Goal: Task Accomplishment & Management: Manage account settings

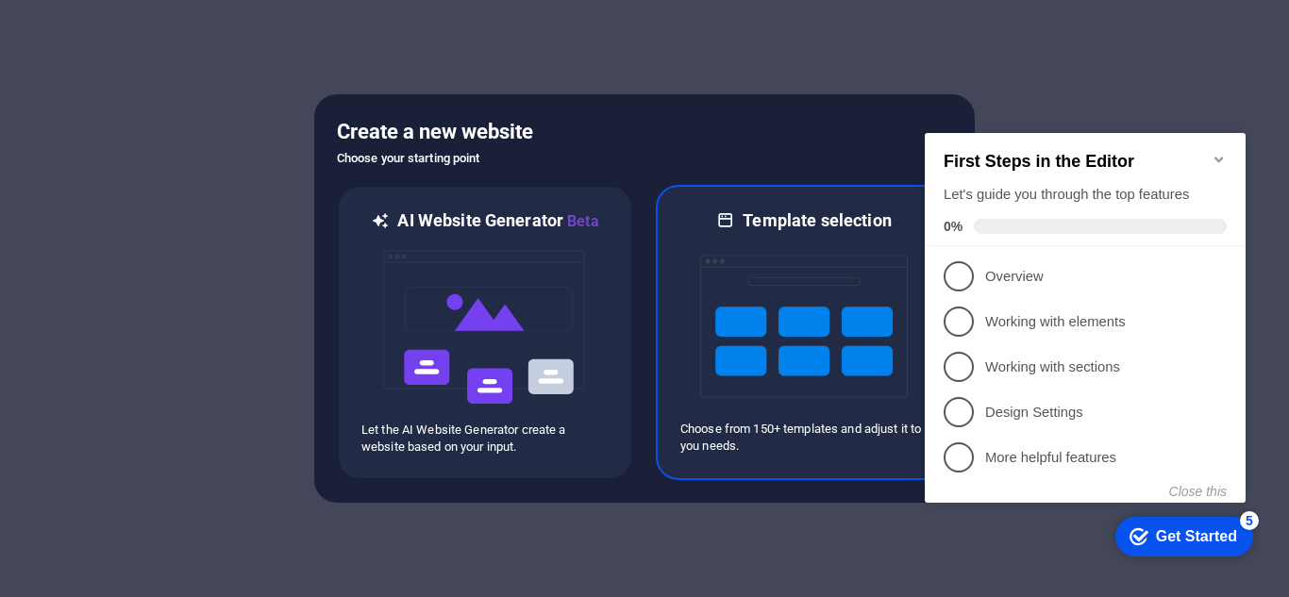
click at [849, 264] on img at bounding box center [804, 326] width 208 height 189
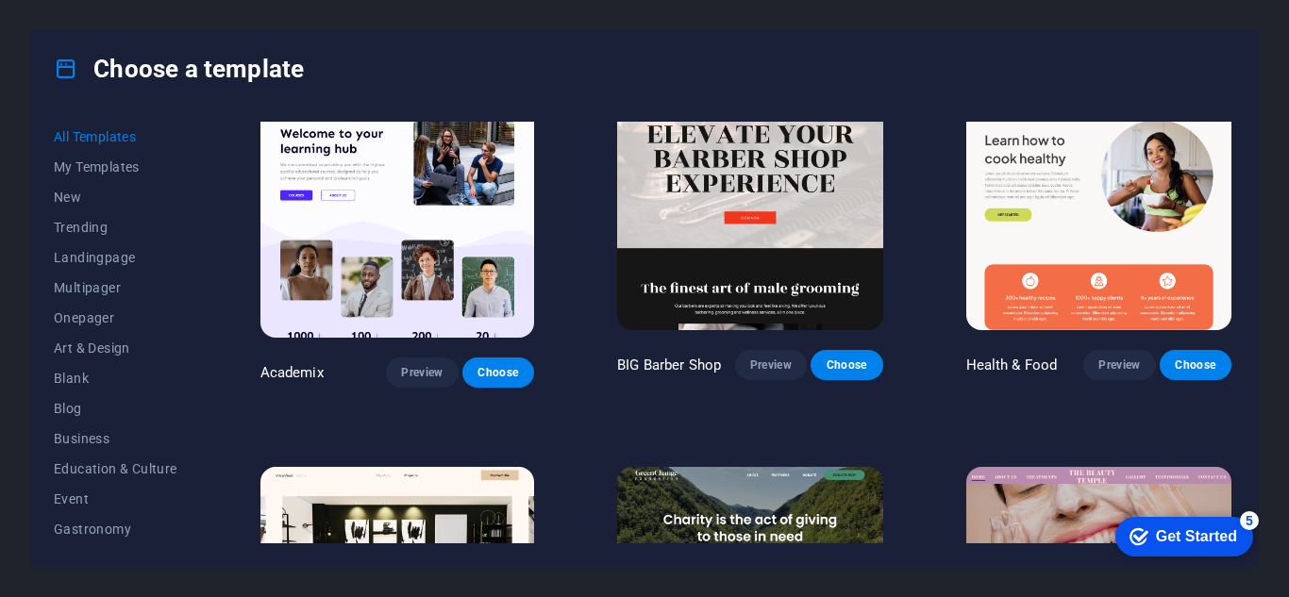
scroll to position [1568, 0]
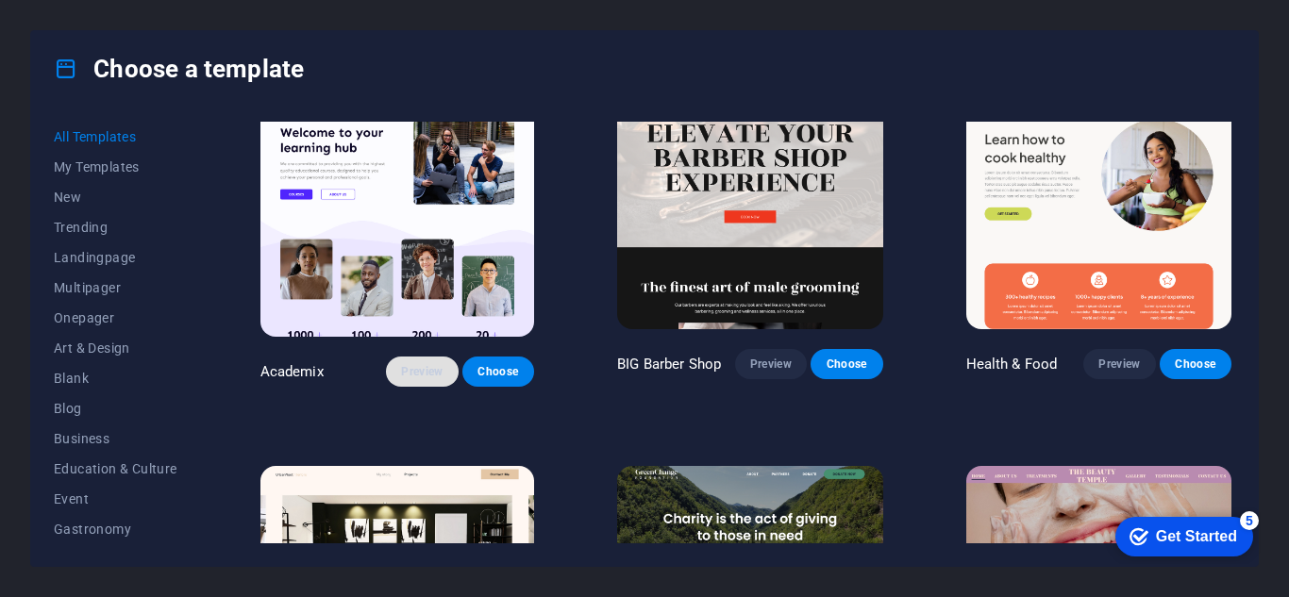
click at [401, 364] on span "Preview" at bounding box center [422, 371] width 42 height 15
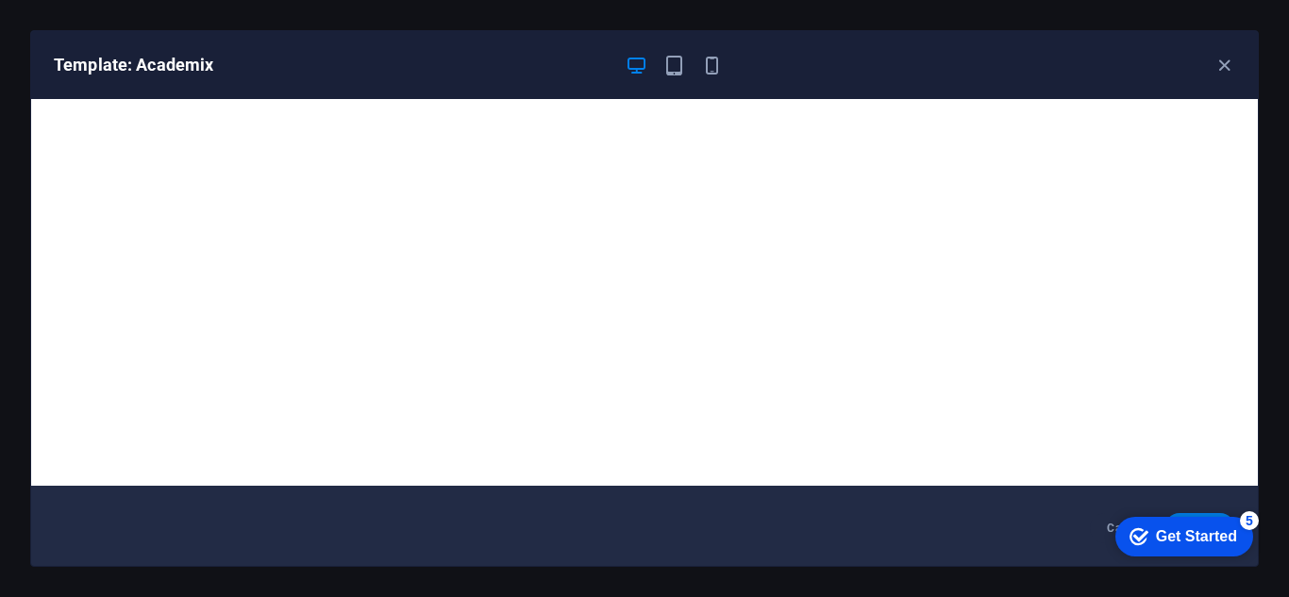
scroll to position [0, 0]
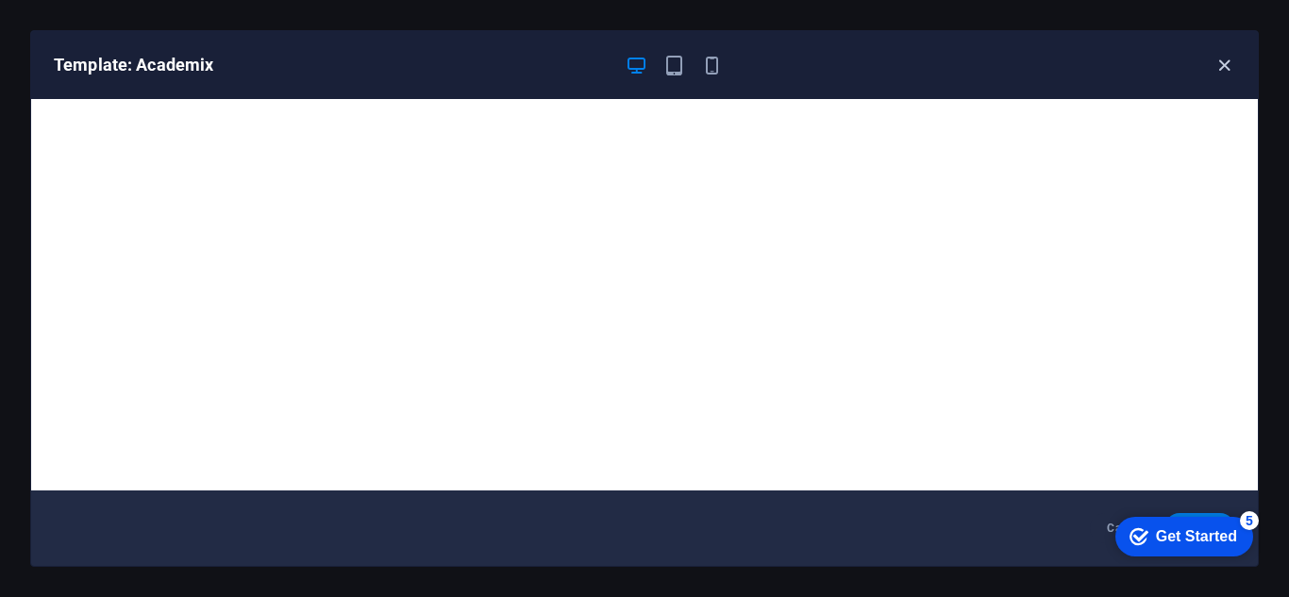
click at [1225, 68] on icon "button" at bounding box center [1225, 66] width 22 height 22
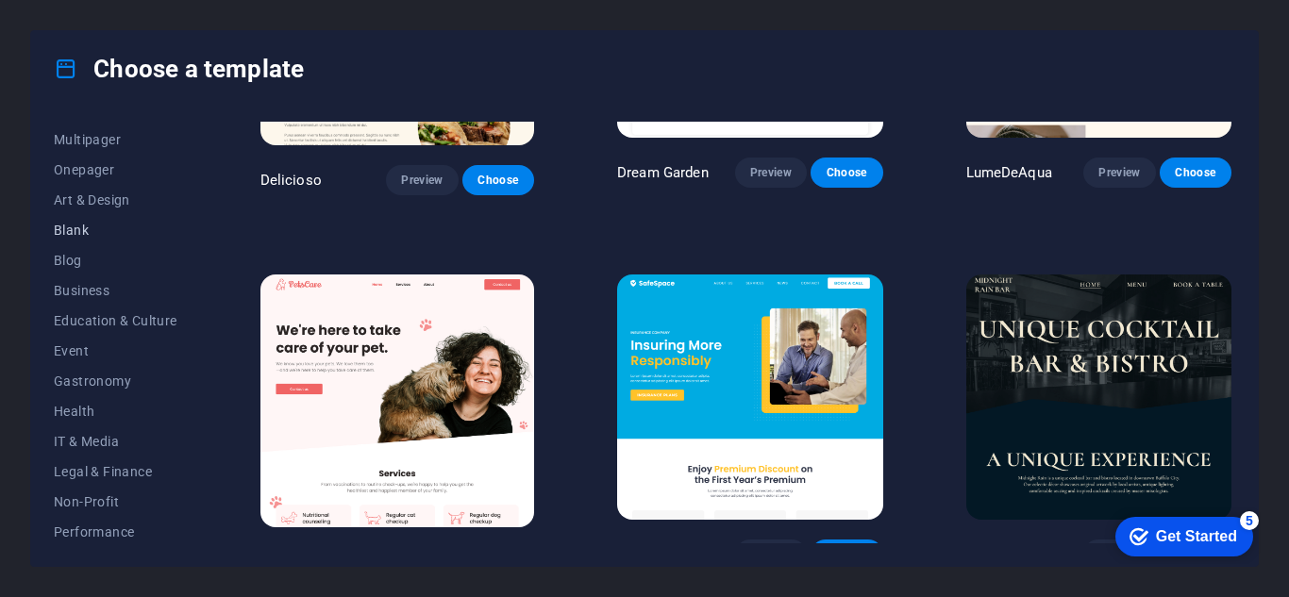
scroll to position [151, 0]
click at [98, 293] on span "Business" at bounding box center [116, 287] width 124 height 15
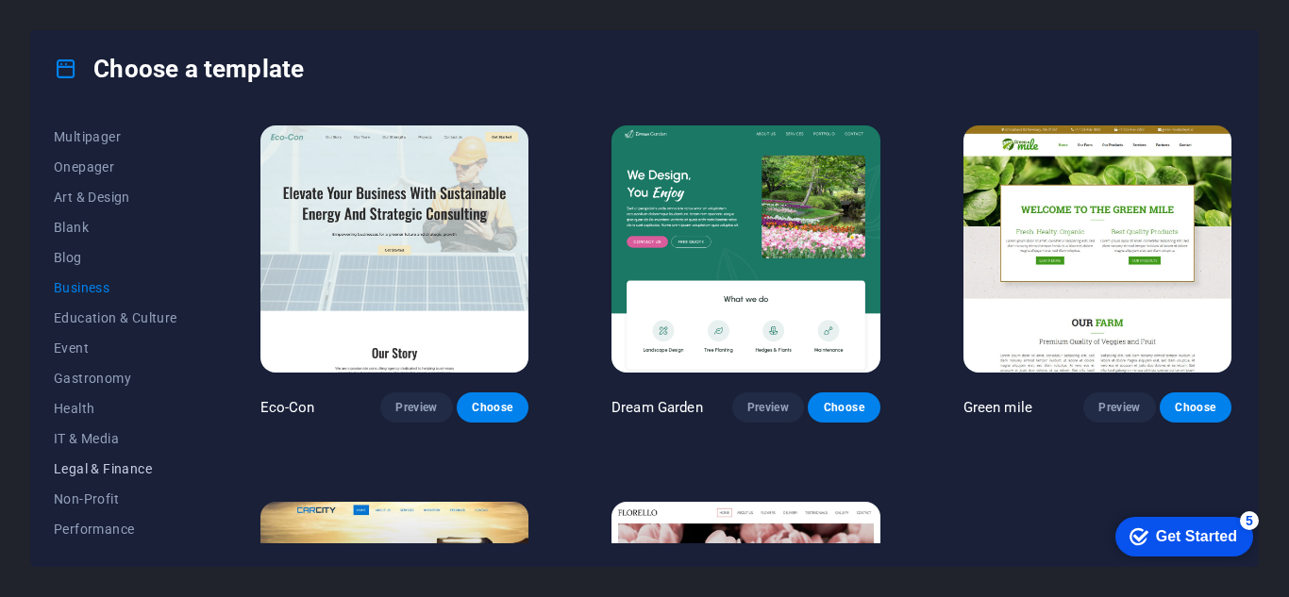
scroll to position [281, 0]
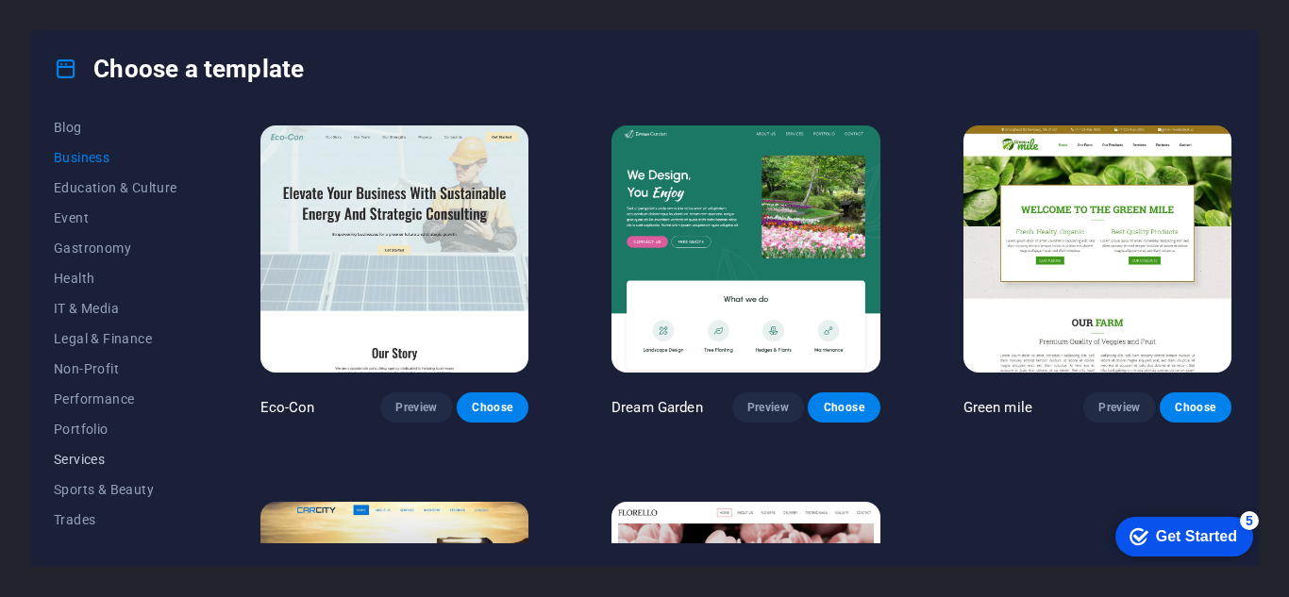
click at [96, 463] on span "Services" at bounding box center [116, 459] width 124 height 15
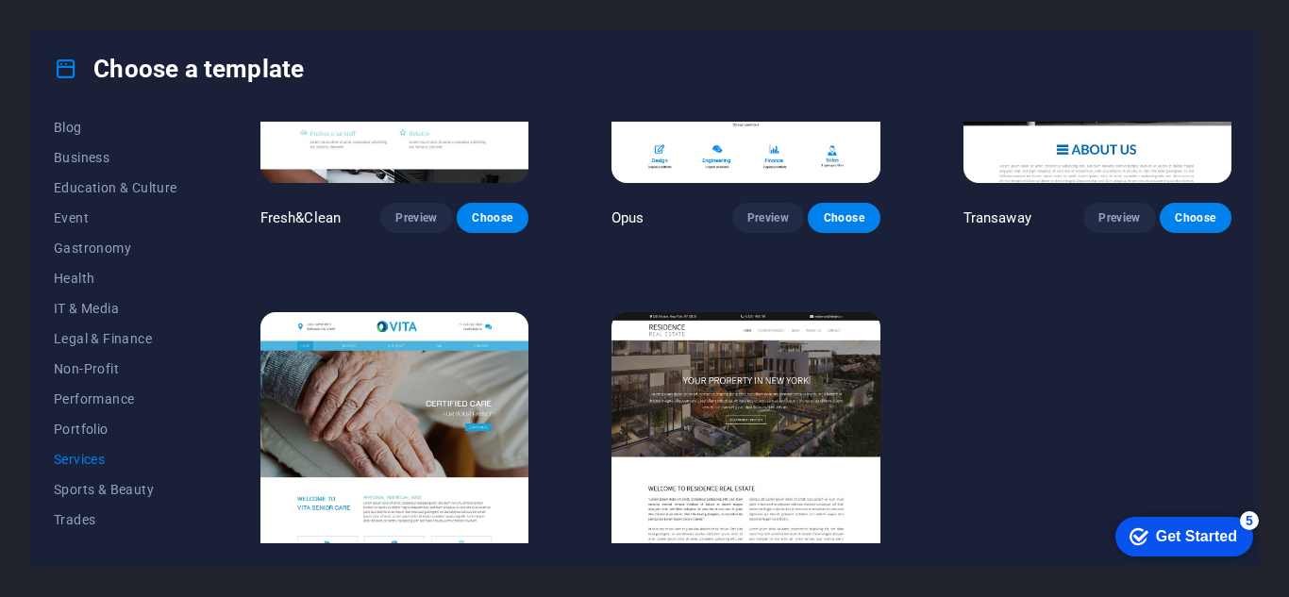
scroll to position [2139, 0]
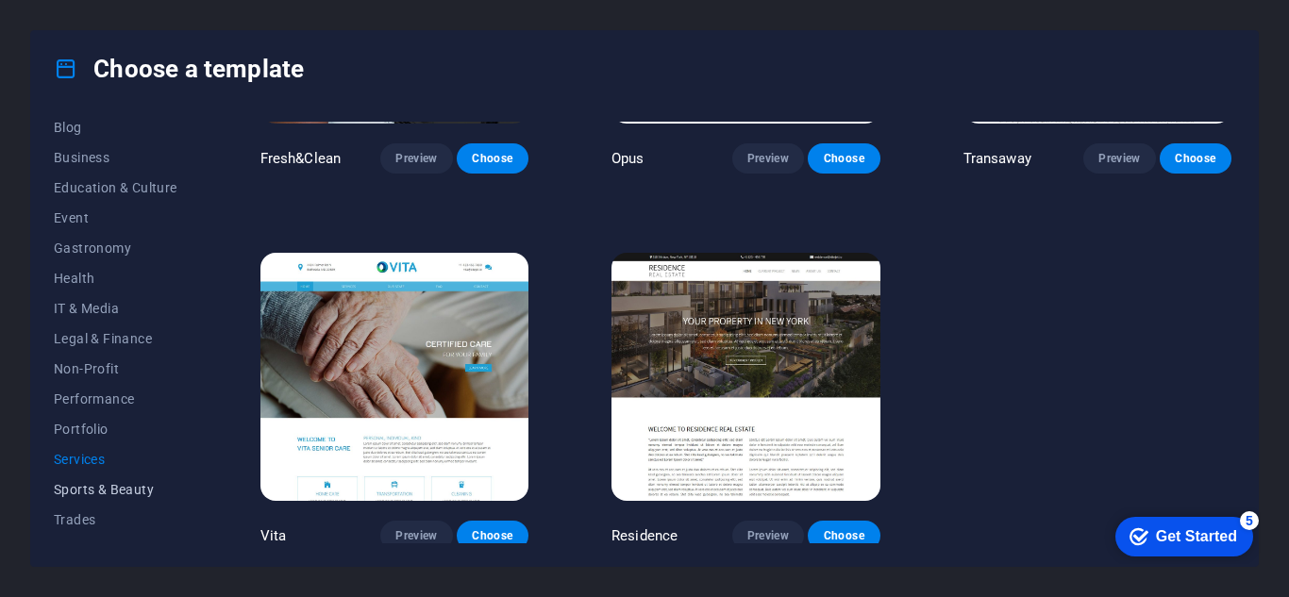
click at [121, 491] on span "Sports & Beauty" at bounding box center [116, 489] width 124 height 15
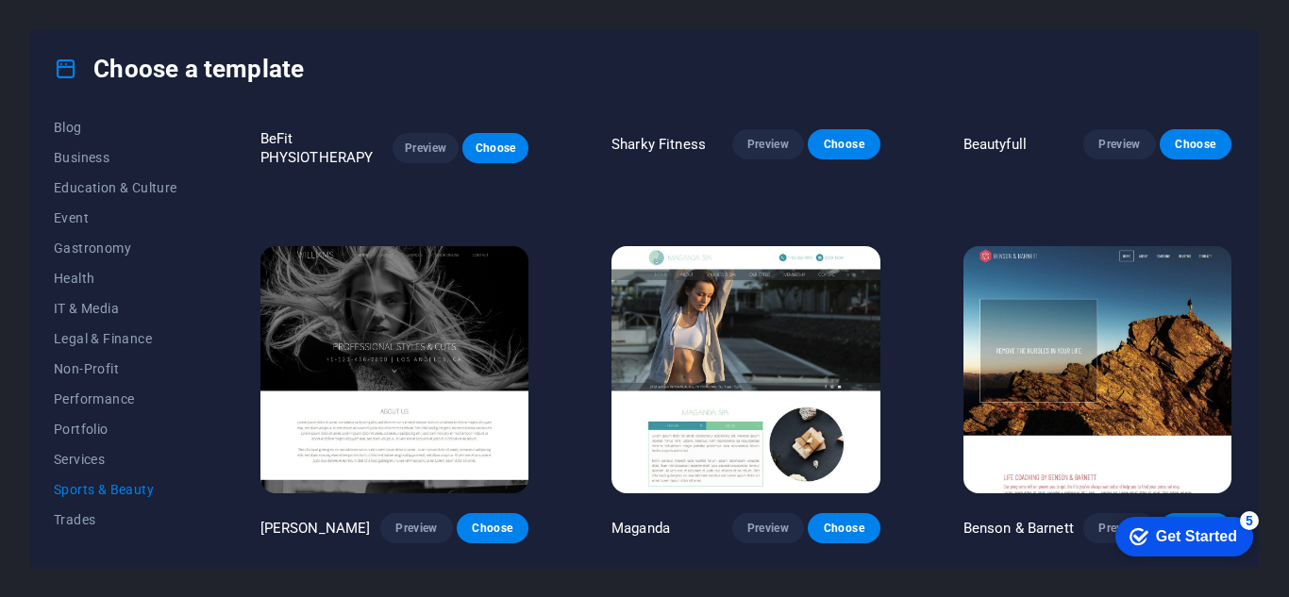
scroll to position [1390, 0]
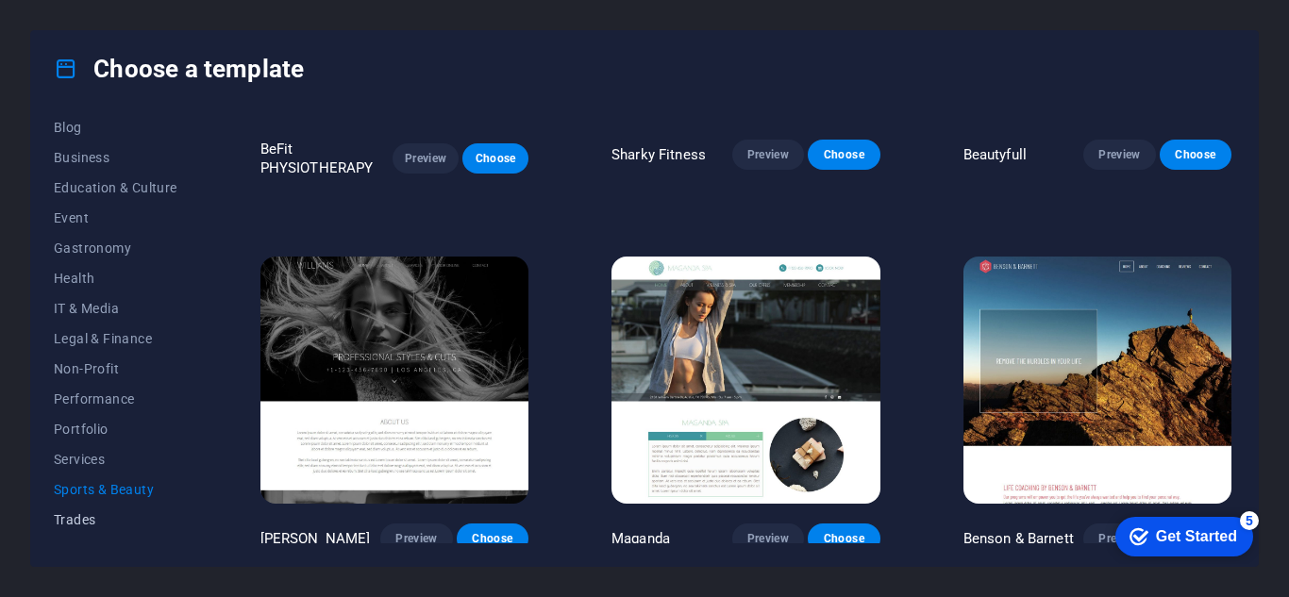
click at [98, 515] on span "Trades" at bounding box center [116, 519] width 124 height 15
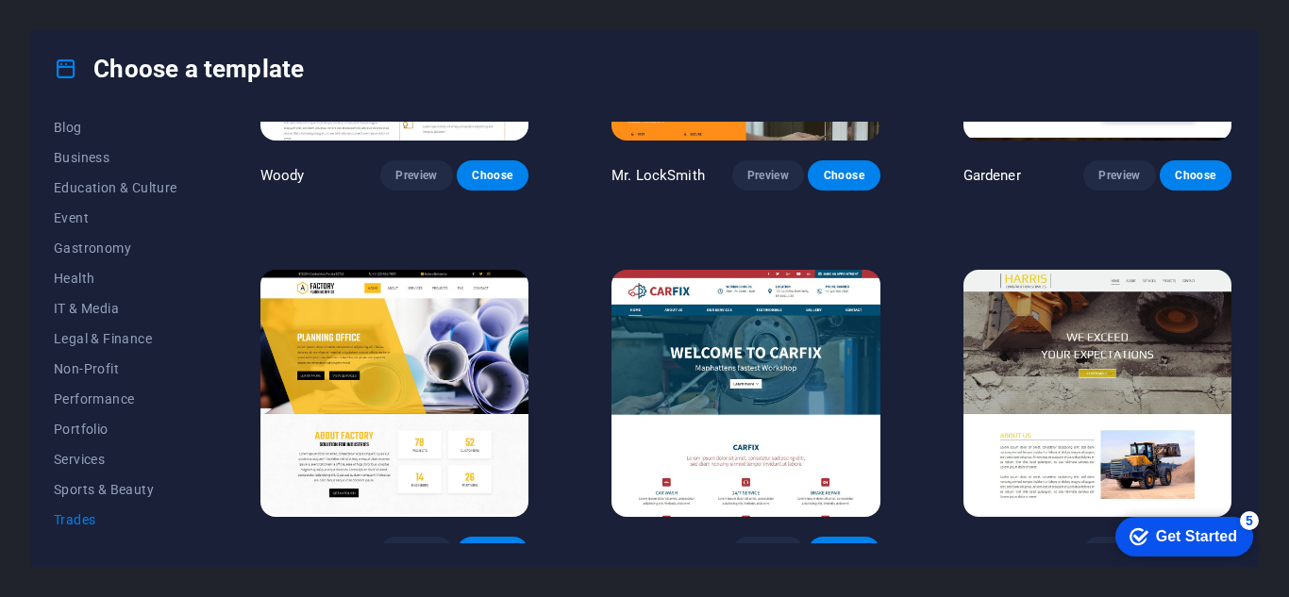
scroll to position [626, 0]
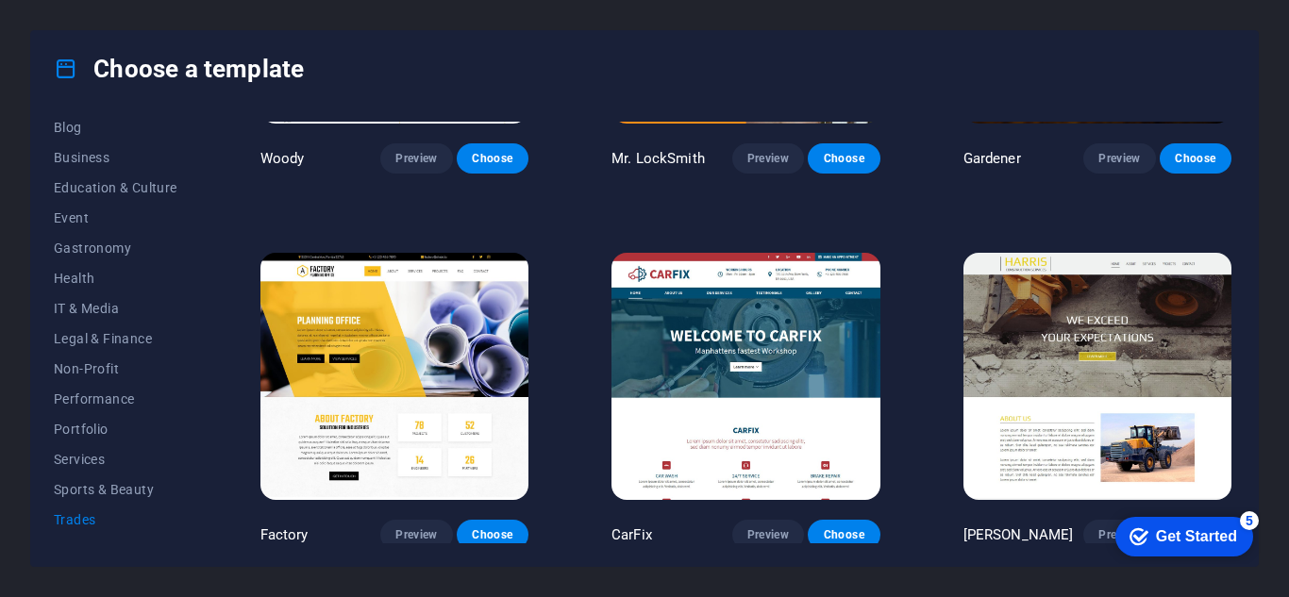
click at [455, 324] on img at bounding box center [394, 376] width 268 height 247
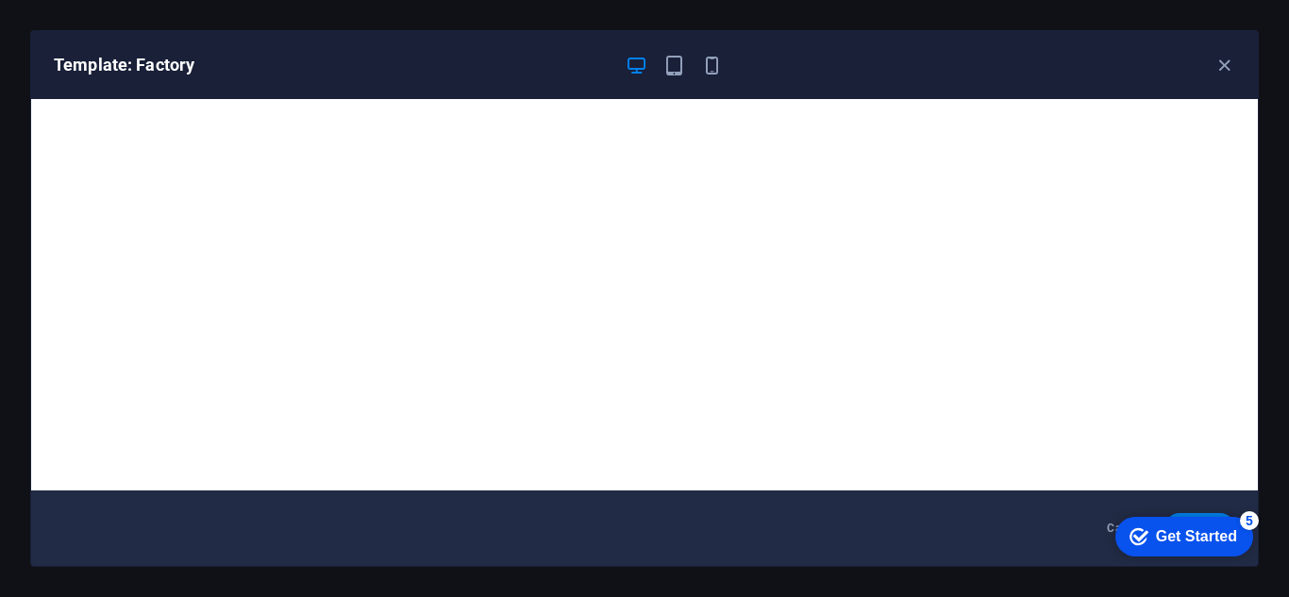
scroll to position [5, 0]
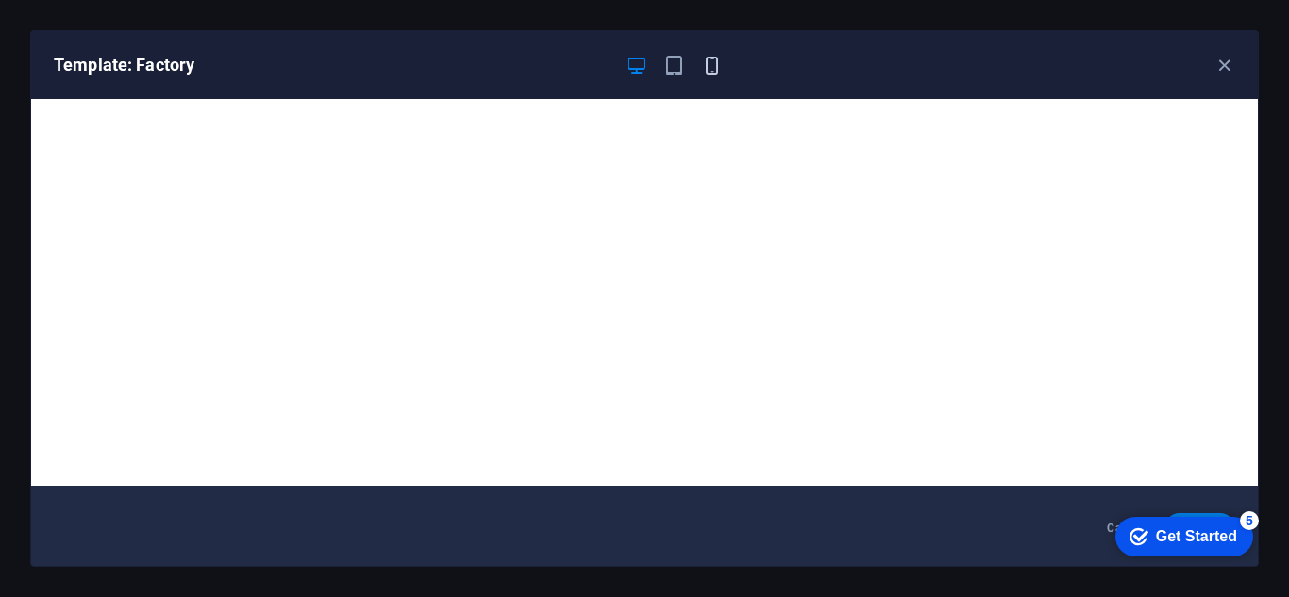
click at [714, 67] on icon "button" at bounding box center [712, 66] width 22 height 22
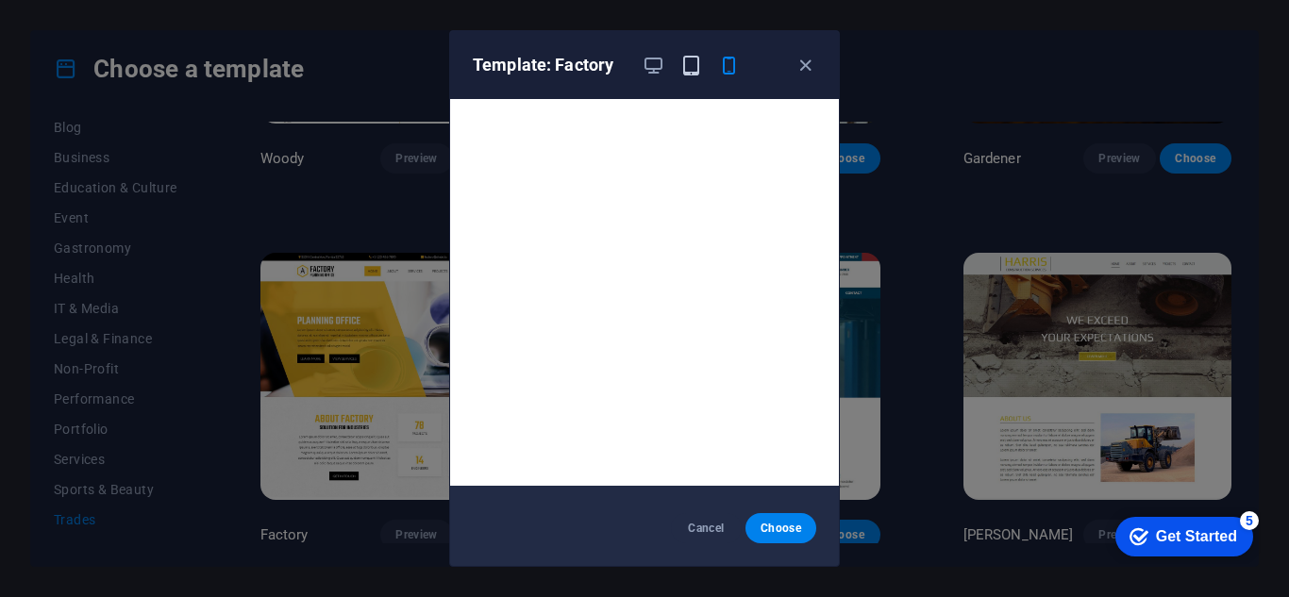
click at [685, 68] on icon "button" at bounding box center [691, 66] width 22 height 22
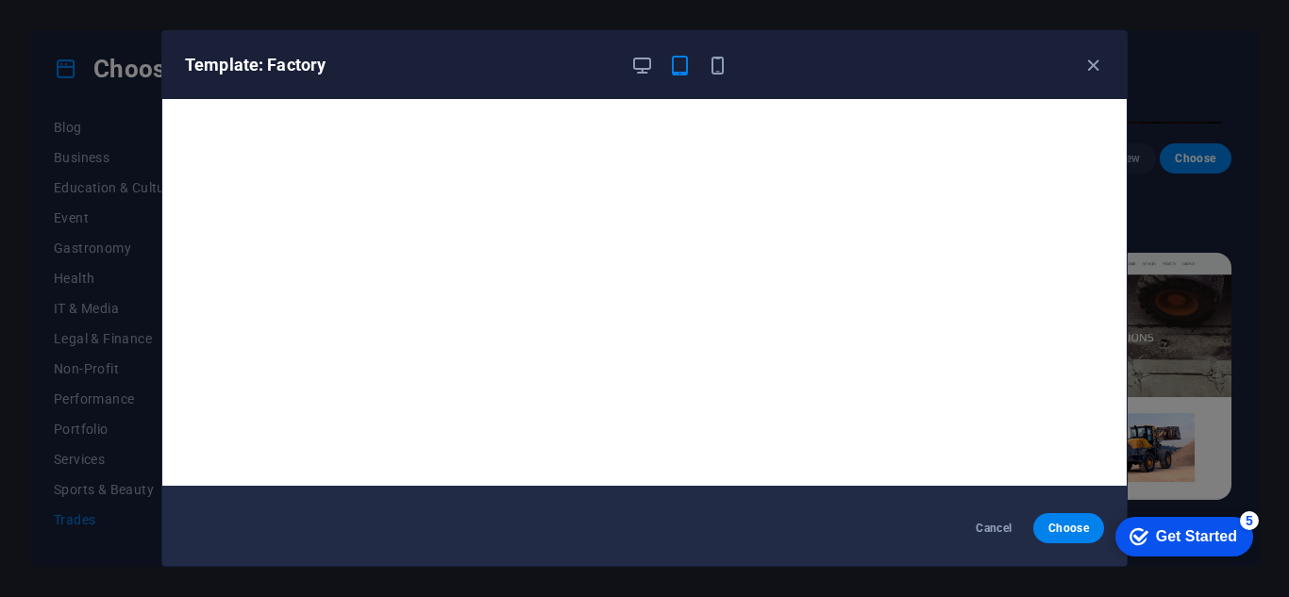
scroll to position [0, 0]
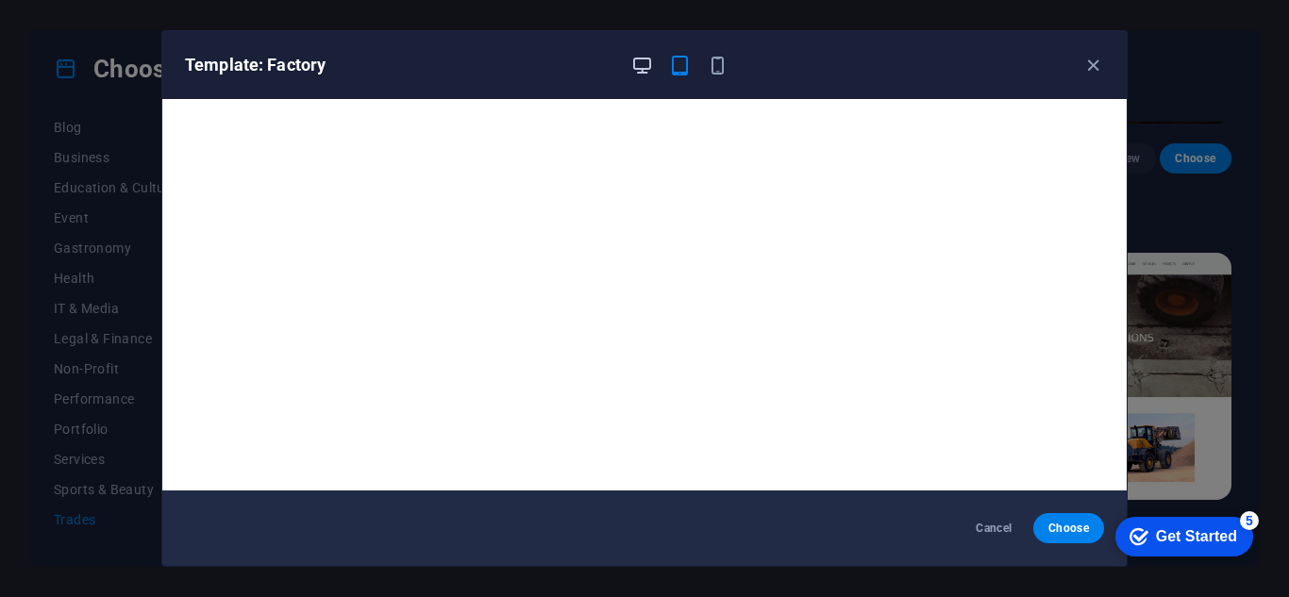
click at [632, 75] on icon "button" at bounding box center [642, 66] width 22 height 22
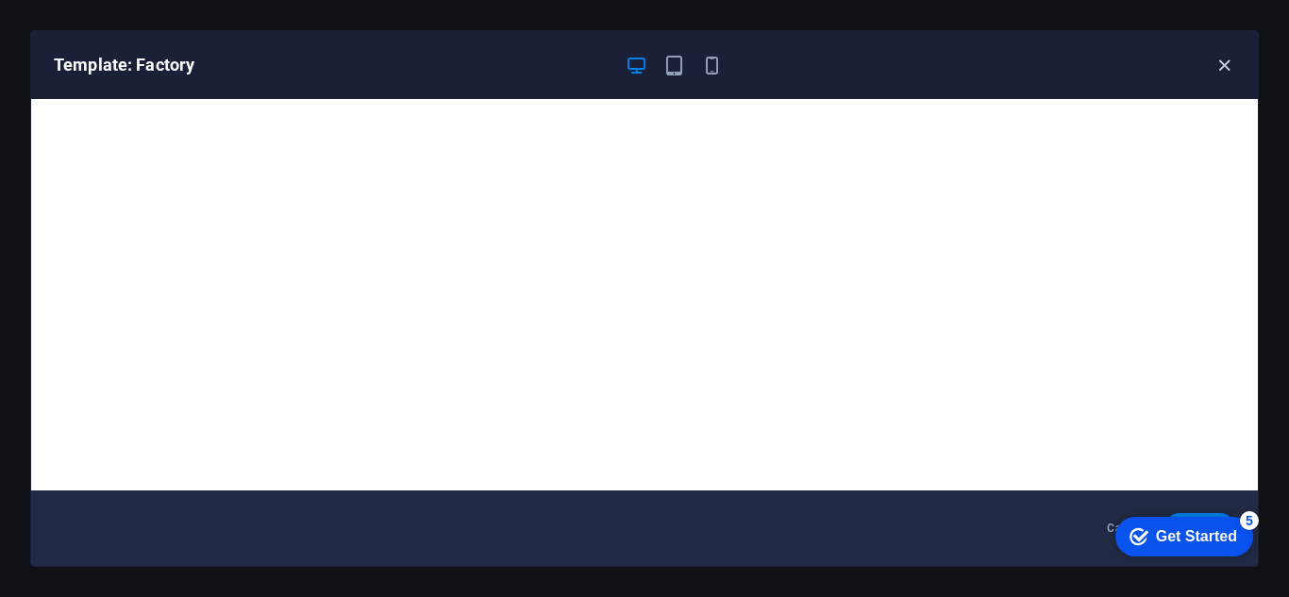
click at [1226, 64] on icon "button" at bounding box center [1225, 66] width 22 height 22
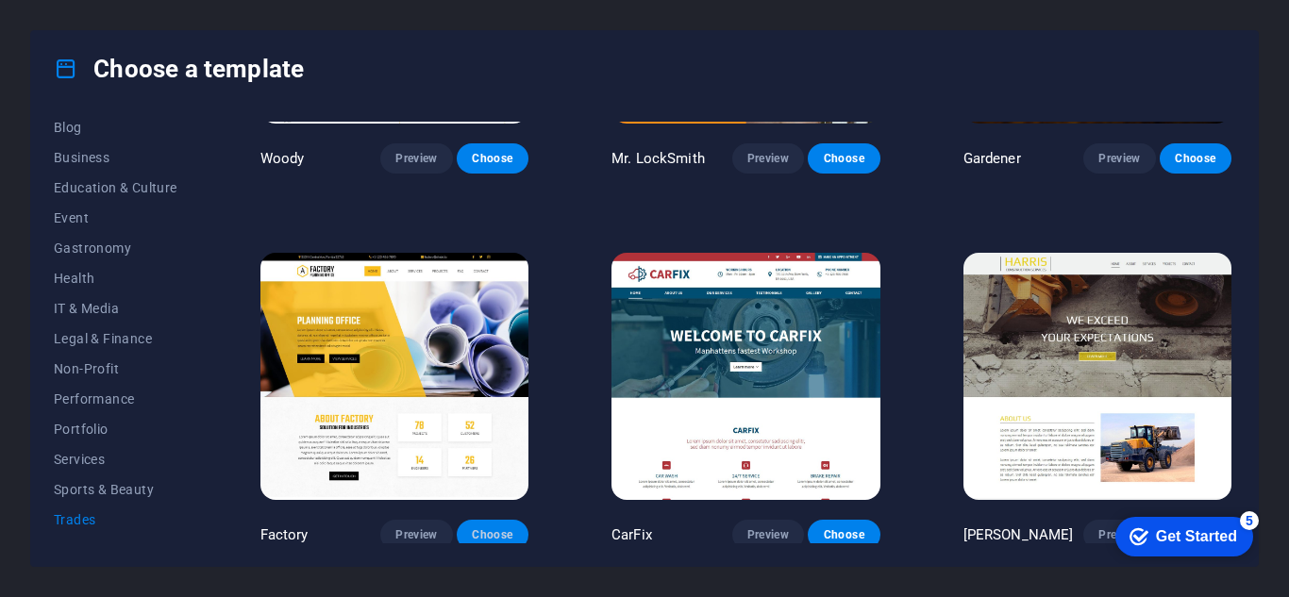
click at [476, 534] on span "Choose" at bounding box center [493, 535] width 42 height 15
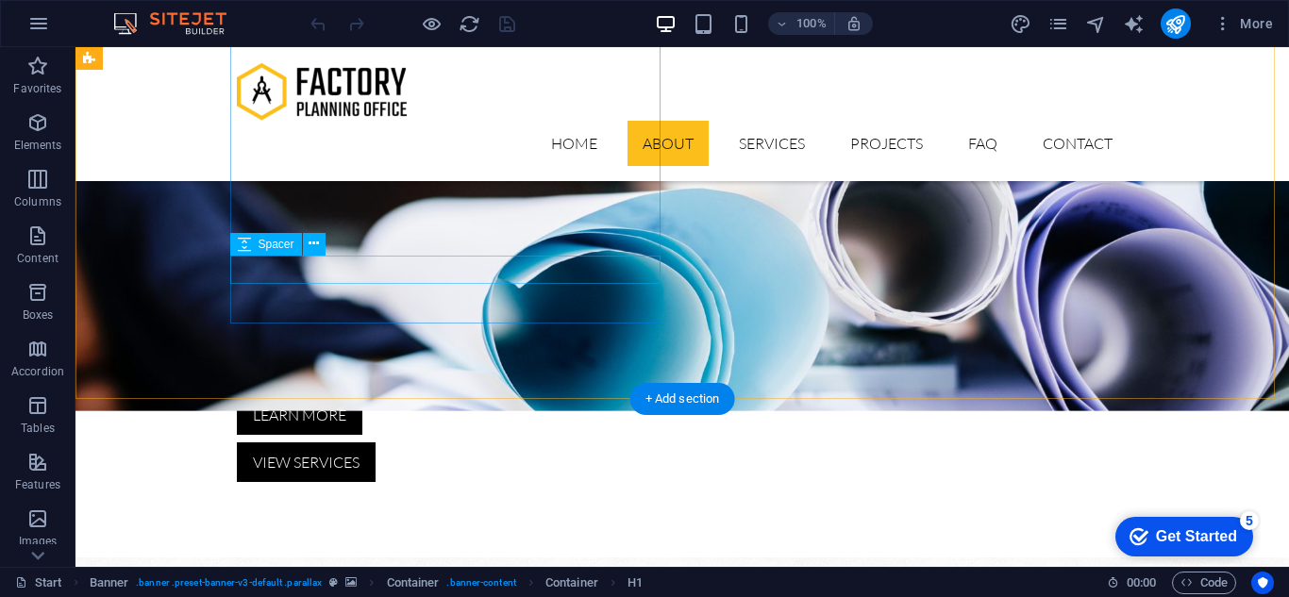
scroll to position [611, 0]
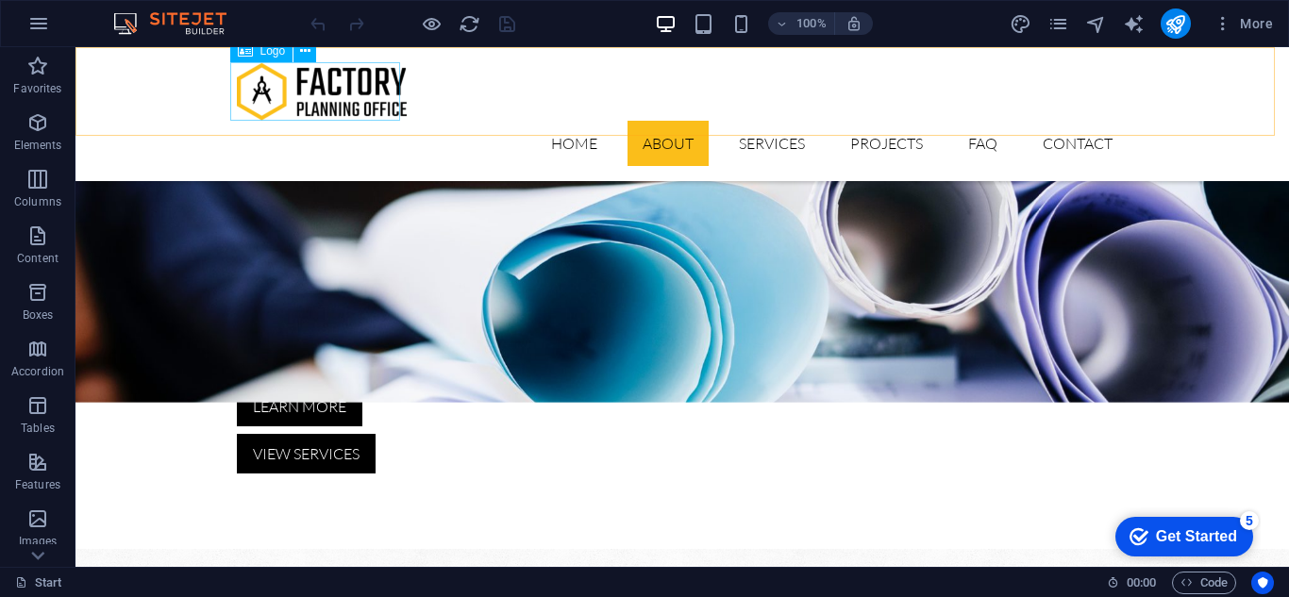
click at [263, 84] on div at bounding box center [682, 91] width 891 height 59
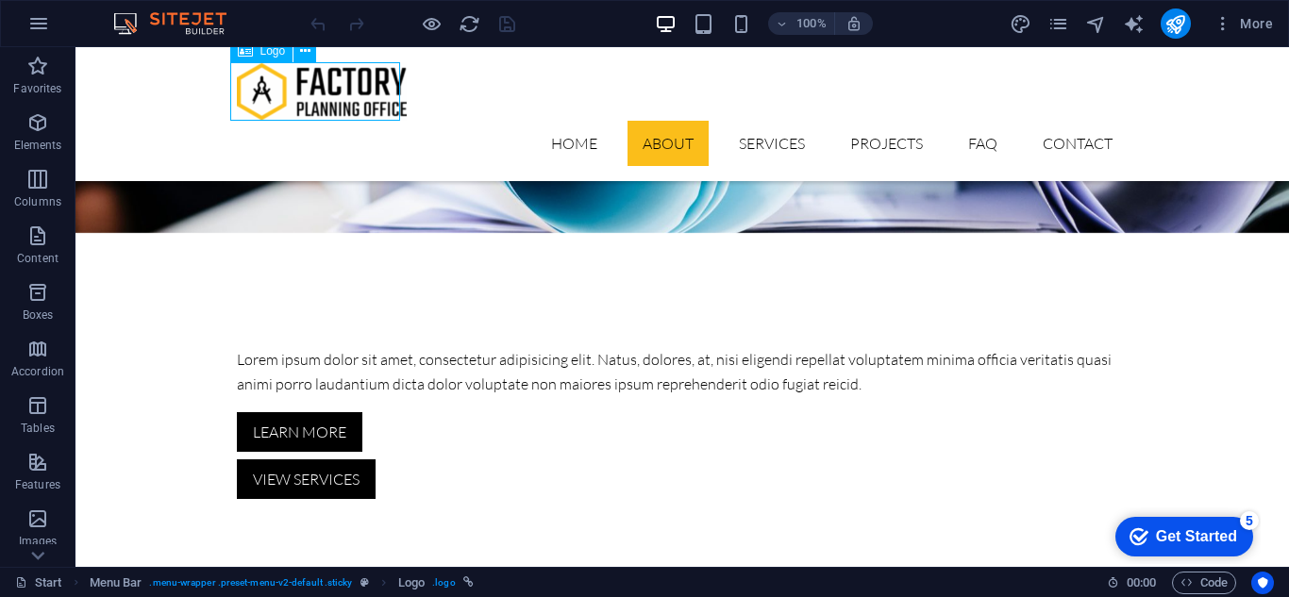
select select "px"
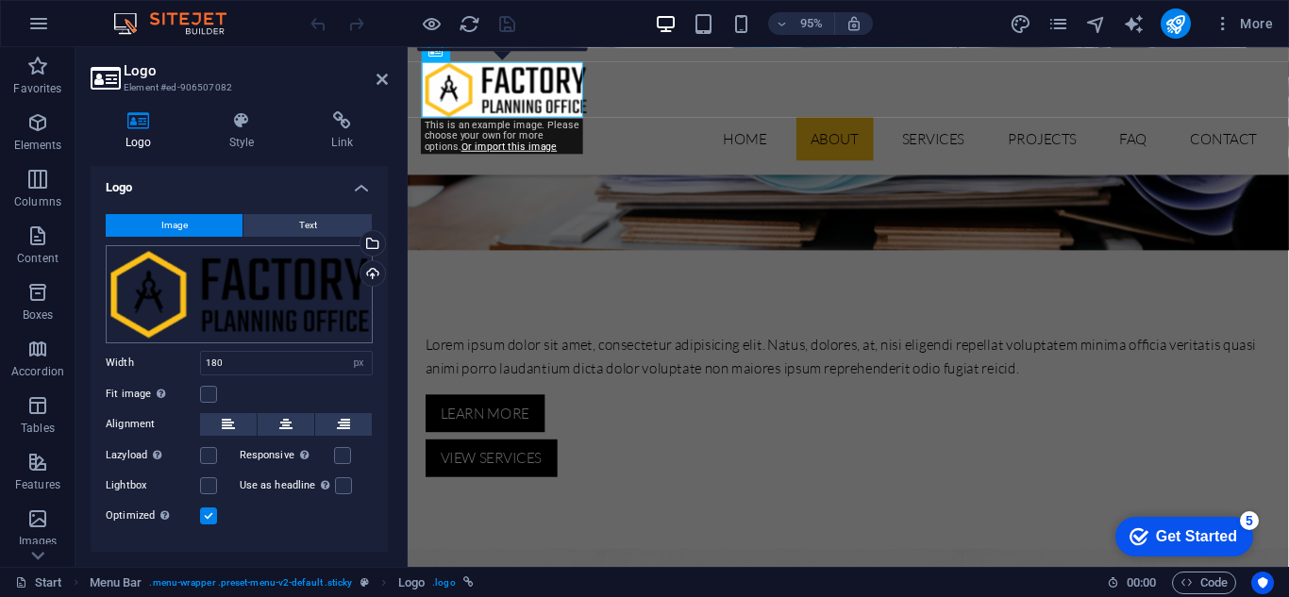
scroll to position [0, 0]
click at [207, 291] on div "Drag files here, click to choose files or select files from Files or our free s…" at bounding box center [239, 295] width 267 height 98
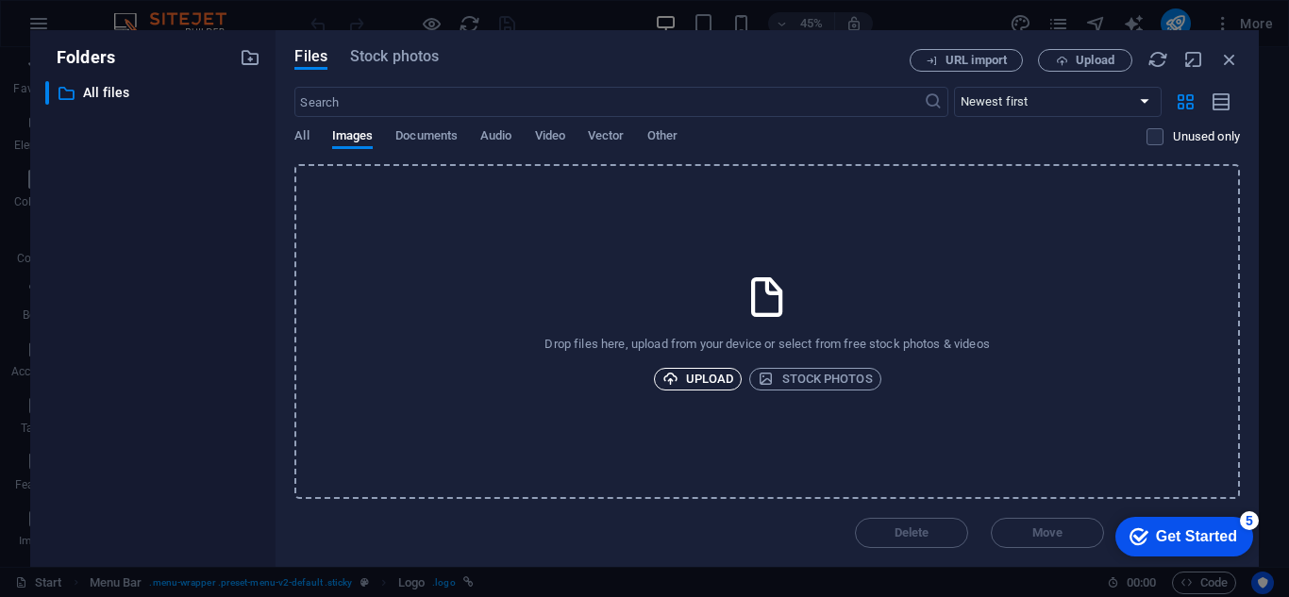
click at [715, 369] on span "Upload" at bounding box center [698, 379] width 72 height 23
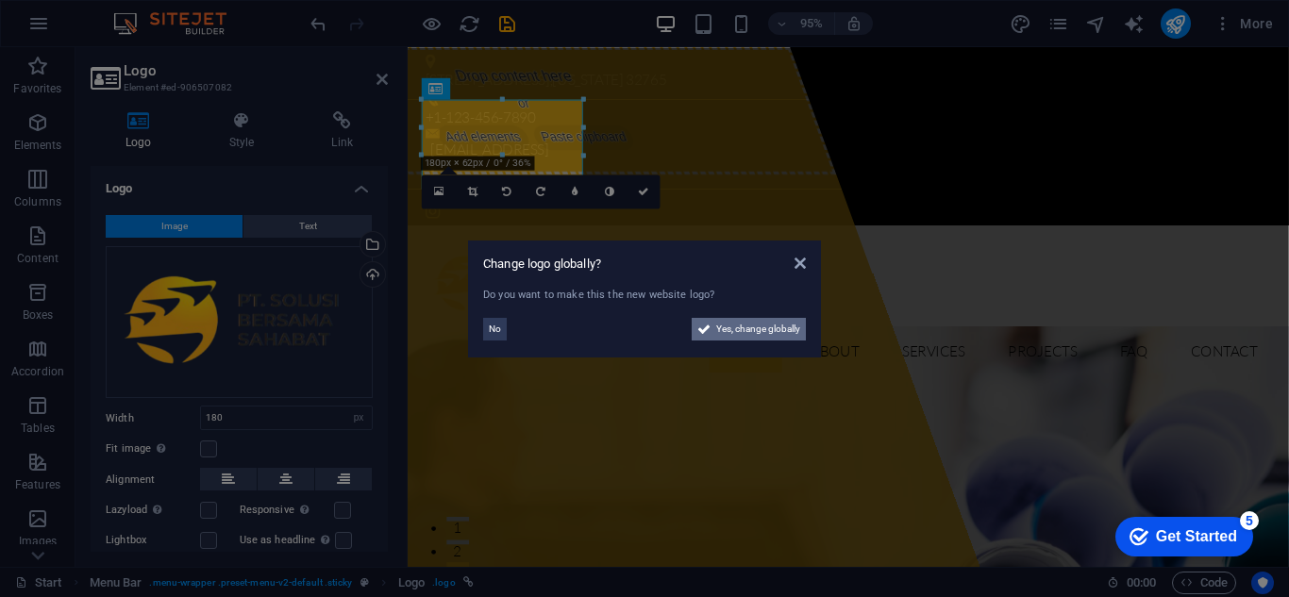
click at [718, 327] on span "Yes, change globally" at bounding box center [758, 329] width 84 height 23
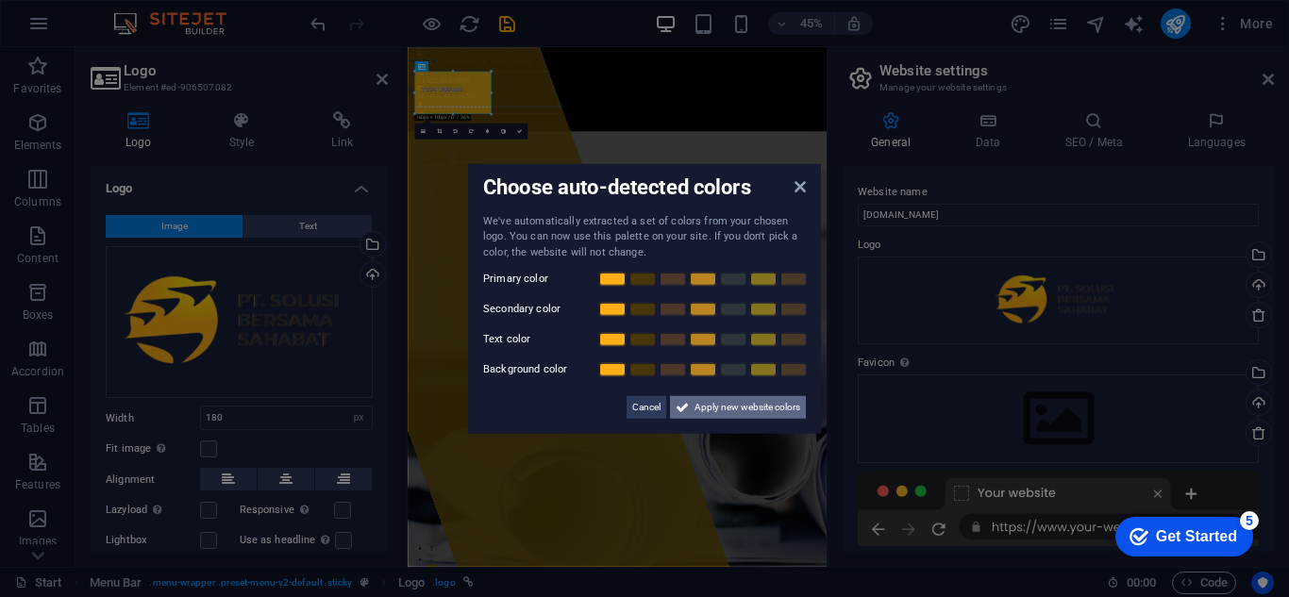
click at [690, 399] on button "Apply new website colors" at bounding box center [738, 407] width 136 height 23
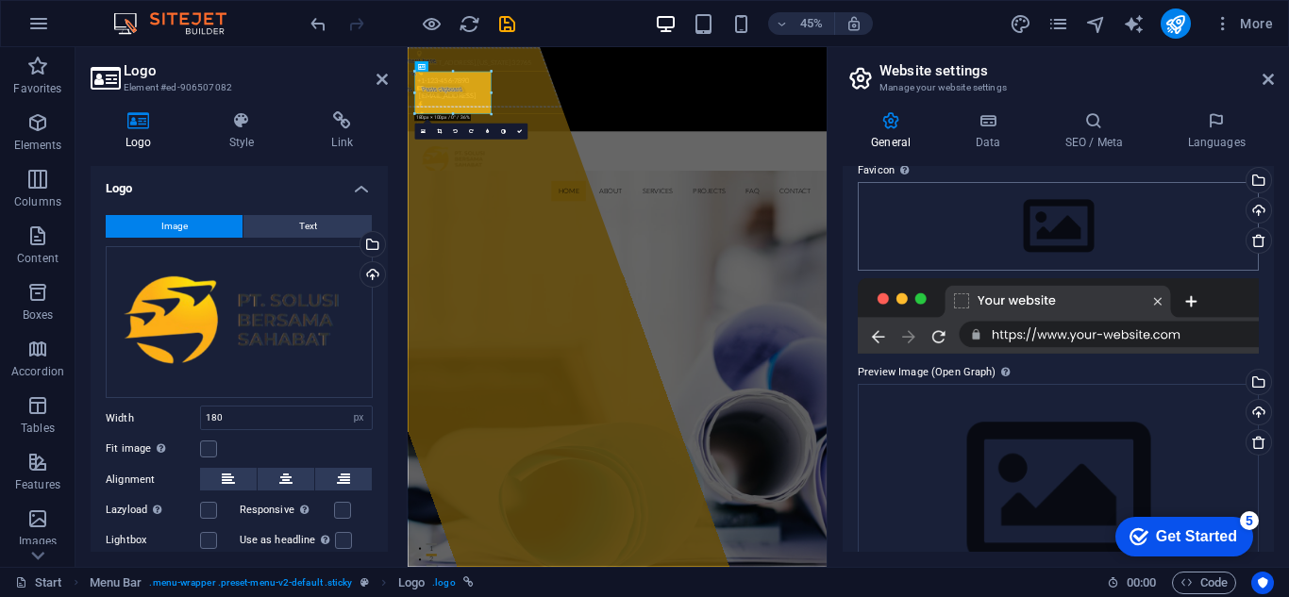
scroll to position [257, 0]
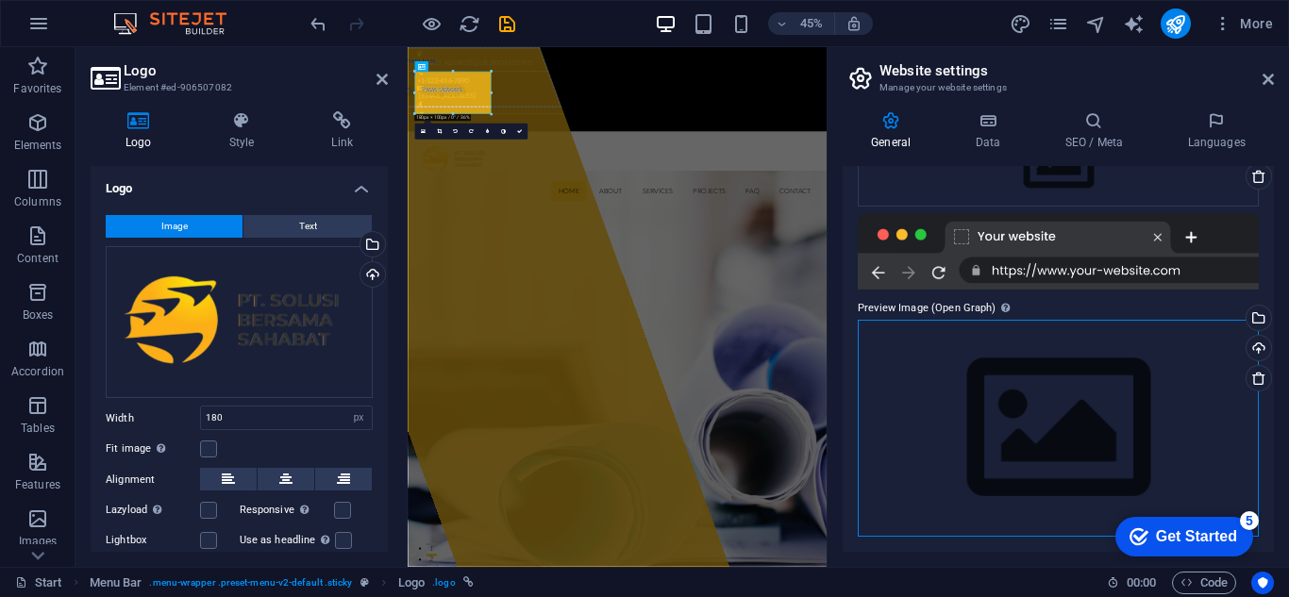
click at [1071, 417] on div "Drag files here, click to choose files or select files from Files or our free s…" at bounding box center [1058, 428] width 401 height 216
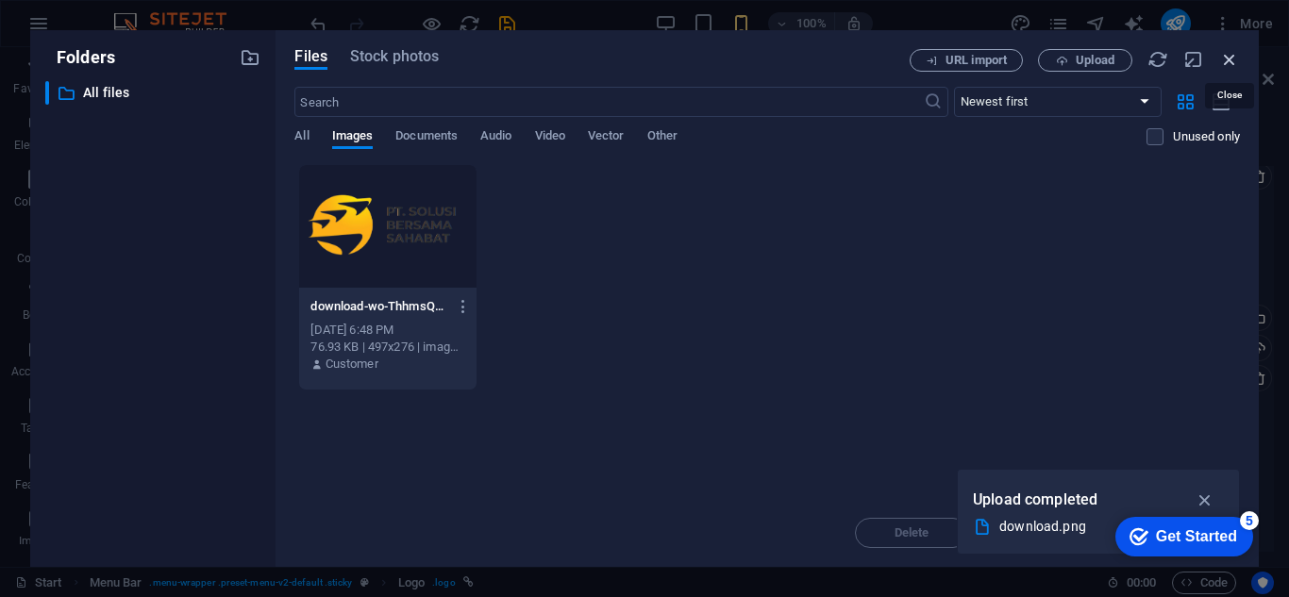
click at [1225, 61] on icon "button" at bounding box center [1229, 59] width 21 height 21
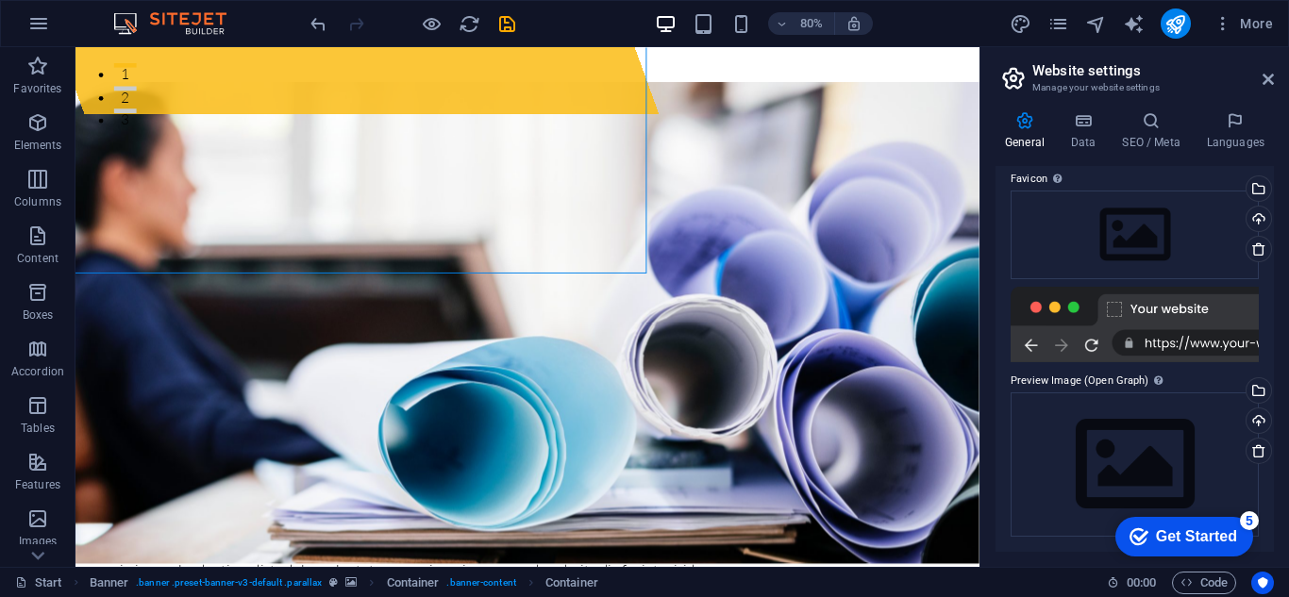
scroll to position [181, 0]
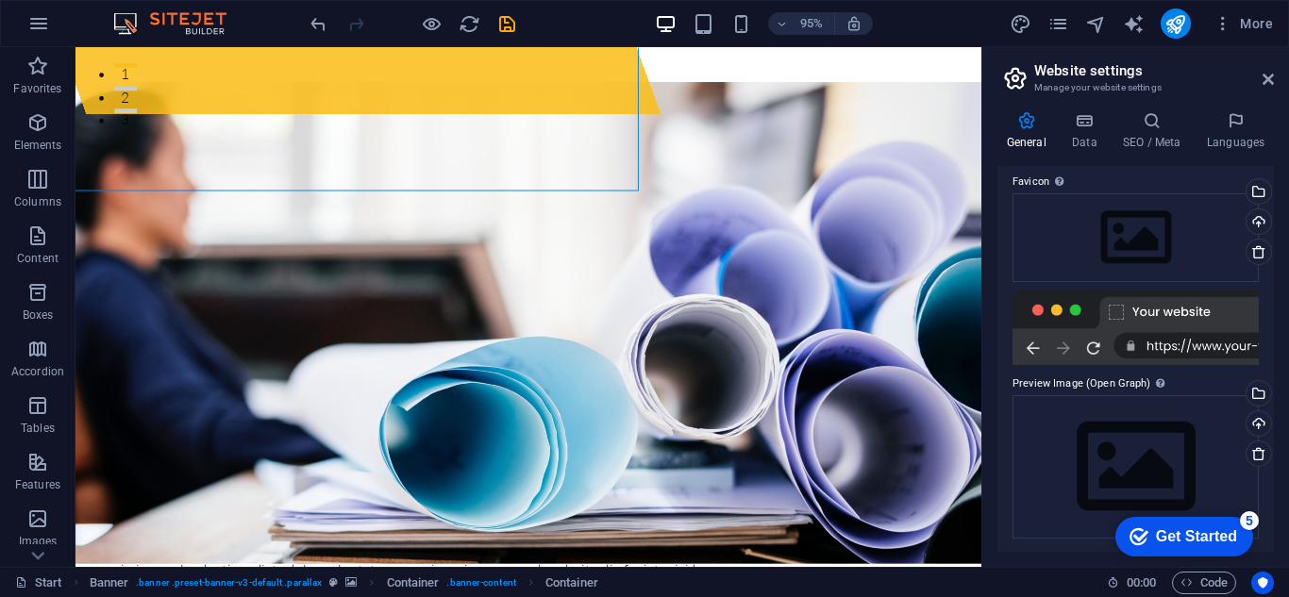
drag, startPoint x: 828, startPoint y: 197, endPoint x: 978, endPoint y: 221, distance: 151.9
click at [978, 221] on div "Start Favorites Elements Columns Content Boxes Accordion Tables Features Images…" at bounding box center [644, 307] width 1289 height 520
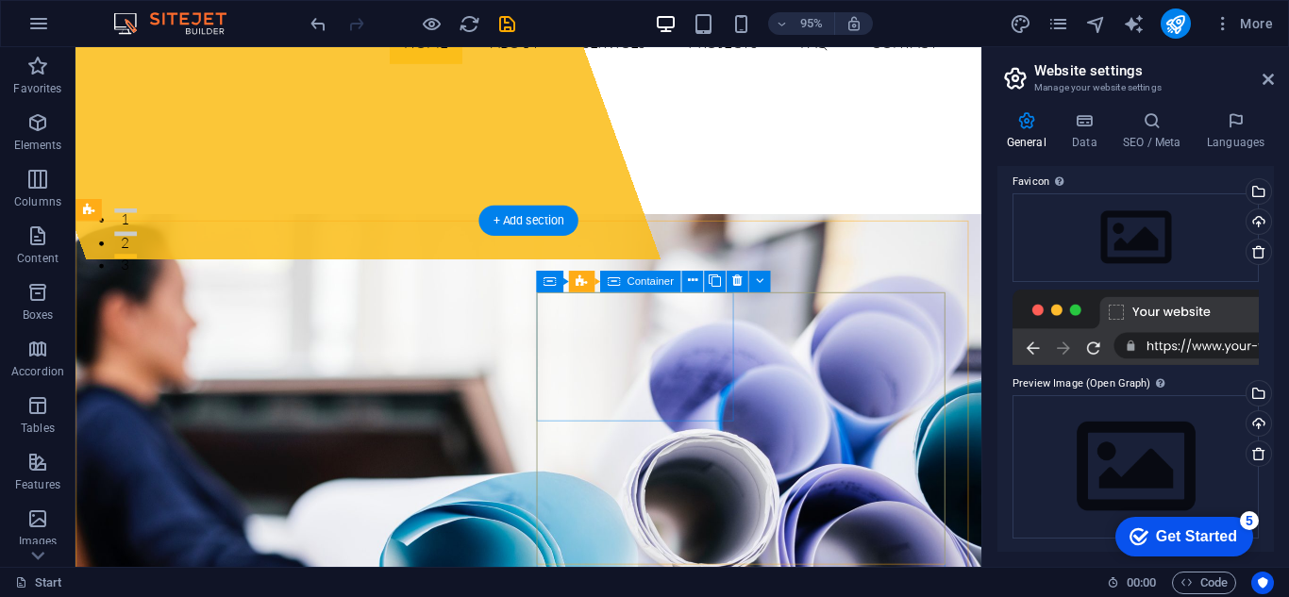
scroll to position [0, 0]
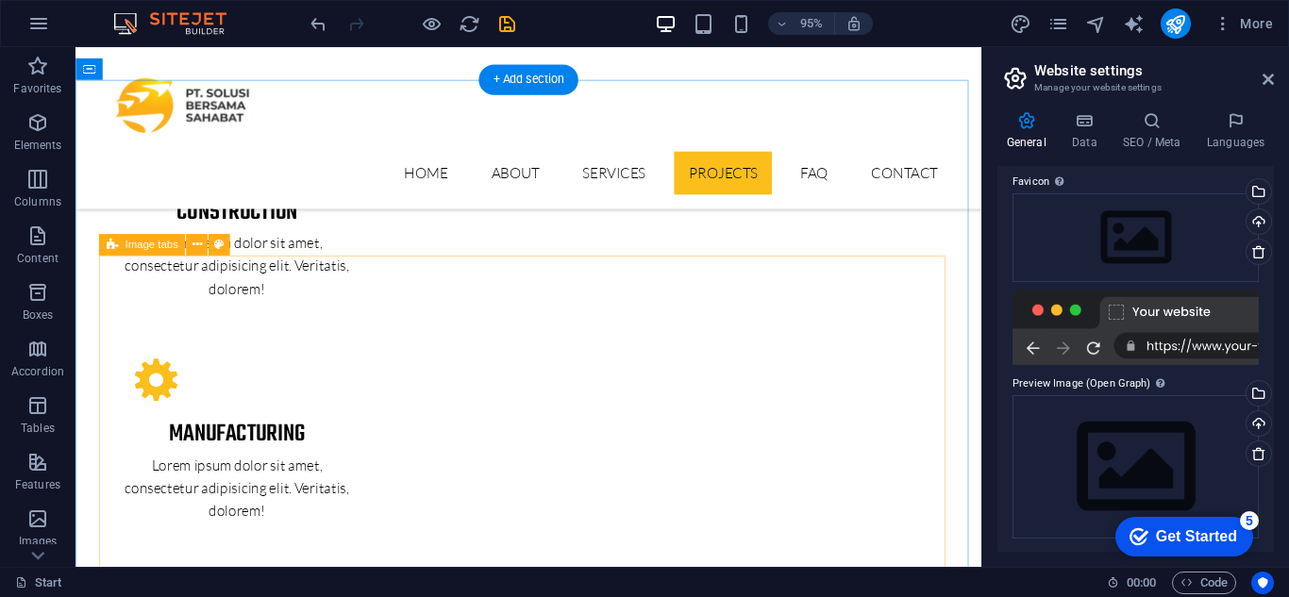
scroll to position [2806, 0]
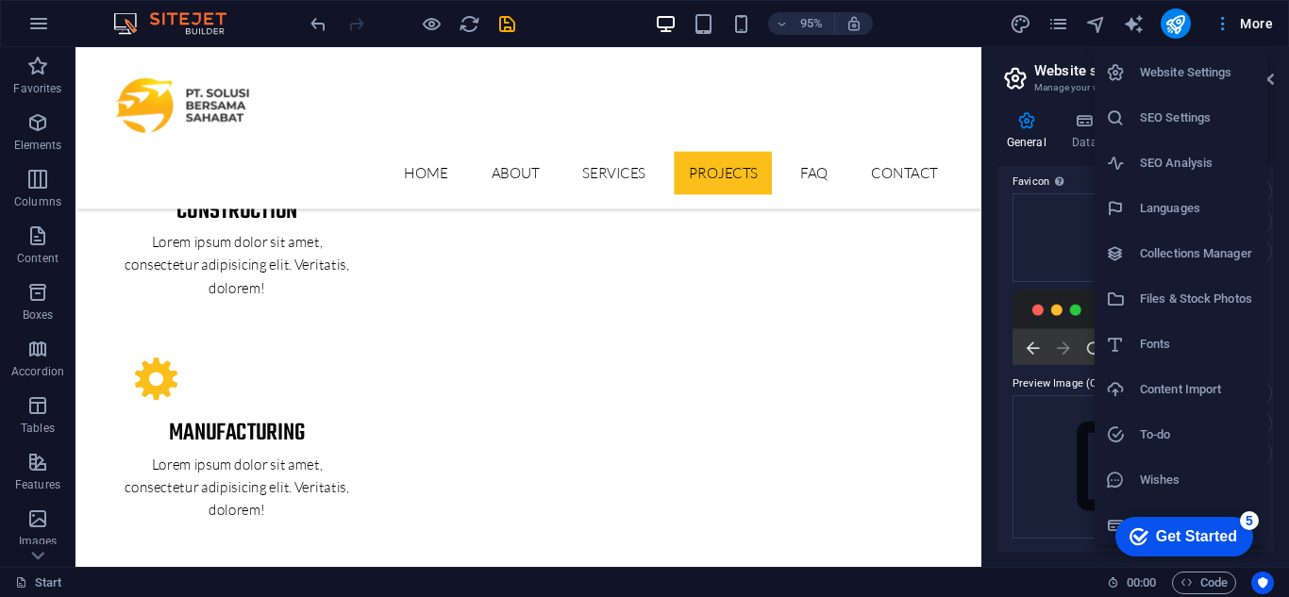
click at [1226, 21] on div at bounding box center [644, 298] width 1289 height 597
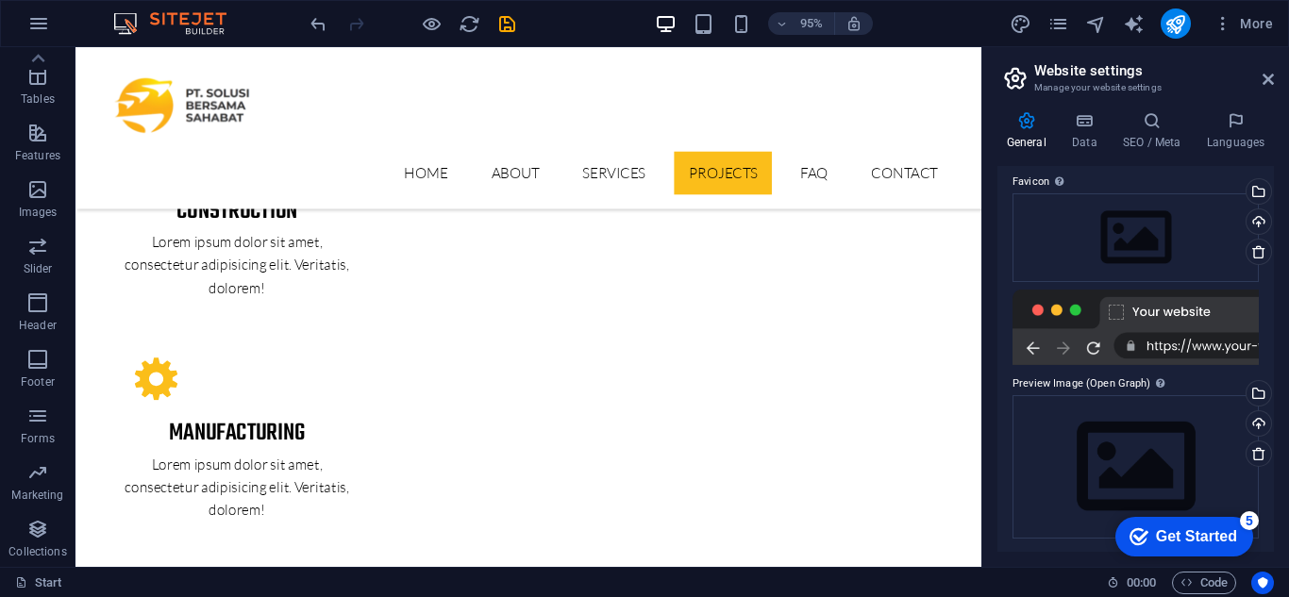
scroll to position [180, 0]
click at [1086, 148] on h4 "Data" at bounding box center [1088, 131] width 51 height 40
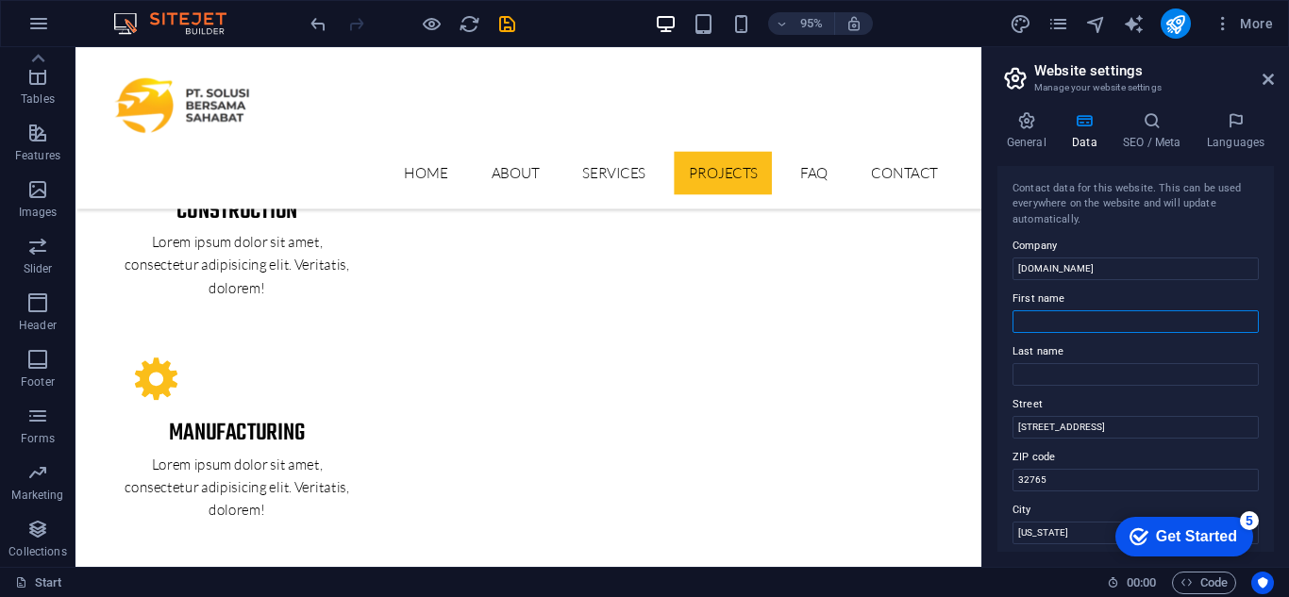
click at [1069, 323] on input "First name" at bounding box center [1136, 321] width 246 height 23
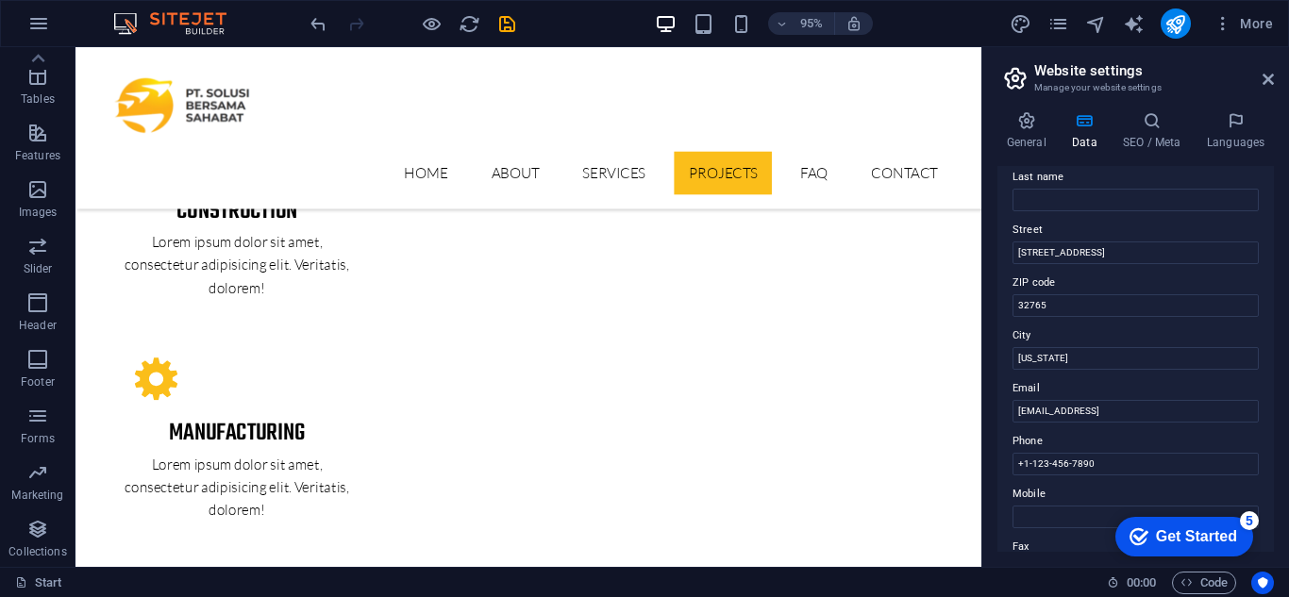
scroll to position [536, 0]
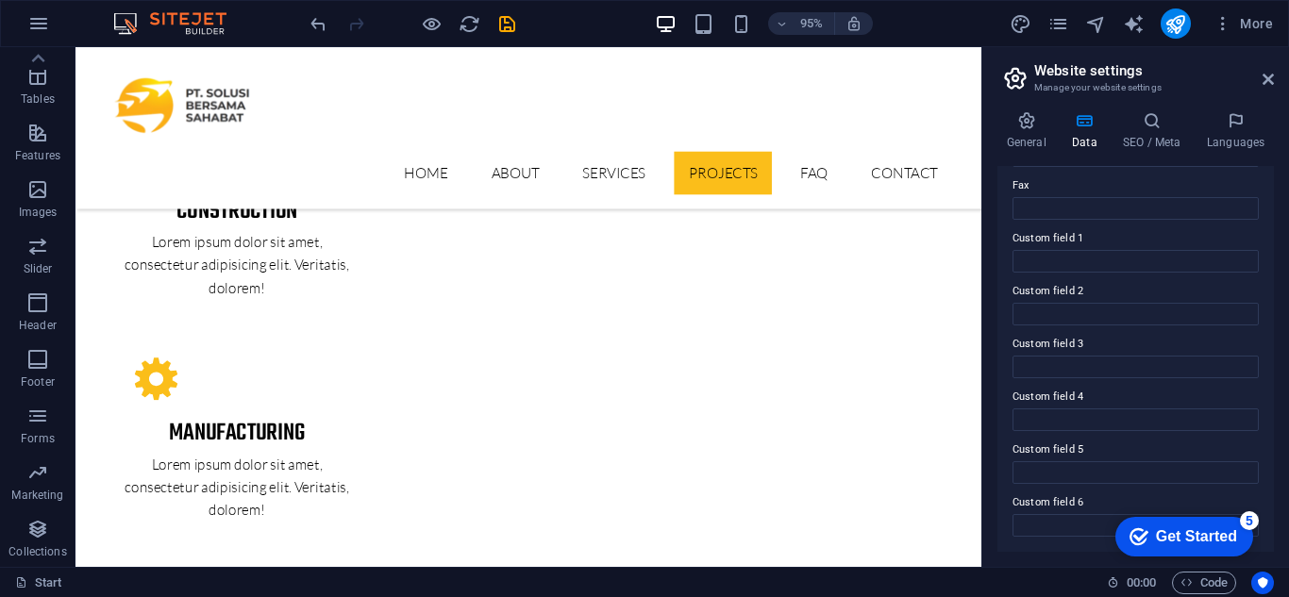
click at [1224, 544] on div "Get Started" at bounding box center [1196, 536] width 81 height 17
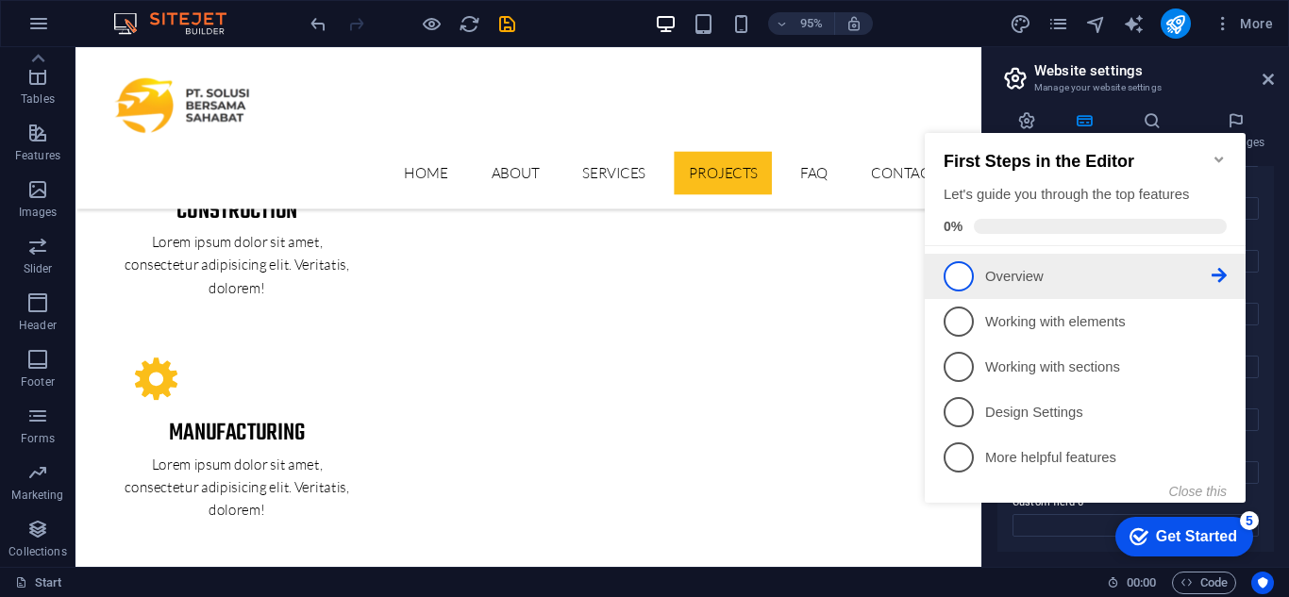
click at [963, 271] on span "1" at bounding box center [959, 276] width 30 height 30
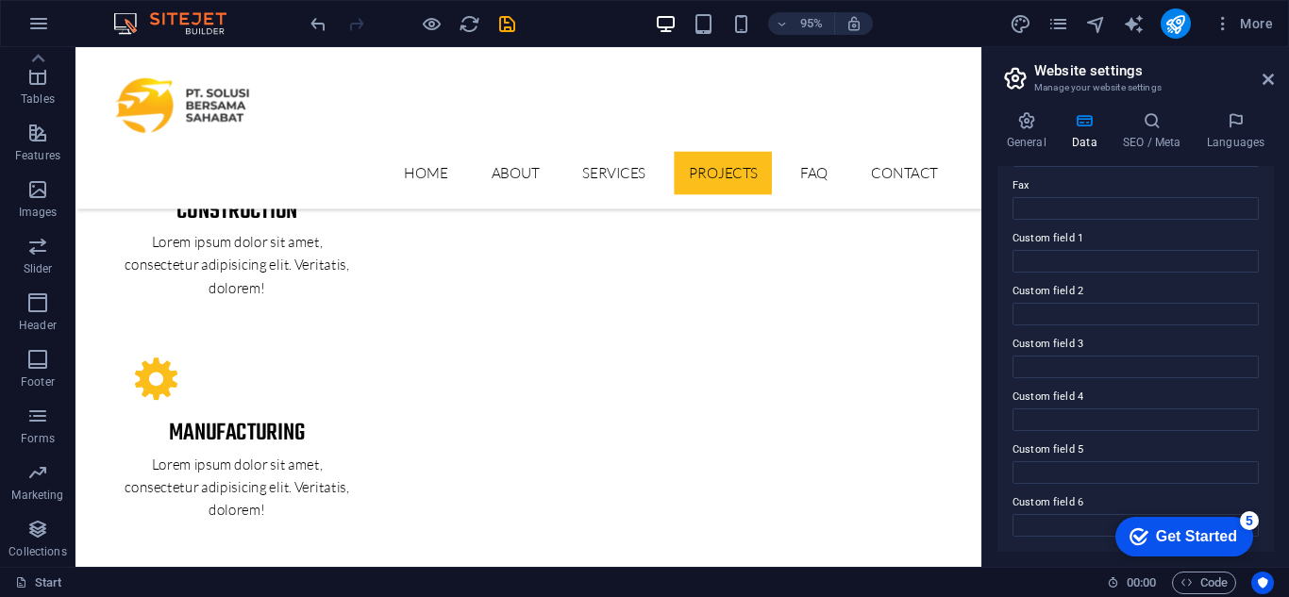
scroll to position [0, 0]
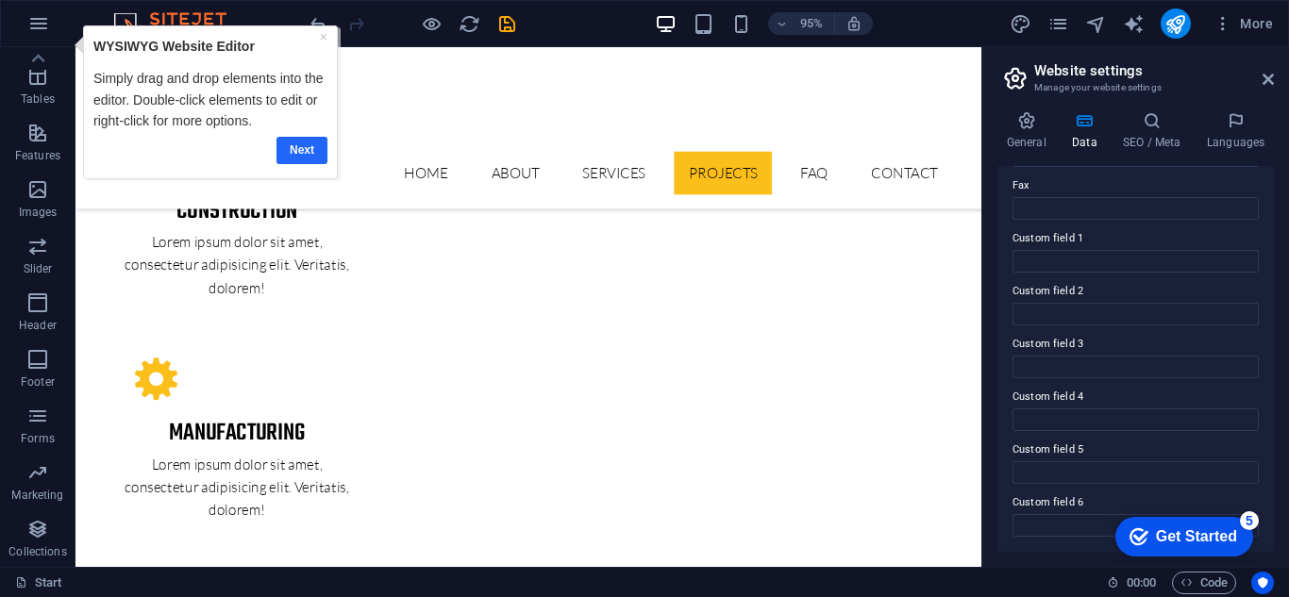
click at [306, 158] on link "Next" at bounding box center [301, 150] width 51 height 27
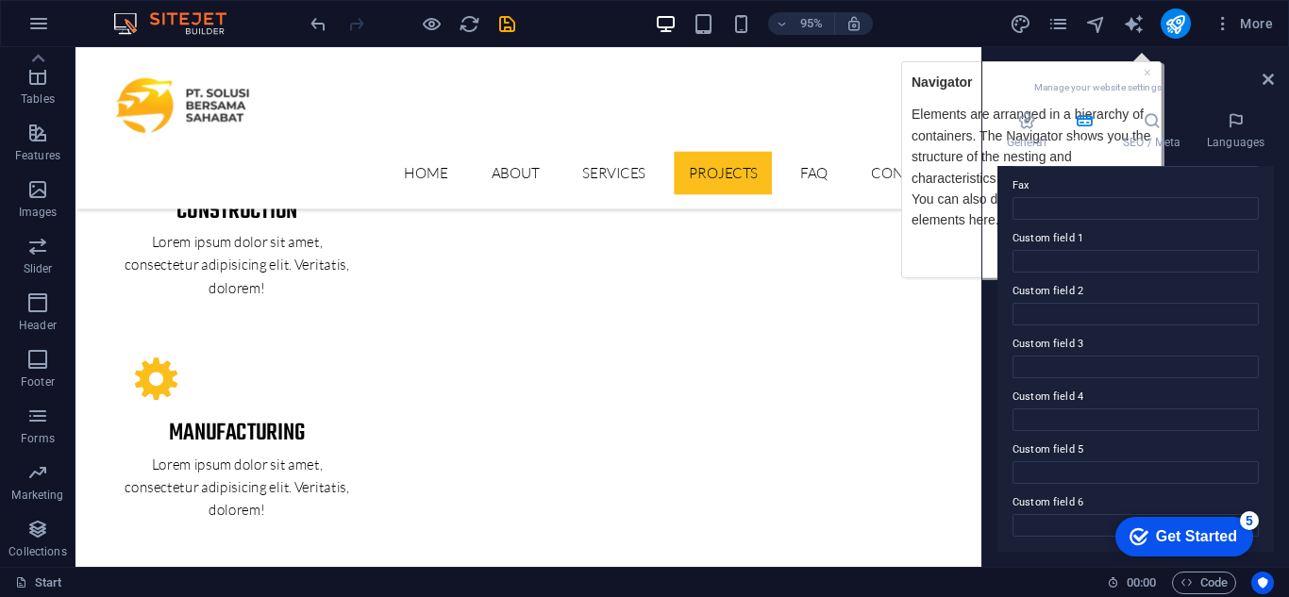
click at [1152, 74] on h2 "Website settings" at bounding box center [1154, 70] width 240 height 17
click at [1198, 542] on div "Get Started" at bounding box center [1196, 536] width 81 height 17
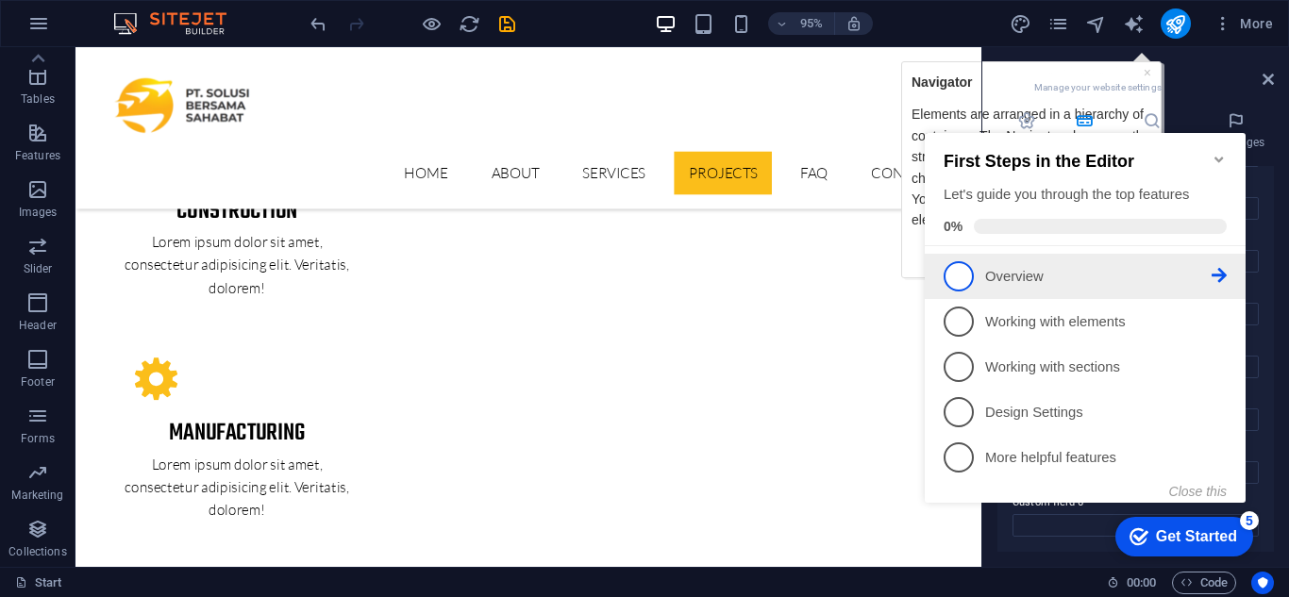
click at [966, 281] on span "1" at bounding box center [959, 276] width 30 height 30
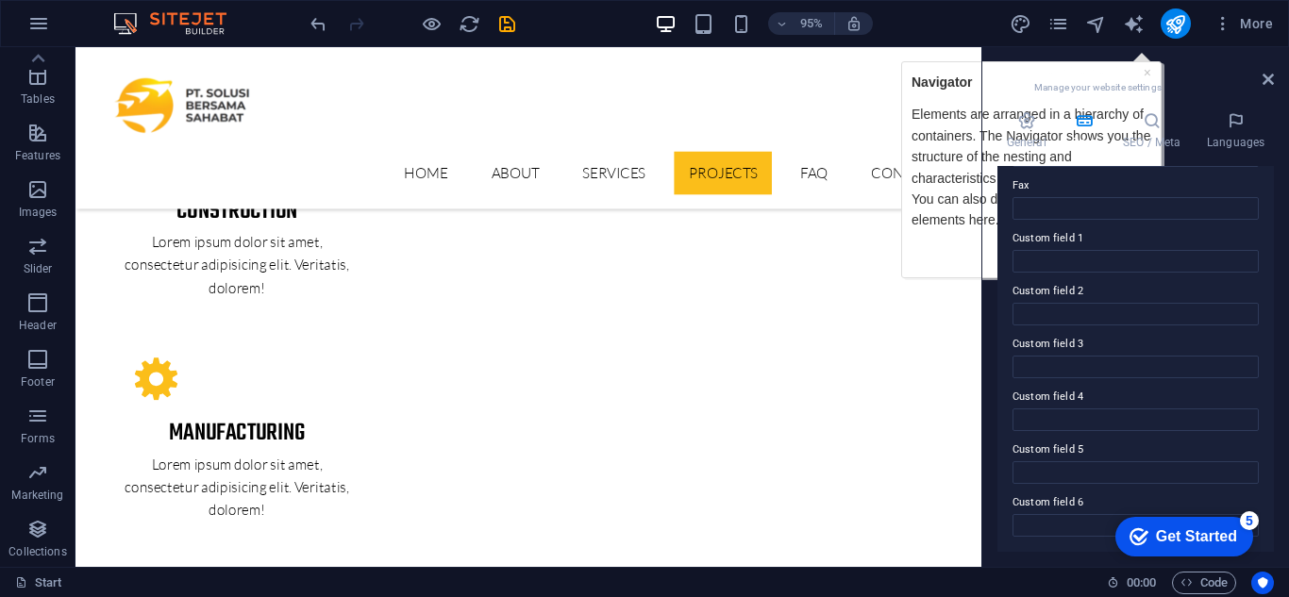
click at [1193, 533] on div "Get Started" at bounding box center [1196, 536] width 81 height 17
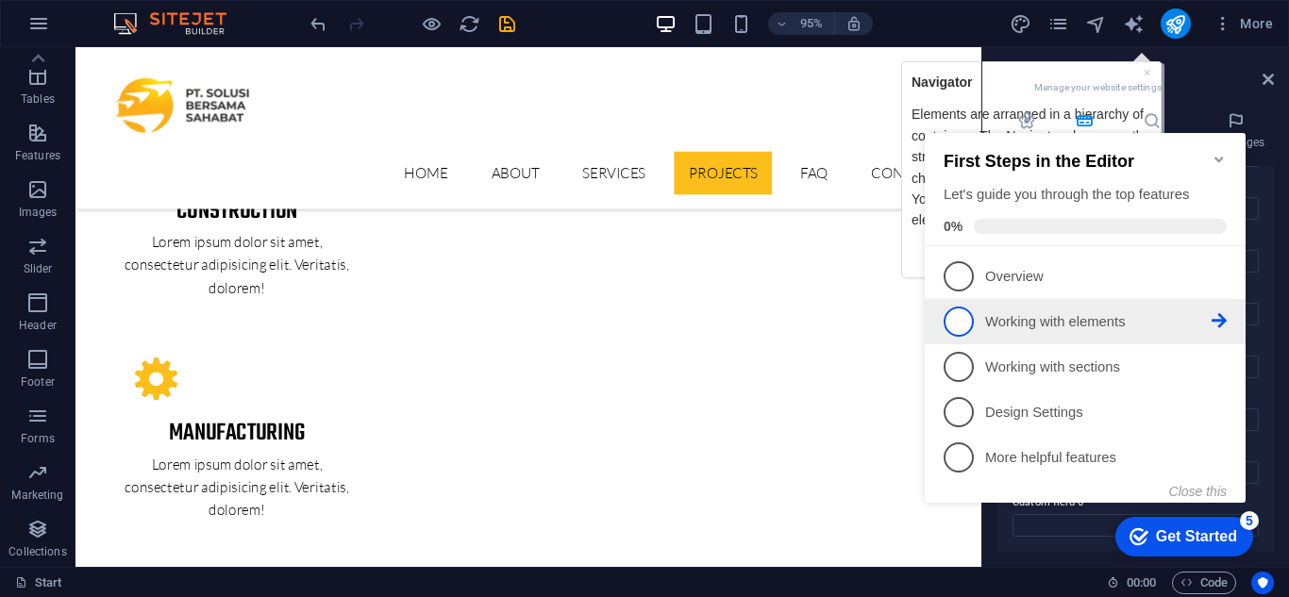
click at [959, 312] on span "2" at bounding box center [959, 322] width 30 height 30
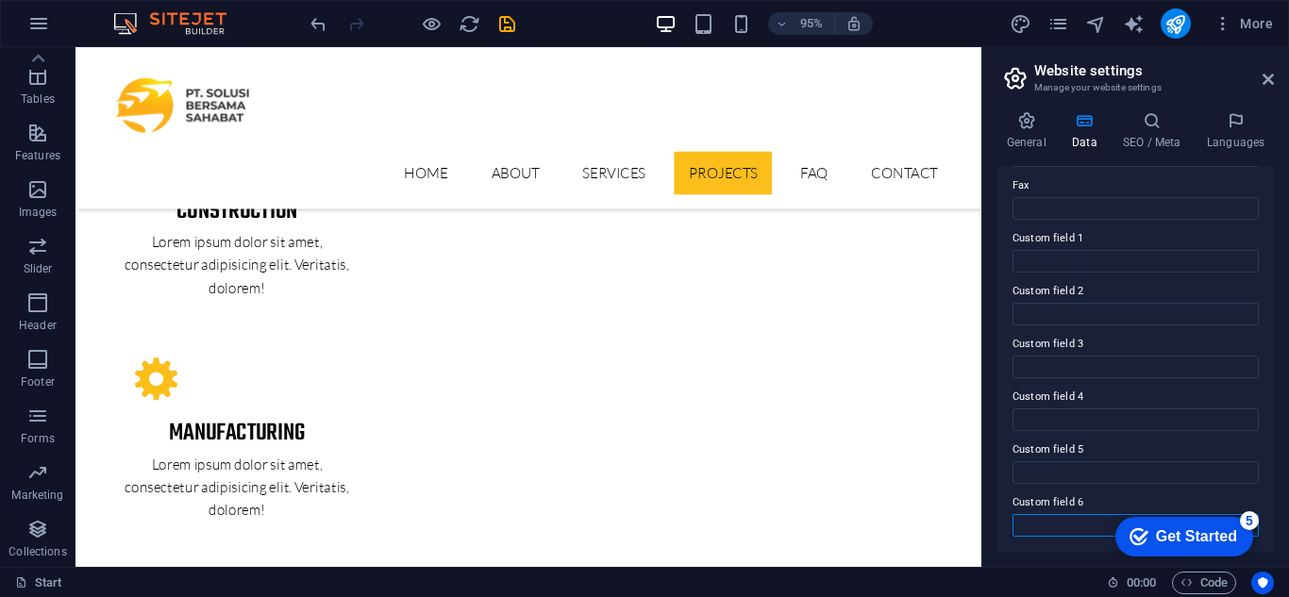
click at [1163, 534] on input "Custom field 6" at bounding box center [1136, 525] width 246 height 23
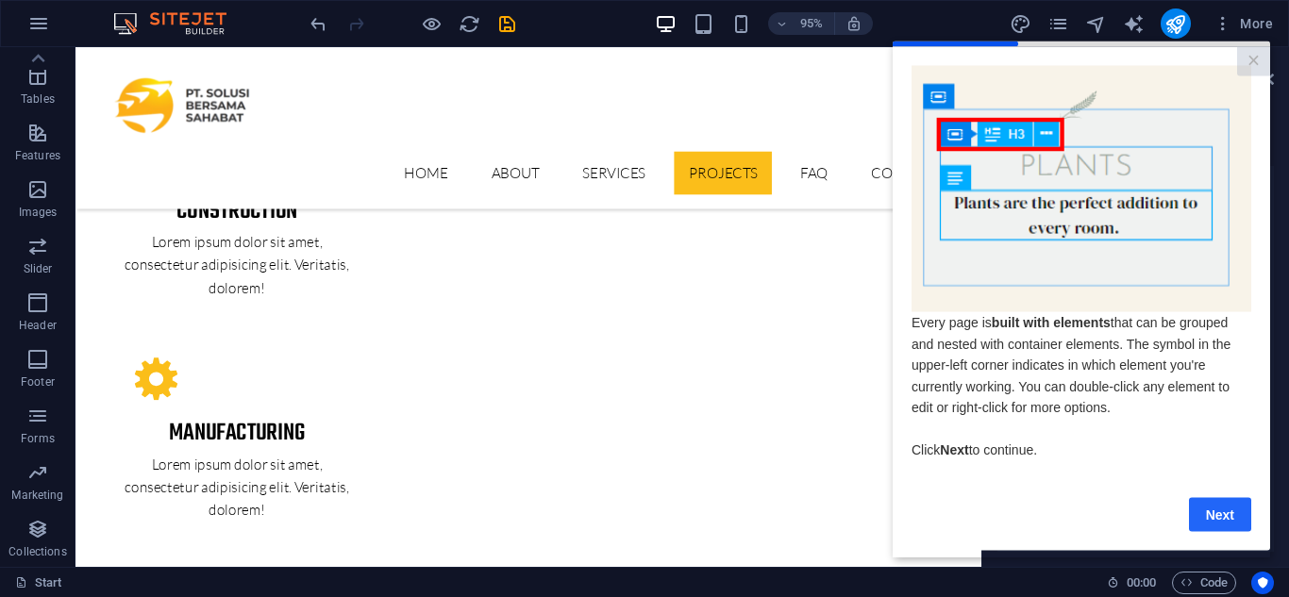
click at [1213, 515] on link "Next" at bounding box center [1220, 514] width 62 height 34
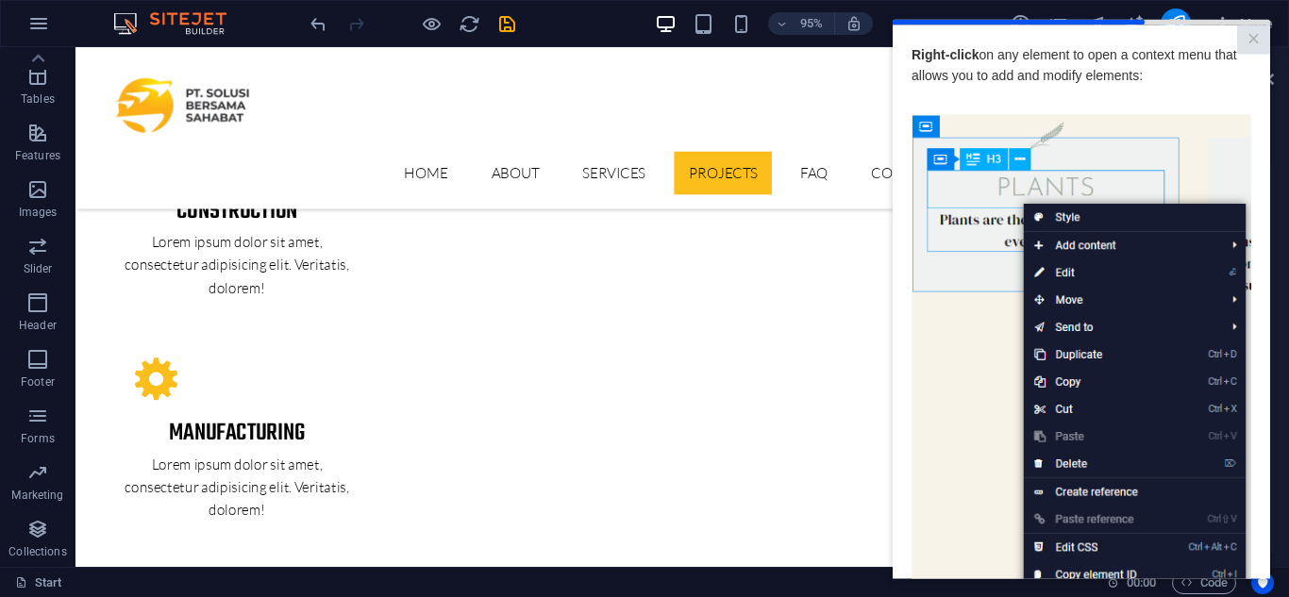
scroll to position [259, 0]
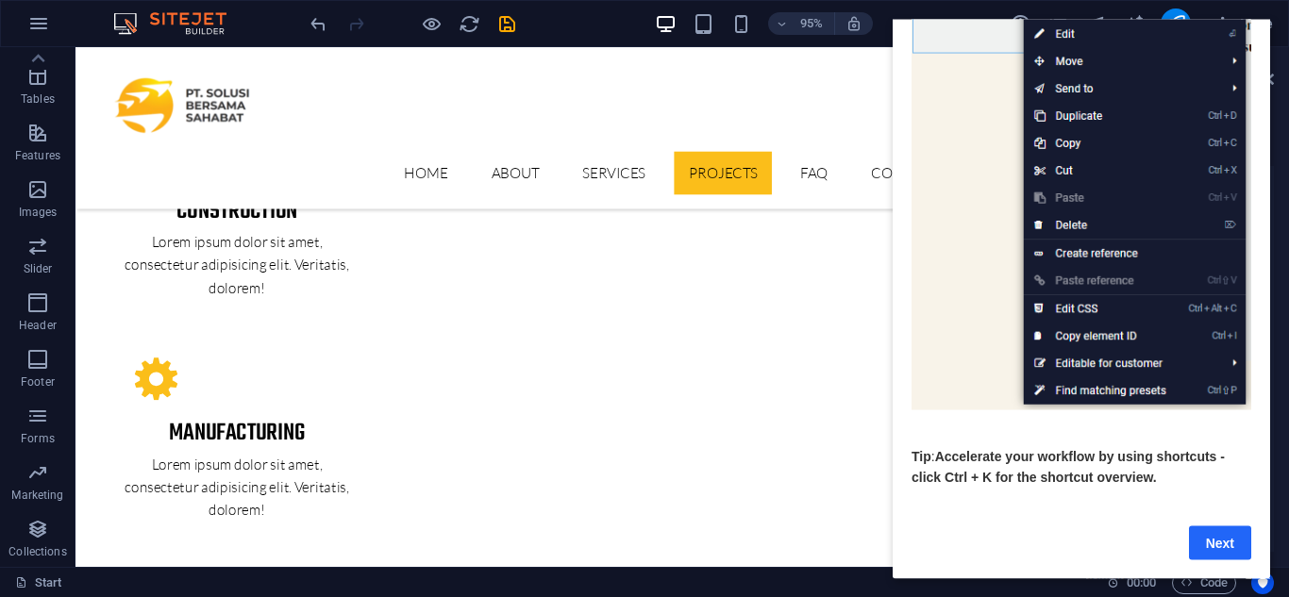
click at [1234, 526] on link "Next" at bounding box center [1220, 543] width 62 height 34
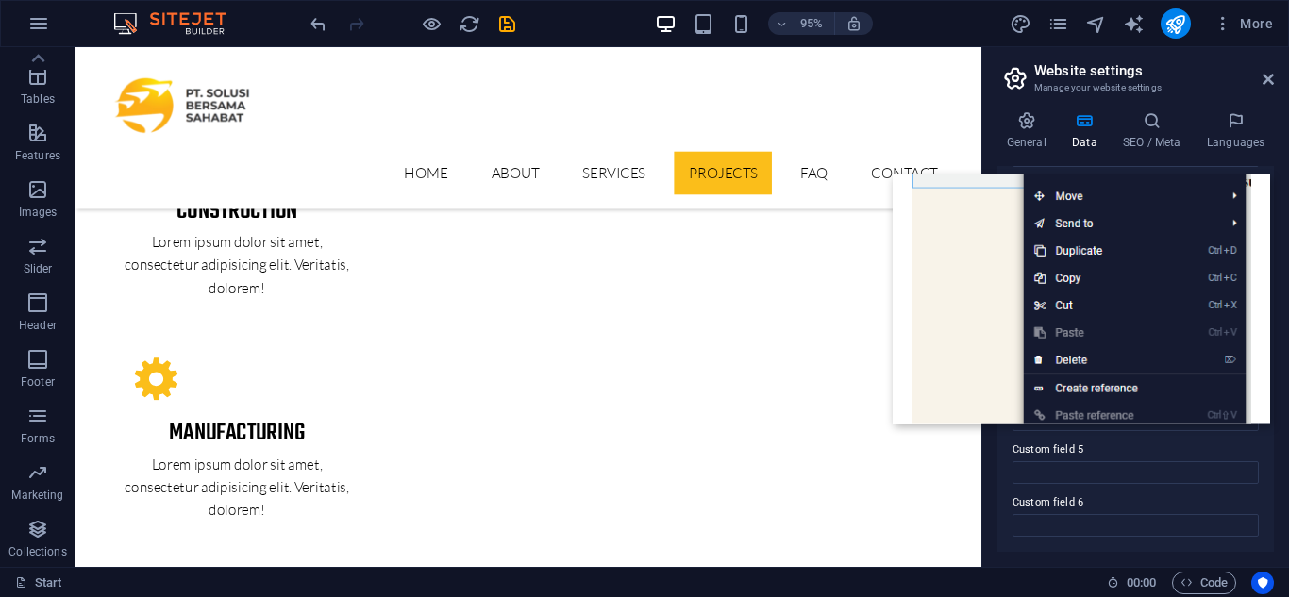
scroll to position [0, 0]
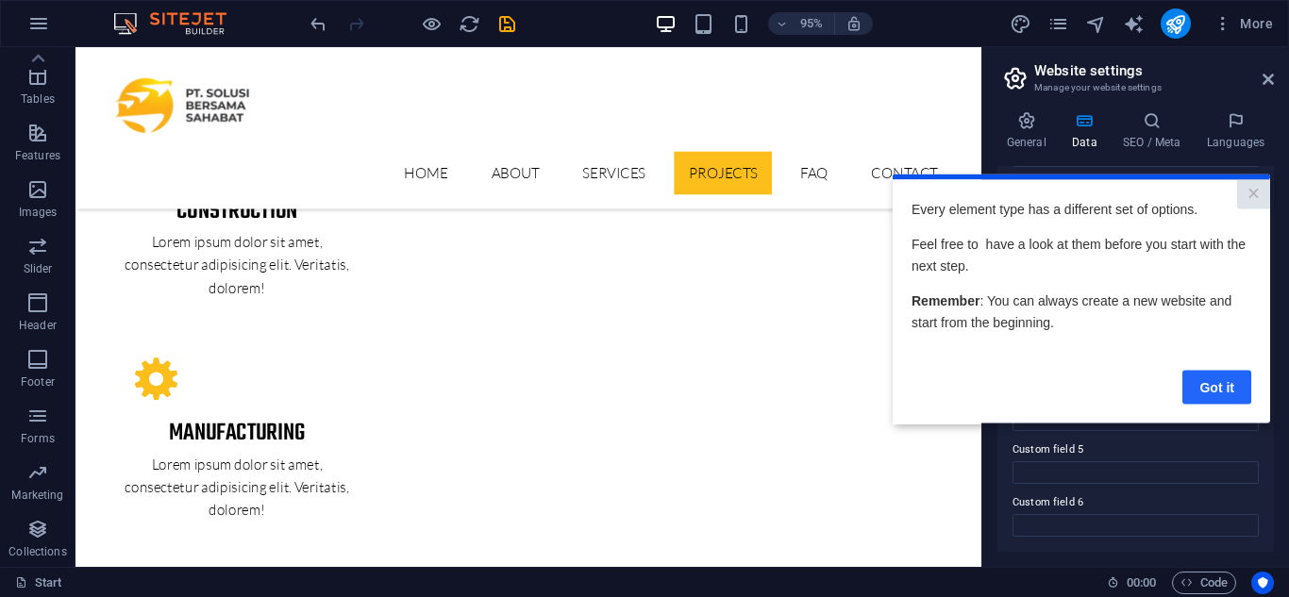
click at [1213, 385] on link "Got it" at bounding box center [1216, 387] width 69 height 34
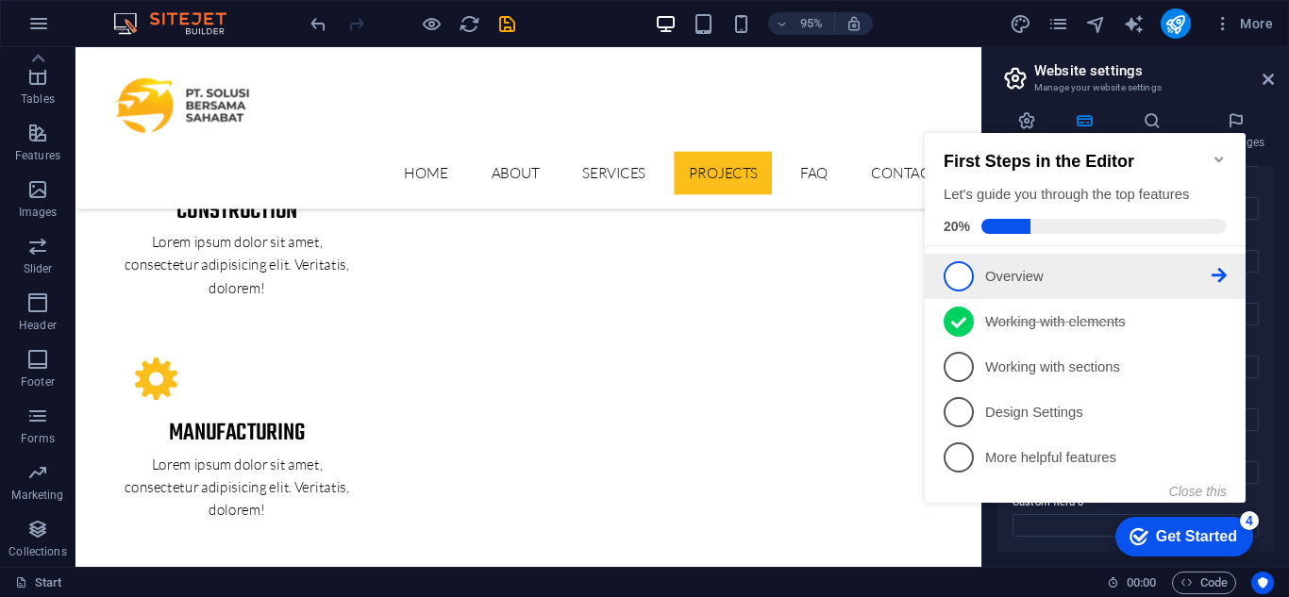
click at [965, 267] on span "1" at bounding box center [959, 276] width 30 height 30
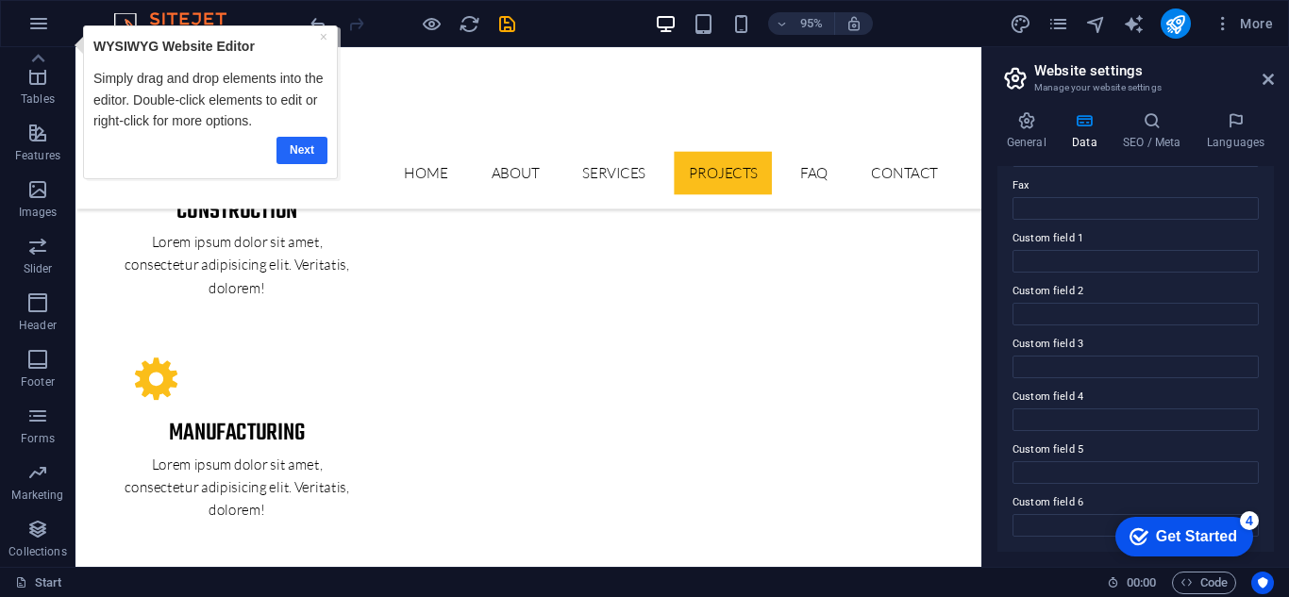
click at [310, 140] on link "Next" at bounding box center [301, 150] width 51 height 27
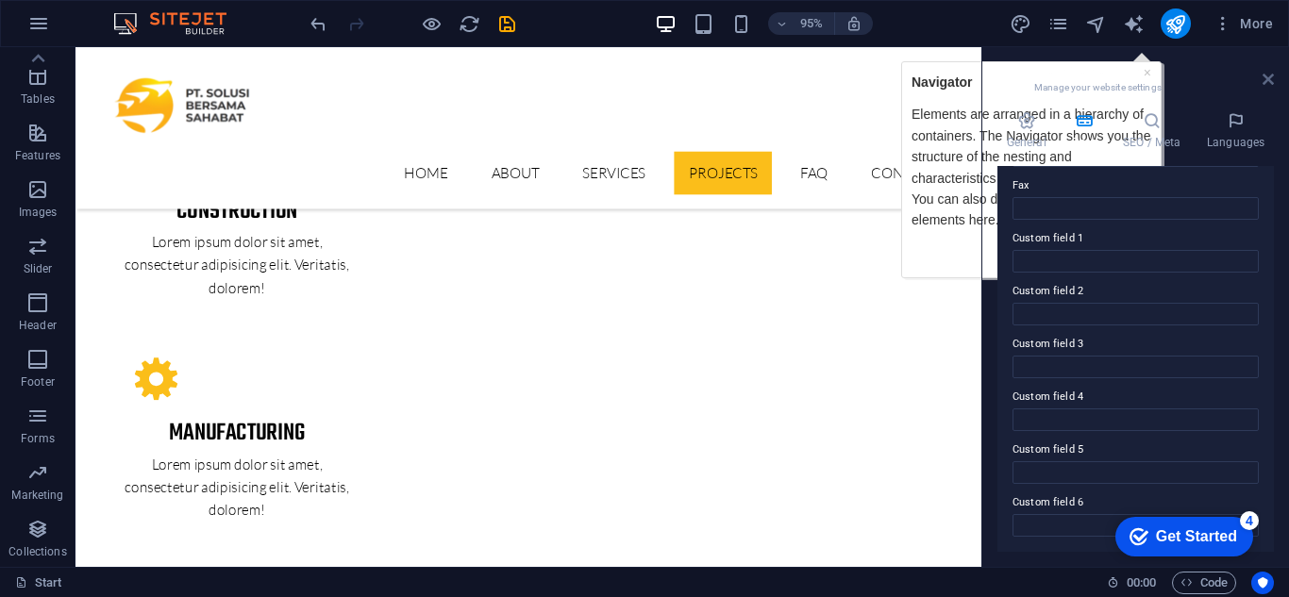
click at [1265, 85] on icon at bounding box center [1268, 79] width 11 height 15
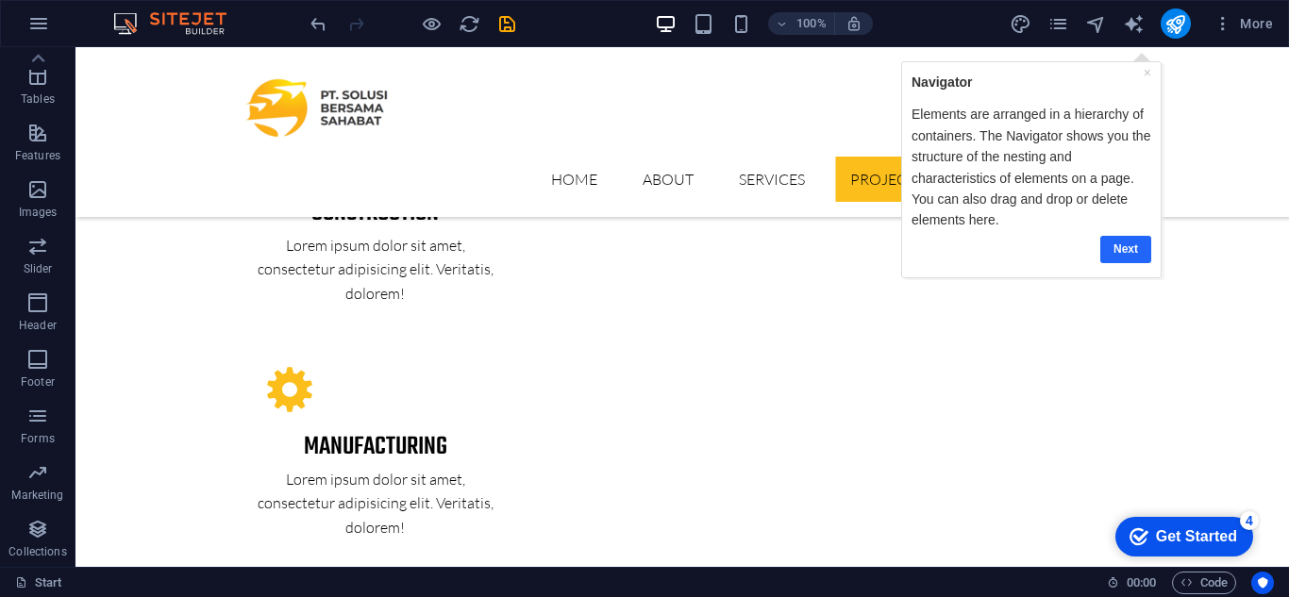
click at [1130, 240] on link "Next" at bounding box center [1124, 248] width 51 height 27
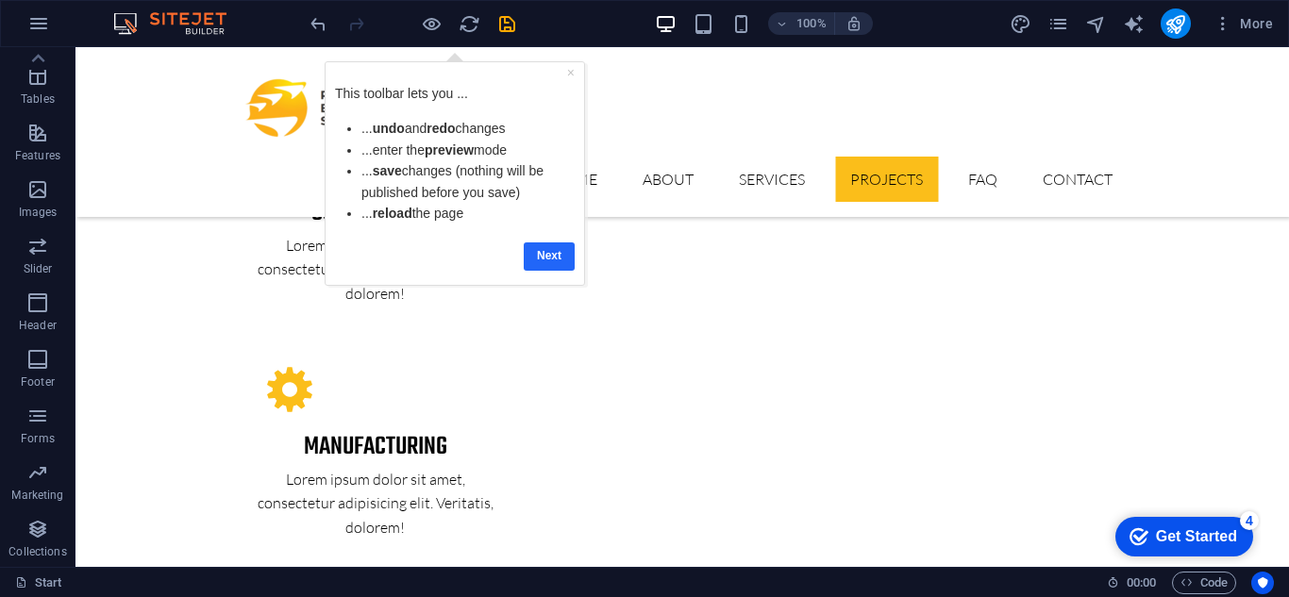
click at [524, 252] on link "Next" at bounding box center [549, 256] width 51 height 27
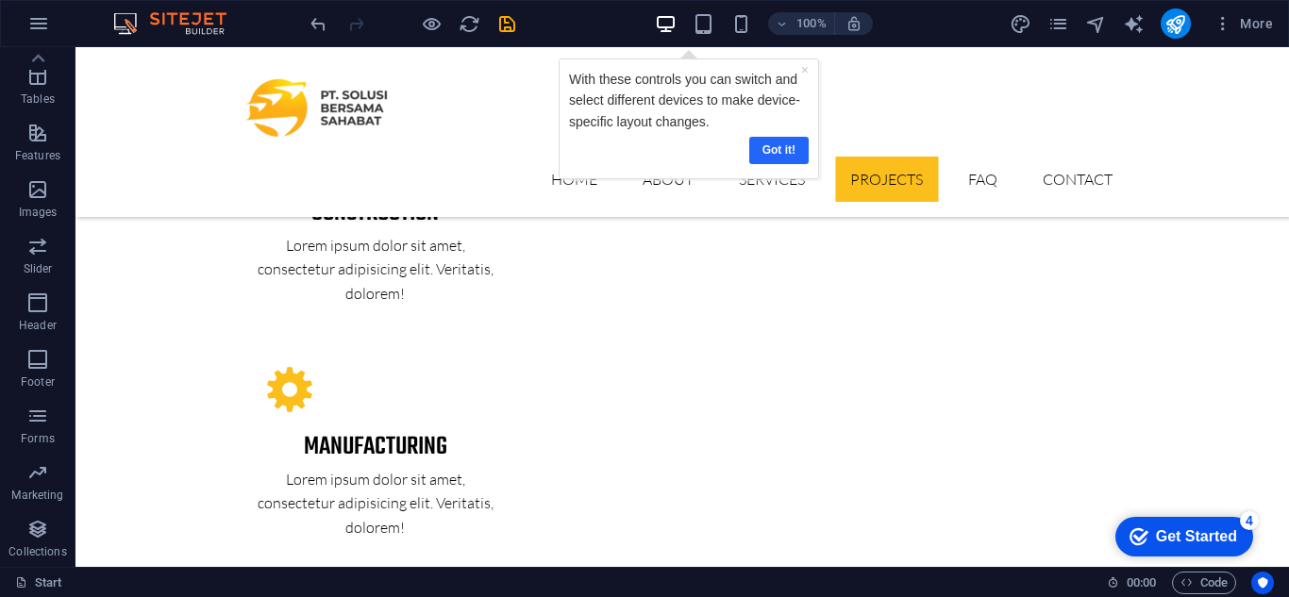
click at [781, 152] on link "Got it!" at bounding box center [777, 150] width 59 height 27
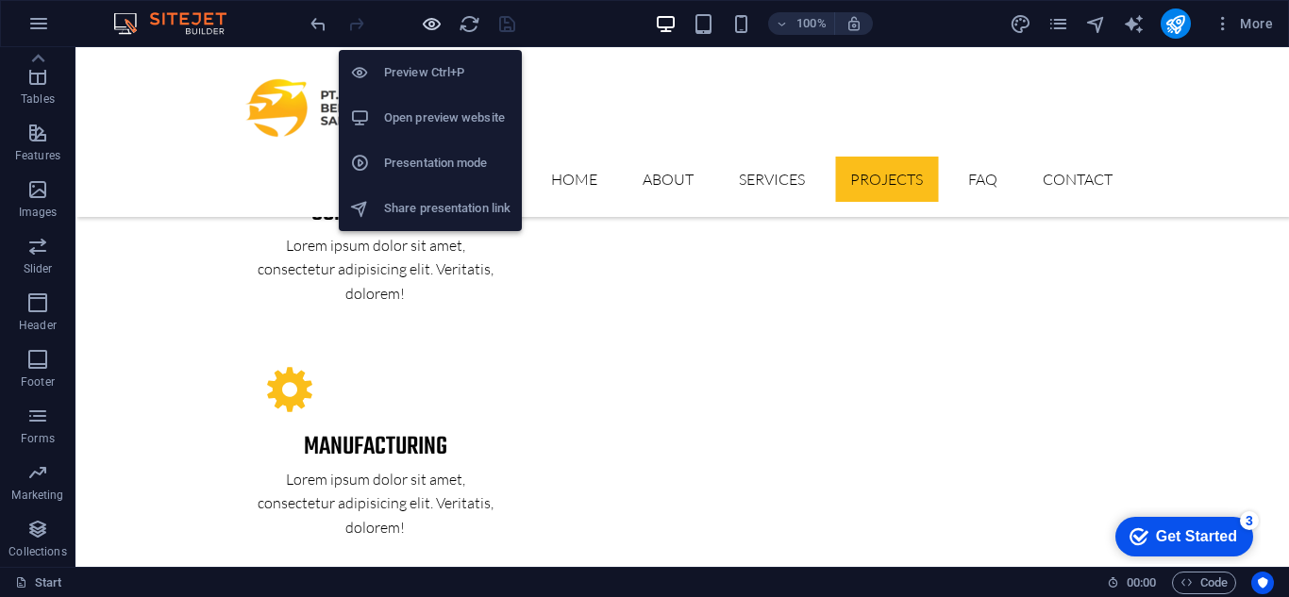
click at [0, 0] on icon "button" at bounding box center [0, 0] width 0 height 0
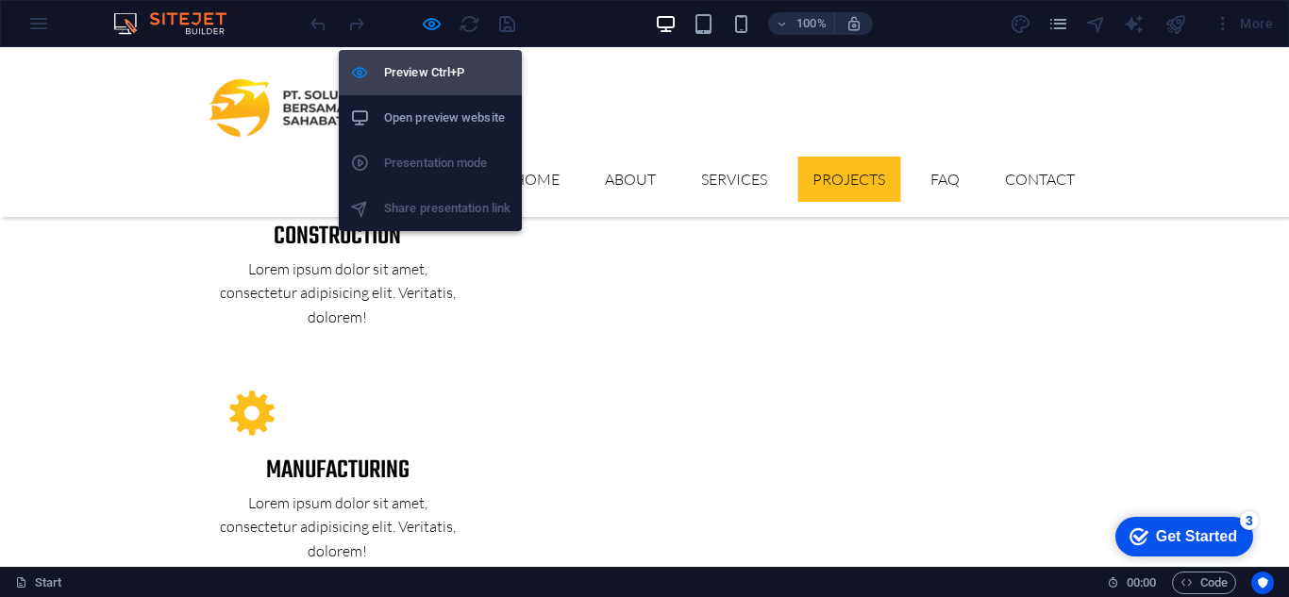
click at [434, 78] on h6 "Preview Ctrl+P" at bounding box center [447, 72] width 126 height 23
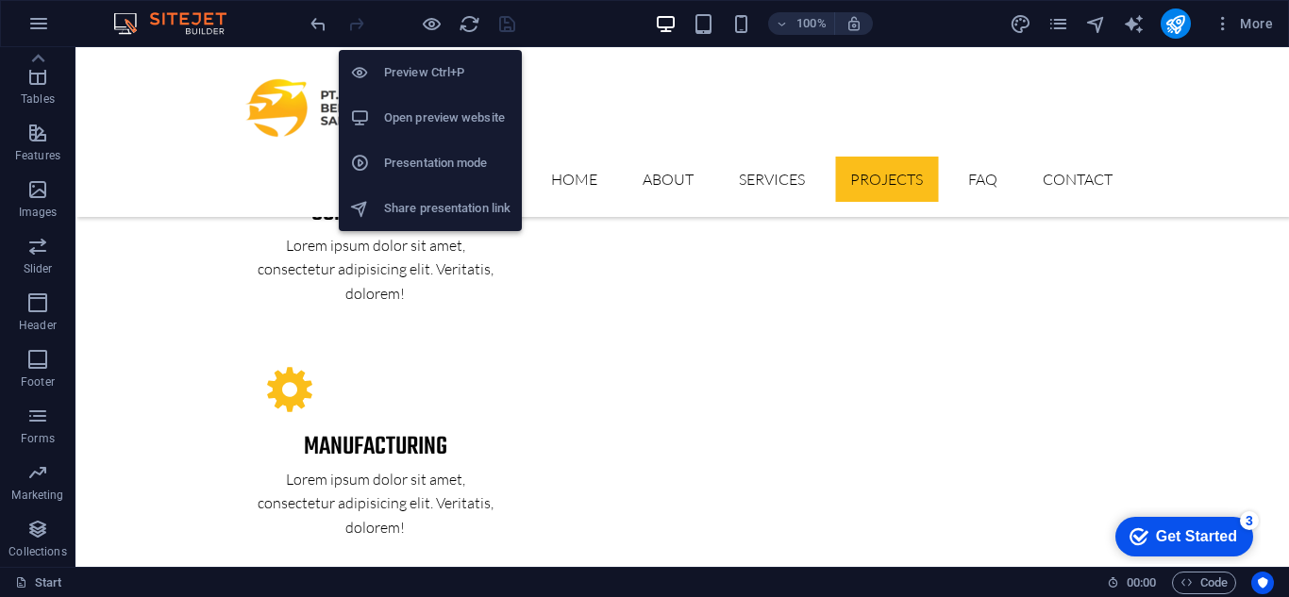
click at [436, 105] on li "Open preview website" at bounding box center [430, 117] width 183 height 45
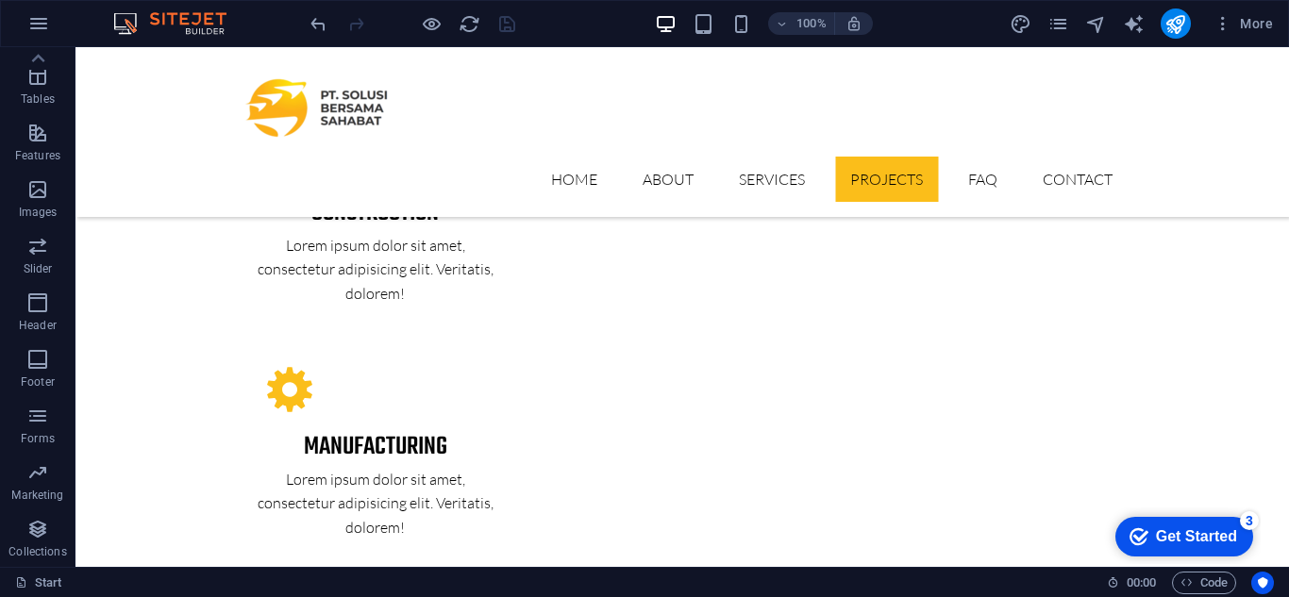
click at [1158, 531] on div "Get Started" at bounding box center [1196, 536] width 81 height 17
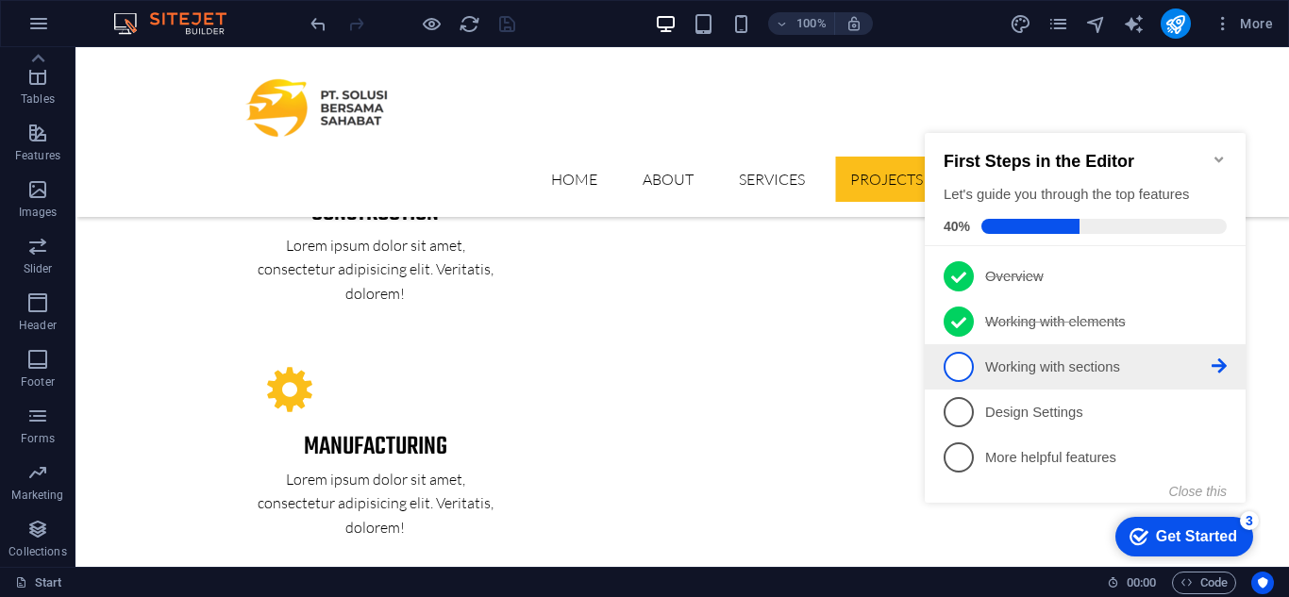
click at [957, 360] on span "3" at bounding box center [959, 367] width 30 height 30
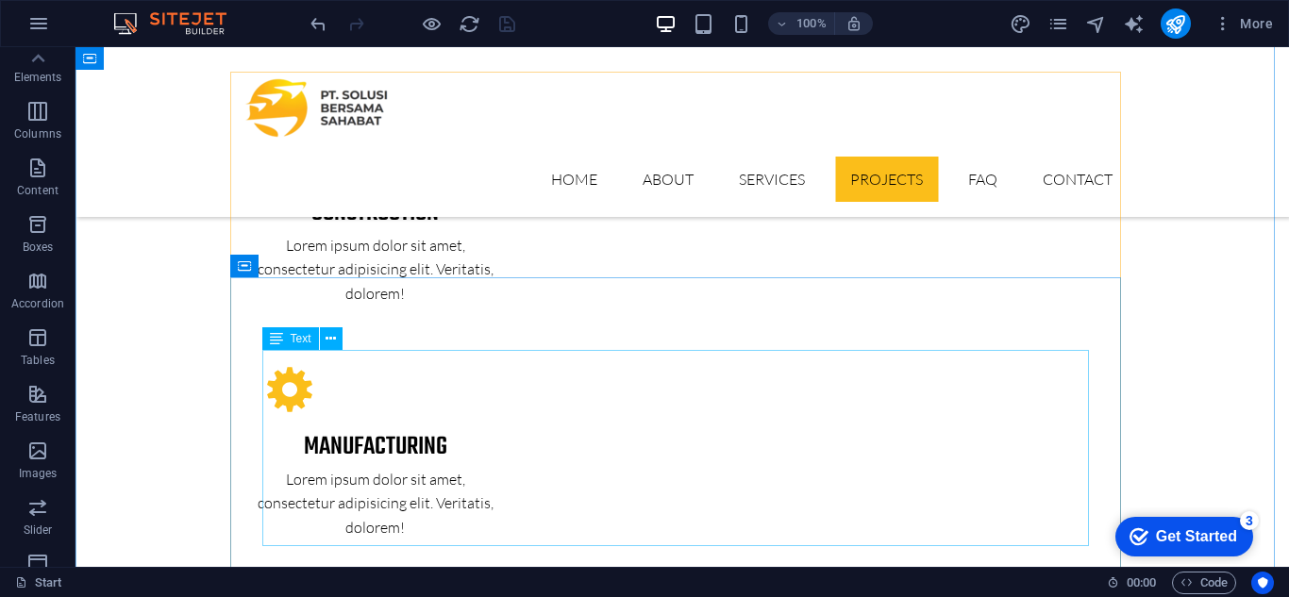
scroll to position [0, 0]
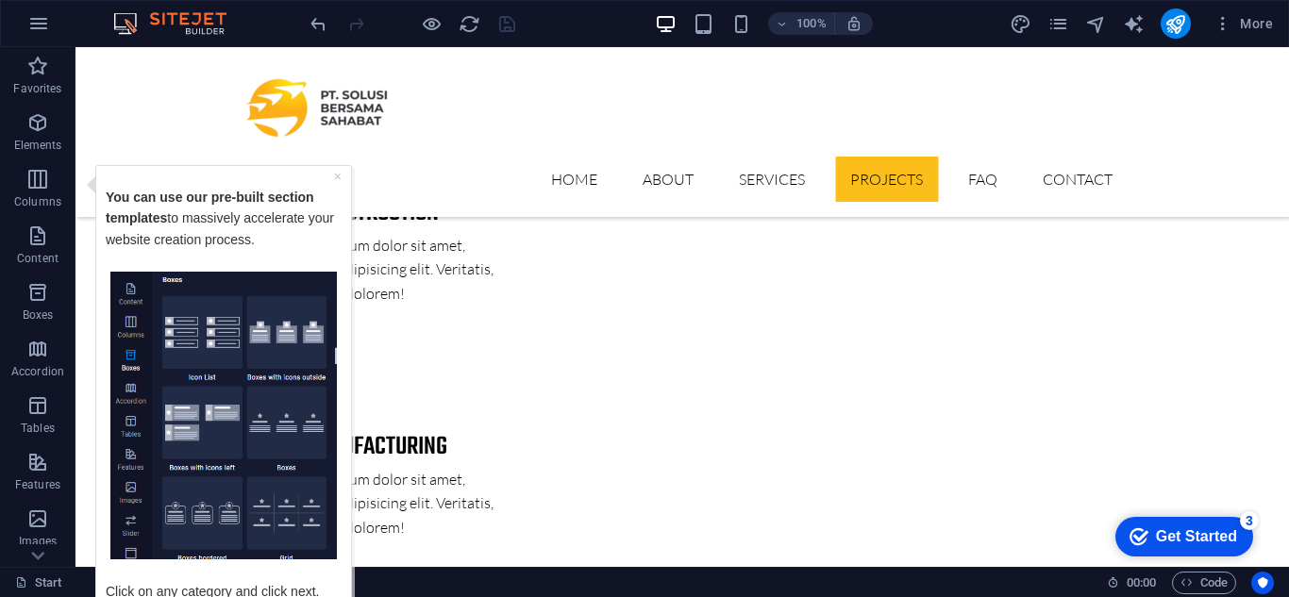
click at [284, 588] on p "Click on any category and click next." at bounding box center [224, 580] width 236 height 42
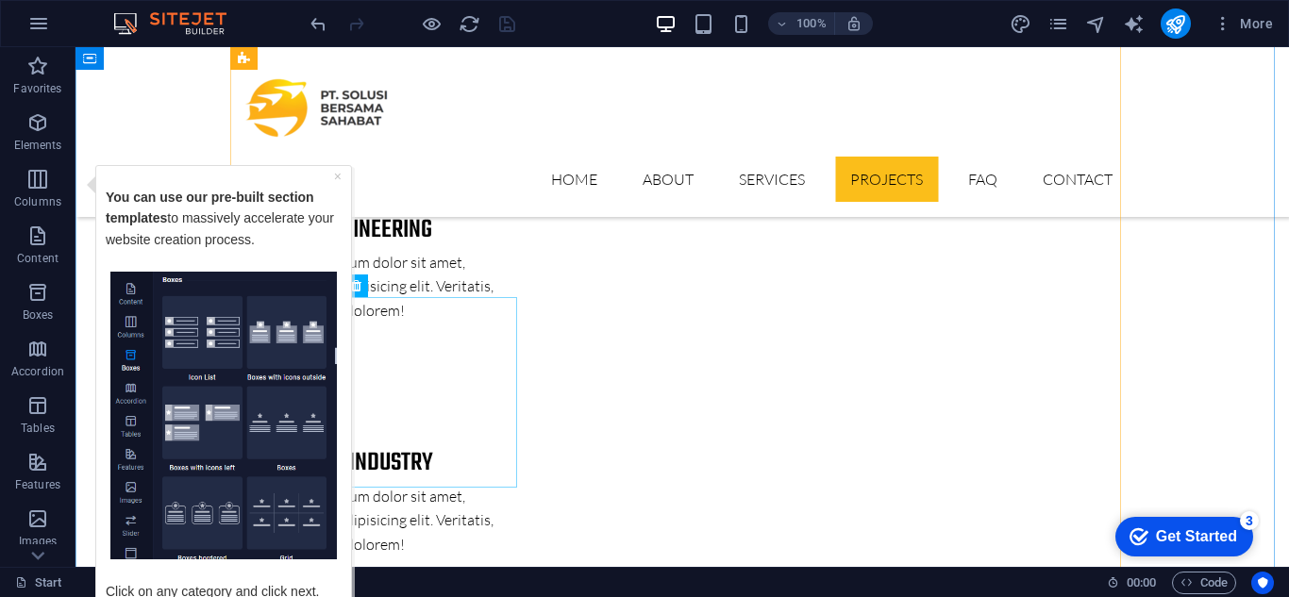
scroll to position [3675, 0]
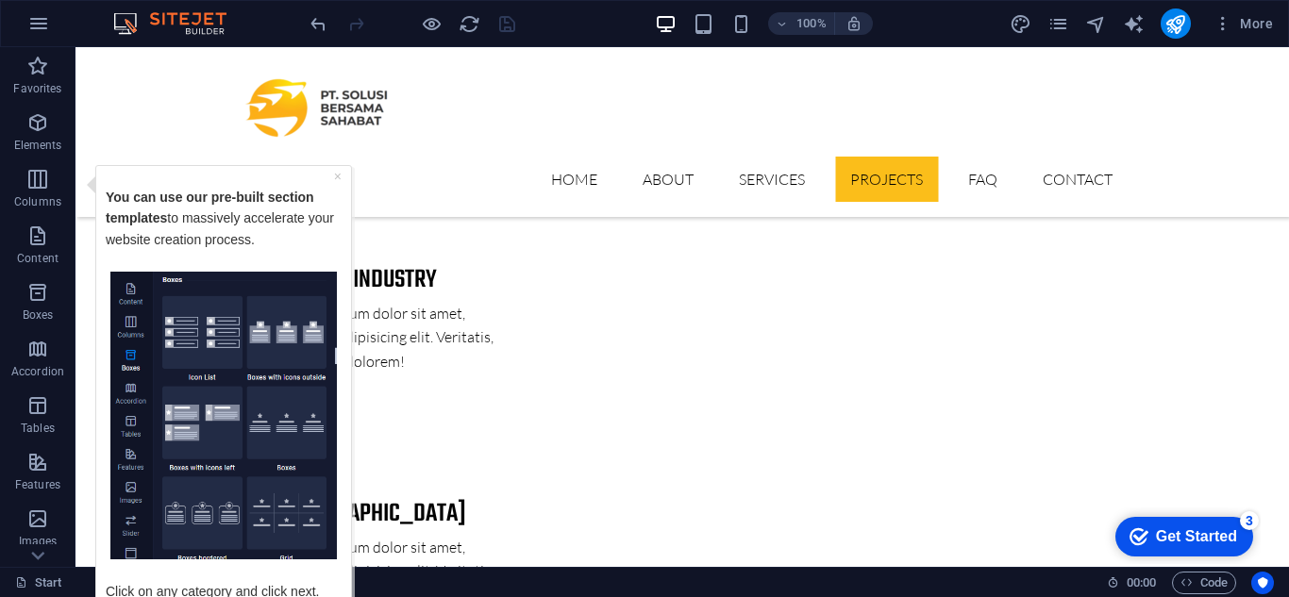
click at [343, 179] on div "× You can use our pre-built section templates to massively accelerate your webs…" at bounding box center [223, 406] width 245 height 473
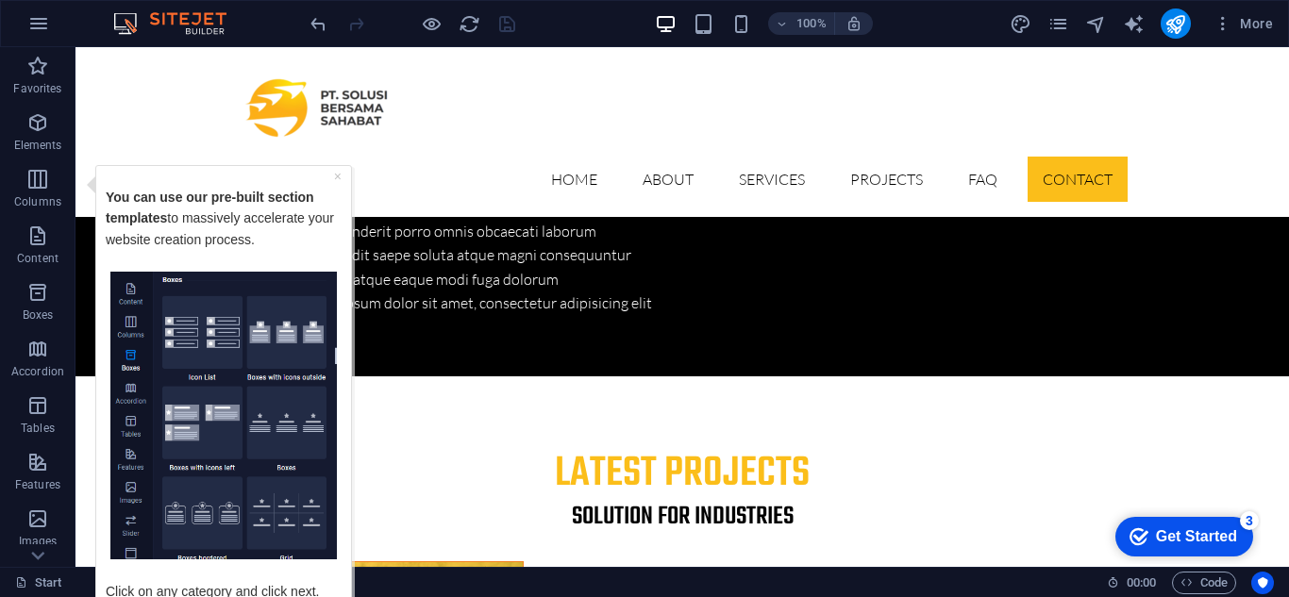
scroll to position [6088, 0]
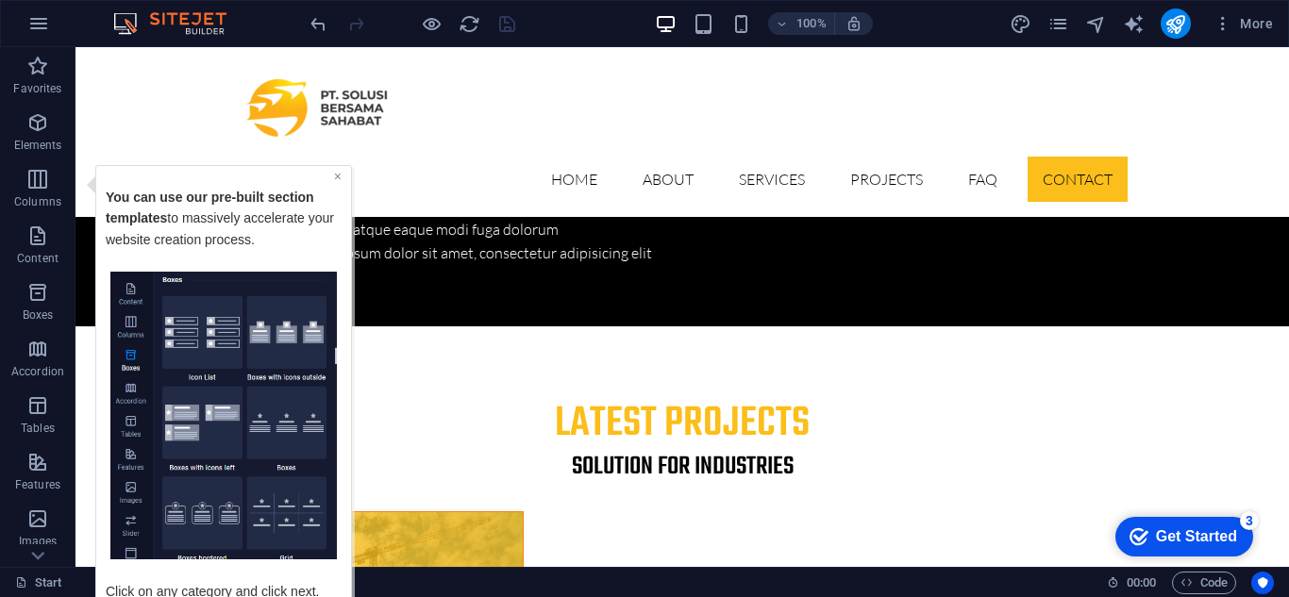
click at [339, 176] on link "×" at bounding box center [338, 175] width 8 height 15
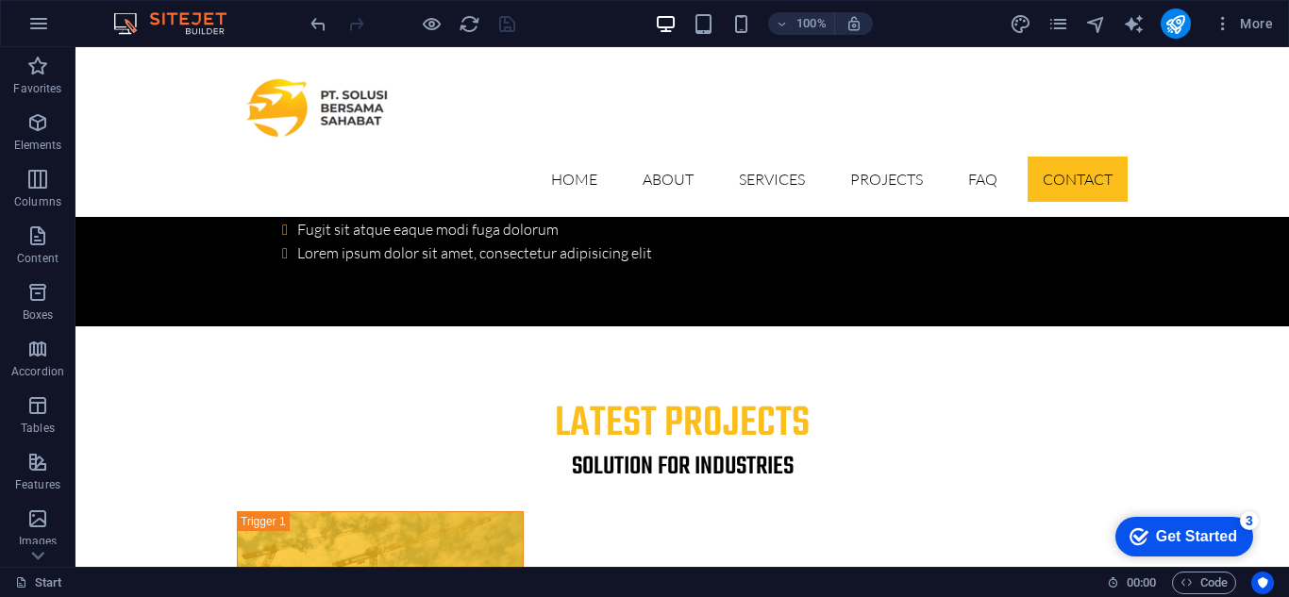
click at [1214, 540] on div "Get Started" at bounding box center [1196, 536] width 81 height 17
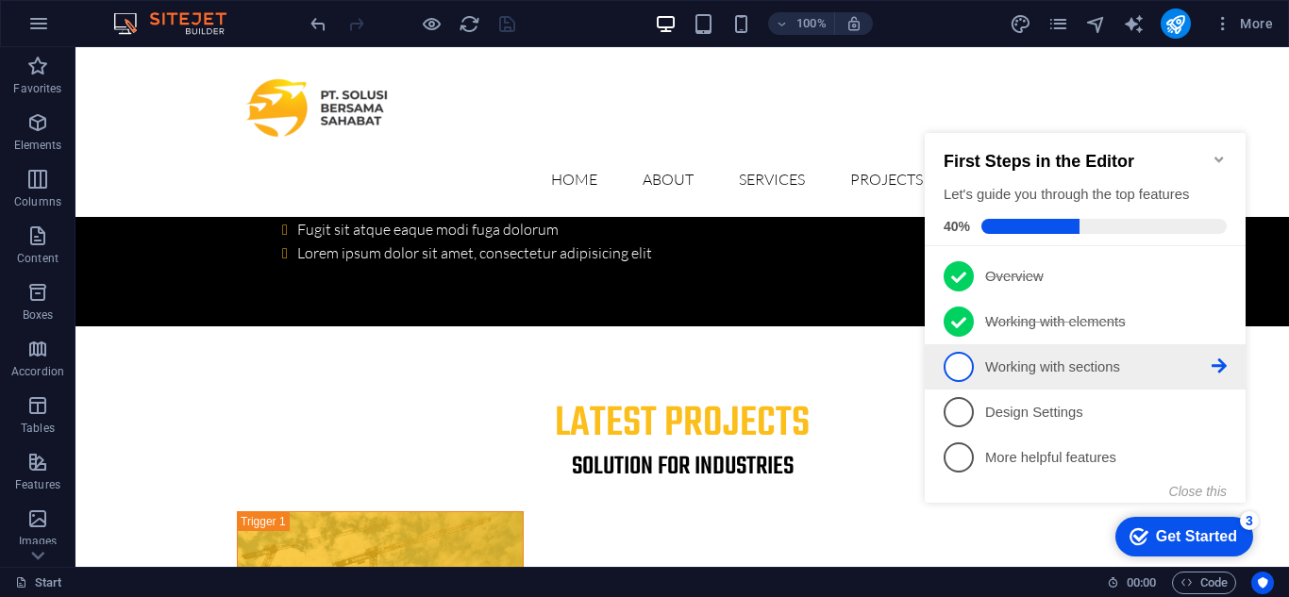
click at [1210, 366] on p "Working with sections - incomplete" at bounding box center [1098, 368] width 226 height 20
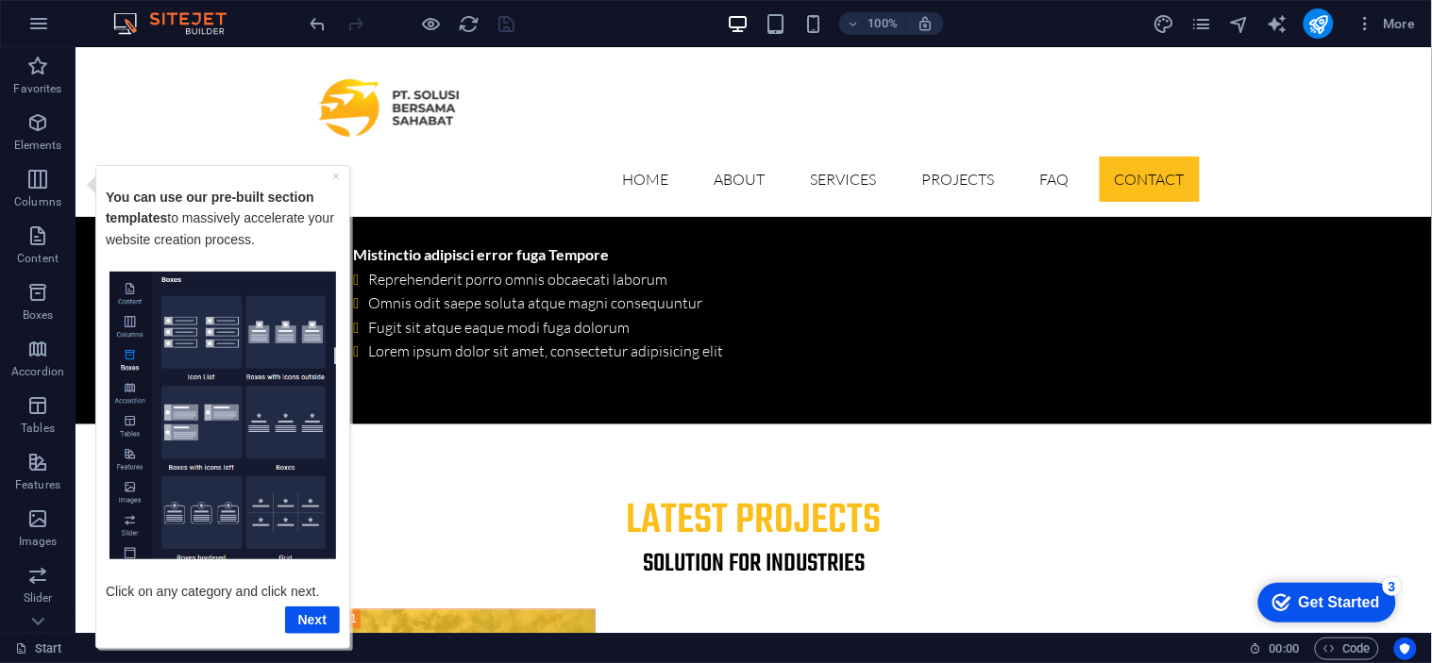
scroll to position [6015, 0]
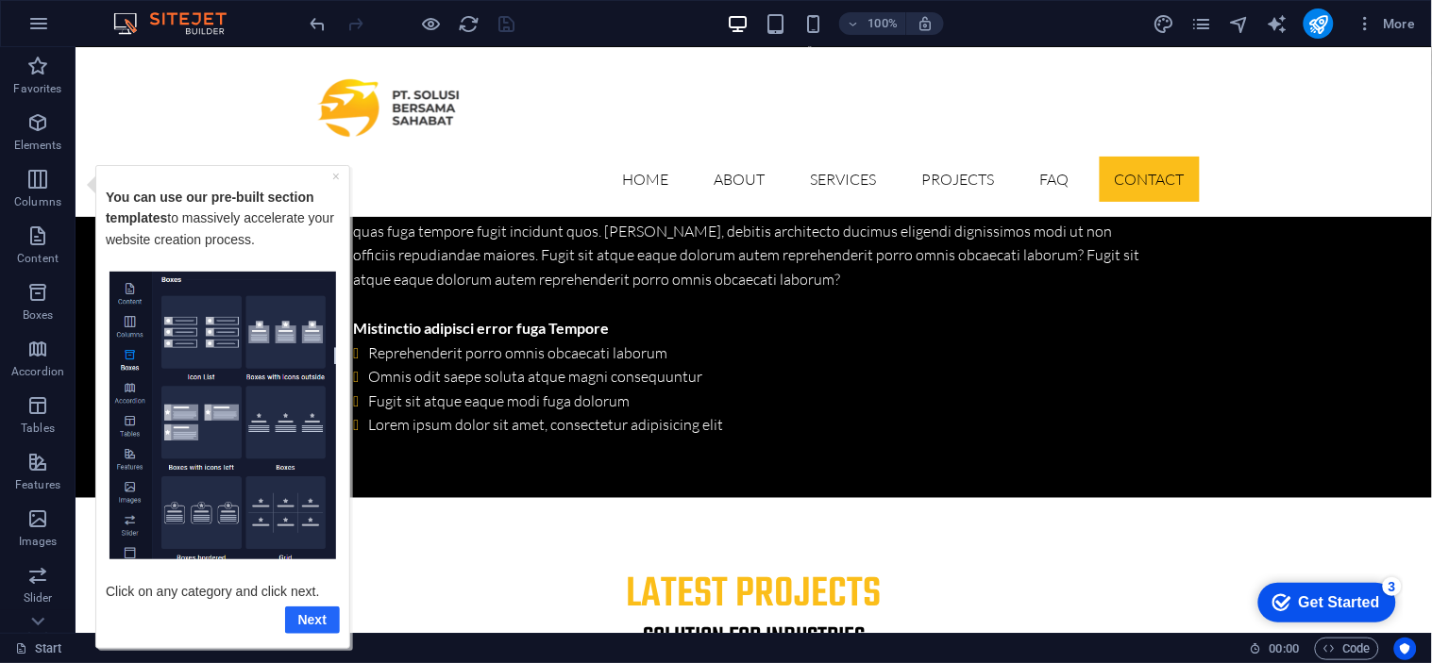
drag, startPoint x: 1338, startPoint y: 168, endPoint x: 290, endPoint y: 622, distance: 1142.4
click at [290, 596] on link "Next" at bounding box center [311, 619] width 55 height 27
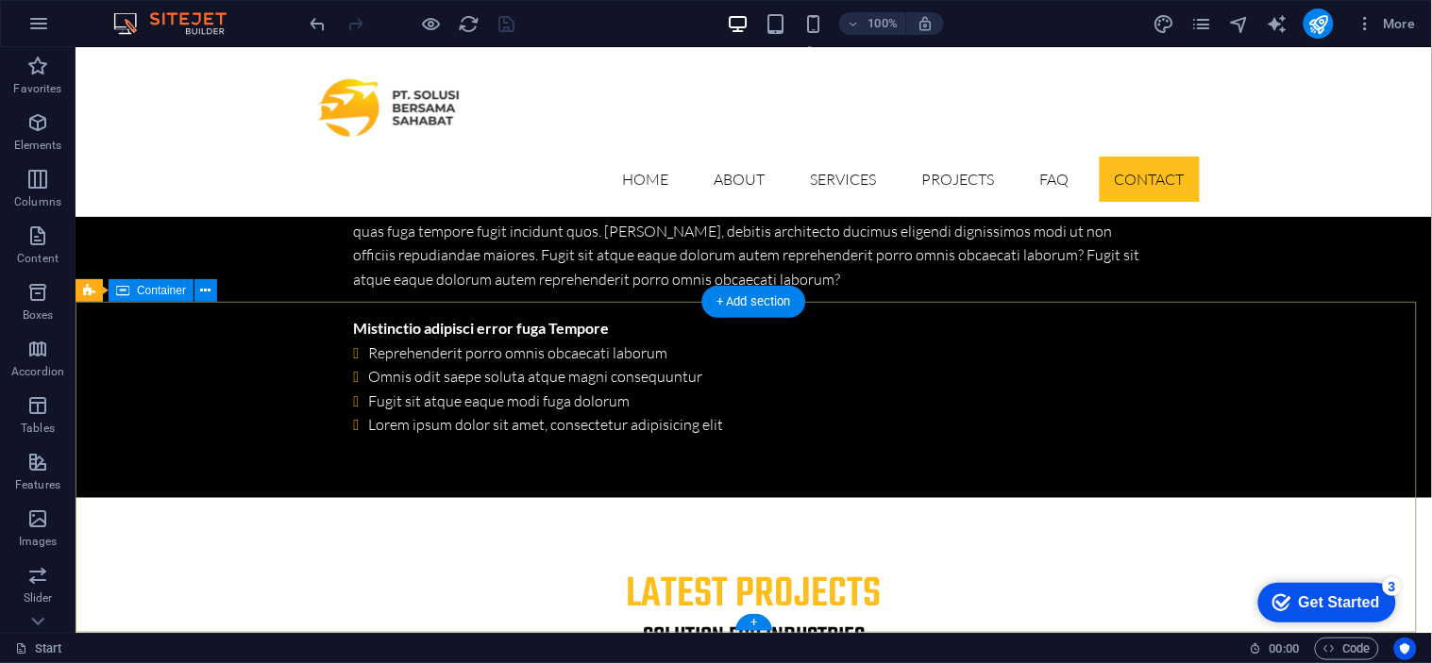
scroll to position [0, 0]
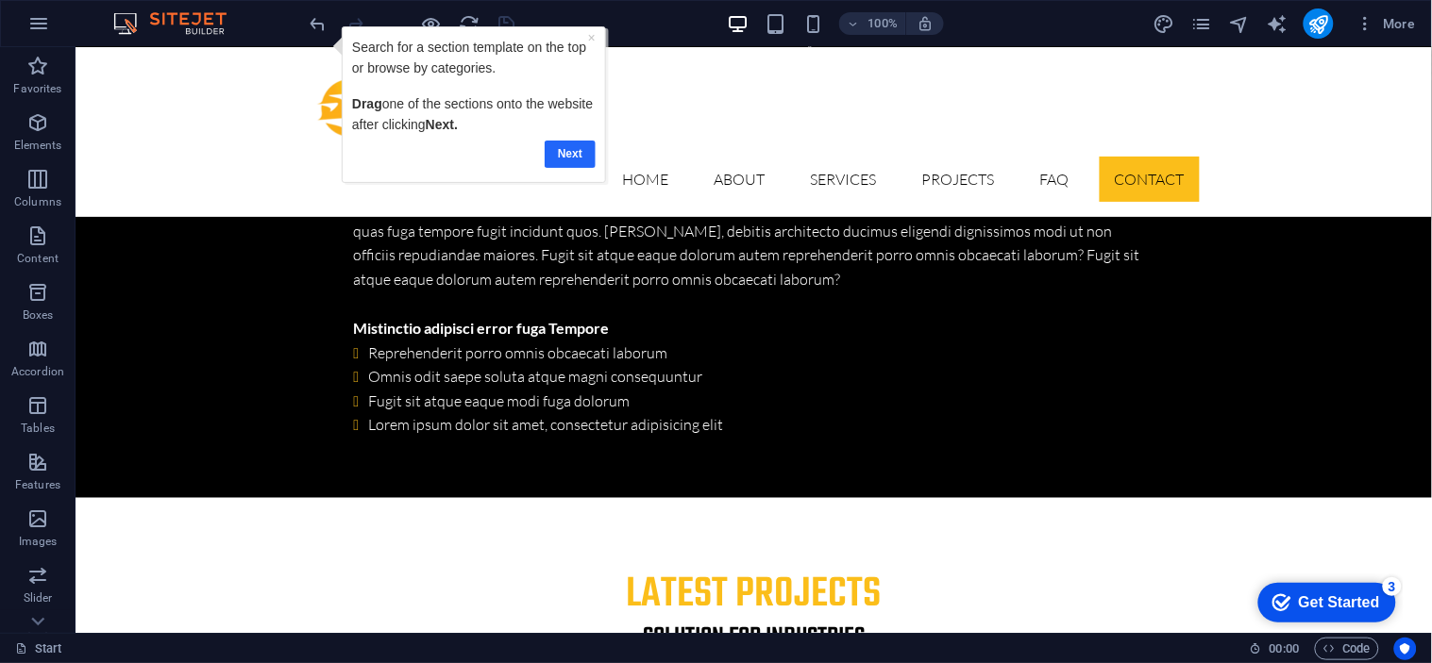
click at [558, 149] on link "Next" at bounding box center [569, 154] width 51 height 27
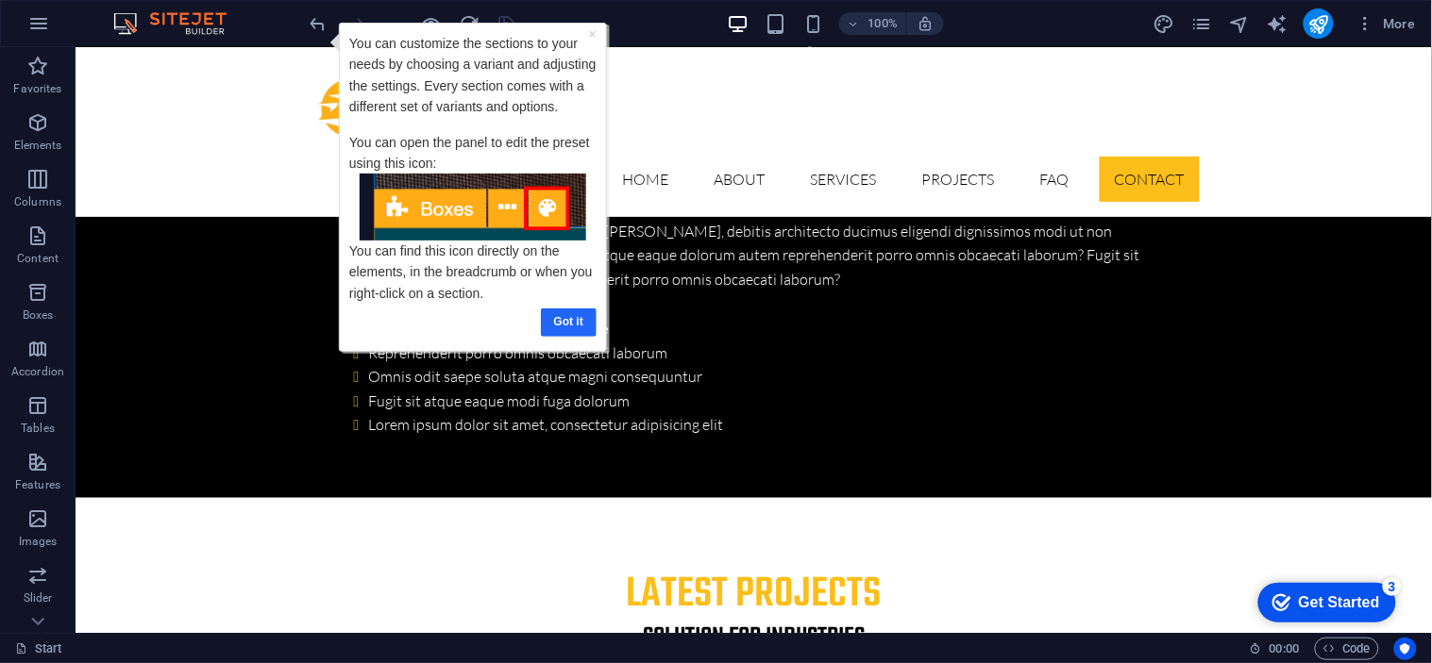
click at [561, 314] on link "Got it" at bounding box center [569, 322] width 56 height 27
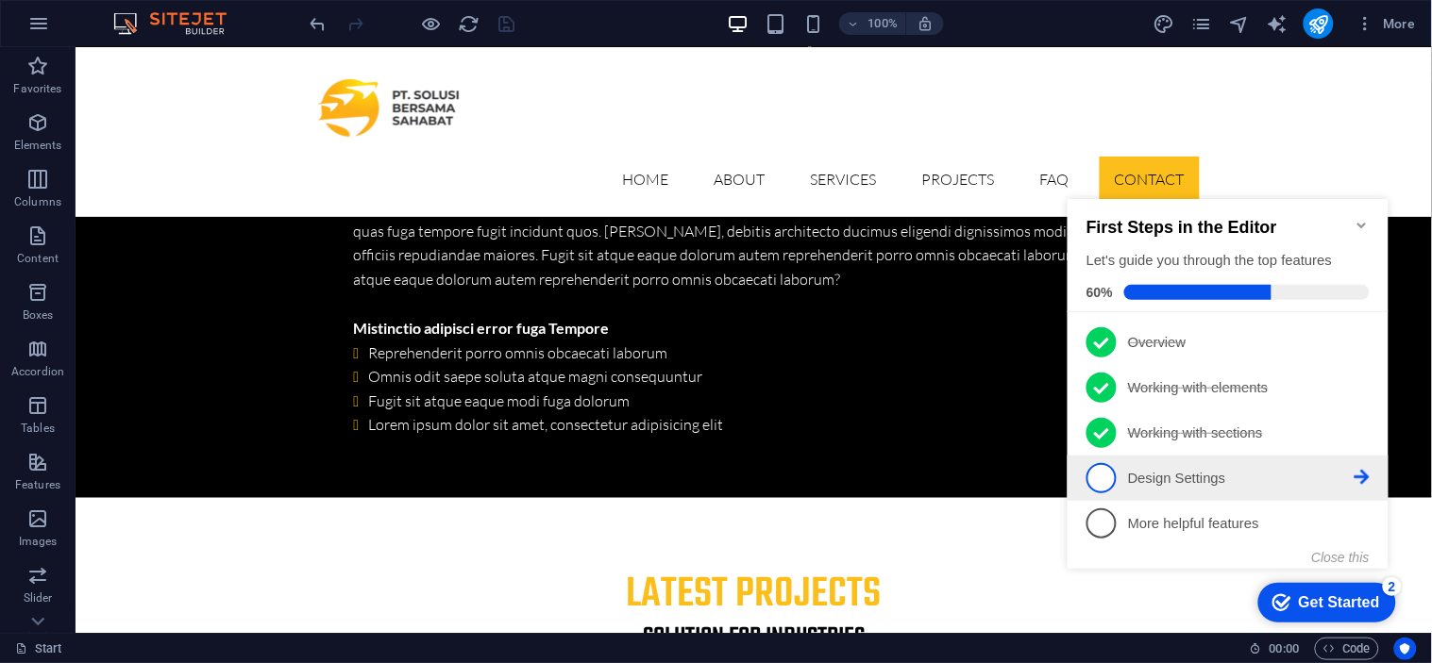
click at [1215, 475] on p "Design Settings - incomplete" at bounding box center [1240, 478] width 226 height 20
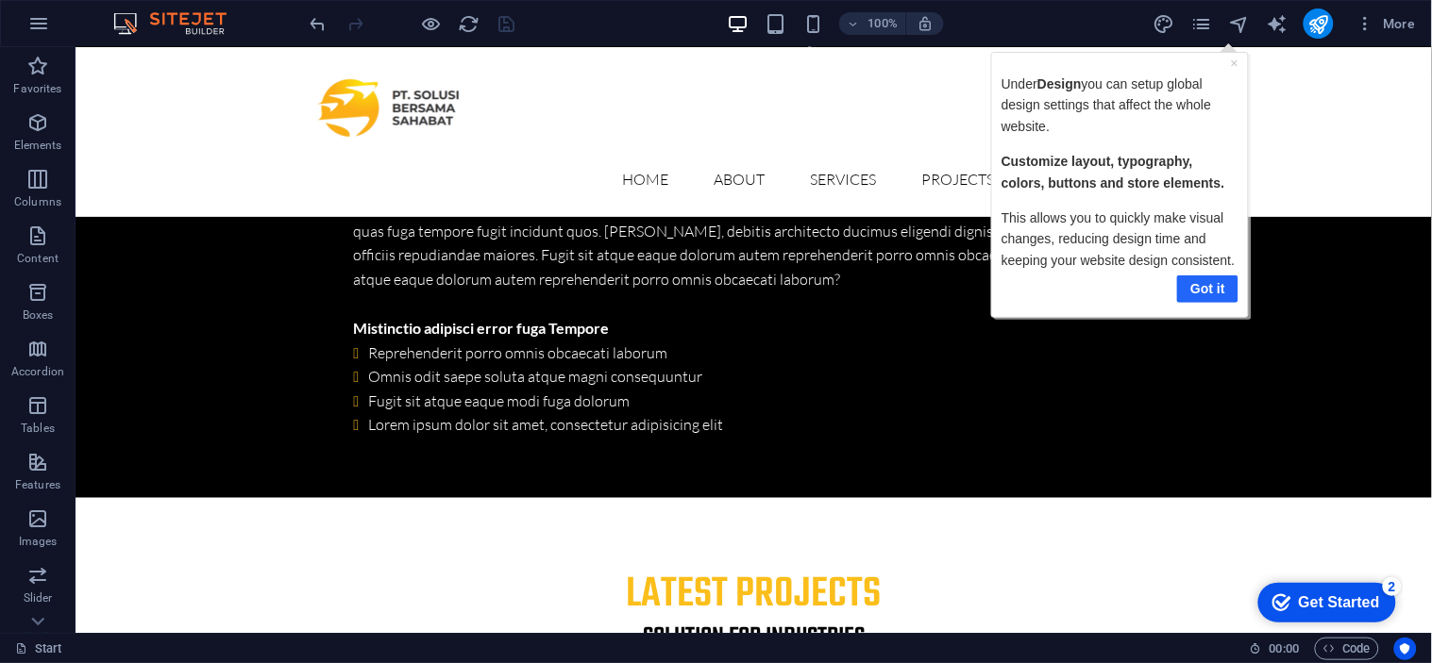
click at [1191, 296] on link "Got it" at bounding box center [1206, 288] width 61 height 27
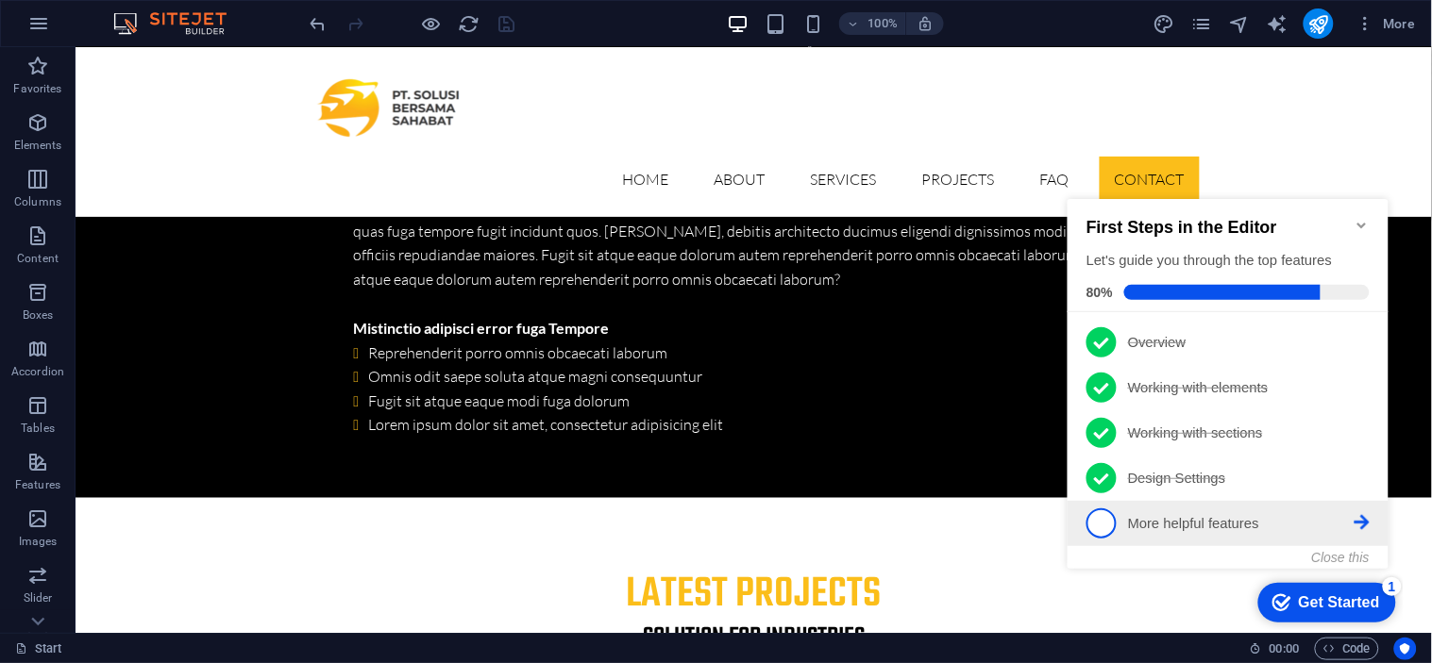
click at [1187, 513] on p "More helpful features - incomplete" at bounding box center [1240, 523] width 226 height 20
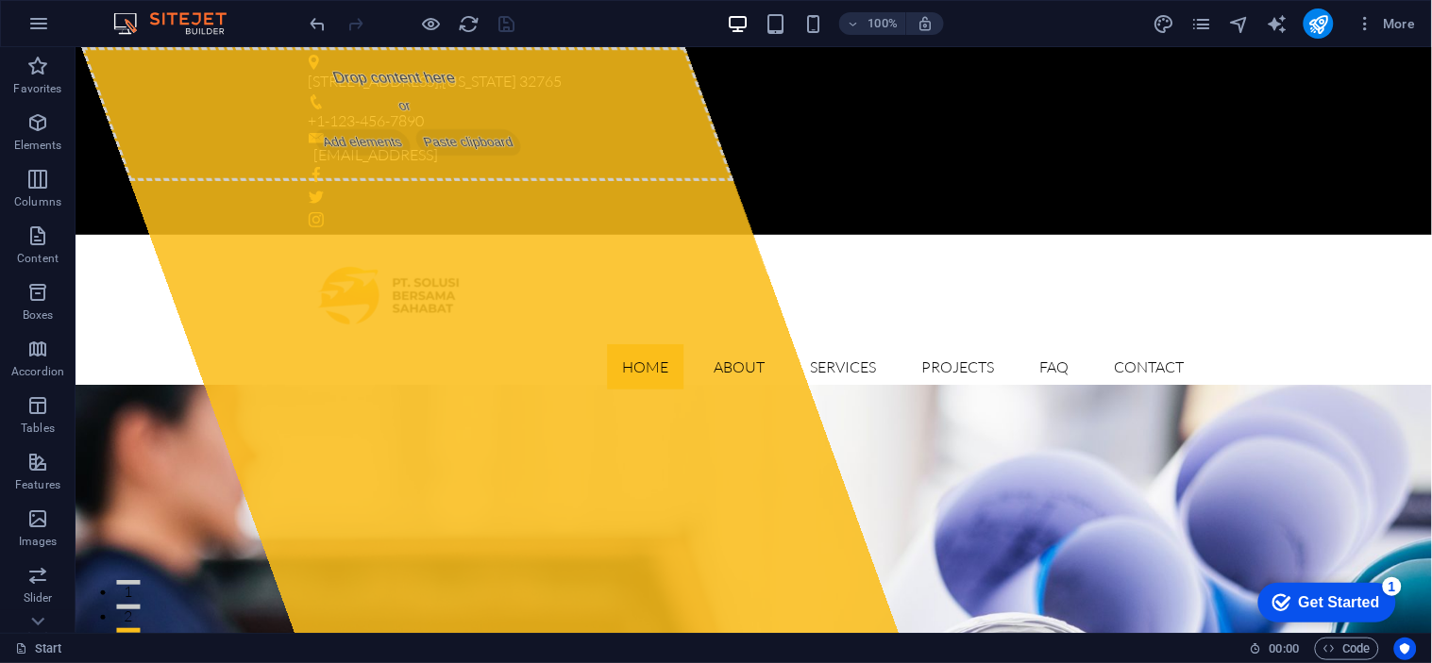
click at [1288, 596] on div "Get Started" at bounding box center [1338, 602] width 81 height 17
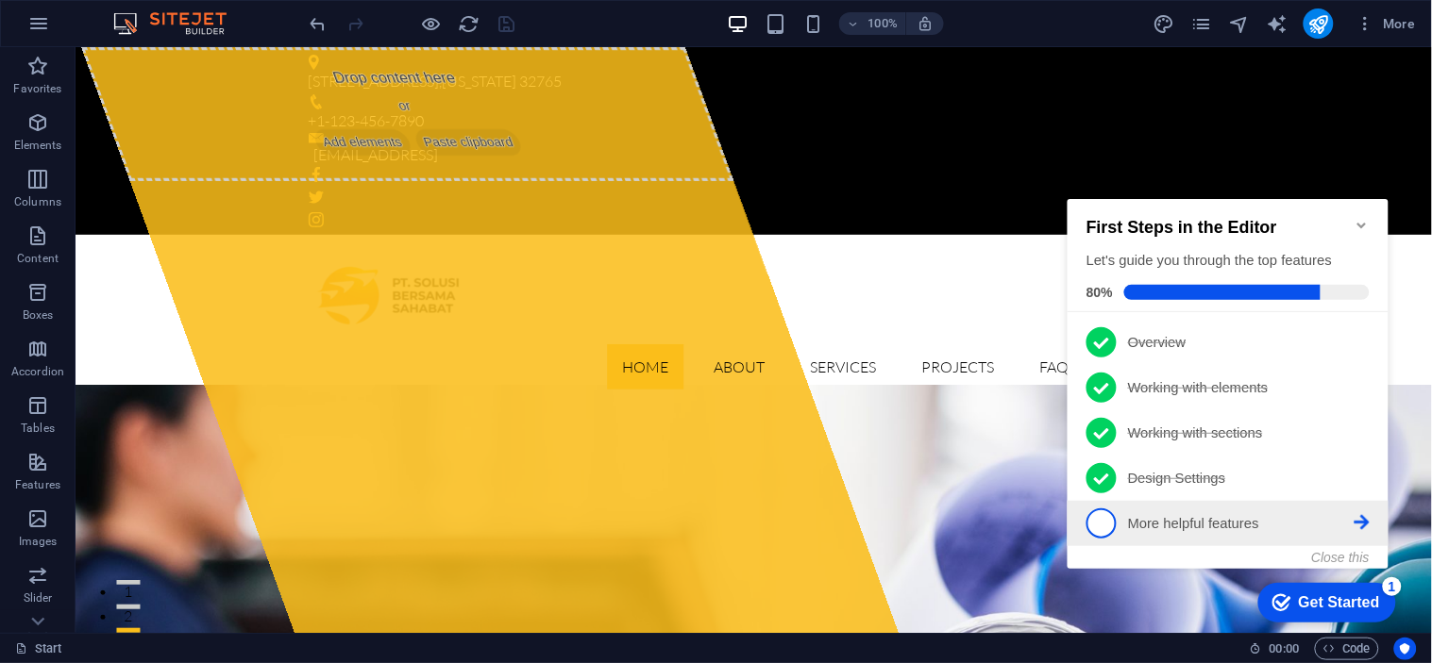
click at [1237, 513] on p "More helpful features - incomplete" at bounding box center [1240, 523] width 226 height 20
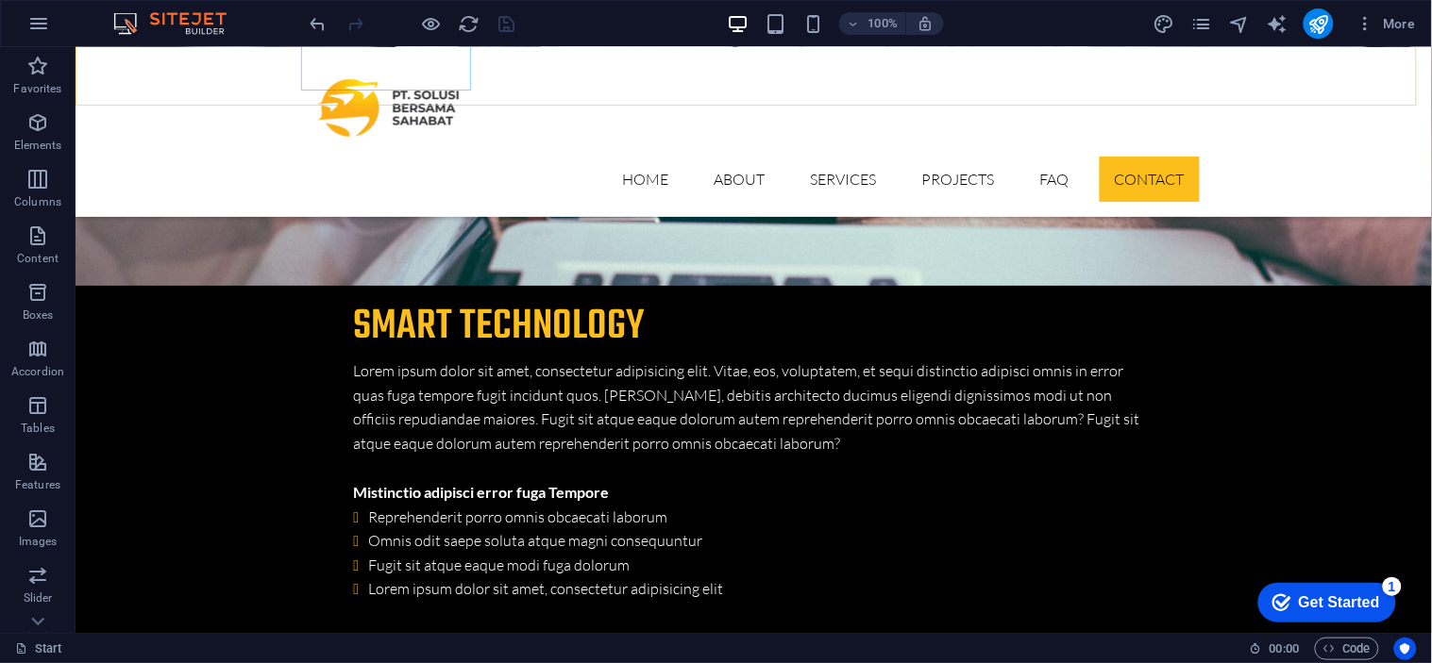
scroll to position [6015, 0]
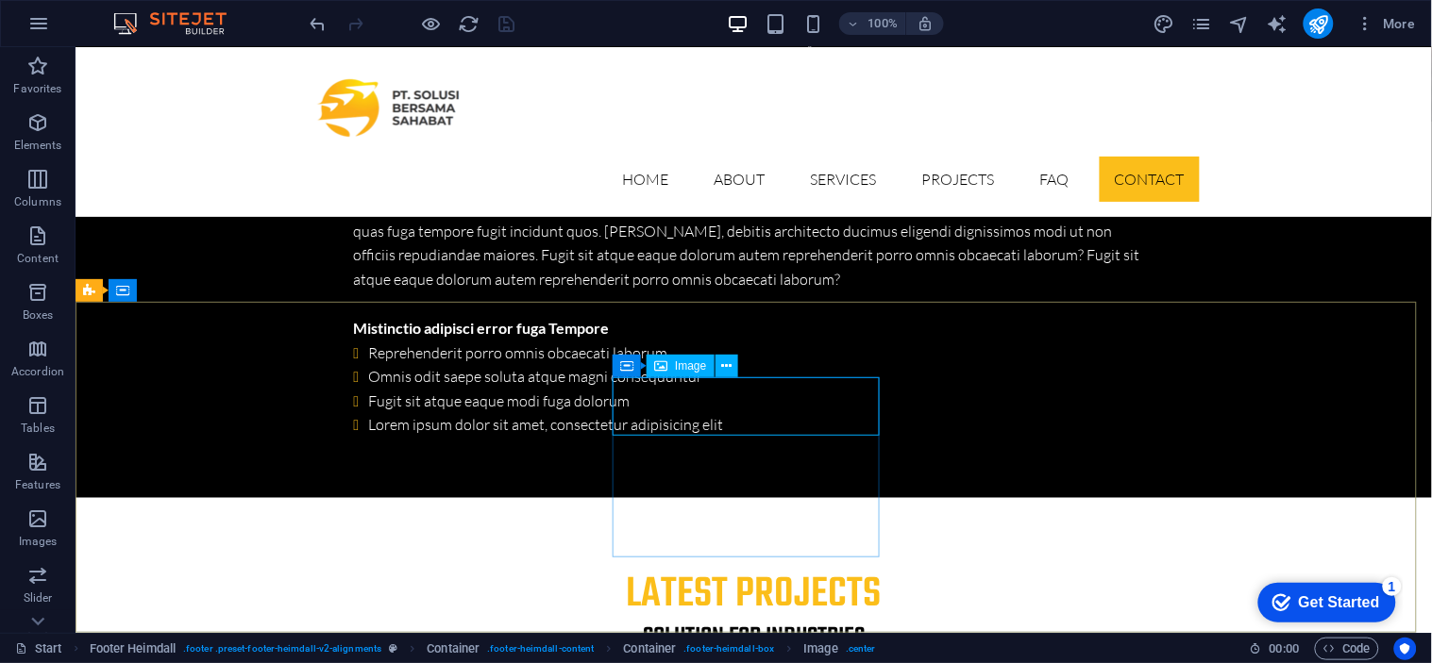
click at [685, 363] on span "Image" at bounding box center [690, 365] width 31 height 11
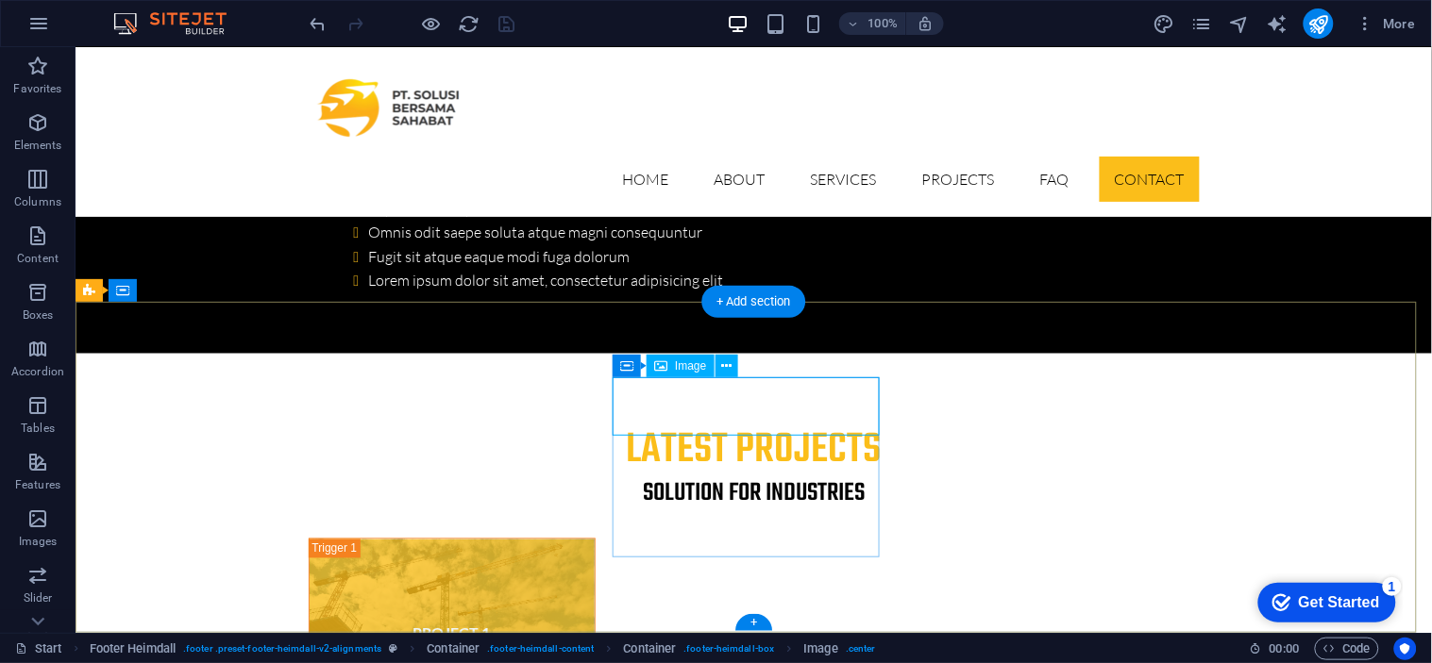
select select "px"
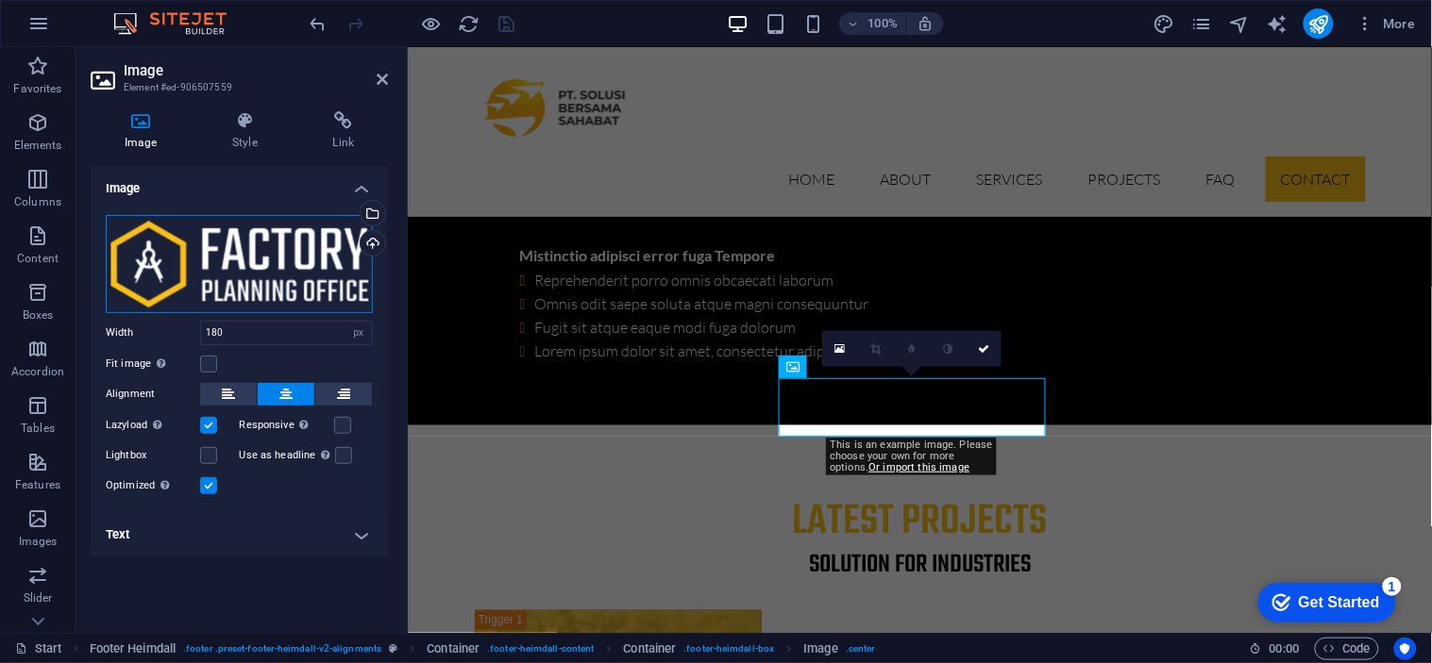
click at [259, 277] on div "Drag files here, click to choose files or select files from Files or our free s…" at bounding box center [239, 264] width 267 height 98
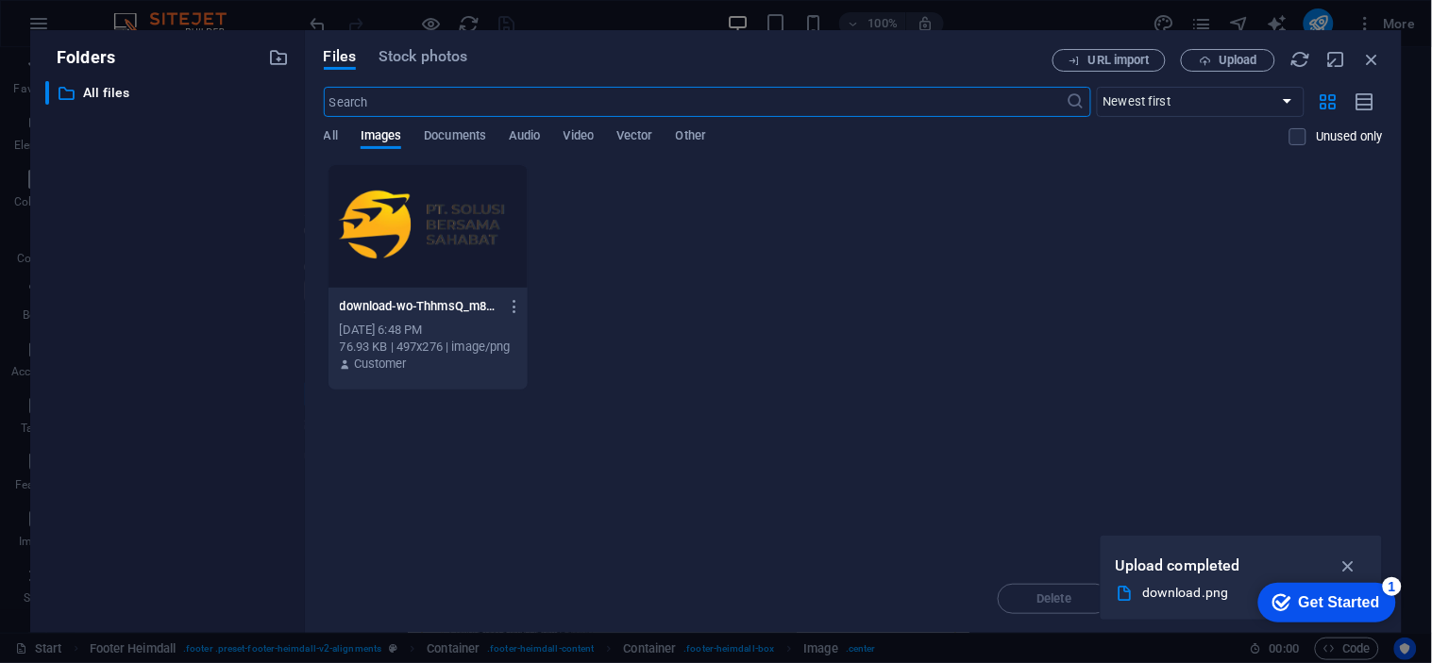
scroll to position [6221, 0]
click at [450, 243] on div at bounding box center [427, 226] width 199 height 123
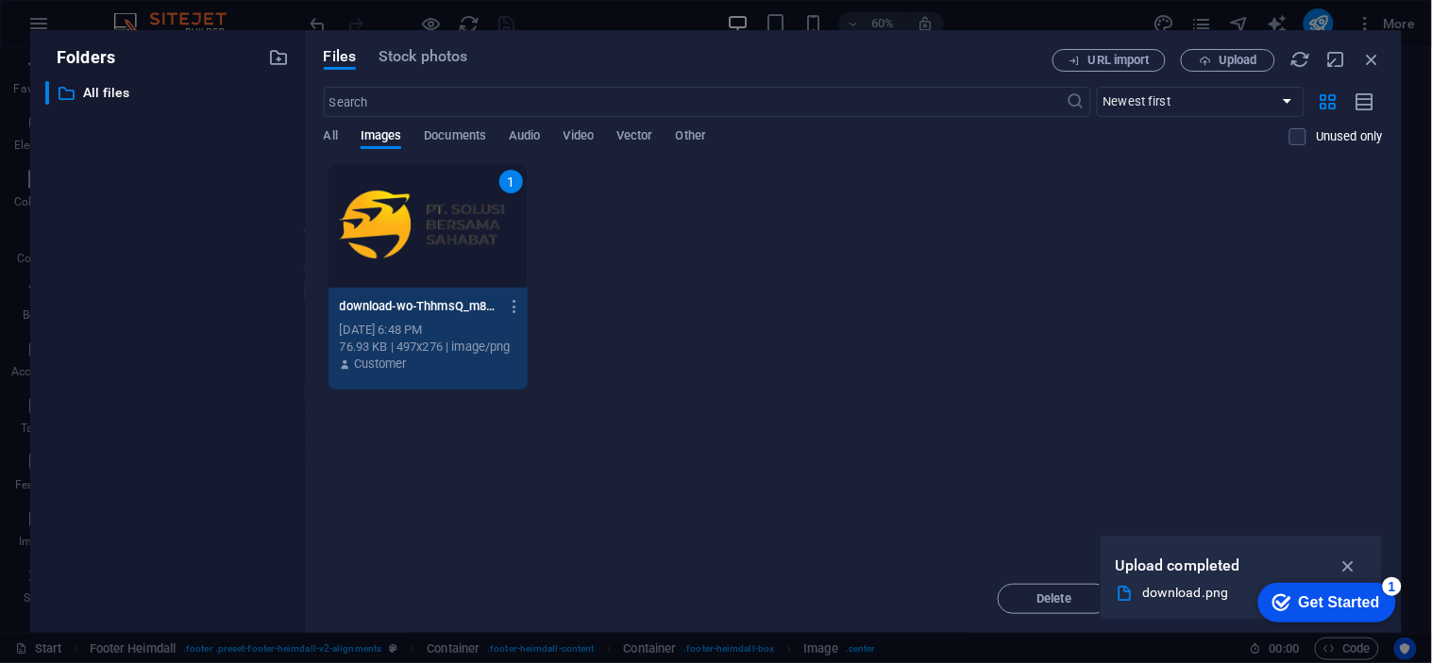
click at [450, 243] on div "1" at bounding box center [427, 226] width 199 height 123
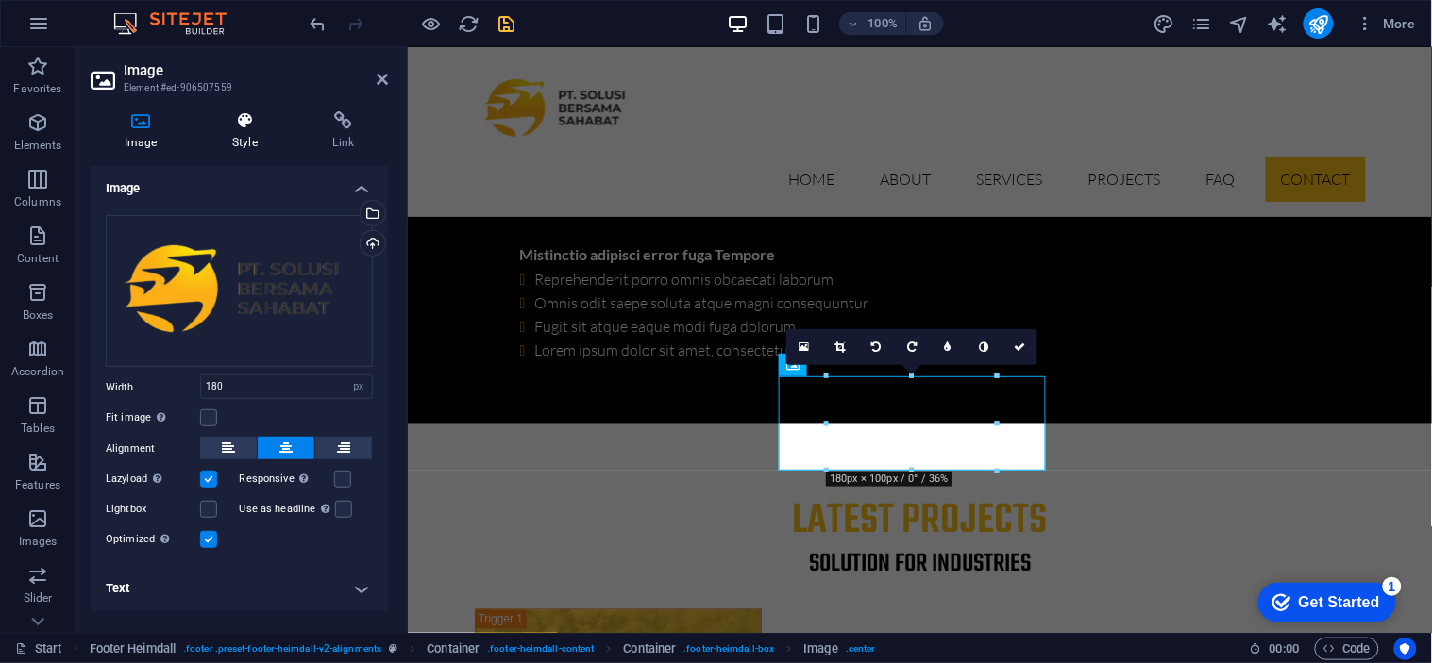
click at [241, 138] on h4 "Style" at bounding box center [248, 131] width 100 height 40
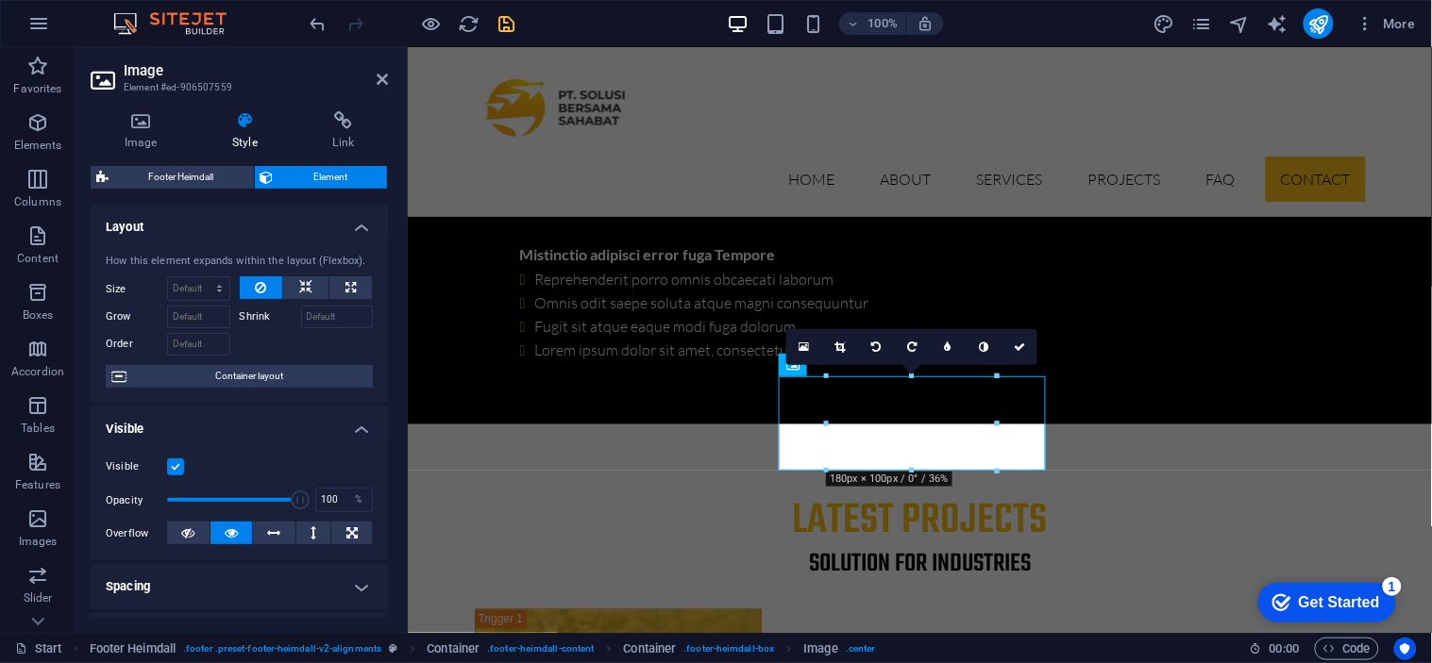
click at [315, 179] on span "Element" at bounding box center [330, 177] width 103 height 23
click at [246, 118] on icon at bounding box center [244, 120] width 92 height 19
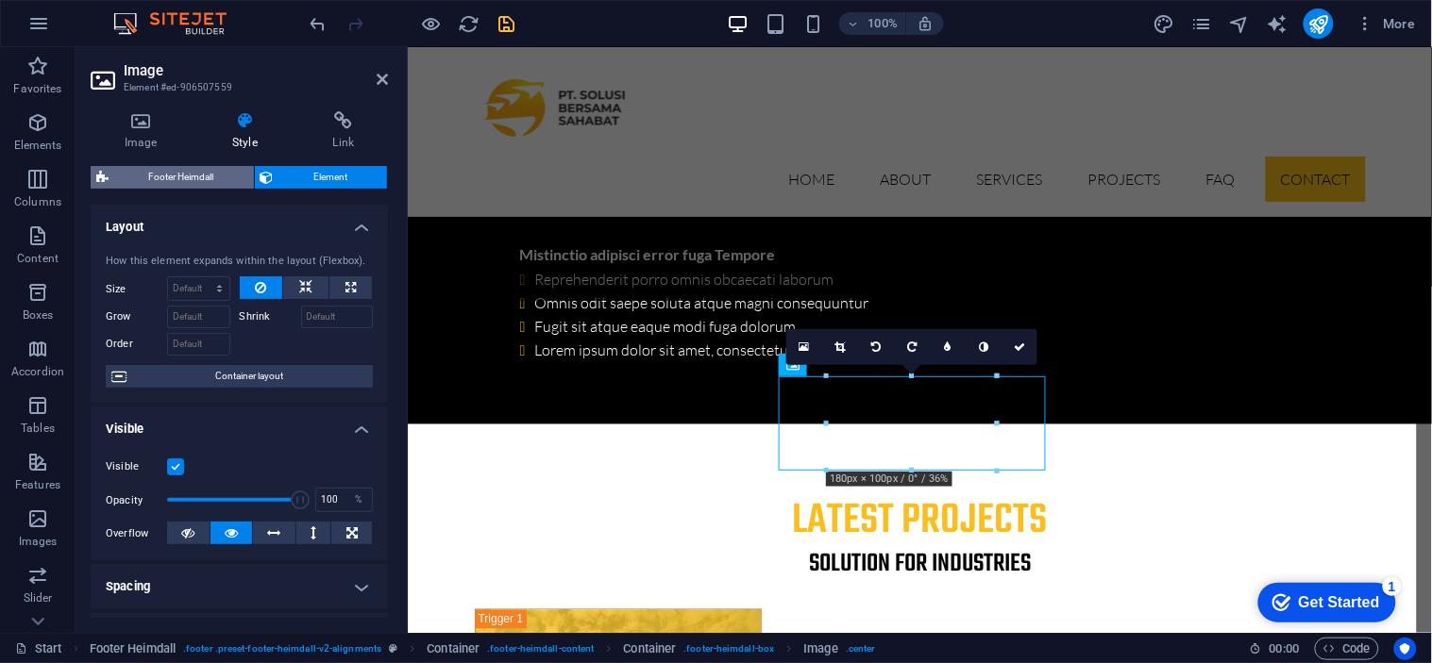
click at [213, 166] on span "Footer Heimdall" at bounding box center [181, 177] width 134 height 23
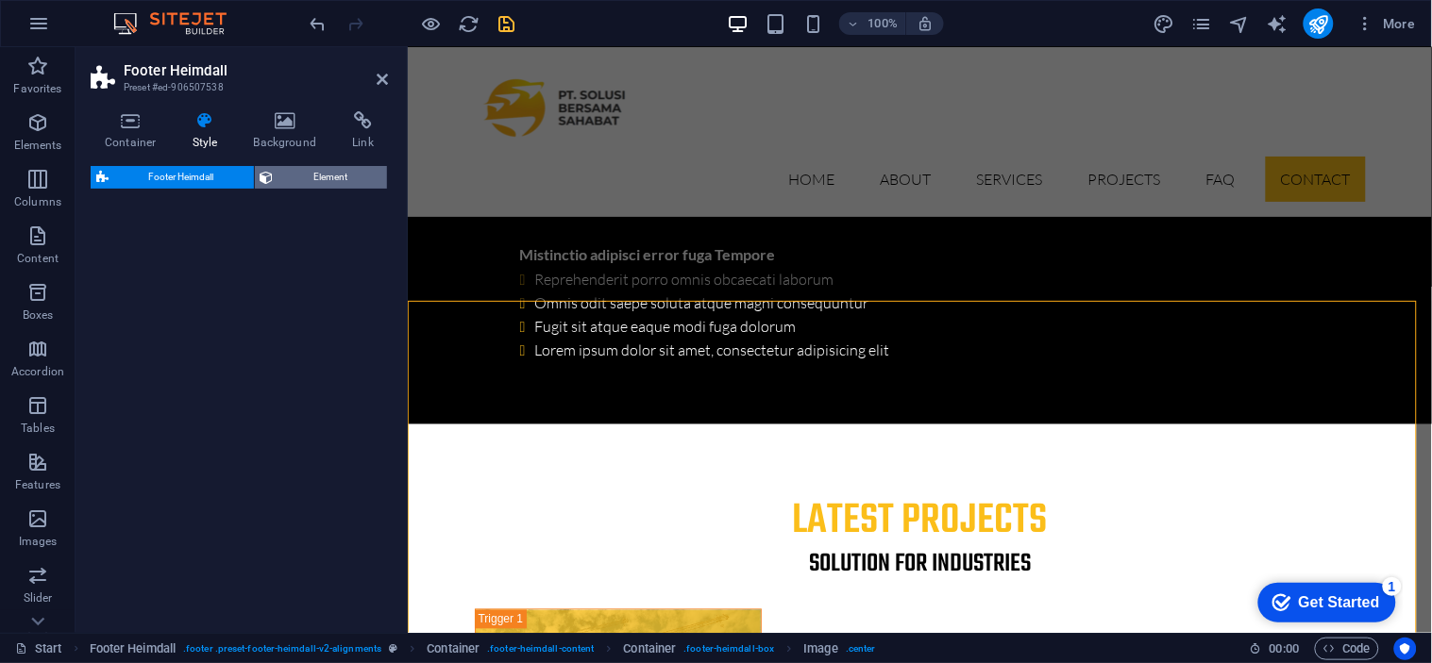
select select "rem"
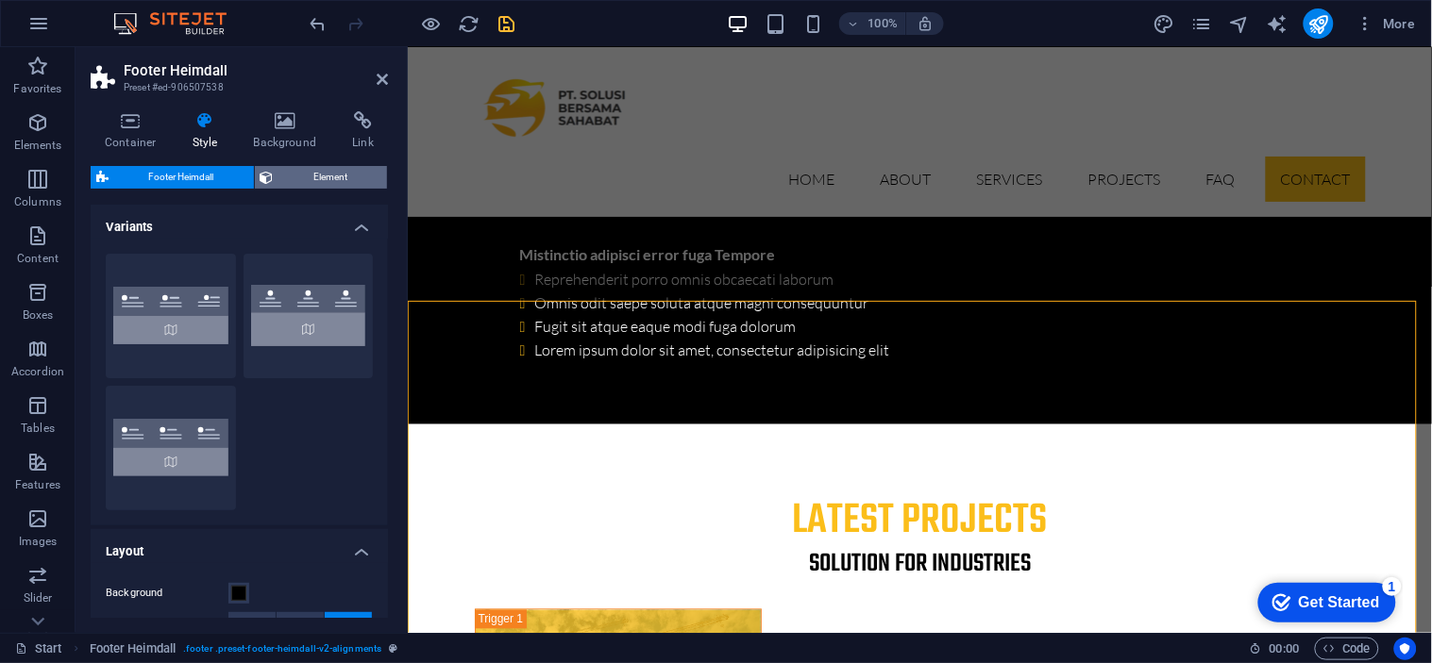
click at [287, 172] on span "Element" at bounding box center [330, 177] width 103 height 23
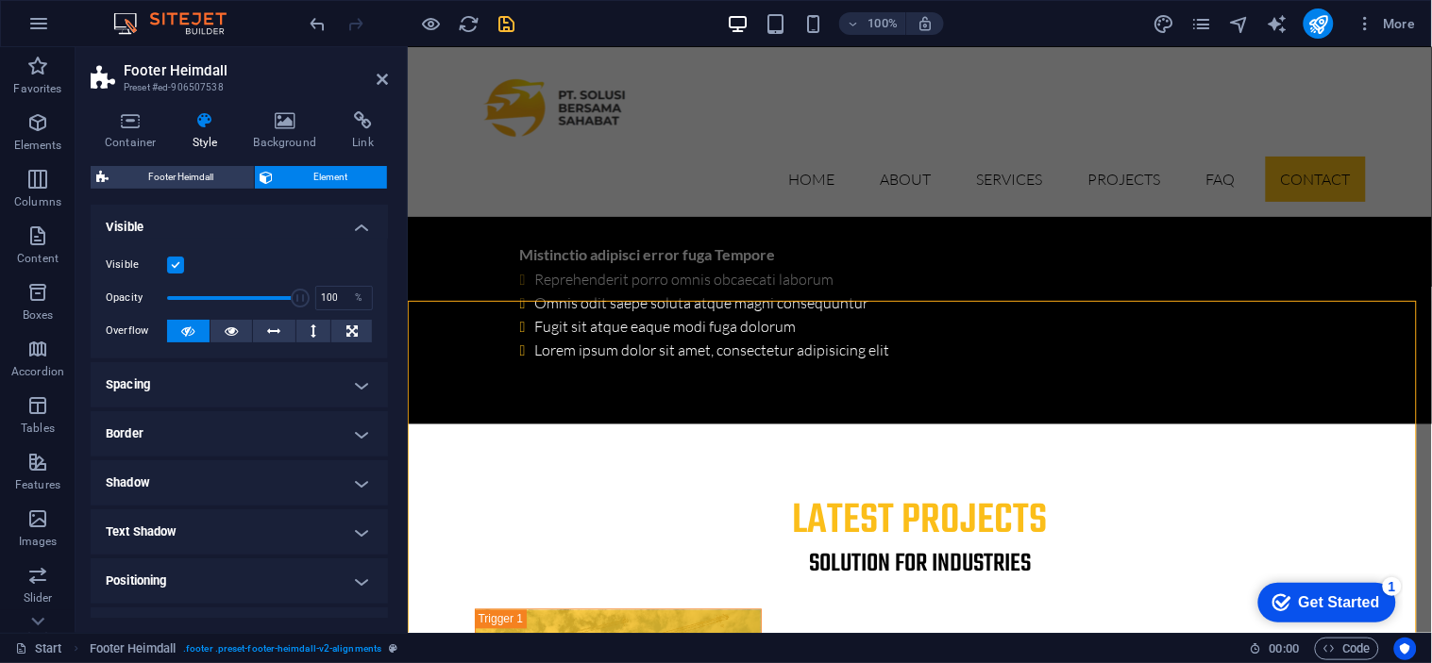
scroll to position [180, 0]
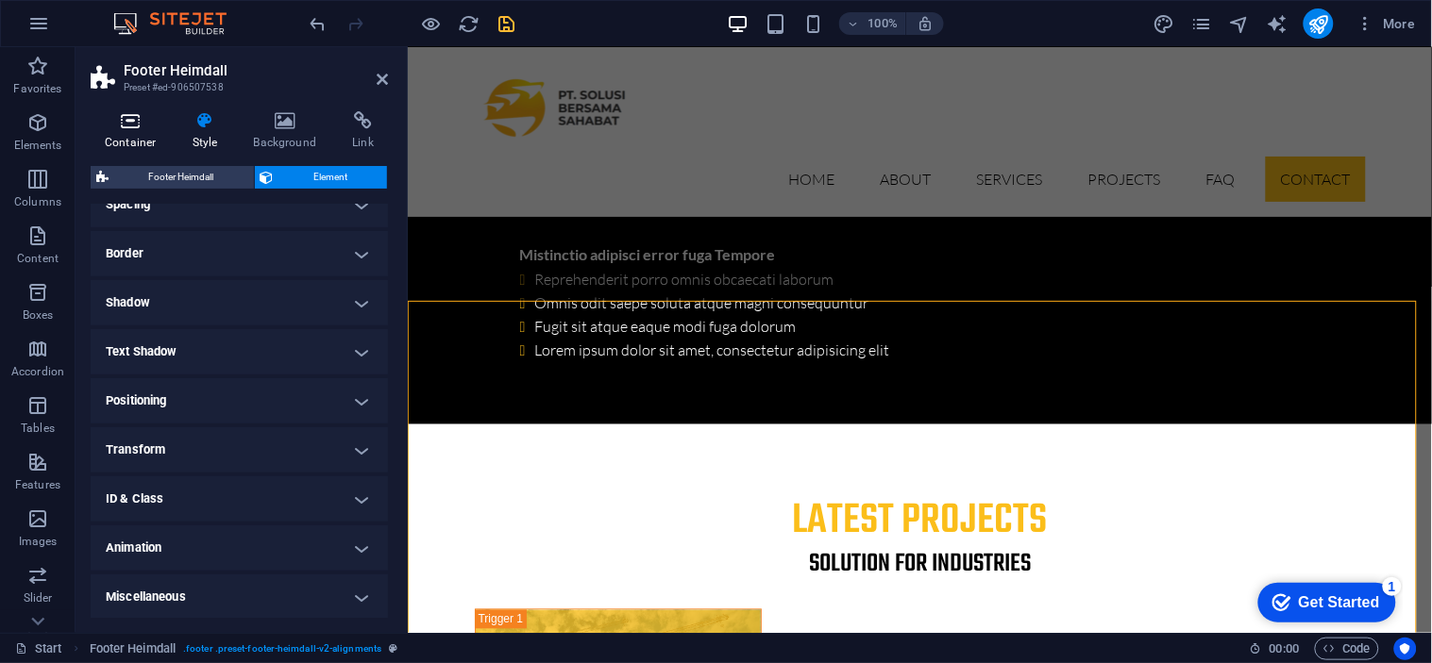
click at [127, 132] on h4 "Container" at bounding box center [135, 131] width 88 height 40
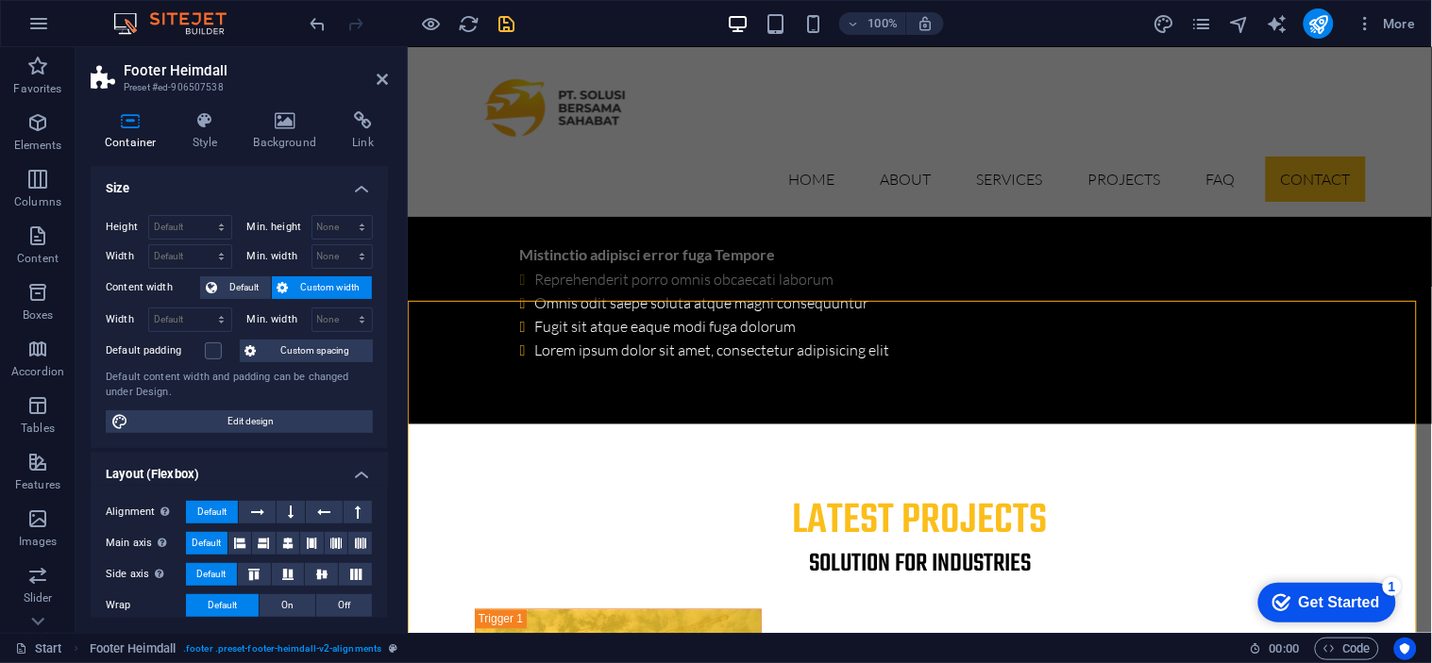
scroll to position [311, 0]
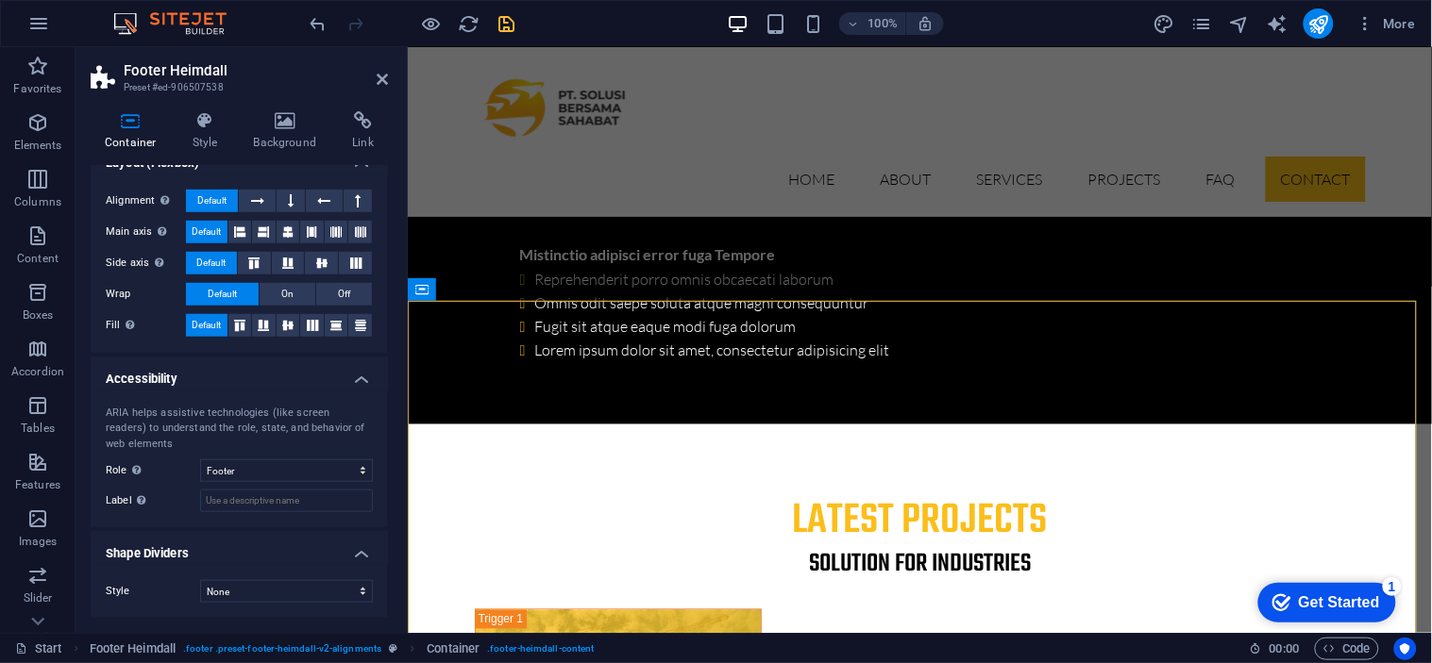
click at [378, 66] on h2 "Footer Heimdall" at bounding box center [256, 70] width 264 height 17
click at [379, 78] on icon at bounding box center [382, 79] width 11 height 15
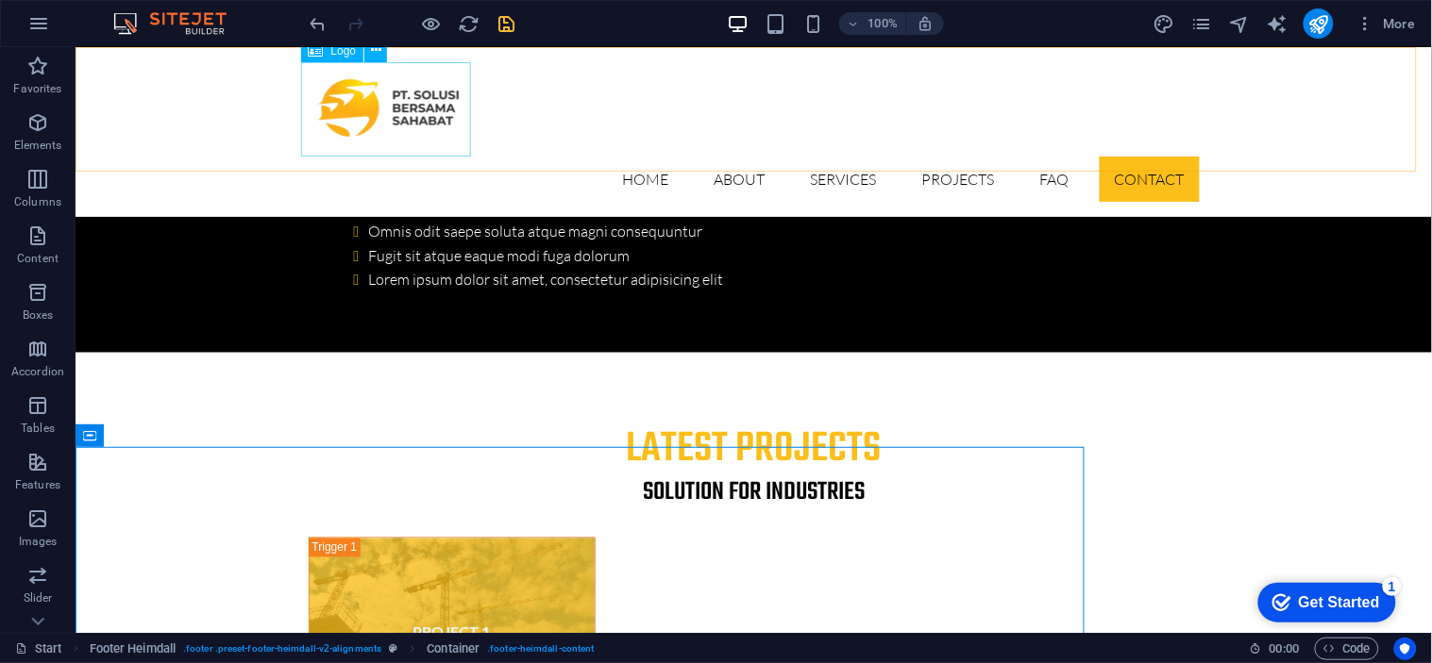
scroll to position [6015, 0]
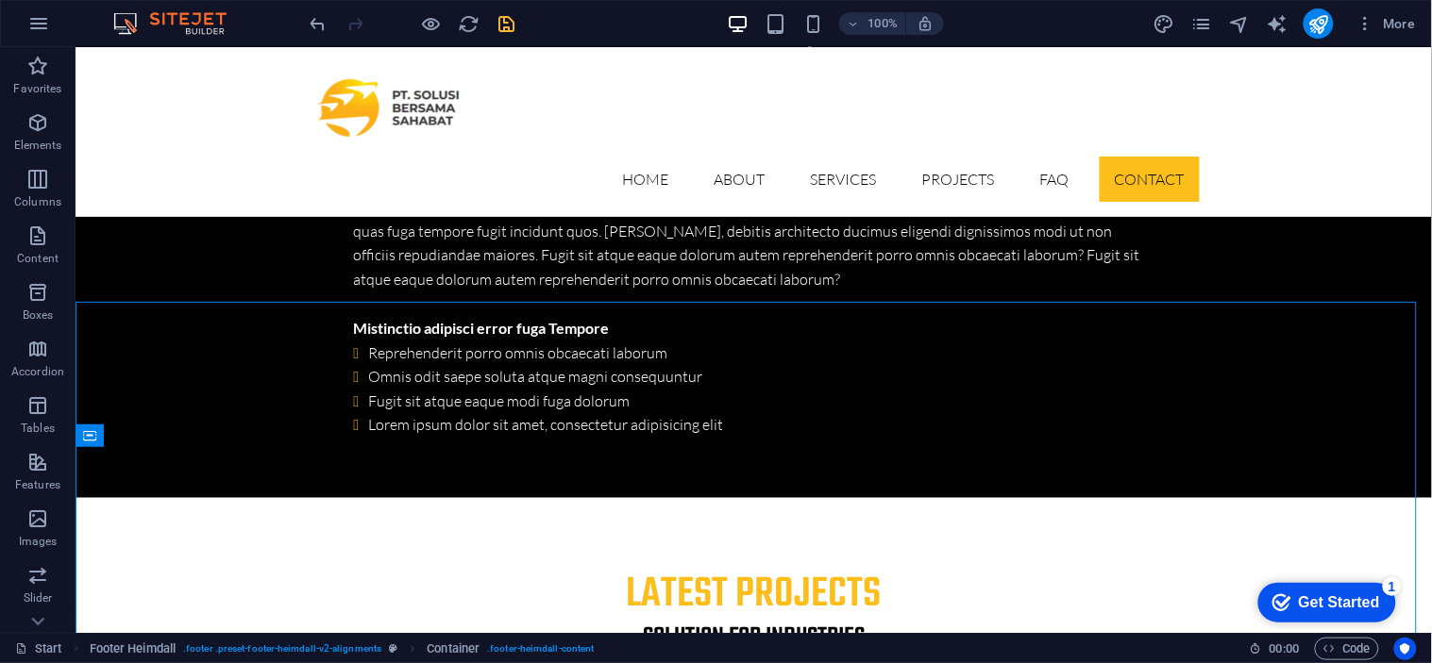
click at [502, 26] on icon "save" at bounding box center [507, 24] width 22 height 22
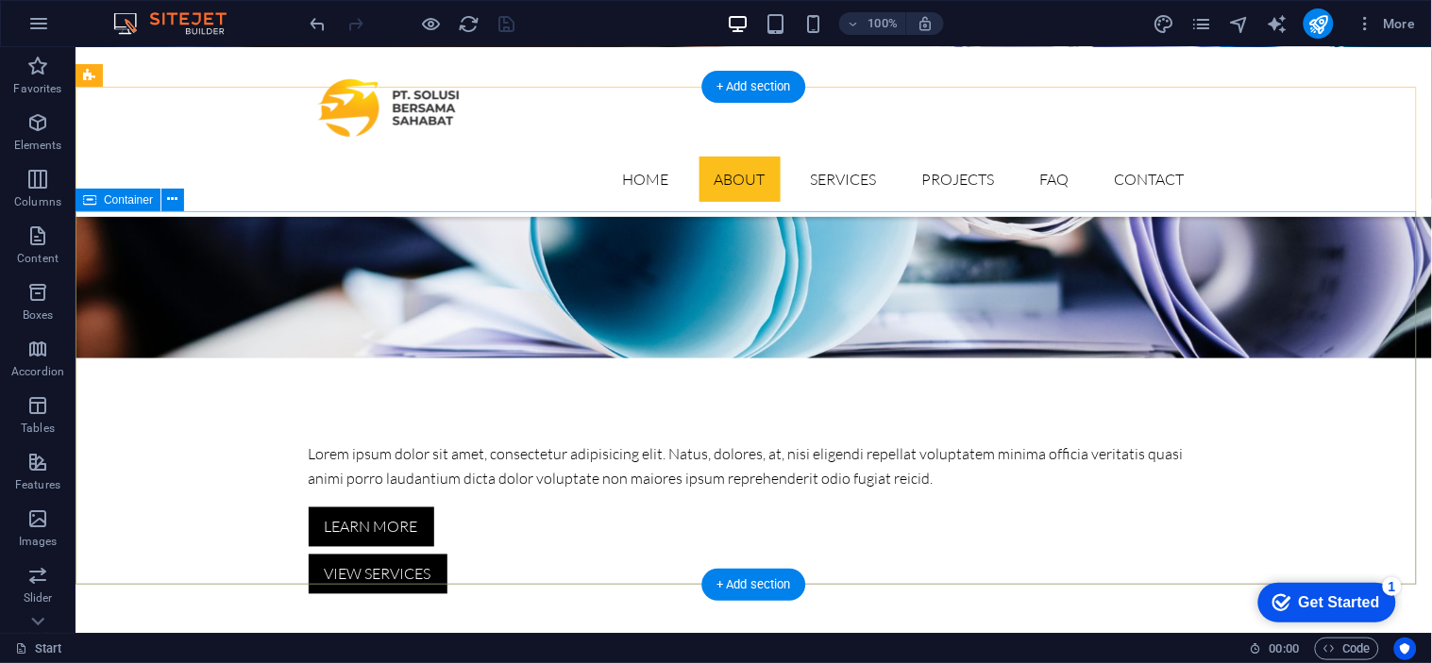
scroll to position [0, 0]
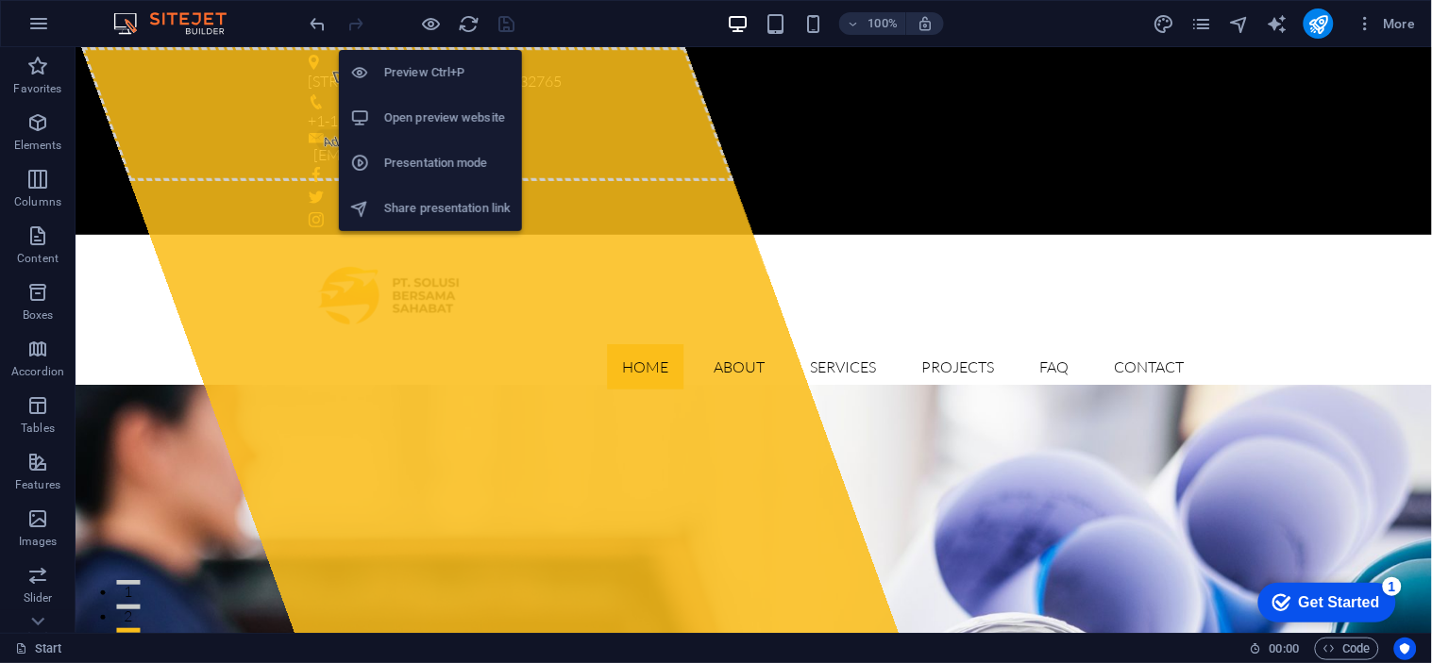
click at [461, 113] on h6 "Open preview website" at bounding box center [447, 118] width 126 height 23
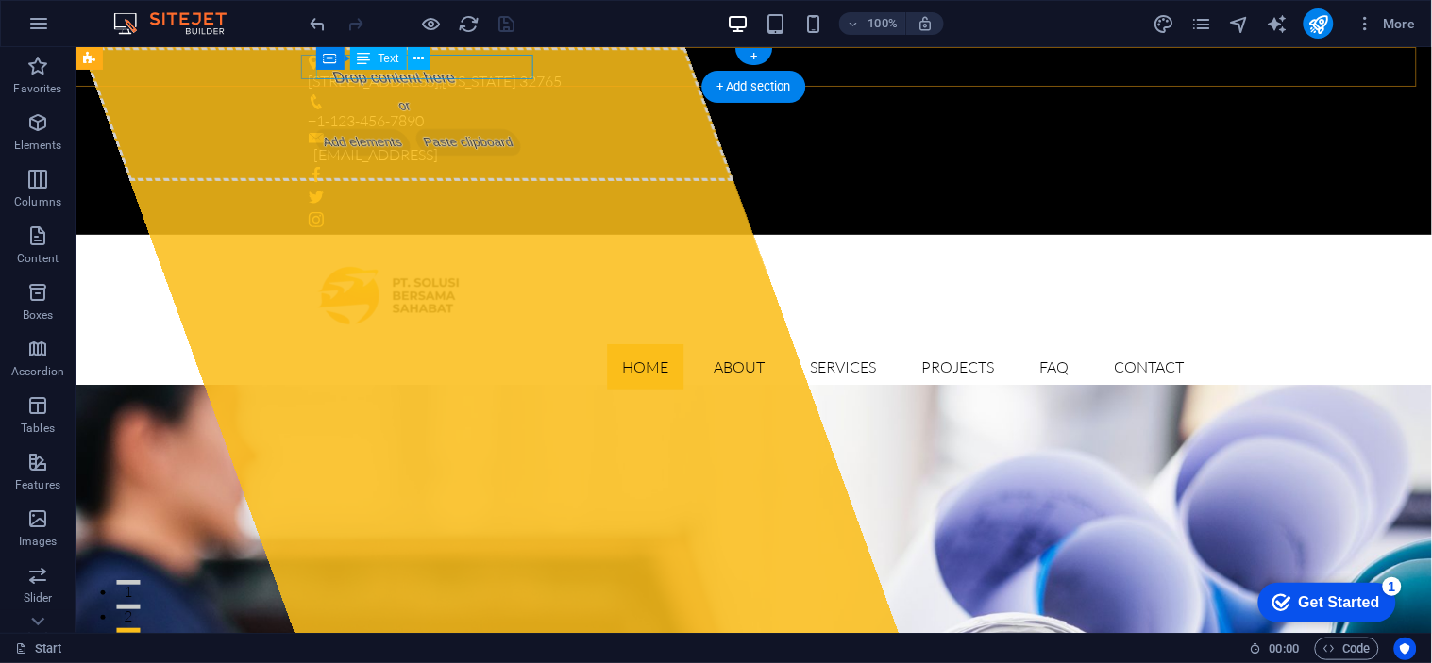
click at [430, 71] on div "353 N Central Ave , Florida 32765" at bounding box center [746, 81] width 876 height 25
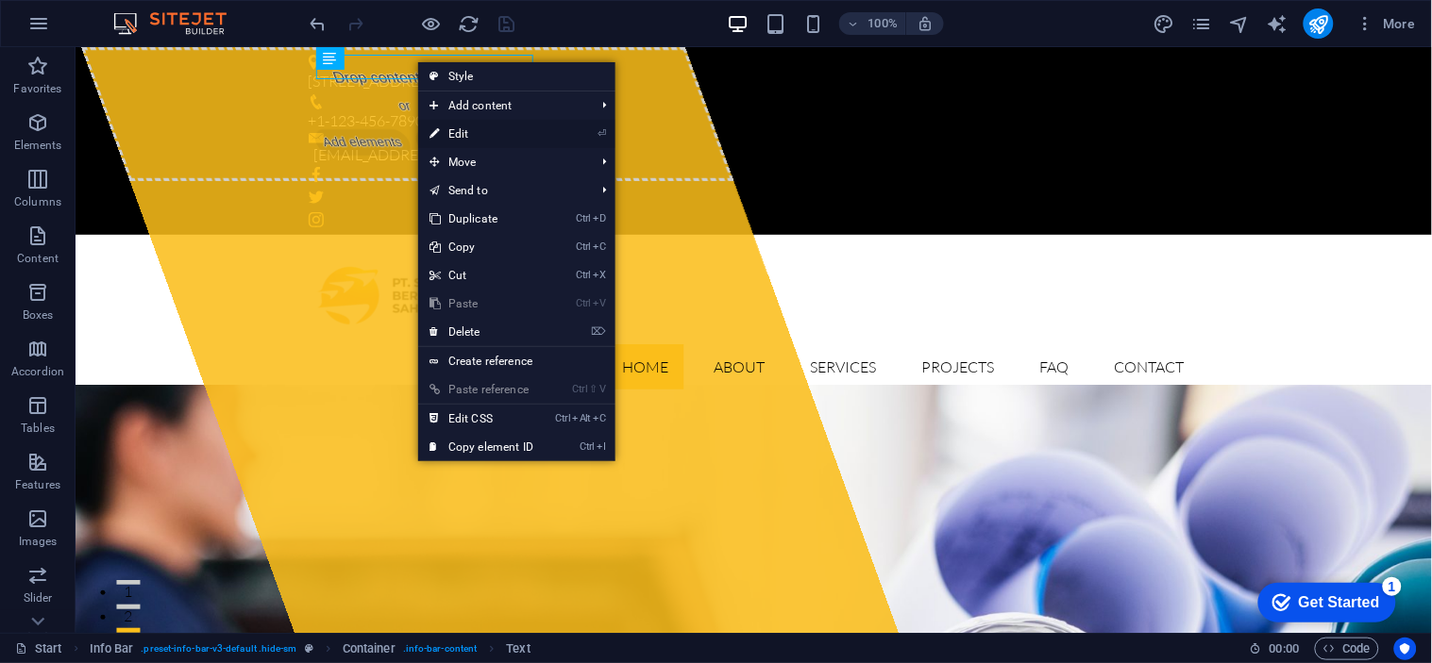
click at [464, 128] on link "⏎ Edit" at bounding box center [481, 134] width 126 height 28
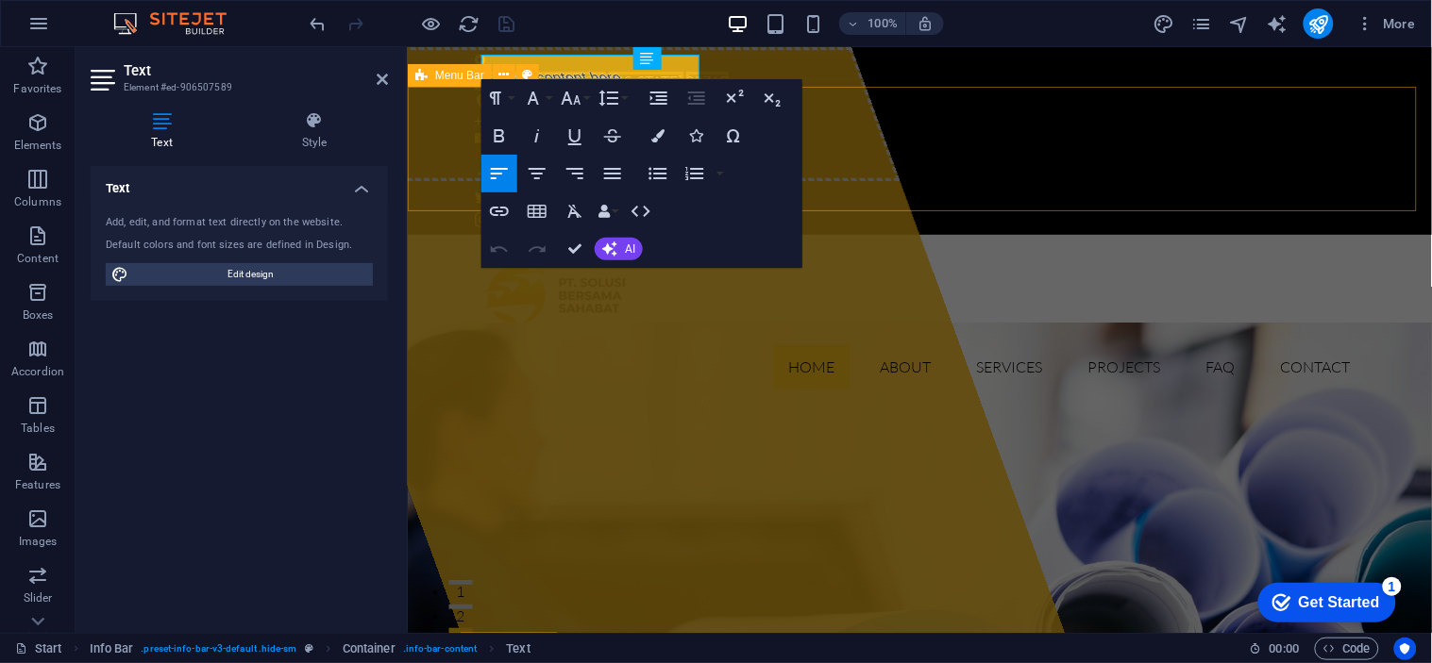
click at [909, 234] on div "Home About Services Projects FAQ Contact" at bounding box center [919, 319] width 1024 height 170
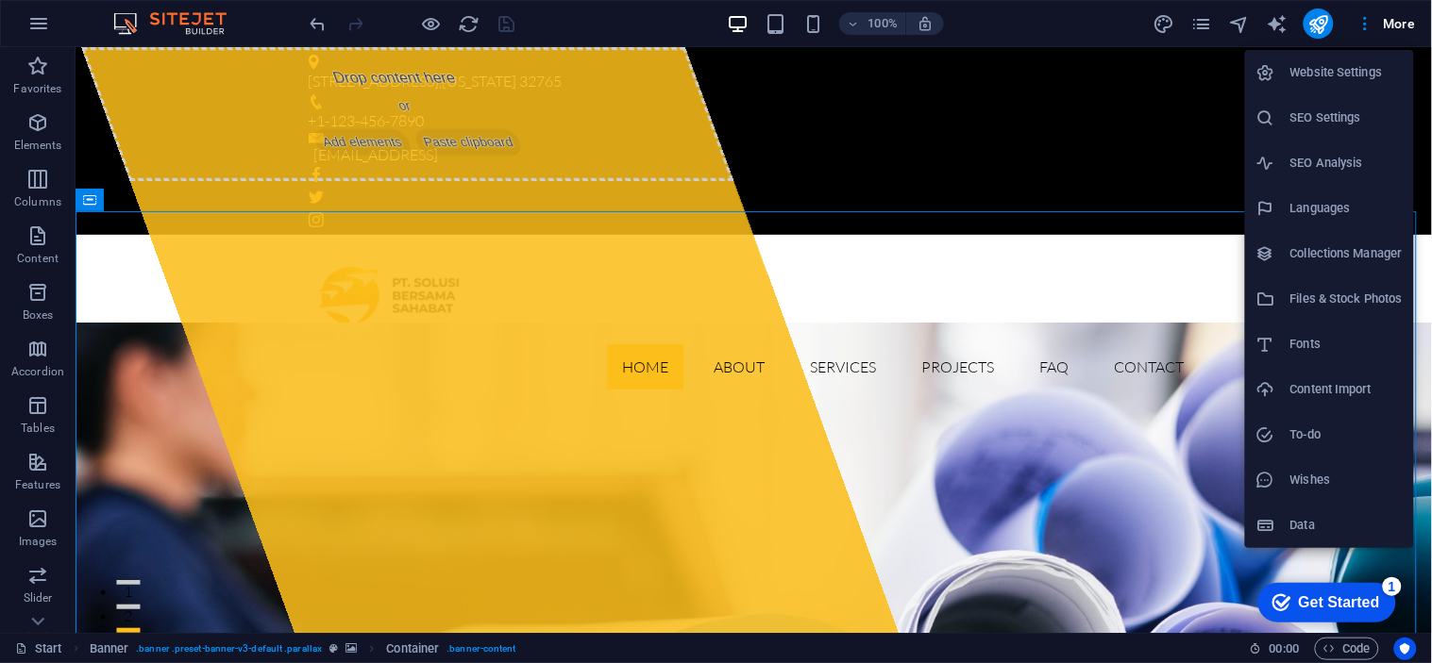
click at [1288, 67] on h6 "Website Settings" at bounding box center [1346, 72] width 112 height 23
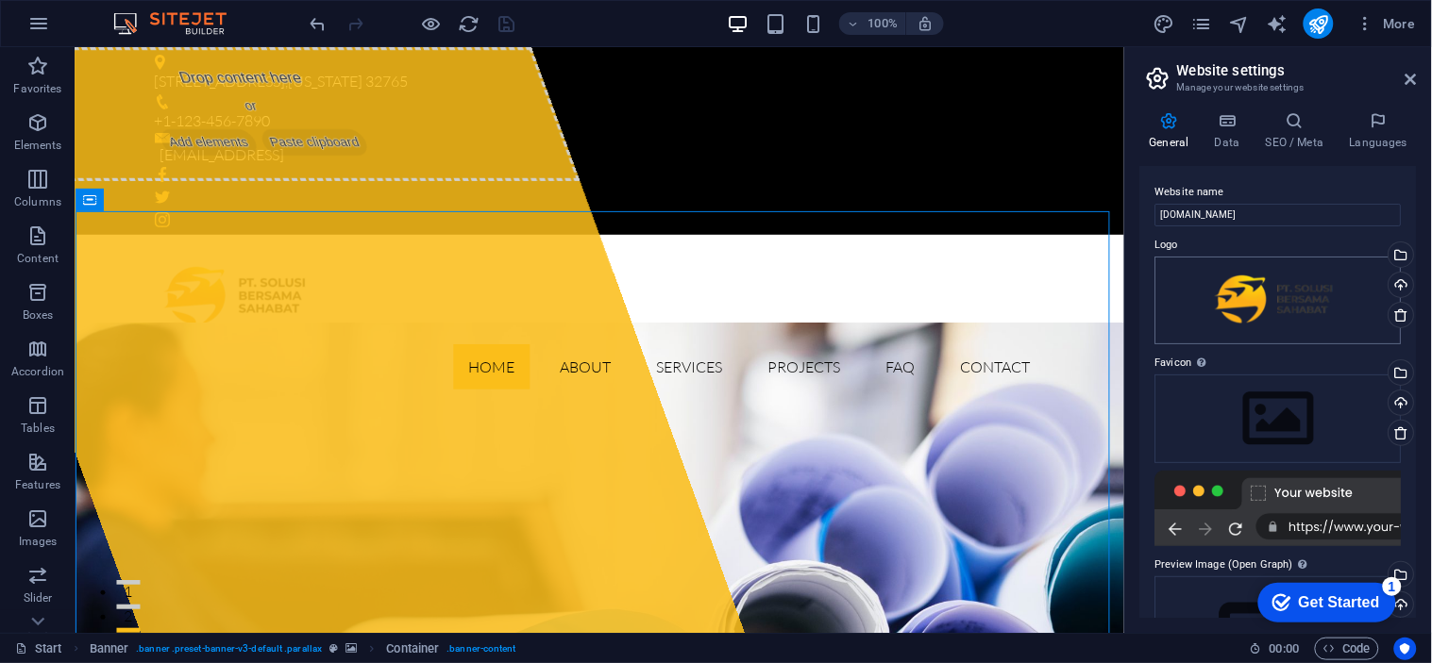
scroll to position [114, 0]
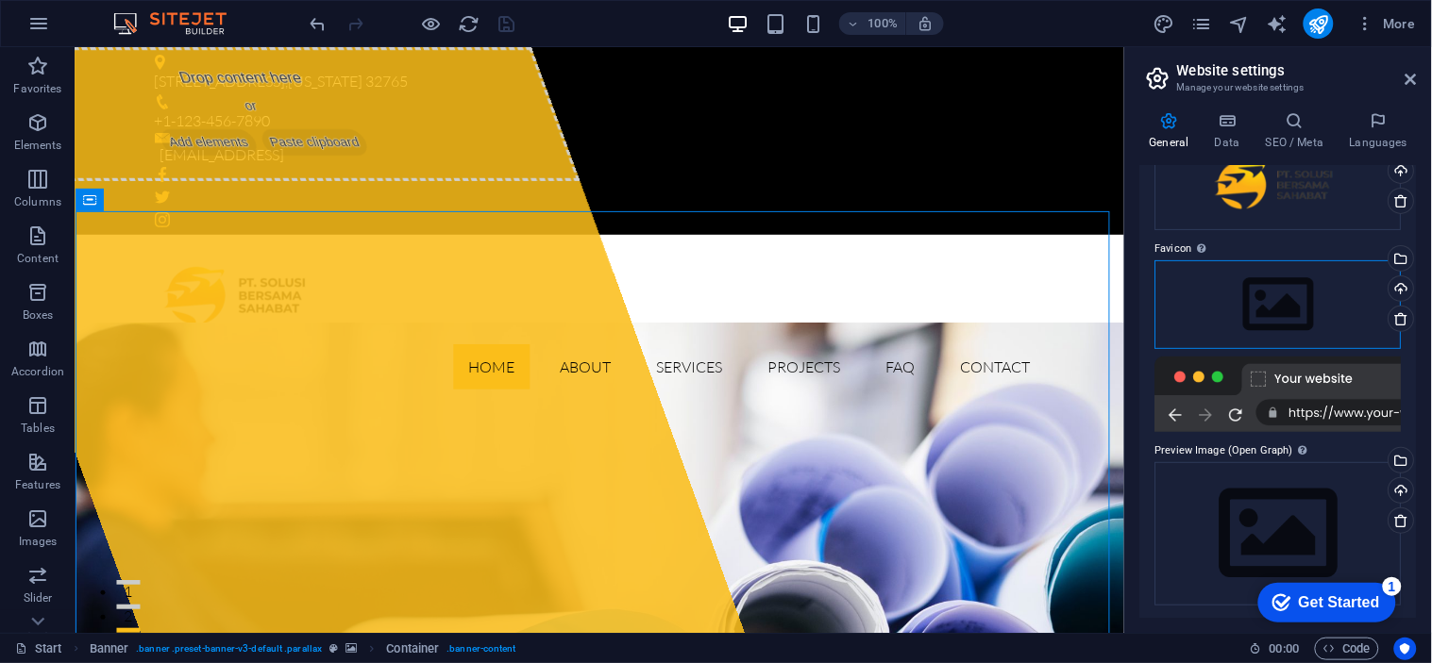
click at [1286, 287] on div "Drag files here, click to choose files or select files from Files or our free s…" at bounding box center [1278, 304] width 246 height 89
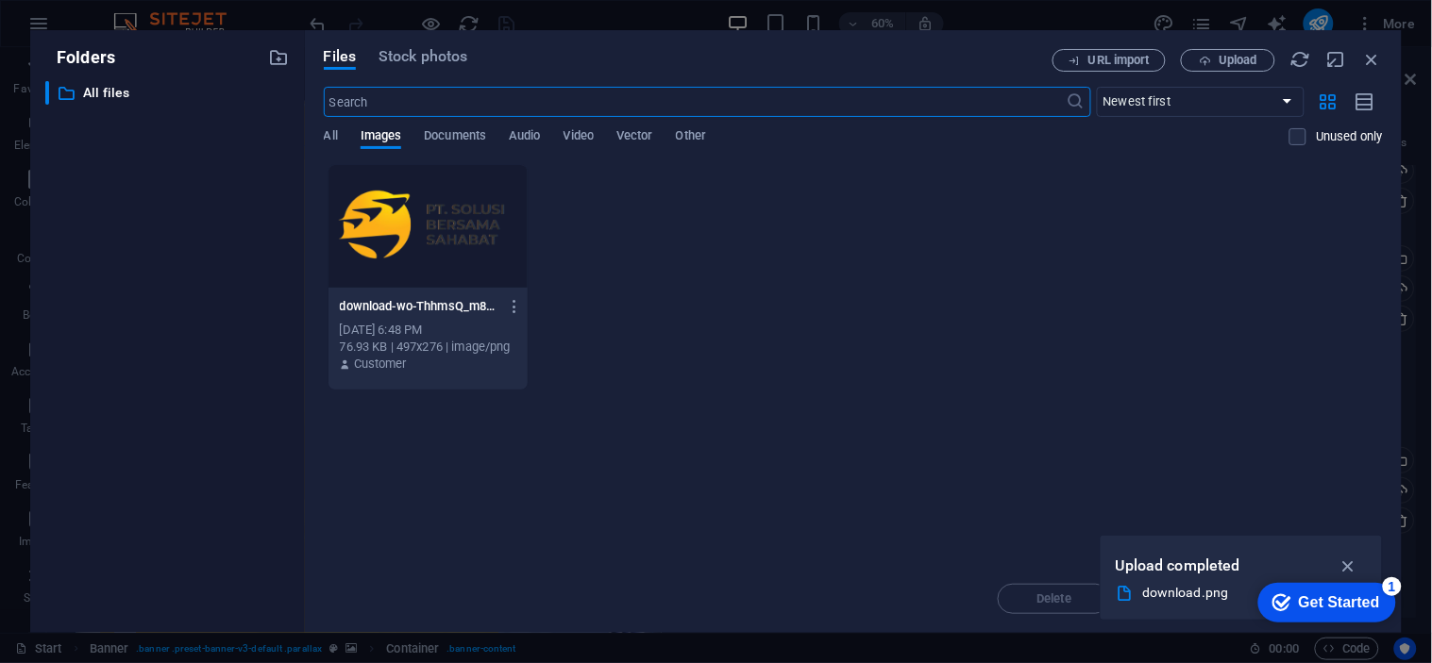
click at [404, 232] on div at bounding box center [427, 226] width 199 height 123
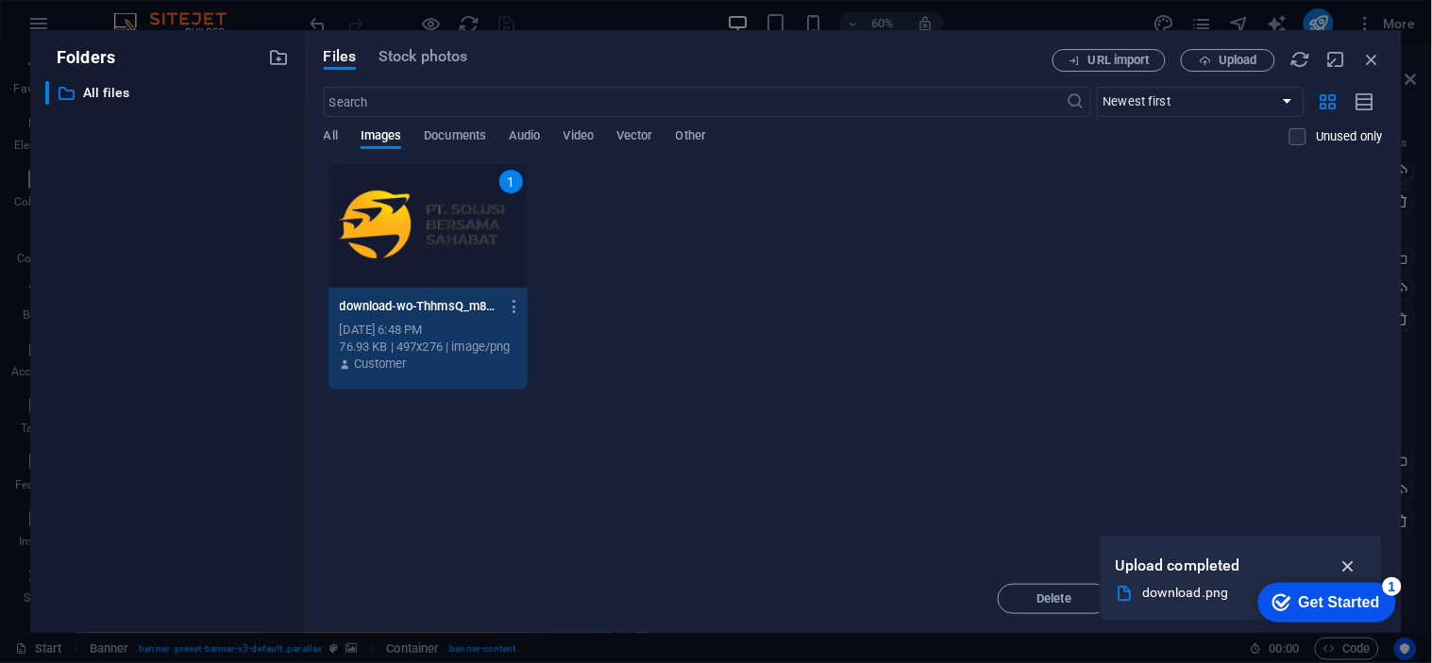
click at [1288, 571] on icon "button" at bounding box center [1348, 566] width 22 height 21
click at [1288, 595] on div "Get Started" at bounding box center [1338, 602] width 81 height 17
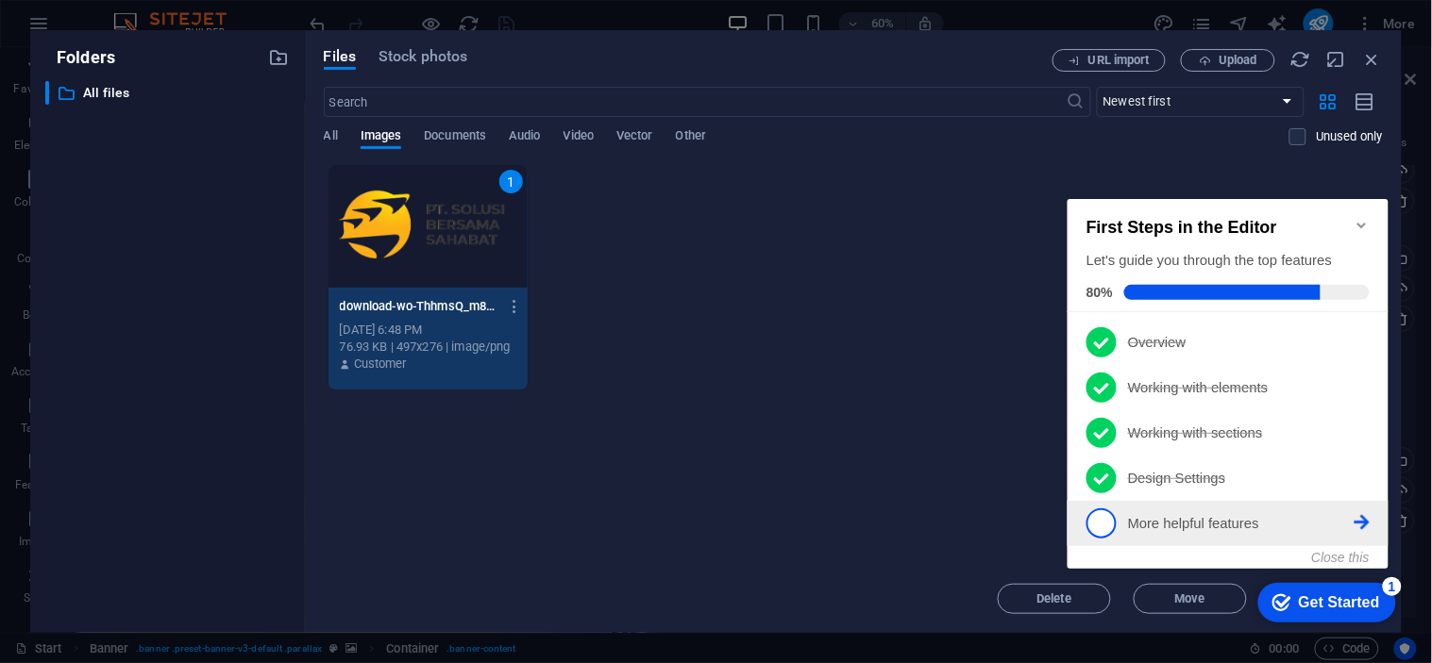
click at [1160, 516] on p "More helpful features - incomplete" at bounding box center [1240, 523] width 226 height 20
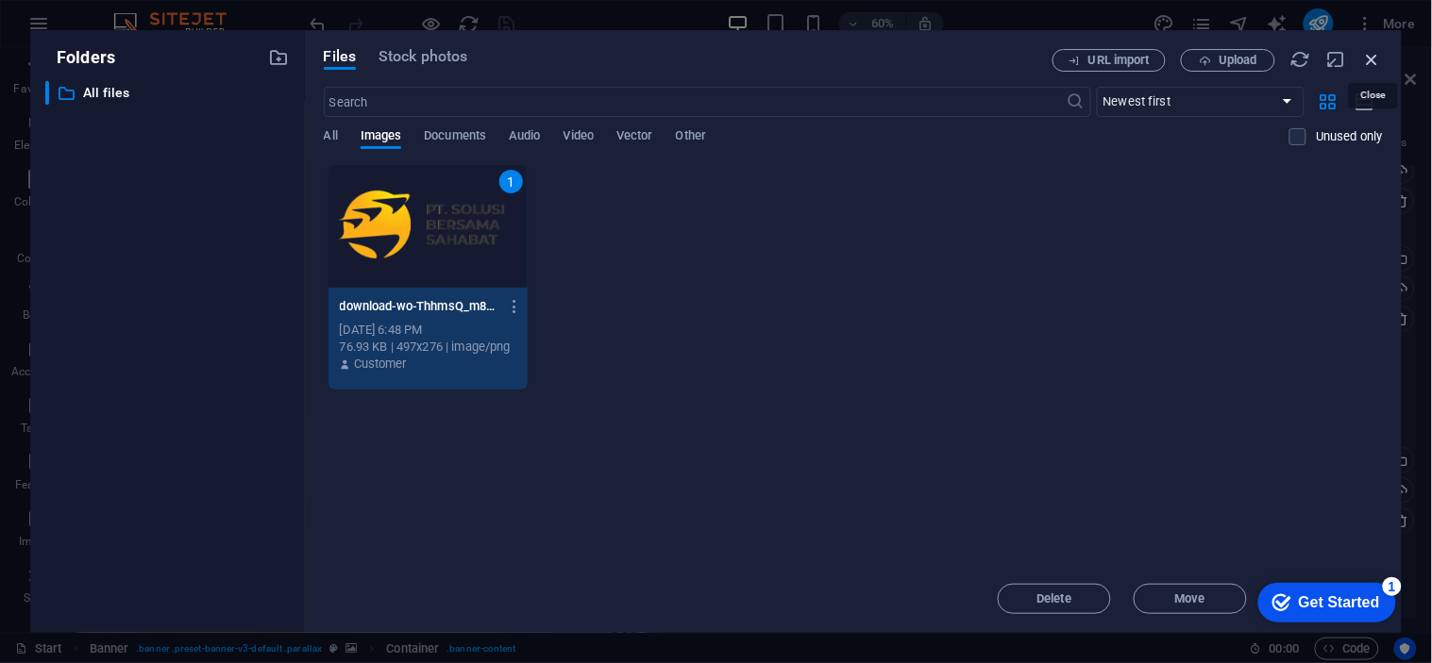
click at [1288, 57] on icon "button" at bounding box center [1372, 59] width 21 height 21
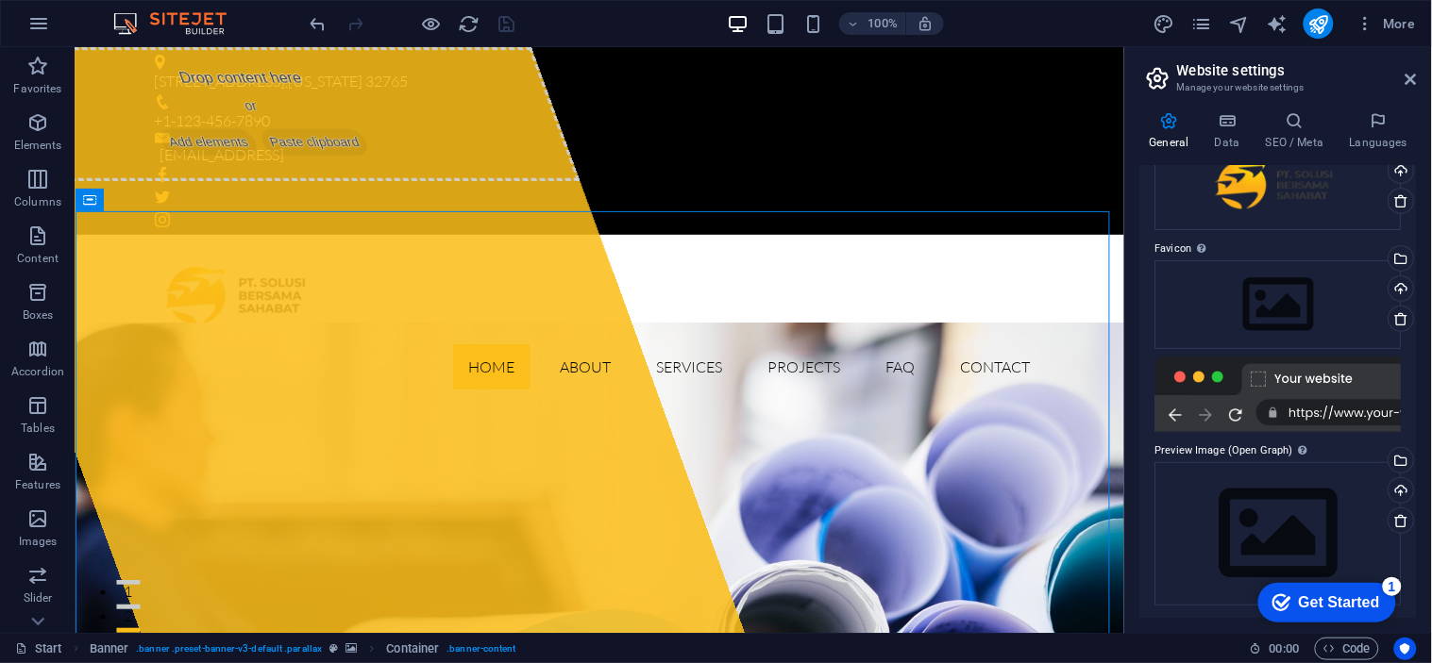
click at [1288, 596] on div "checkmark Get Started 1" at bounding box center [1326, 602] width 138 height 40
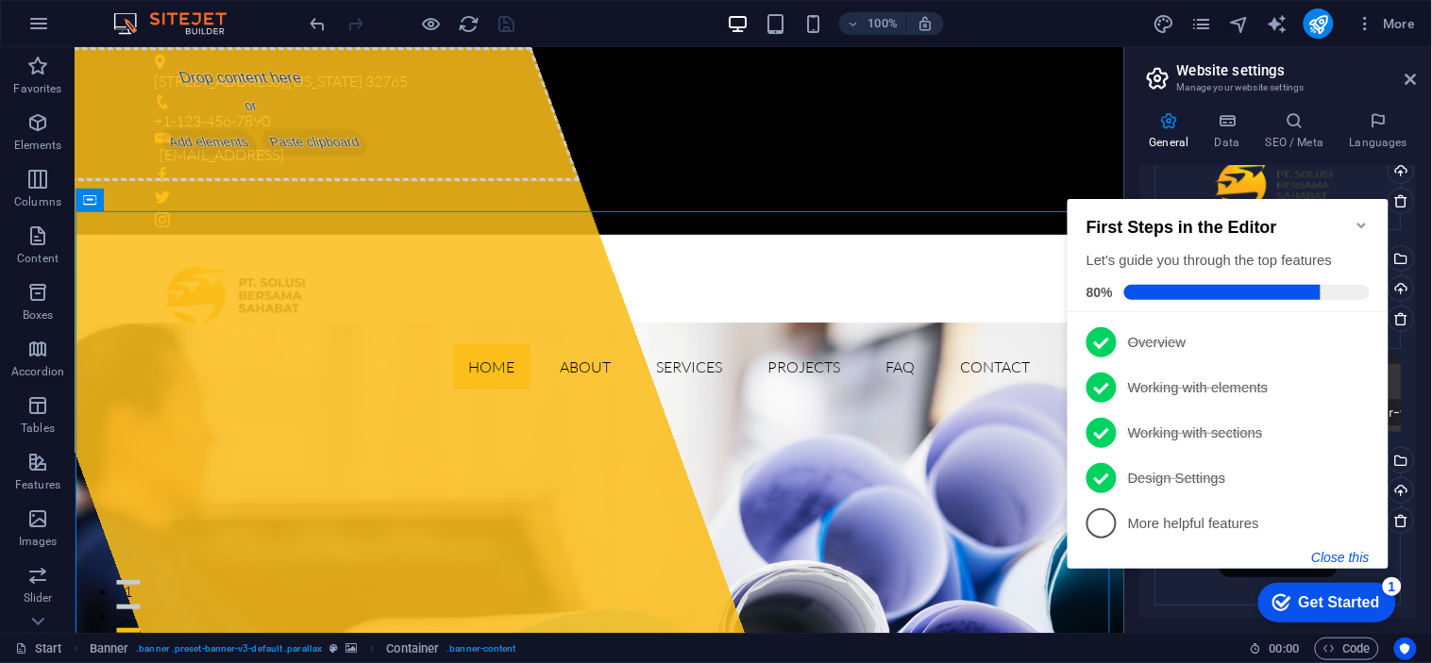
click at [1288, 554] on button "Close this" at bounding box center [1340, 556] width 58 height 15
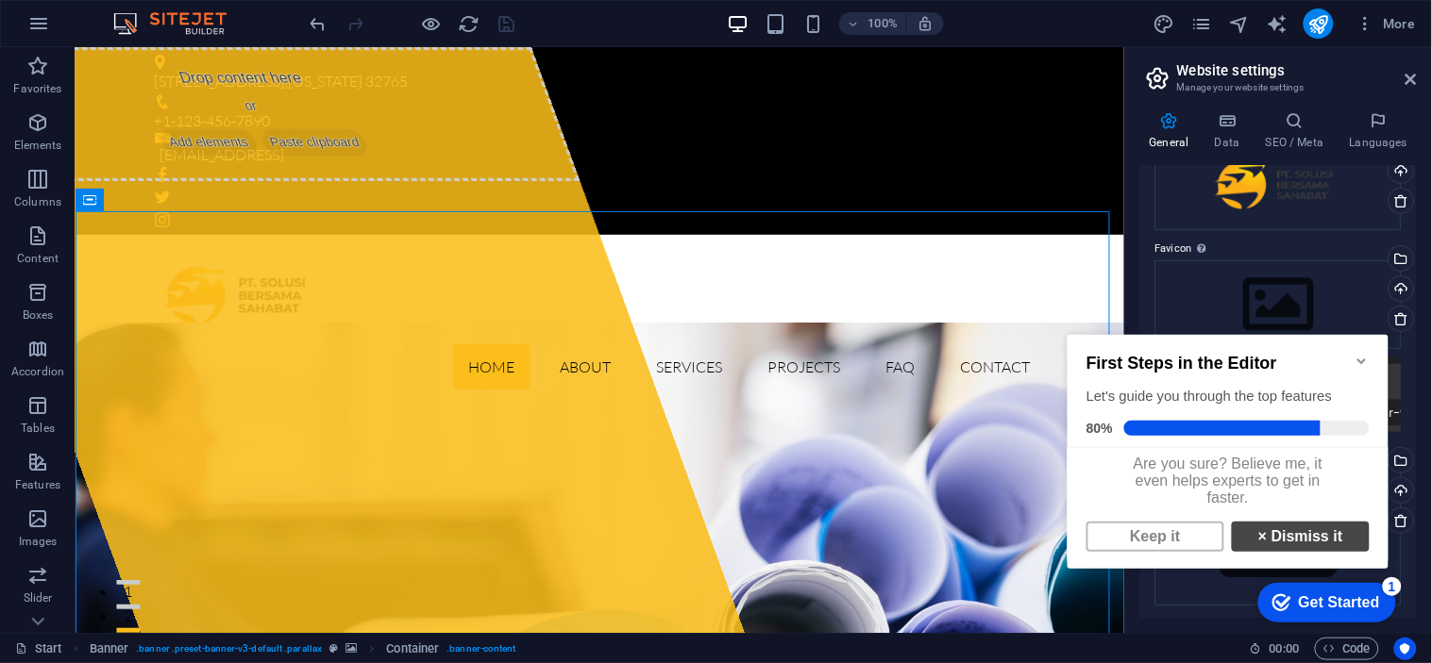
click at [1258, 544] on link "× Dismiss it" at bounding box center [1300, 536] width 138 height 30
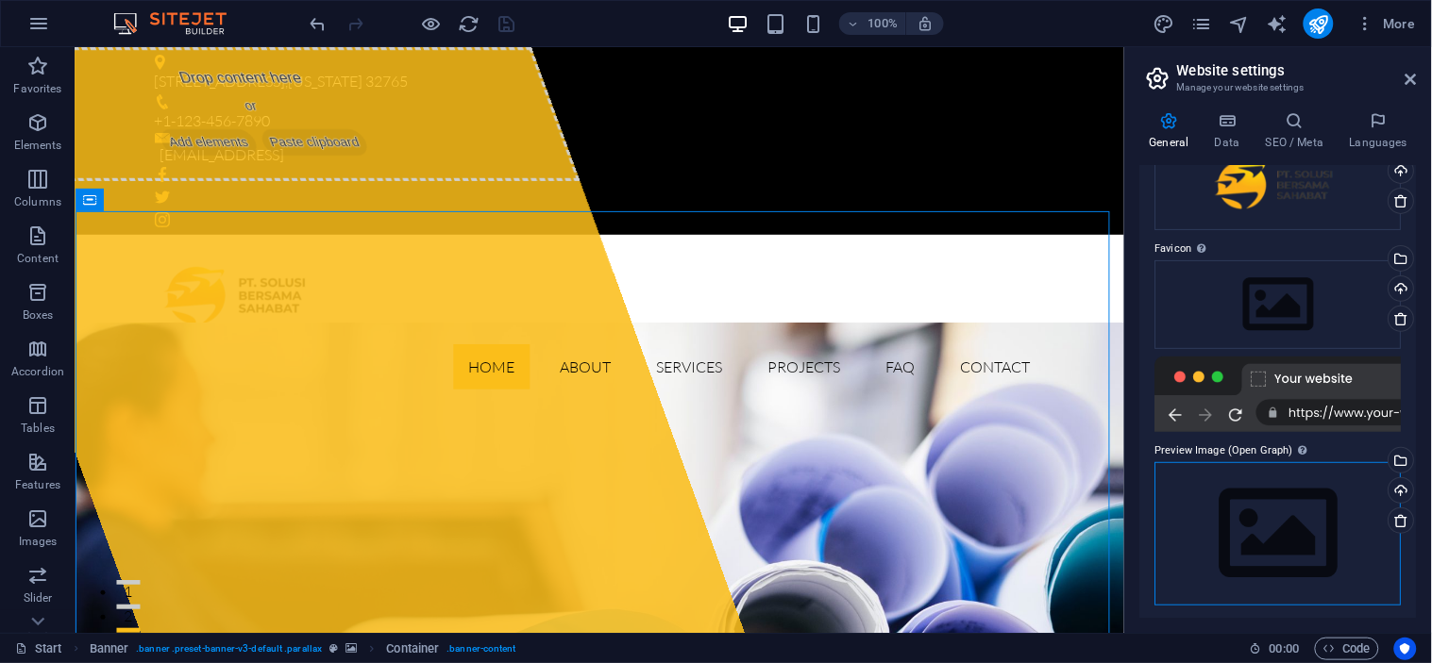
click at [1288, 520] on div "Drag files here, click to choose files or select files from Files or our free s…" at bounding box center [1278, 533] width 246 height 142
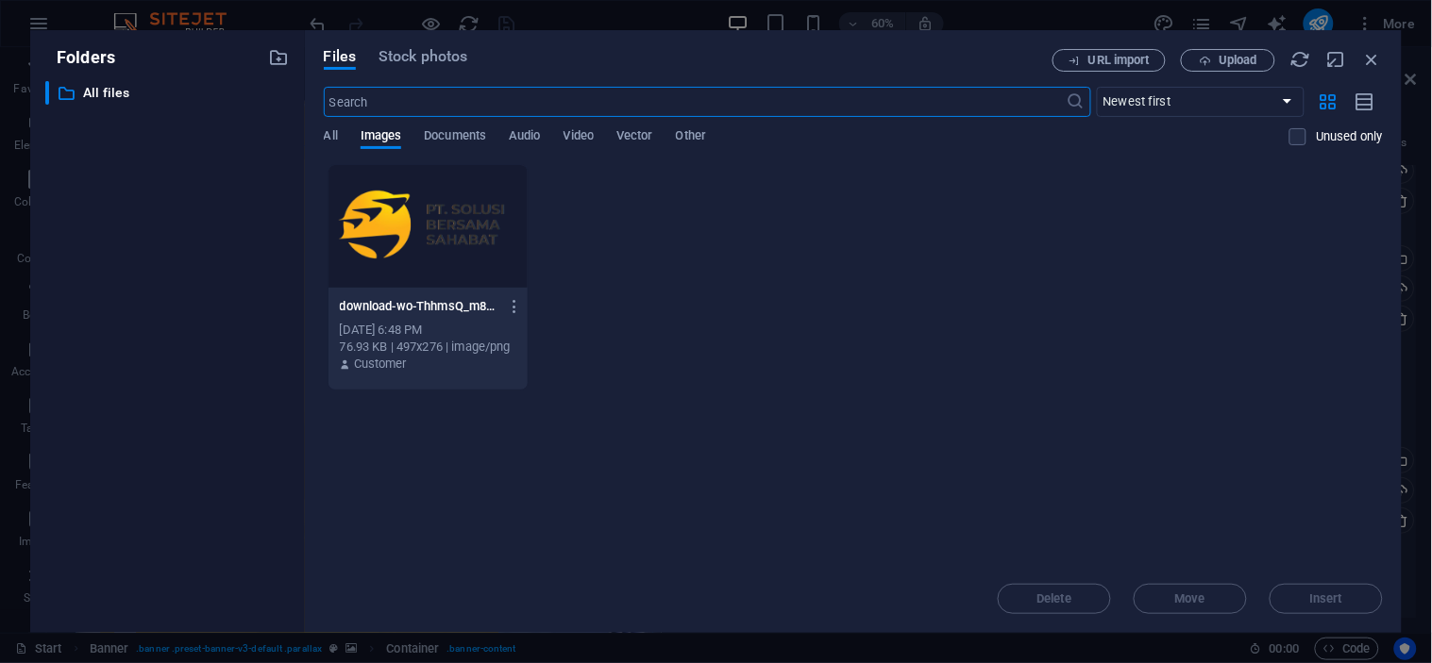
click at [489, 228] on div at bounding box center [427, 226] width 199 height 123
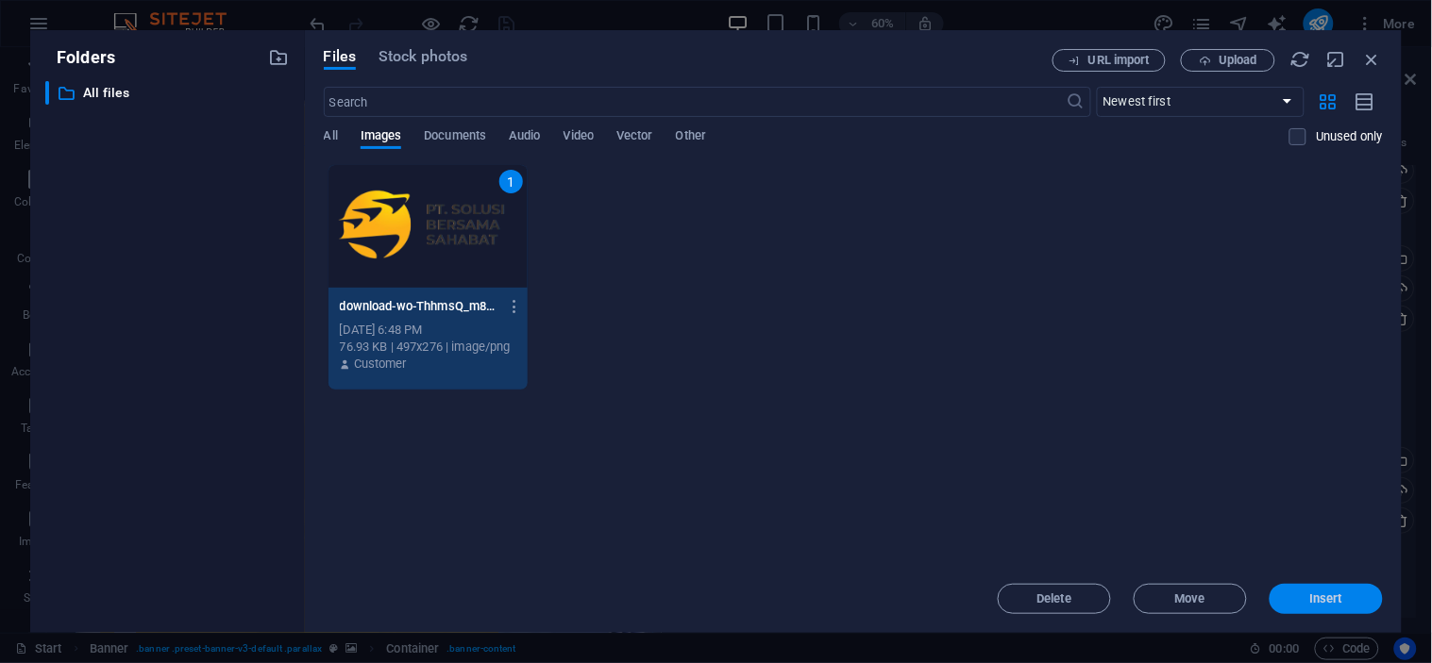
click at [1288, 591] on button "Insert" at bounding box center [1325, 599] width 113 height 30
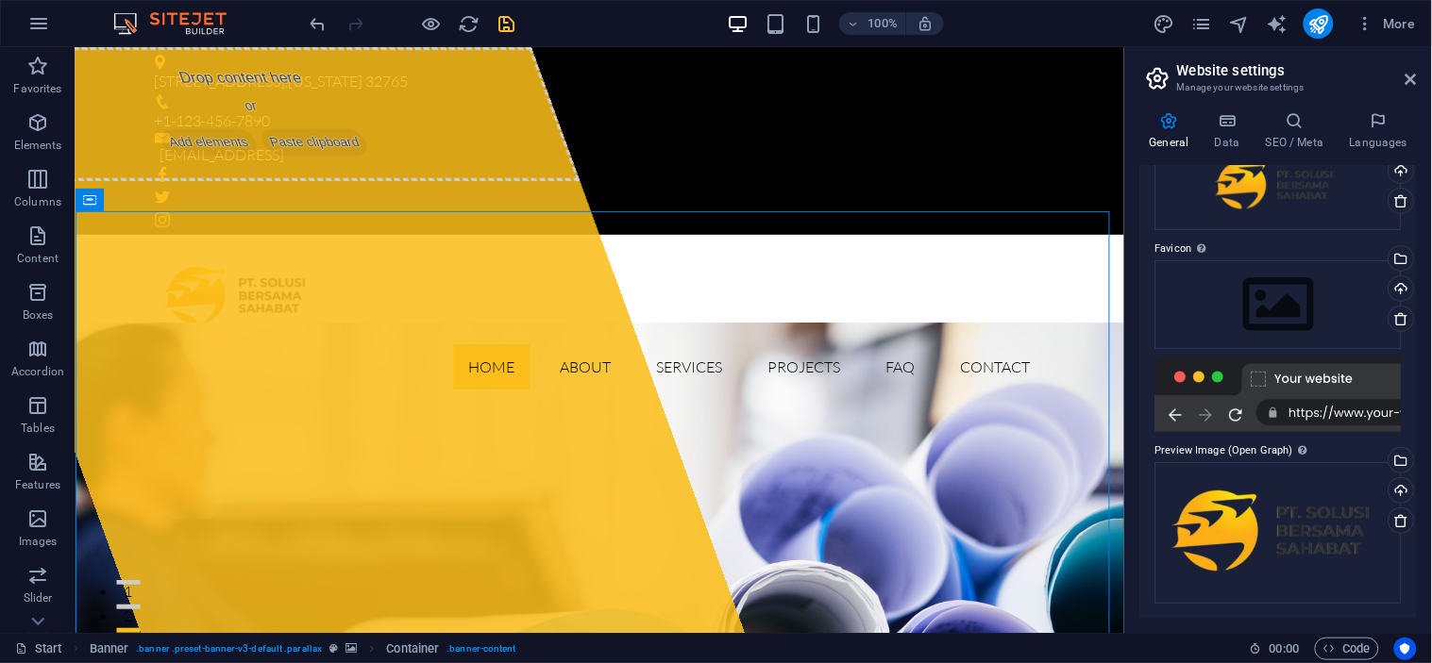
scroll to position [111, 0]
click at [1250, 322] on div "Drag files here, click to choose files or select files from Files or our free s…" at bounding box center [1278, 307] width 246 height 89
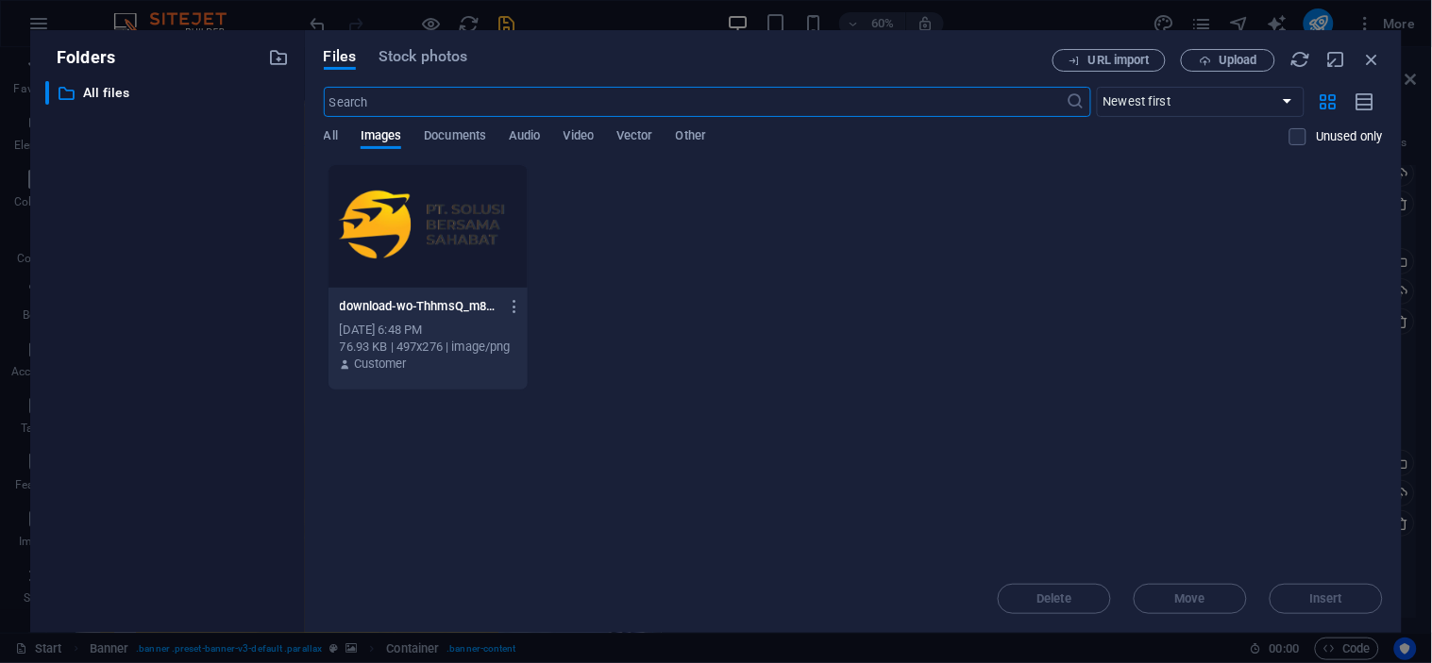
click at [427, 220] on div at bounding box center [427, 226] width 199 height 123
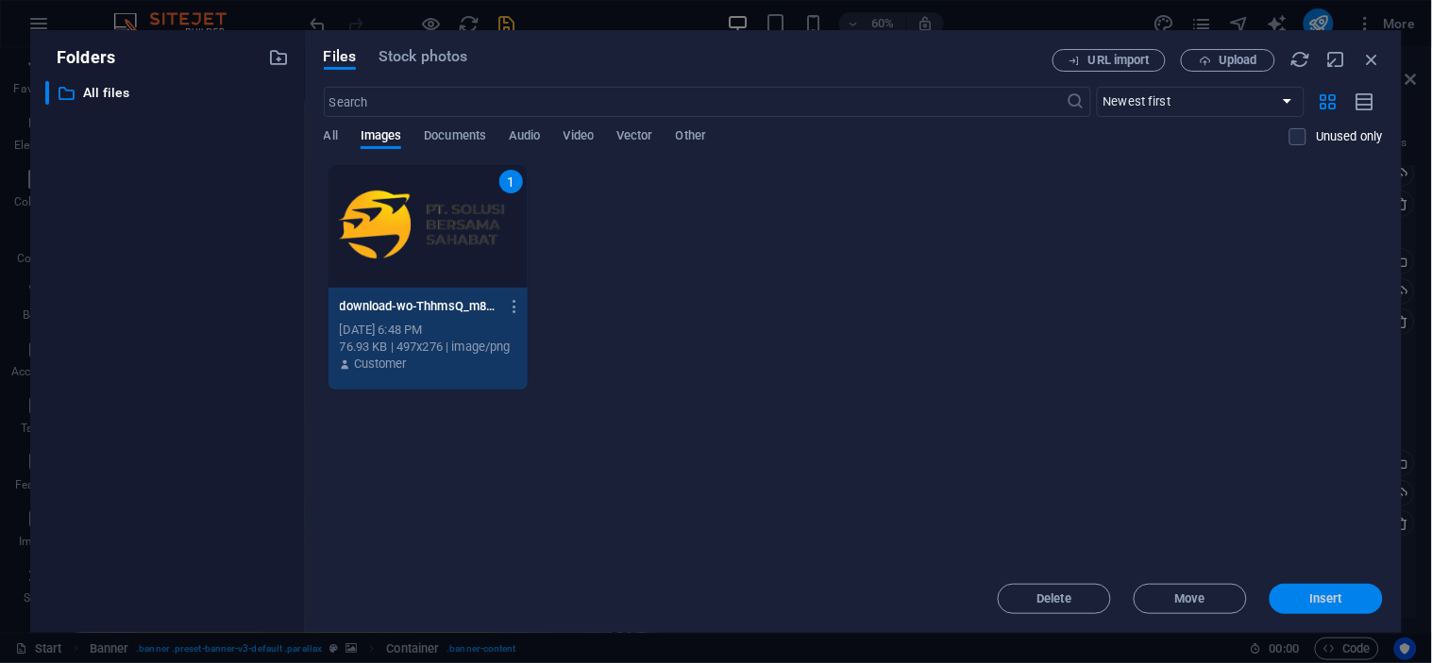
click at [1288, 596] on span "Insert" at bounding box center [1326, 599] width 98 height 11
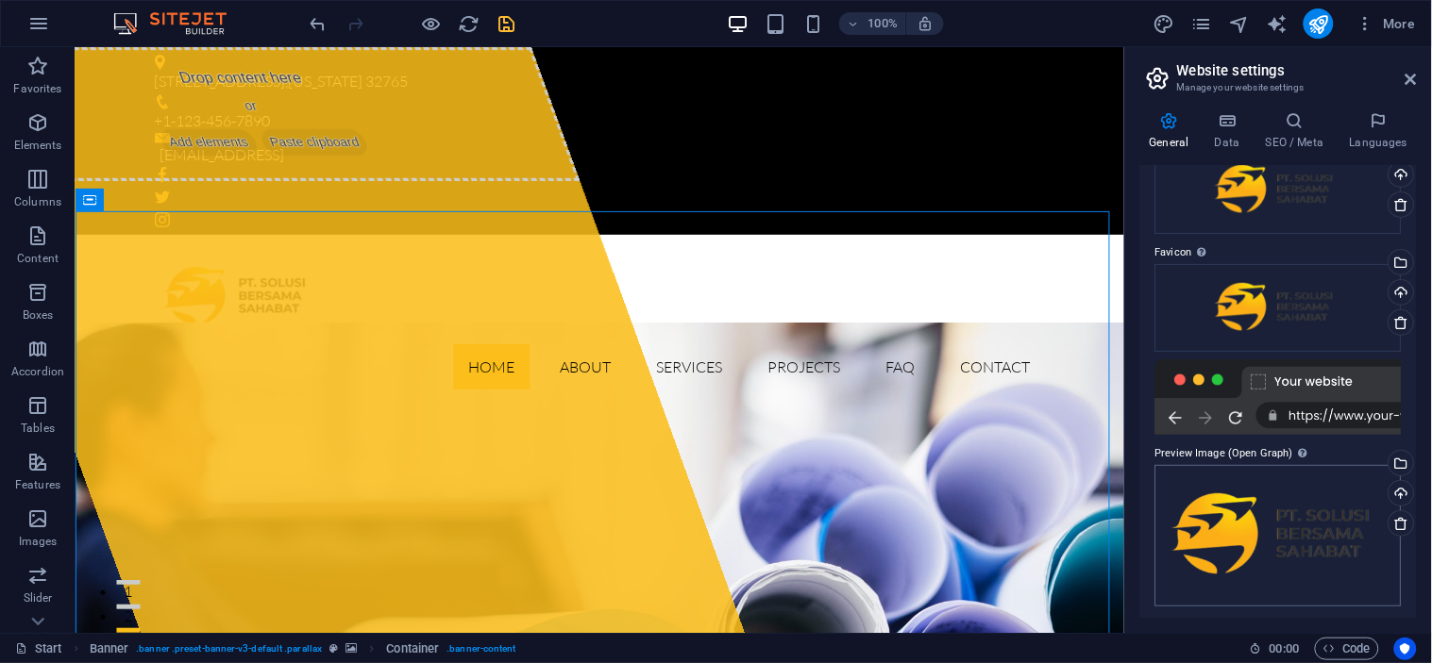
scroll to position [0, 0]
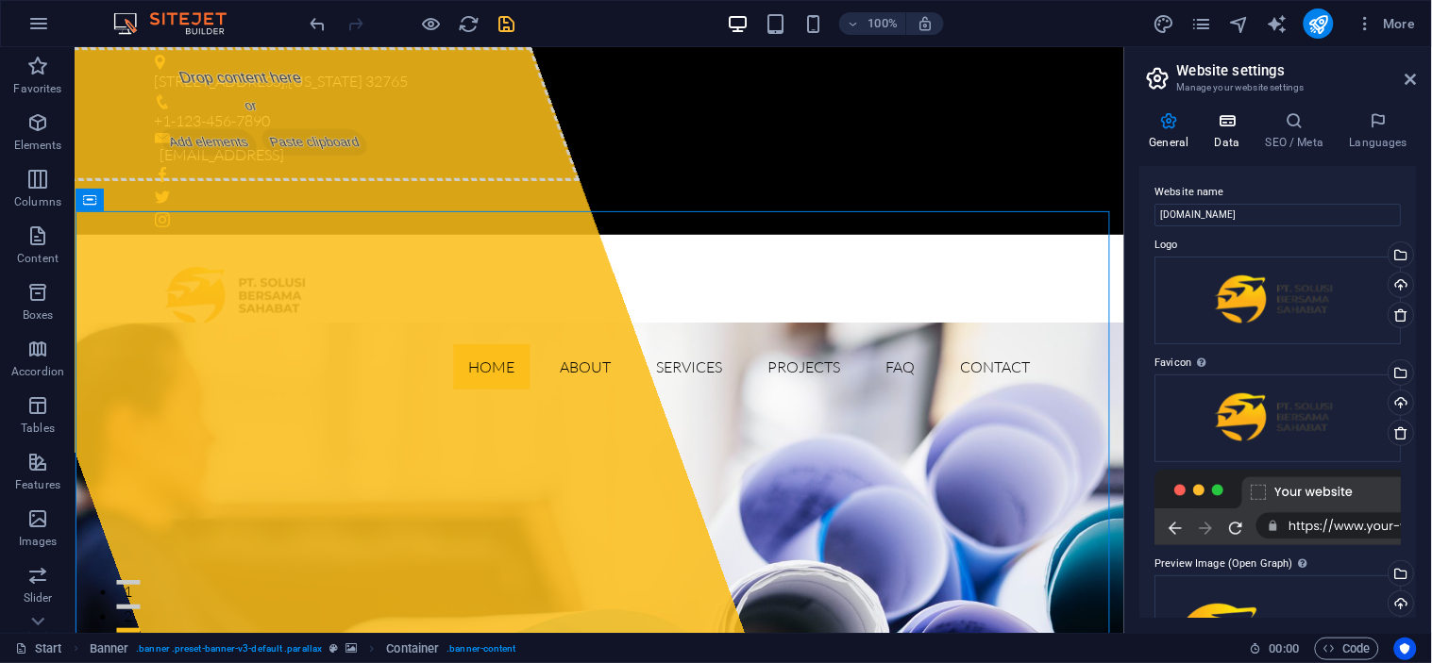
click at [1232, 117] on icon at bounding box center [1226, 120] width 43 height 19
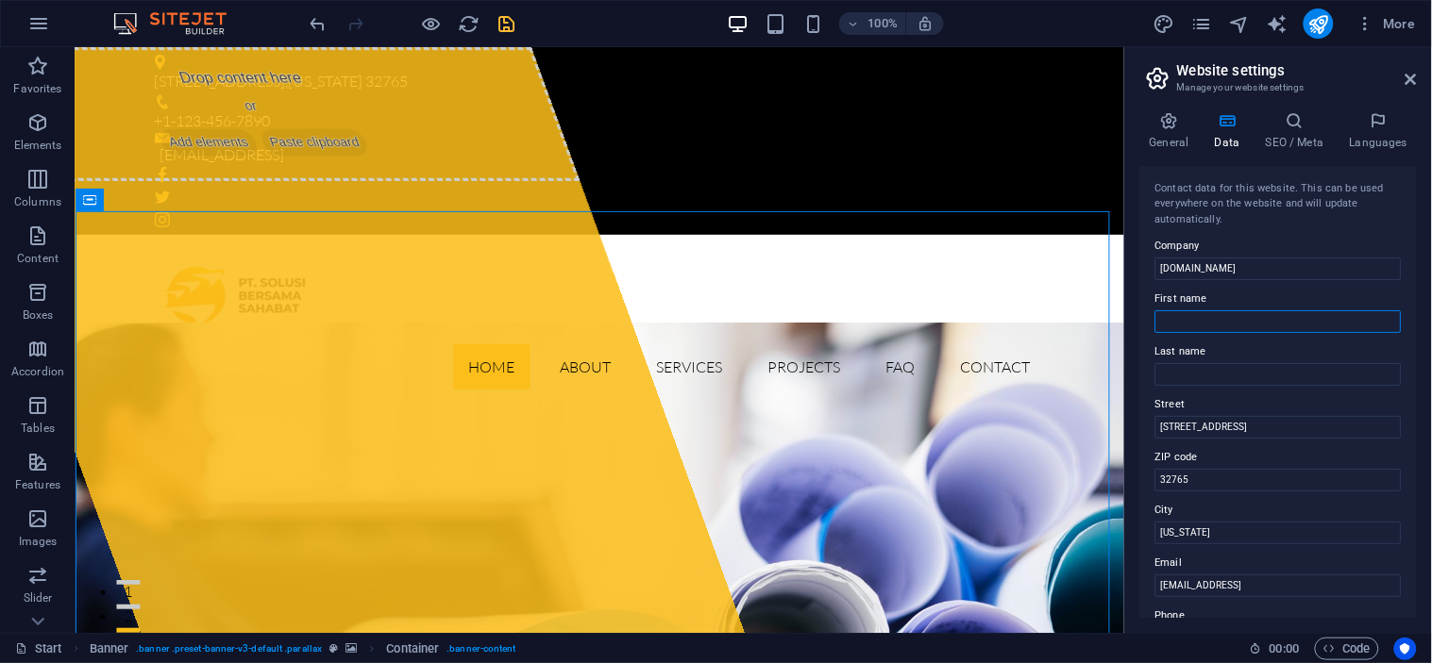
click at [1234, 326] on input "First name" at bounding box center [1278, 321] width 246 height 23
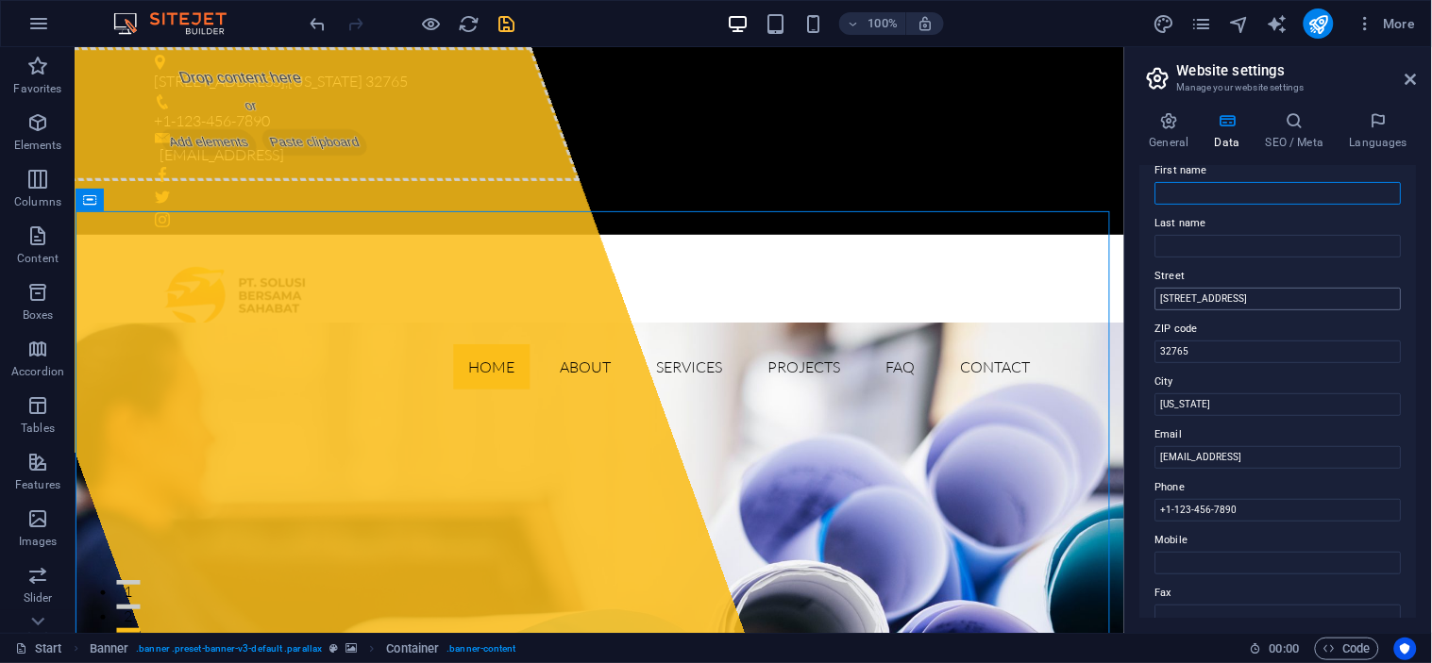
scroll to position [129, 0]
drag, startPoint x: 1333, startPoint y: 346, endPoint x: 1248, endPoint y: 346, distance: 85.9
click at [1285, 295] on input "353 N Central Ave" at bounding box center [1278, 298] width 246 height 23
type input "Jl. [GEOGRAPHIC_DATA], [GEOGRAPHIC_DATA], [GEOGRAPHIC_DATA]"
type input "34386"
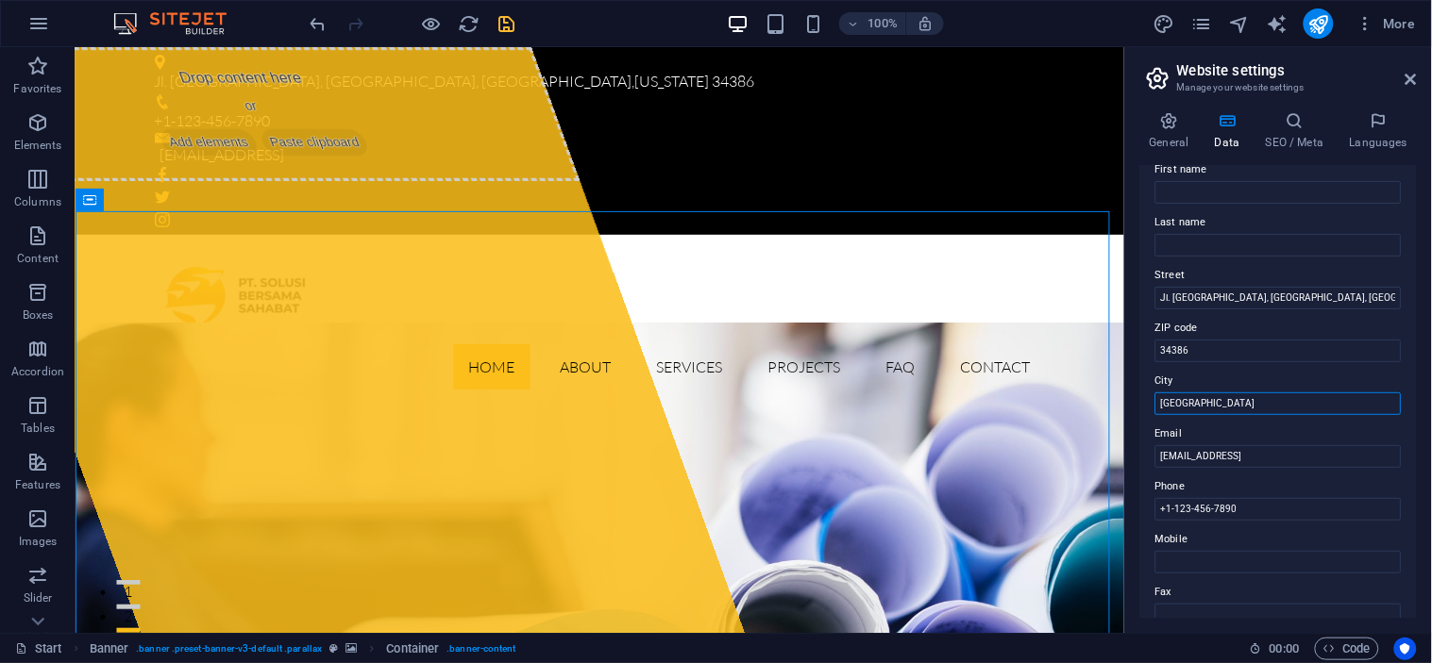
type input "[GEOGRAPHIC_DATA]"
type input "e"
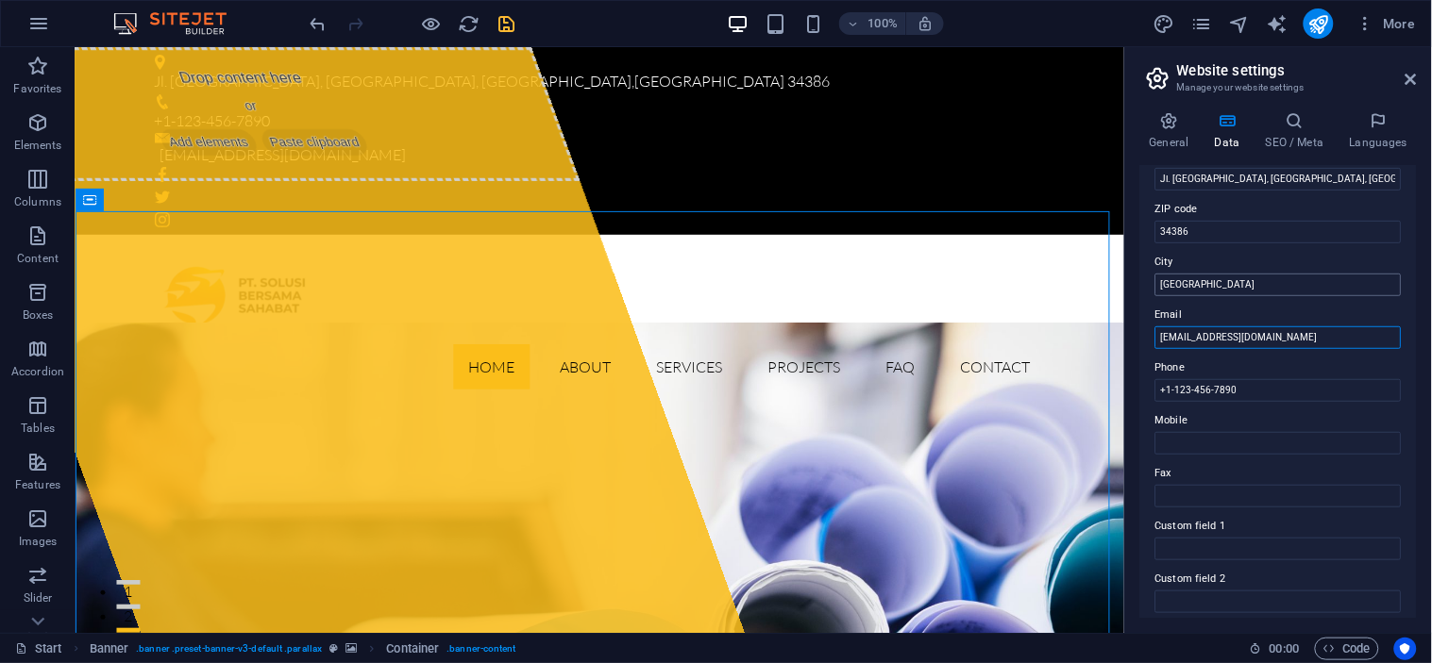
scroll to position [249, 0]
type input "[EMAIL_ADDRESS][DOMAIN_NAME]"
click at [1249, 276] on input "[GEOGRAPHIC_DATA]" at bounding box center [1278, 284] width 246 height 23
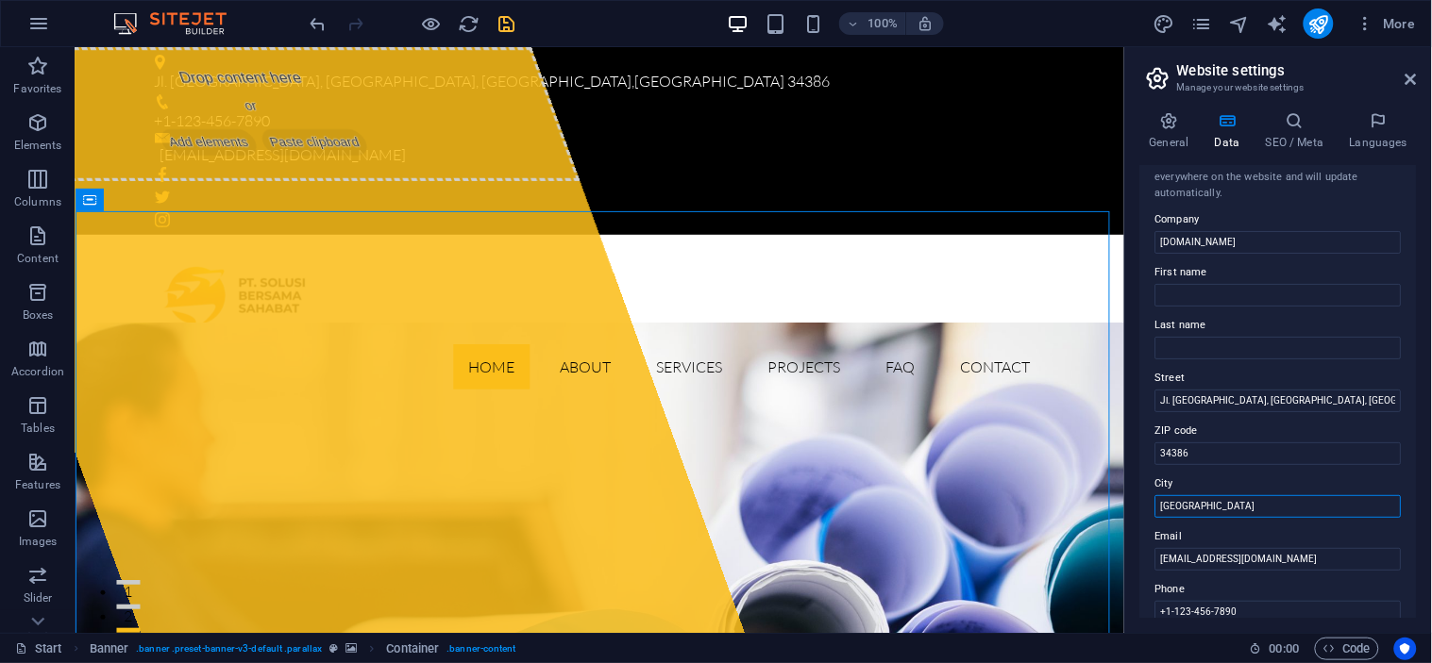
scroll to position [25, 0]
click at [1234, 287] on input "First name" at bounding box center [1278, 296] width 246 height 23
type input "Iput"
type input "Setiawan"
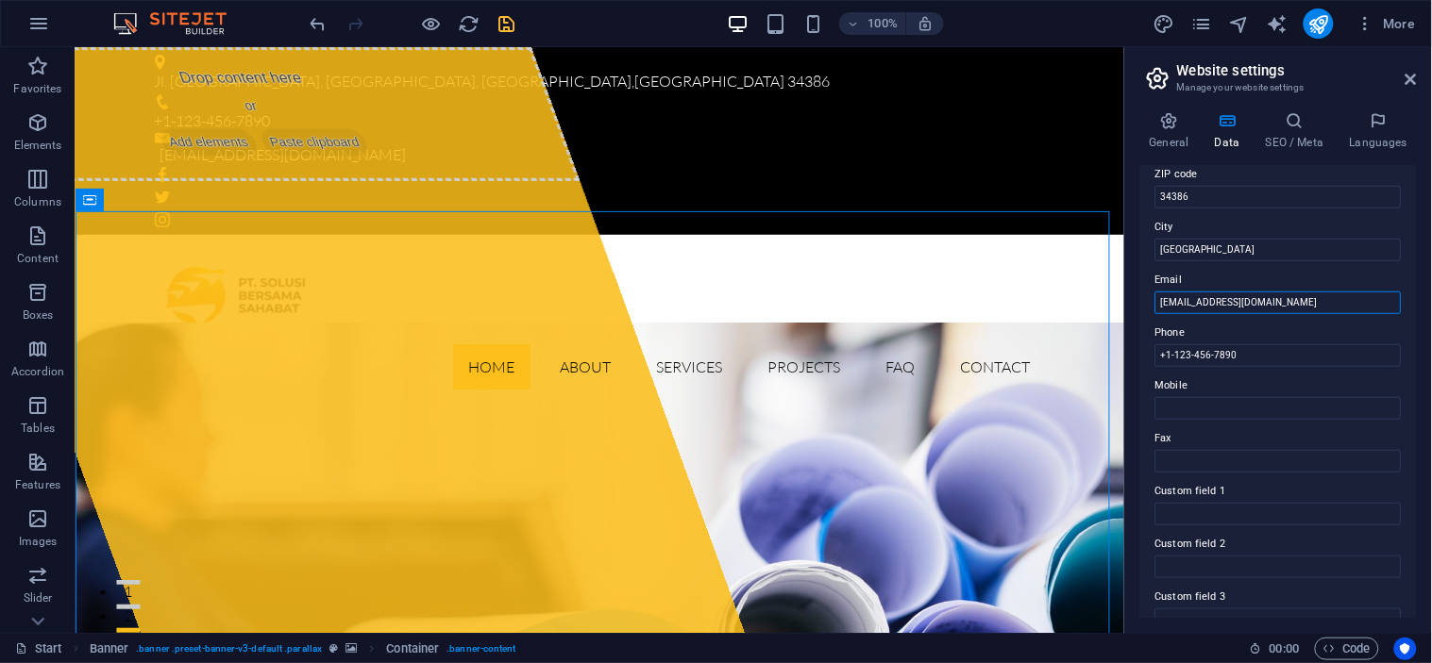
click at [1274, 305] on input "[EMAIL_ADDRESS][DOMAIN_NAME]" at bounding box center [1278, 303] width 246 height 23
drag, startPoint x: 1263, startPoint y: 361, endPoint x: 1156, endPoint y: 366, distance: 106.7
click at [1156, 366] on div "Contact data for this website. This can be used everywhere on the website and w…" at bounding box center [1278, 392] width 276 height 452
type input "[PHONE_NUMBER]"
drag, startPoint x: 1315, startPoint y: 397, endPoint x: 1116, endPoint y: 361, distance: 202.3
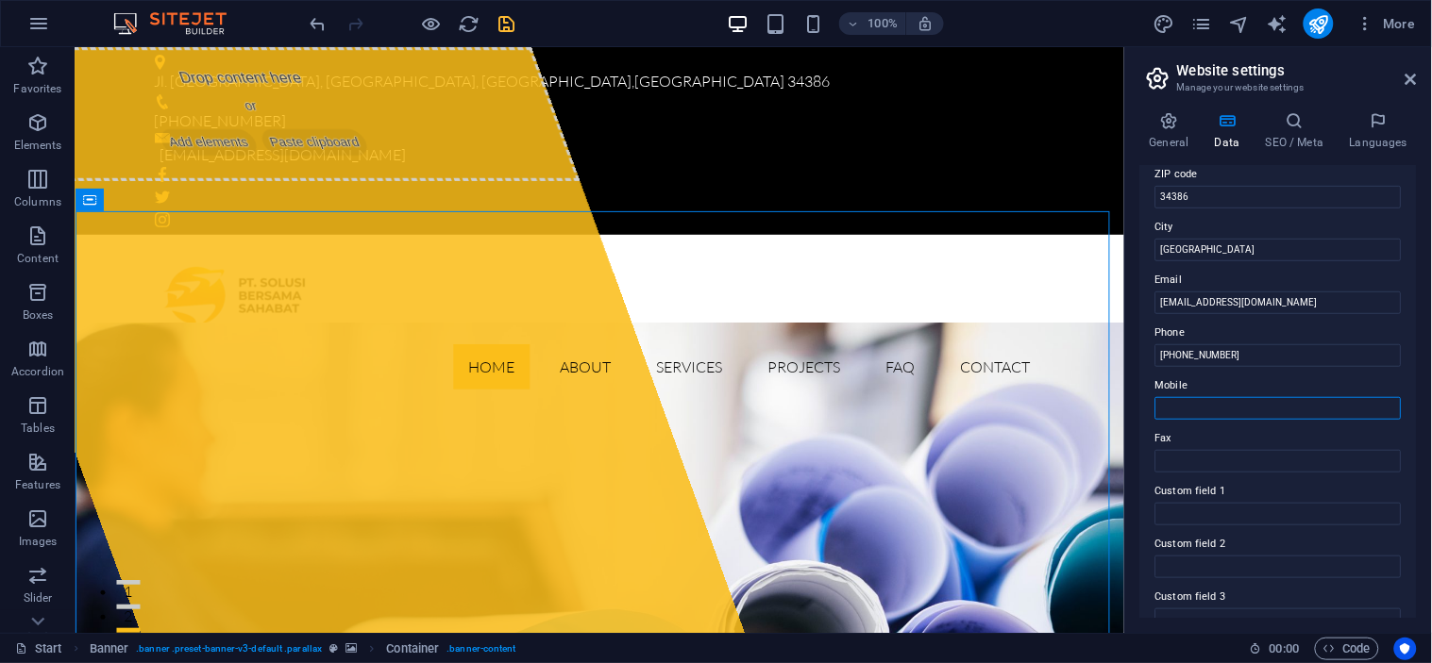
click at [1161, 412] on input "Mobile" at bounding box center [1278, 408] width 246 height 23
paste input "[PHONE_NUMBER]"
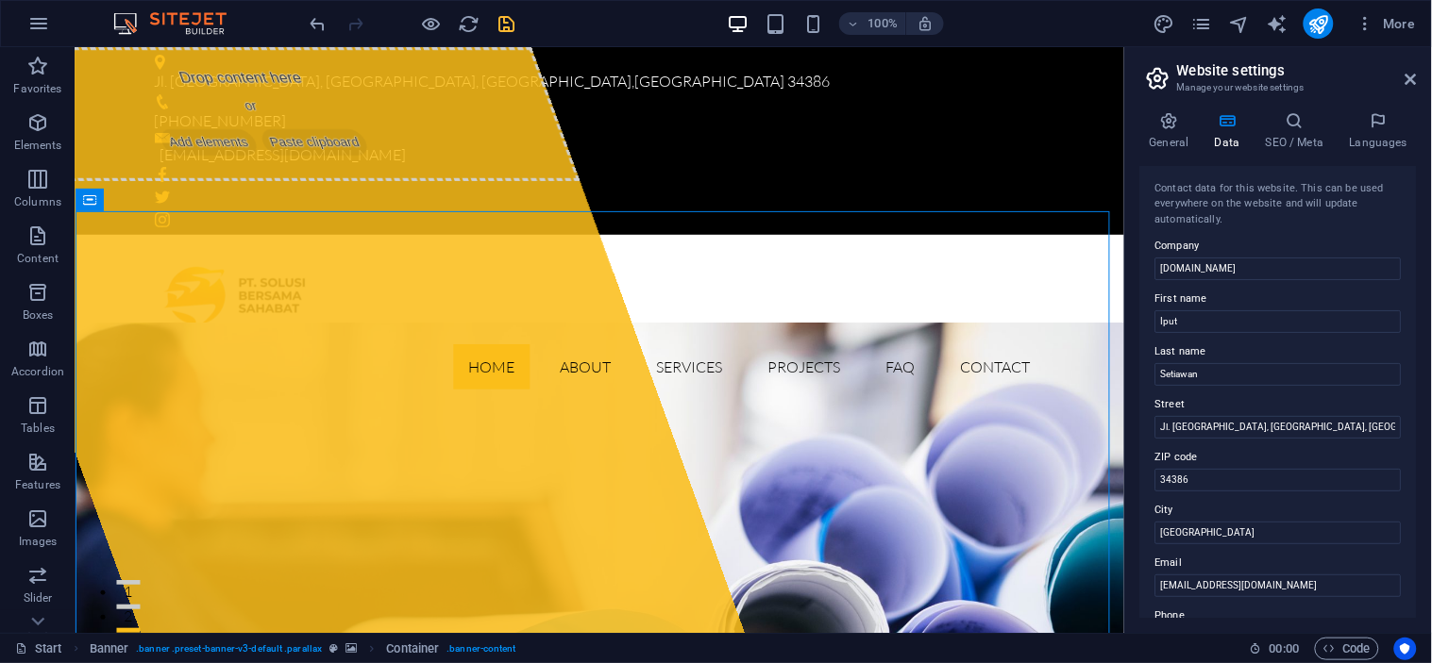
scroll to position [468, 0]
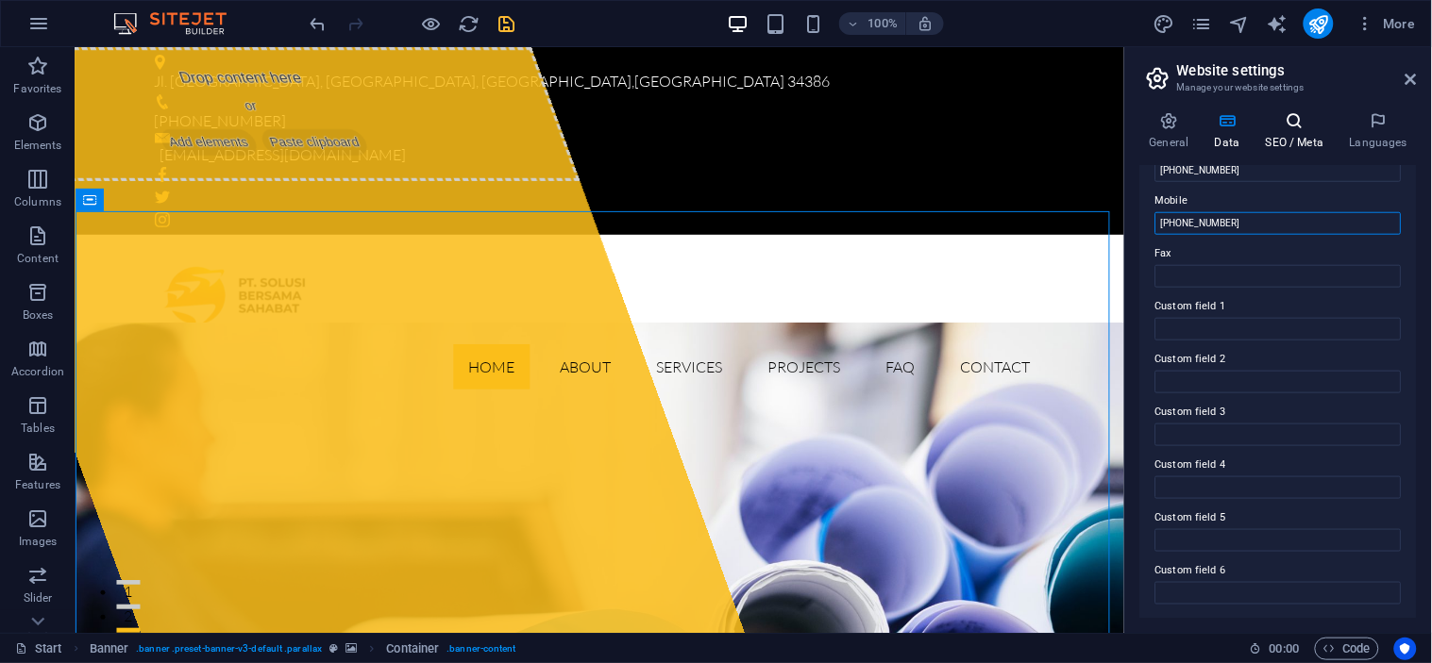
type input "[PHONE_NUMBER]"
click at [1288, 149] on h4 "SEO / Meta" at bounding box center [1298, 131] width 84 height 40
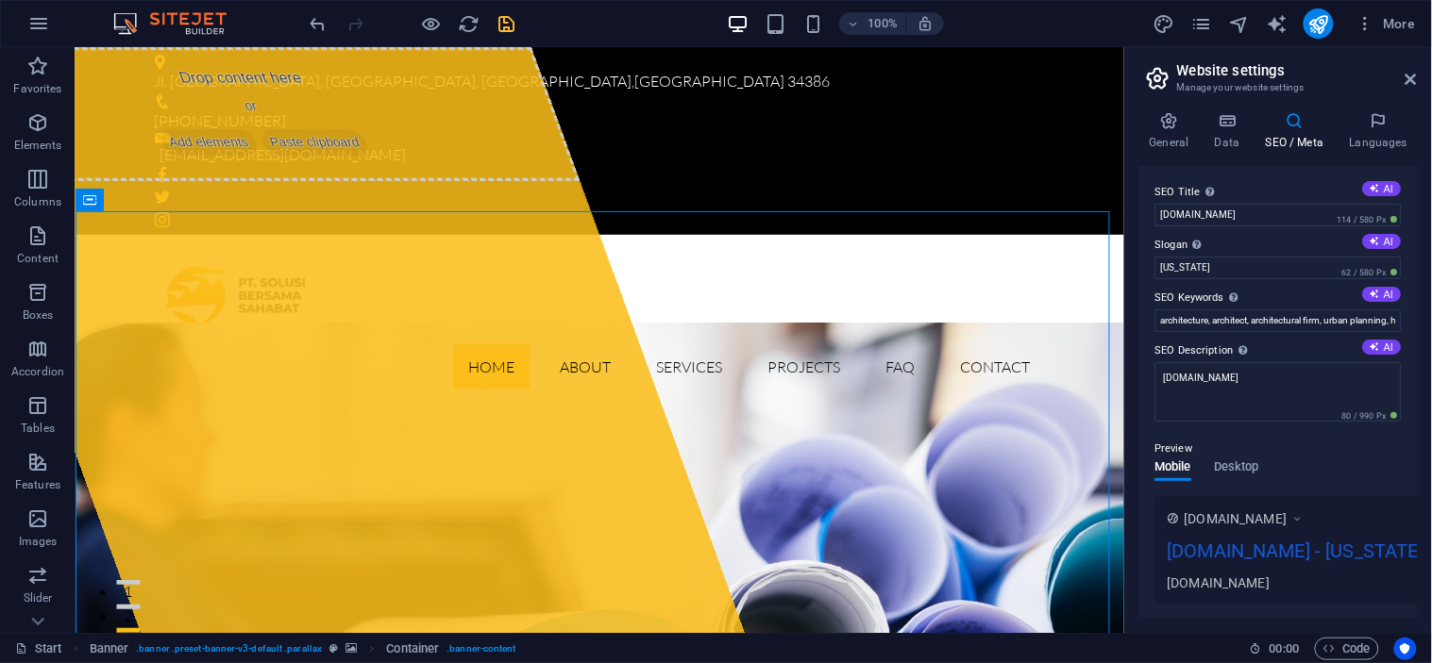
drag, startPoint x: 1149, startPoint y: 191, endPoint x: 1215, endPoint y: 296, distance: 124.6
click at [1215, 296] on div "SEO Title The title of your website - make it something that stands out in sear…" at bounding box center [1278, 392] width 276 height 452
drag, startPoint x: 1201, startPoint y: 189, endPoint x: 1156, endPoint y: 189, distance: 45.3
click at [1156, 189] on label "SEO Title The title of your website - make it something that stands out in sear…" at bounding box center [1278, 192] width 246 height 23
click at [1156, 204] on input "[DOMAIN_NAME]" at bounding box center [1278, 215] width 246 height 23
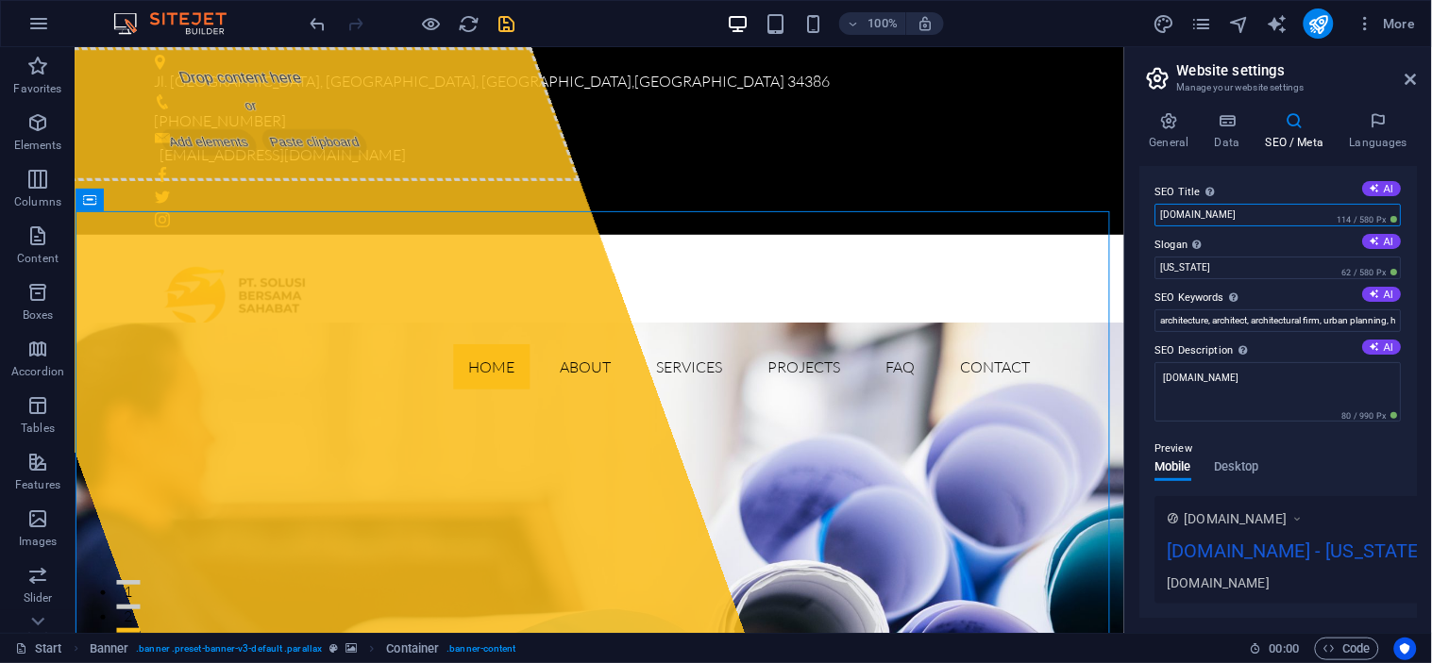
paste input "PT. Solusi Bersama Sahabat | General Trading, Transportation & Holiday Services…"
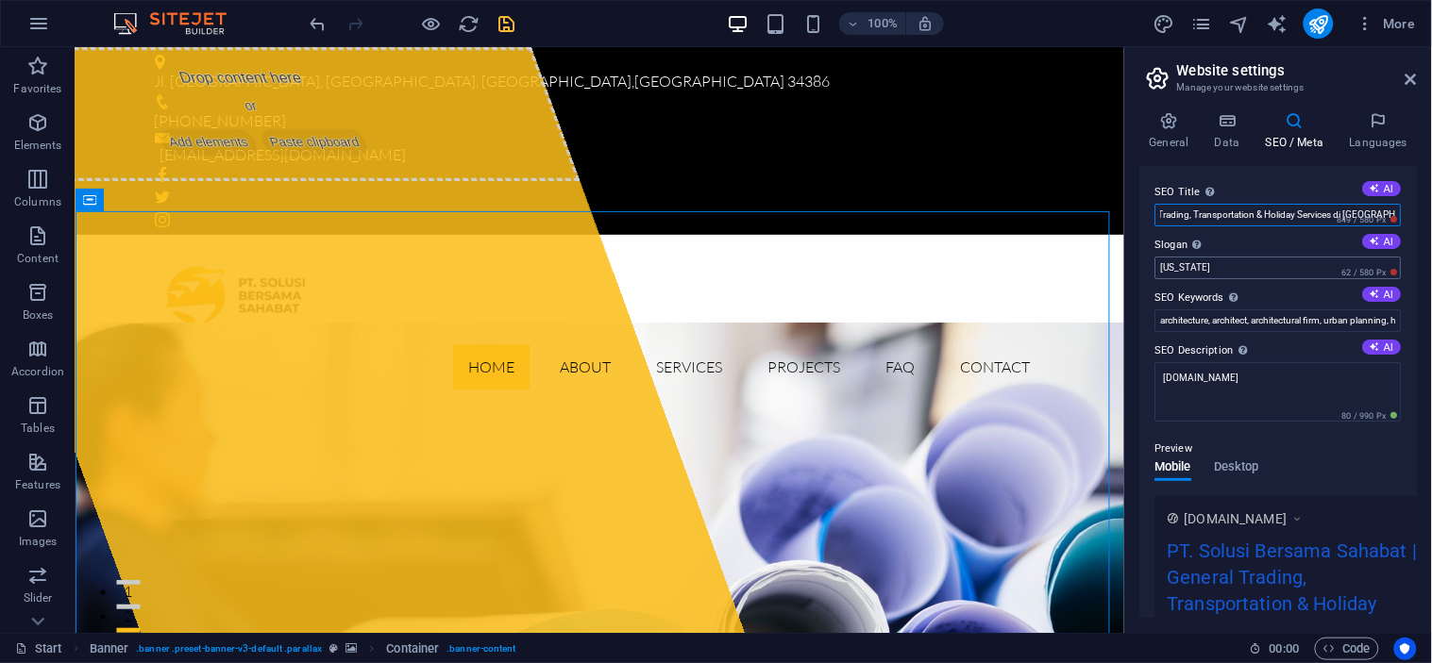
type input "PT. Solusi Bersama Sahabat | General Trading, Transportation & Holiday Services…"
click at [1214, 269] on input "Florida" at bounding box center [1278, 268] width 246 height 23
paste input "Trusted Partner for Trading, Transport, and Holiday Services"
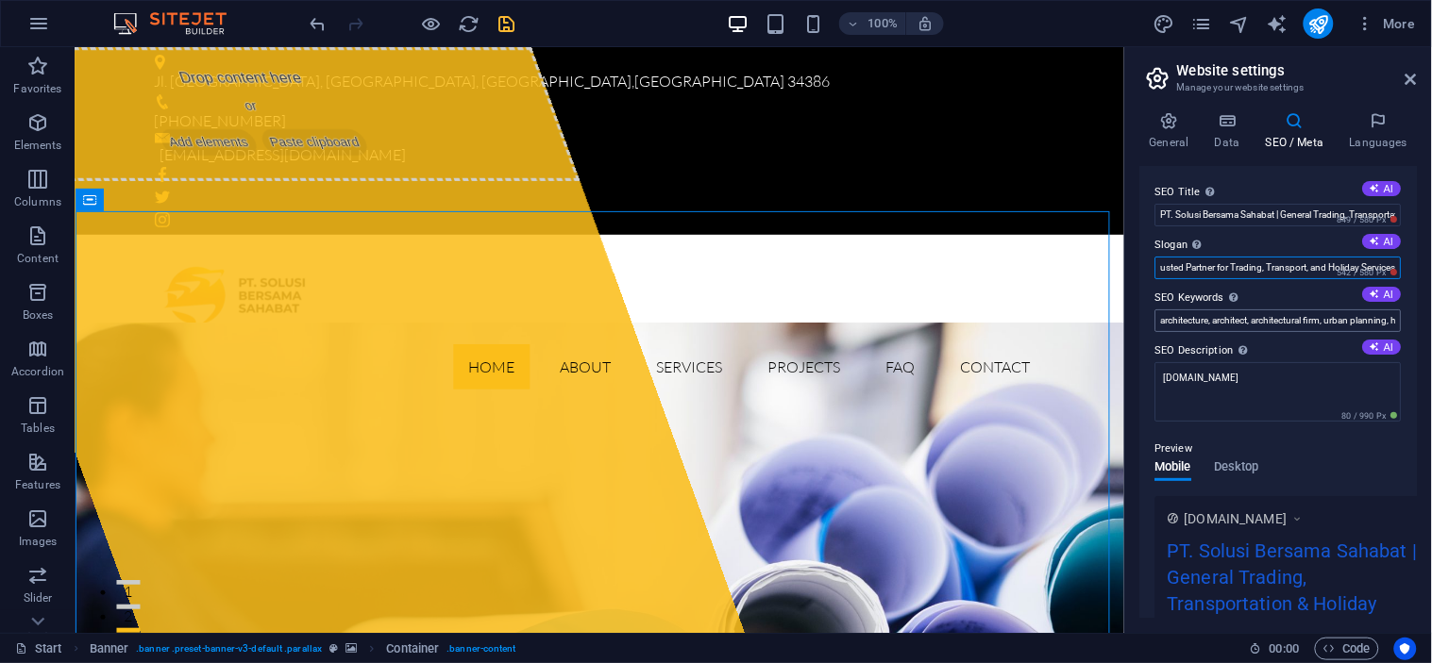
type input "Trusted Partner for Trading, Transport, and Holiday Services"
click at [1201, 325] on input "architecture, architect, architectural firm, urban planning, home builder, gene…" at bounding box center [1278, 321] width 246 height 23
paste input "PT Solusi Bersama Sahabat General Trading Lampung Jasa Transportasi Lampung Hol…"
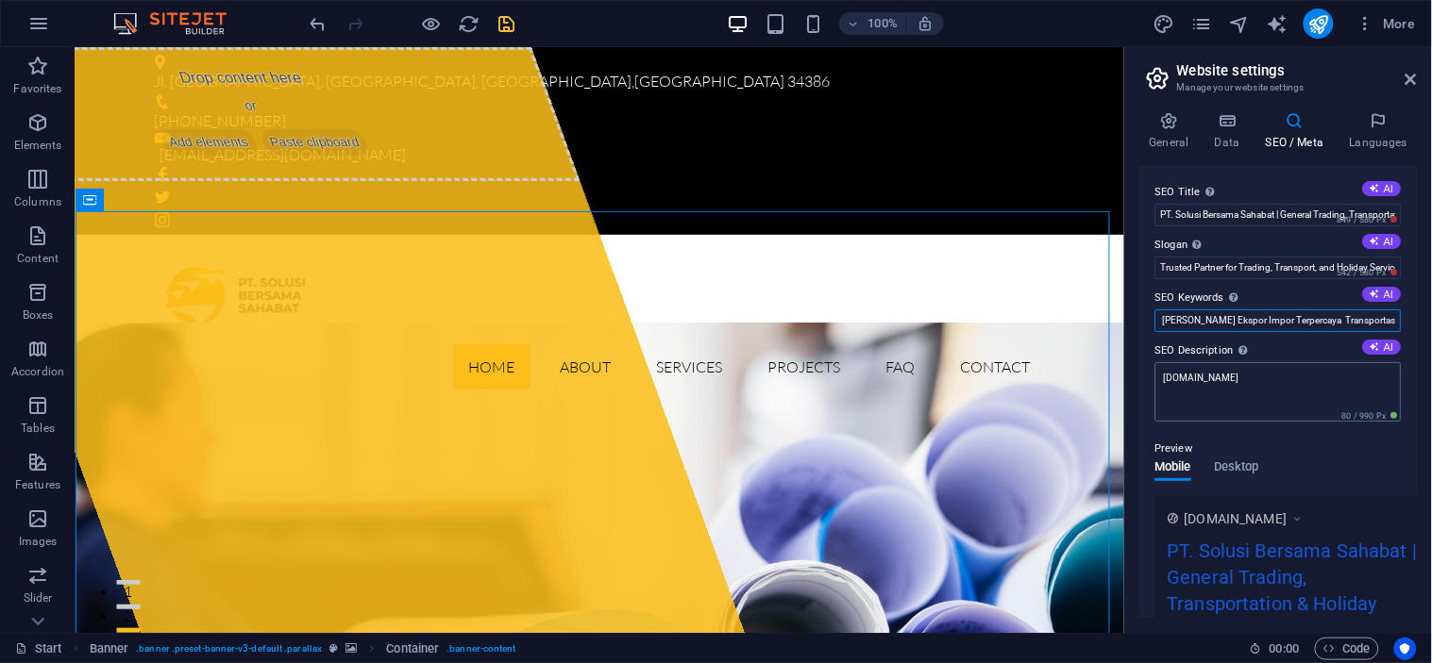
type input "PT Solusi Bersama Sahabat General Trading Lampung Jasa Transportasi Lampung Hol…"
click at [1240, 397] on textarea "[DOMAIN_NAME]" at bounding box center [1278, 391] width 246 height 59
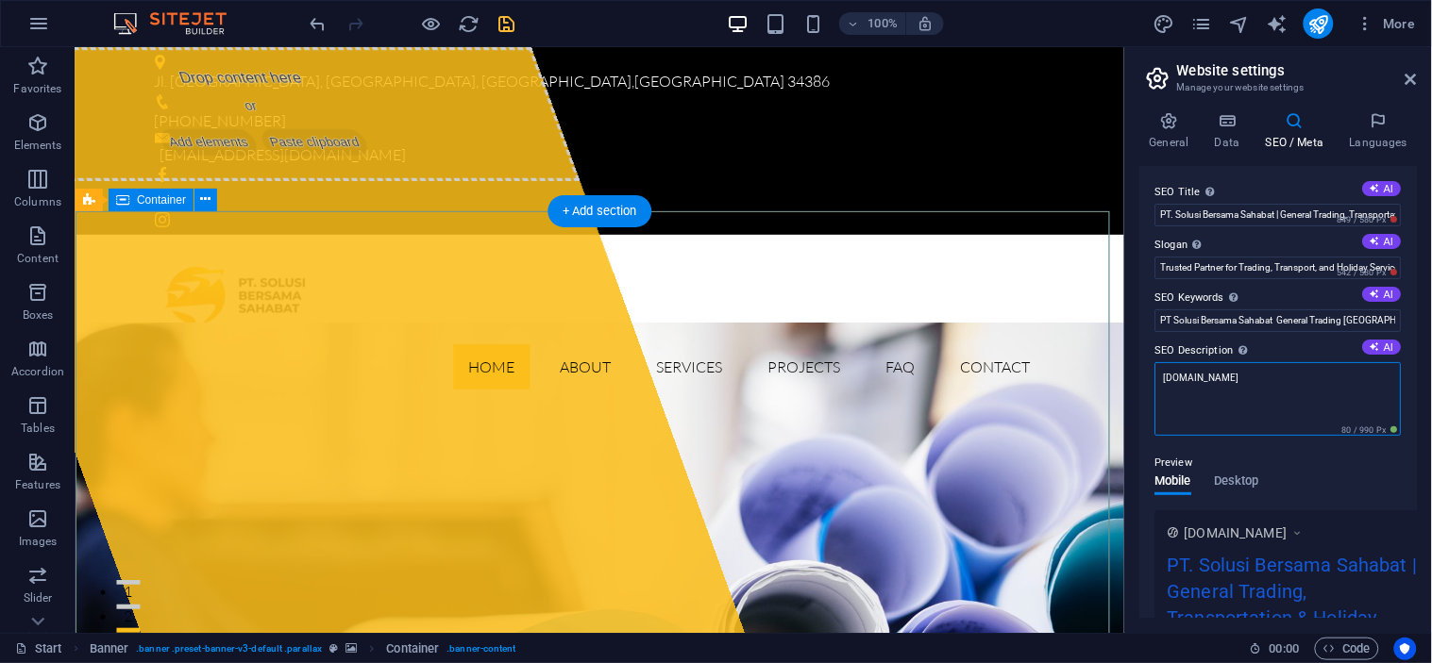
paste textarea "PT. Solusi Bersama Sahabat adalah perusahaan terpercaya yang bergerak di bidang…"
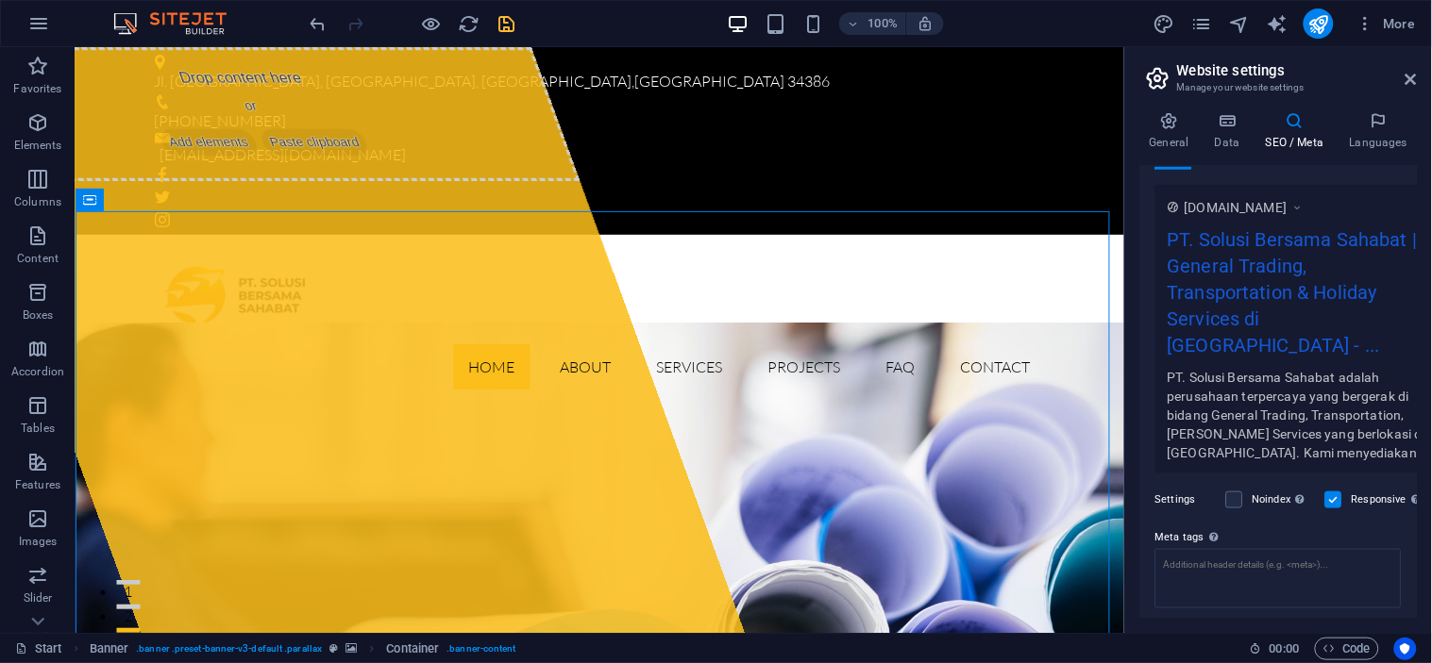
scroll to position [326, 0]
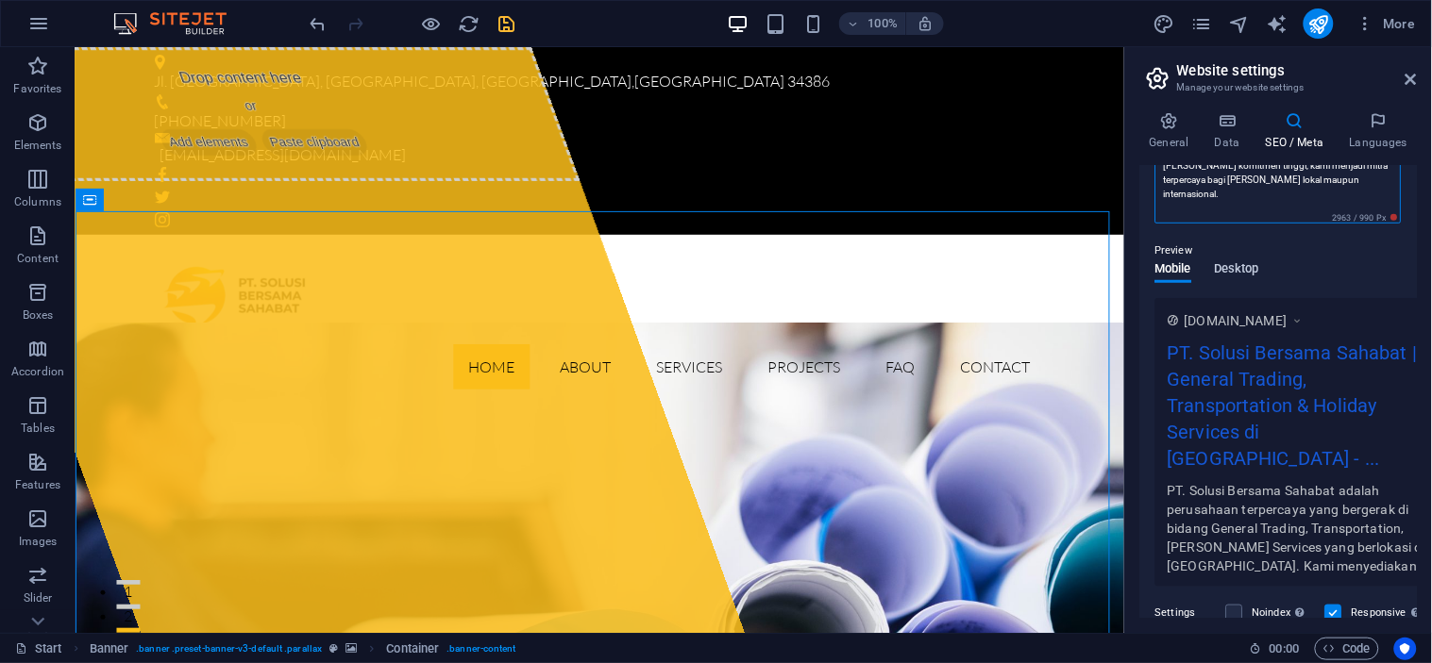
type textarea "PT. Solusi Bersama Sahabat adalah perusahaan terpercaya yang bergerak di bidang…"
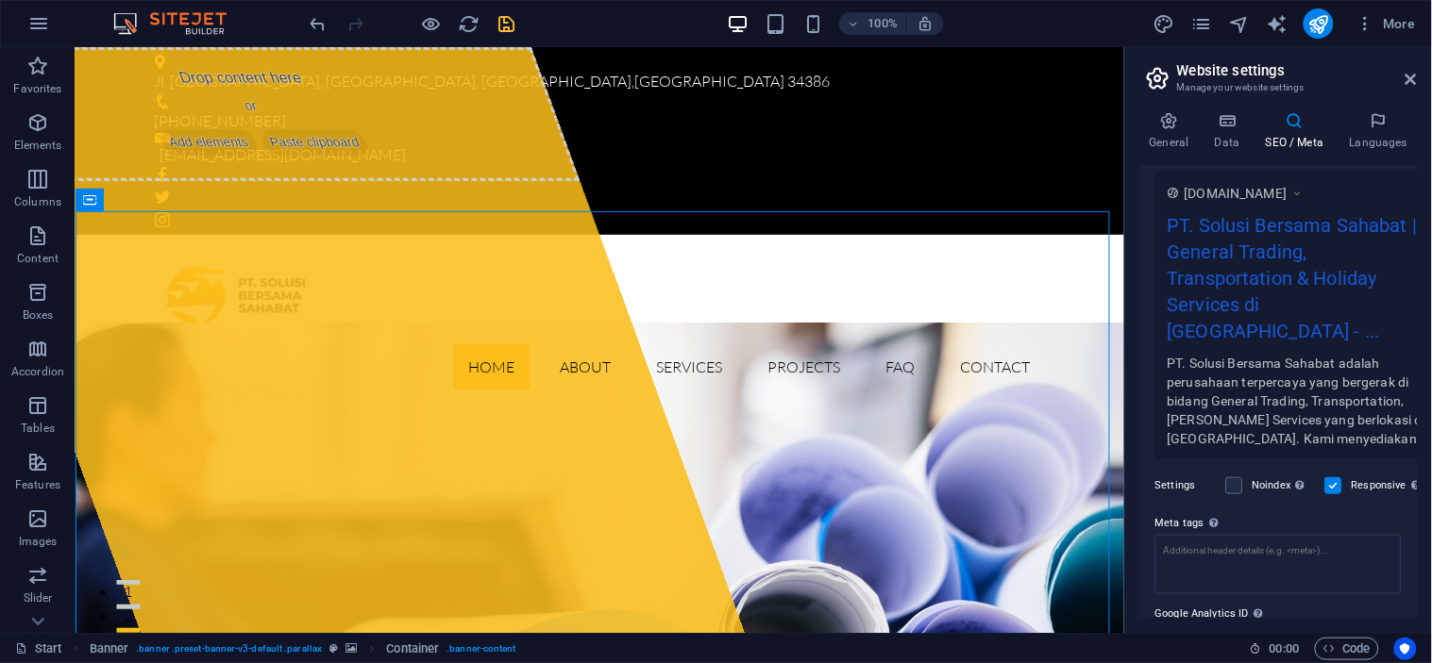
click at [1229, 272] on div "Preview Mobile Desktop www.example.com PT. Solusi Bersama Sahabat | General Tra…" at bounding box center [1278, 278] width 246 height 362
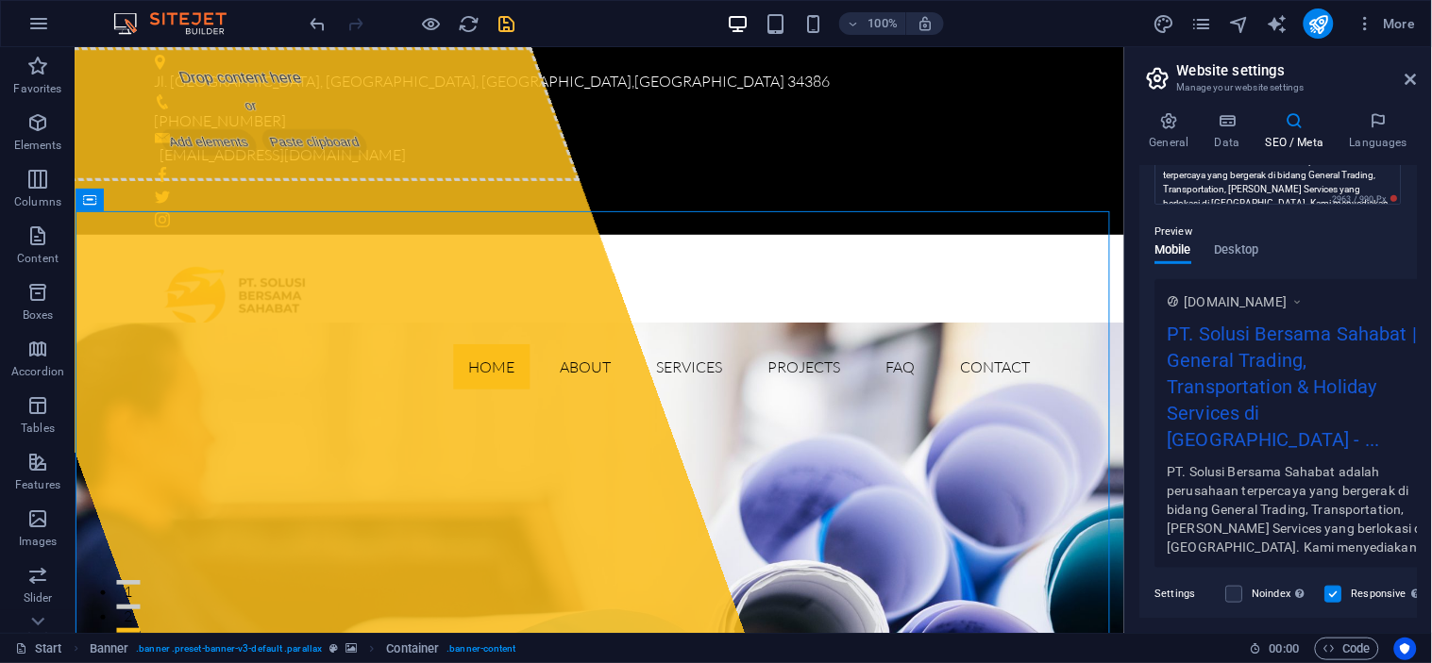
scroll to position [215, 0]
click at [1288, 117] on icon at bounding box center [1378, 120] width 76 height 19
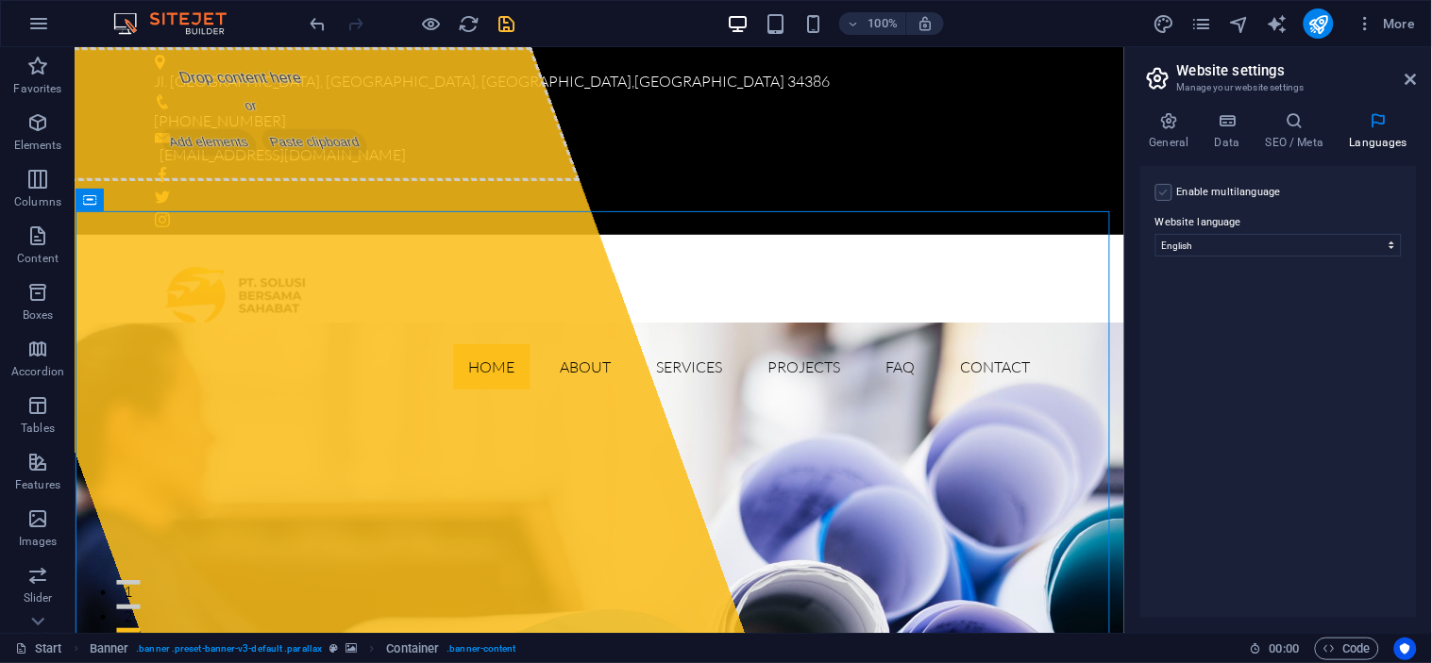
click at [1171, 195] on label at bounding box center [1163, 192] width 17 height 17
click at [0, 0] on input "Enable multilanguage To disable multilanguage delete all languages until only o…" at bounding box center [0, 0] width 0 height 0
click at [1288, 334] on select "Abkhazian Afar Afrikaans Akan Albanian Amharic Arabic Aragonese Armenian Assame…" at bounding box center [1277, 337] width 159 height 23
click at [1278, 394] on div "Enable multilanguage To disable multilanguage delete all languages until only o…" at bounding box center [1278, 392] width 276 height 452
click at [1271, 342] on select "Abkhazian Afar Afrikaans Akan Albanian Amharic Arabic Aragonese Armenian Assame…" at bounding box center [1277, 337] width 159 height 23
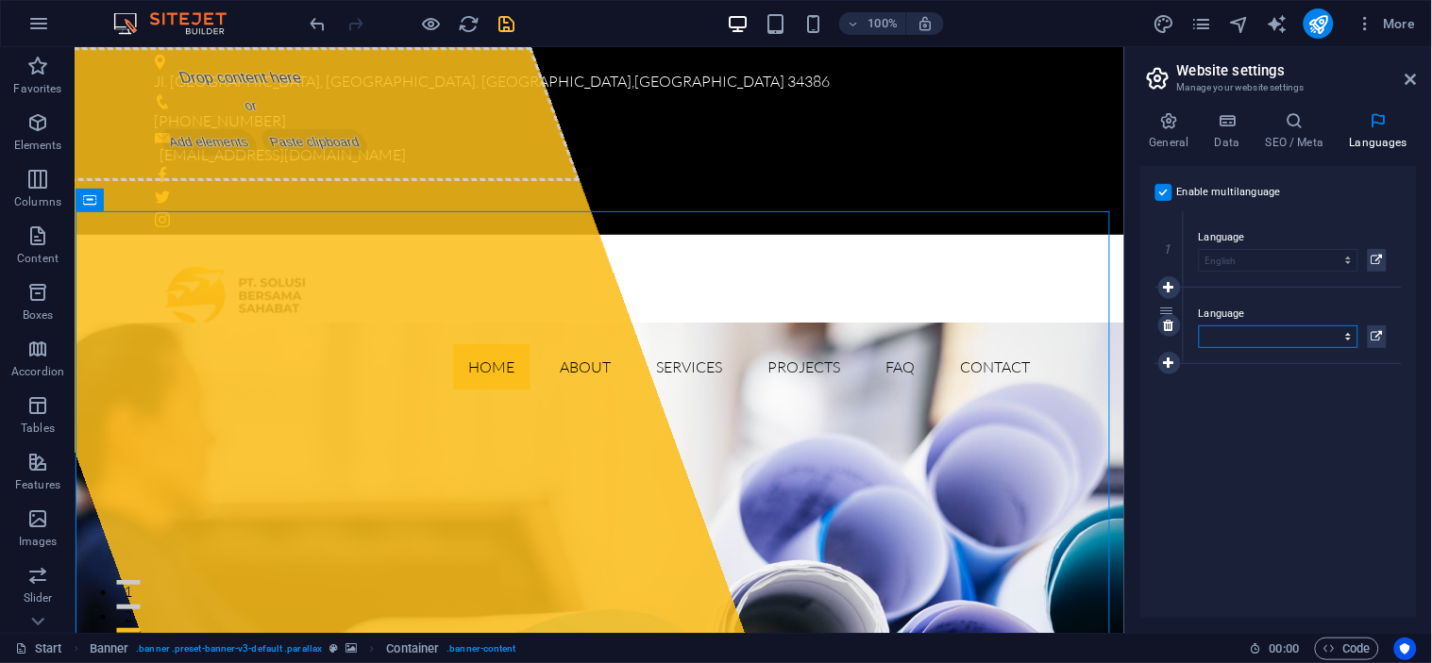
select select "70"
click at [1198, 326] on select "Abkhazian Afar Afrikaans Akan Albanian Amharic Arabic Aragonese Armenian Assame…" at bounding box center [1277, 337] width 159 height 23
click at [504, 25] on icon "save" at bounding box center [507, 24] width 22 height 22
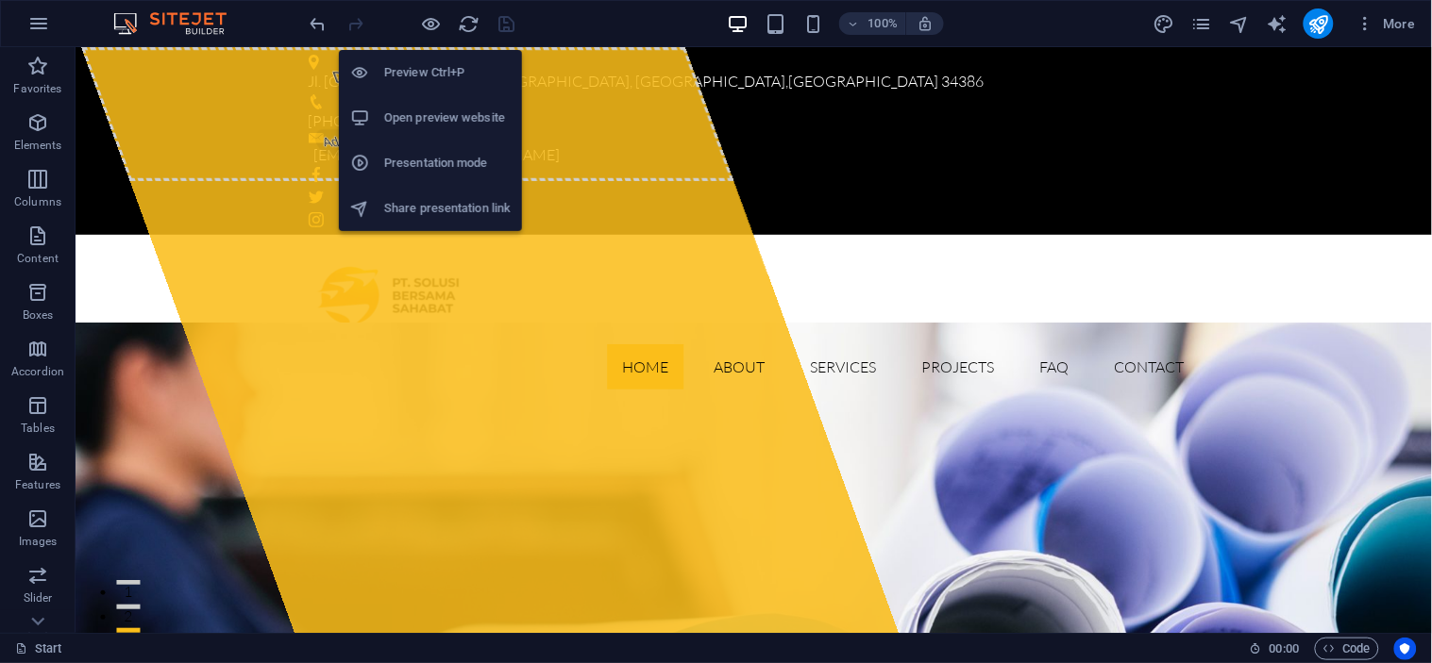
click at [456, 119] on h6 "Open preview website" at bounding box center [447, 118] width 126 height 23
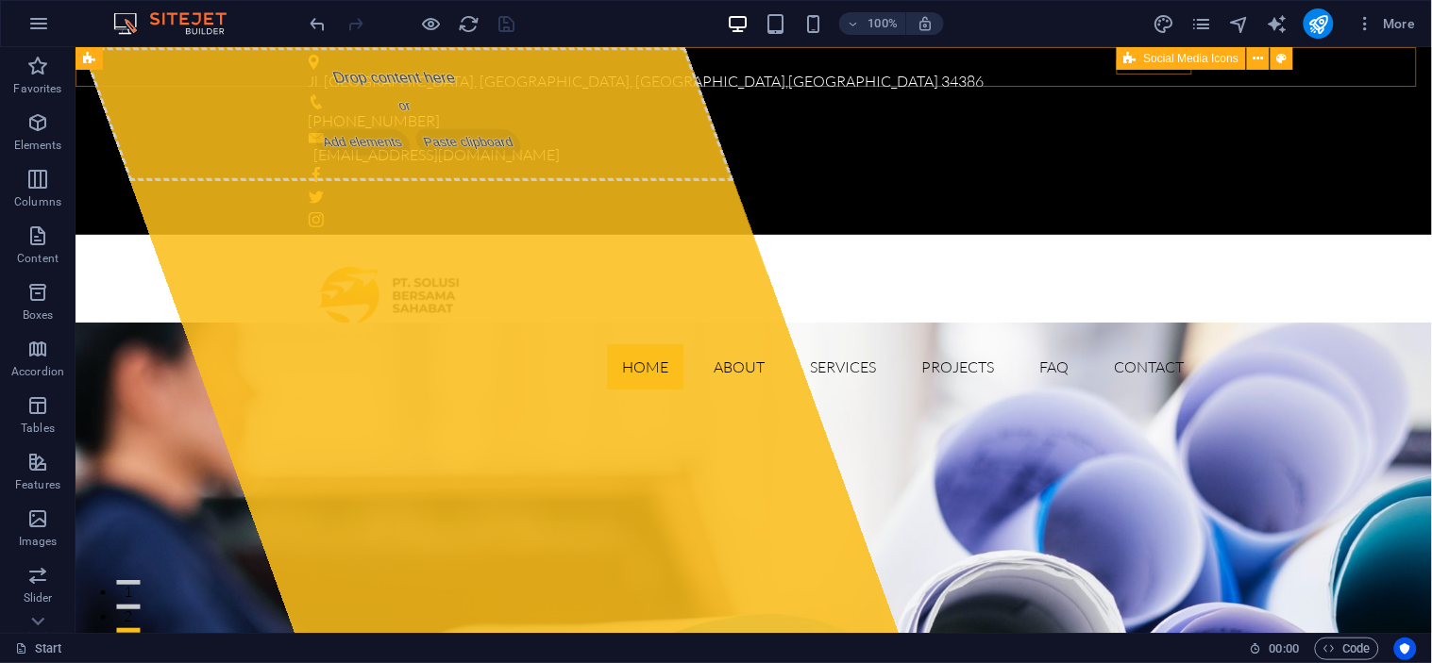
click at [1148, 60] on span "Social Media Icons" at bounding box center [1191, 58] width 95 height 11
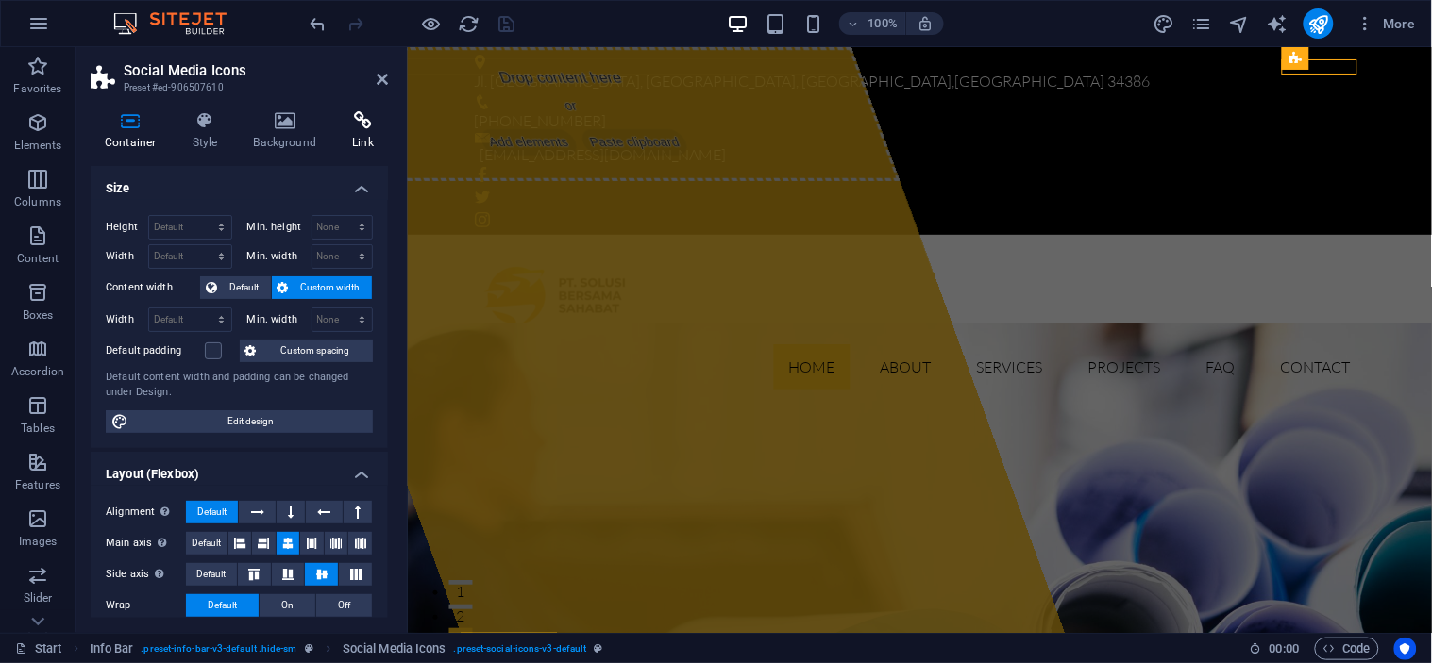
click at [343, 134] on h4 "Link" at bounding box center [363, 131] width 50 height 40
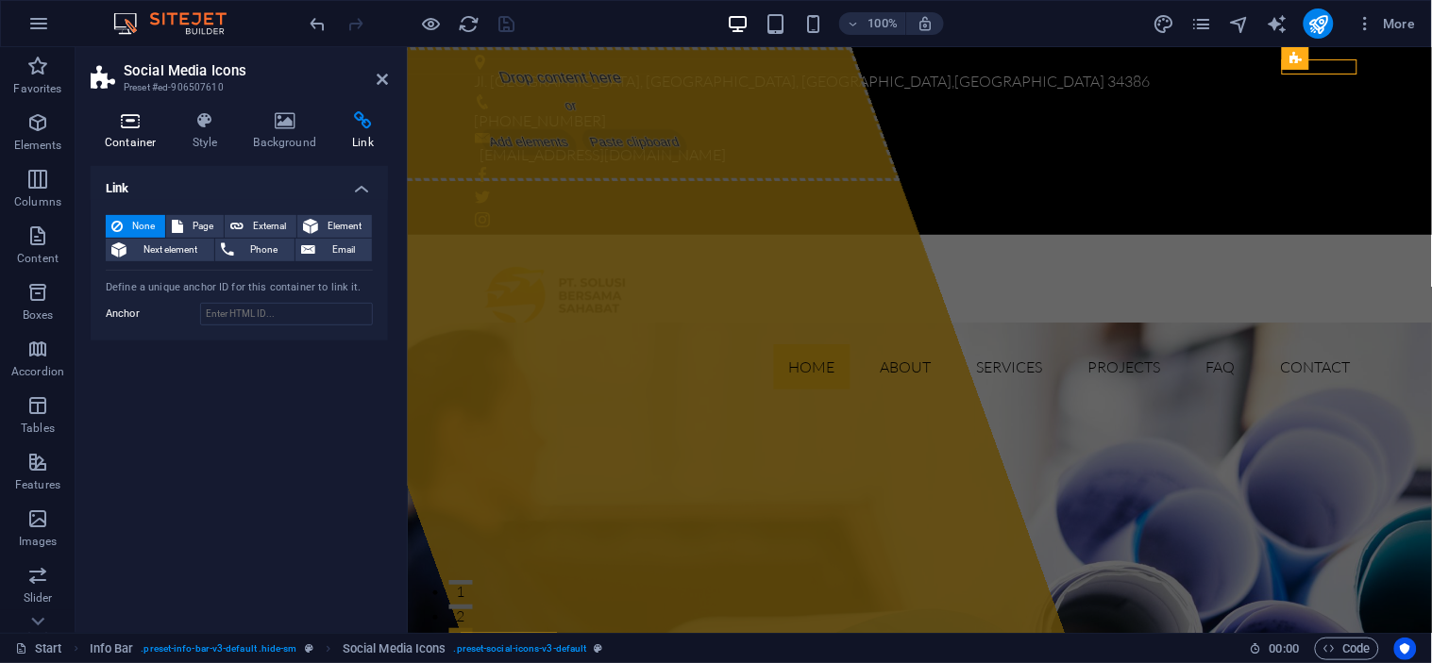
click at [151, 132] on h4 "Container" at bounding box center [135, 131] width 88 height 40
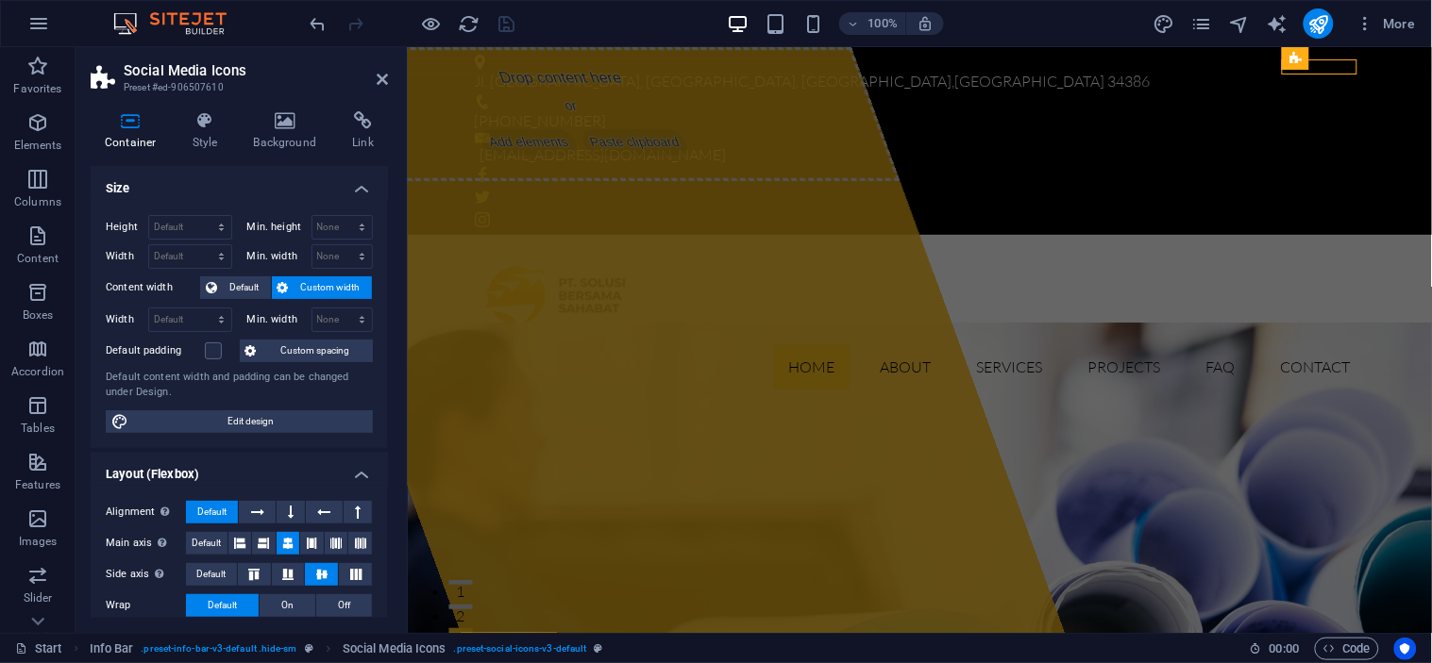
scroll to position [311, 0]
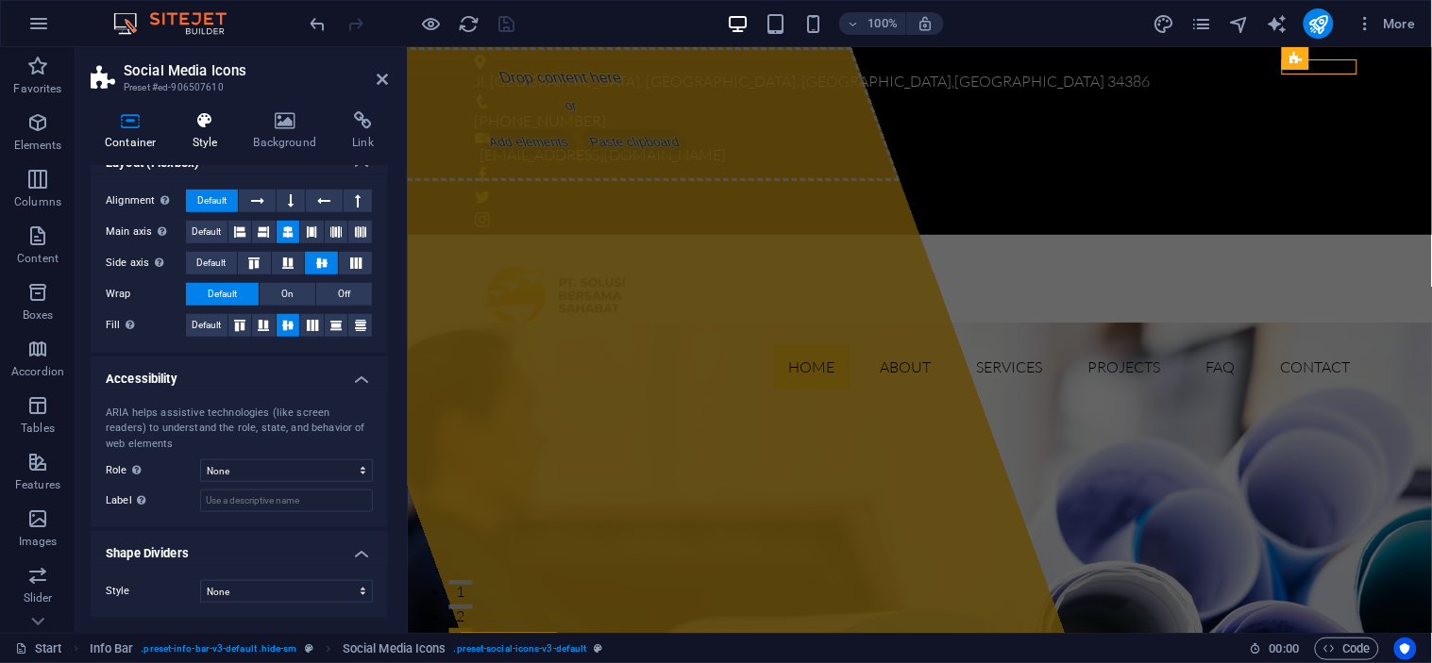
click at [214, 132] on h4 "Style" at bounding box center [208, 131] width 61 height 40
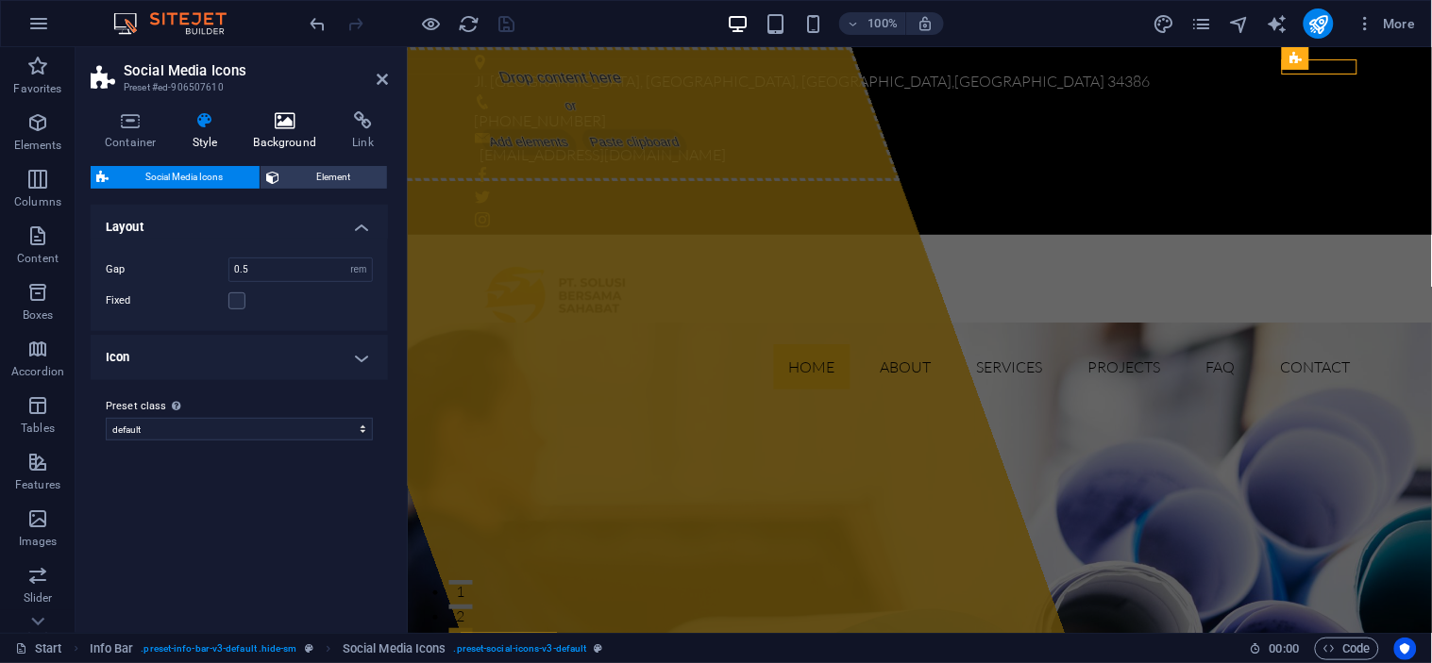
click at [308, 125] on icon at bounding box center [286, 120] width 92 height 19
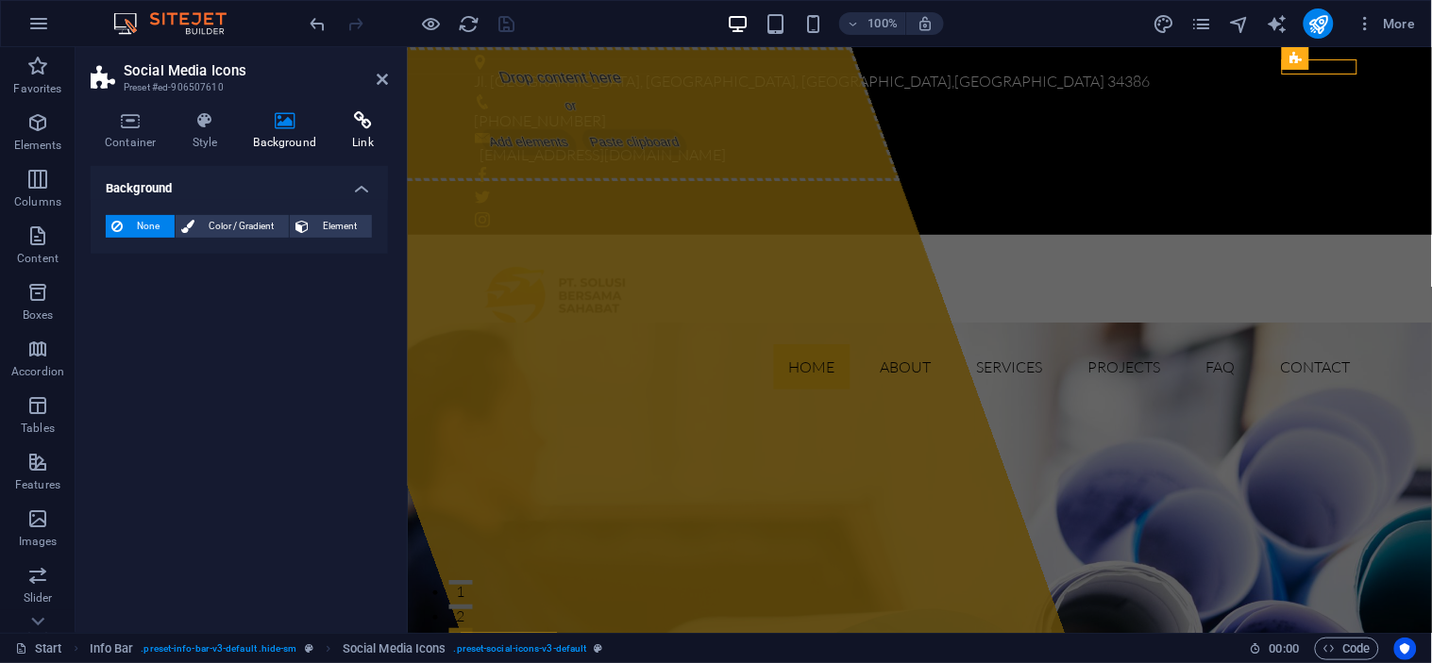
drag, startPoint x: 351, startPoint y: 104, endPoint x: 356, endPoint y: 126, distance: 23.1
click at [356, 126] on div "Container Style Background Link Size Height Default px rem % vh vw Min. height …" at bounding box center [238, 364] width 327 height 537
click at [356, 126] on icon at bounding box center [363, 120] width 50 height 19
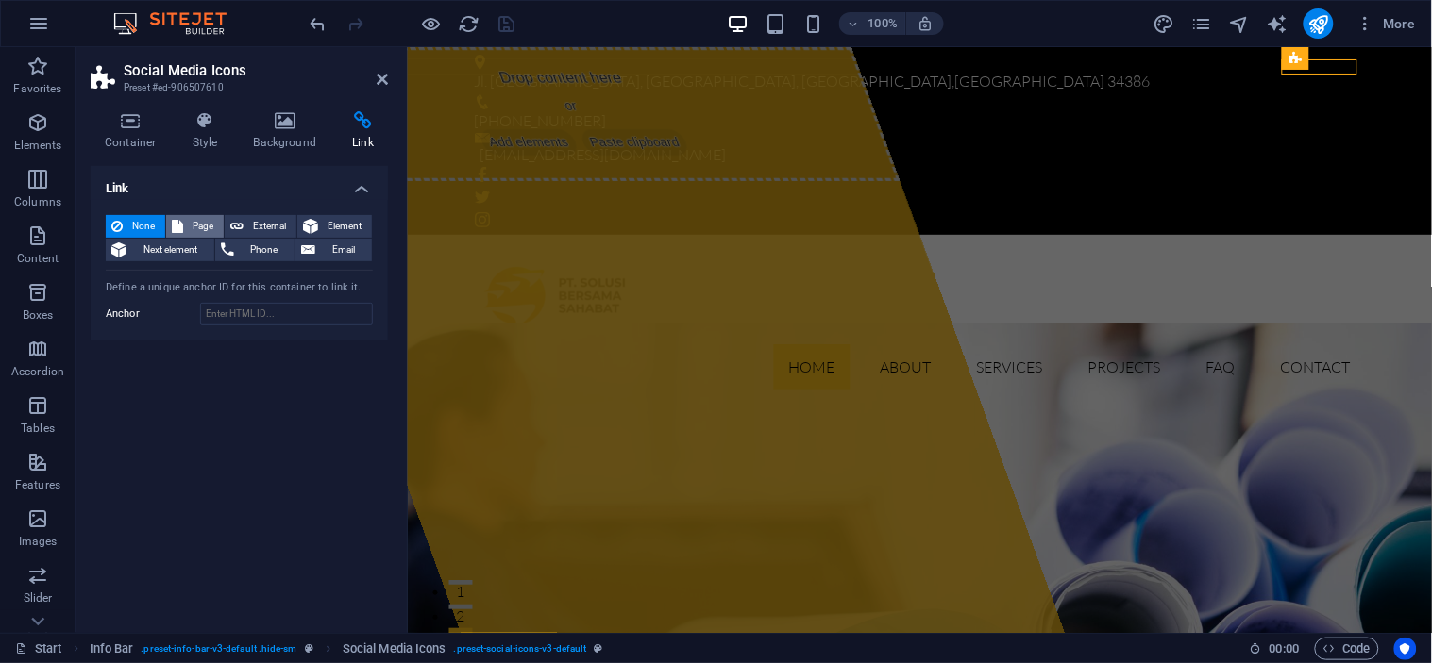
click at [193, 224] on span "Page" at bounding box center [203, 226] width 29 height 23
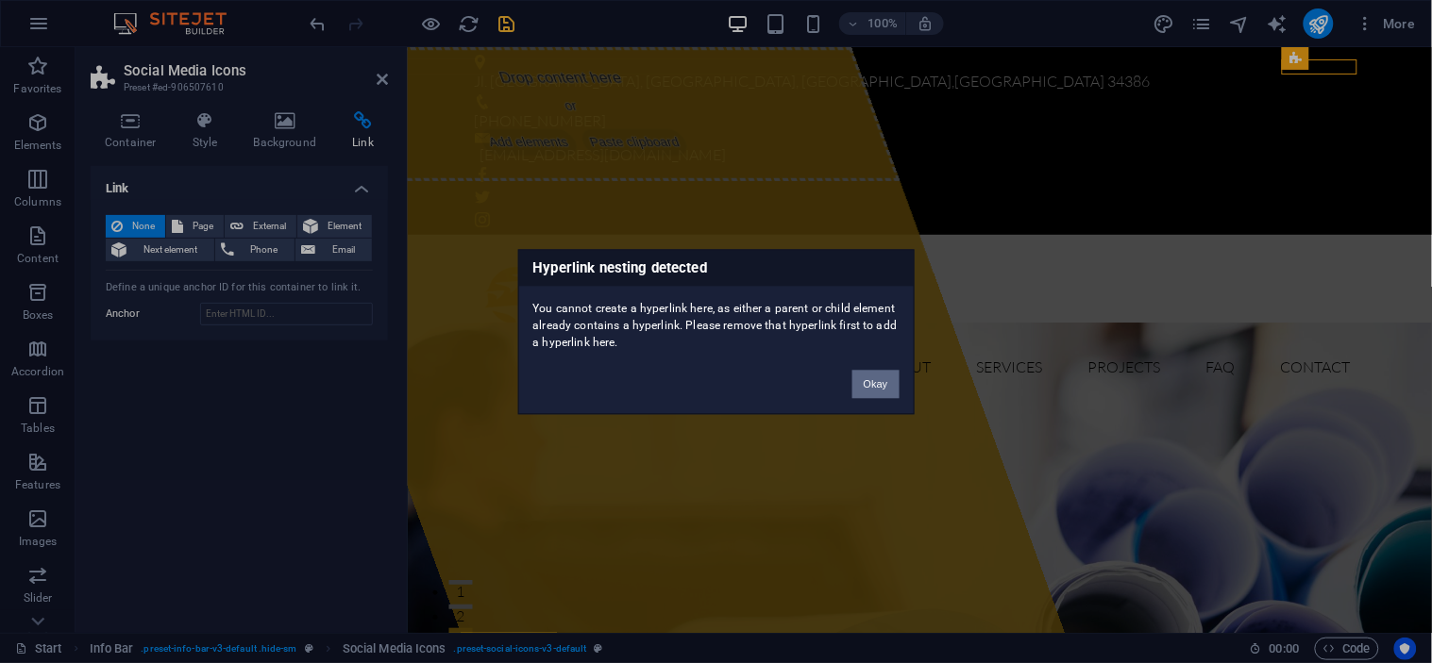
click at [880, 378] on button "Okay" at bounding box center [875, 384] width 47 height 28
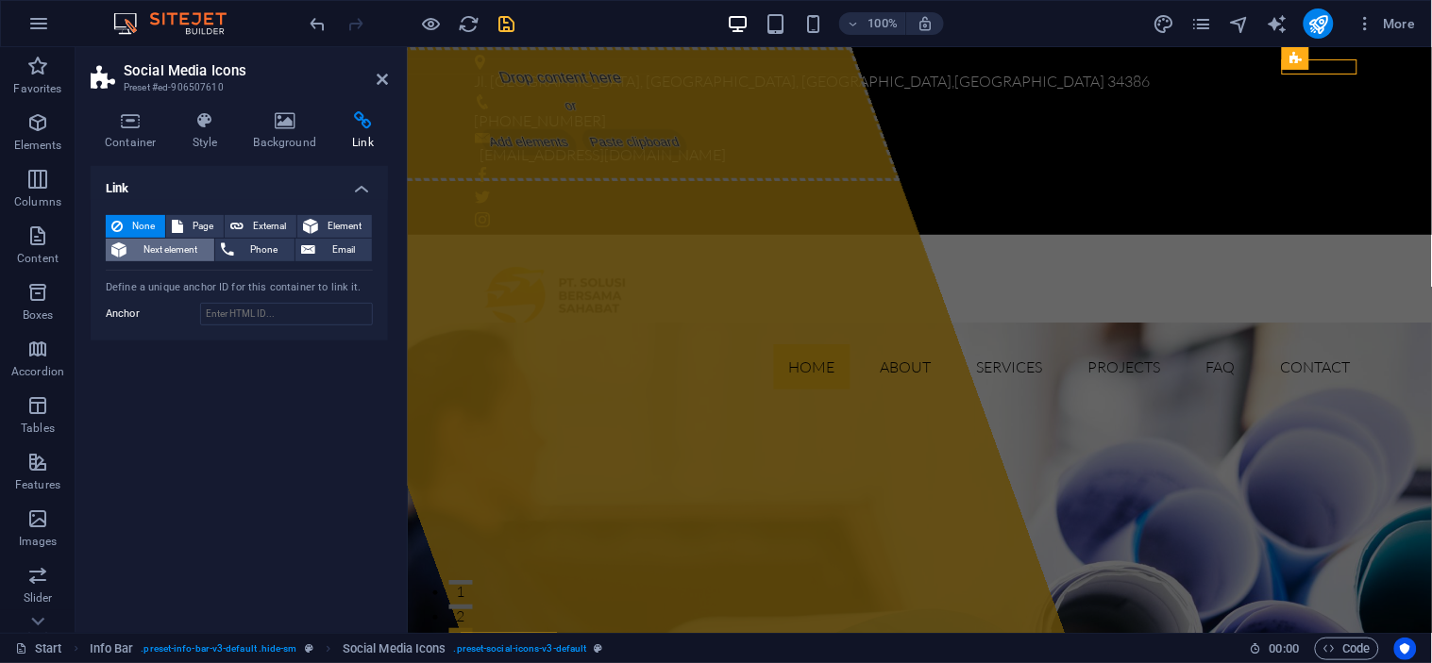
click at [176, 250] on span "Next element" at bounding box center [170, 250] width 76 height 23
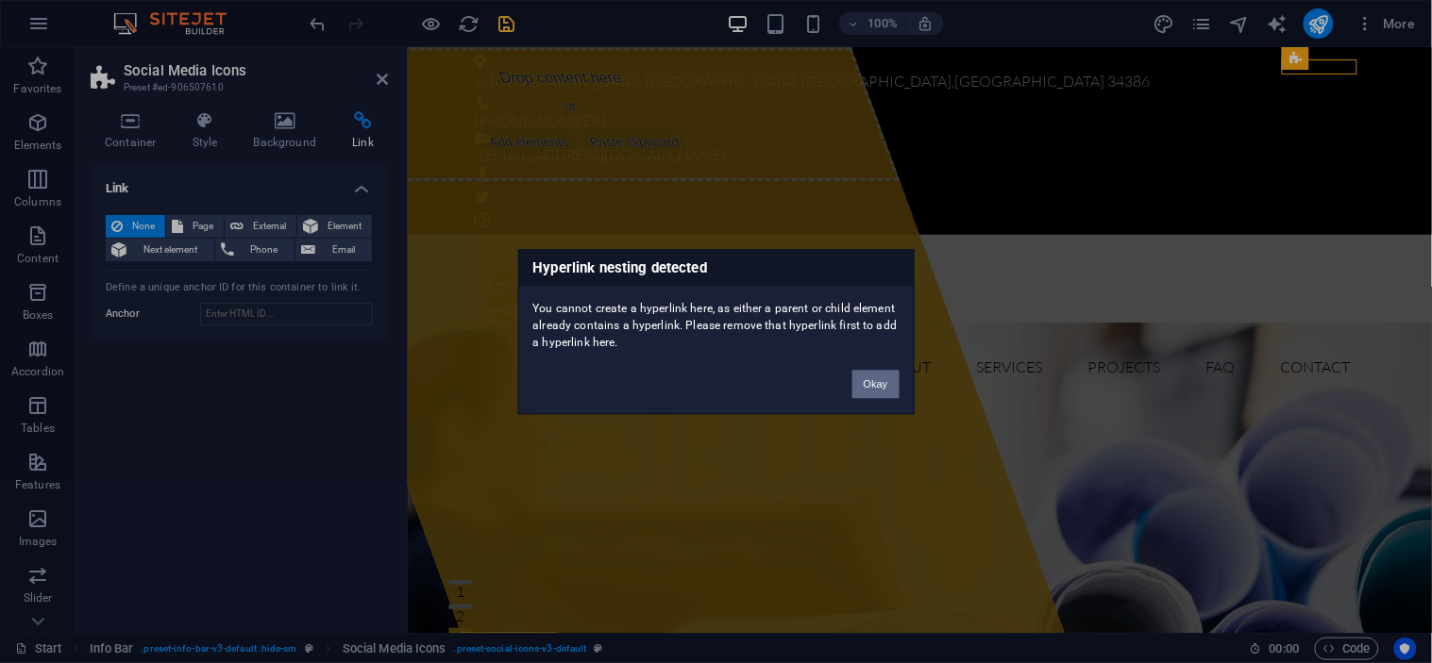
click at [889, 379] on button "Okay" at bounding box center [875, 384] width 47 height 28
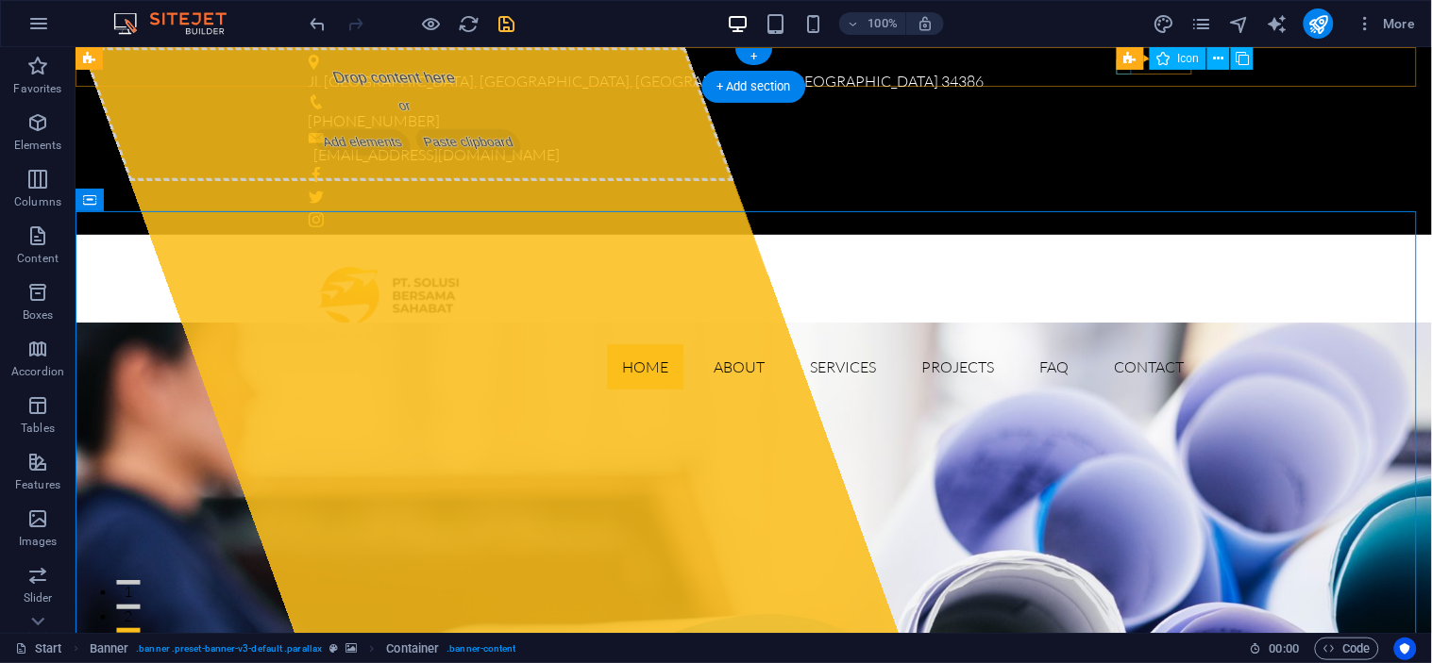
click at [1122, 166] on figure at bounding box center [753, 173] width 891 height 15
select select "xMidYMid"
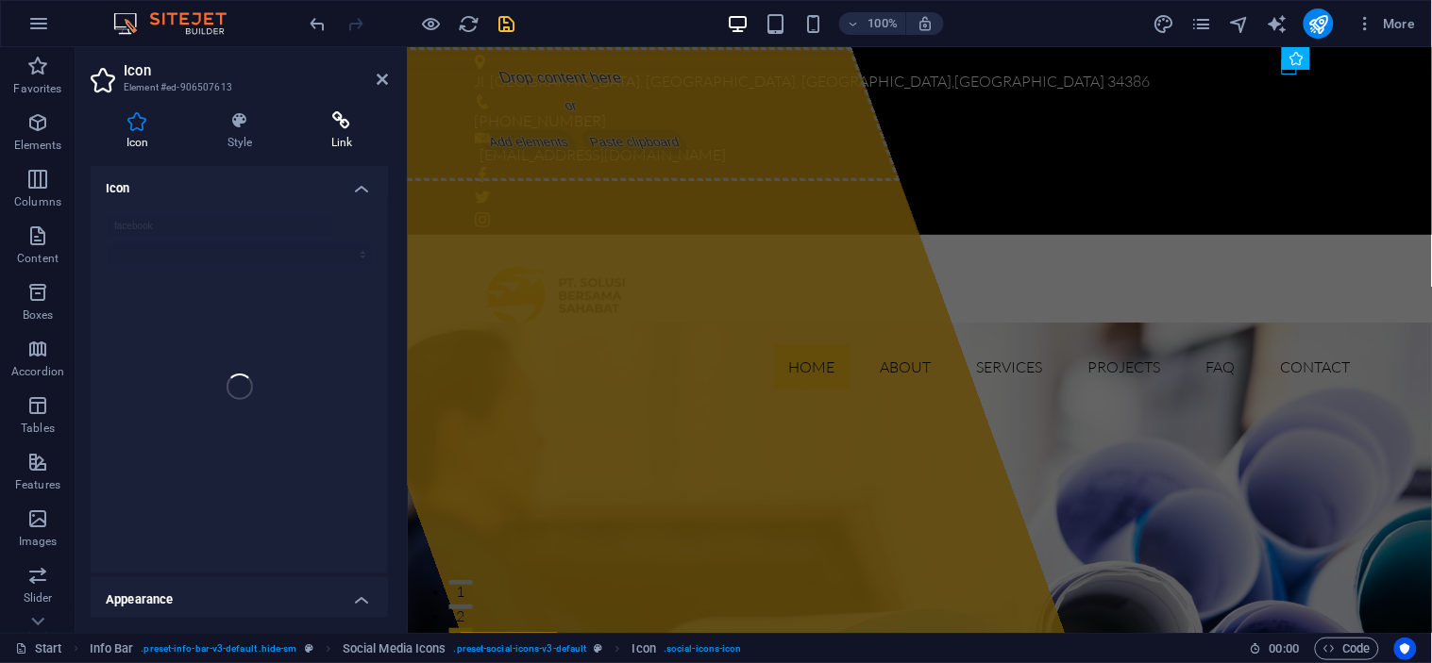
click at [328, 134] on h4 "Link" at bounding box center [341, 131] width 92 height 40
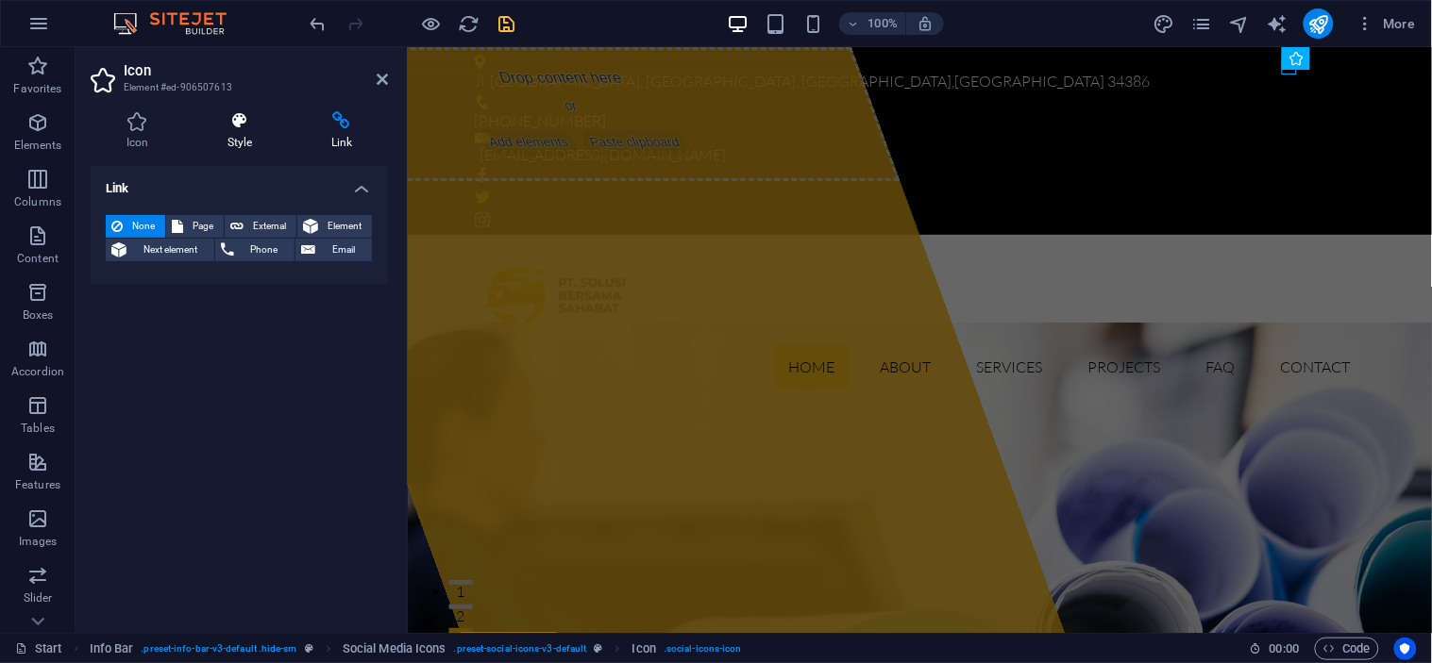
click at [252, 127] on icon at bounding box center [240, 120] width 96 height 19
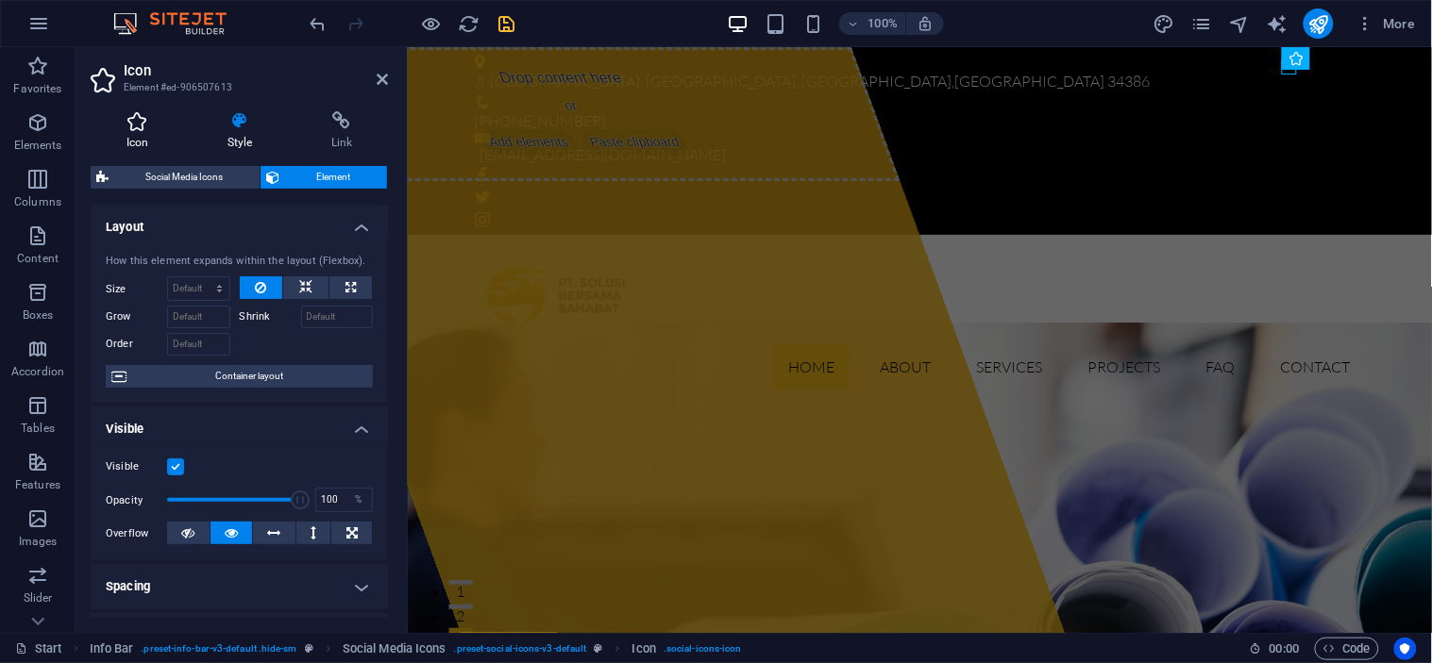
click at [145, 126] on icon at bounding box center [137, 120] width 93 height 19
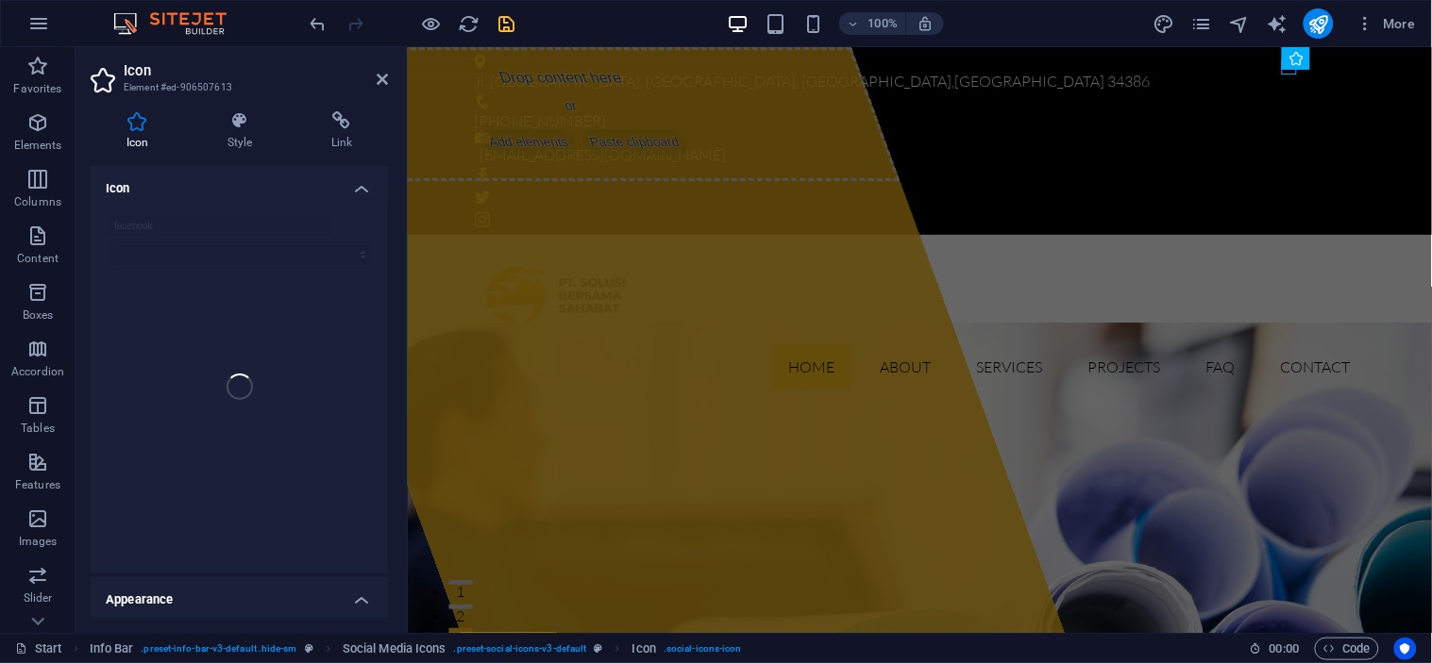
click at [359, 596] on h4 "Appearance" at bounding box center [239, 595] width 297 height 34
click at [260, 143] on h4 "Style" at bounding box center [244, 131] width 104 height 40
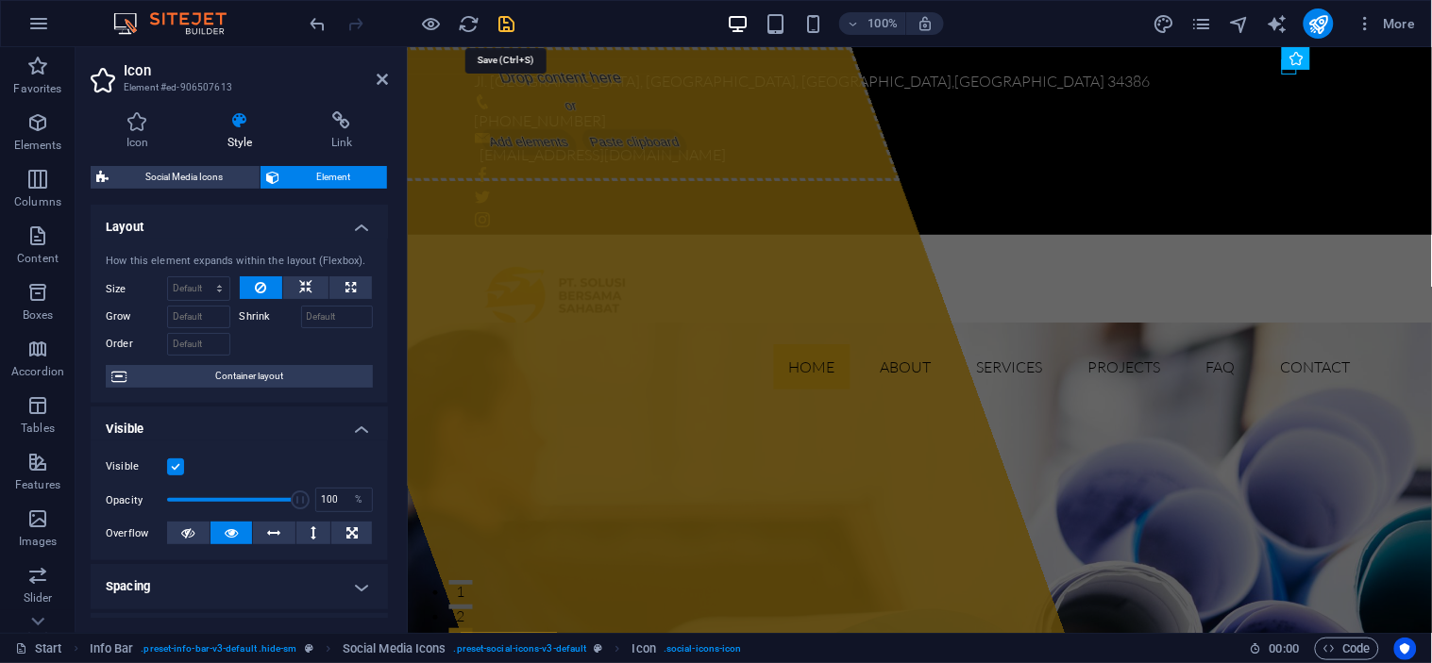
click at [496, 23] on icon "save" at bounding box center [507, 24] width 22 height 22
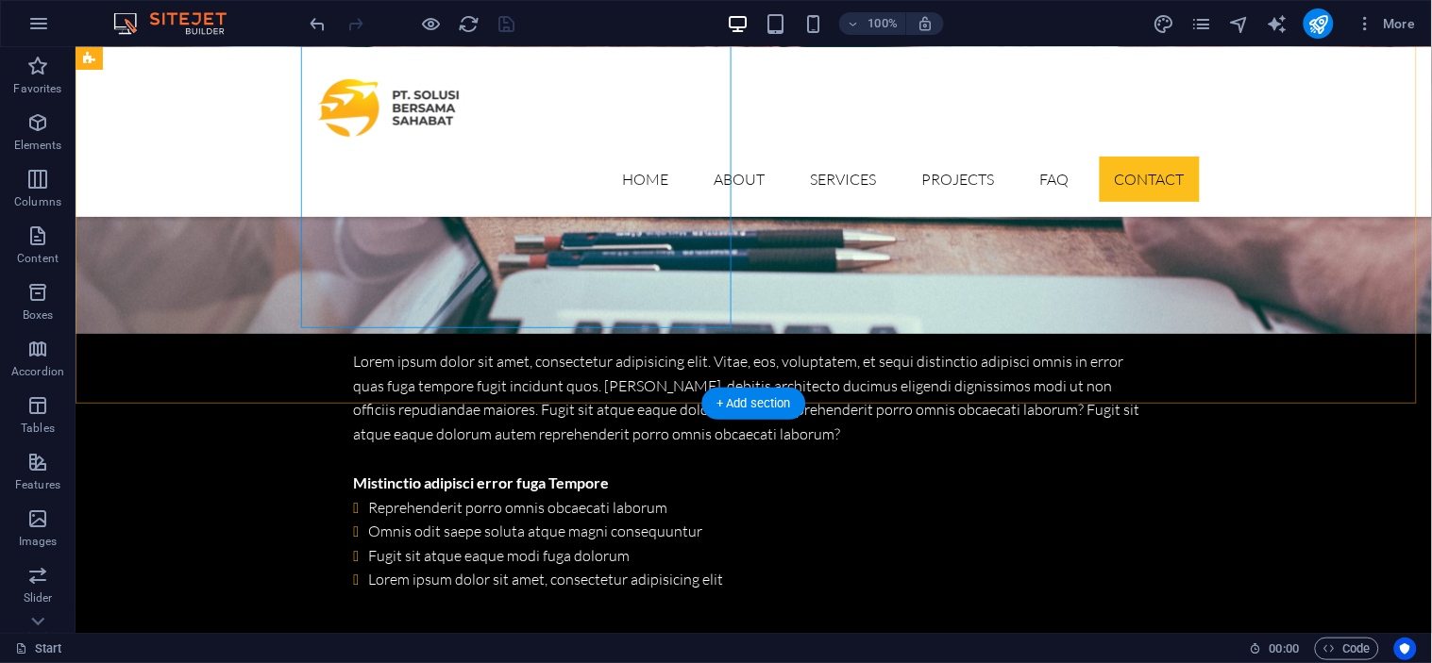
scroll to position [6023, 0]
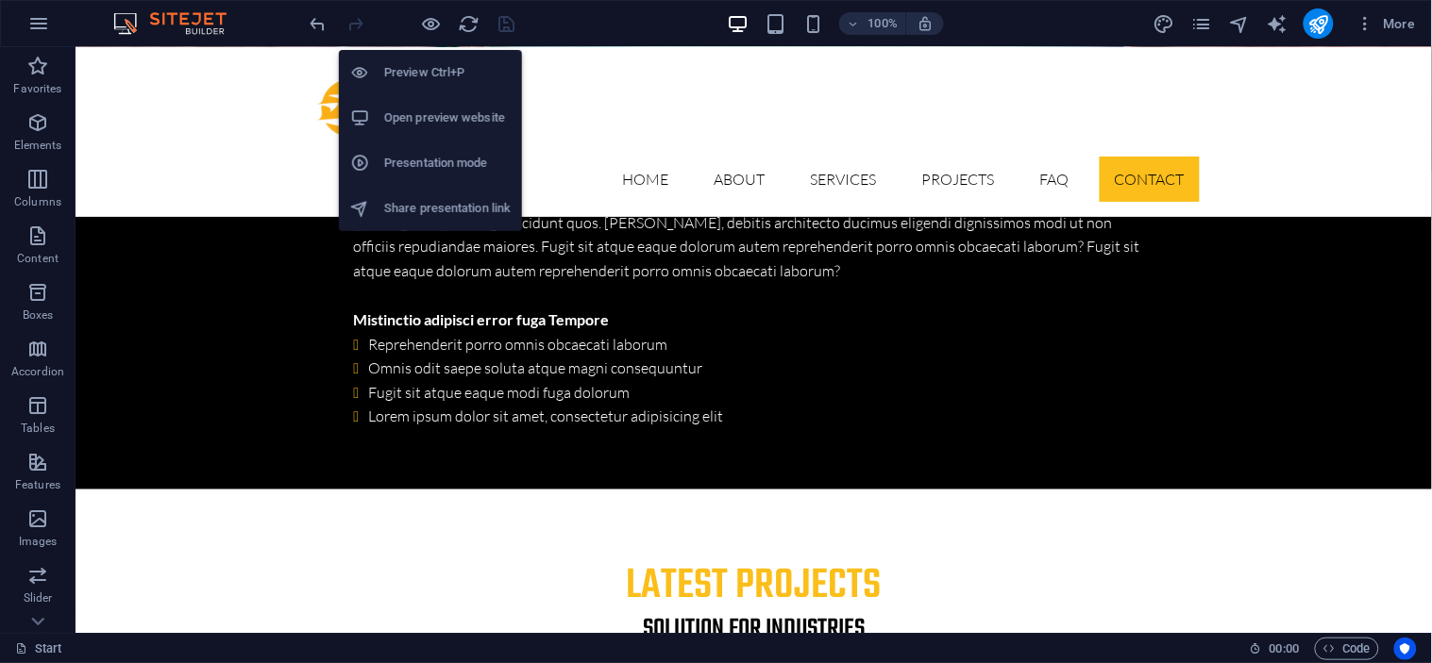
click at [445, 108] on h6 "Open preview website" at bounding box center [447, 118] width 126 height 23
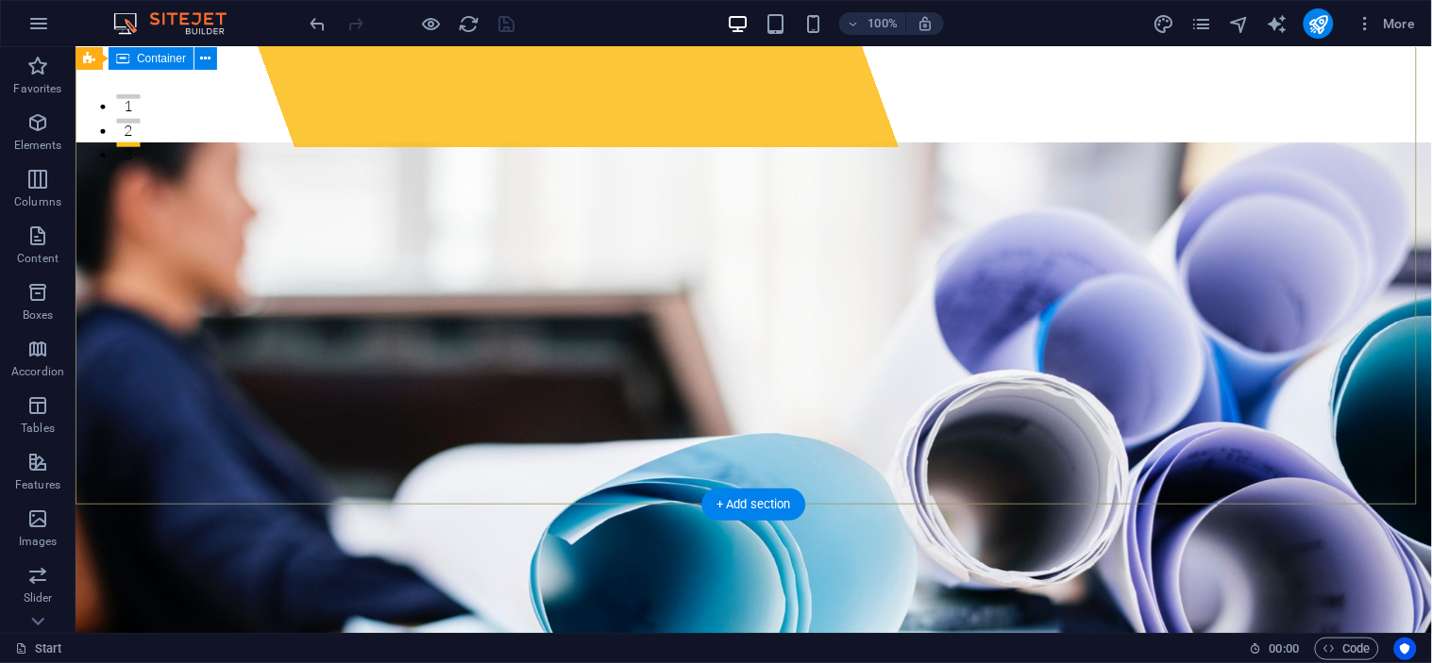
scroll to position [0, 0]
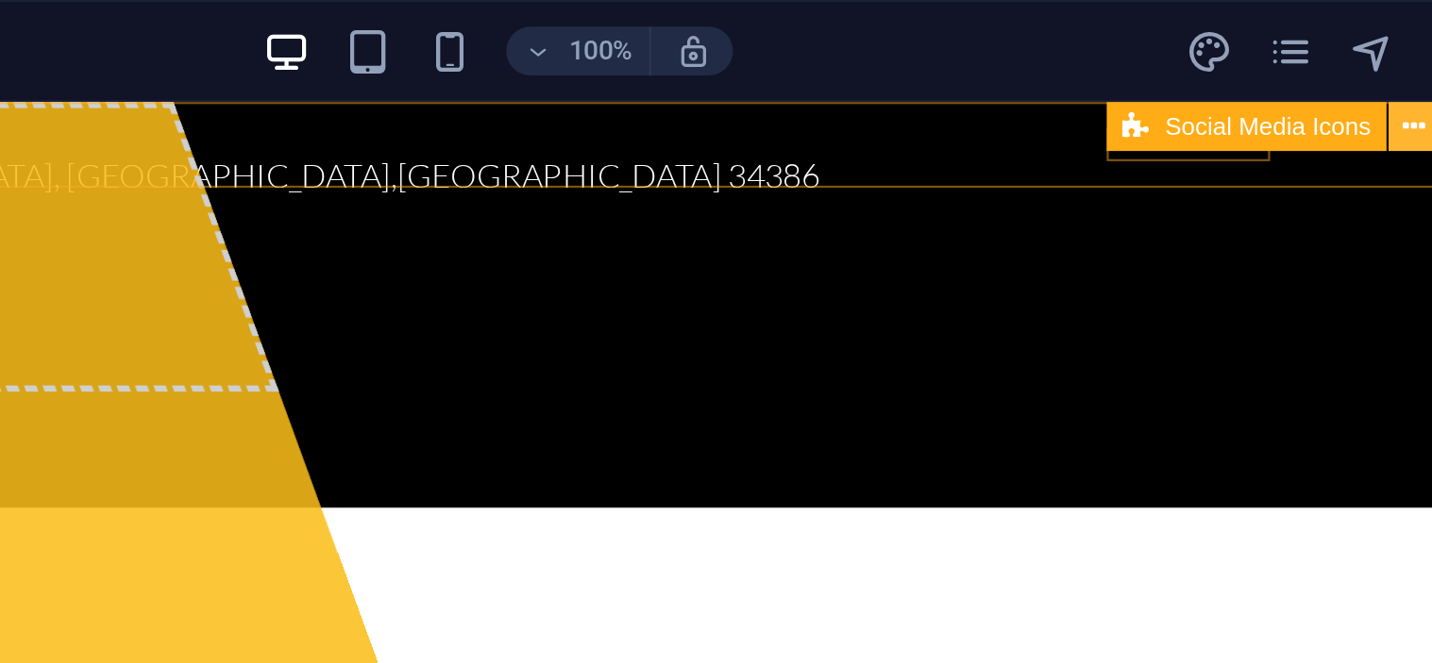
click at [1253, 62] on icon at bounding box center [1258, 59] width 10 height 20
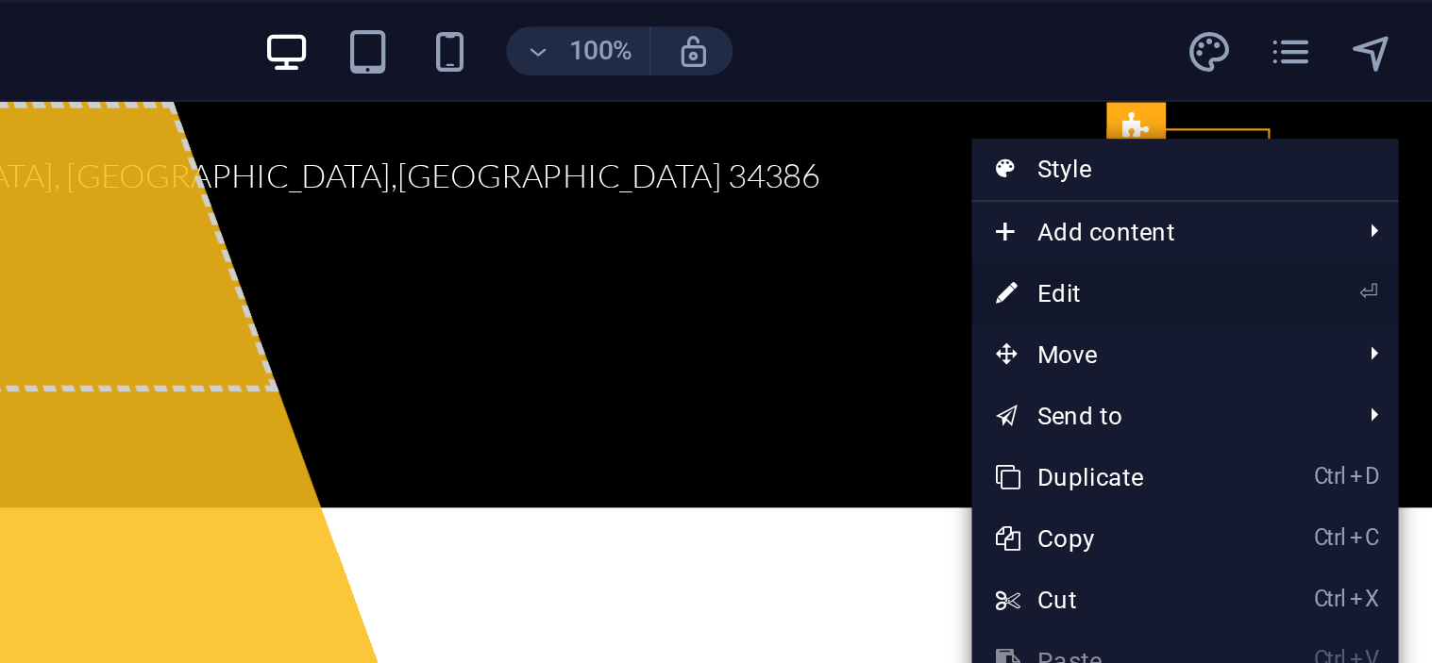
click at [1142, 135] on link "⏎ Edit" at bounding box center [1117, 136] width 126 height 28
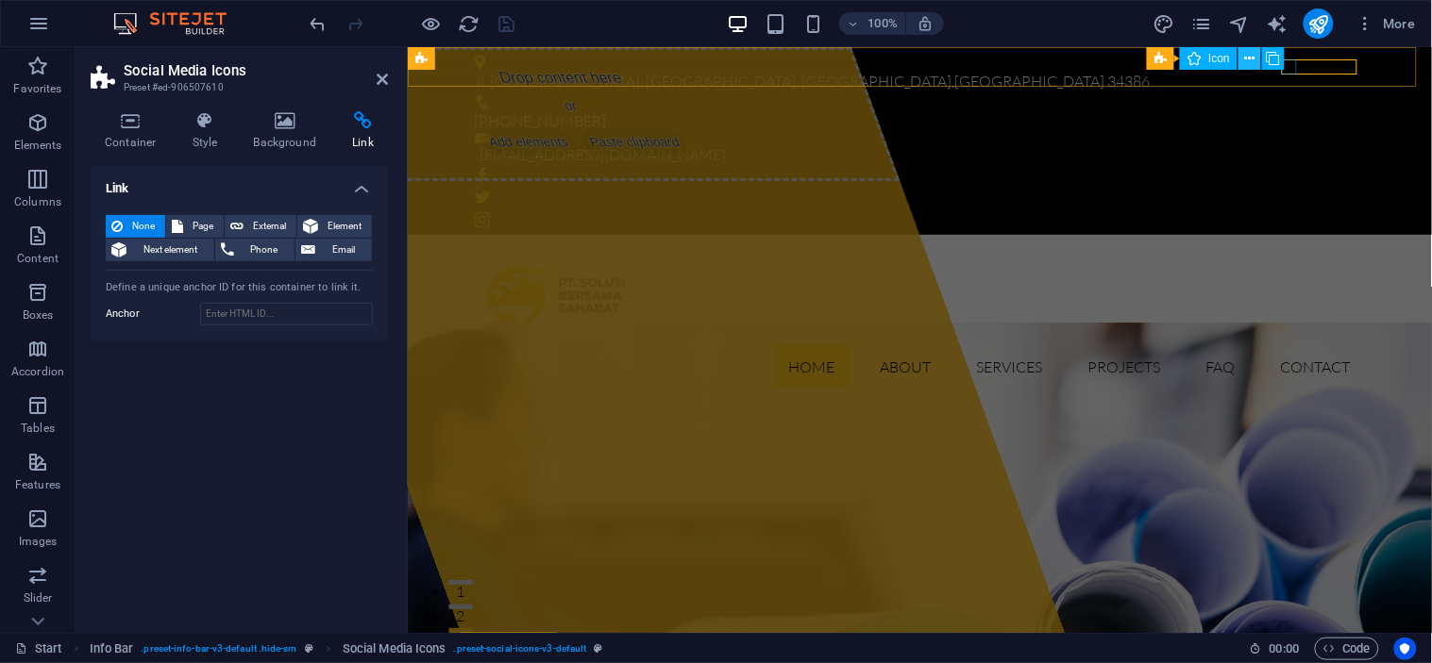
click at [1250, 59] on icon at bounding box center [1250, 59] width 10 height 20
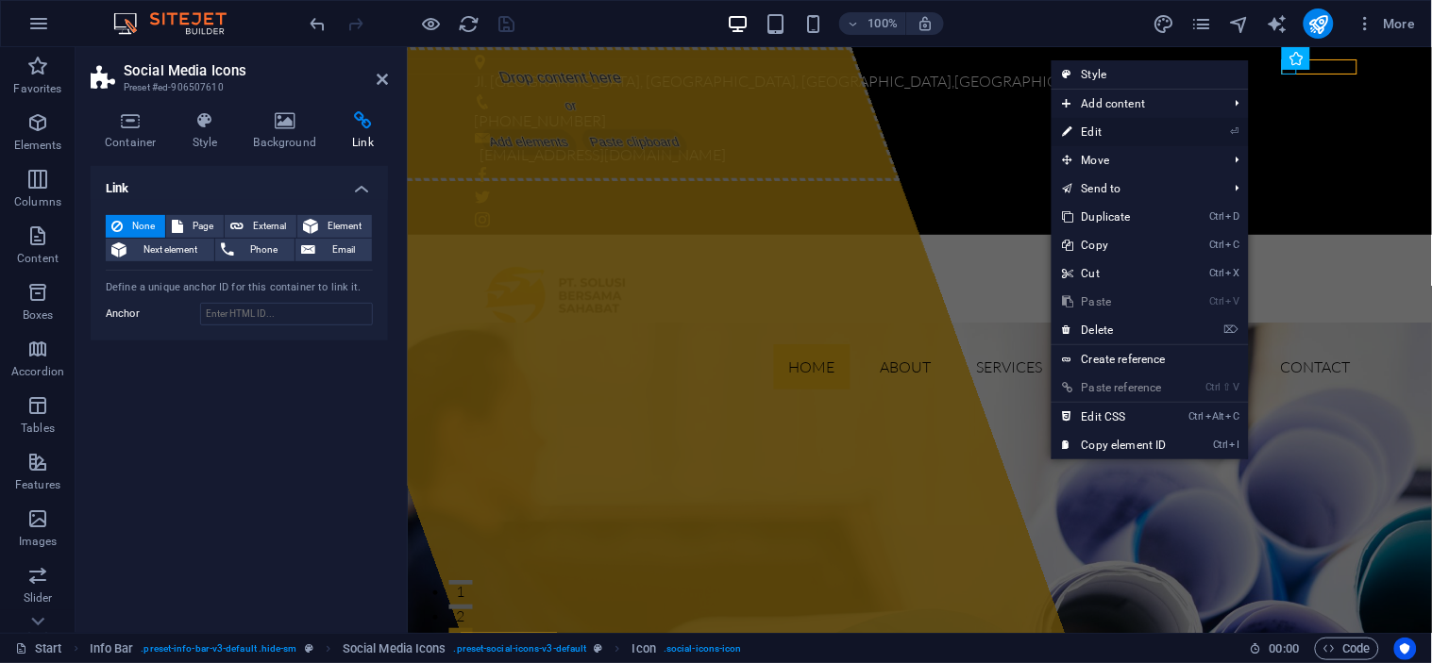
click at [1153, 133] on link "⏎ Edit" at bounding box center [1114, 132] width 126 height 28
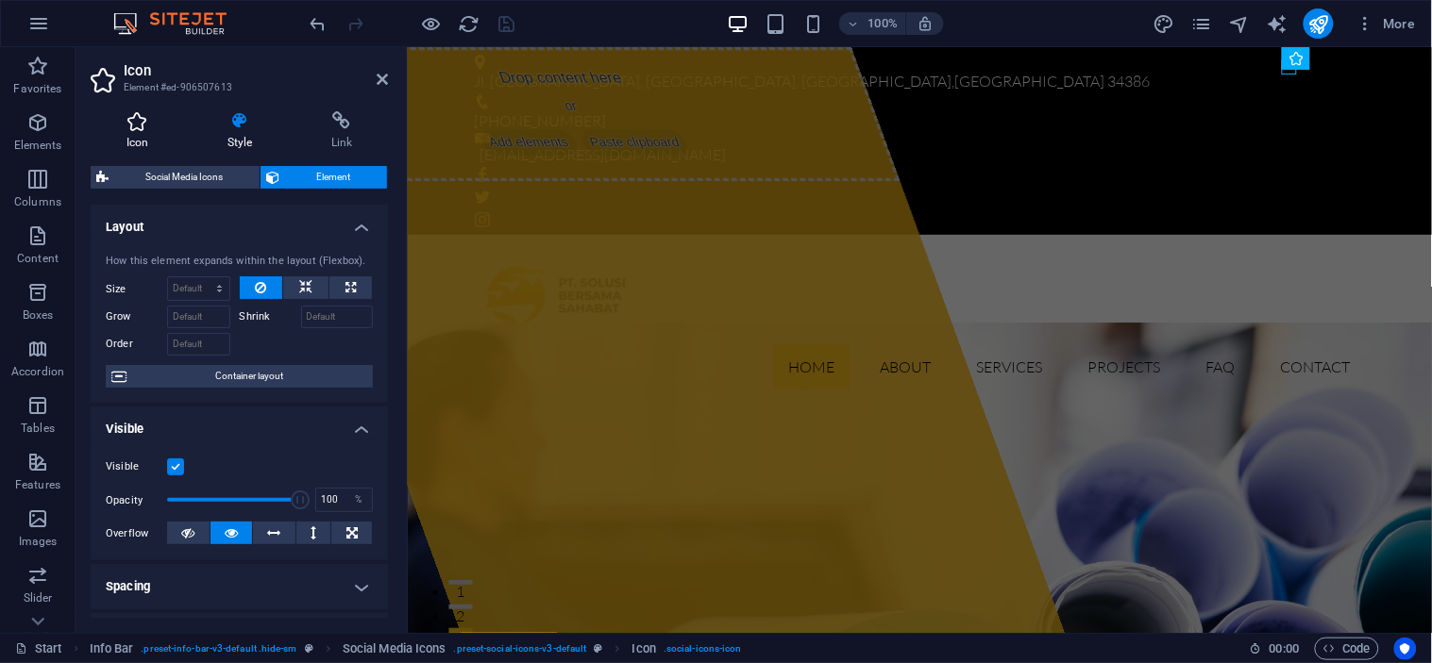
click at [154, 135] on h4 "Icon" at bounding box center [141, 131] width 101 height 40
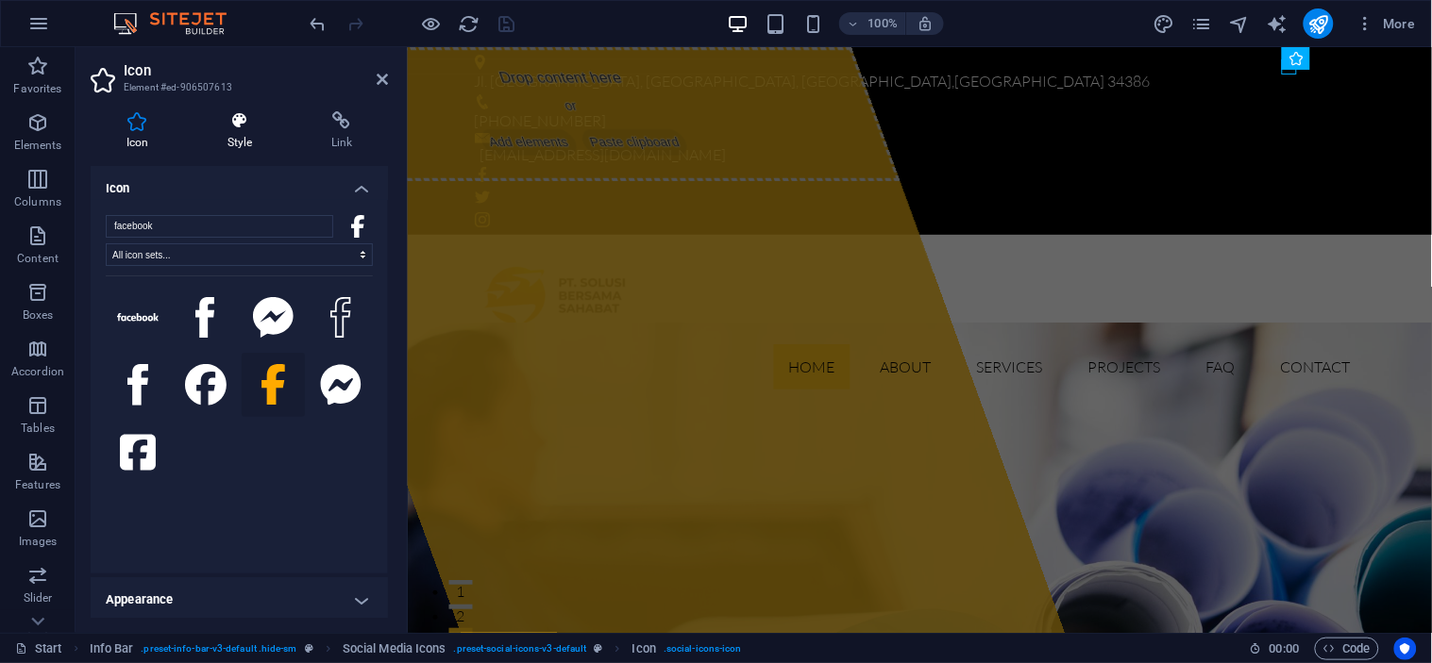
click at [238, 132] on h4 "Style" at bounding box center [244, 131] width 104 height 40
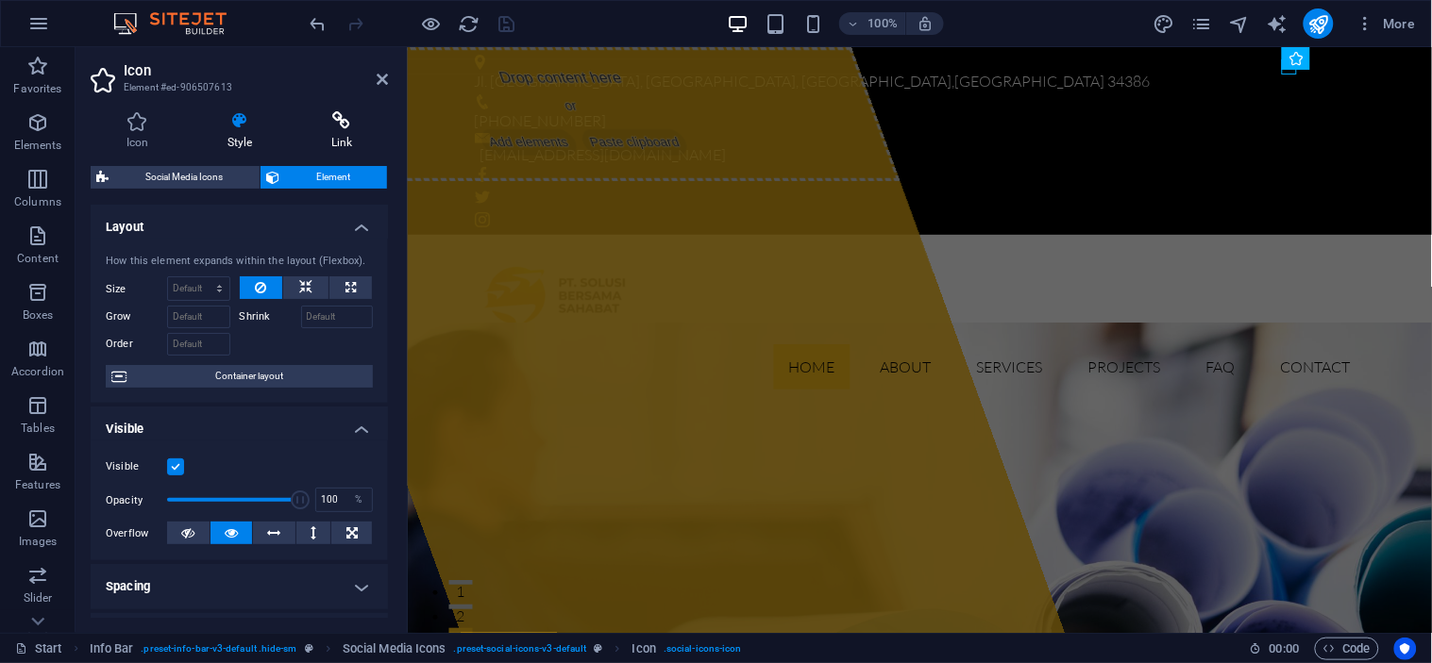
click at [321, 116] on icon at bounding box center [341, 120] width 92 height 19
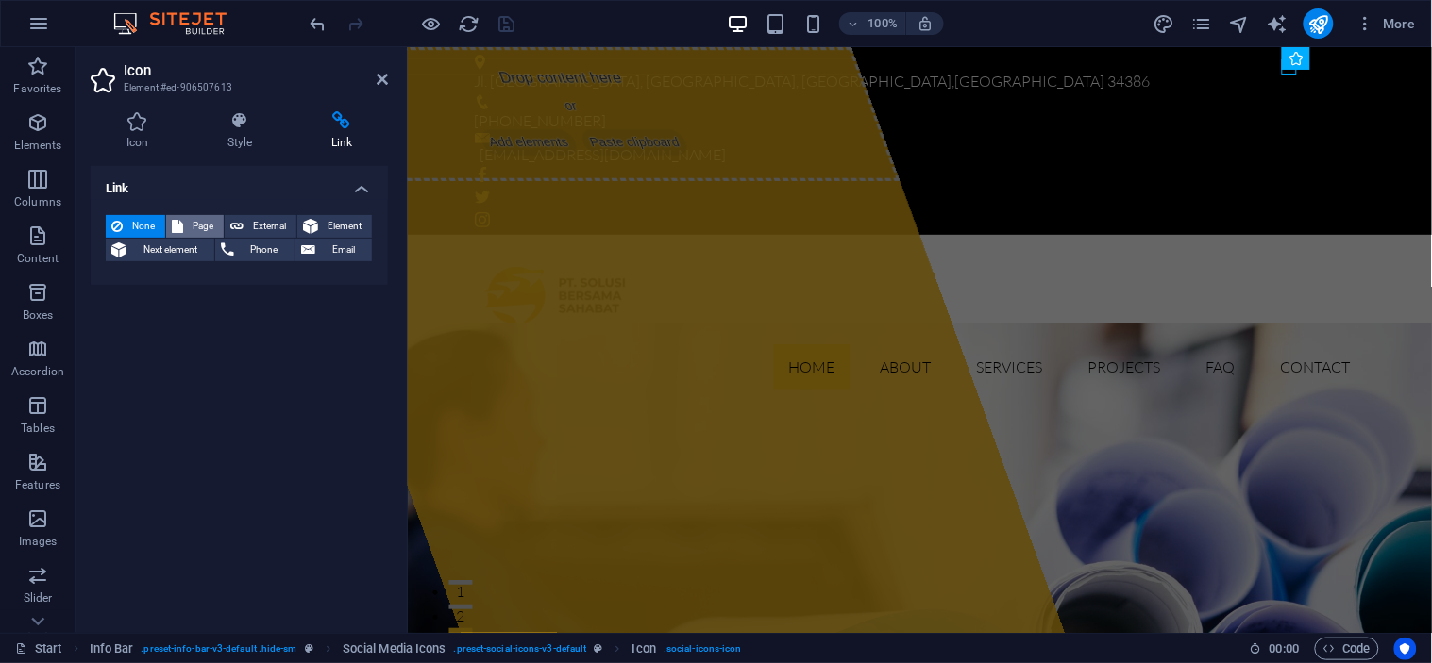
click at [191, 222] on span "Page" at bounding box center [203, 226] width 29 height 23
select select
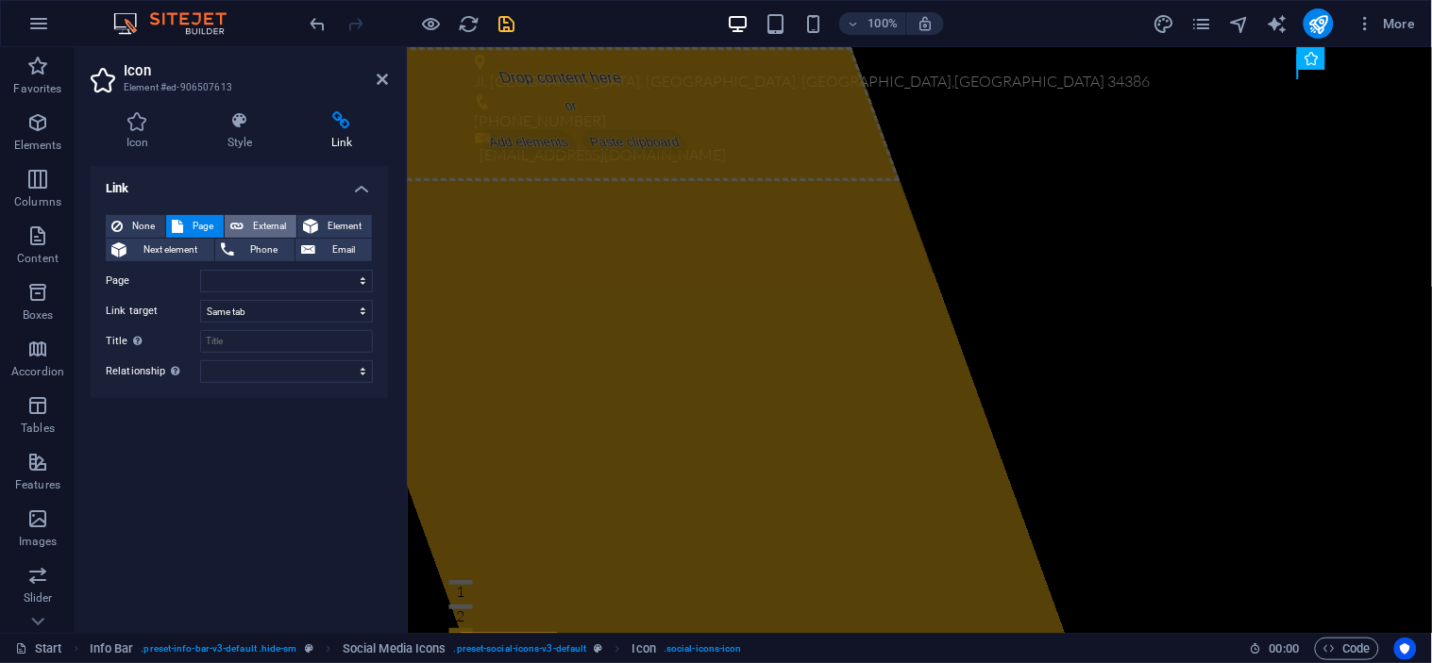
click at [243, 223] on button "External" at bounding box center [261, 226] width 72 height 23
select select "blank"
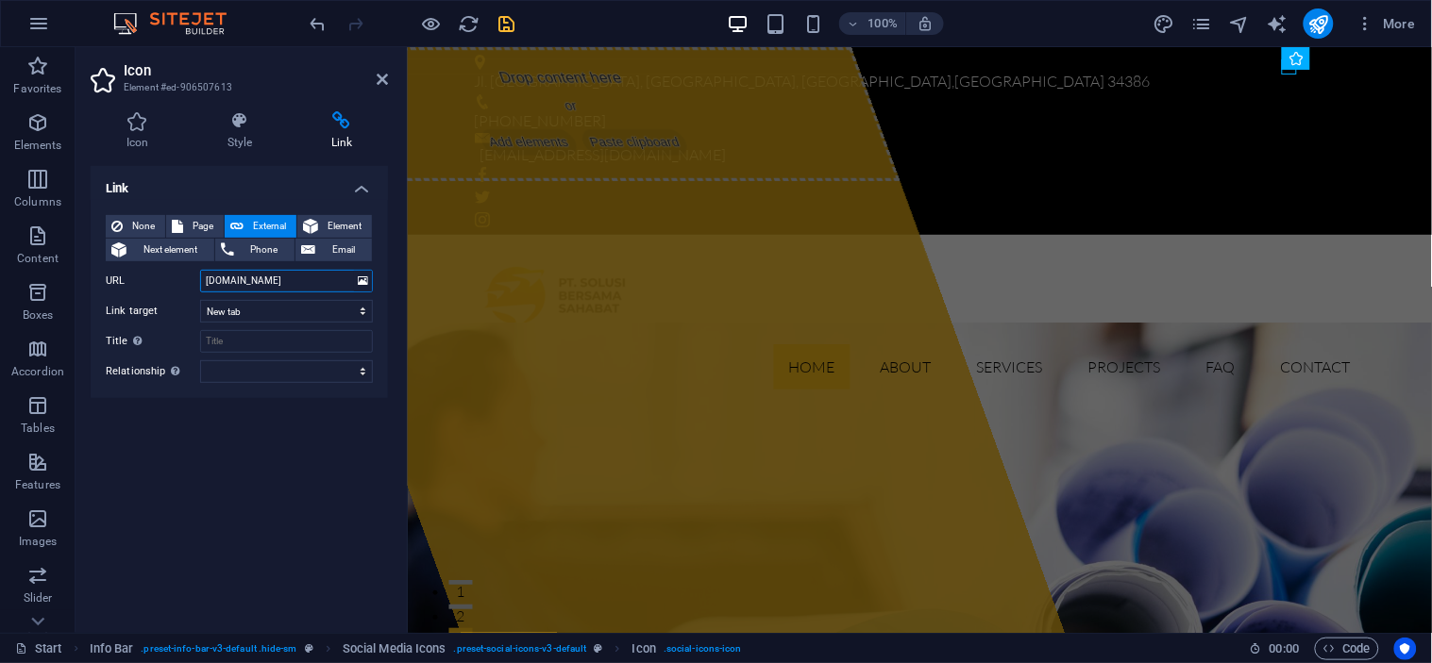
type input "facebook.com"
click at [505, 23] on icon "save" at bounding box center [507, 24] width 22 height 22
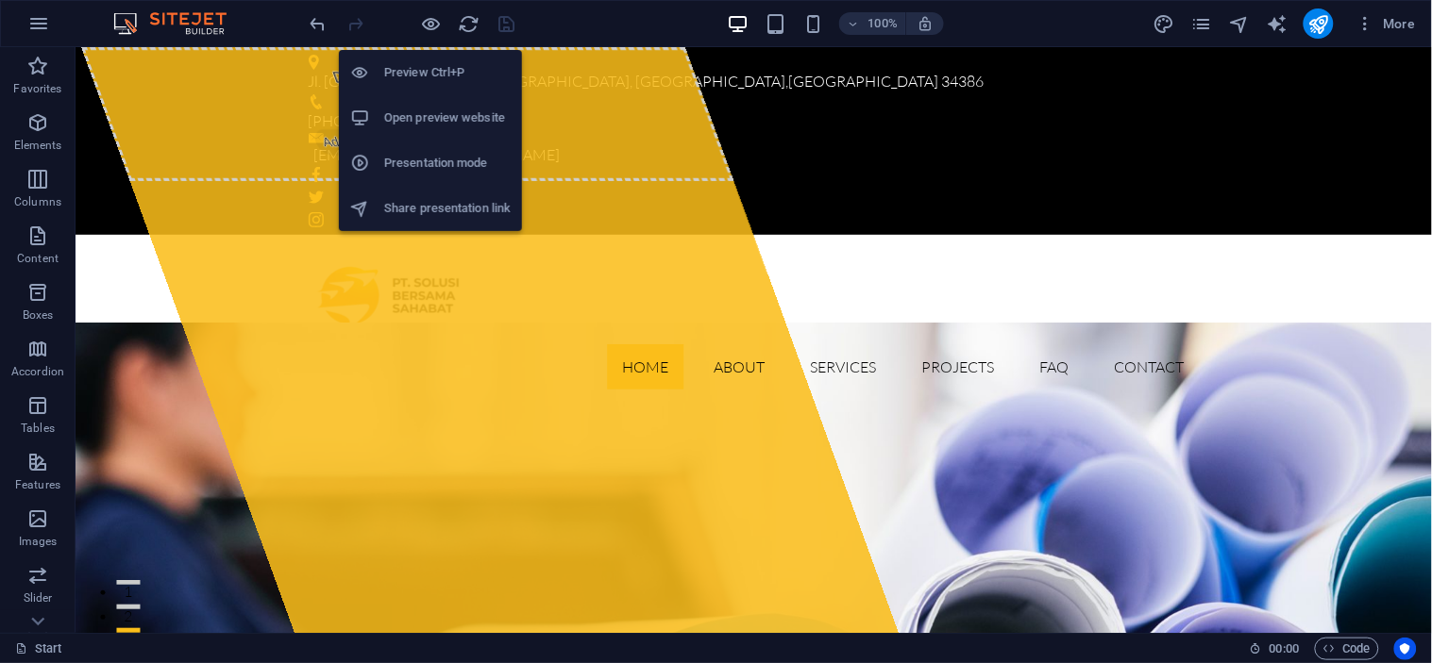
click at [449, 117] on h6 "Open preview website" at bounding box center [447, 118] width 126 height 23
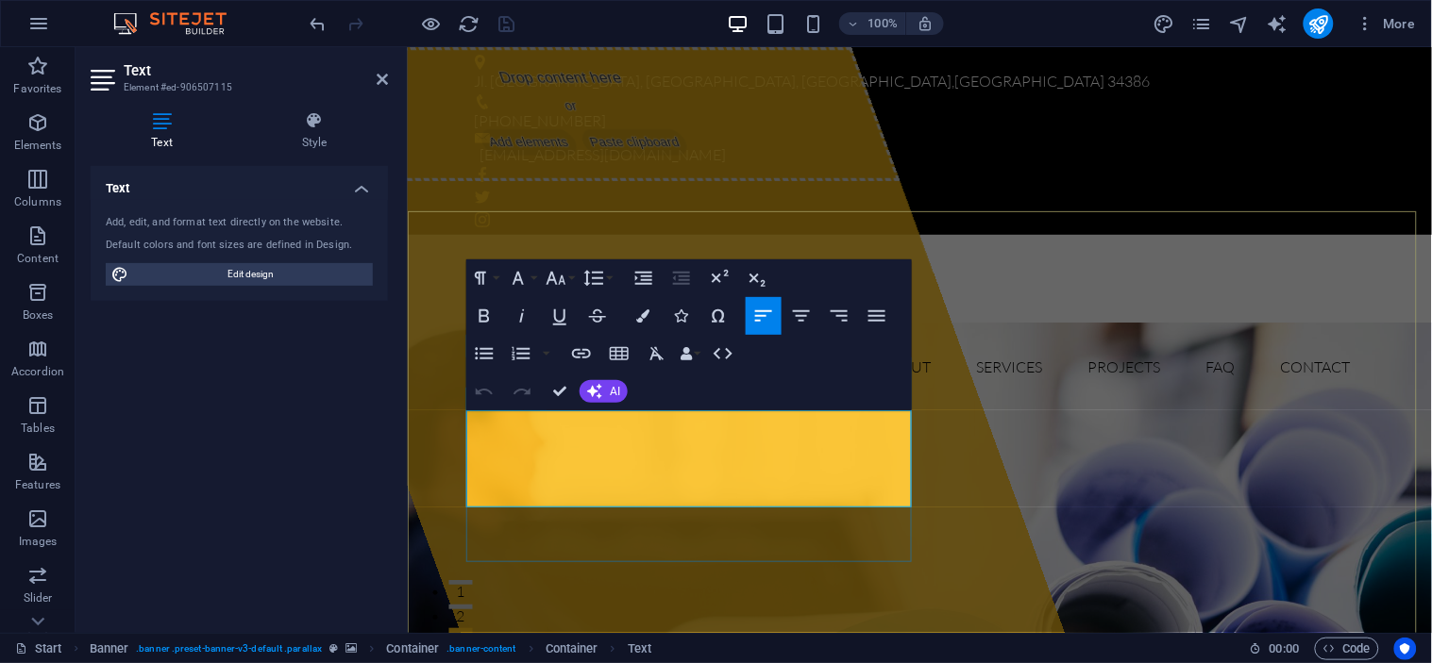
copy p "Lorem ipsum dolor sit amet, consectetur adipisicing elit. Natus, dolores, at, n…"
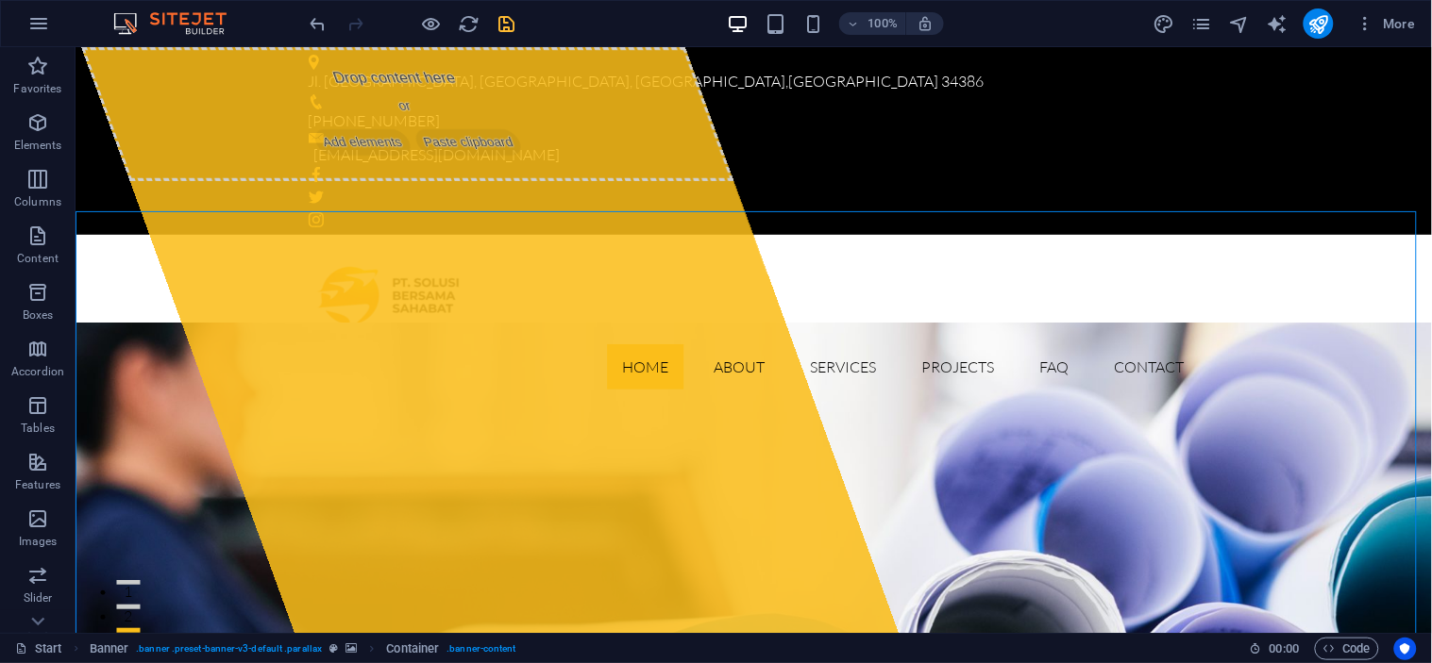
click at [501, 19] on icon "save" at bounding box center [507, 24] width 22 height 22
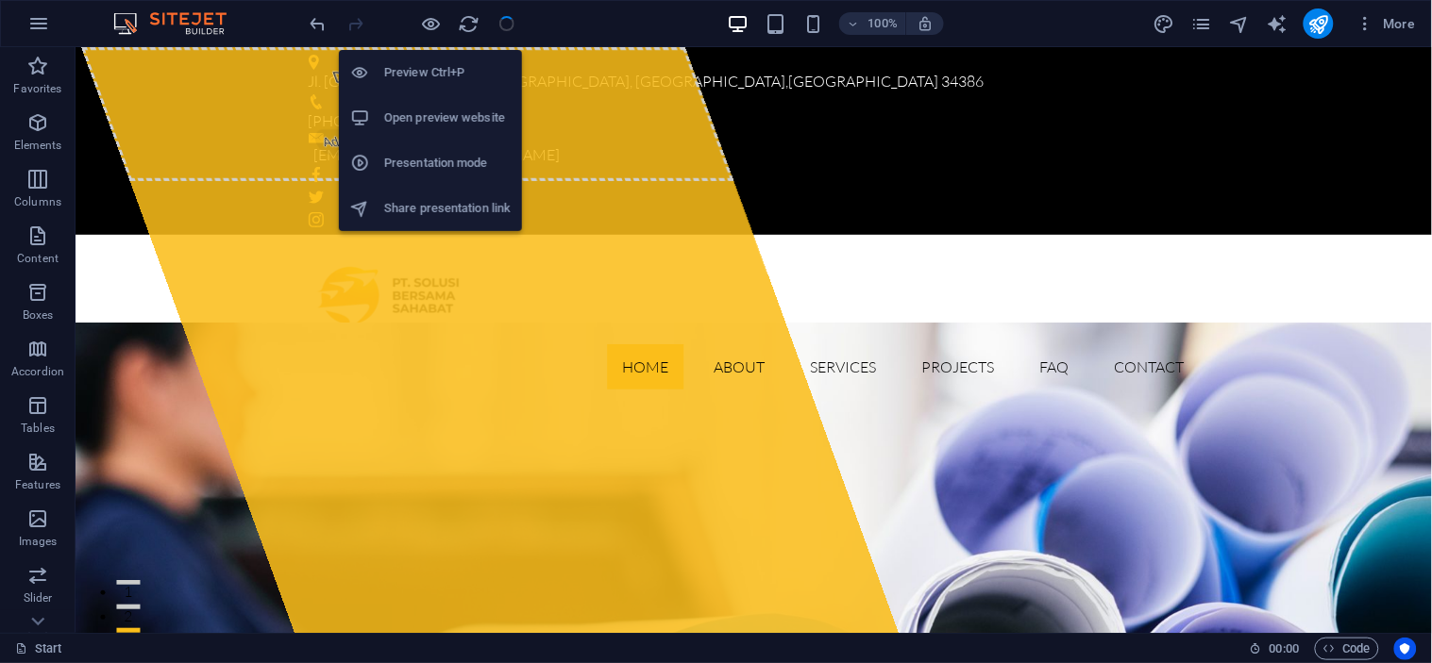
click at [436, 115] on h6 "Open preview website" at bounding box center [447, 118] width 126 height 23
click at [429, 101] on li "Open preview website" at bounding box center [430, 117] width 183 height 45
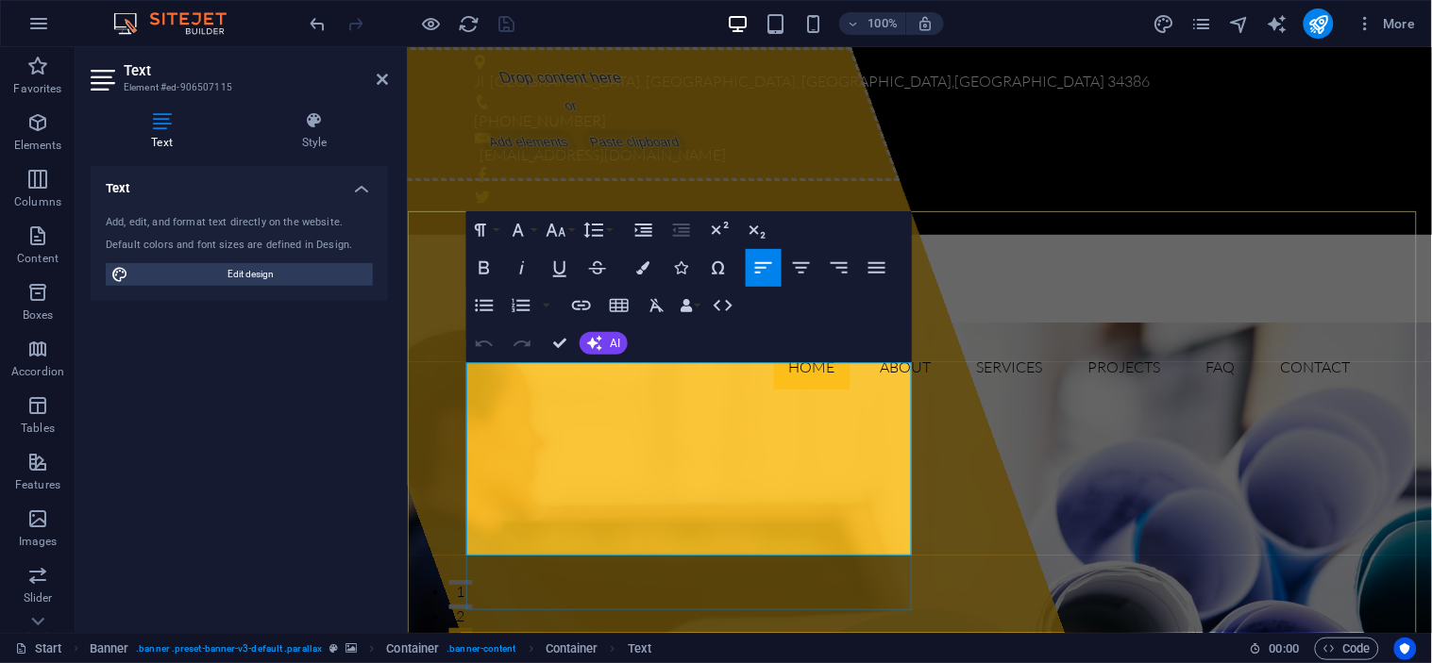
click at [869, 269] on icon "button" at bounding box center [876, 268] width 23 height 23
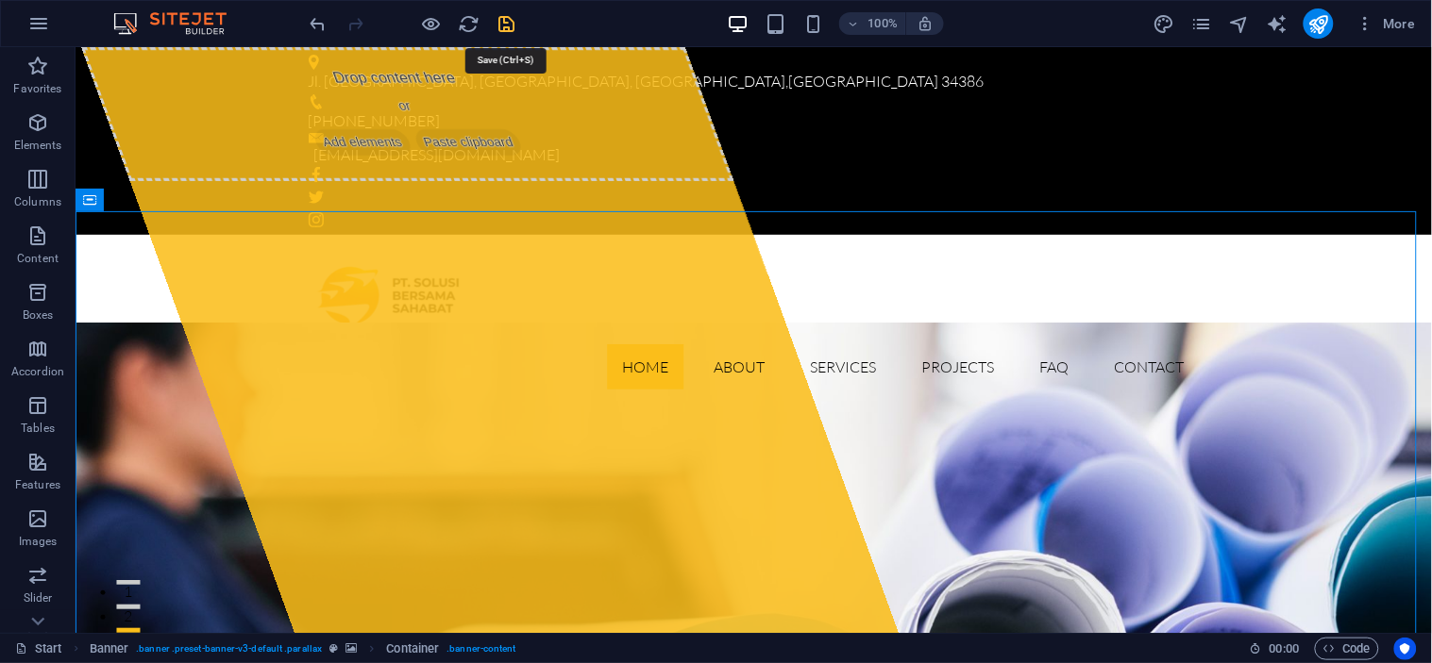
click at [508, 29] on icon "save" at bounding box center [507, 24] width 22 height 22
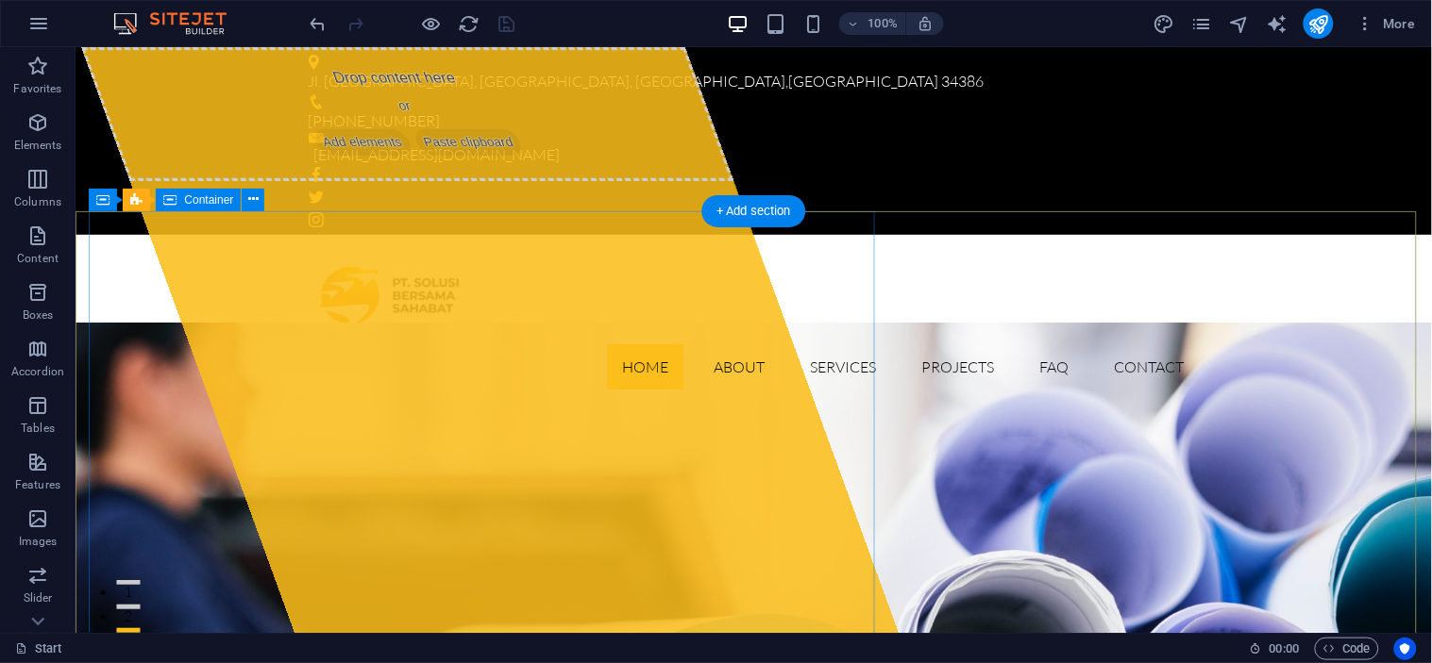
click at [362, 180] on div "Drop content here or Add elements Paste clipboard" at bounding box center [405, 113] width 653 height 134
select select "%"
select select "px"
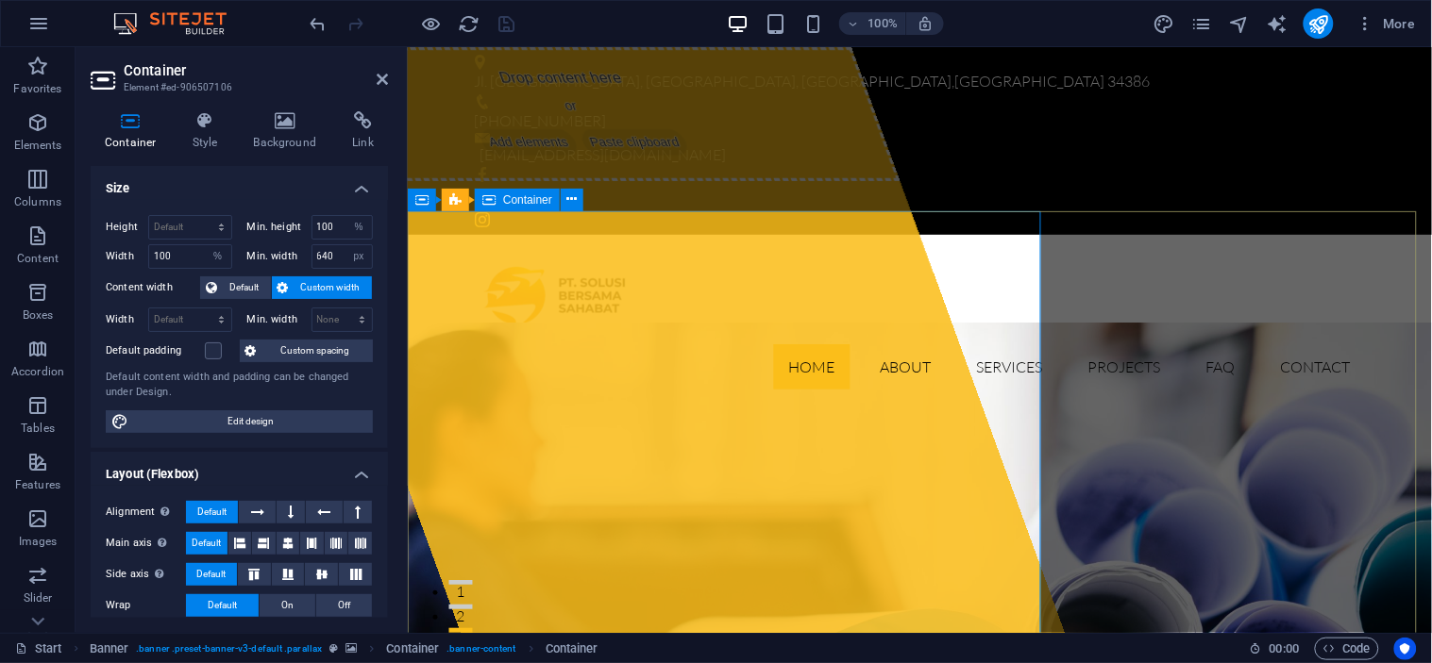
click at [560, 180] on div "Drop content here or Add elements Paste clipboard" at bounding box center [571, 113] width 653 height 134
click at [814, 298] on span "Add elements" at bounding box center [1326, 386] width 1024 height 586
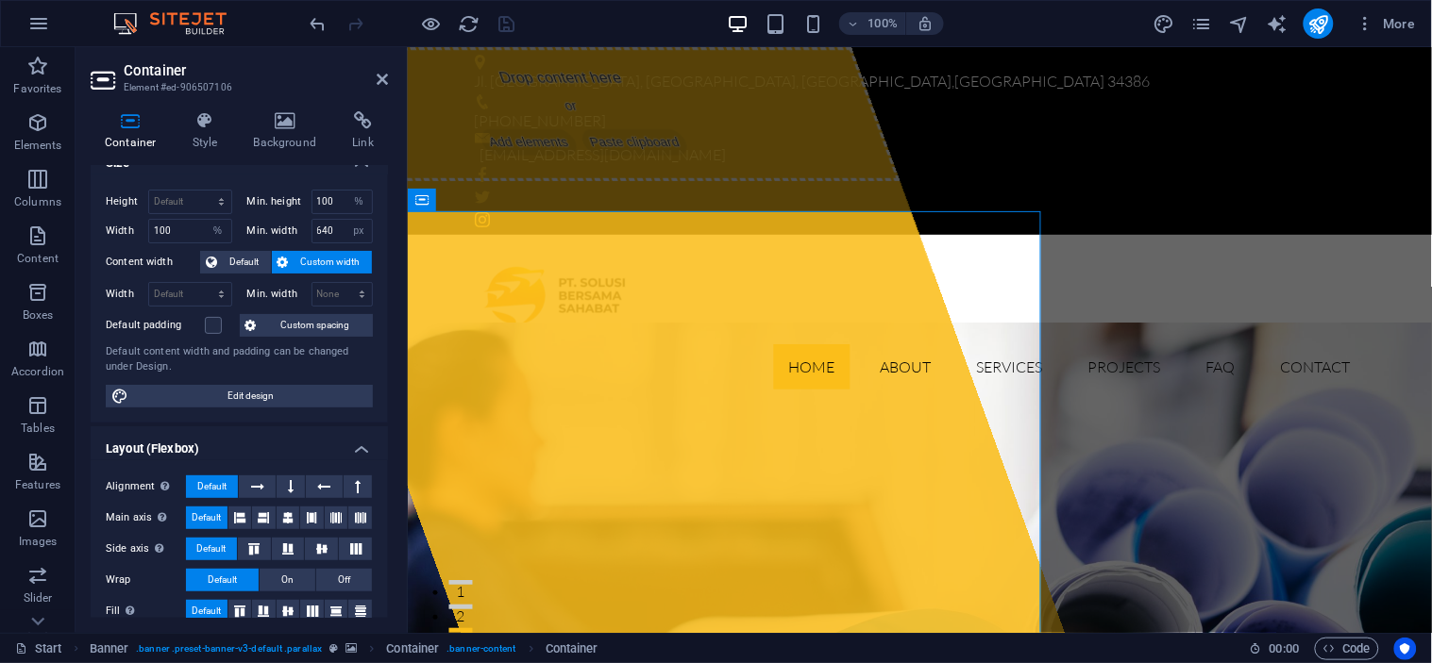
scroll to position [5, 0]
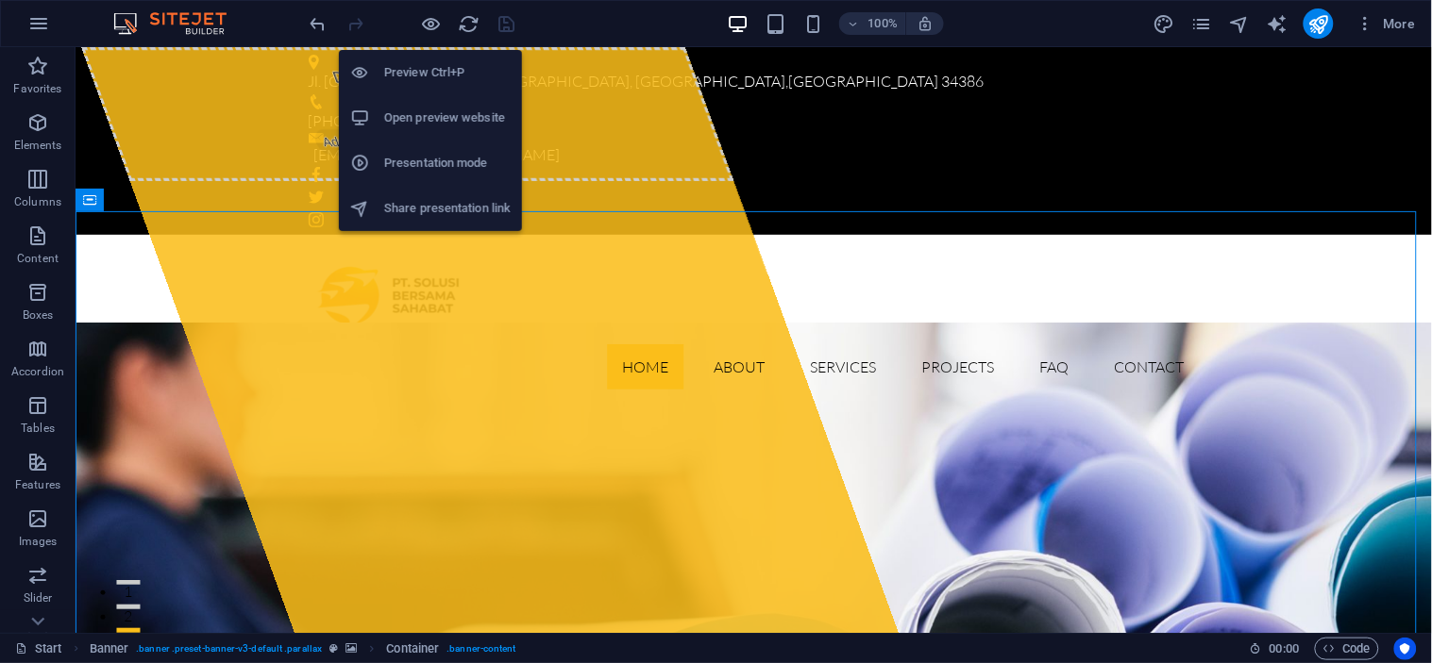
click at [458, 114] on h6 "Open preview website" at bounding box center [447, 118] width 126 height 23
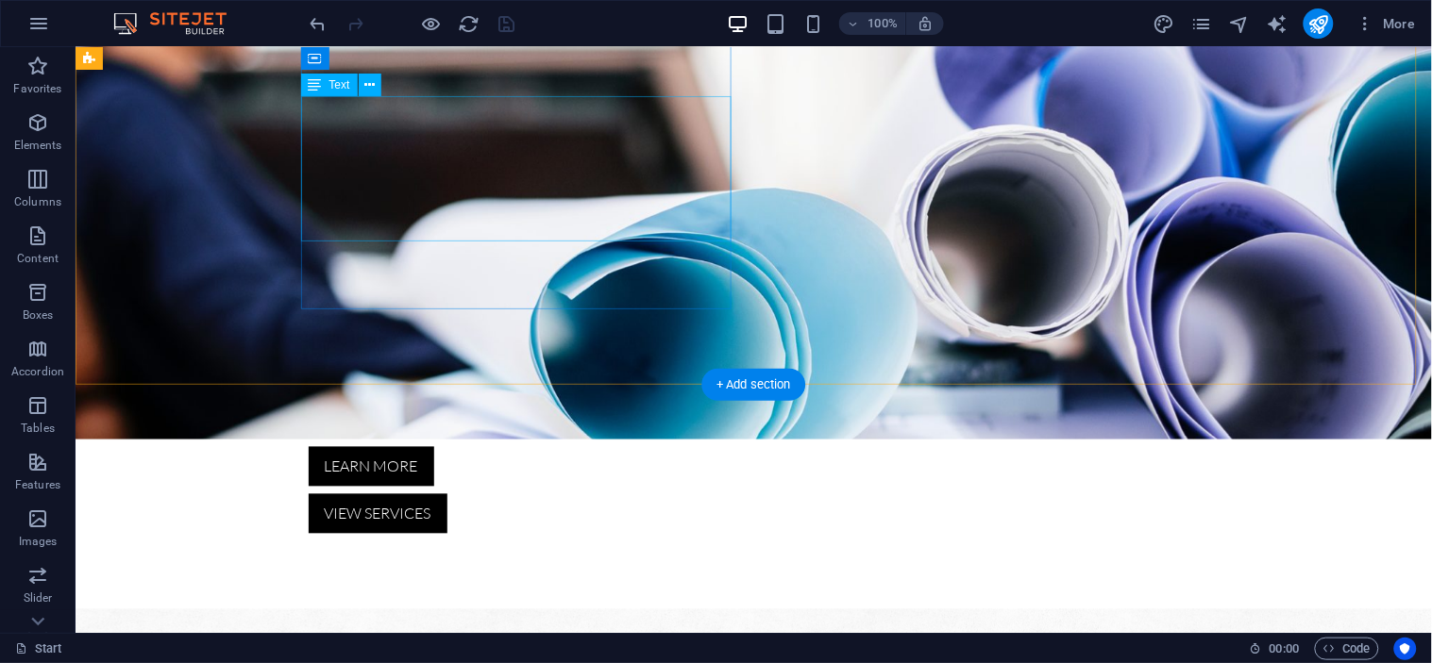
scroll to position [548, 0]
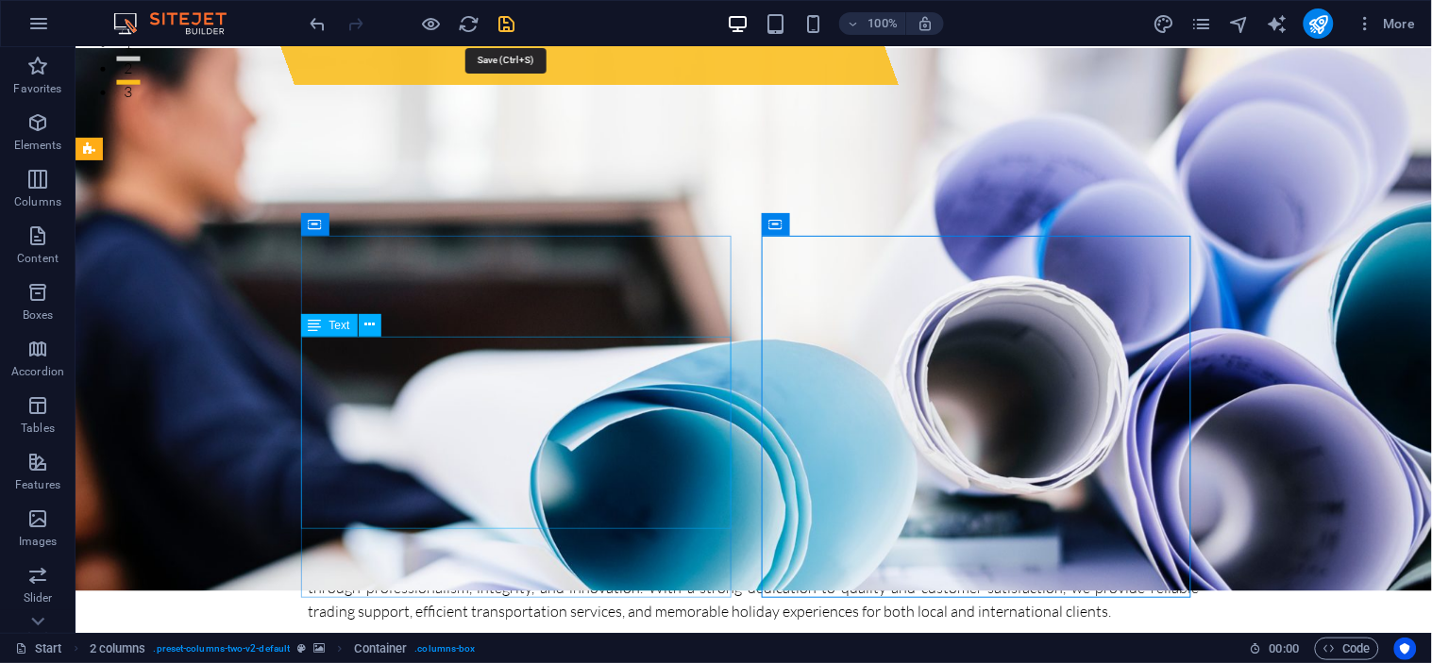
click at [510, 21] on icon "save" at bounding box center [507, 24] width 22 height 22
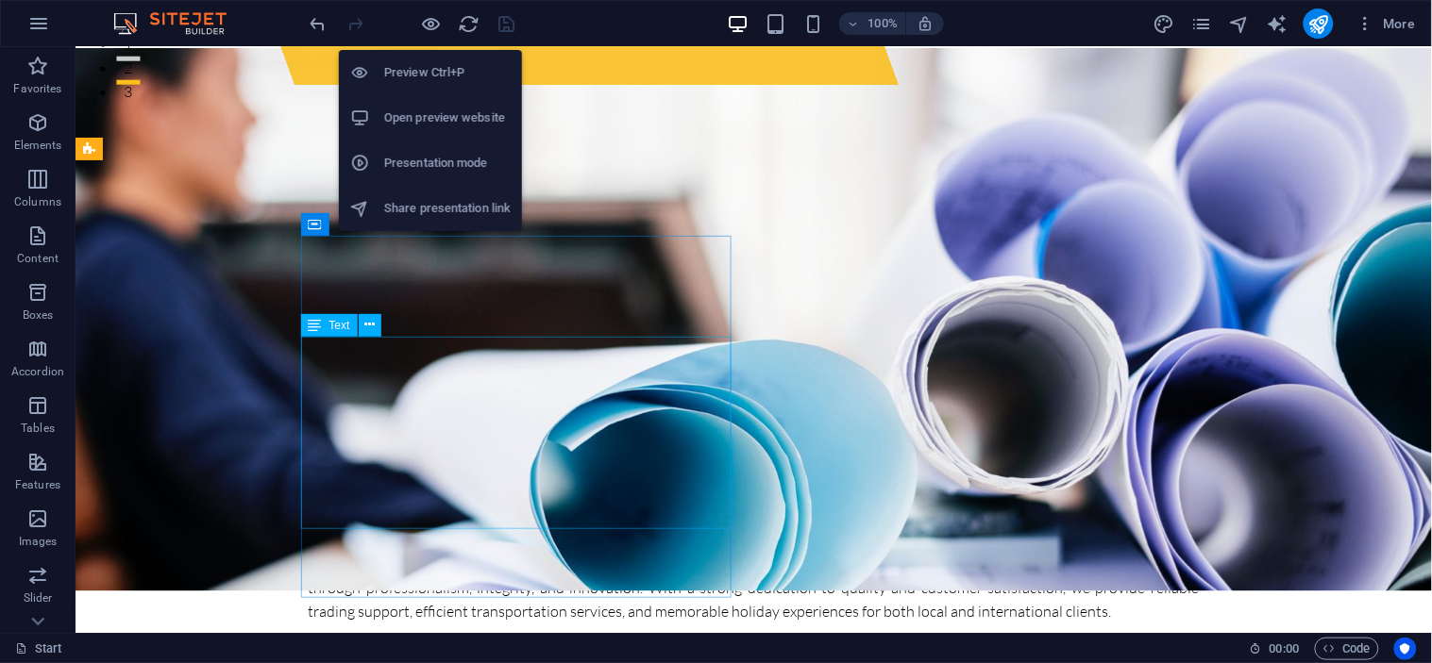
click at [447, 114] on h6 "Open preview website" at bounding box center [447, 118] width 126 height 23
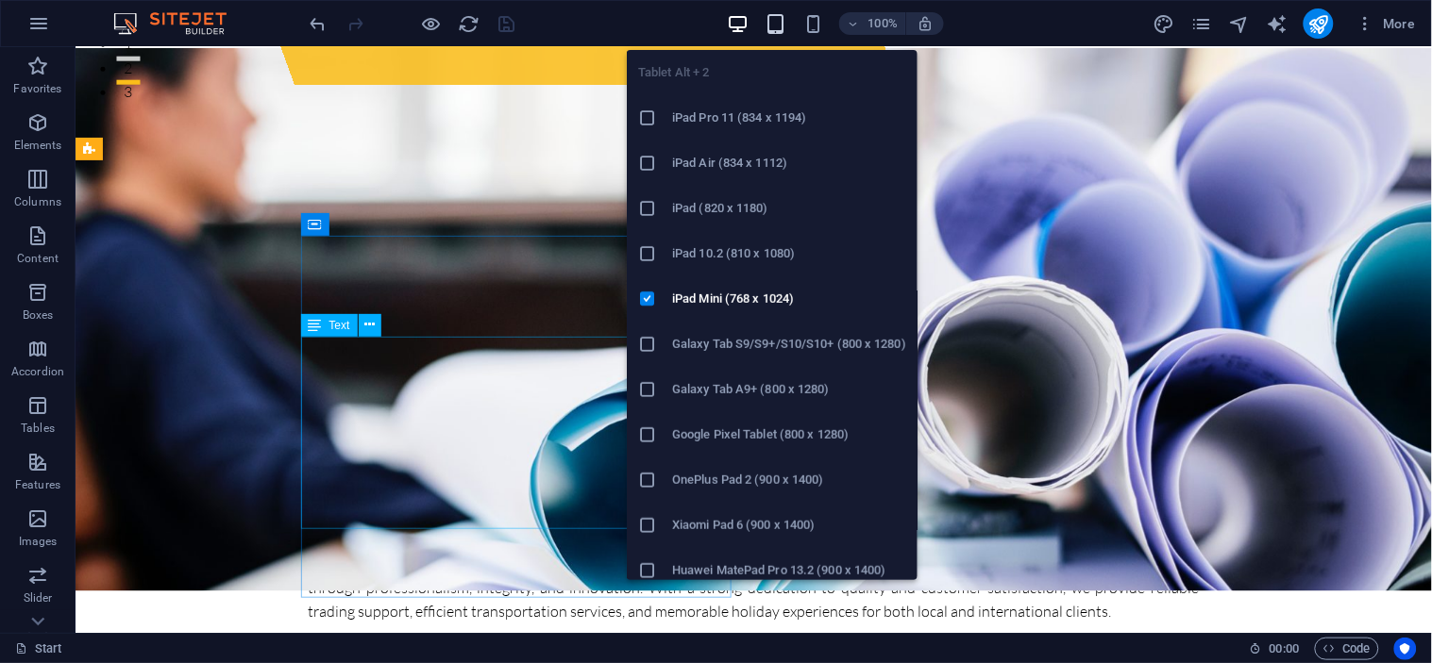
click at [0, 0] on icon "button" at bounding box center [0, 0] width 0 height 0
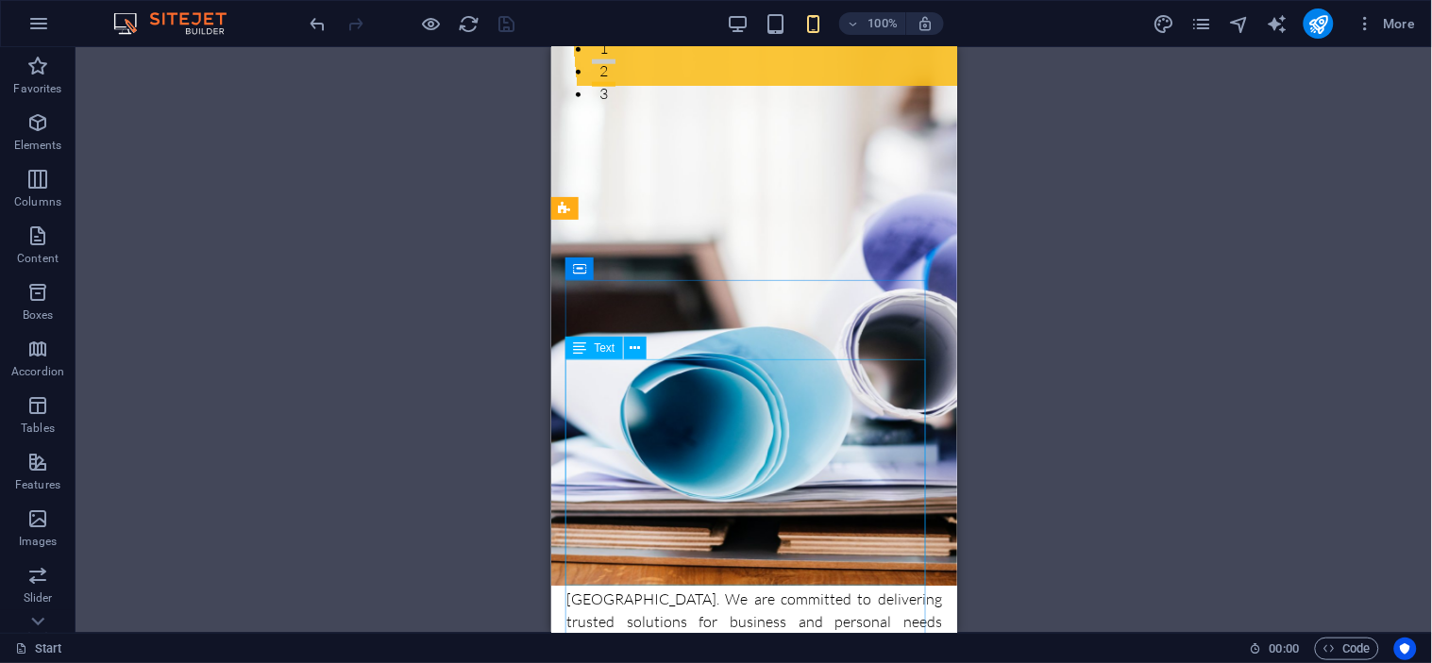
click at [1069, 230] on div "Drag here to replace the existing content. Press “Ctrl” if you want to create a…" at bounding box center [753, 340] width 1356 height 586
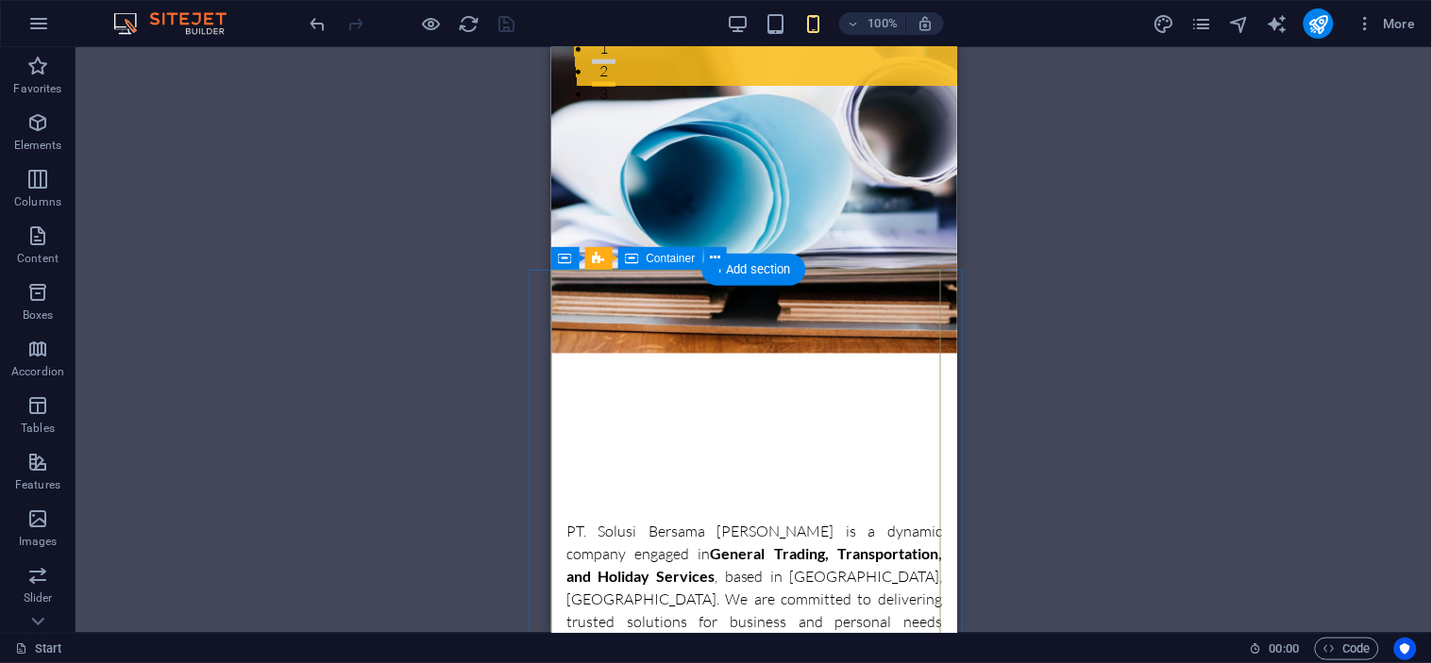
scroll to position [0, 0]
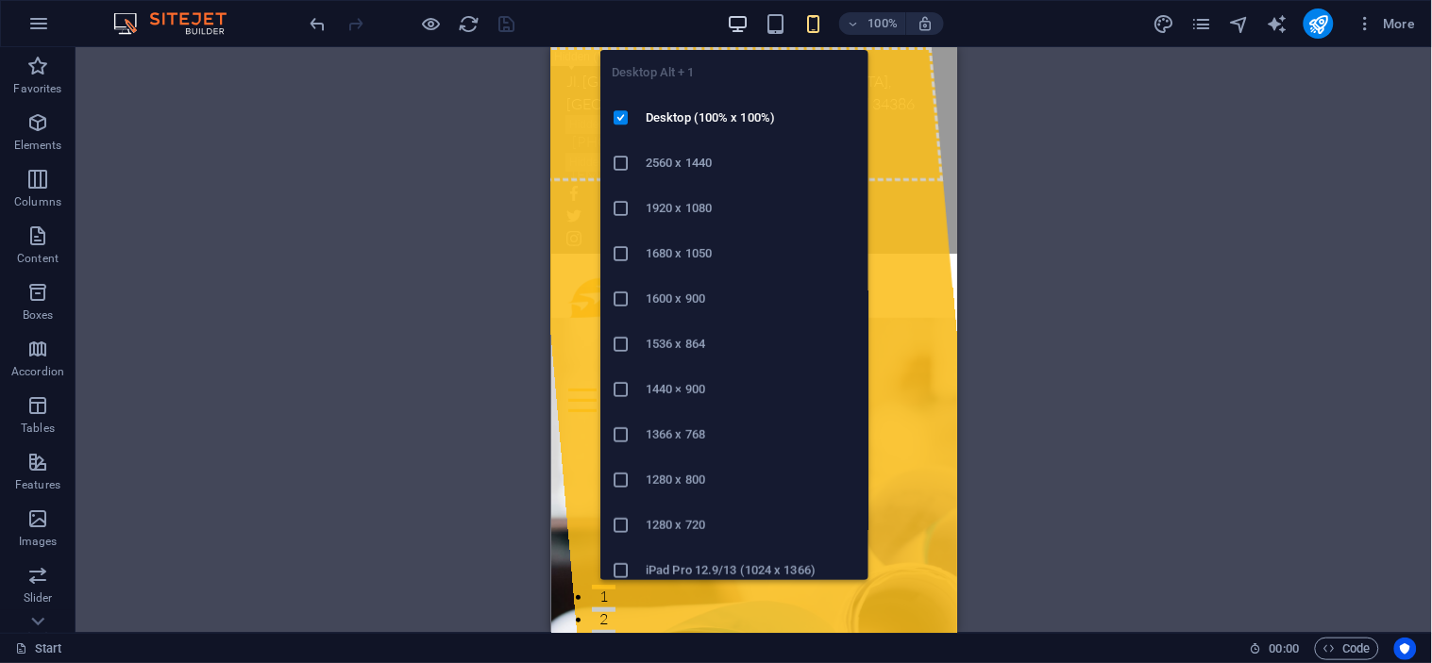
click at [741, 17] on icon "button" at bounding box center [738, 24] width 22 height 22
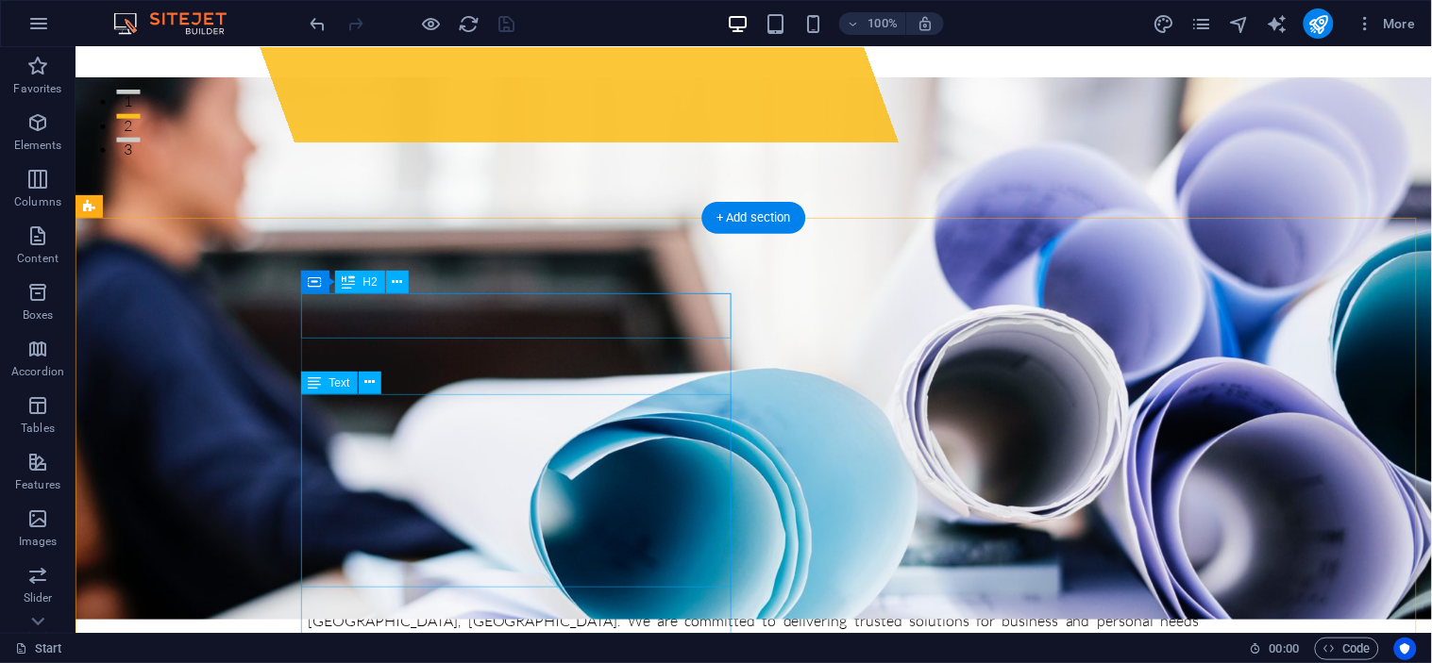
scroll to position [652, 0]
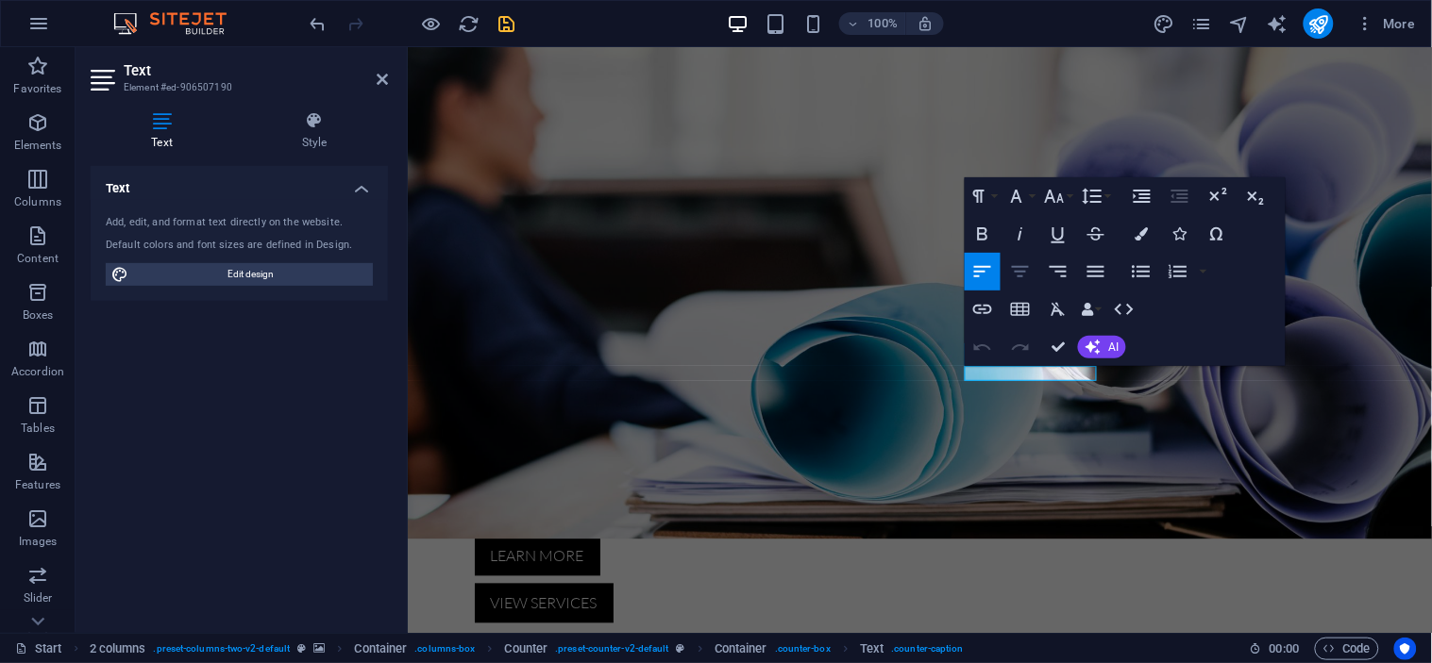
click at [1023, 271] on icon "button" at bounding box center [1020, 271] width 17 height 11
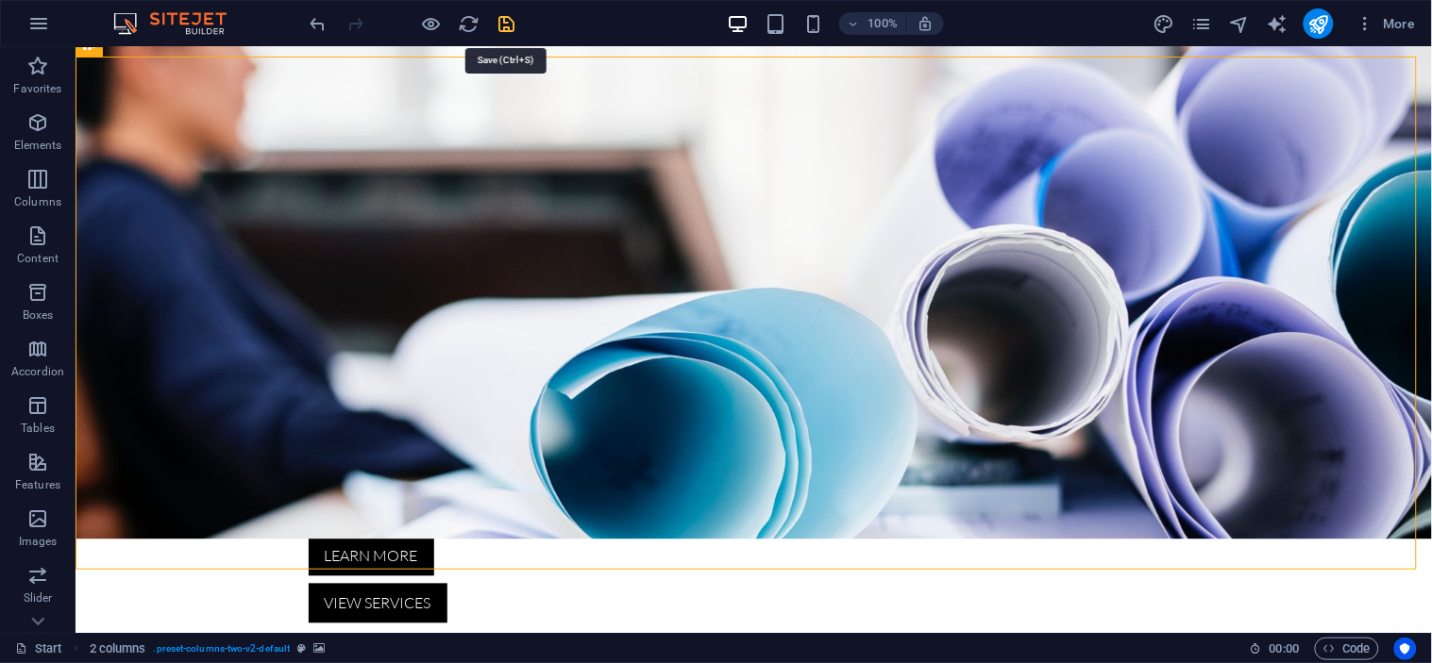
click at [511, 21] on icon "save" at bounding box center [507, 24] width 22 height 22
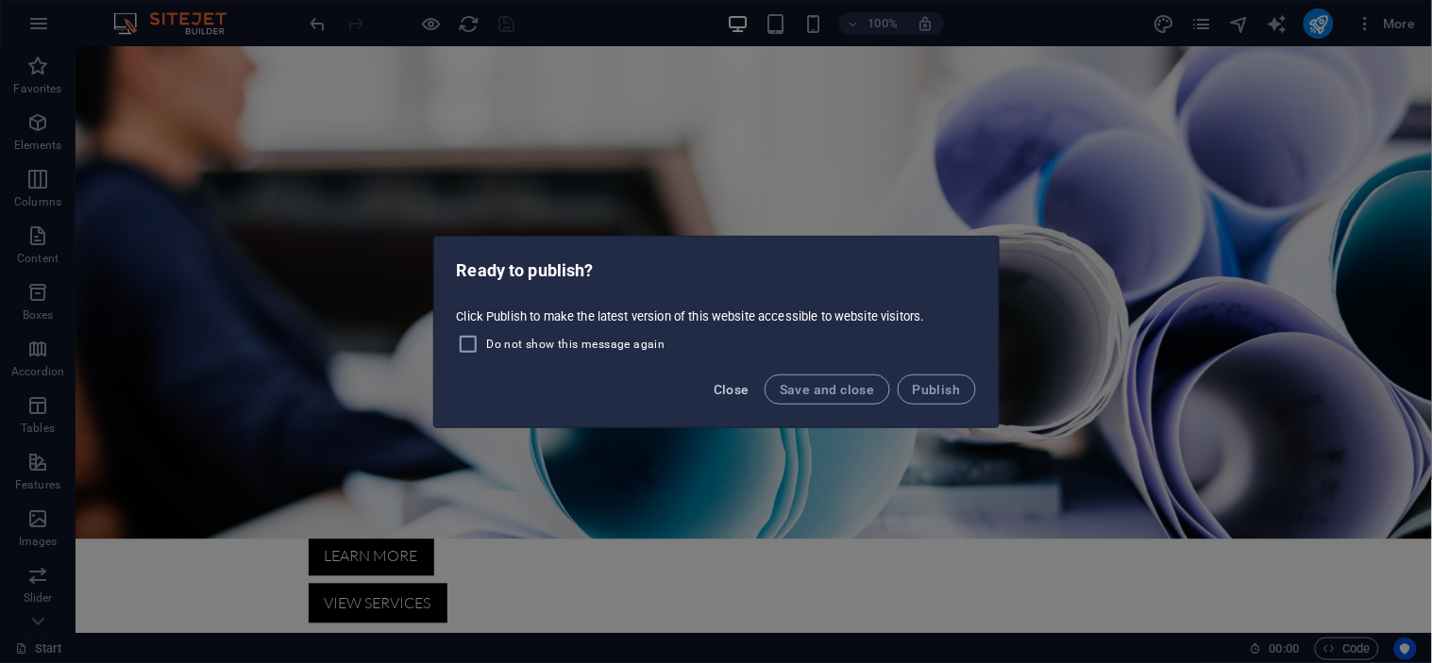
click at [730, 394] on span "Close" at bounding box center [731, 389] width 36 height 15
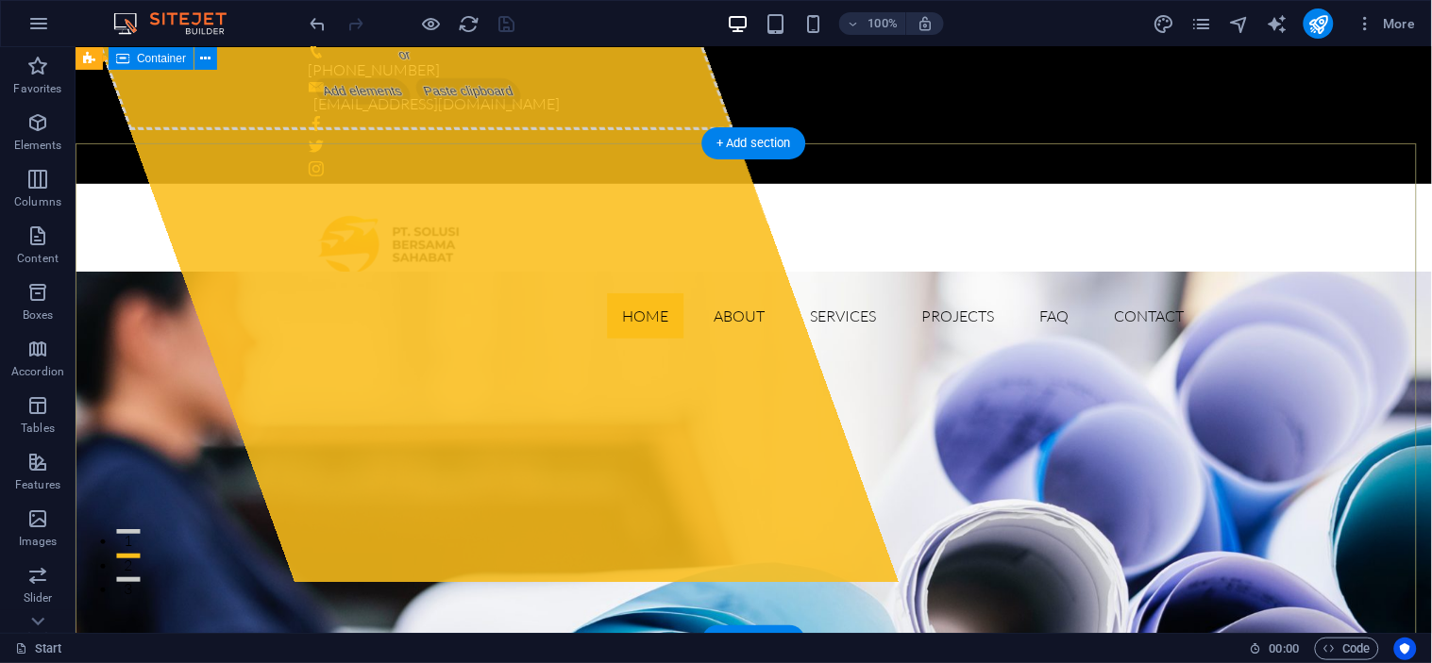
scroll to position [0, 0]
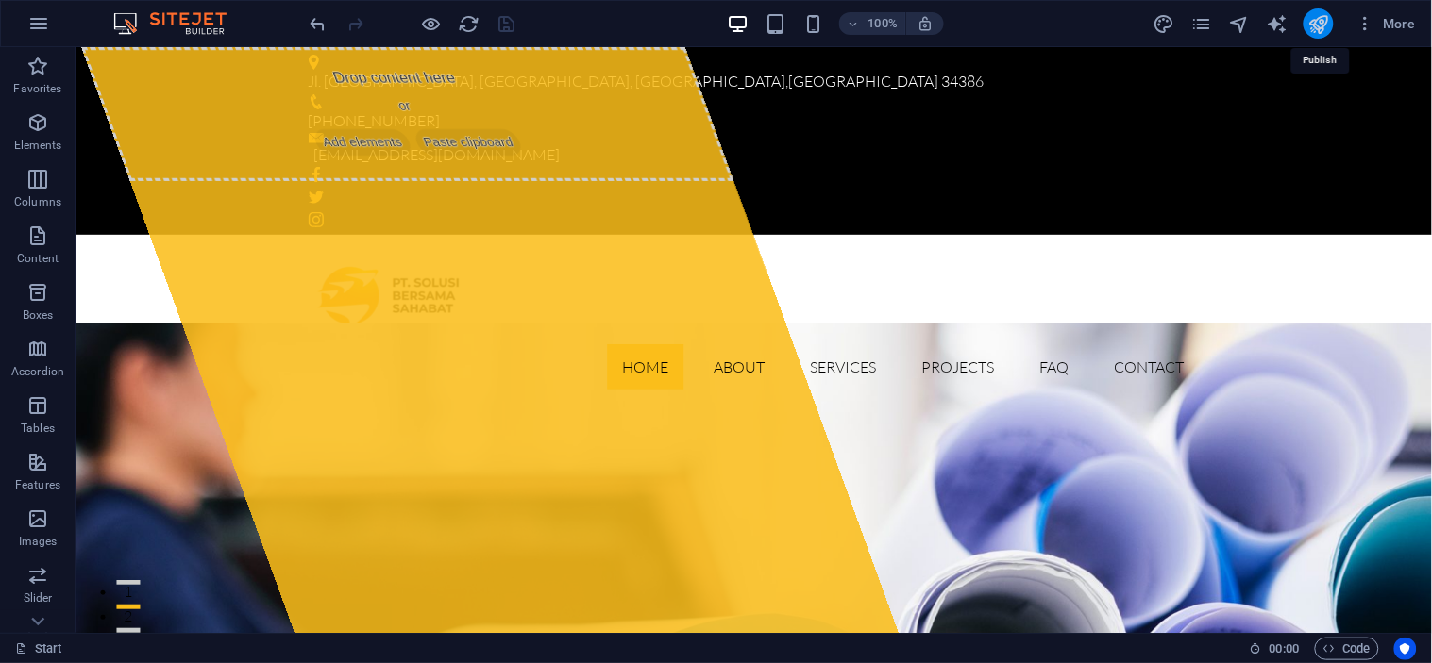
click at [0, 0] on icon "publish" at bounding box center [0, 0] width 0 height 0
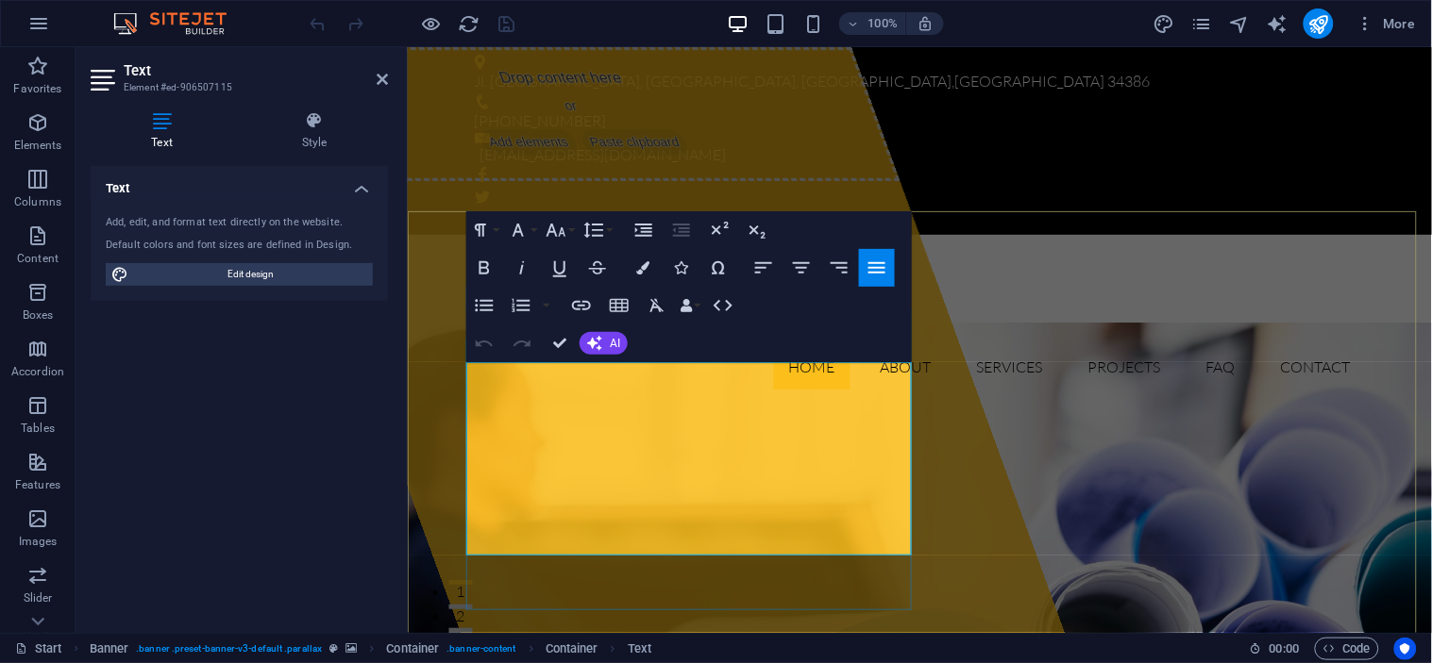
drag, startPoint x: 468, startPoint y: 372, endPoint x: 533, endPoint y: 420, distance: 81.0
copy p "PT. Solusi Bersama Sahabat is a dynamic company engaged in General Trading, Tra…"
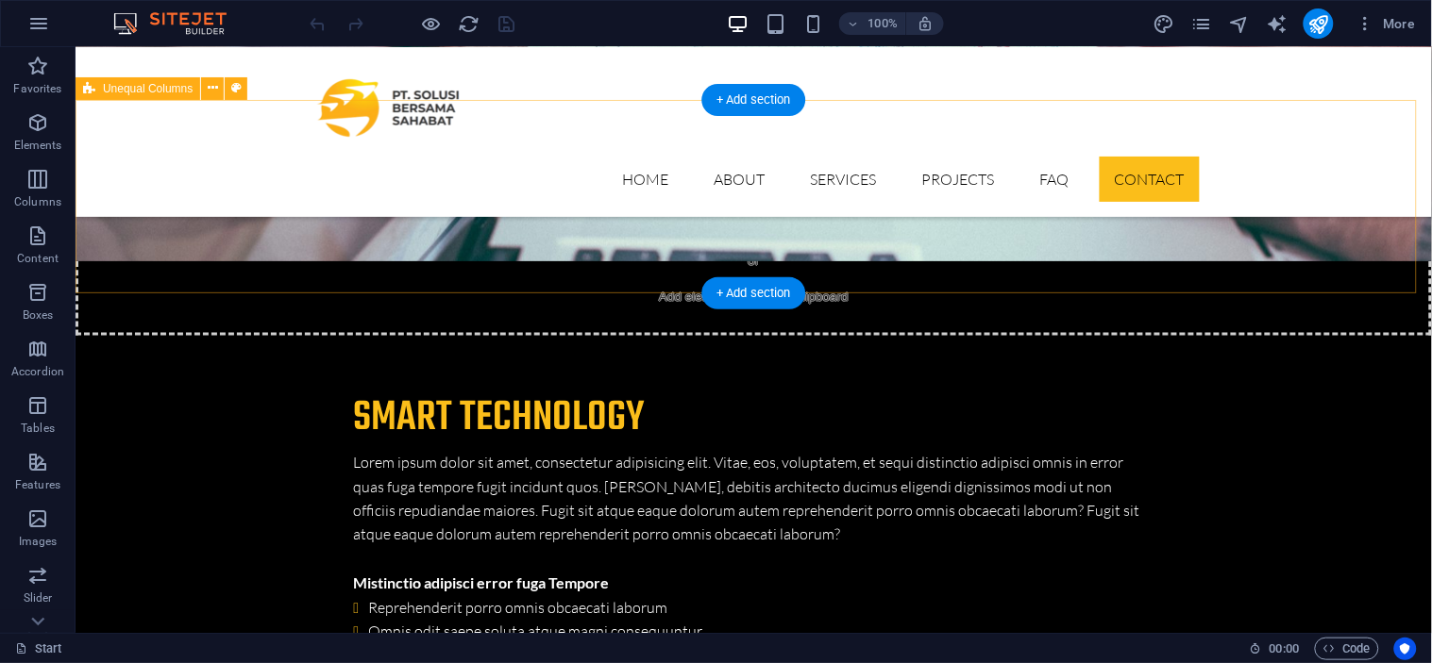
scroll to position [6150, 0]
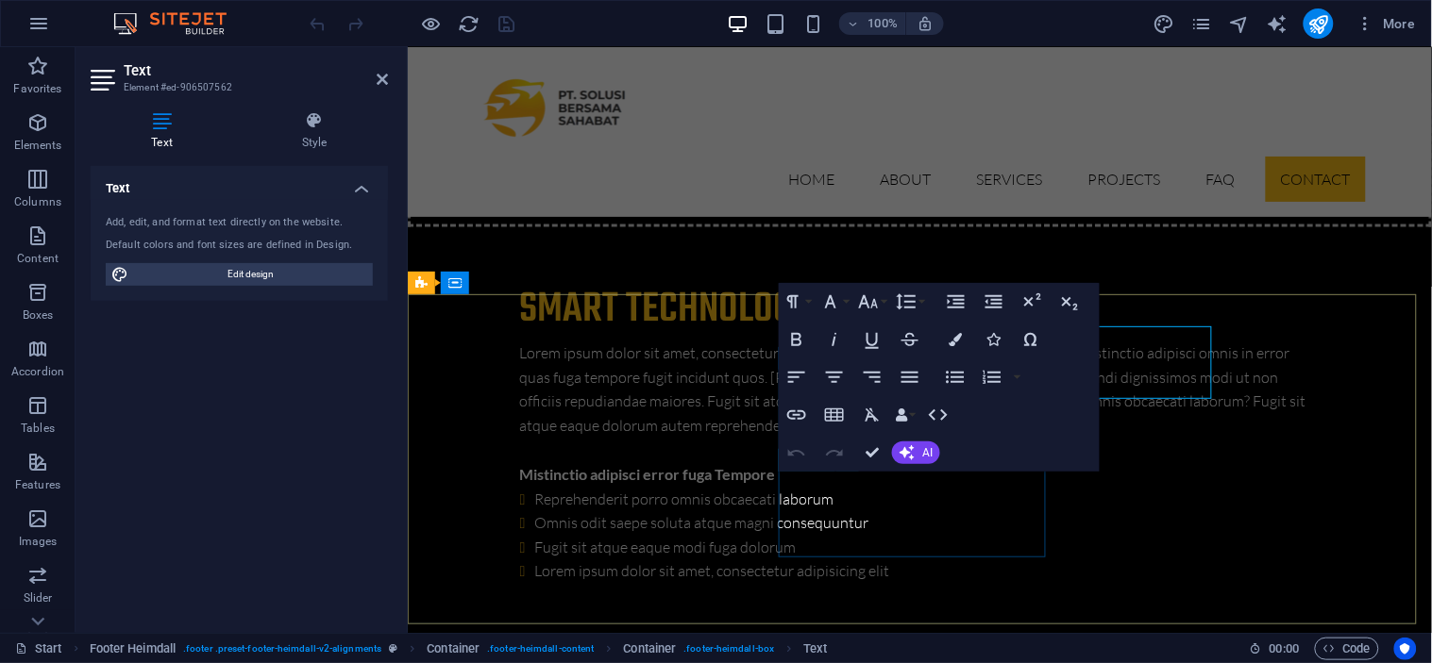
scroll to position [6295, 0]
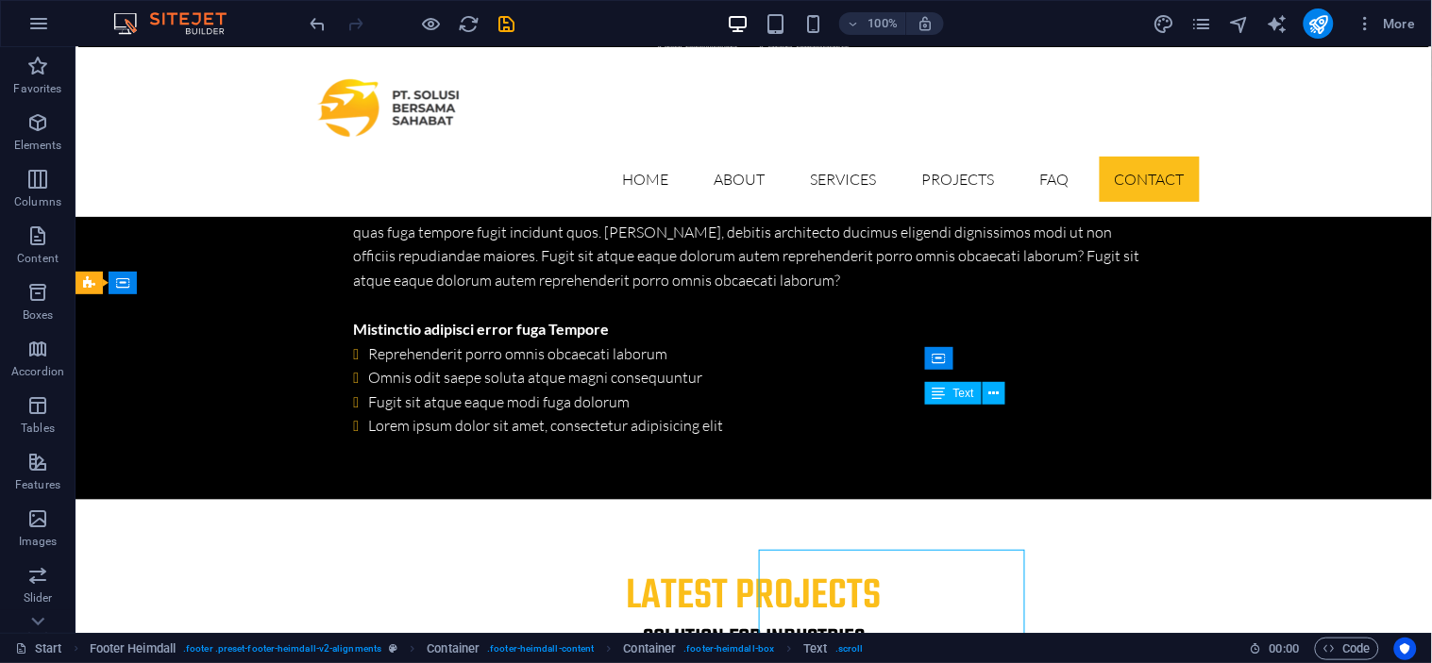
scroll to position [6149, 0]
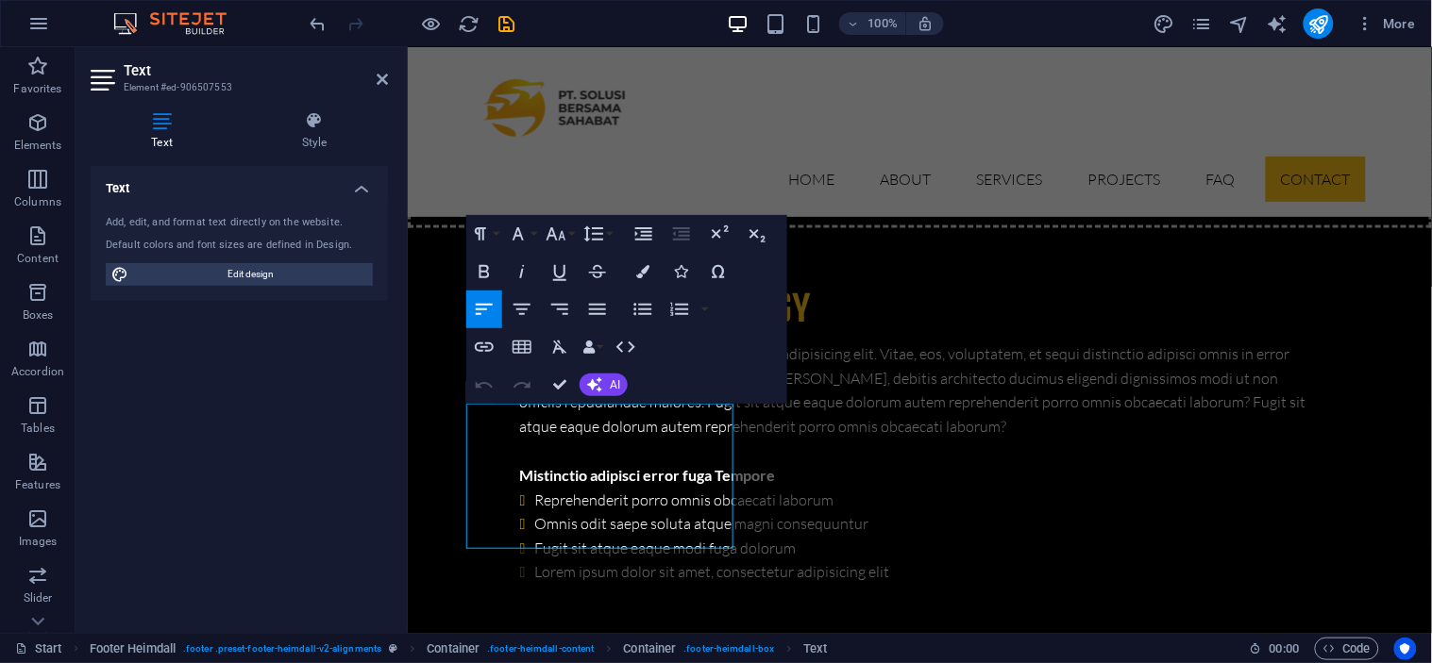
scroll to position [6295, 0]
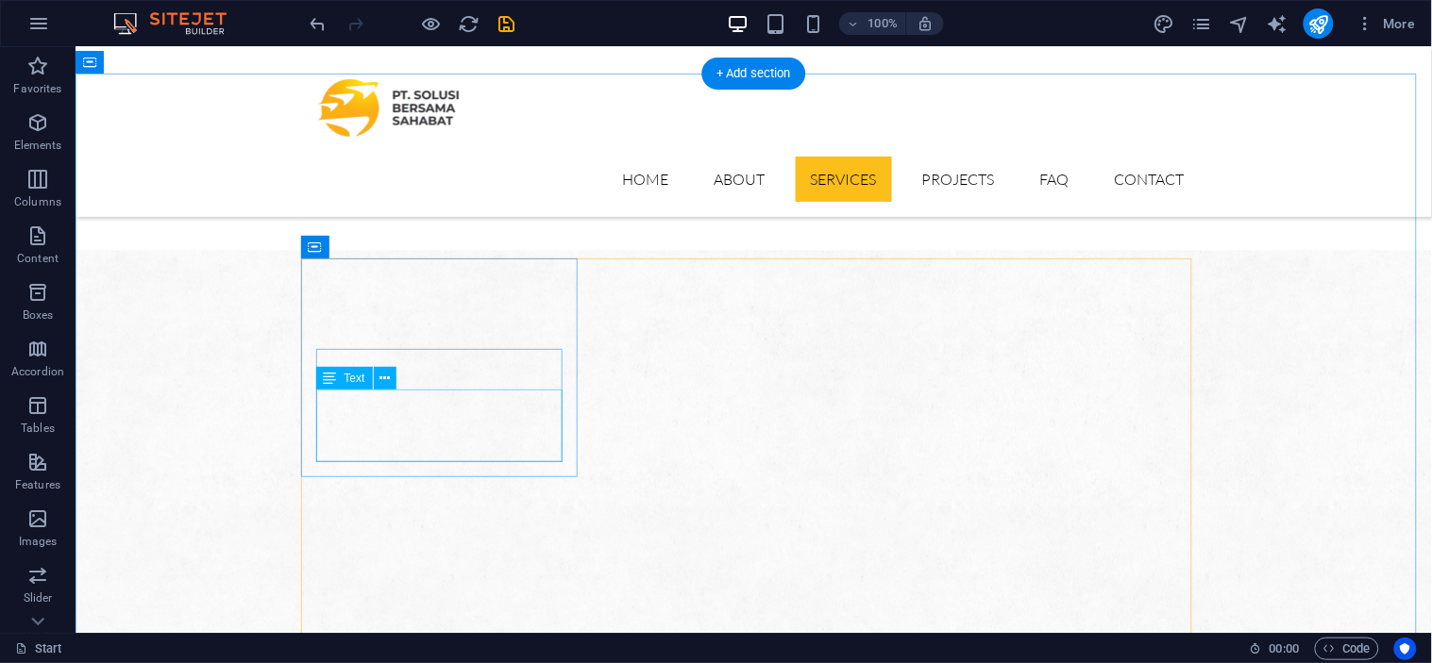
scroll to position [1093, 0]
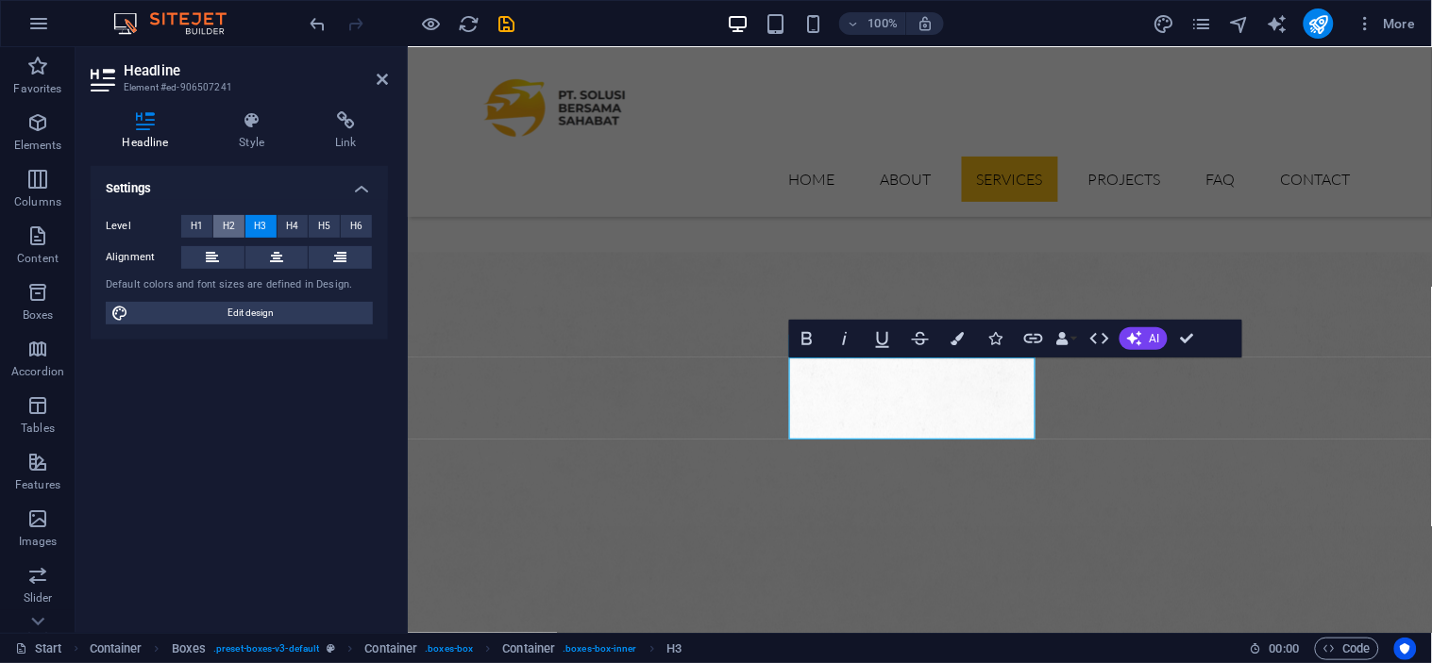
click at [238, 226] on button "H2" at bounding box center [228, 226] width 31 height 23
click at [287, 225] on span "H4" at bounding box center [292, 226] width 12 height 23
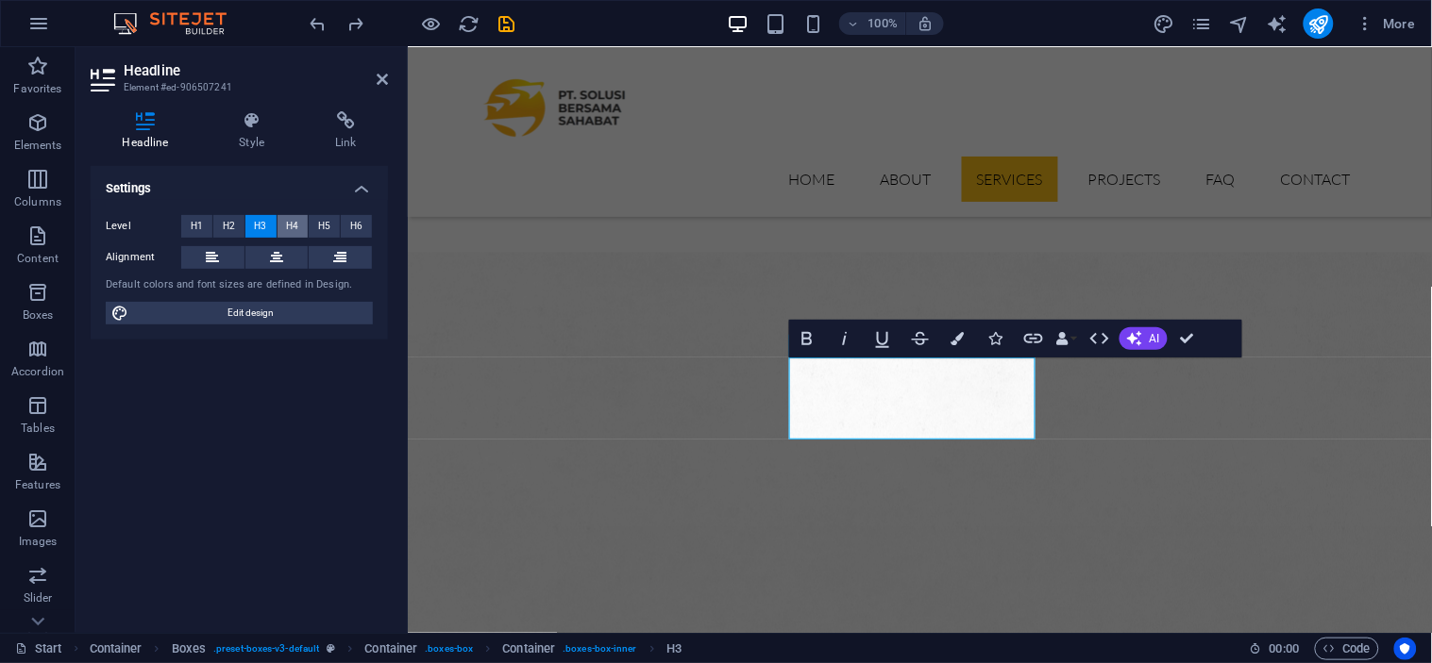
click at [296, 226] on span "H4" at bounding box center [292, 226] width 12 height 23
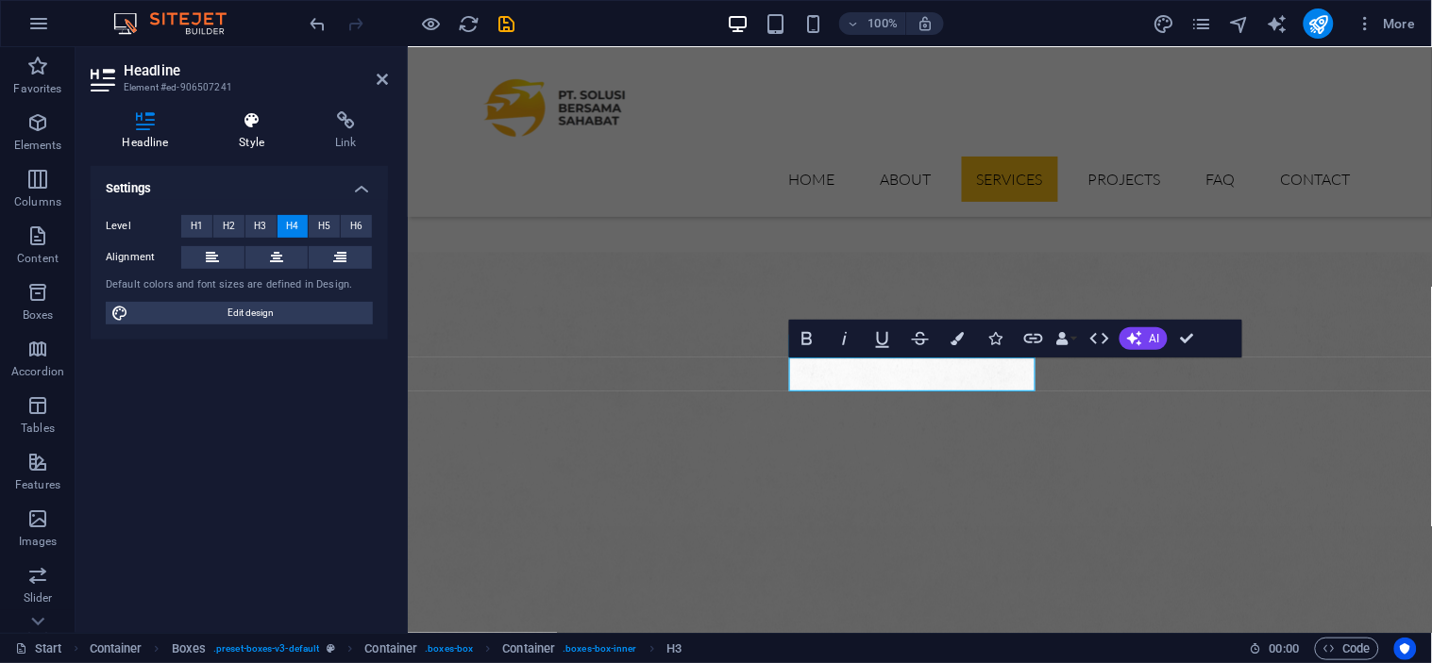
click at [253, 142] on h4 "Style" at bounding box center [256, 131] width 96 height 40
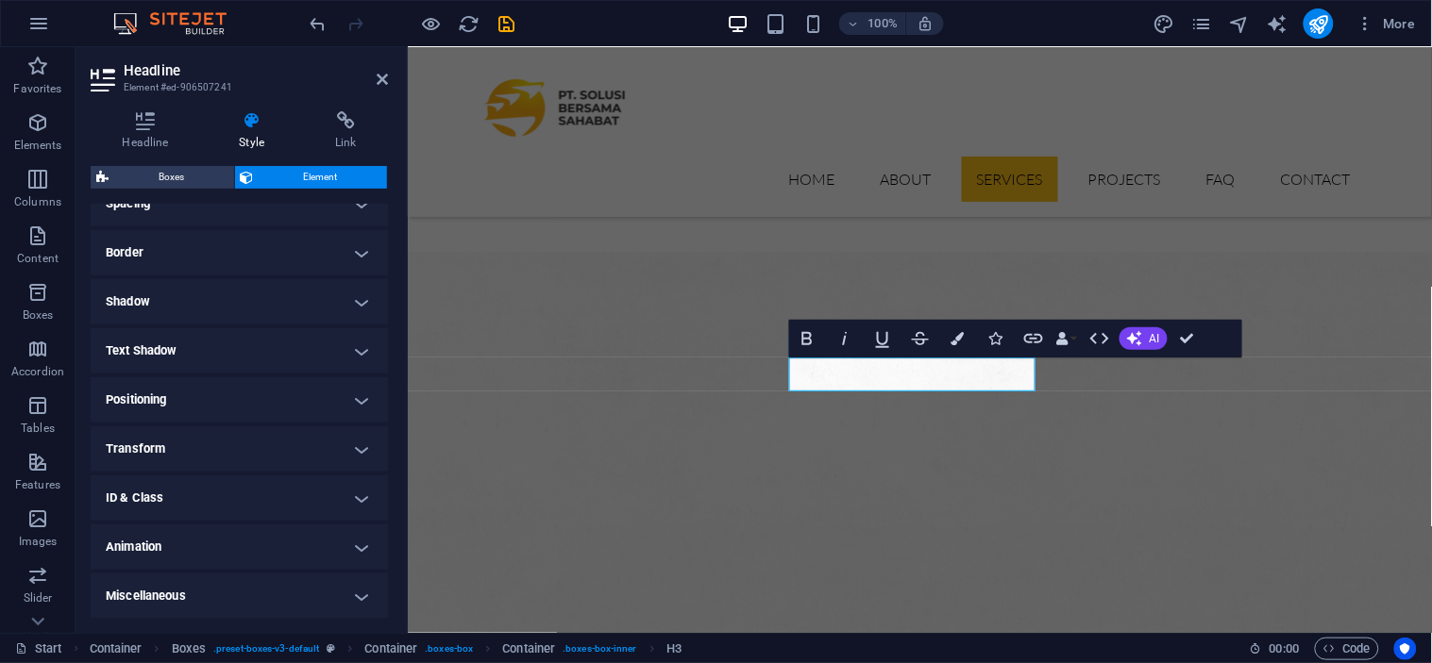
scroll to position [0, 0]
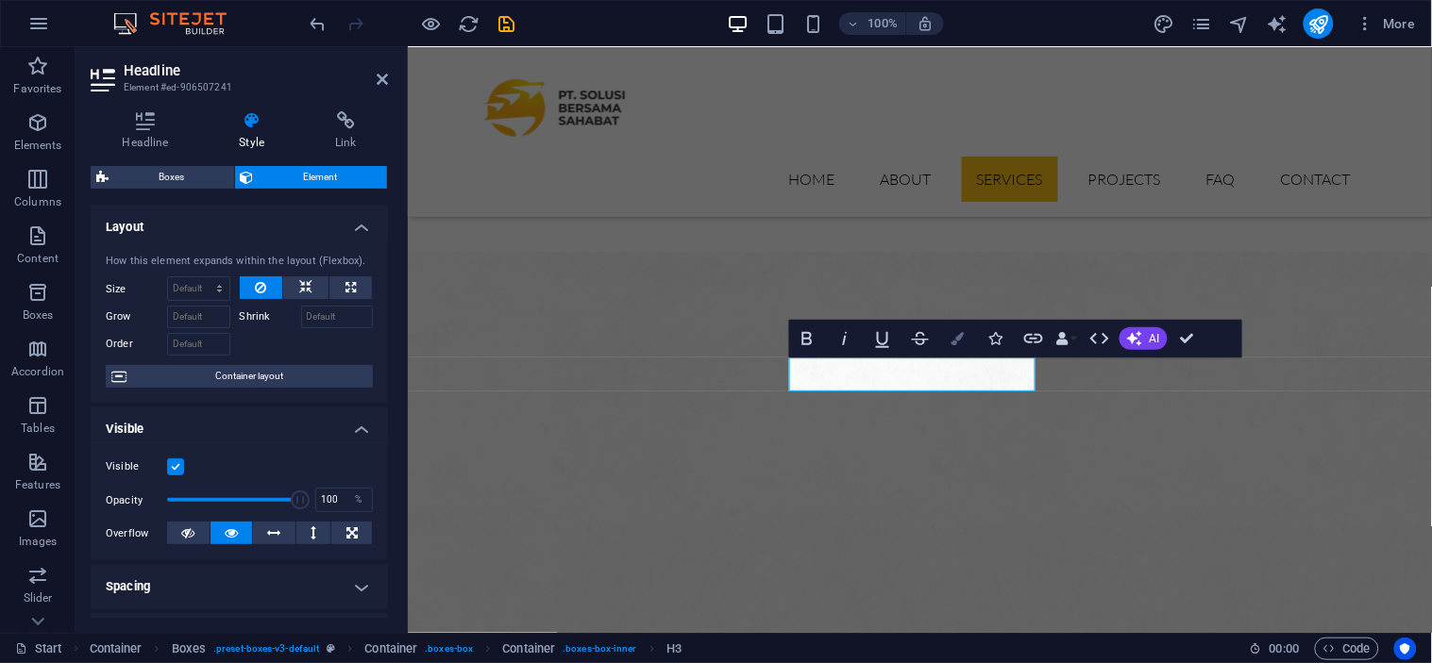
click at [967, 338] on button "Colors" at bounding box center [958, 339] width 36 height 38
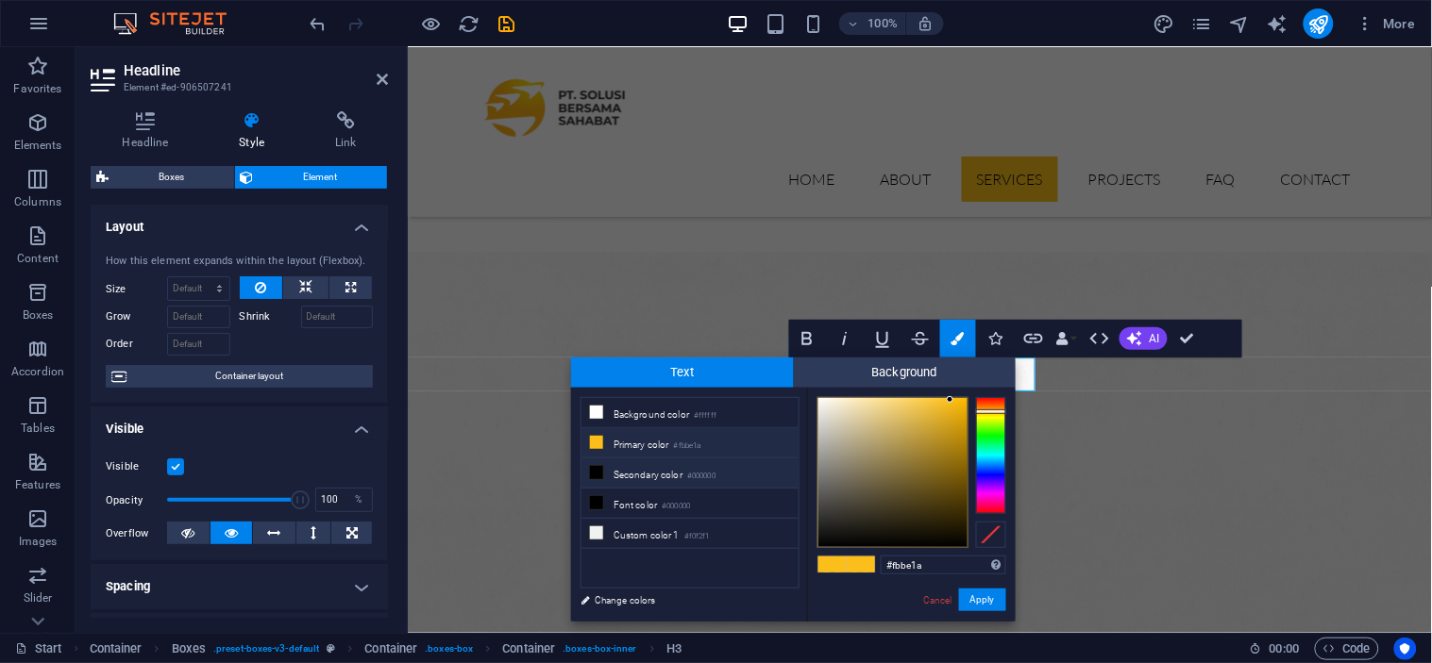
click at [715, 479] on small "#000000" at bounding box center [701, 476] width 28 height 13
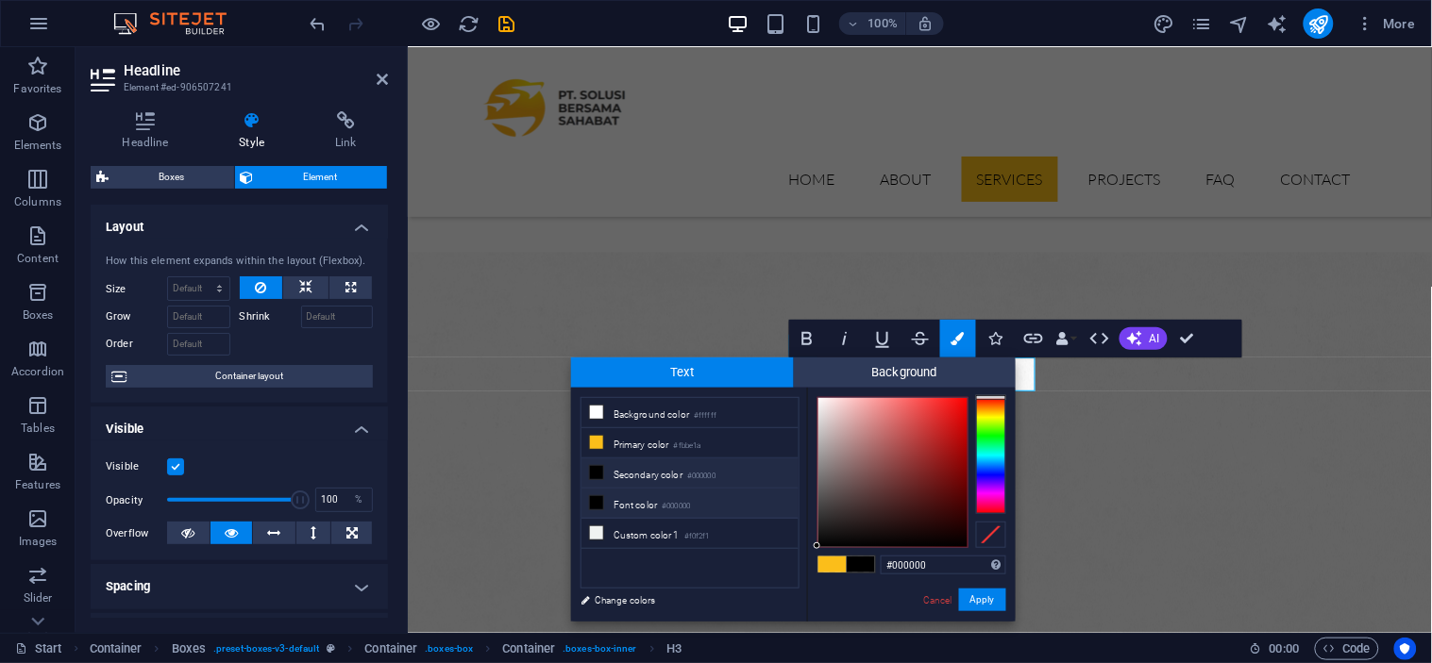
click at [690, 504] on small "#000000" at bounding box center [676, 506] width 28 height 13
click at [860, 562] on span at bounding box center [860, 565] width 28 height 16
click at [979, 599] on button "Apply" at bounding box center [982, 600] width 47 height 23
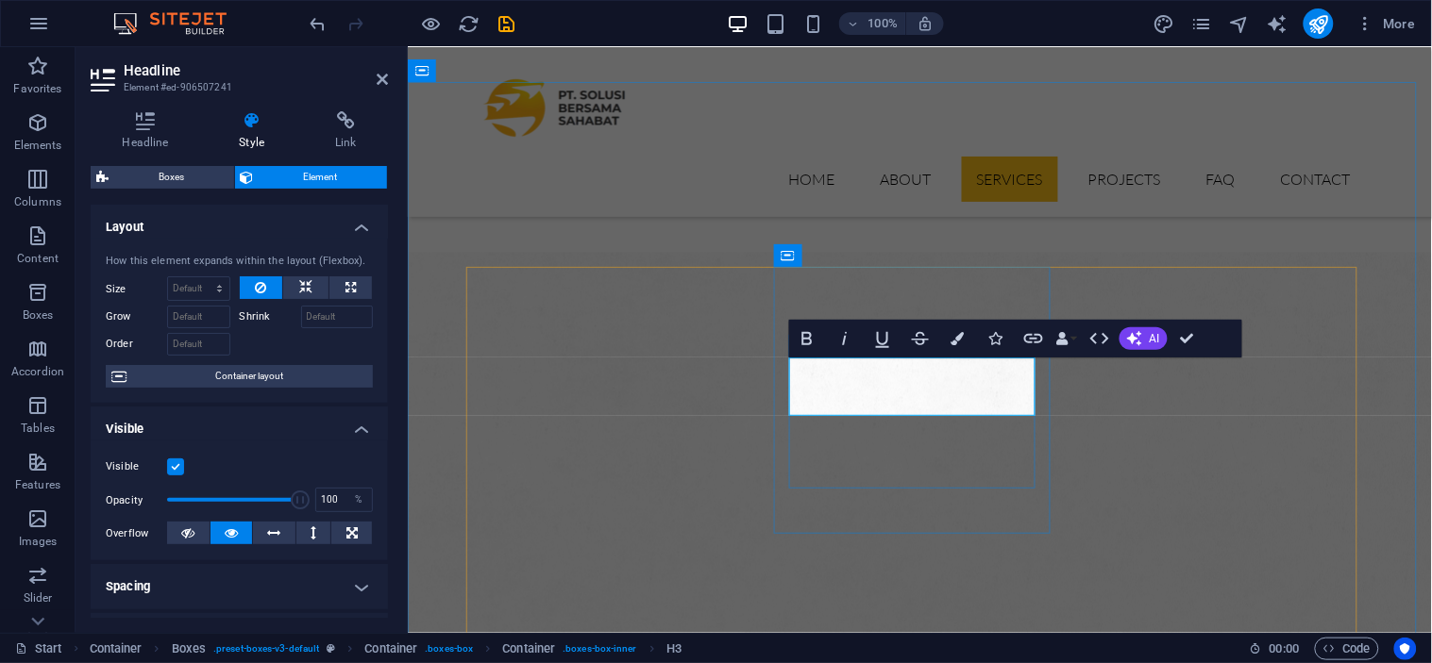
click at [958, 335] on icon "button" at bounding box center [957, 338] width 13 height 13
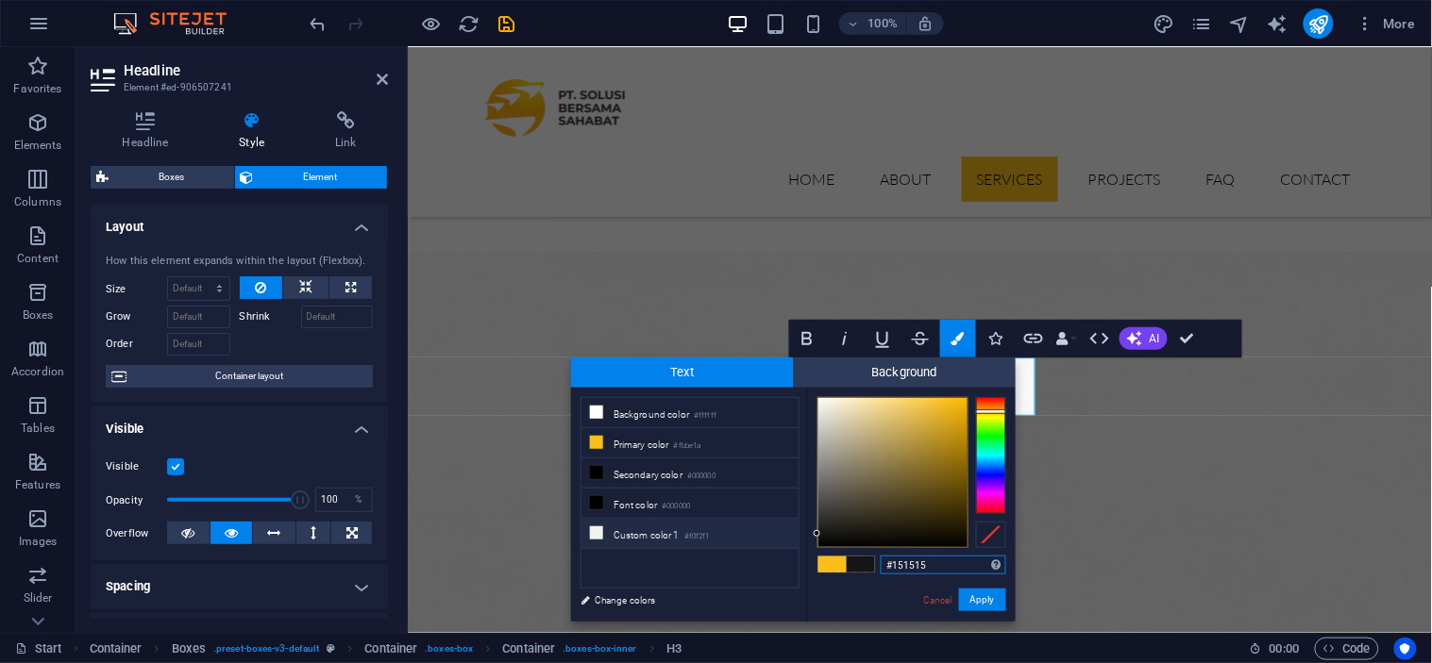
drag, startPoint x: 921, startPoint y: 539, endPoint x: 779, endPoint y: 534, distance: 141.6
click at [779, 534] on div "less Background color #ffffff Primary color #fbbe1a Secondary color #000000 Fon…" at bounding box center [793, 505] width 444 height 234
click at [815, 542] on div at bounding box center [816, 545] width 7 height 7
type input "#000000"
drag, startPoint x: 815, startPoint y: 541, endPoint x: 973, endPoint y: 561, distance: 159.0
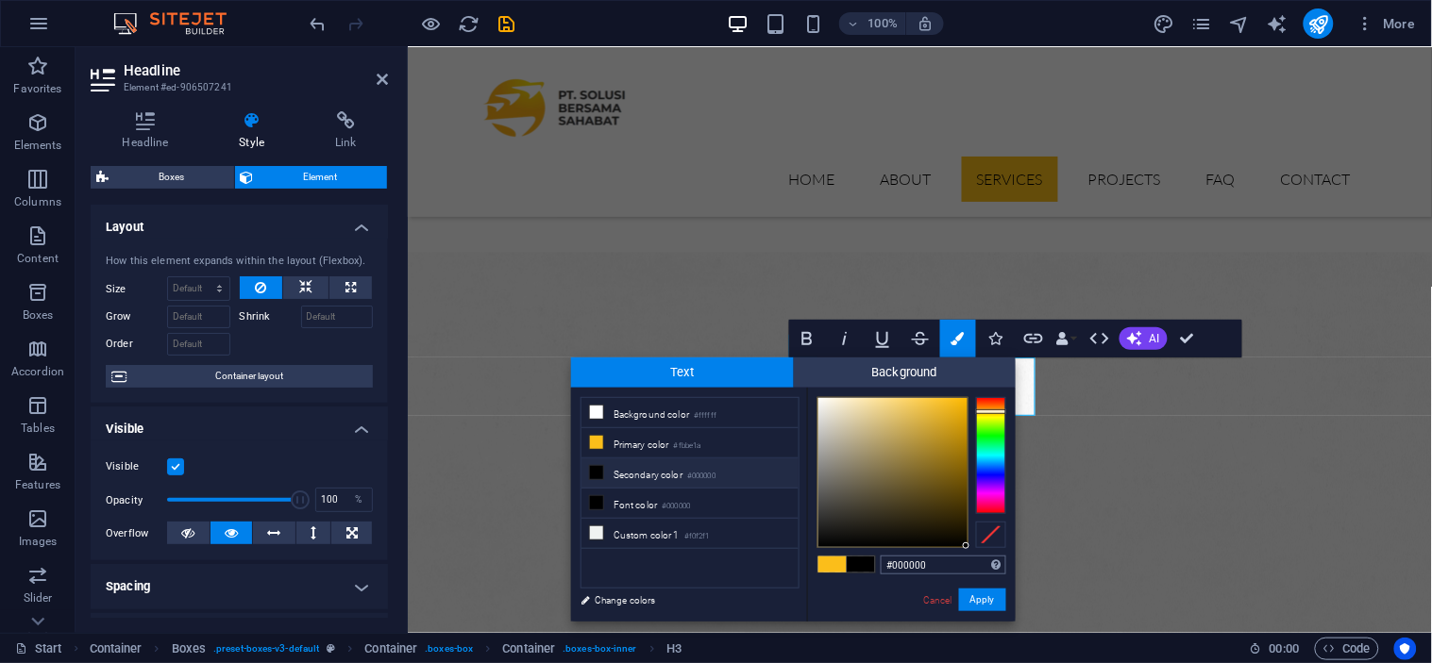
click at [973, 561] on div "#000000 Supported formats #0852ed rgb(8, 82, 237) rgba(8, 82, 237, 90%) hsv(221…" at bounding box center [911, 642] width 209 height 508
click at [978, 609] on button "Apply" at bounding box center [982, 600] width 47 height 23
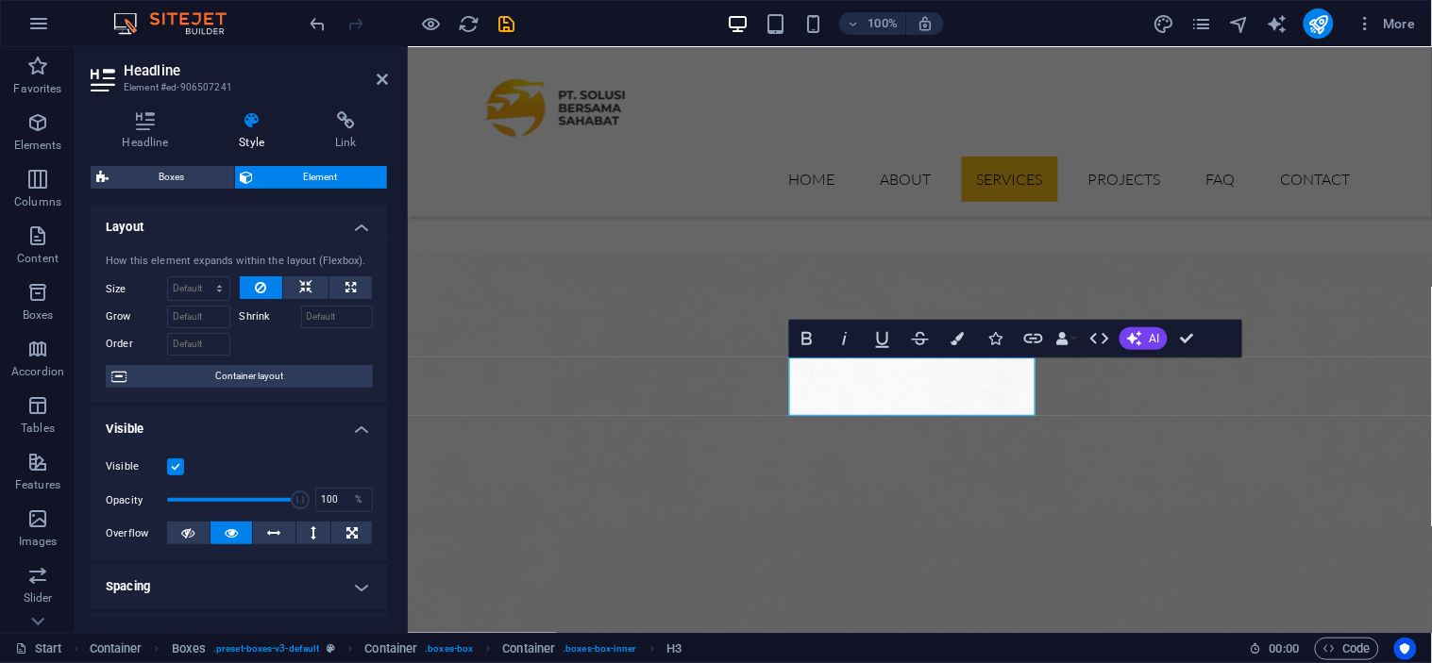
click at [992, 484] on div "Container H1 Banner Banner Container Container Container Text Info Bar Containe…" at bounding box center [920, 340] width 1024 height 586
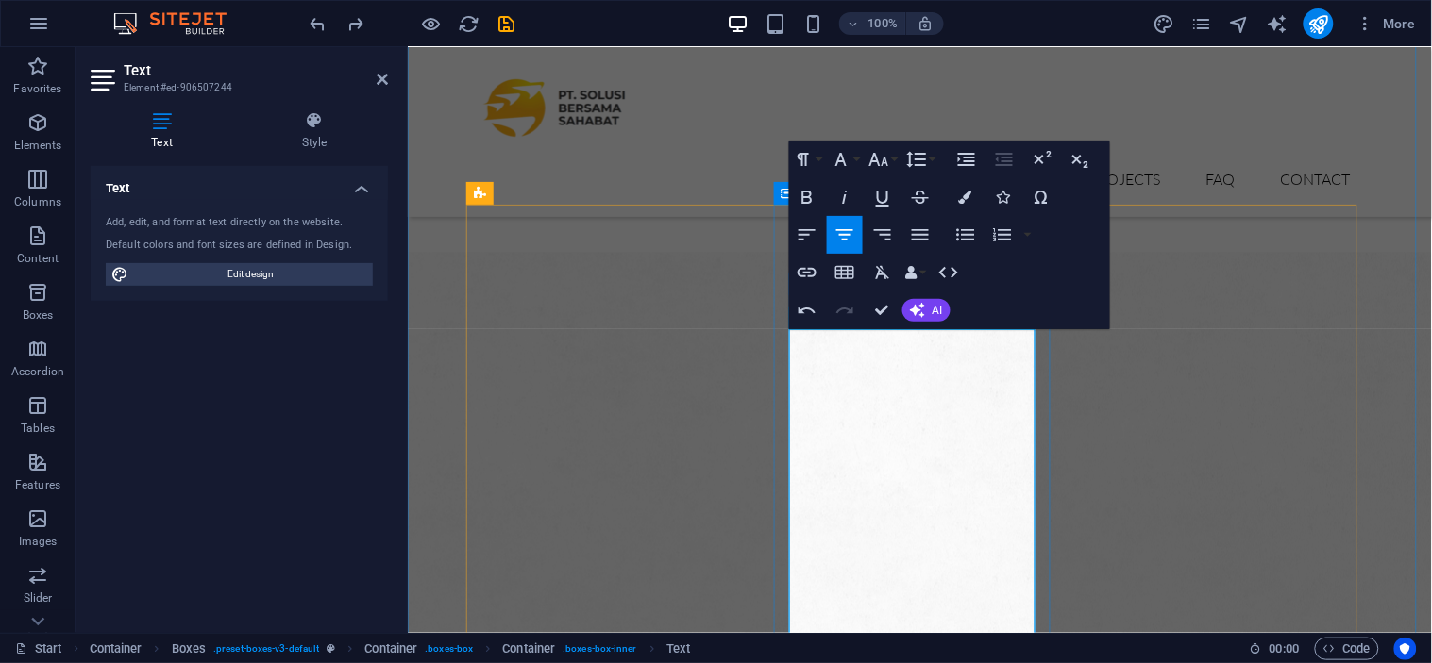
scroll to position [1182, 0]
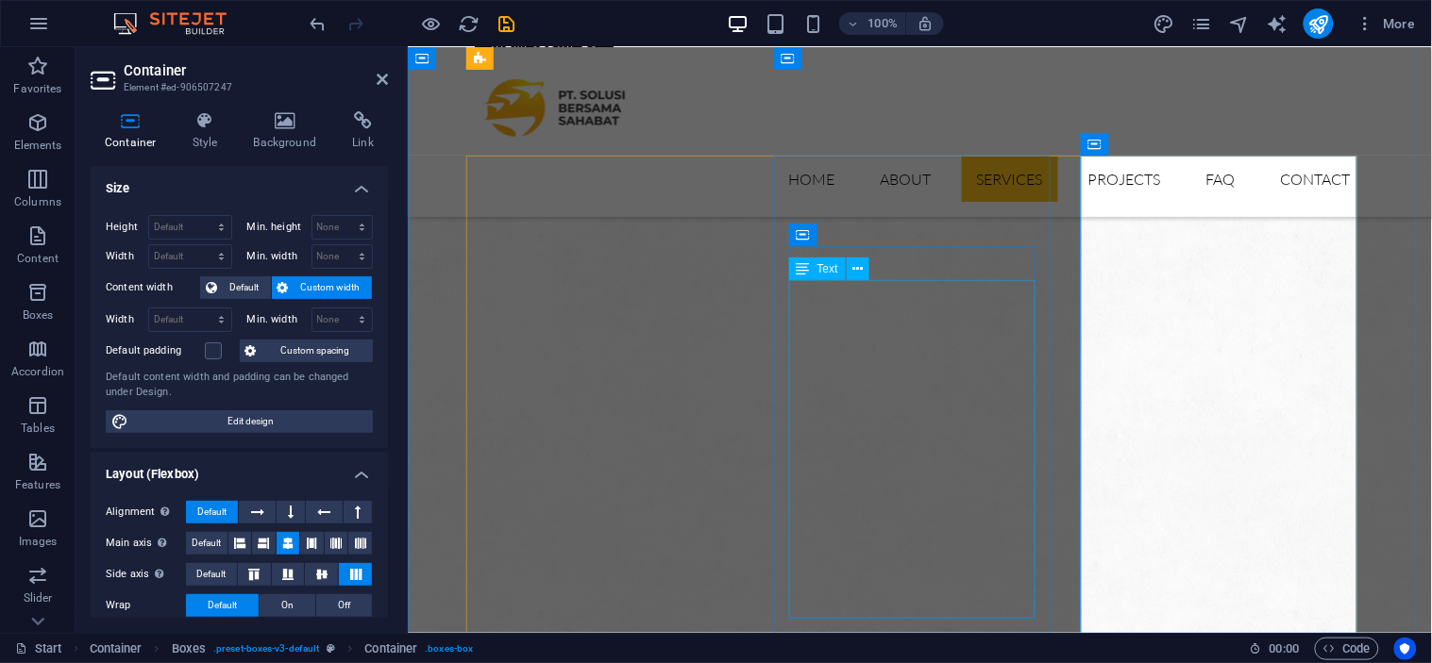
scroll to position [1202, 0]
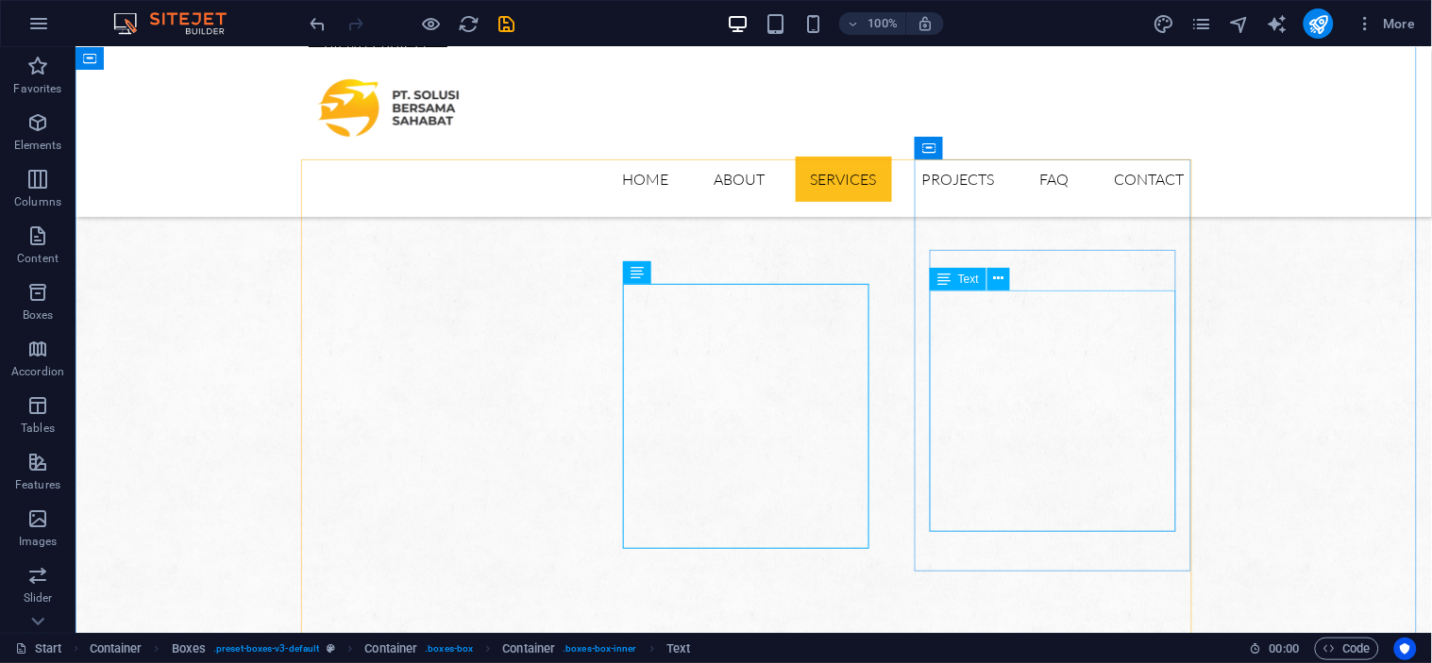
scroll to position [1200, 0]
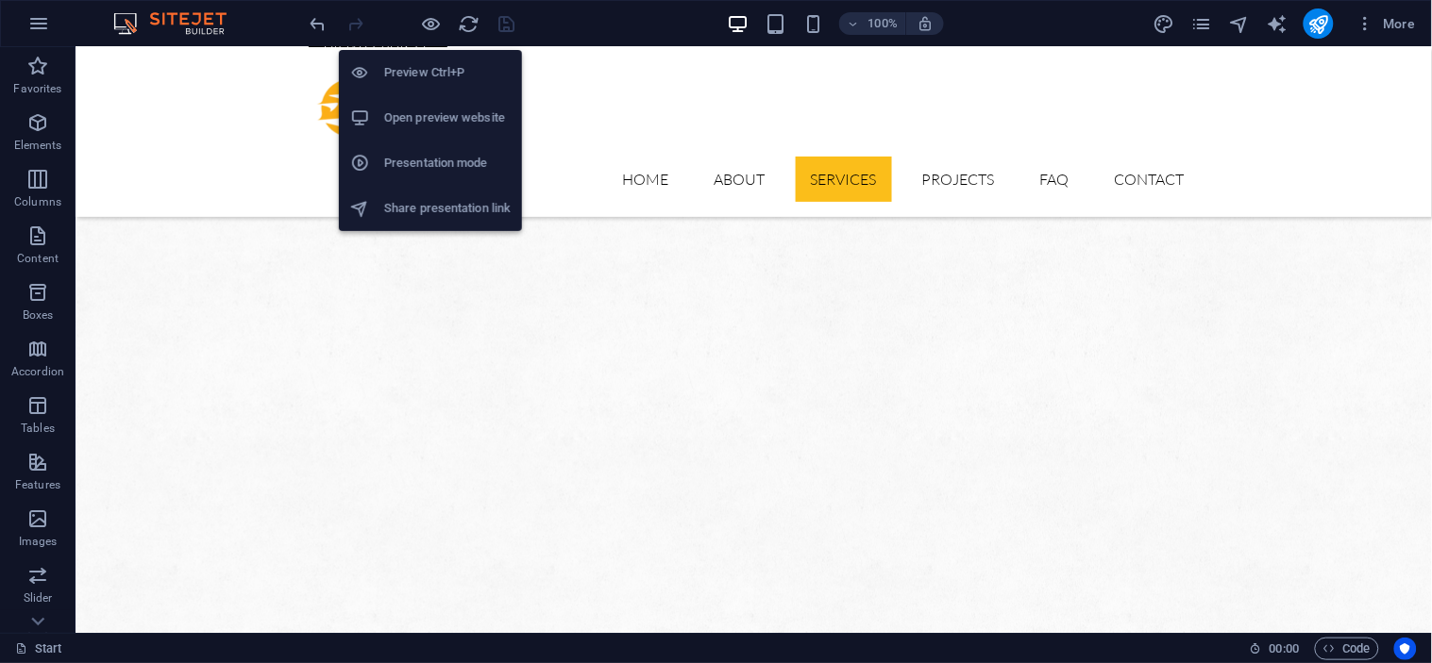
click at [446, 121] on h6 "Open preview website" at bounding box center [447, 118] width 126 height 23
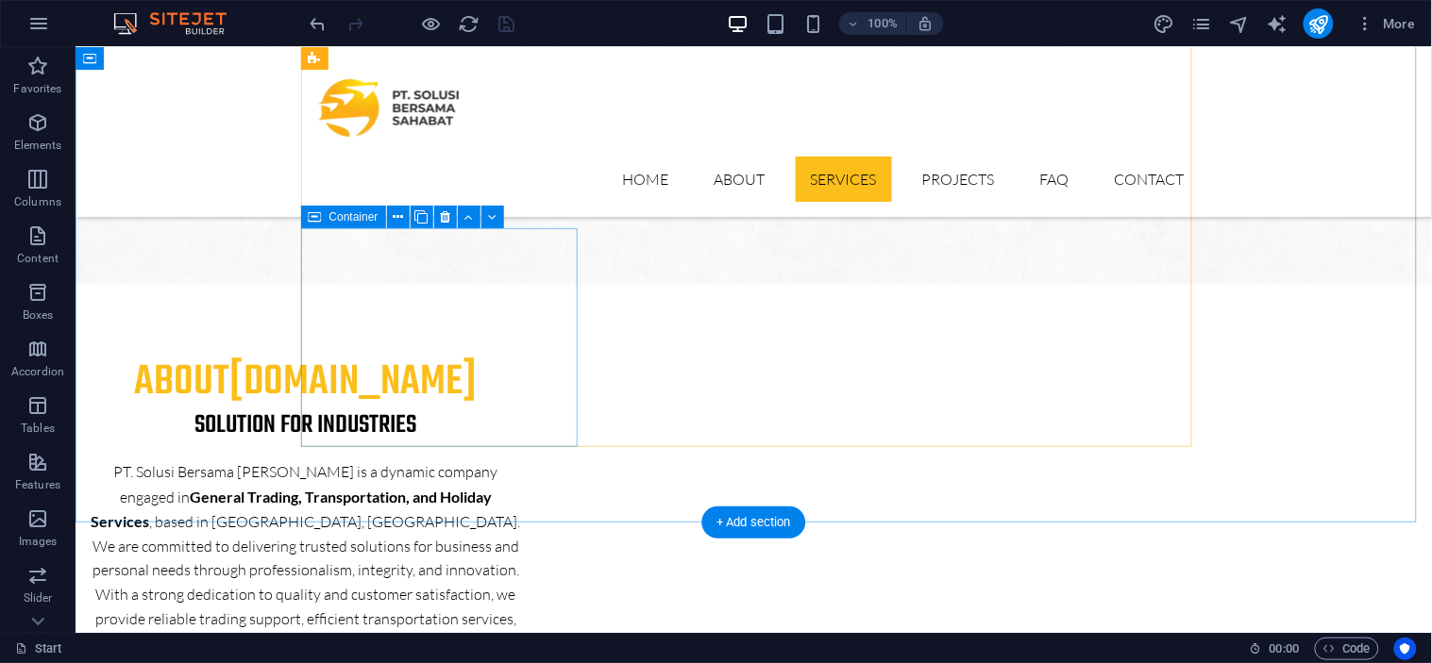
scroll to position [1574, 0]
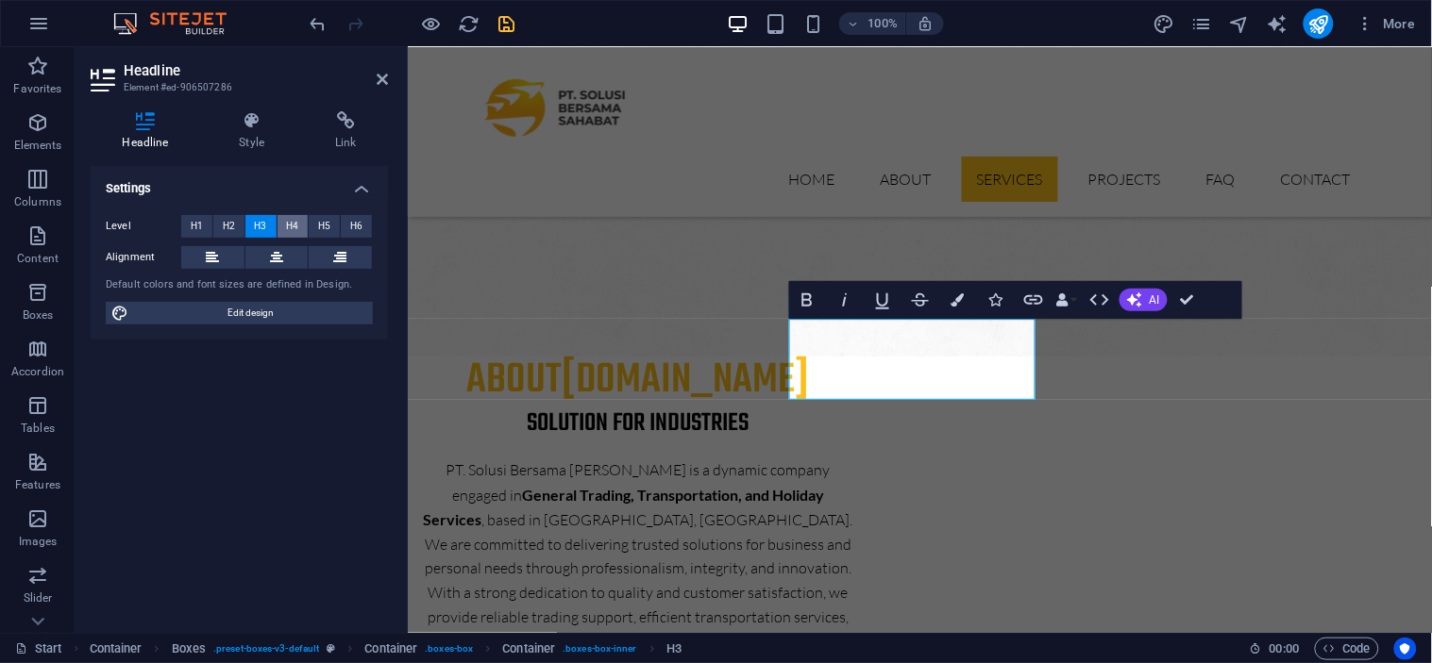
click at [287, 223] on span "H4" at bounding box center [292, 226] width 12 height 23
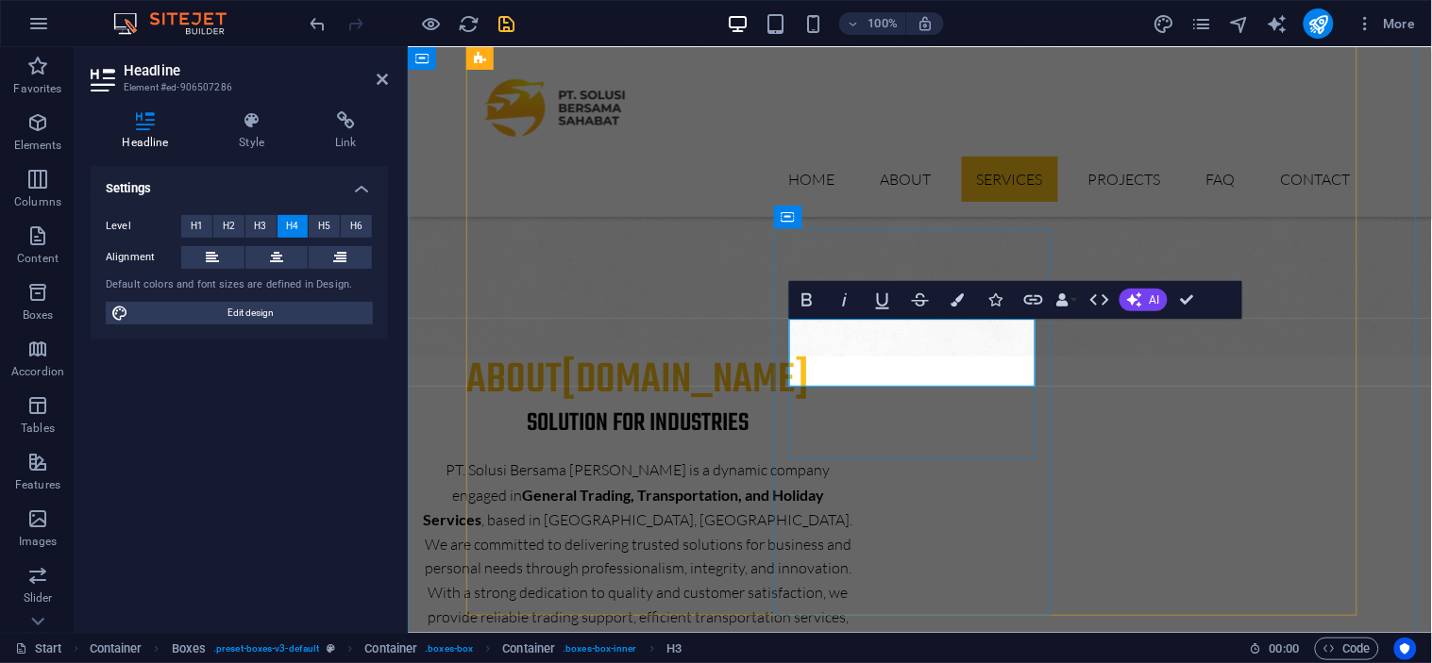
click at [965, 300] on button "Colors" at bounding box center [958, 300] width 36 height 38
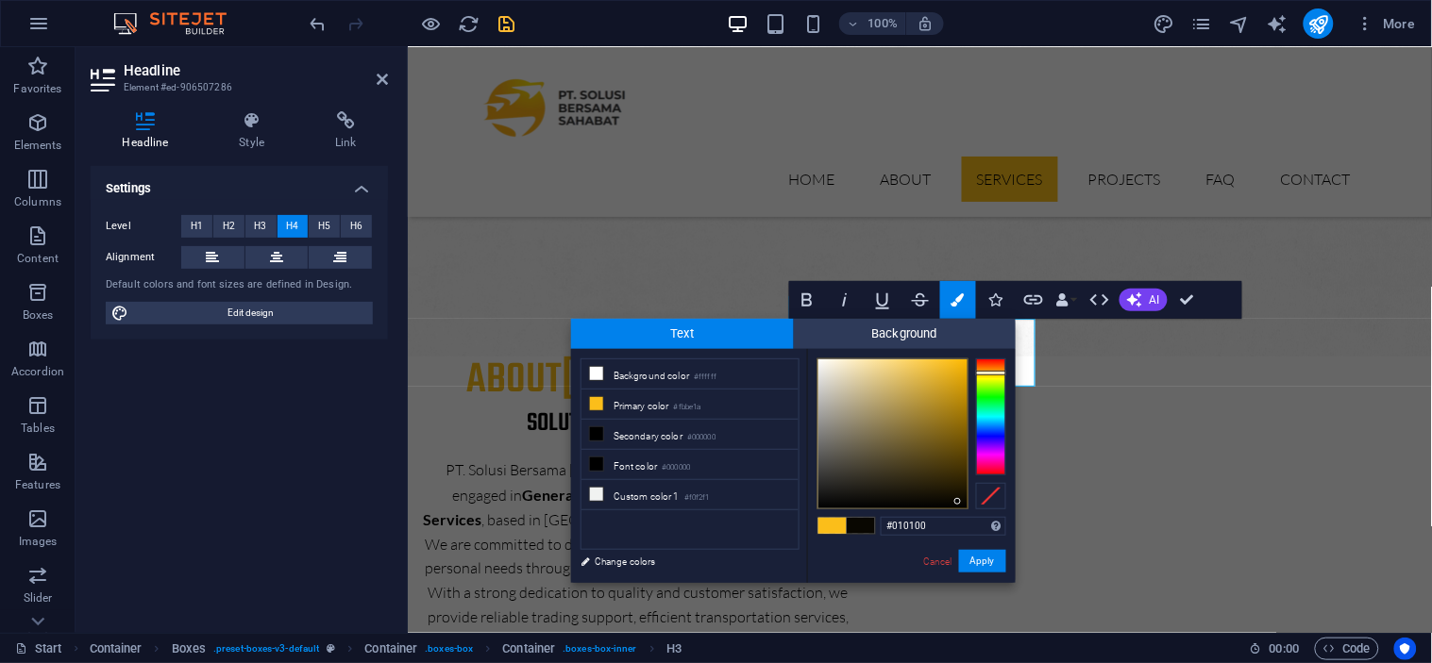
type input "#000000"
drag, startPoint x: 950, startPoint y: 466, endPoint x: 975, endPoint y: 513, distance: 53.2
click at [975, 513] on div "#000000 Supported formats #0852ed rgb(8, 82, 237) rgba(8, 82, 237, 90%) hsv(221…" at bounding box center [911, 603] width 209 height 508
click at [974, 566] on button "Apply" at bounding box center [982, 561] width 47 height 23
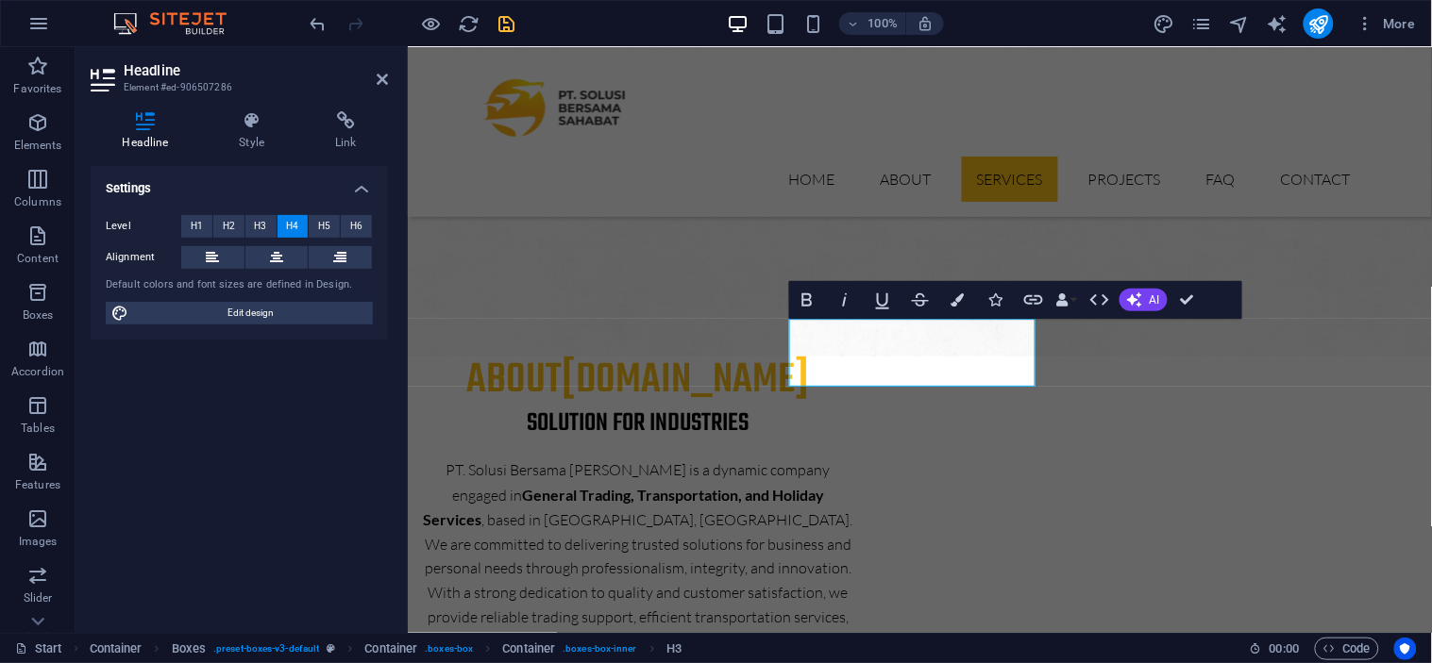
click at [885, 422] on div "Container H1 Banner Banner Container Container Container Text Info Bar Containe…" at bounding box center [920, 340] width 1024 height 586
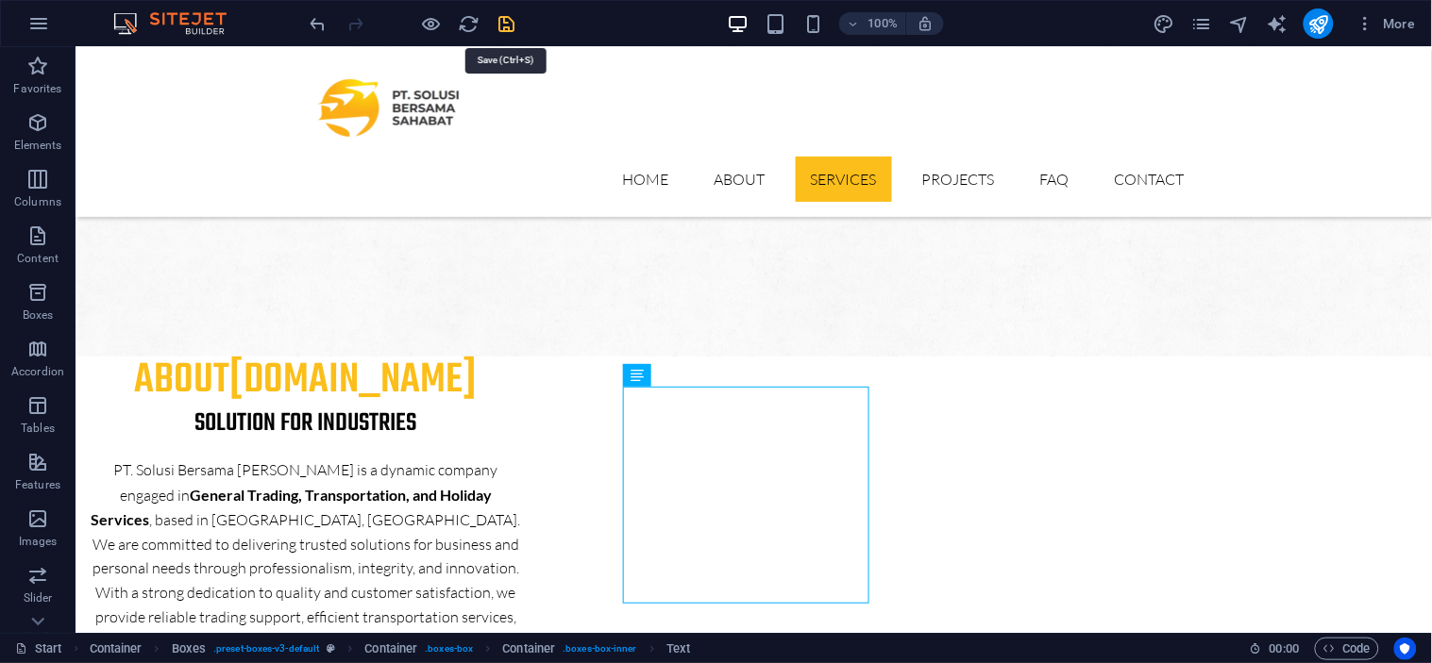
click at [496, 25] on icon "save" at bounding box center [507, 24] width 22 height 22
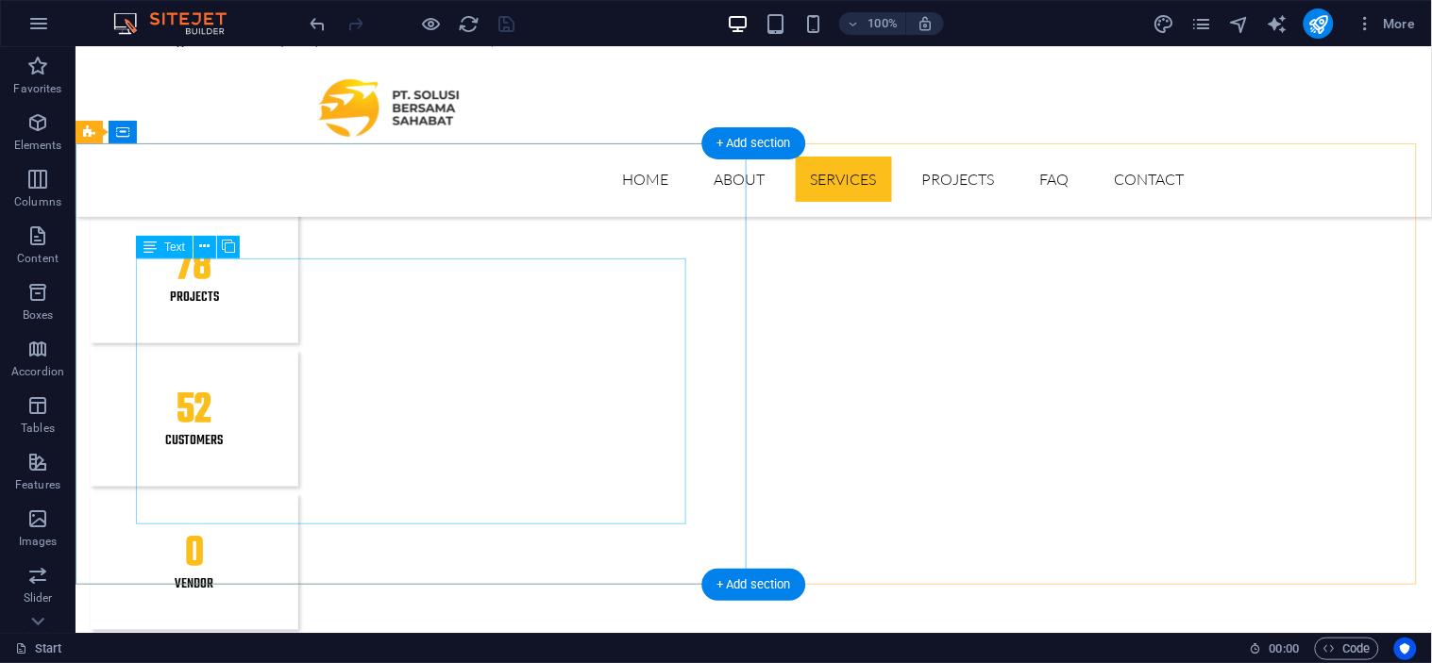
scroll to position [2128, 0]
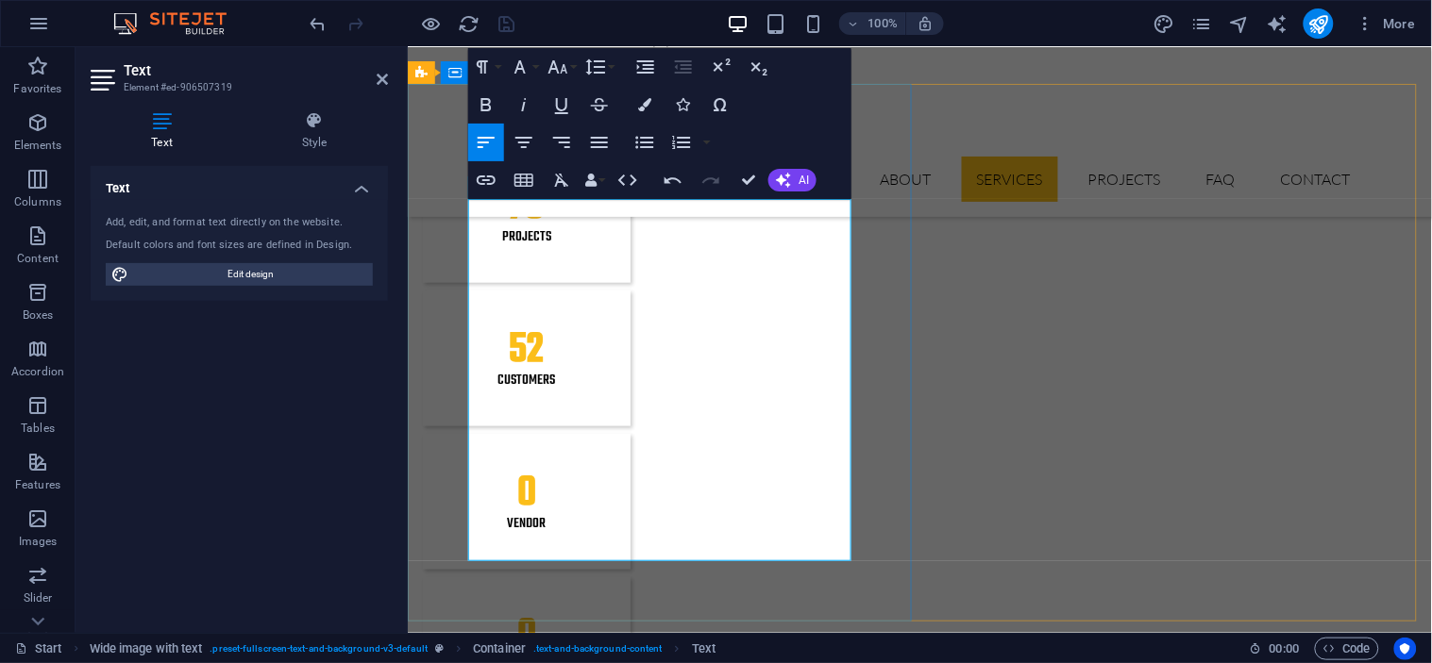
scroll to position [2191, 0]
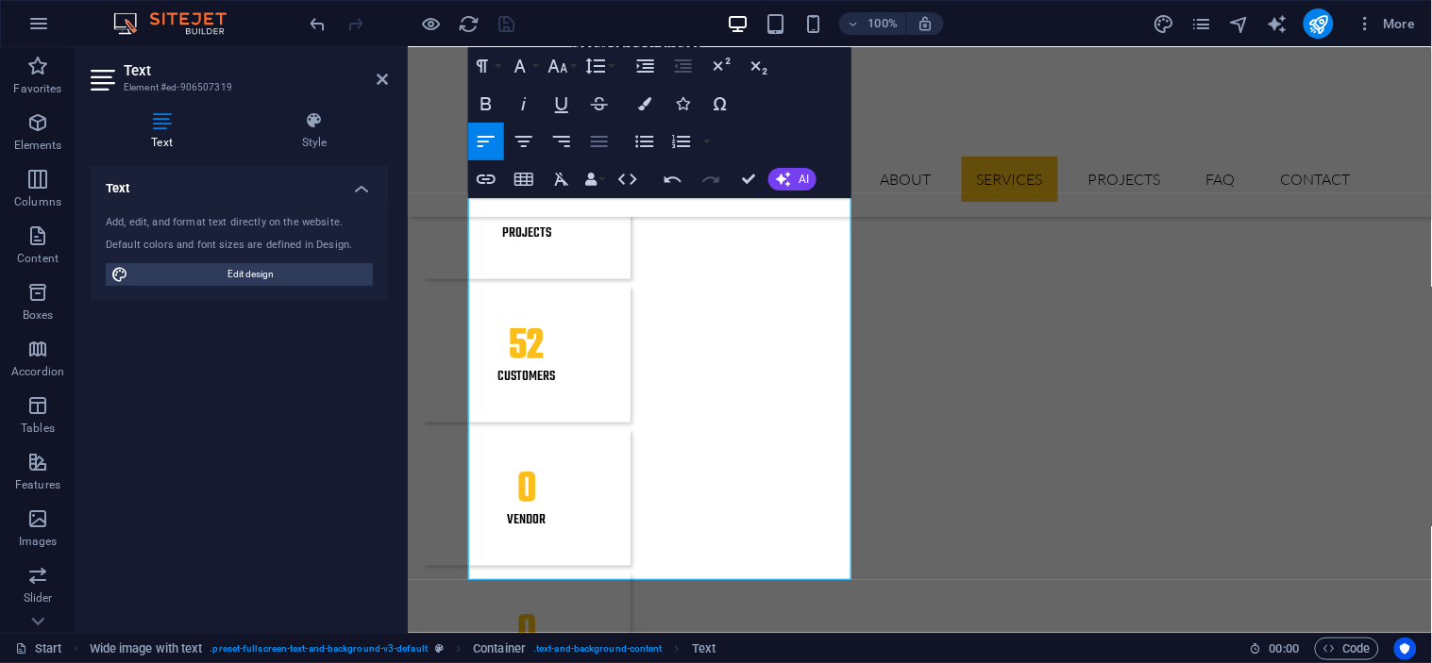
click at [591, 138] on icon "button" at bounding box center [599, 141] width 23 height 23
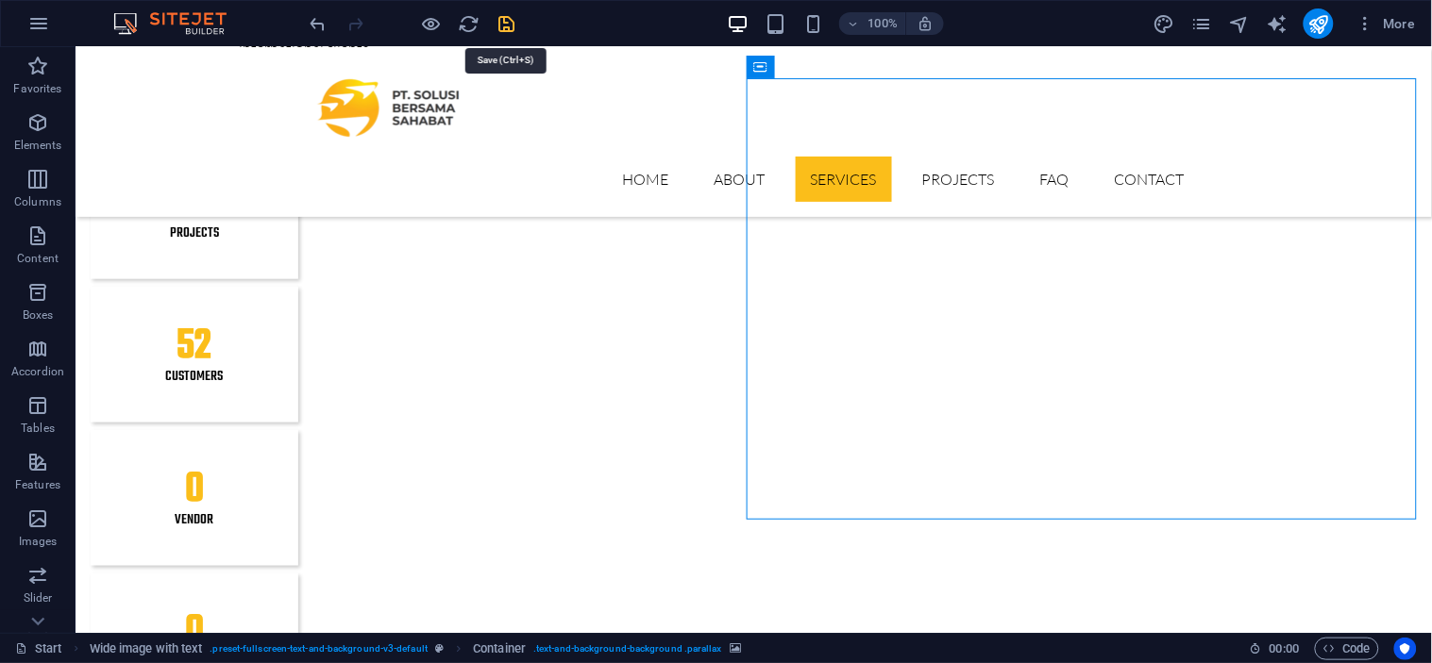
click at [508, 21] on icon "save" at bounding box center [507, 24] width 22 height 22
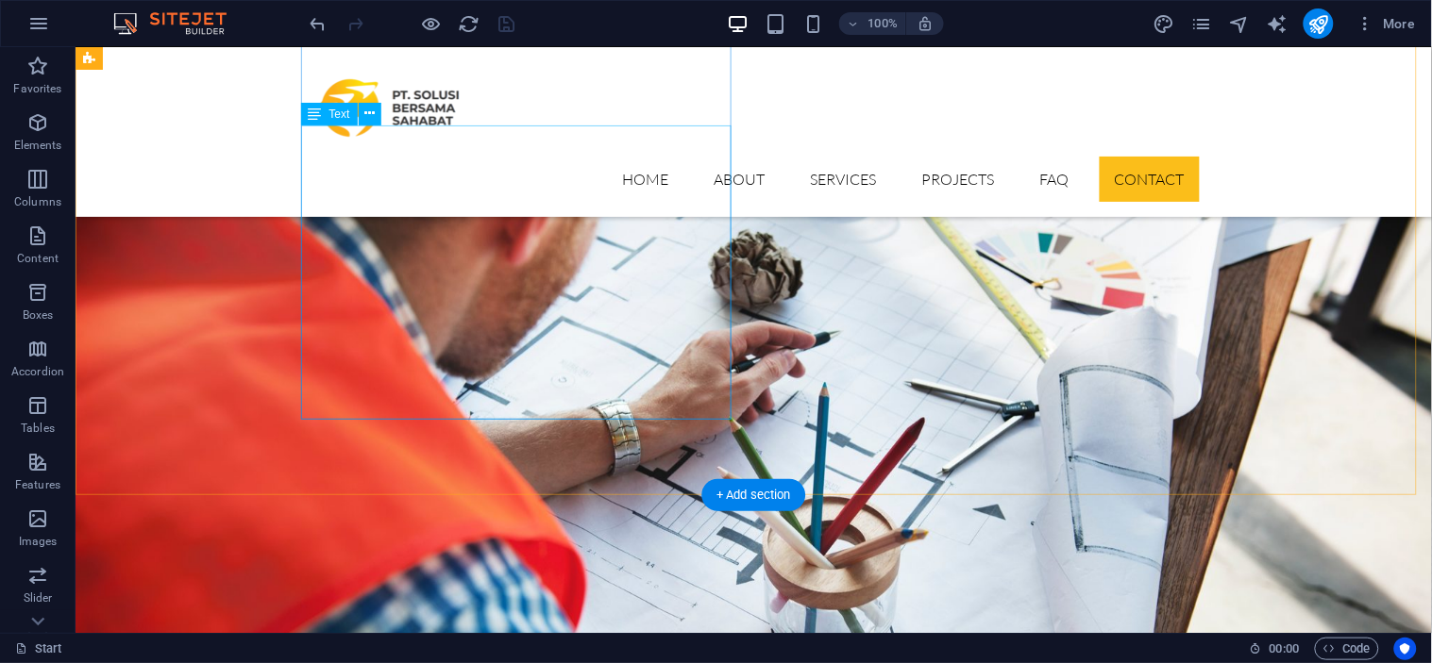
scroll to position [6121, 0]
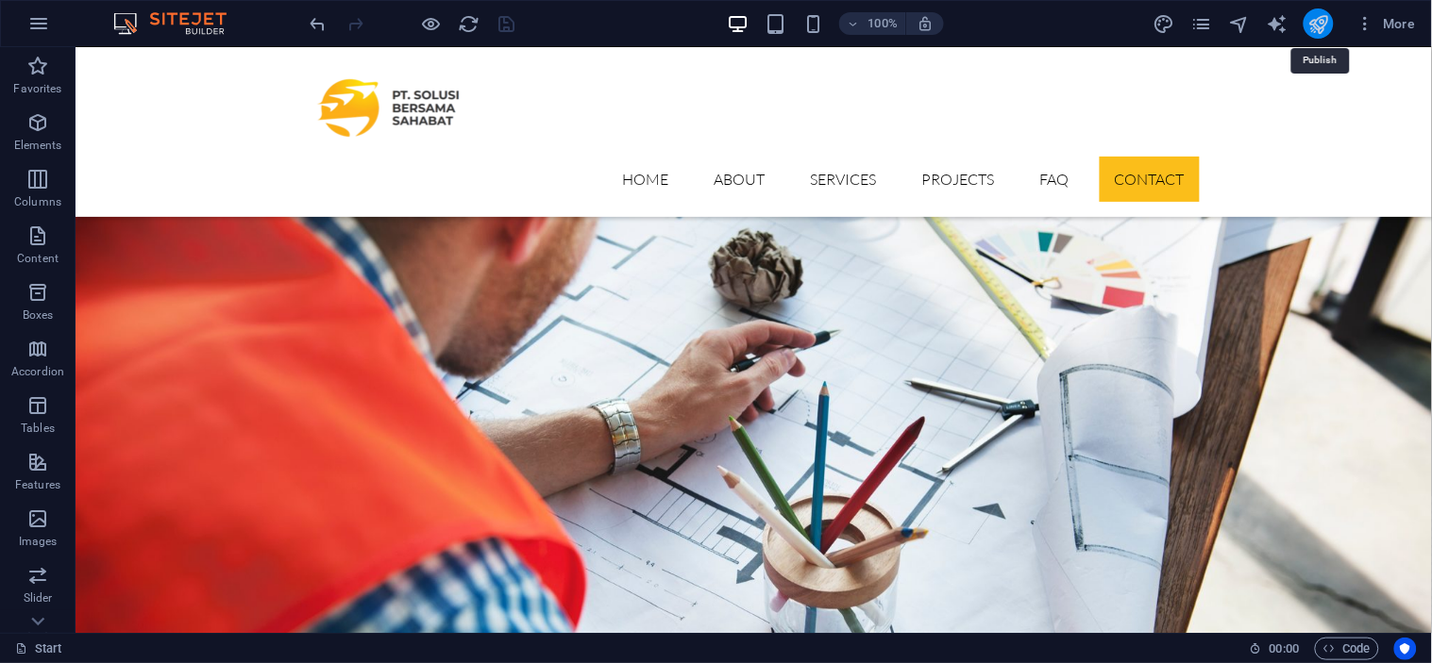
click at [1312, 21] on icon "publish" at bounding box center [1318, 24] width 22 height 22
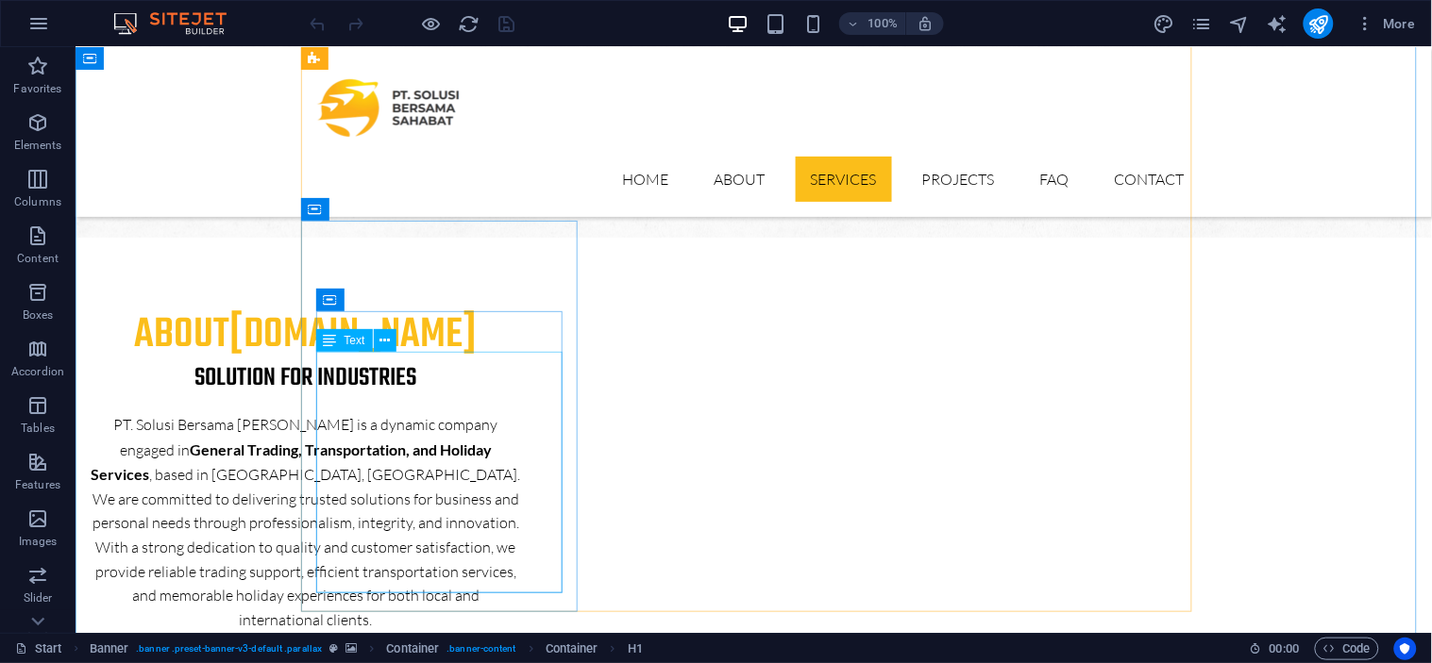
scroll to position [1582, 0]
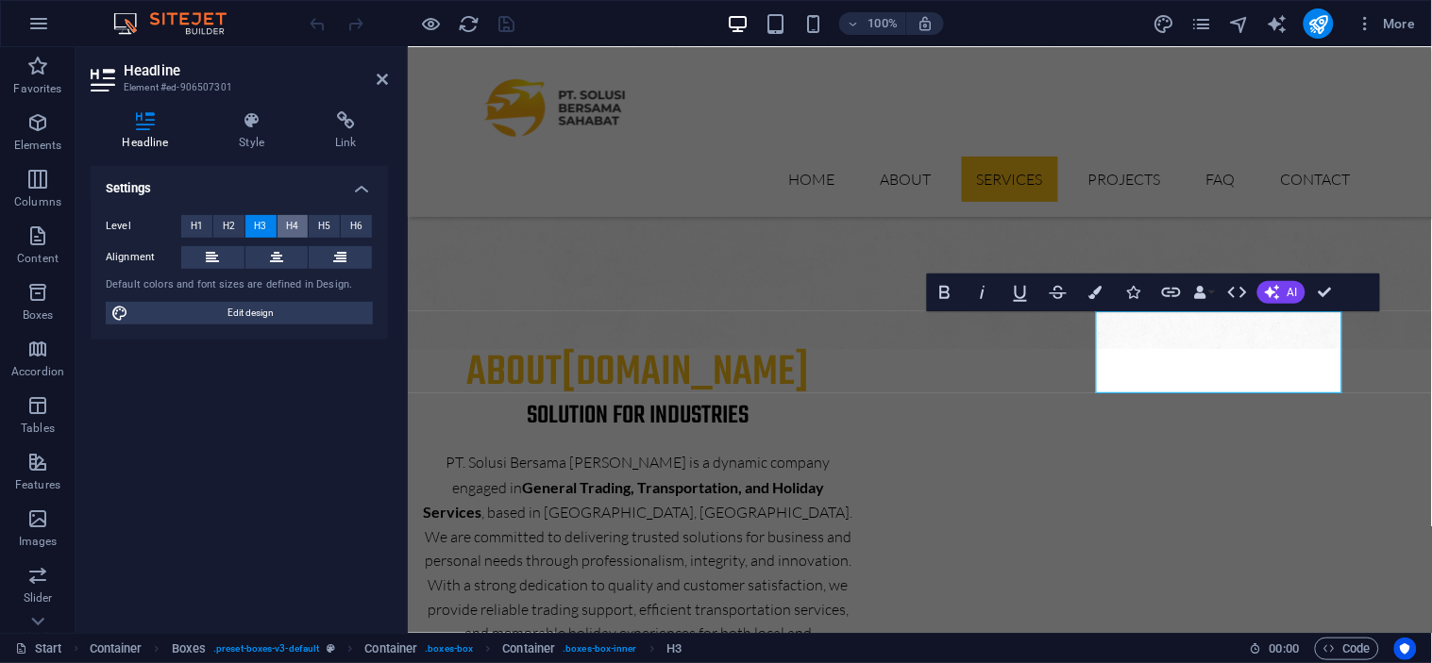
click at [299, 225] on button "H4" at bounding box center [292, 226] width 31 height 23
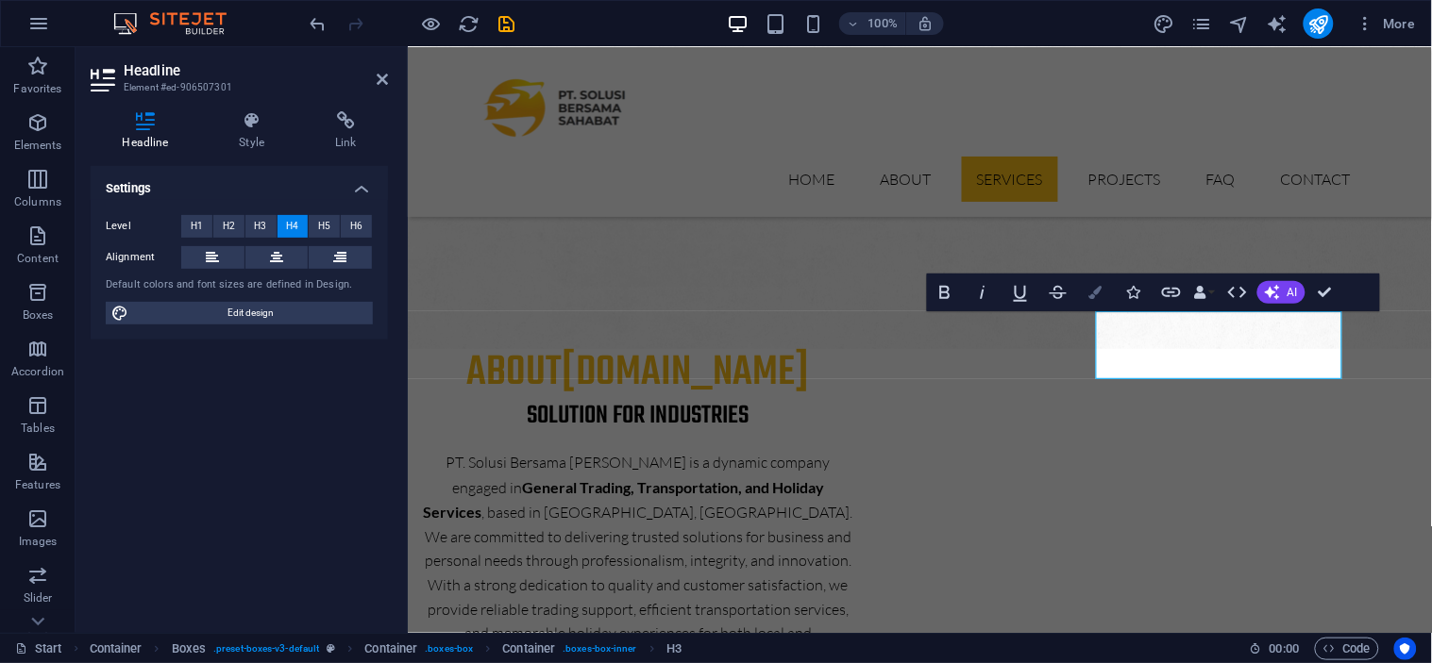
click at [1098, 295] on icon "button" at bounding box center [1095, 292] width 13 height 13
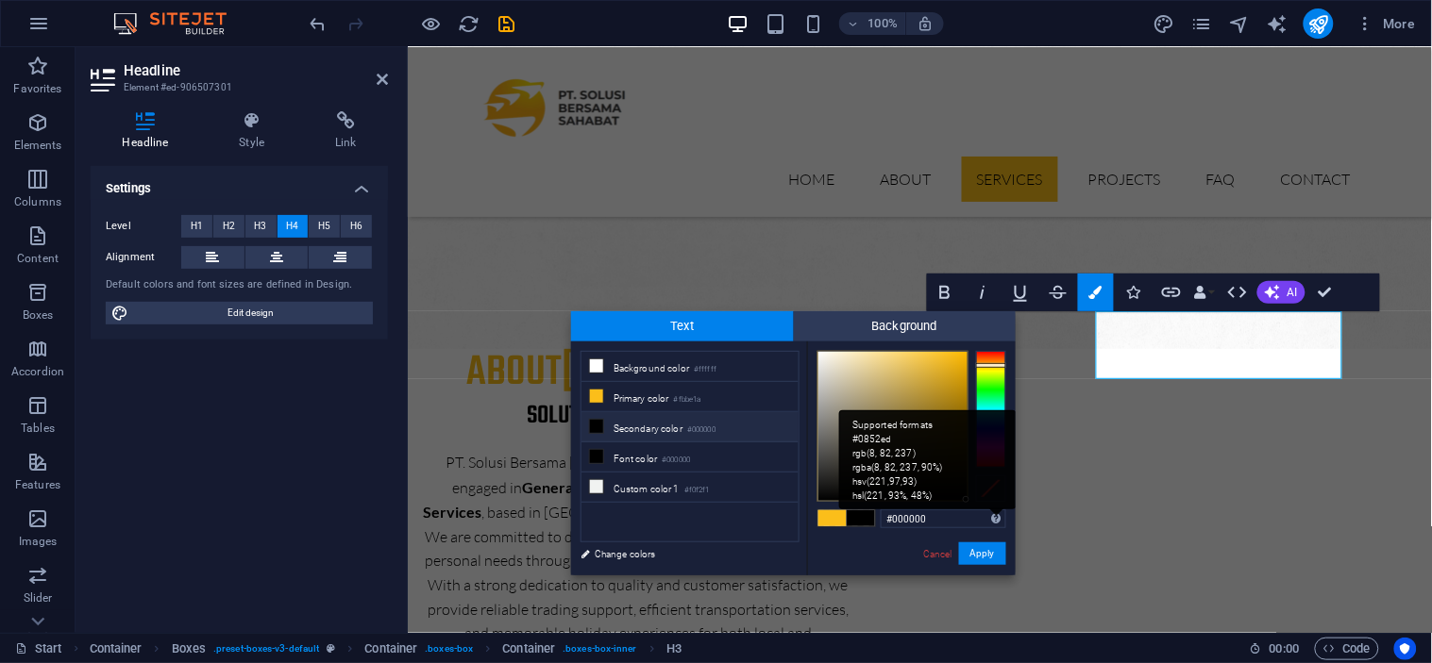
drag, startPoint x: 950, startPoint y: 353, endPoint x: 992, endPoint y: 514, distance: 166.6
click at [992, 514] on div "#000000 Supported formats #0852ed rgb(8, 82, 237) rgba(8, 82, 237, 90%) hsv(221…" at bounding box center [911, 596] width 209 height 508
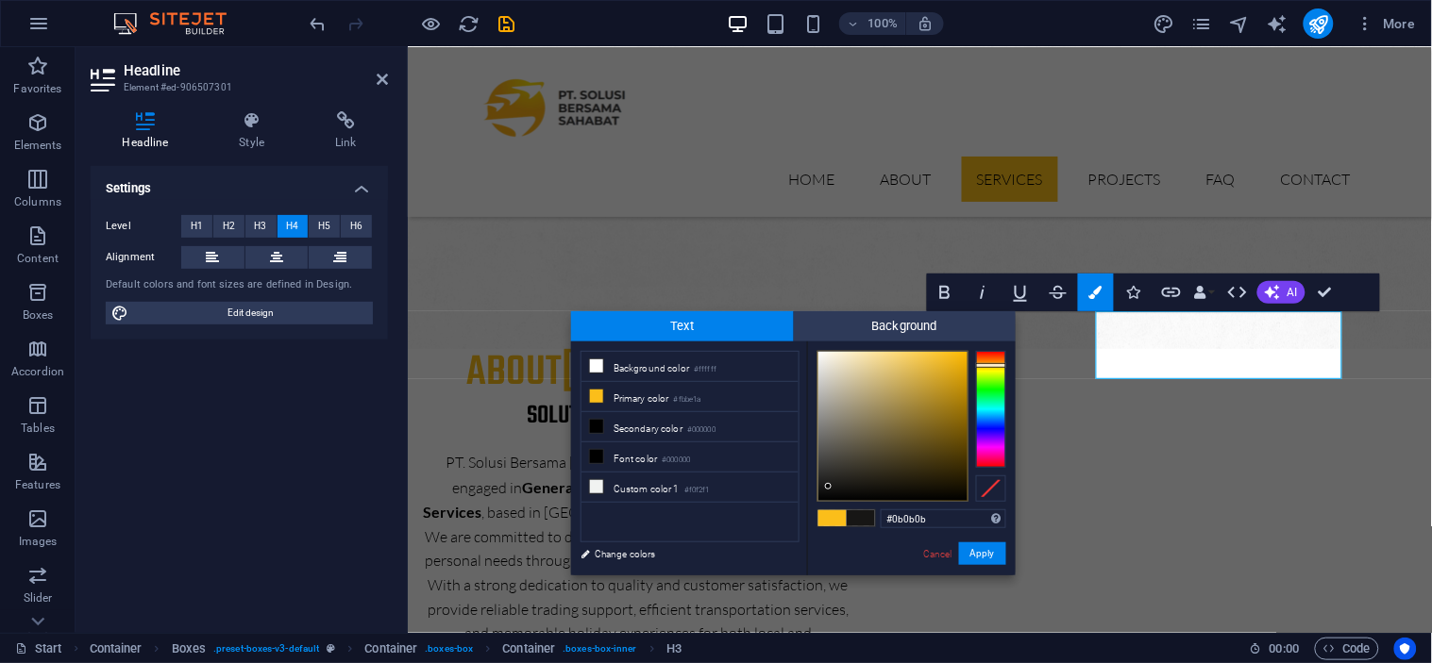
type input "#000000"
drag, startPoint x: 960, startPoint y: 500, endPoint x: 824, endPoint y: 508, distance: 136.1
click at [824, 508] on div "#000000 Supported formats #0852ed rgb(8, 82, 237) rgba(8, 82, 237, 90%) hsv(221…" at bounding box center [911, 596] width 209 height 508
click at [913, 548] on div "#000000 Supported formats #0852ed rgb(8, 82, 237) rgba(8, 82, 237, 90%) hsv(221…" at bounding box center [911, 596] width 209 height 508
click at [973, 544] on button "Apply" at bounding box center [982, 554] width 47 height 23
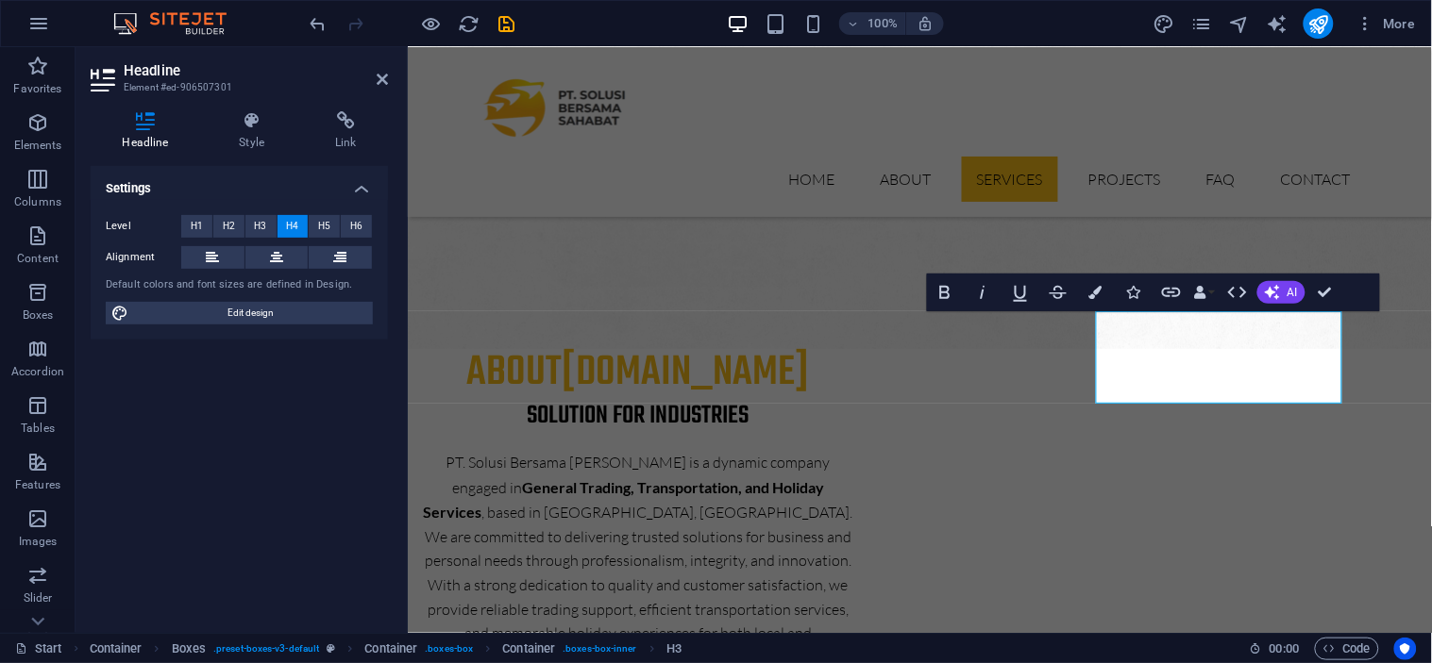
click at [1191, 445] on div "Container H1 Banner Banner Container Container Menu Bar Placeholder Container B…" at bounding box center [920, 340] width 1024 height 586
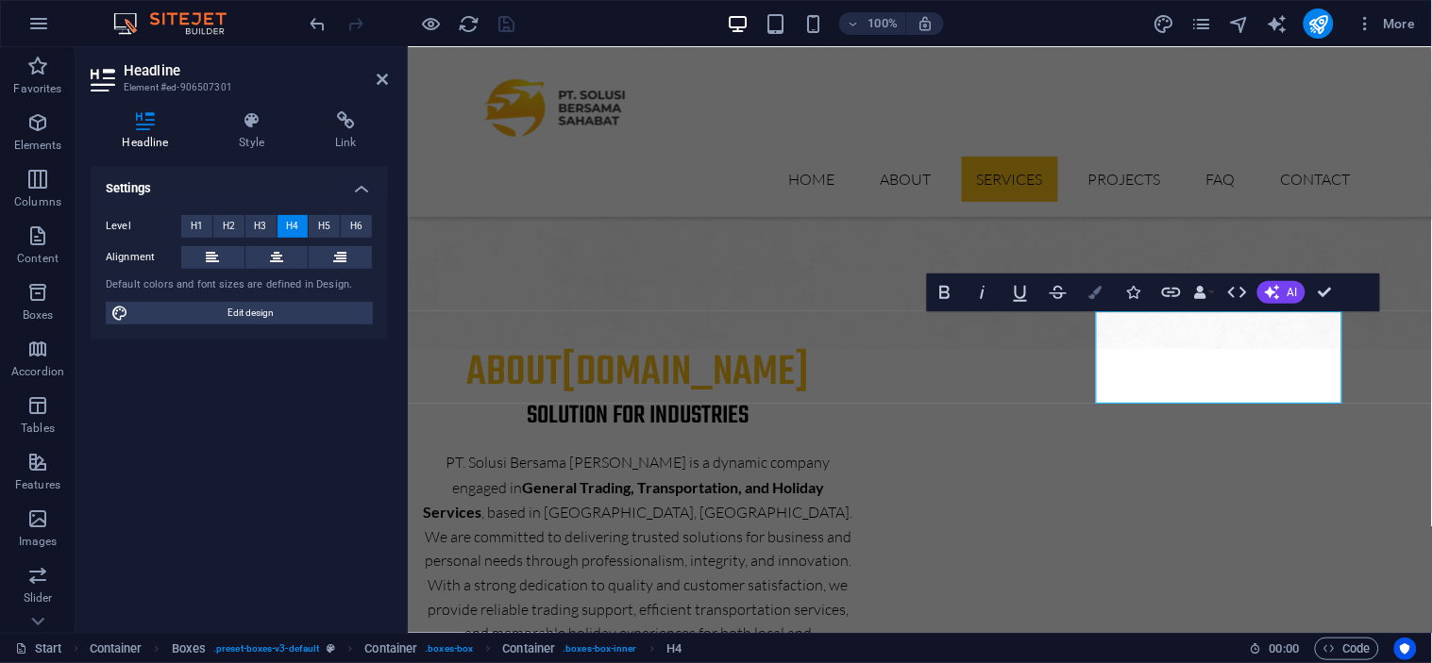
click at [1092, 295] on icon "button" at bounding box center [1095, 292] width 13 height 13
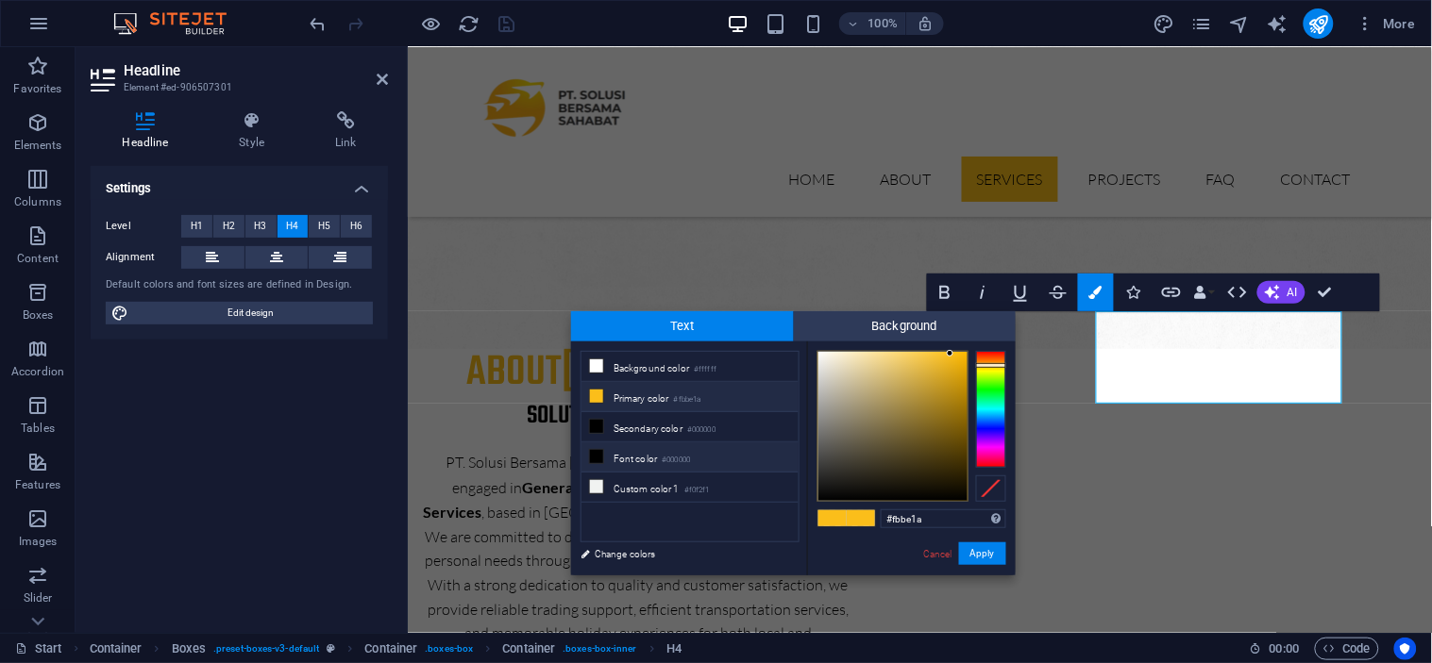
click at [711, 469] on li "Font color #000000" at bounding box center [689, 458] width 217 height 30
type input "#000000"
click at [711, 469] on li "Font color #000000" at bounding box center [689, 458] width 217 height 30
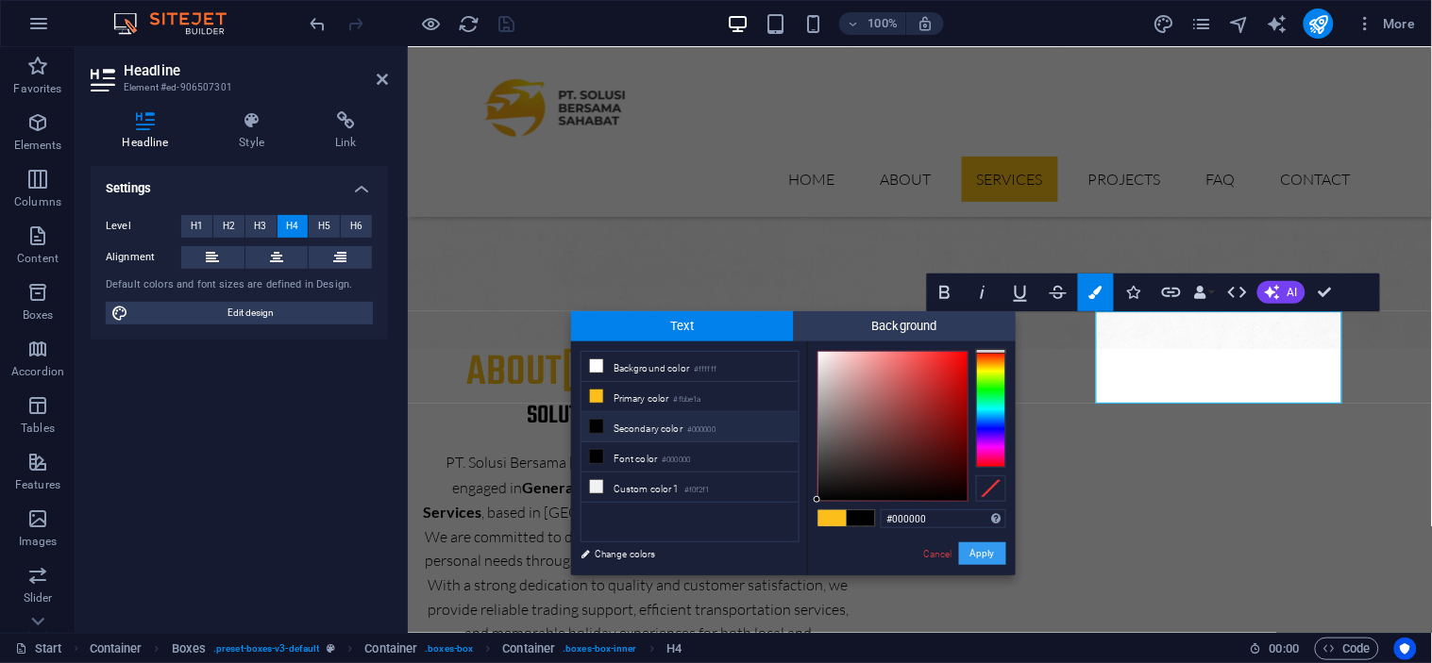
click at [974, 551] on button "Apply" at bounding box center [982, 554] width 47 height 23
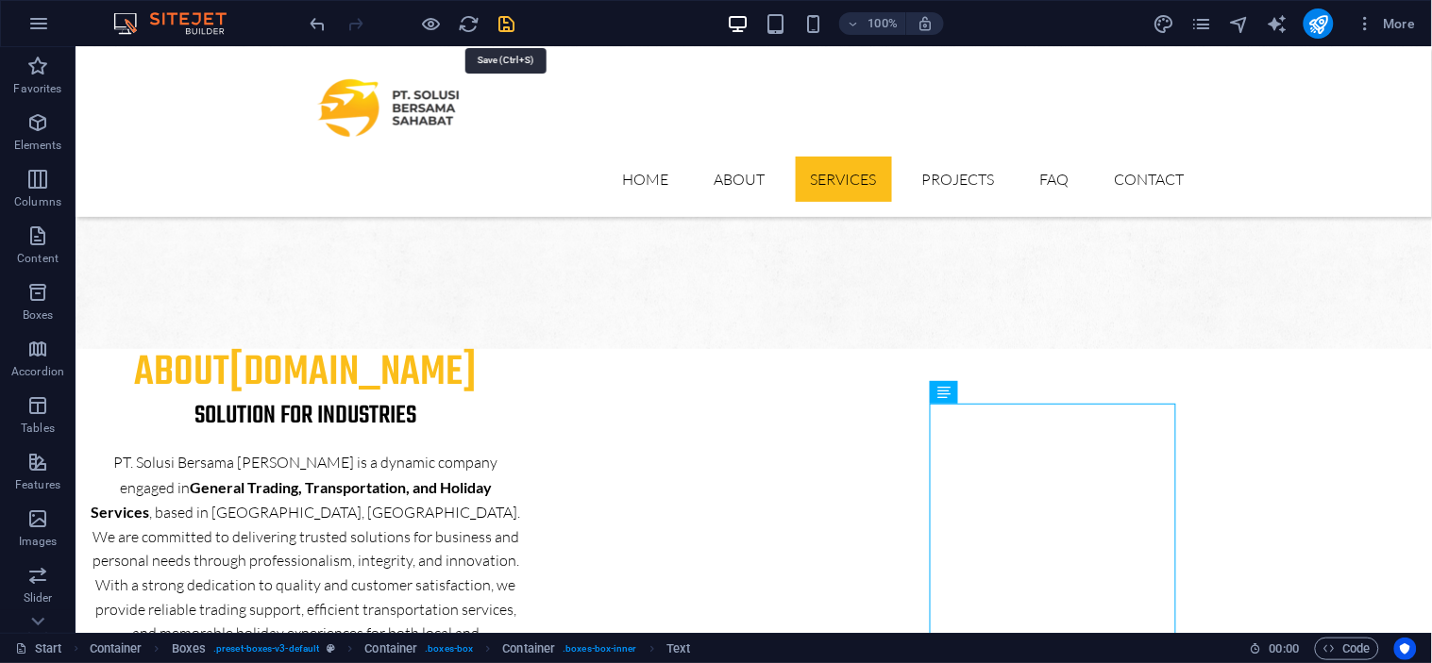
click at [503, 22] on icon "save" at bounding box center [507, 24] width 22 height 22
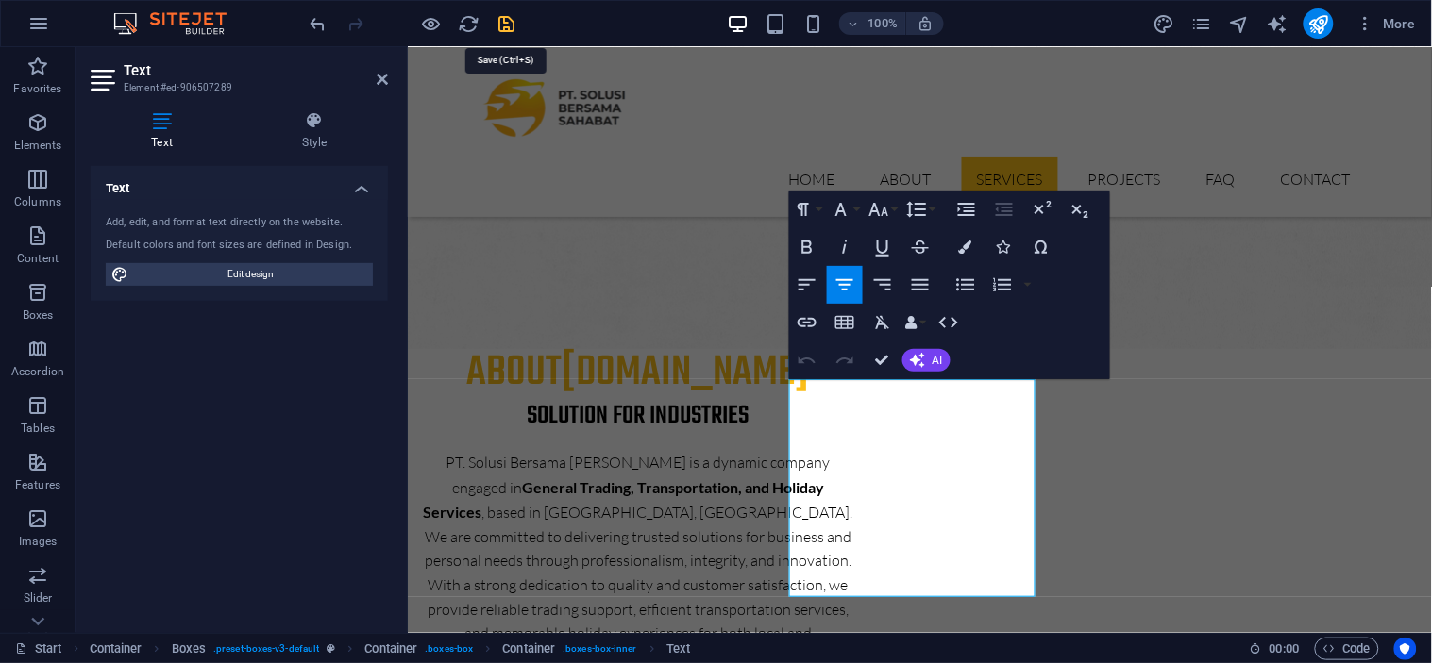
click at [503, 26] on icon "save" at bounding box center [507, 24] width 22 height 22
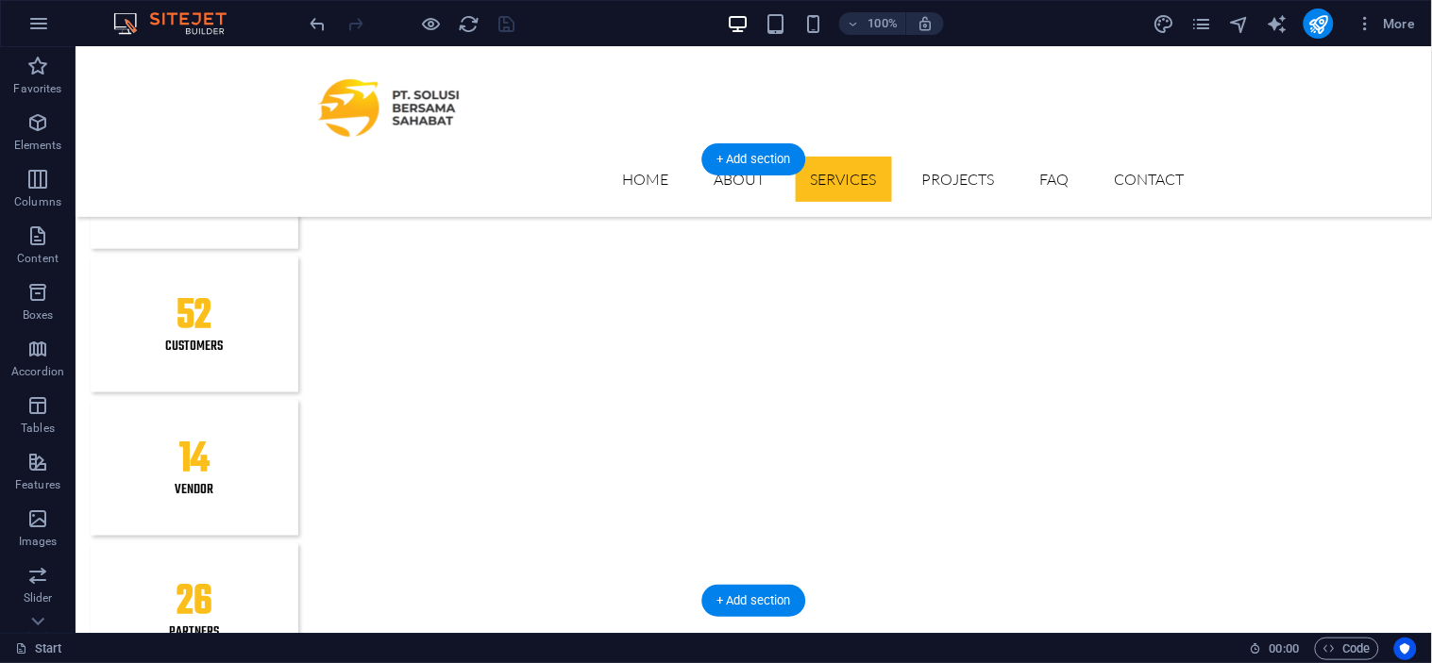
scroll to position [2222, 0]
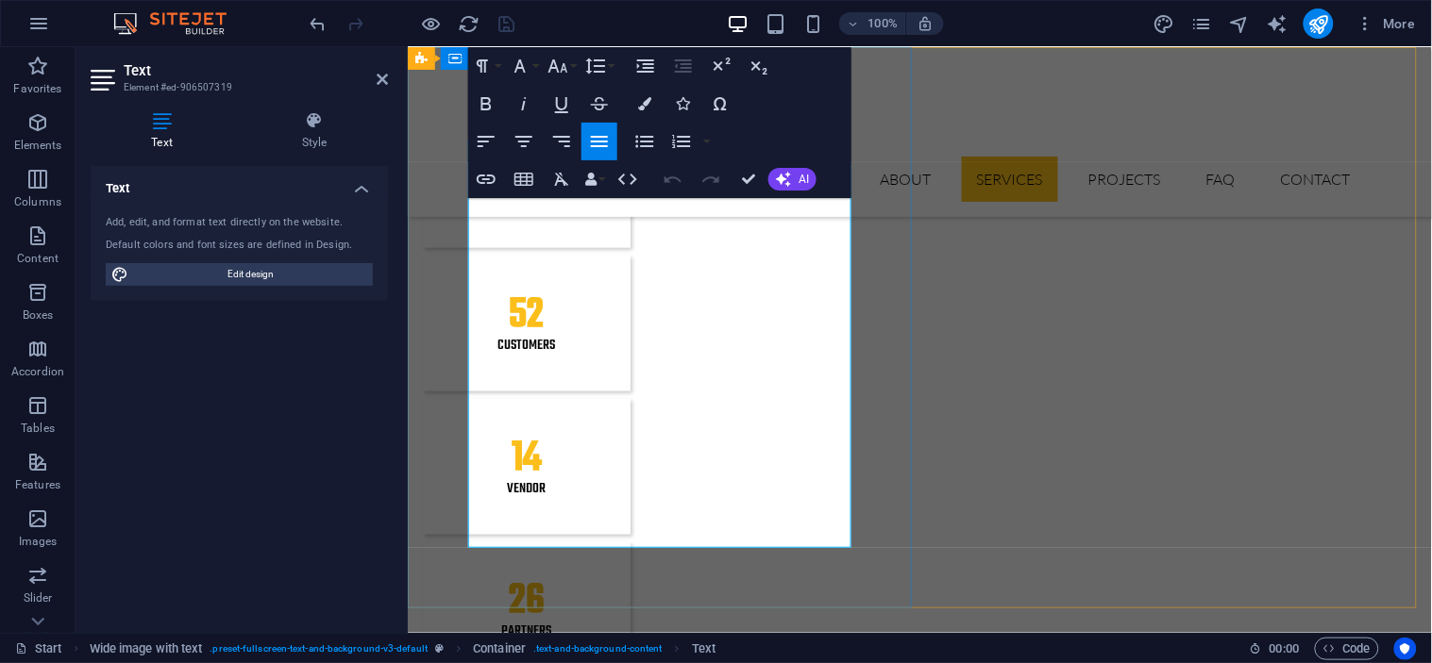
drag, startPoint x: 740, startPoint y: 246, endPoint x: 845, endPoint y: 239, distance: 105.0
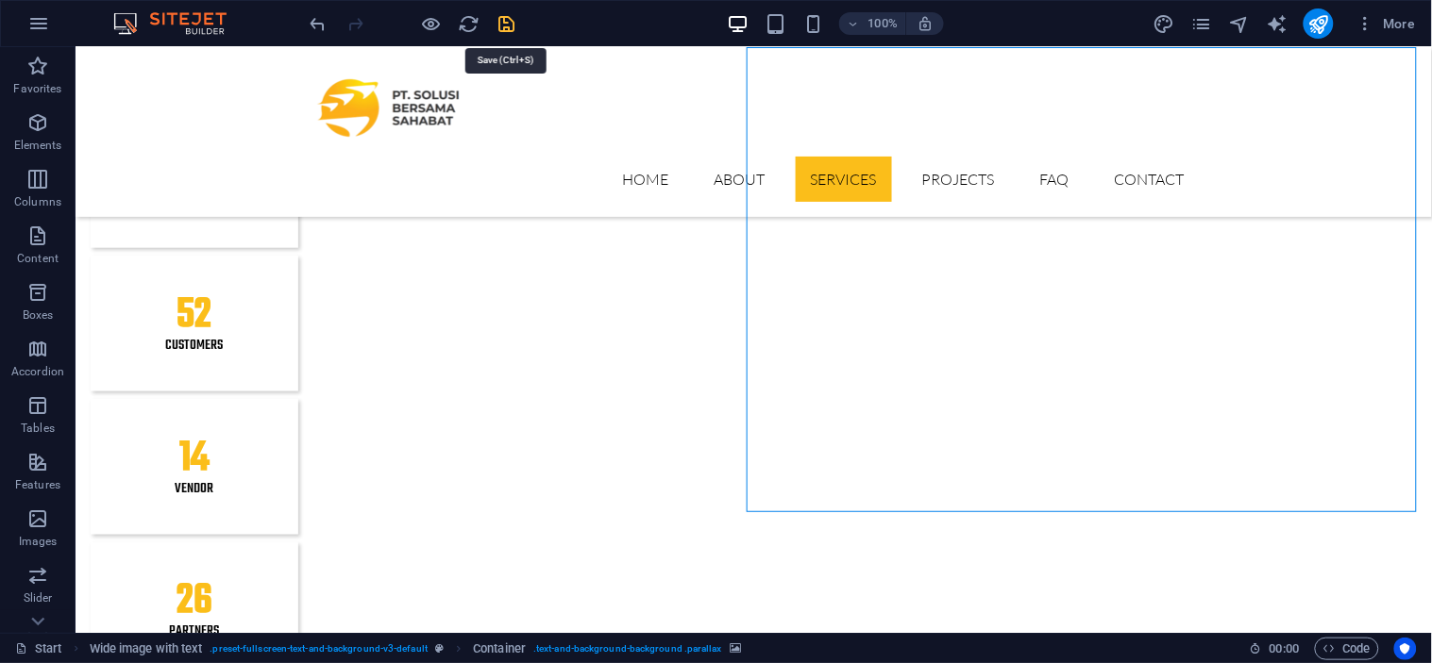
click at [501, 17] on icon "save" at bounding box center [507, 24] width 22 height 22
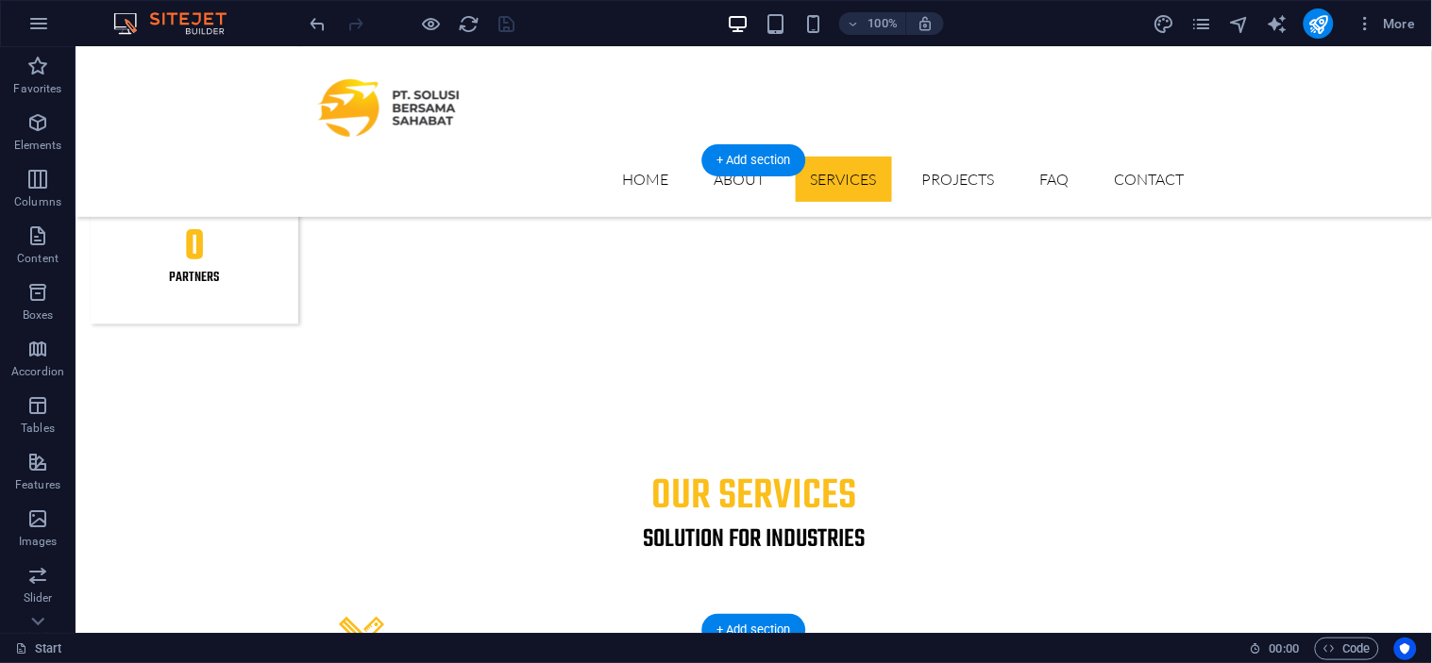
scroll to position [2573, 0]
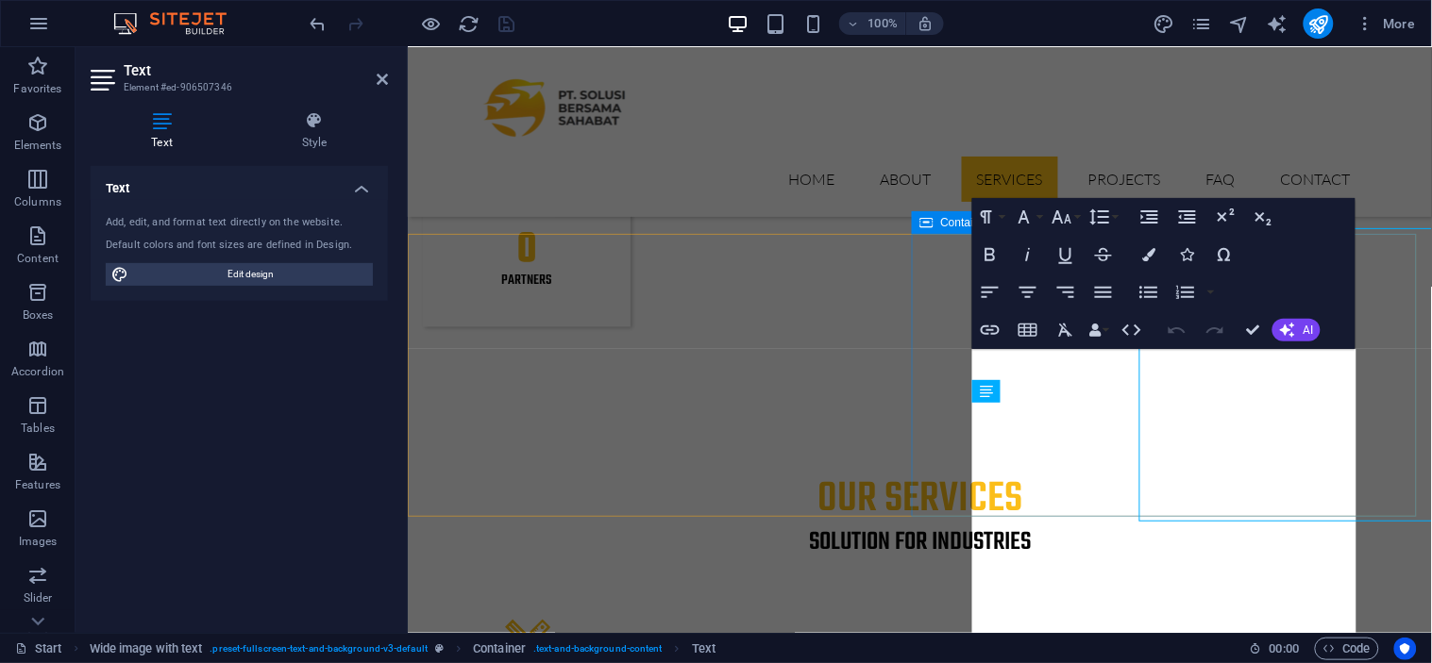
scroll to position [2621, 0]
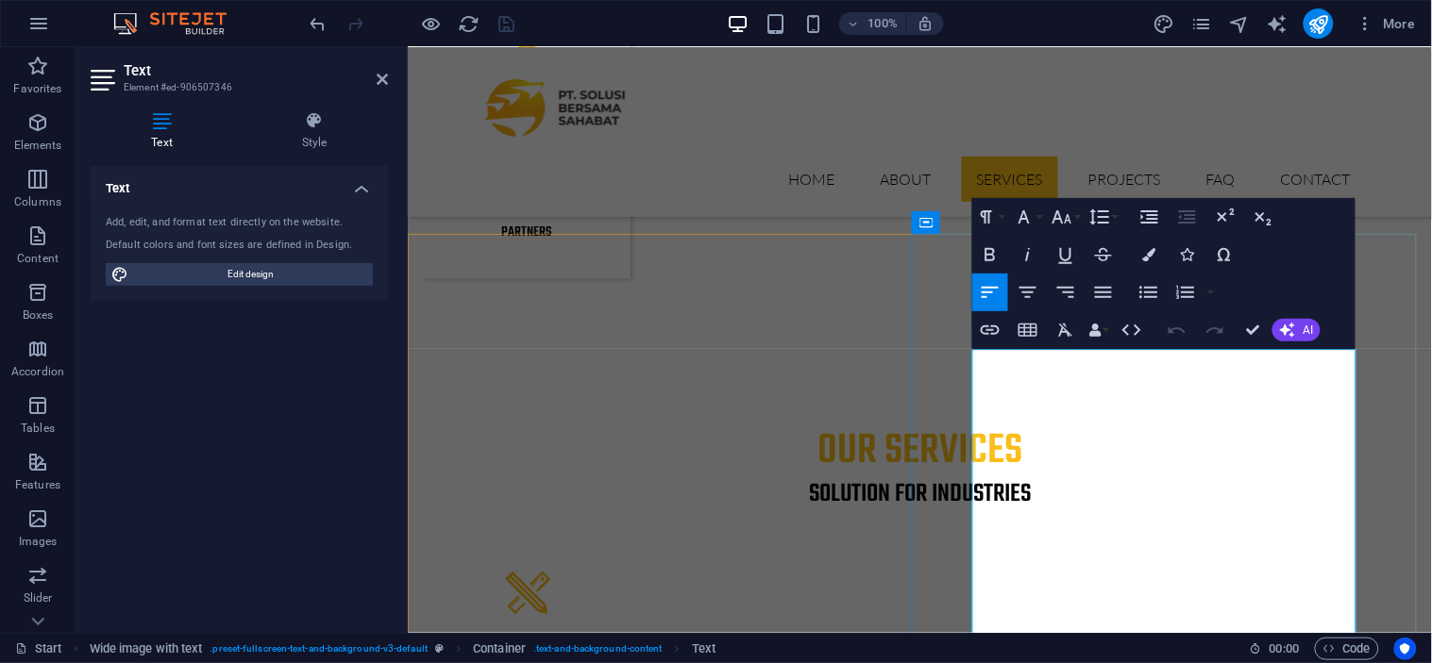
drag, startPoint x: 1108, startPoint y: 528, endPoint x: 967, endPoint y: 367, distance: 214.0
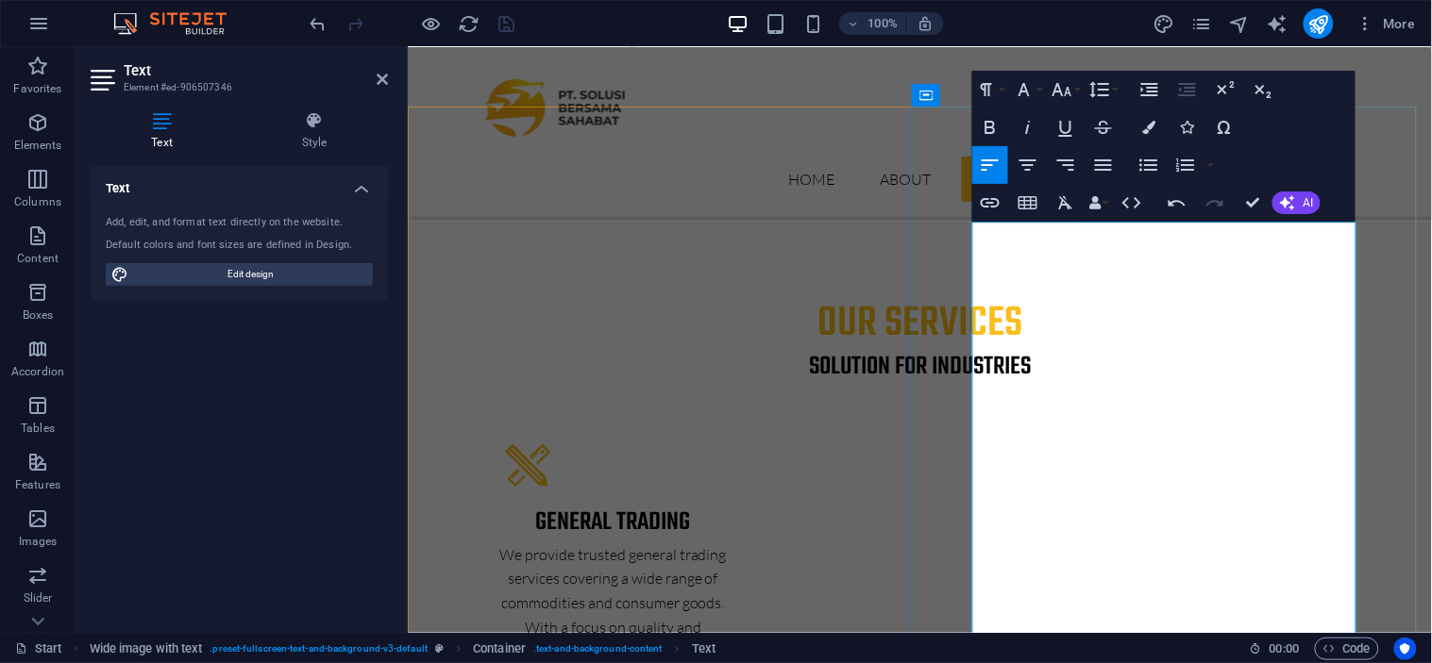
scroll to position [2750, 0]
drag, startPoint x: 1185, startPoint y: 477, endPoint x: 967, endPoint y: 233, distance: 326.8
click at [1106, 165] on icon "button" at bounding box center [1103, 164] width 23 height 23
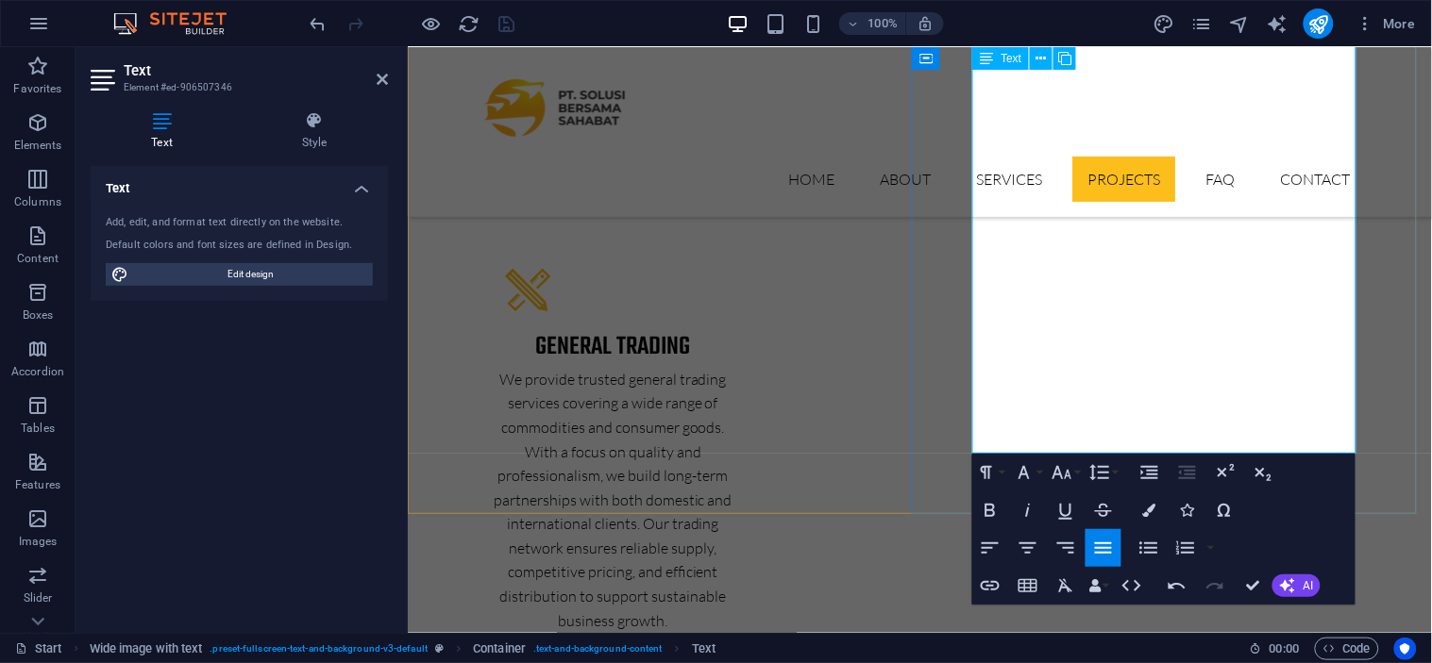
scroll to position [2946, 0]
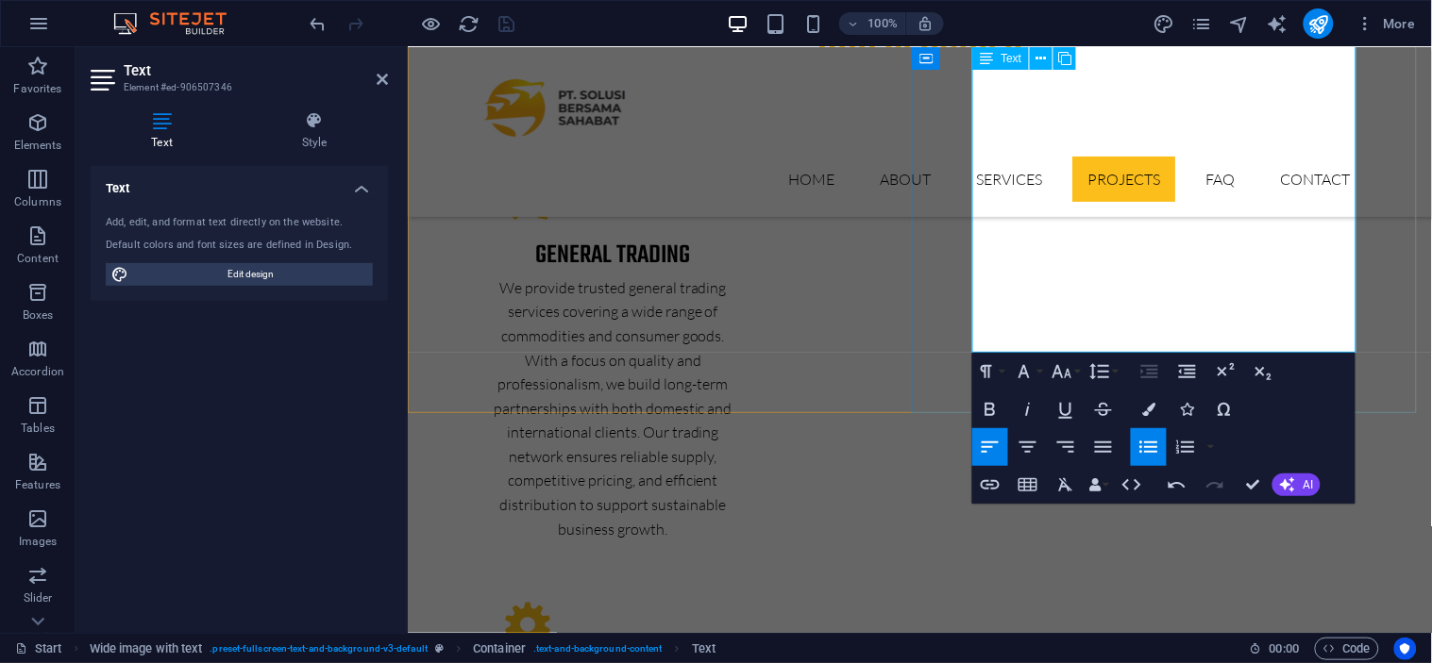
scroll to position [3054, 0]
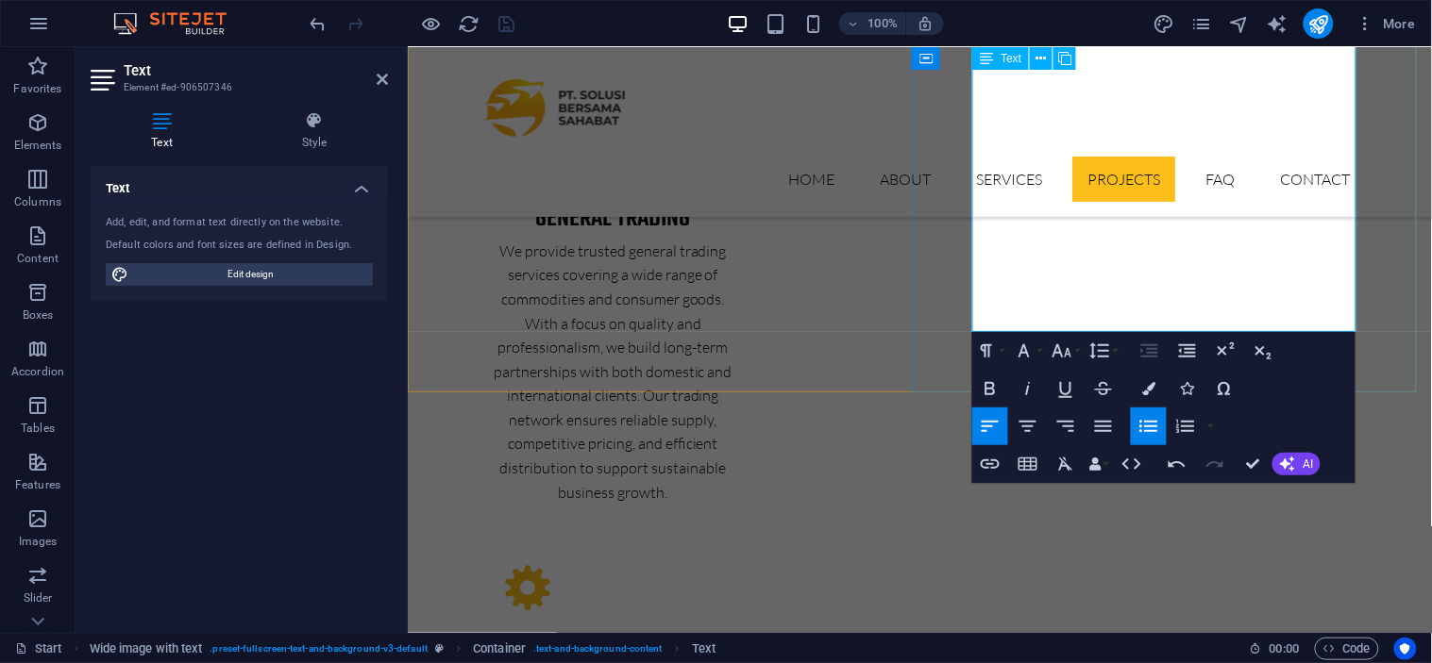
drag, startPoint x: 1340, startPoint y: 321, endPoint x: 976, endPoint y: 221, distance: 377.7
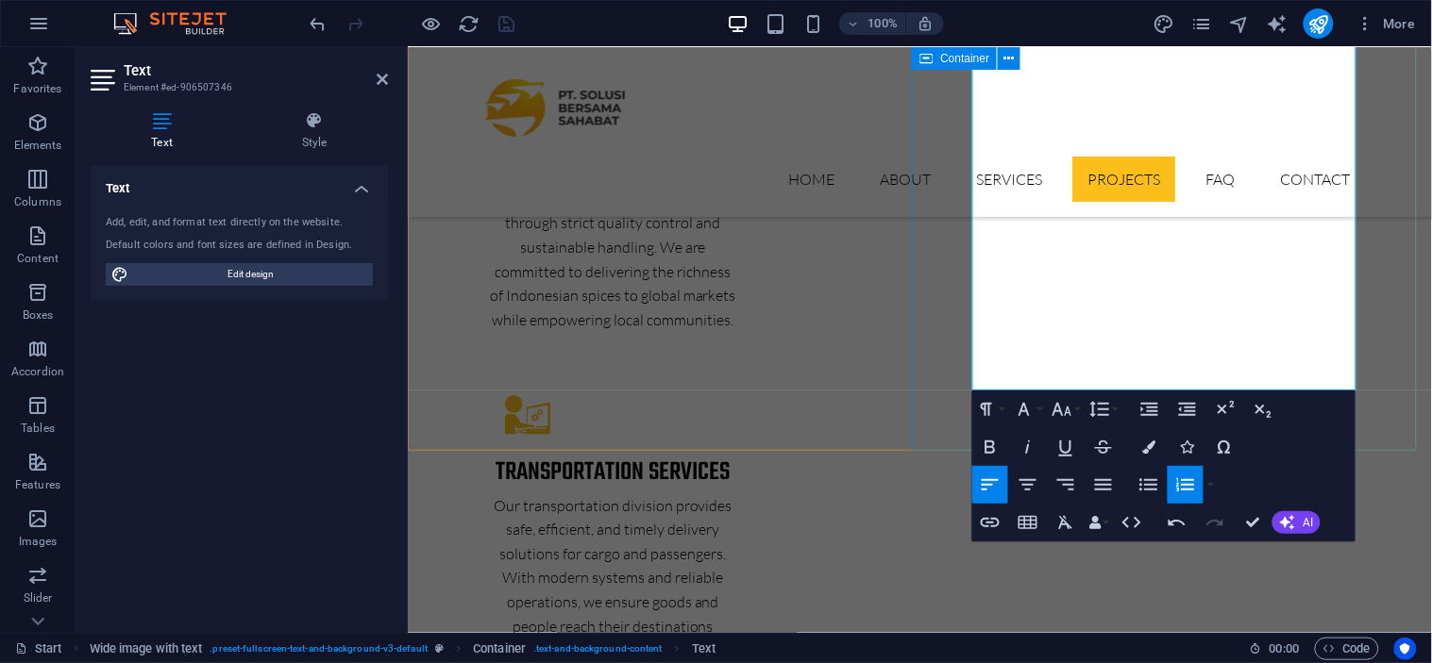
scroll to position [3699, 0]
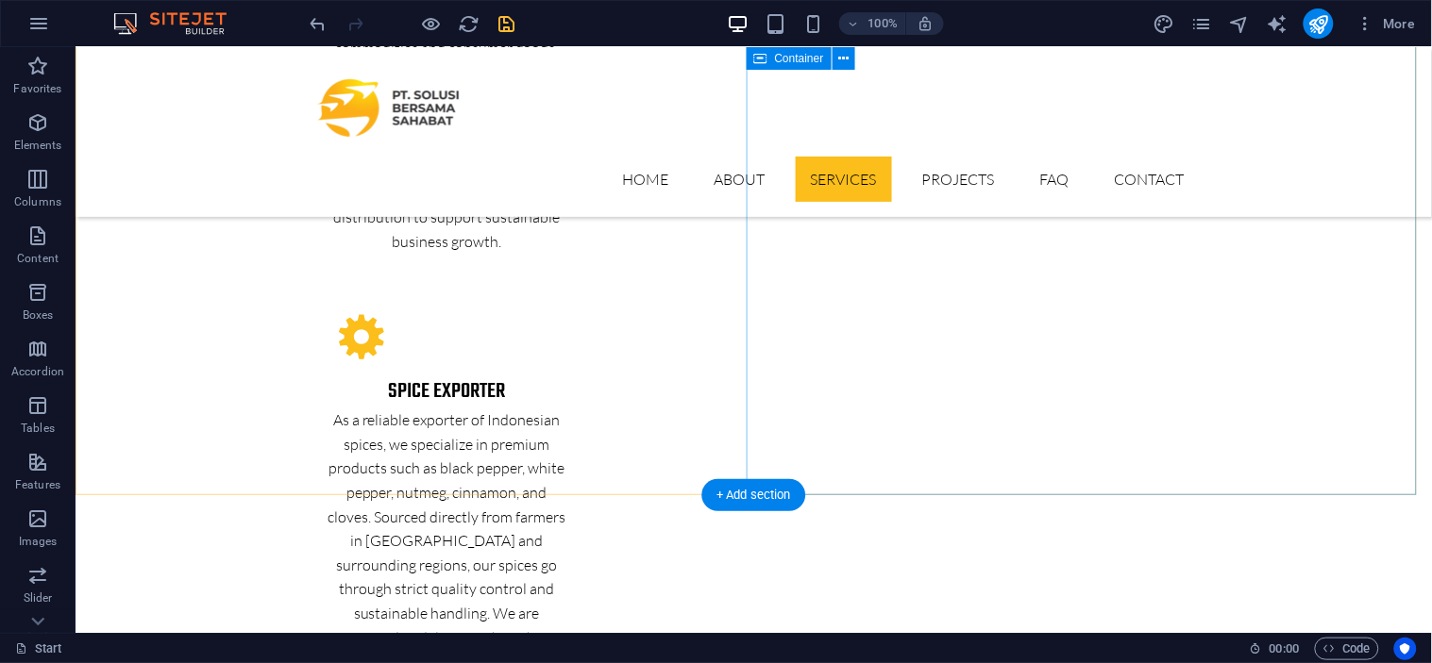
scroll to position [3312, 0]
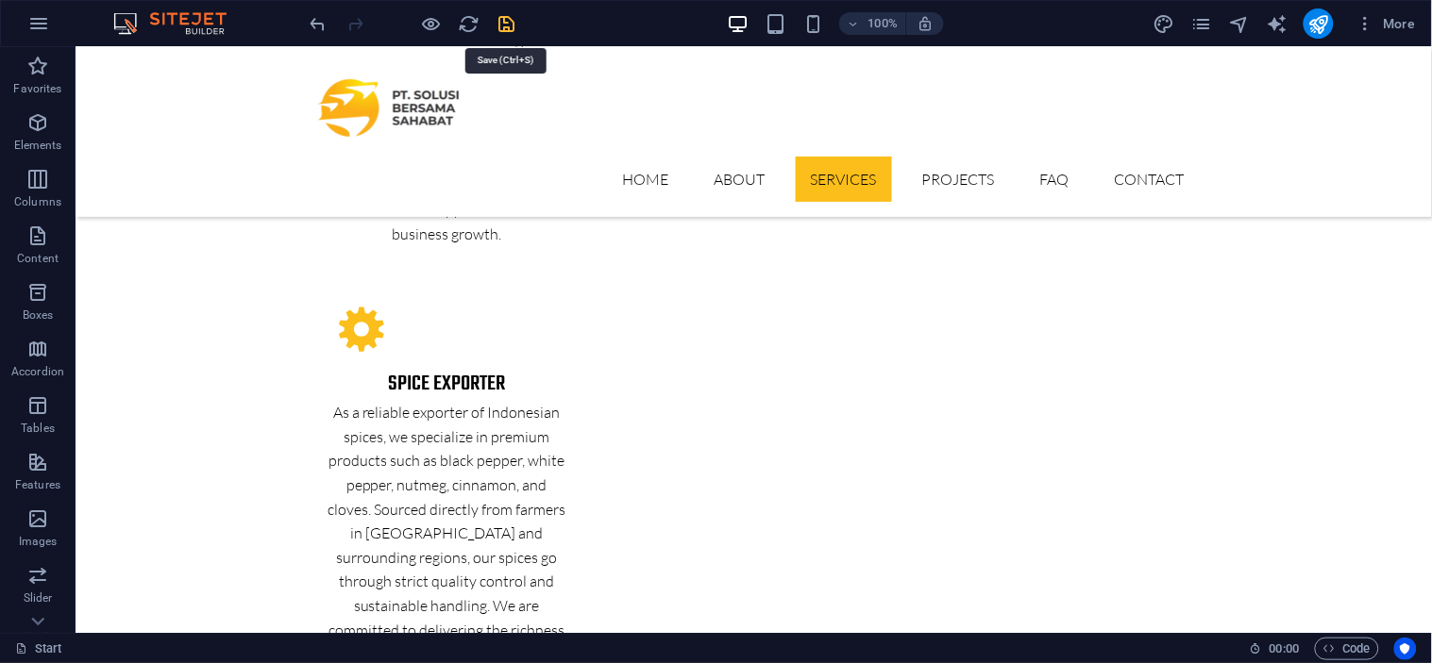
click at [511, 22] on icon "save" at bounding box center [507, 24] width 22 height 22
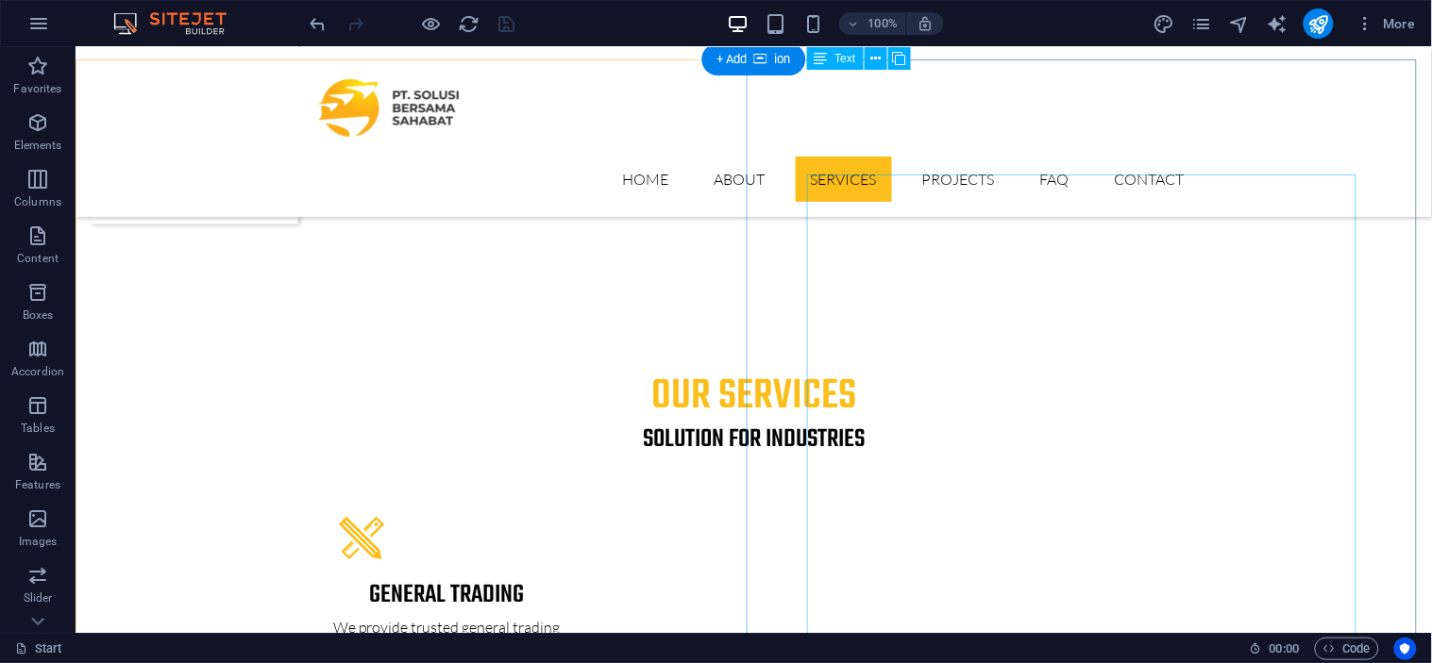
scroll to position [2674, 0]
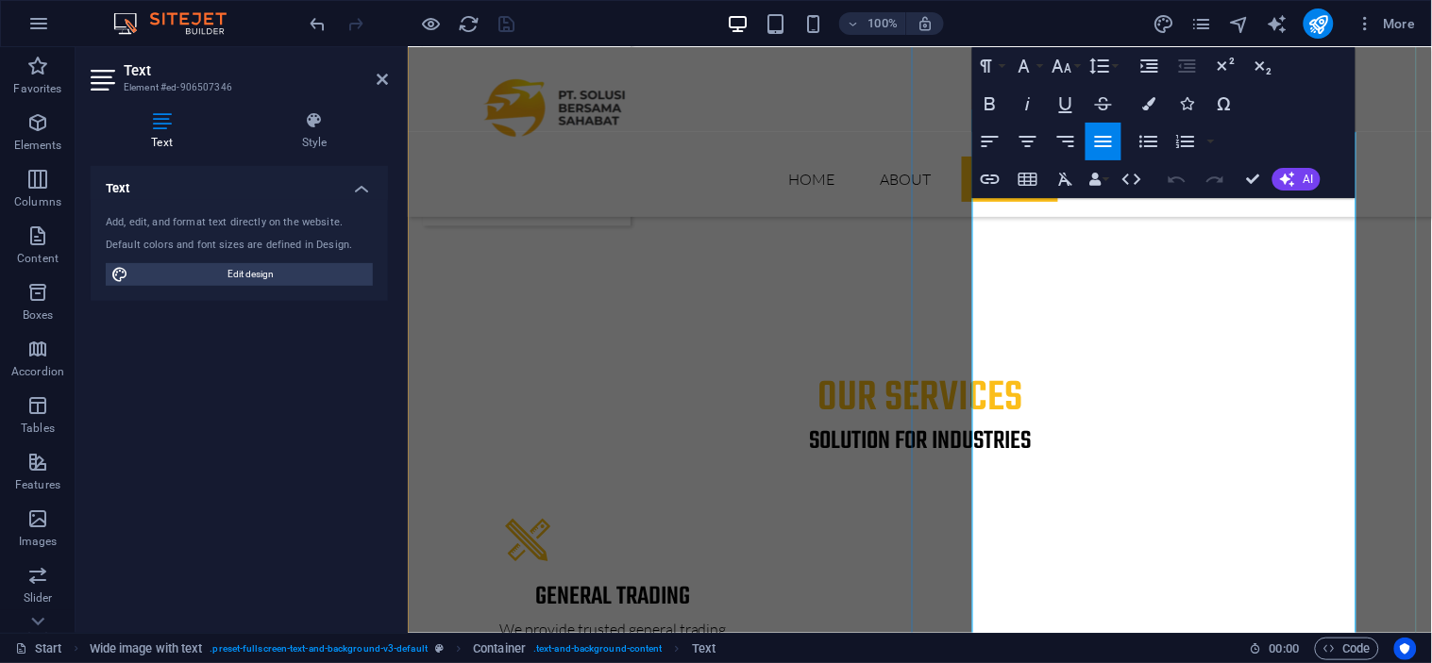
scroll to position [2843, 0]
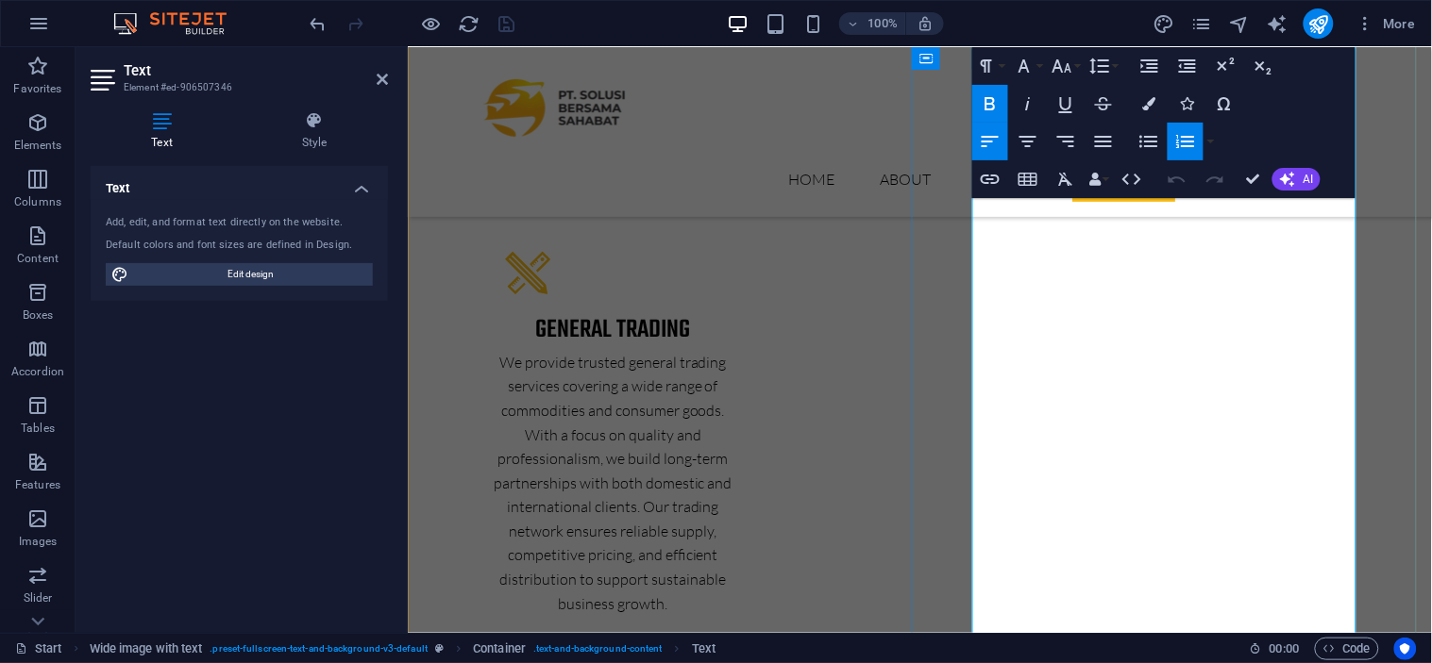
scroll to position [3005, 0]
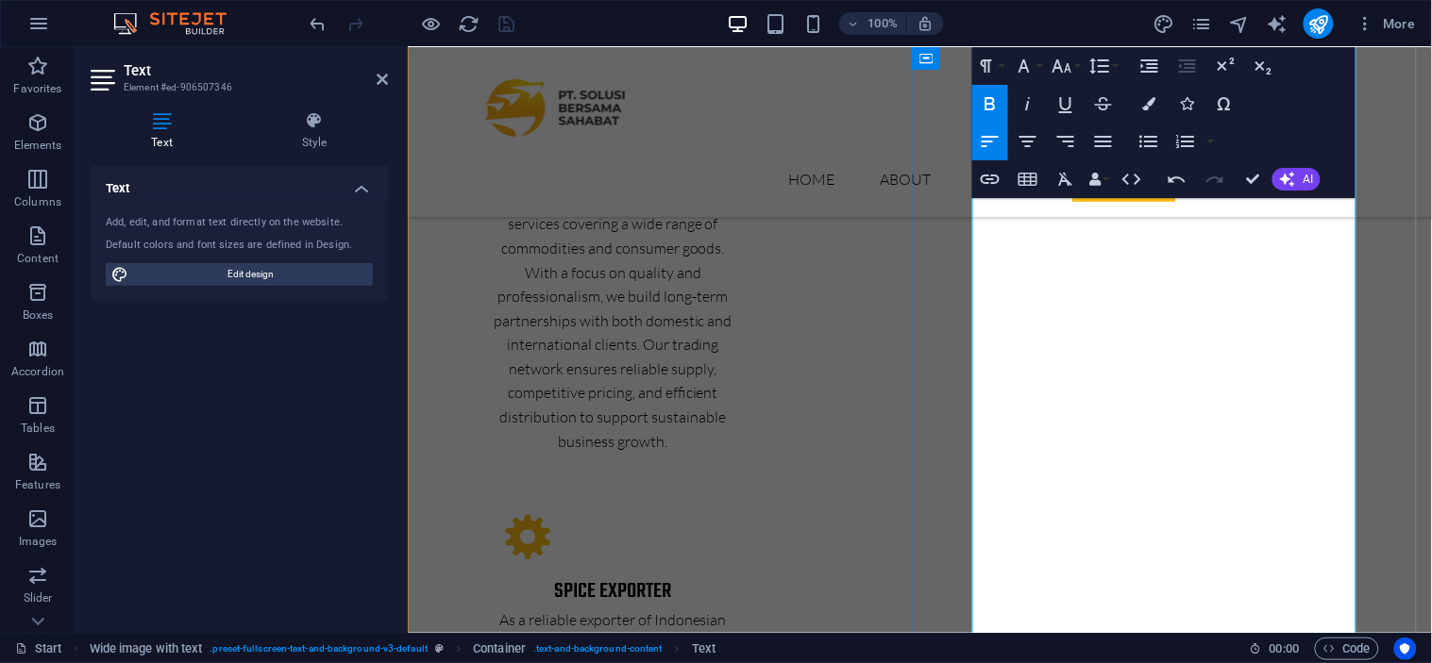
scroll to position [3106, 0]
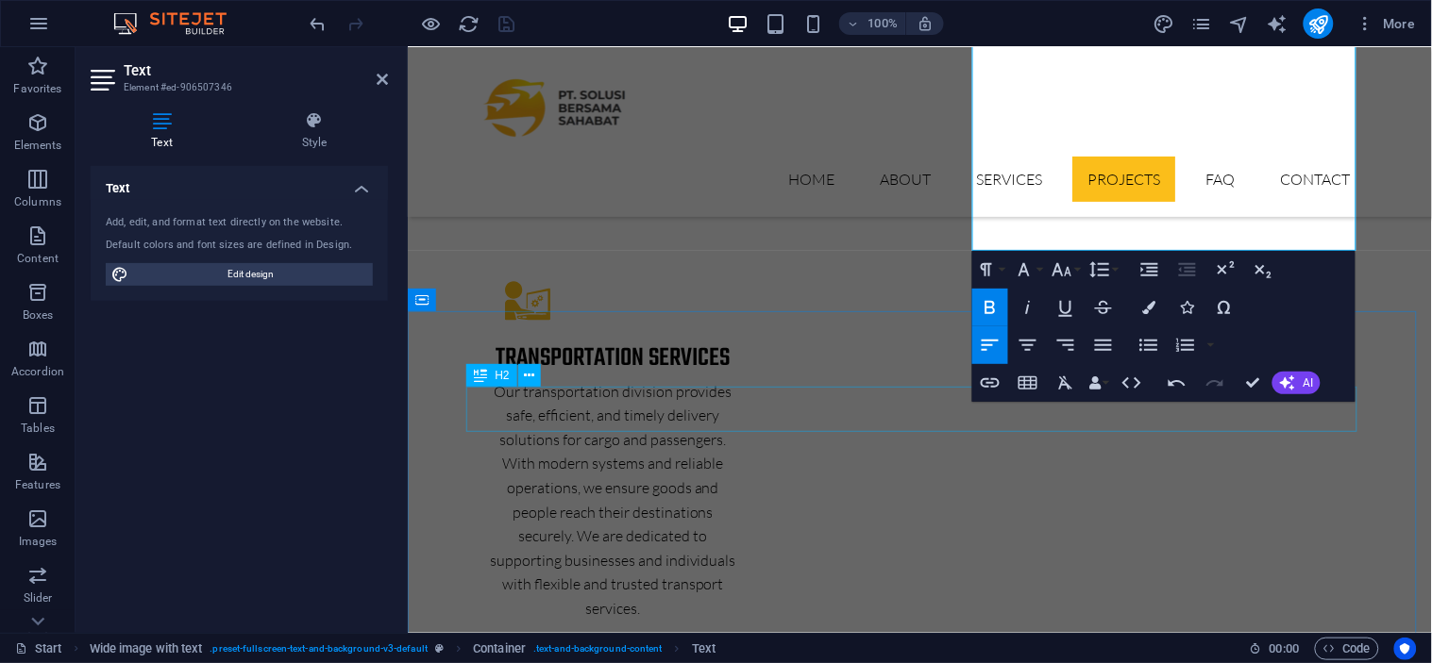
scroll to position [3610, 0]
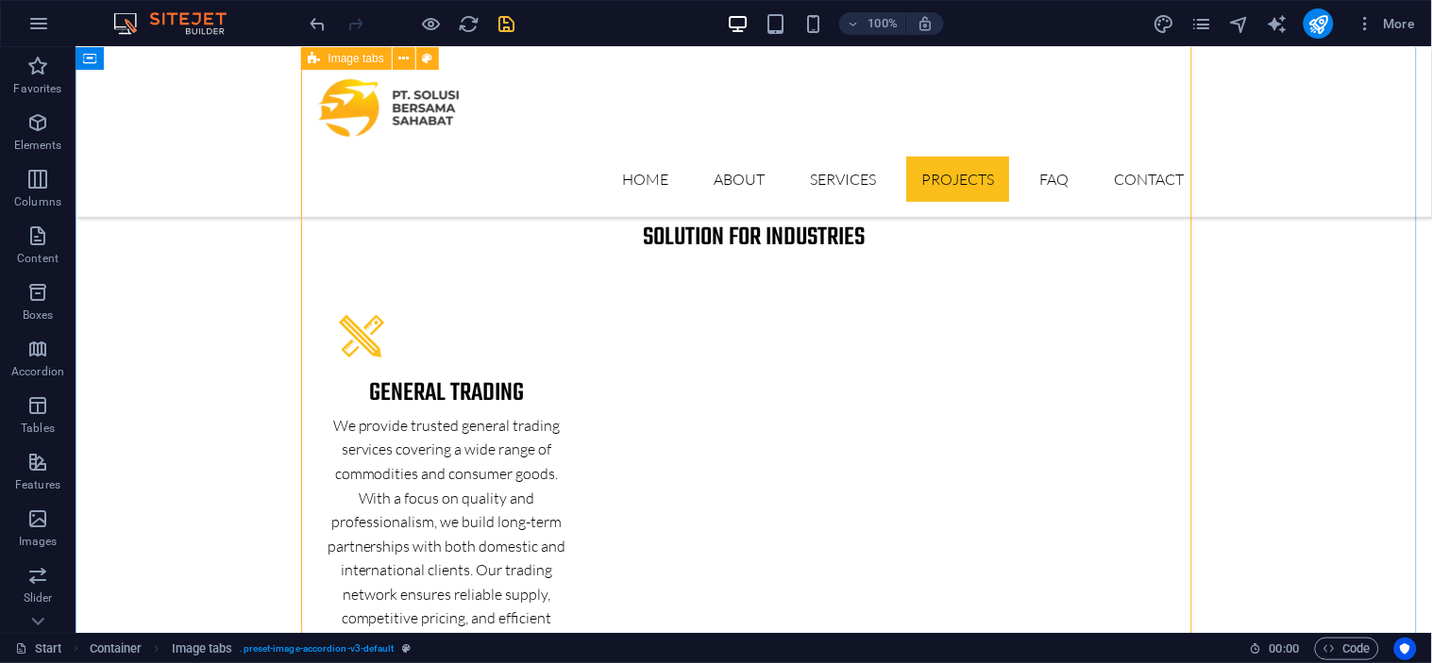
scroll to position [4253, 0]
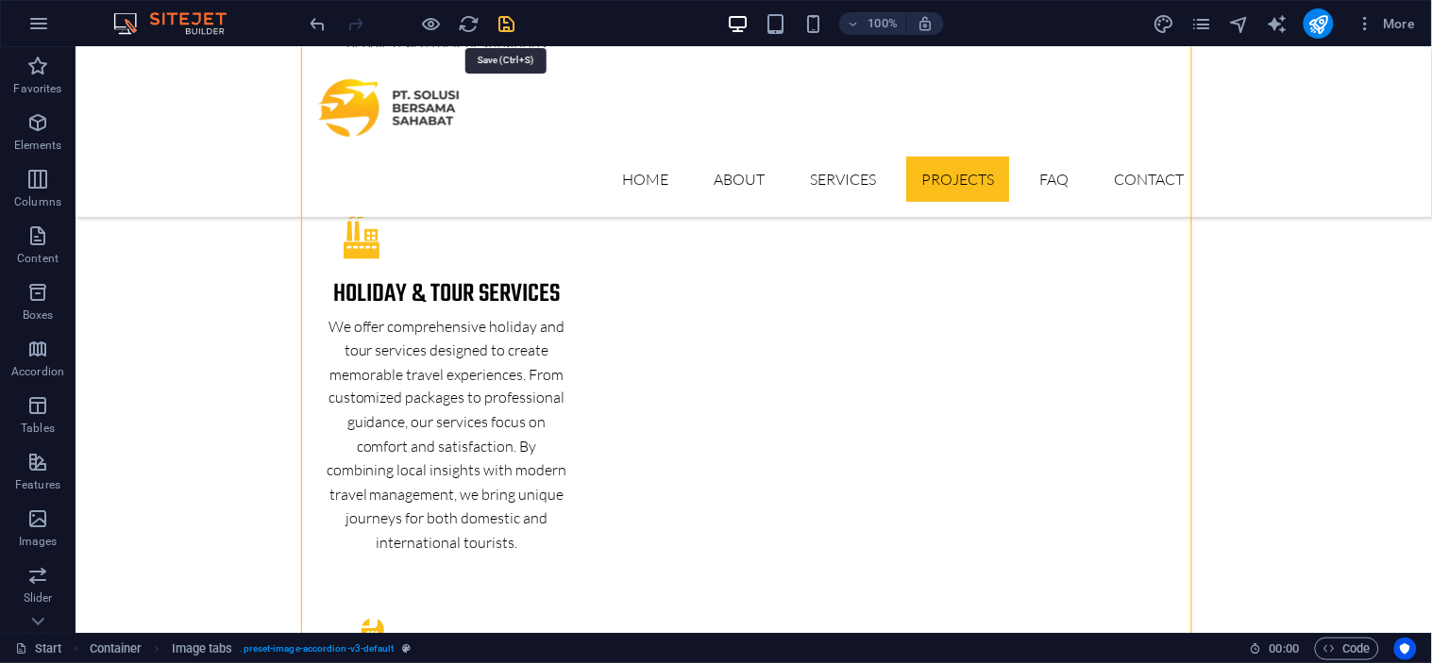
click at [496, 20] on icon "save" at bounding box center [507, 24] width 22 height 22
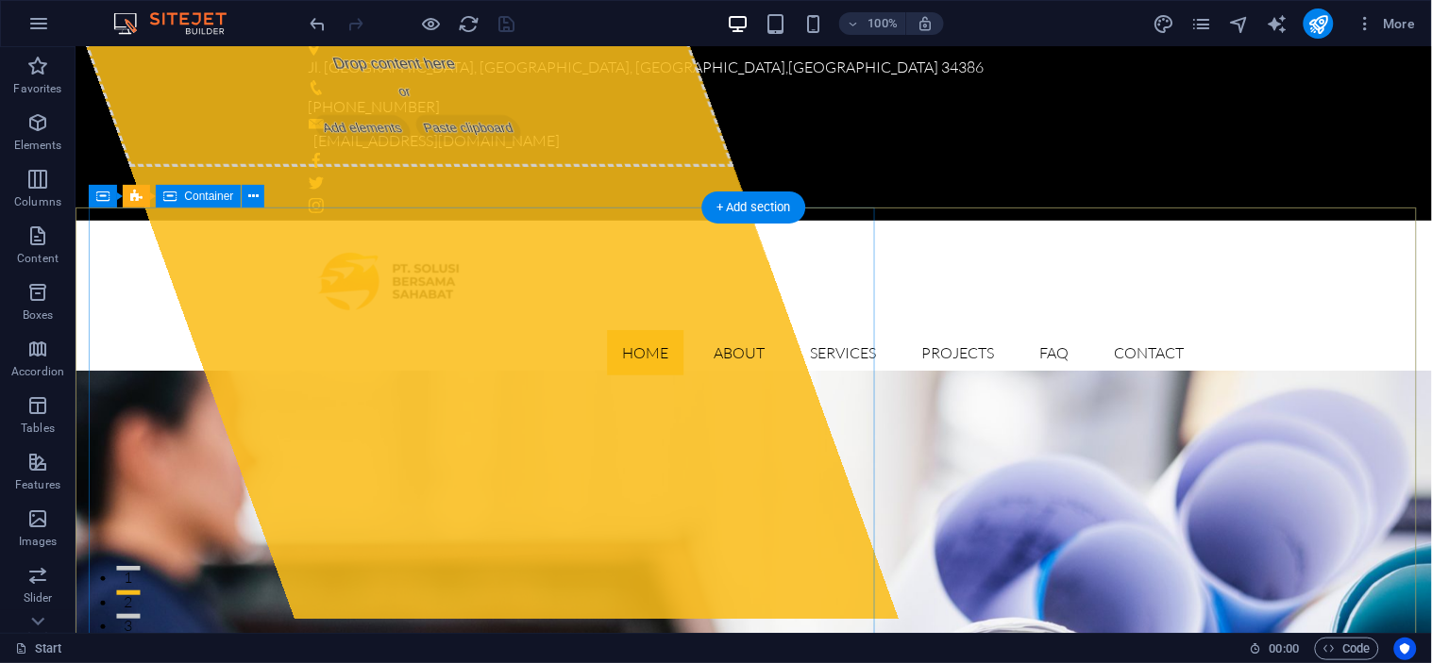
scroll to position [0, 0]
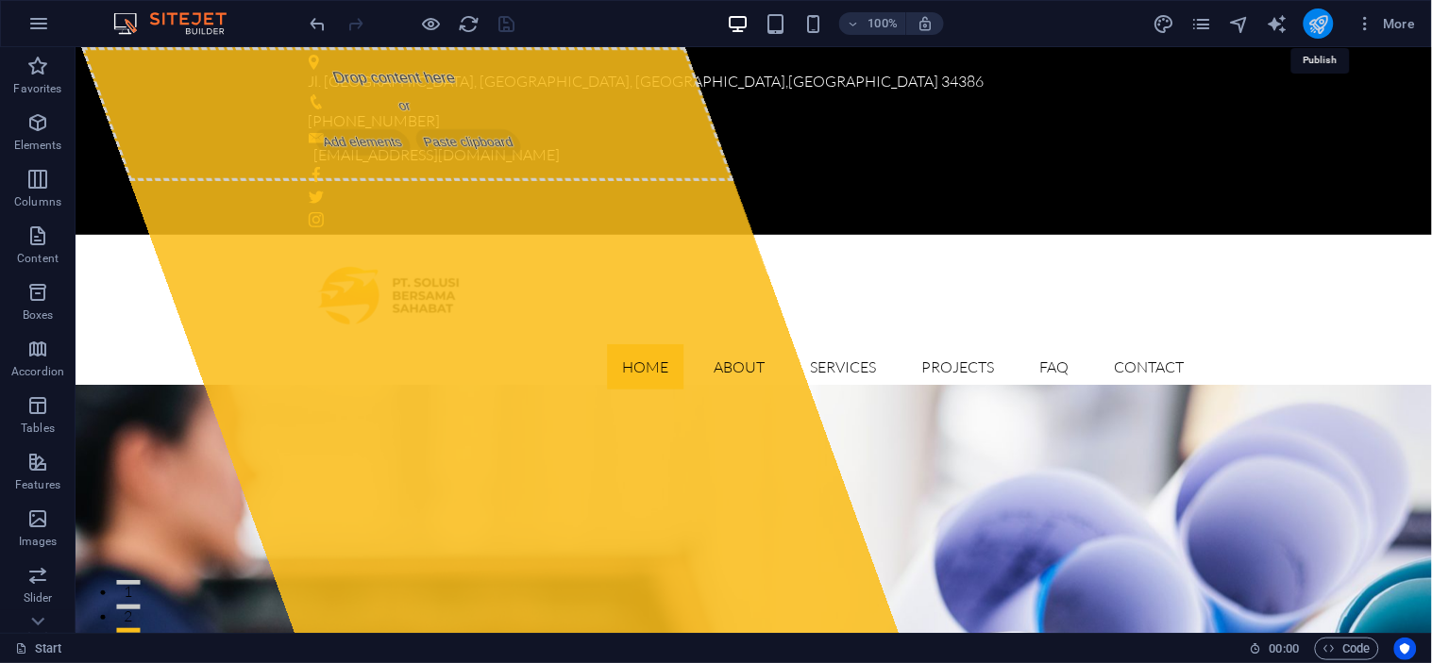
click at [1312, 20] on icon "publish" at bounding box center [1318, 24] width 22 height 22
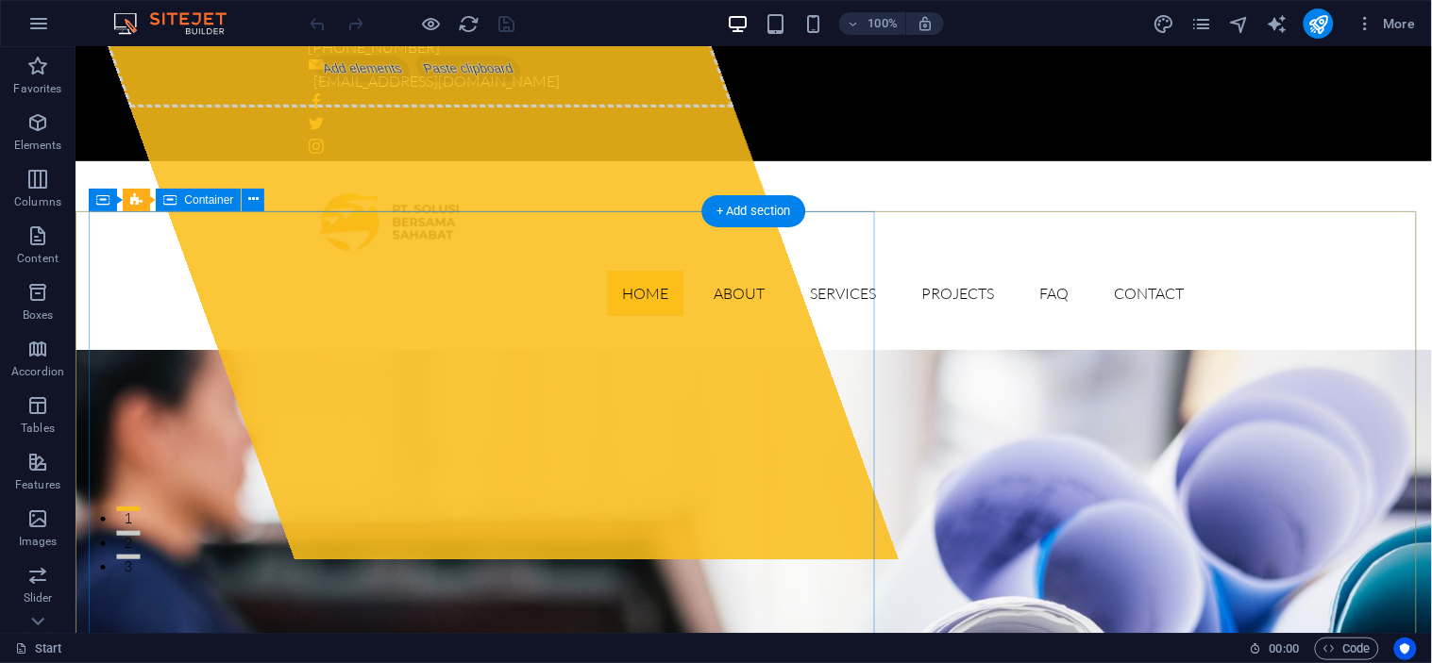
scroll to position [76, 0]
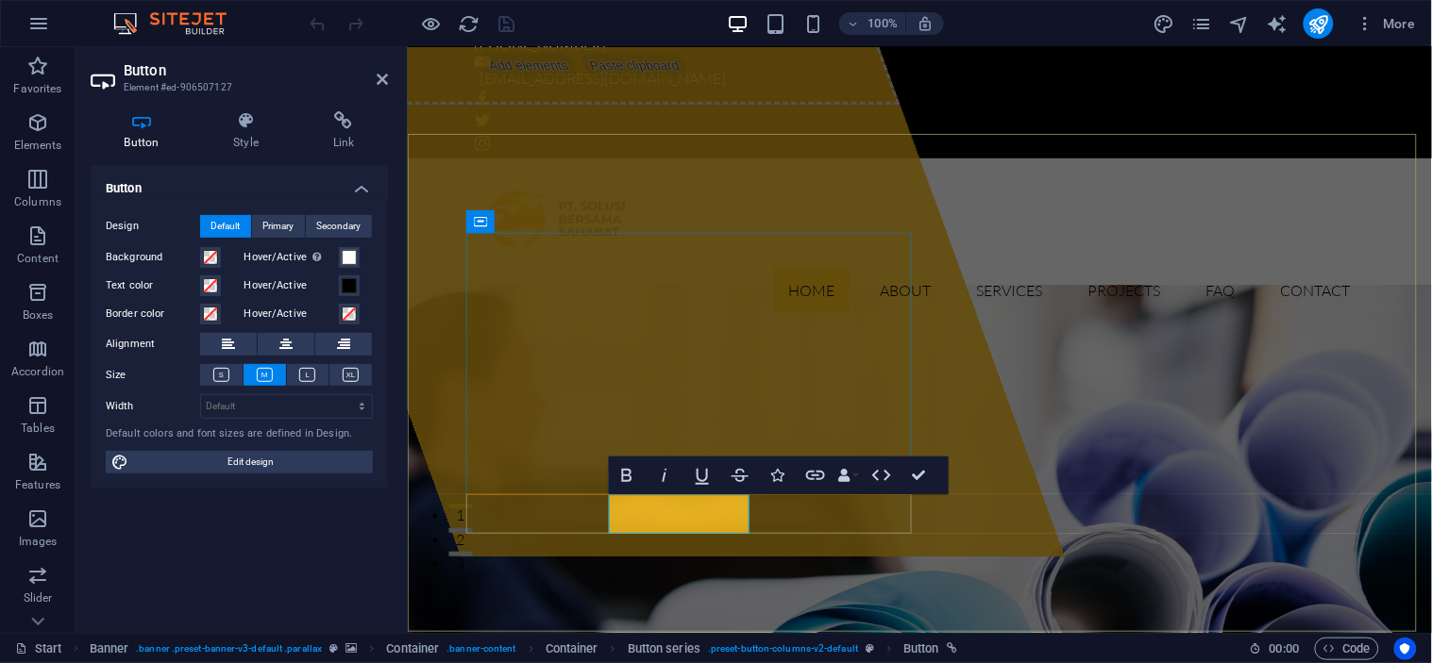
click at [712, 556] on div "Drop content here or Add elements Paste clipboard" at bounding box center [653, 263] width 817 height 586
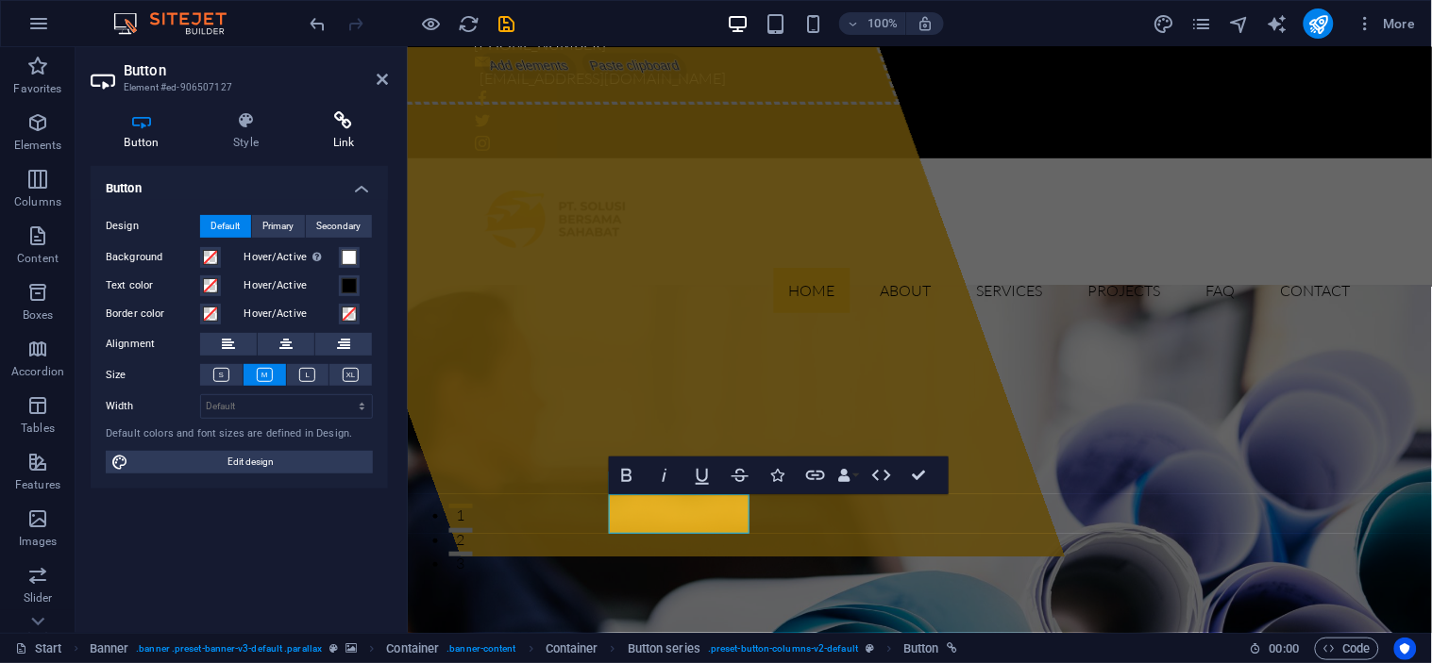
click at [338, 145] on h4 "Link" at bounding box center [343, 131] width 89 height 40
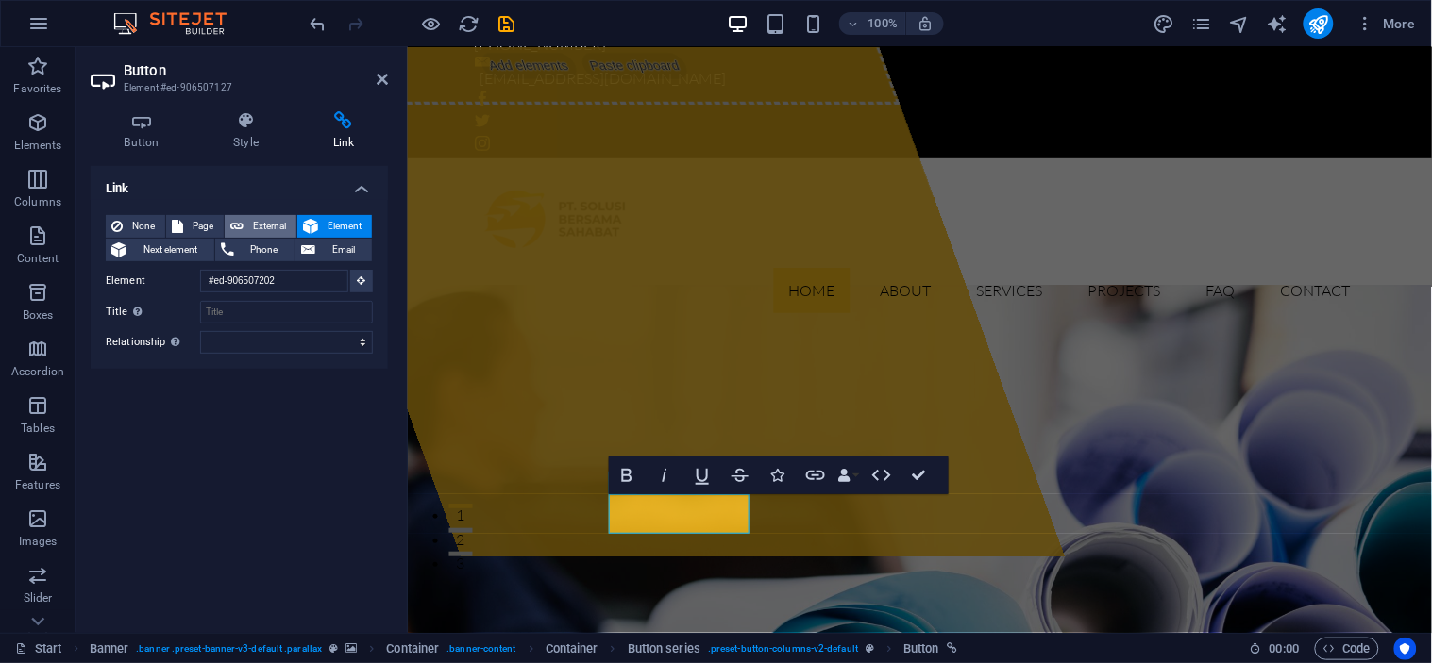
click at [253, 218] on span "External" at bounding box center [270, 226] width 42 height 23
select select "blank"
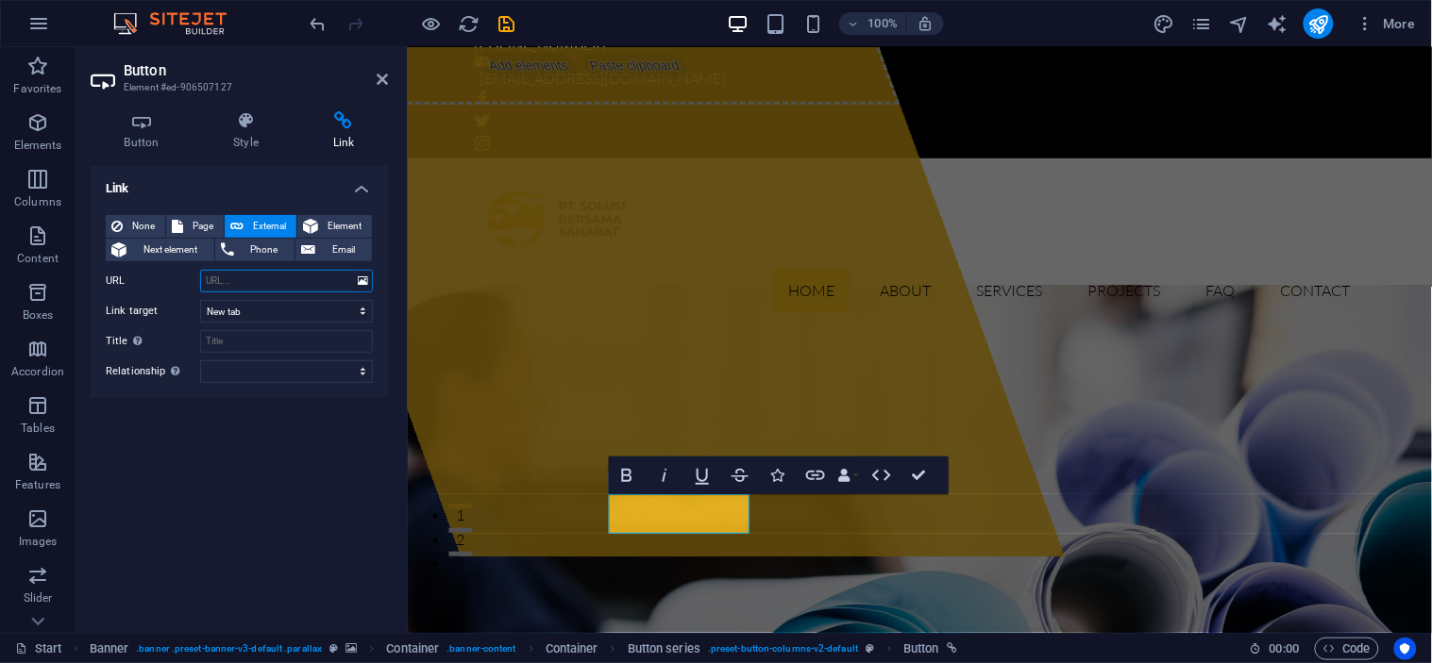
paste input "[URL][DOMAIN_NAME]"
type input "[URL][DOMAIN_NAME]"
click at [290, 376] on select "alternate author bookmark external help license next nofollow noreferrer noopen…" at bounding box center [286, 371] width 173 height 23
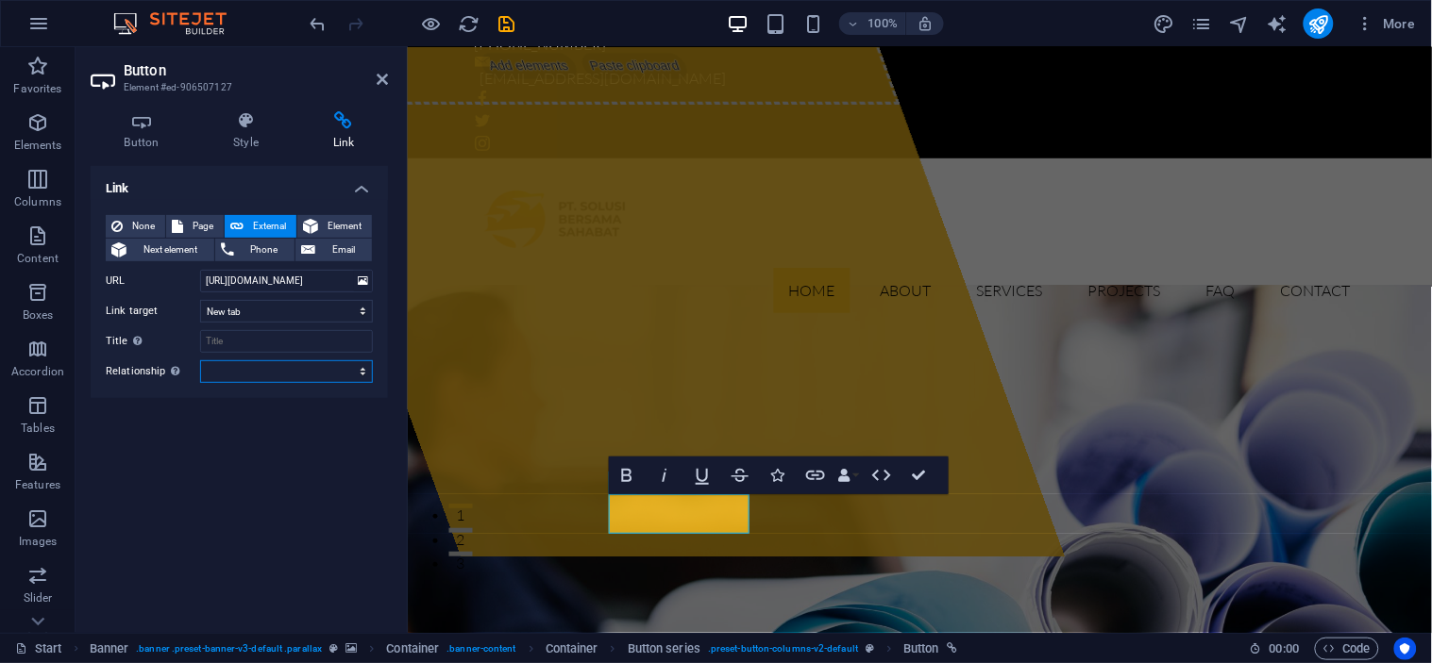
click at [290, 376] on select "alternate author bookmark external help license next nofollow noreferrer noopen…" at bounding box center [286, 371] width 173 height 23
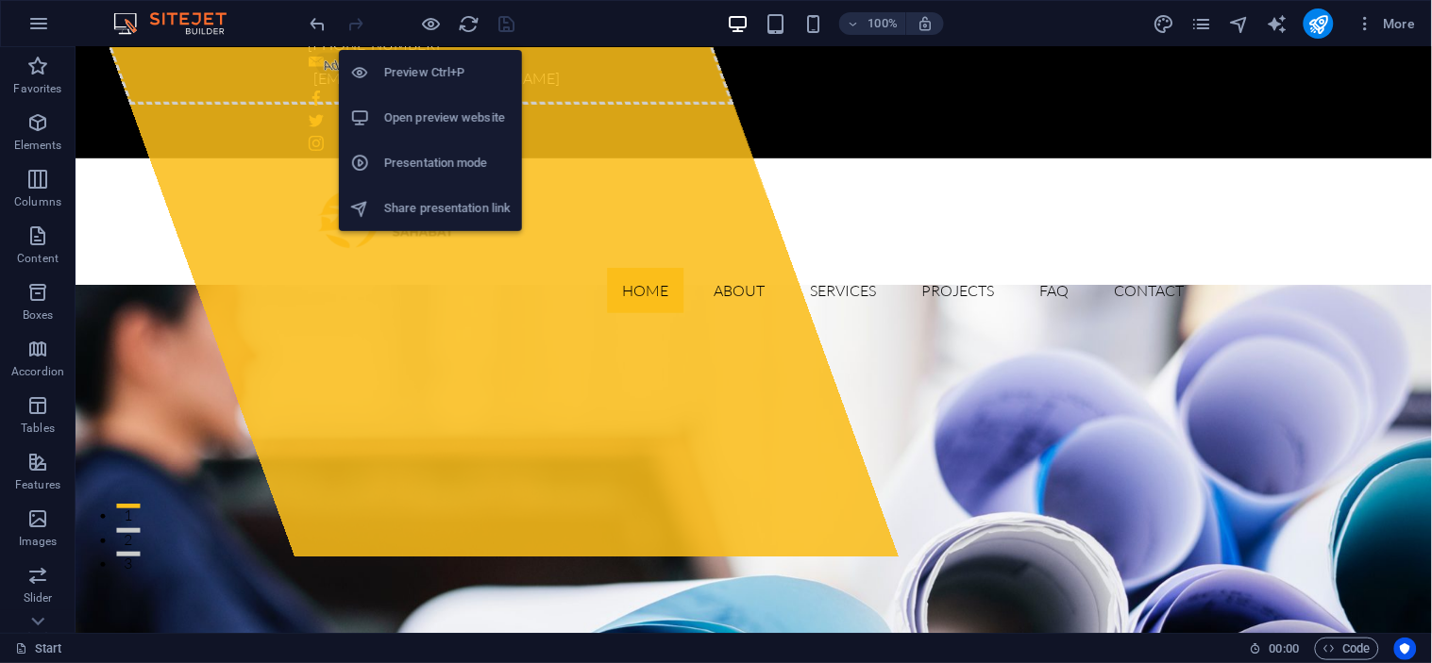
click at [436, 98] on li "Open preview website" at bounding box center [430, 117] width 183 height 45
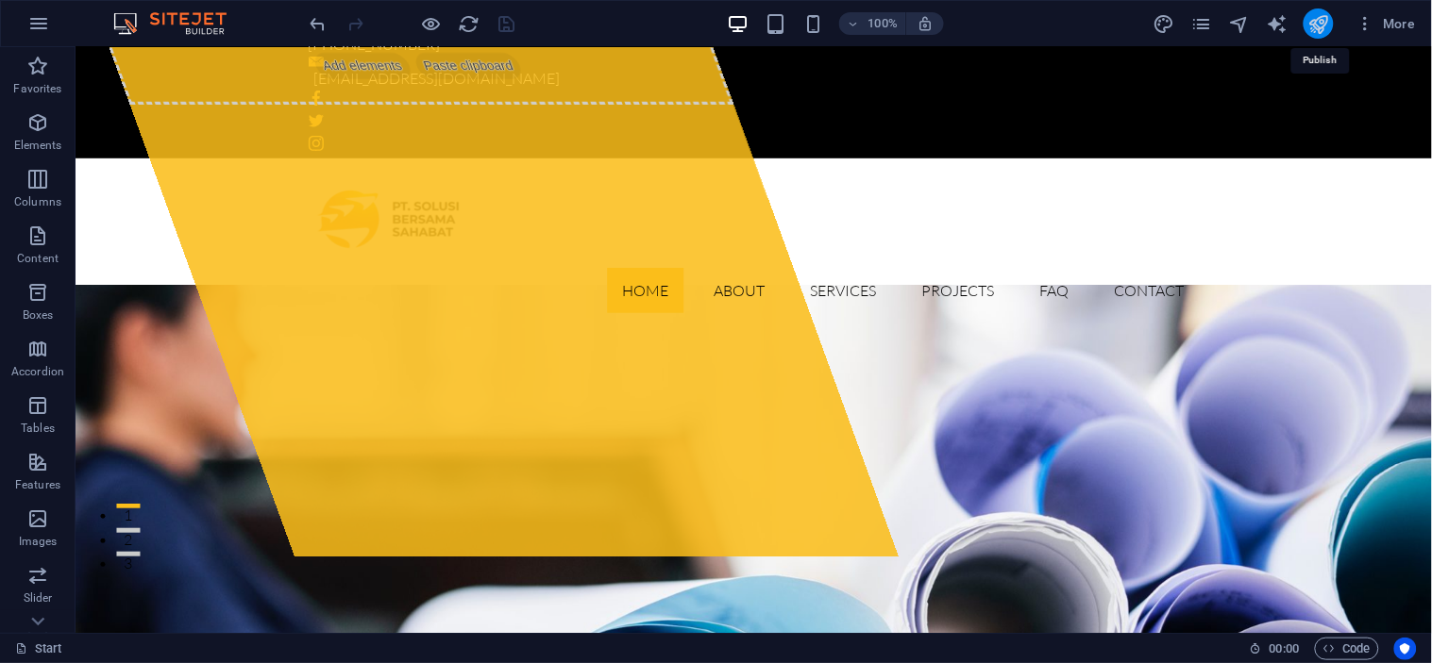
click at [1327, 26] on icon "publish" at bounding box center [1318, 24] width 22 height 22
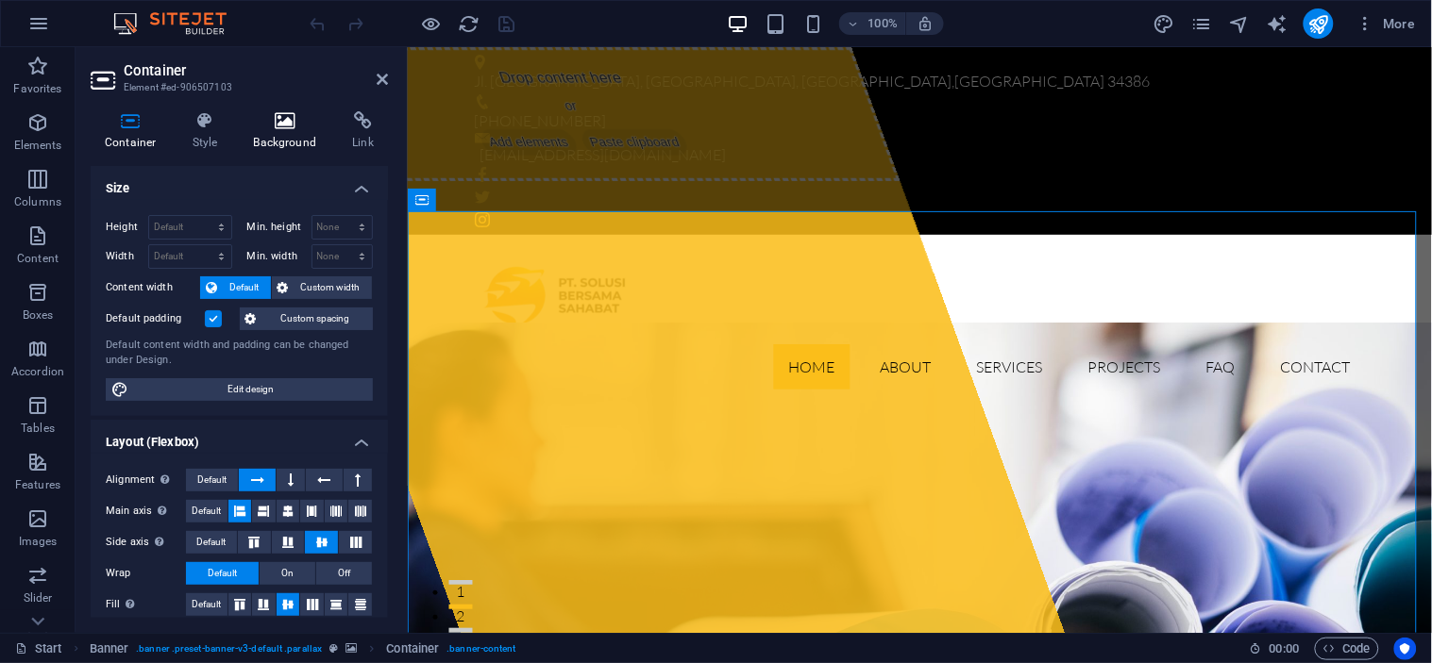
click at [278, 134] on h4 "Background" at bounding box center [289, 131] width 99 height 40
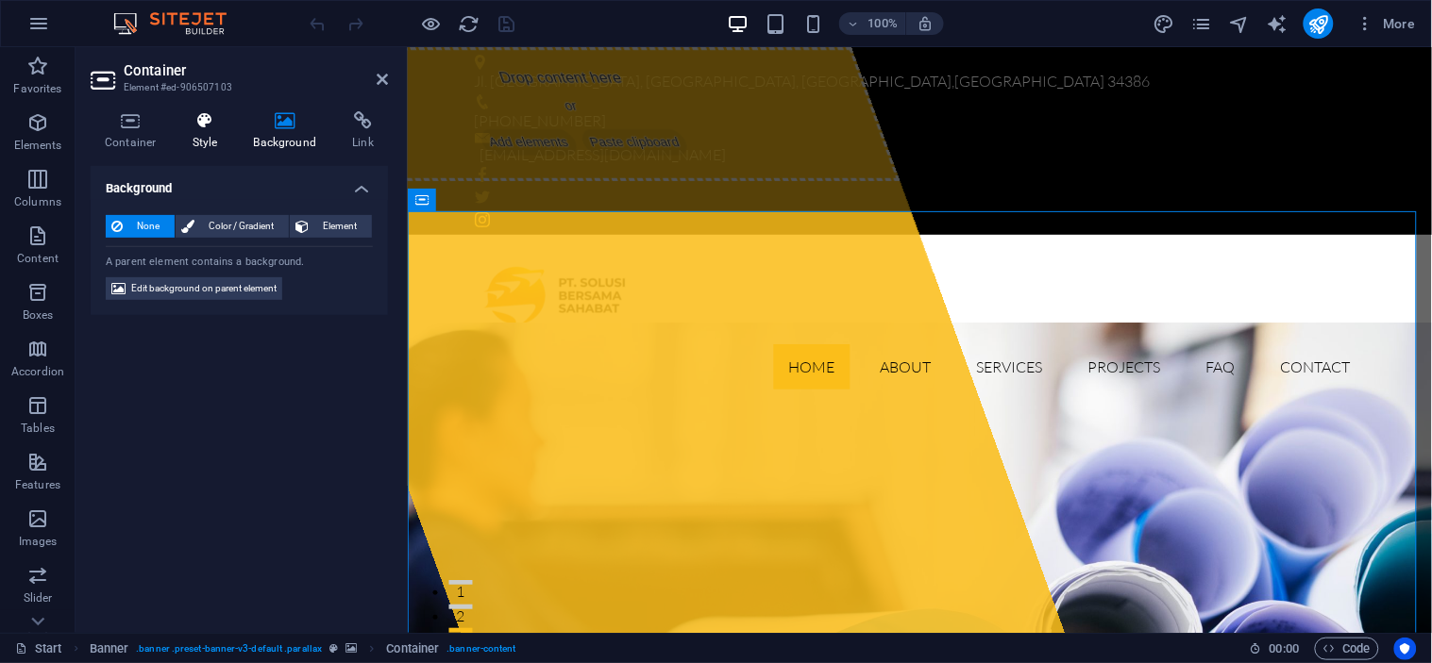
click at [210, 127] on icon at bounding box center [205, 120] width 54 height 19
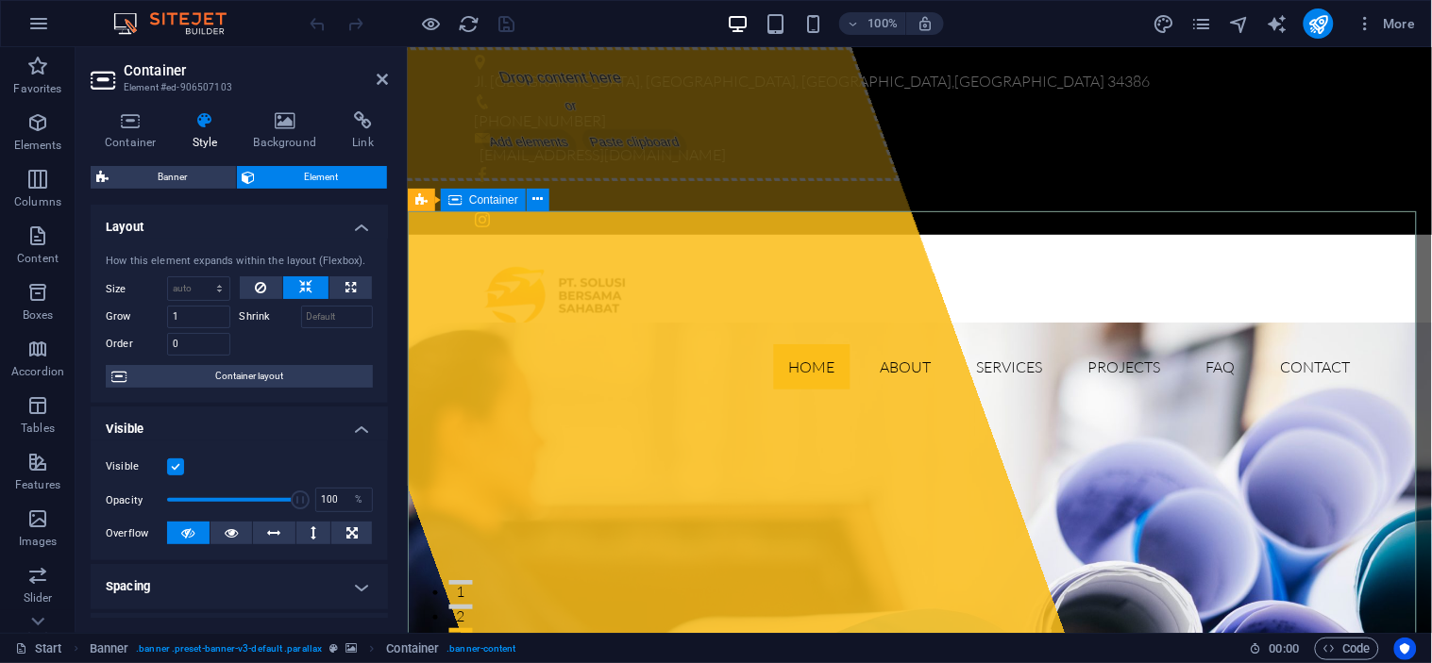
click at [281, 134] on h4 "Background" at bounding box center [289, 131] width 99 height 40
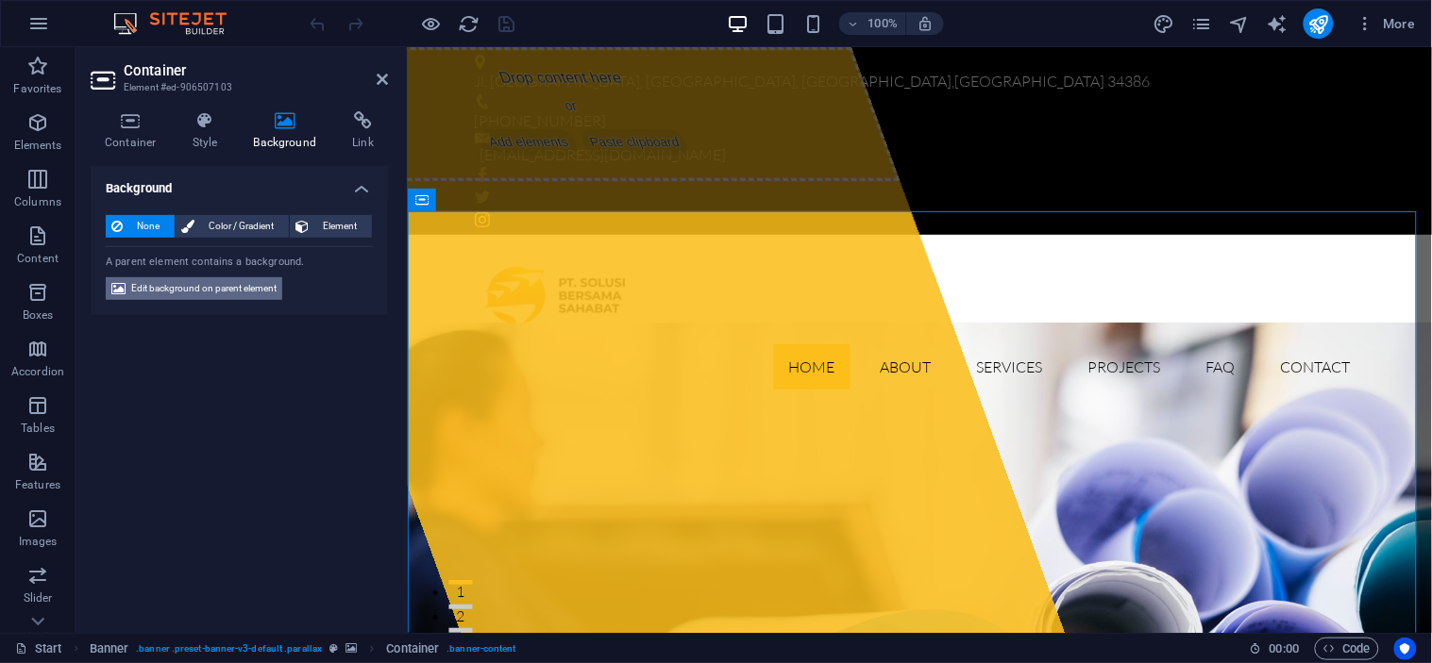
click at [211, 299] on span "Edit background on parent element" at bounding box center [203, 288] width 145 height 23
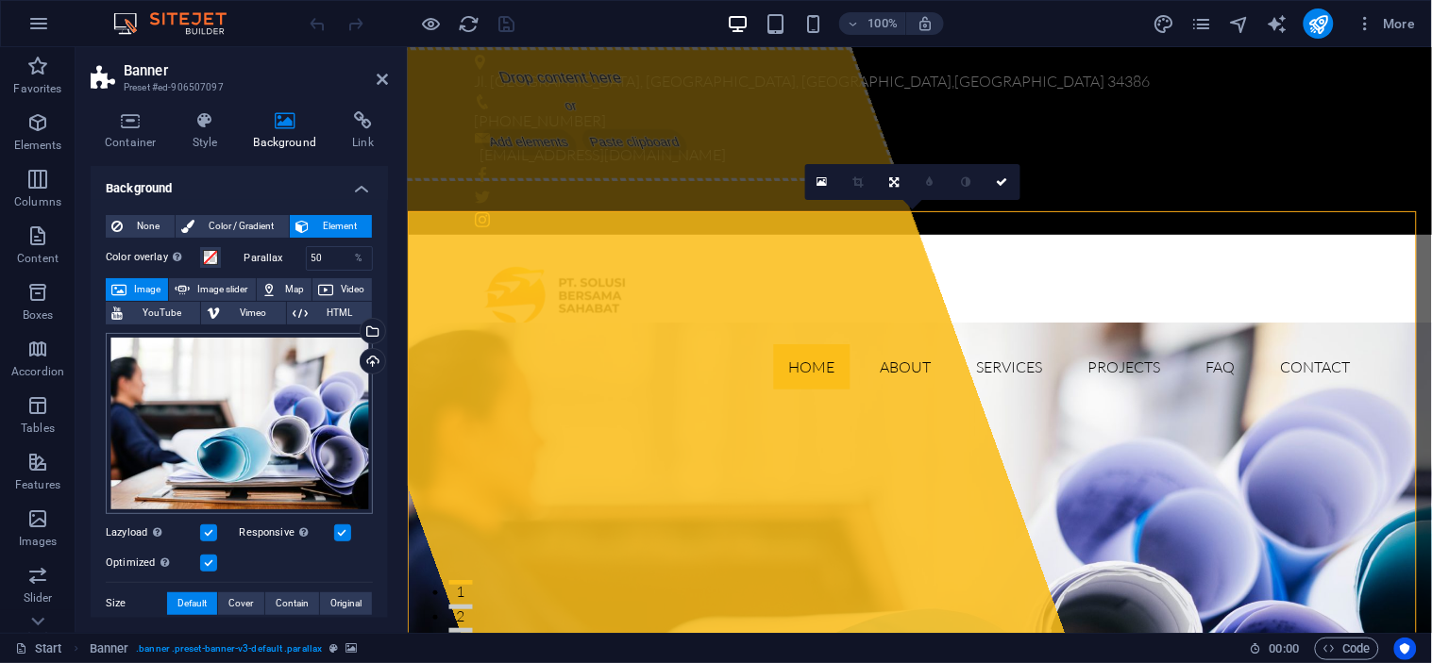
scroll to position [92, 0]
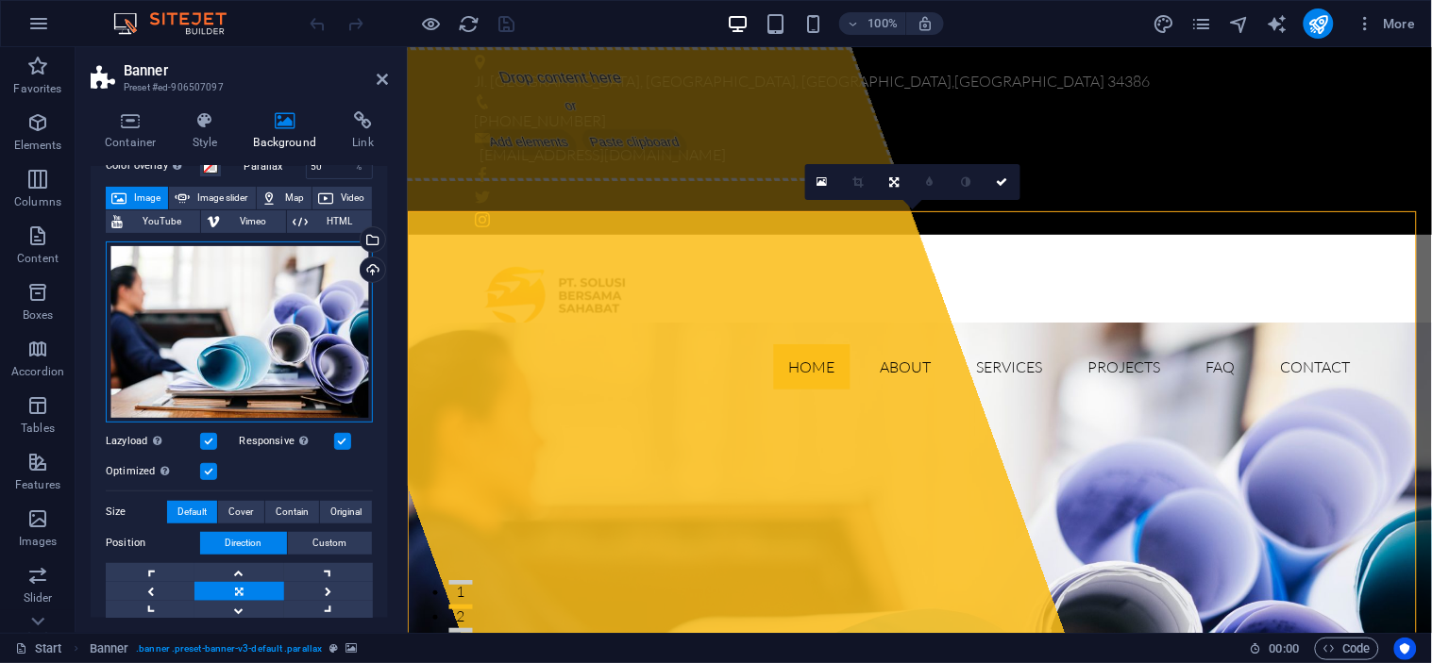
click at [208, 372] on div "Drag files here, click to choose files or select files from Files or our free s…" at bounding box center [239, 332] width 267 height 181
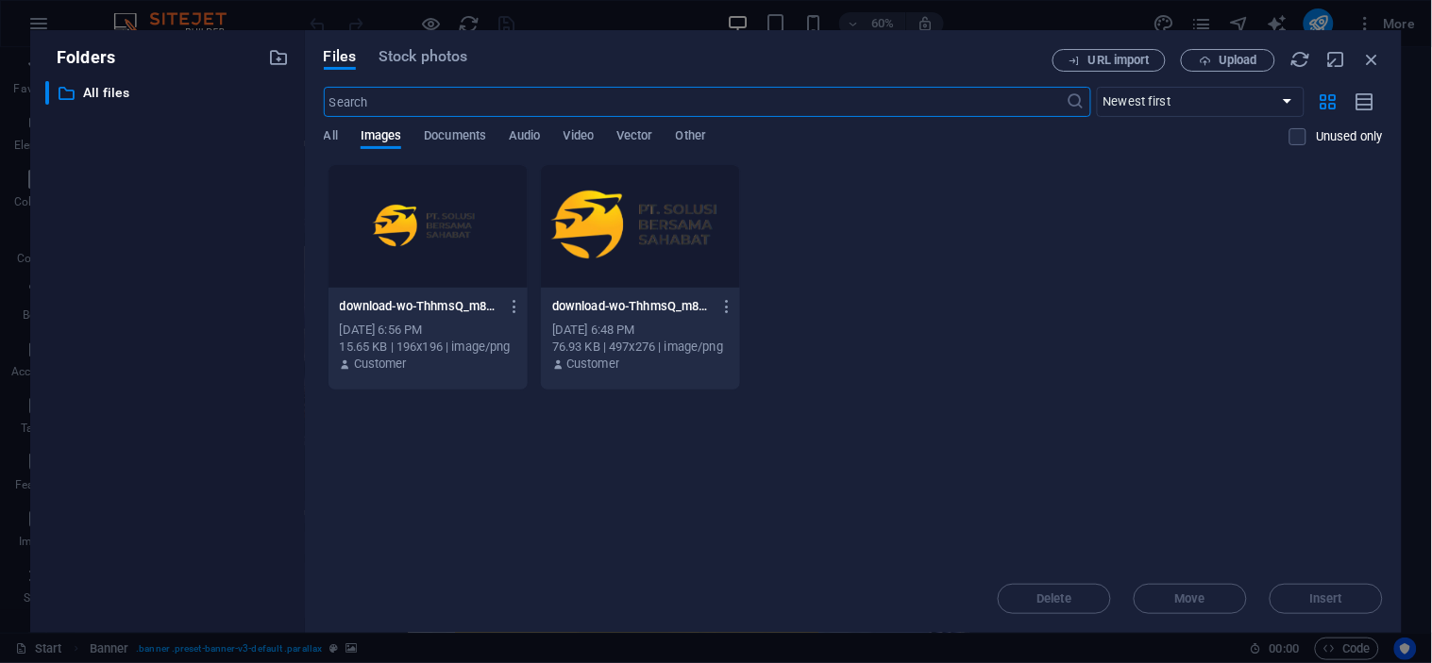
click at [402, 47] on div "Files Stock photos URL import Upload ​ Newest first Oldest first Name (A-Z) Nam…" at bounding box center [853, 331] width 1097 height 603
click at [407, 50] on span "Stock photos" at bounding box center [422, 56] width 89 height 23
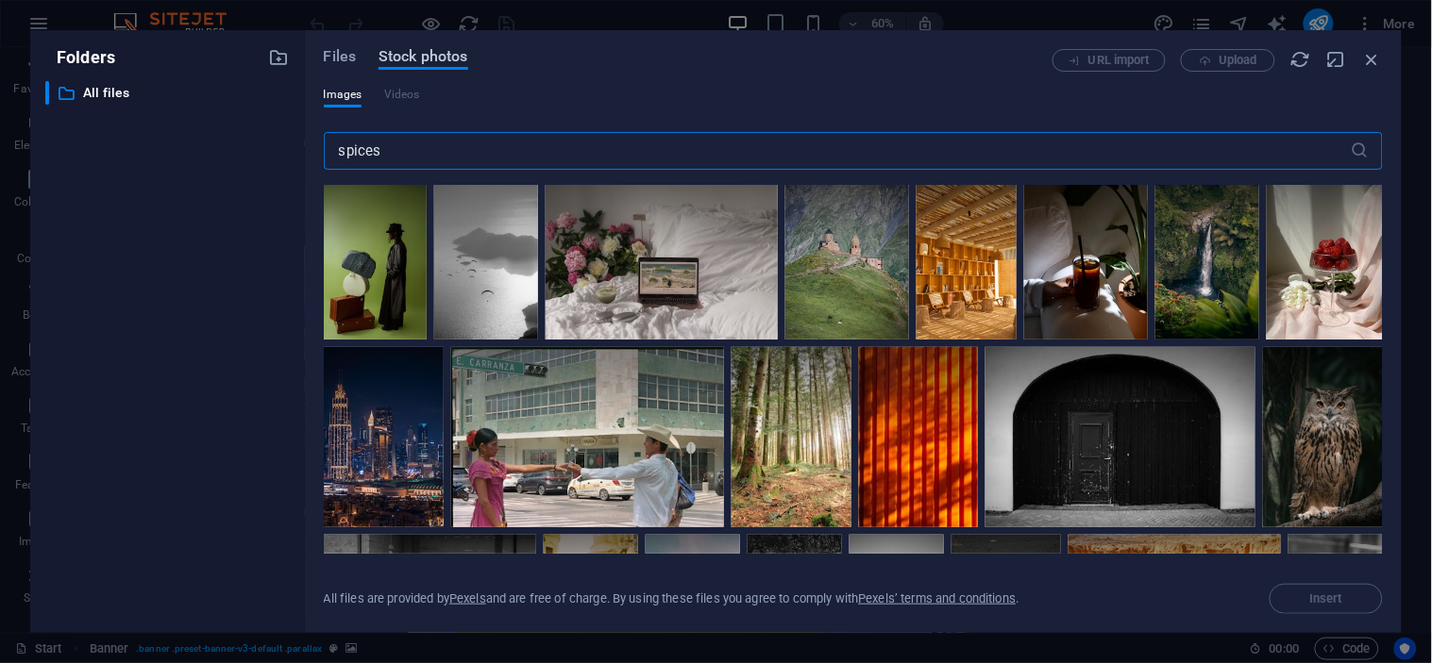
type input "spices"
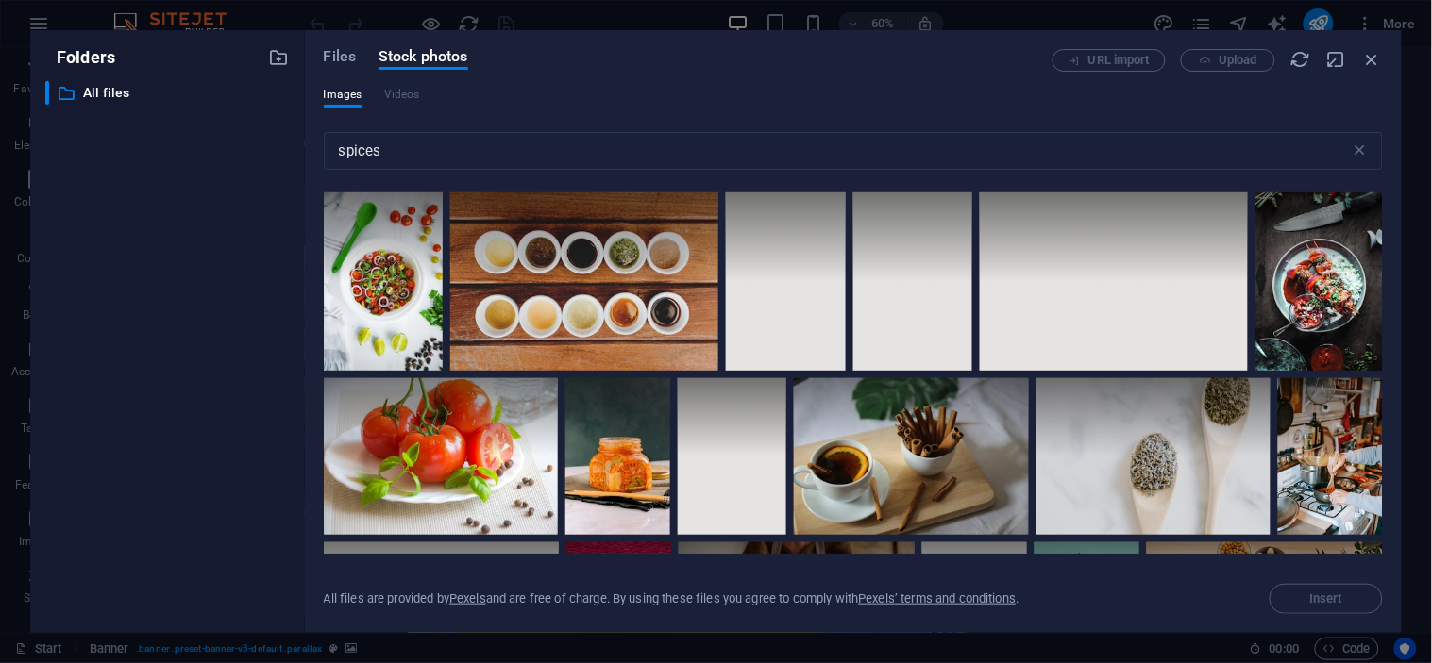
scroll to position [3556, 0]
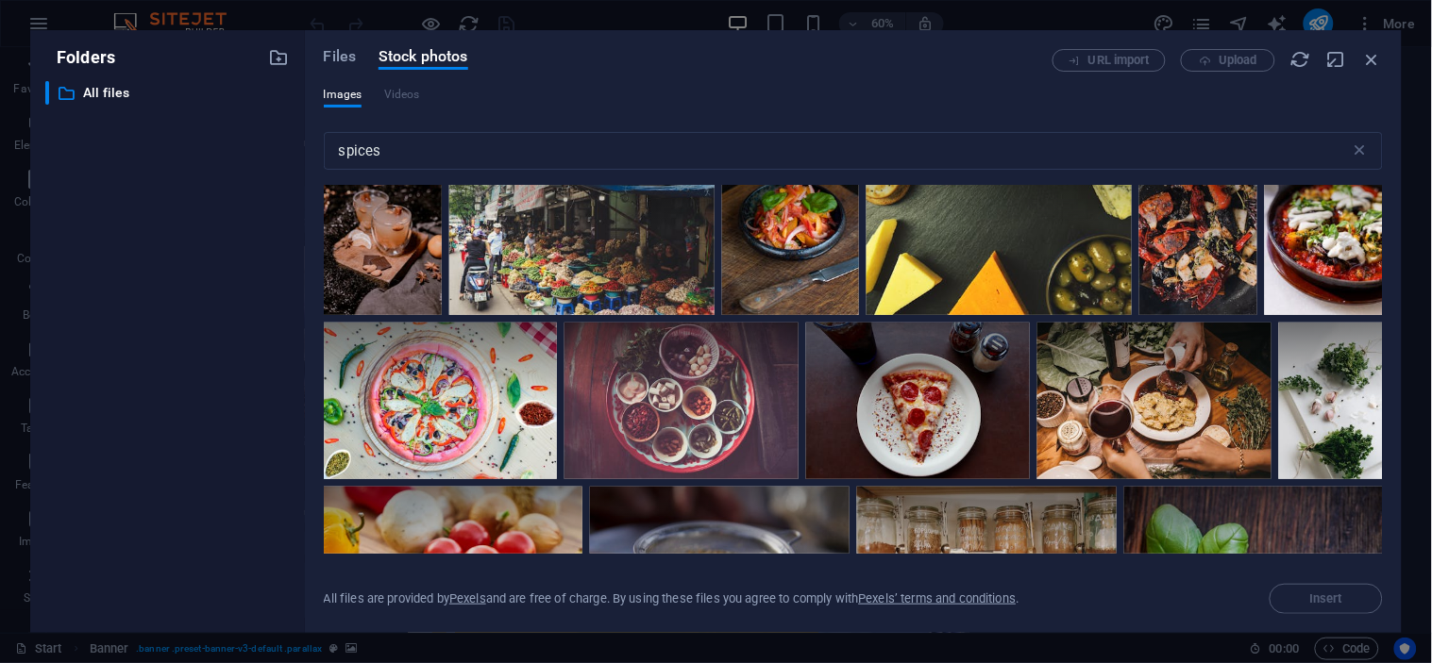
click at [567, 260] on div at bounding box center [581, 227] width 265 height 177
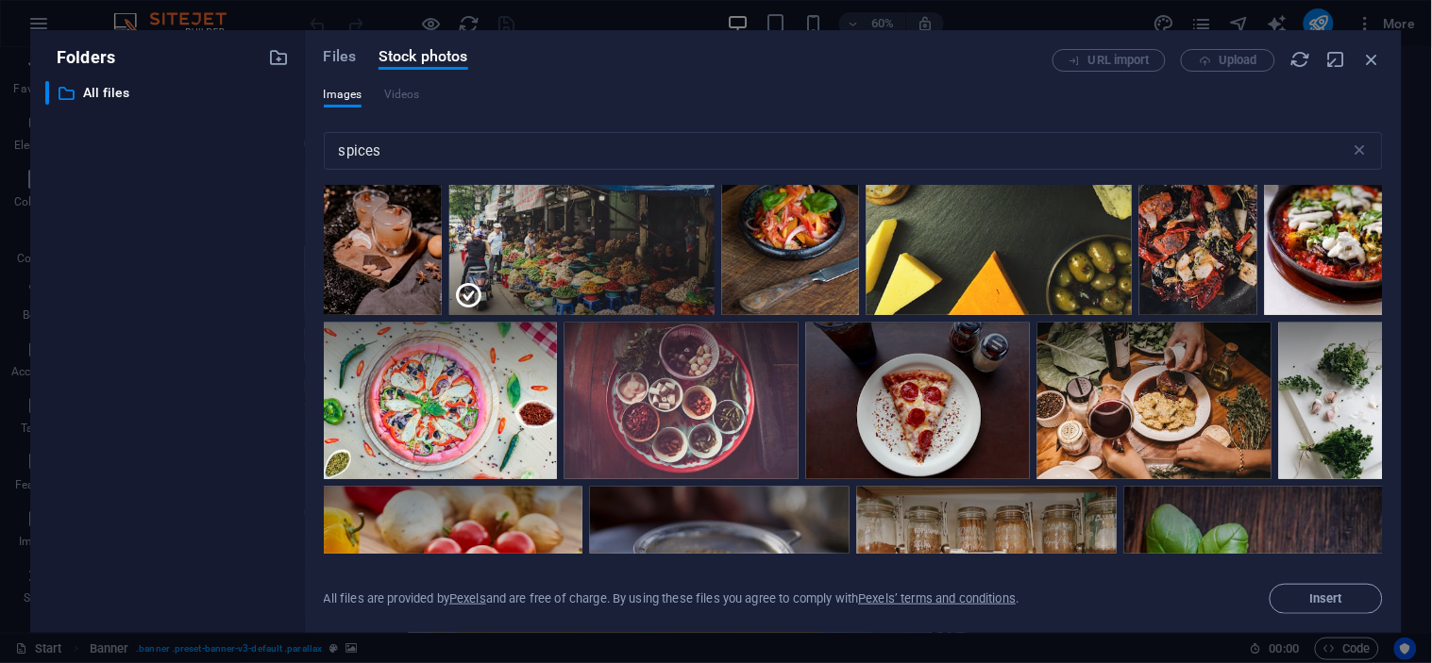
click at [567, 260] on div at bounding box center [581, 271] width 265 height 89
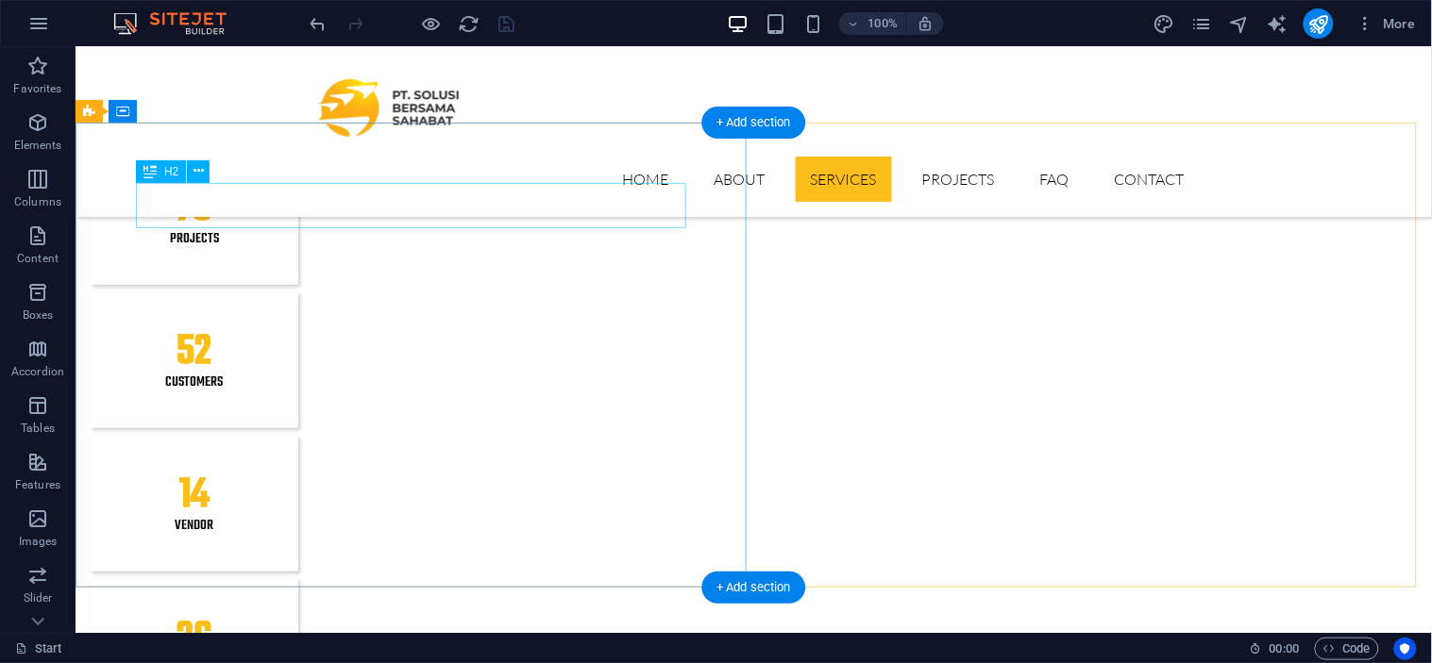
scroll to position [2148, 0]
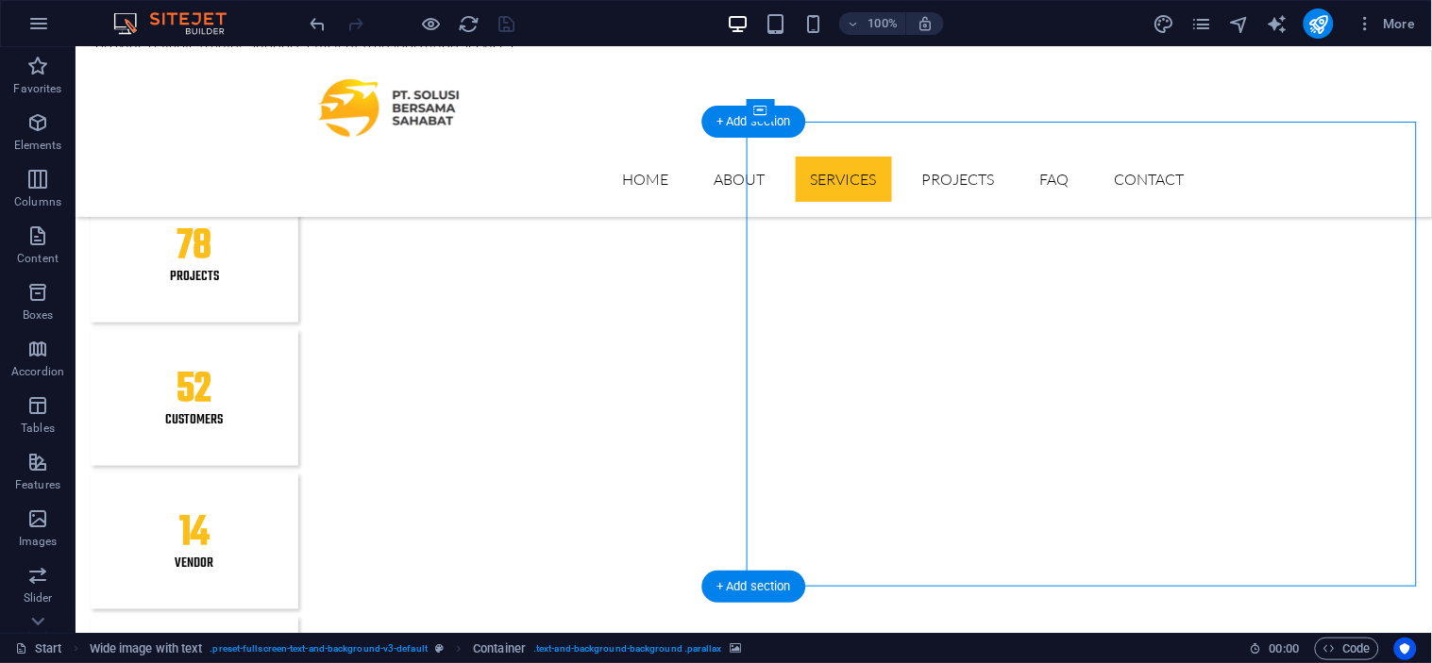
select select "px"
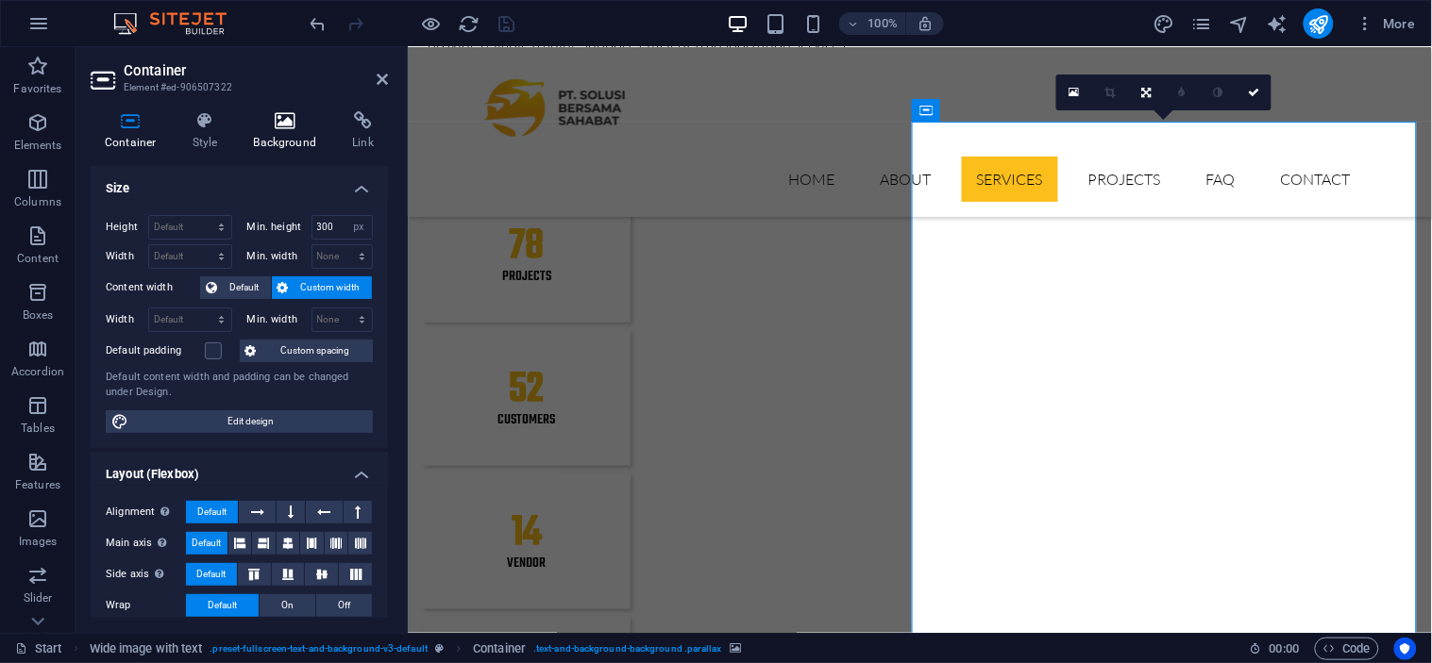
click at [265, 129] on icon at bounding box center [286, 120] width 92 height 19
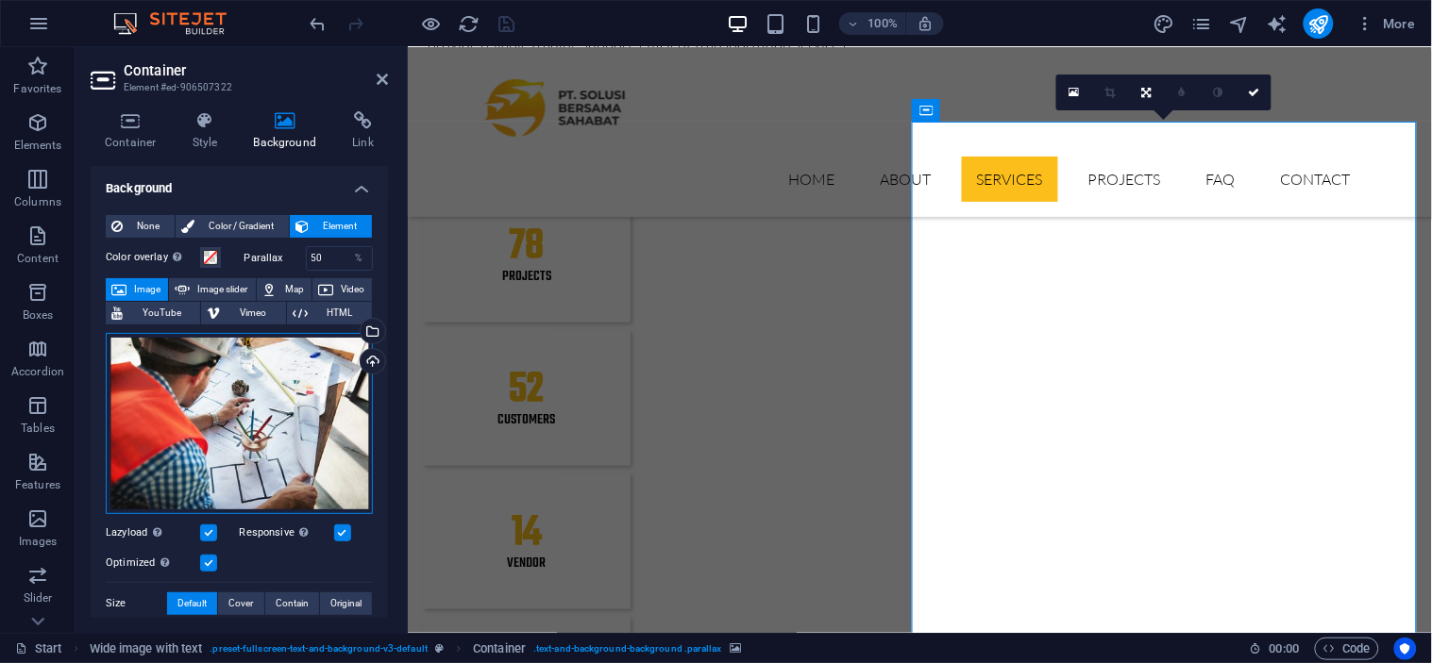
click at [204, 436] on div "Drag files here, click to choose files or select files from Files or our free s…" at bounding box center [239, 423] width 267 height 181
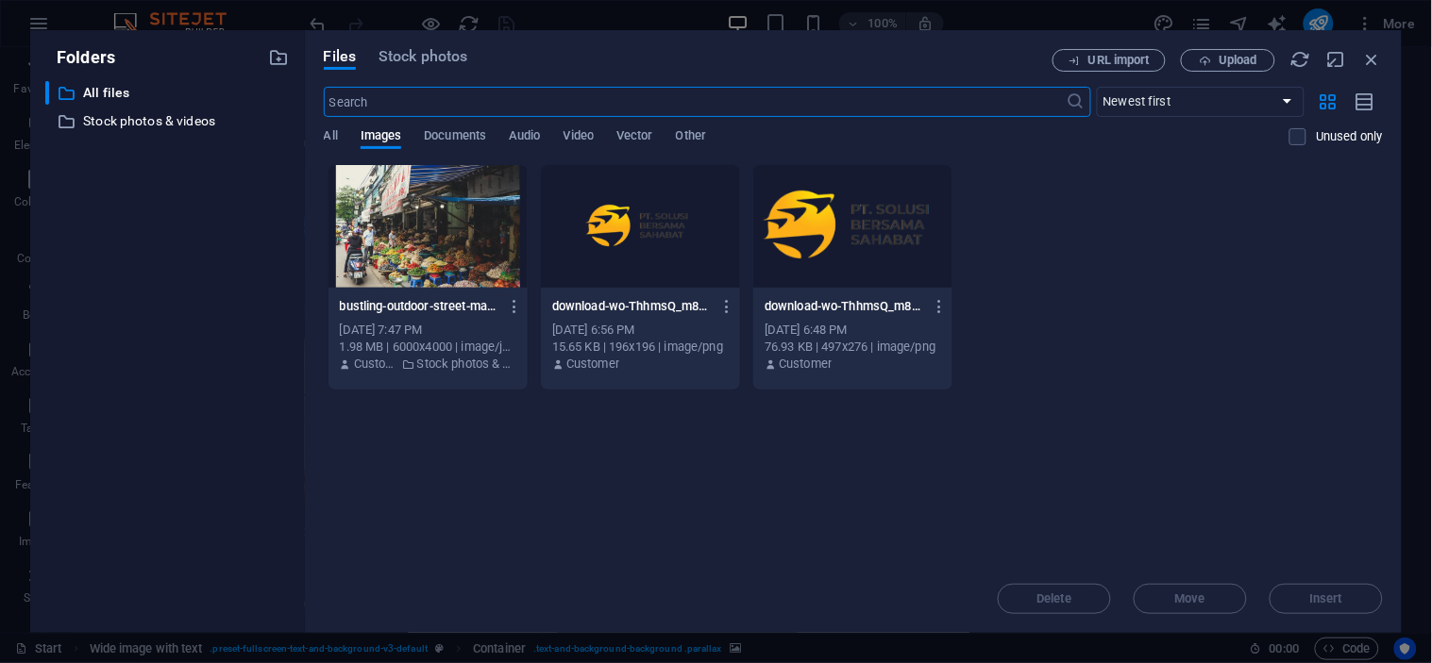
scroll to position [2403, 0]
click at [406, 60] on span "Stock photos" at bounding box center [422, 56] width 89 height 23
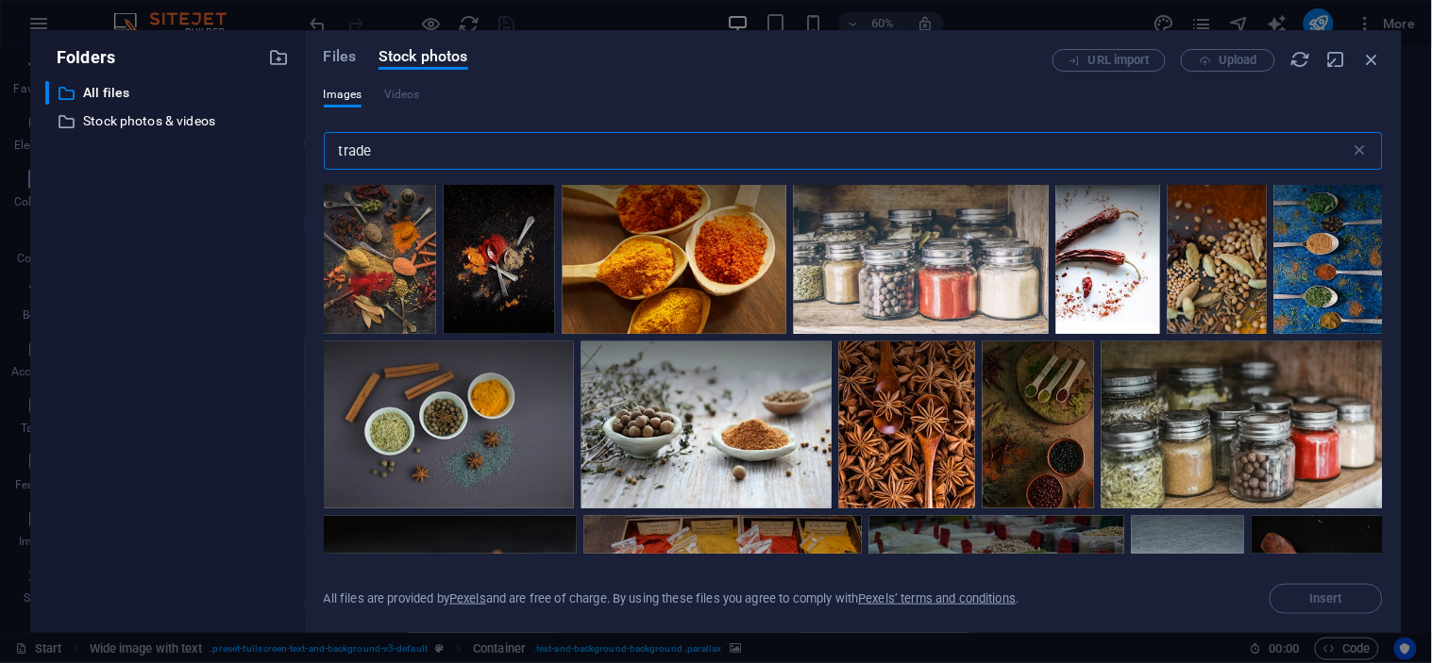
type input "trade"
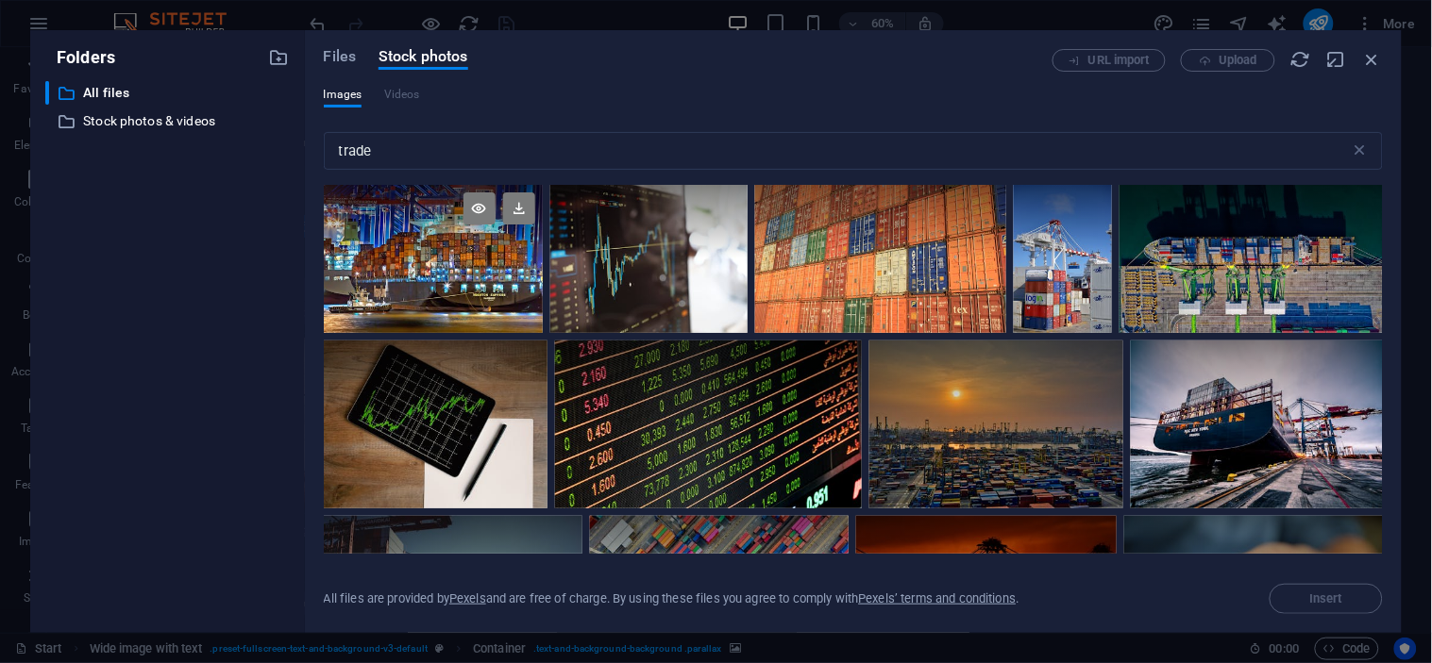
click at [487, 264] on div at bounding box center [433, 259] width 219 height 148
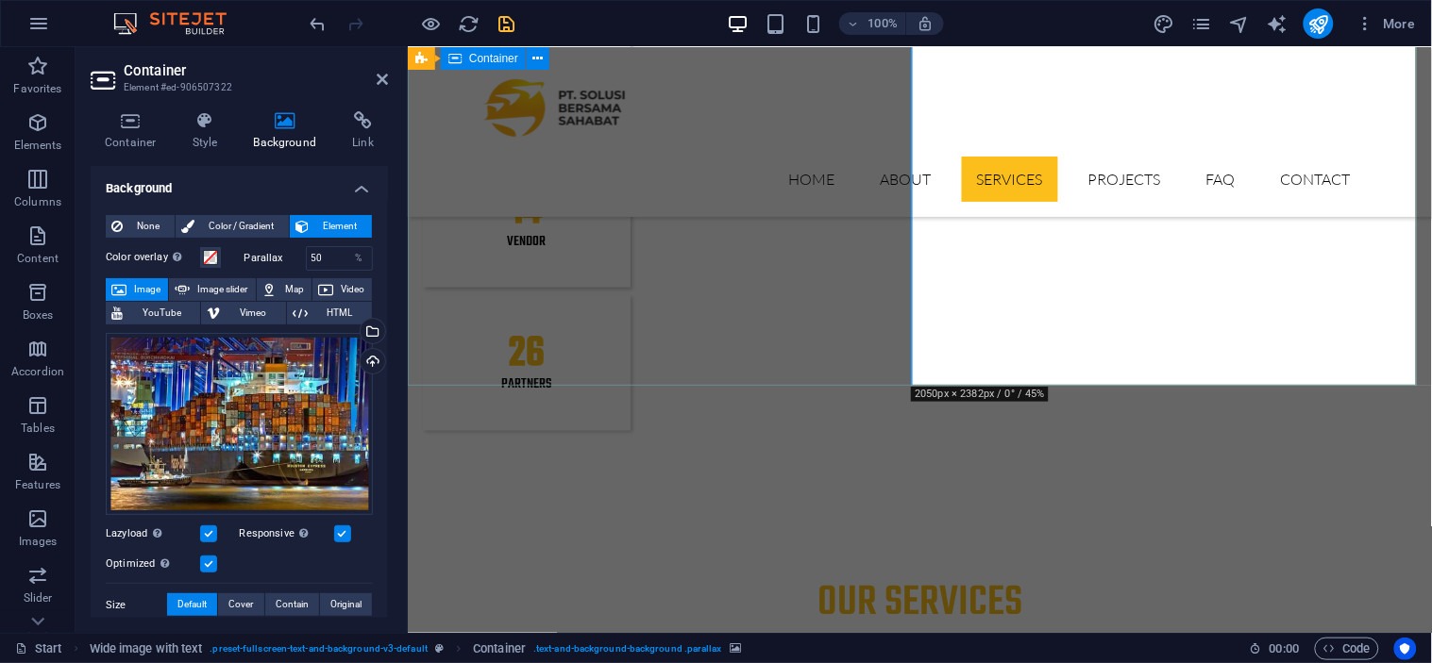
scroll to position [2640, 0]
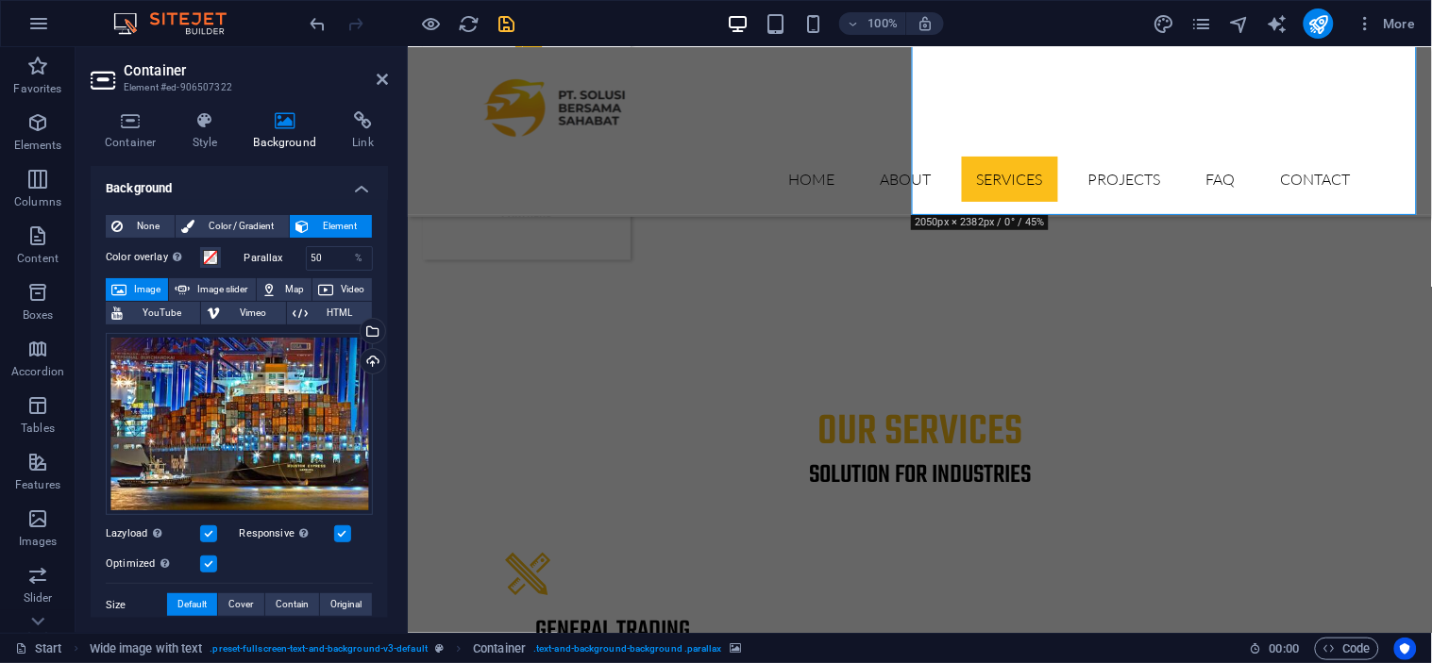
select select "px"
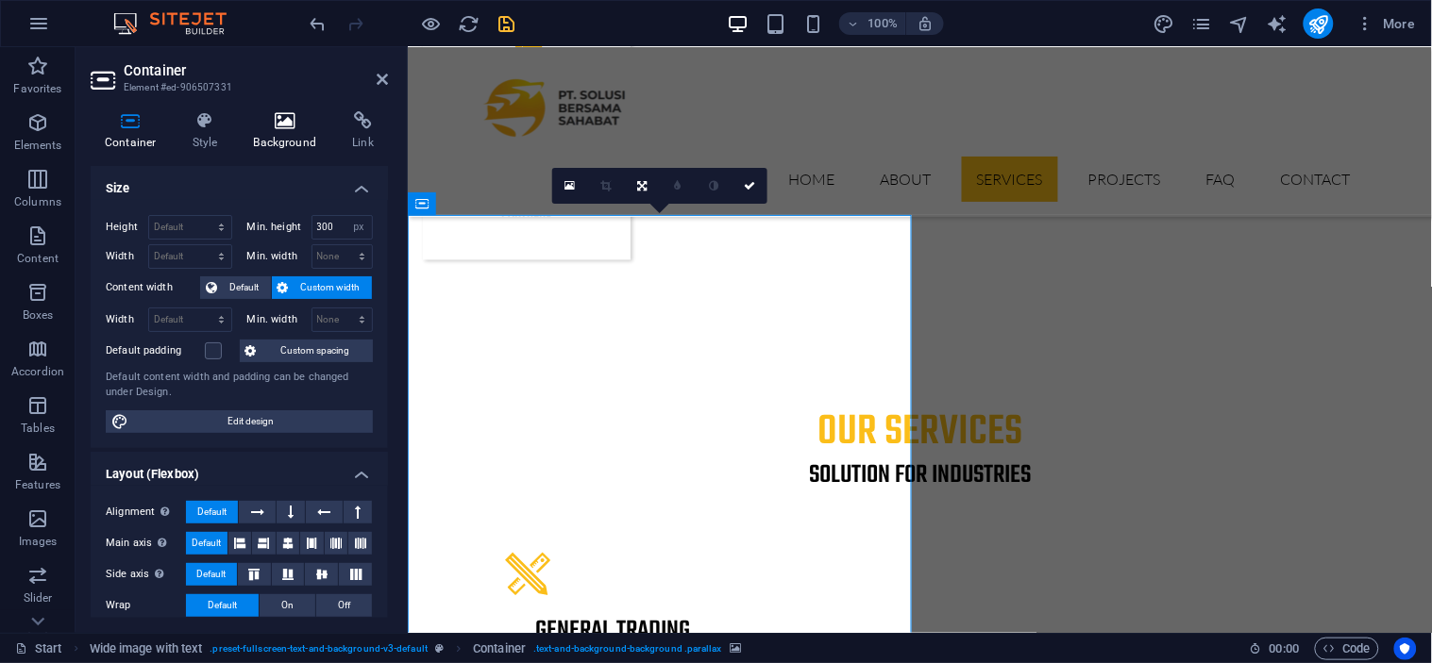
click at [286, 130] on h4 "Background" at bounding box center [289, 131] width 99 height 40
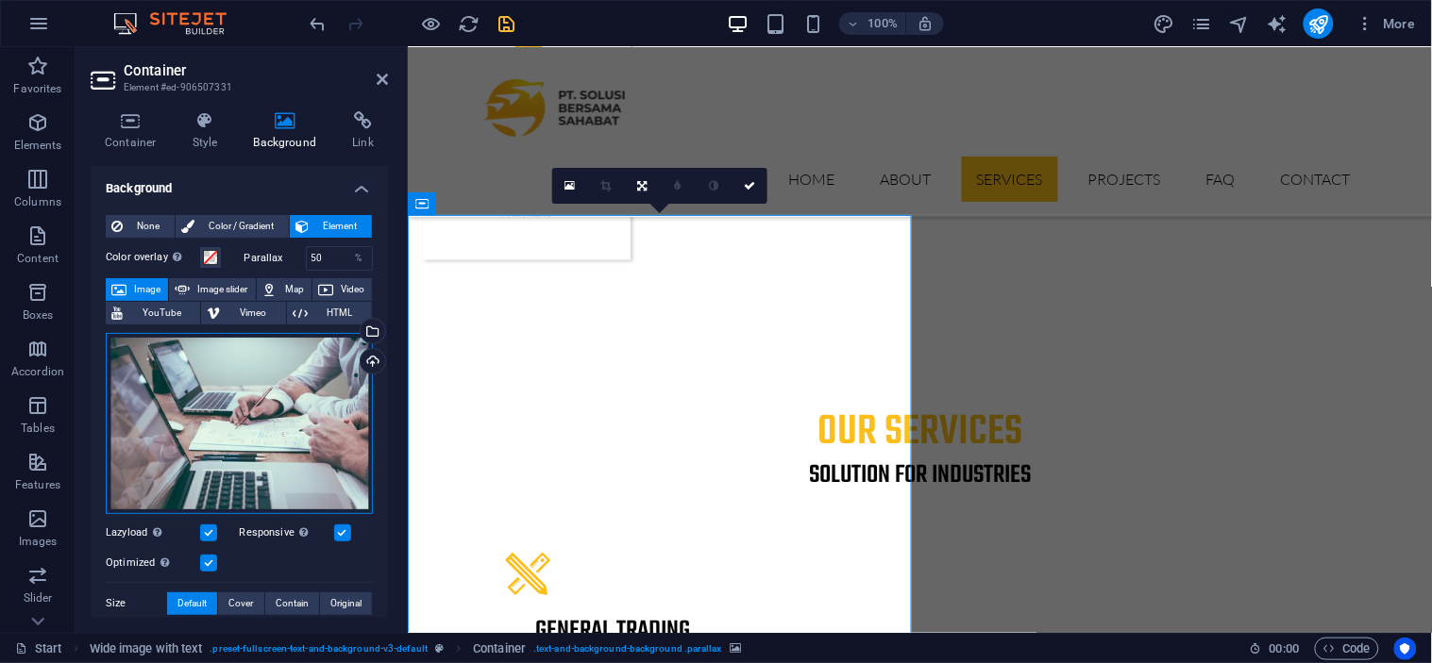
click at [250, 436] on div "Drag files here, click to choose files or select files from Files or our free s…" at bounding box center [239, 423] width 267 height 181
click at [250, 436] on body "sobasa.co.id Start (en) Favorites Elements Columns Content Boxes Accordion Tabl…" at bounding box center [716, 331] width 1432 height 663
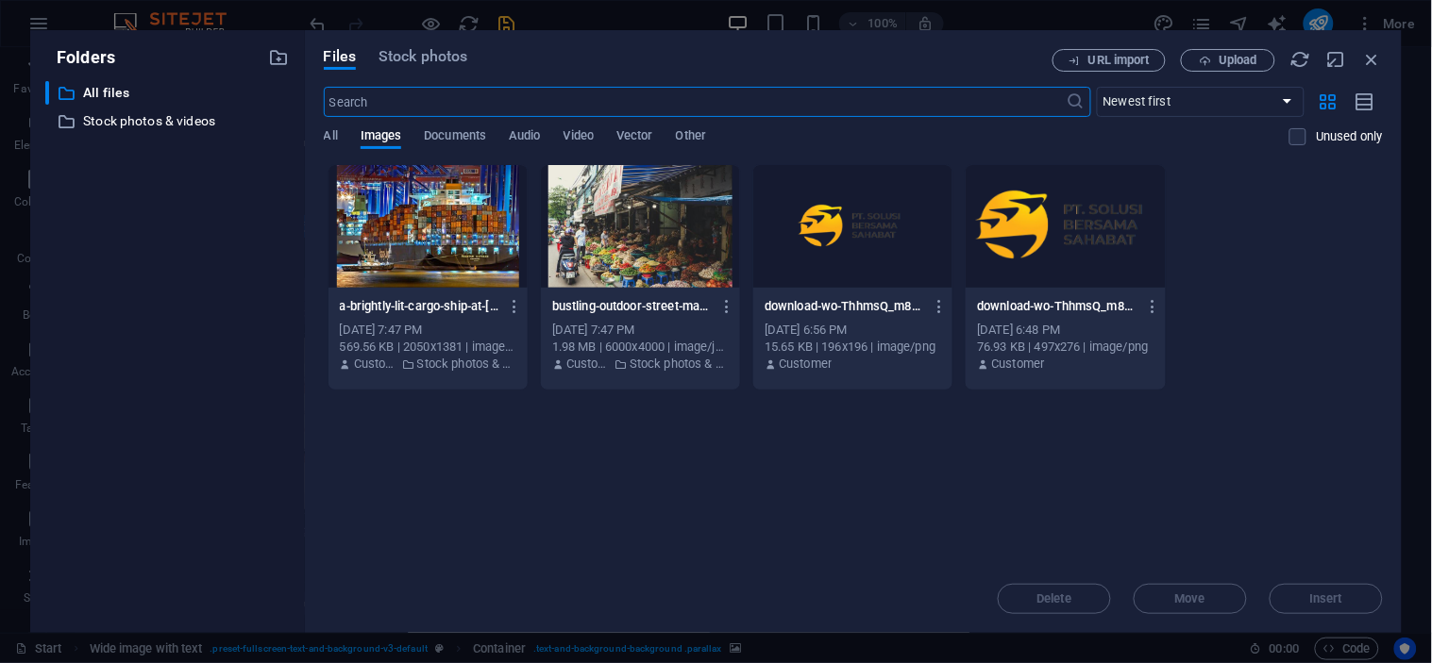
scroll to position [2919, 0]
click at [445, 59] on span "Stock photos" at bounding box center [422, 56] width 89 height 23
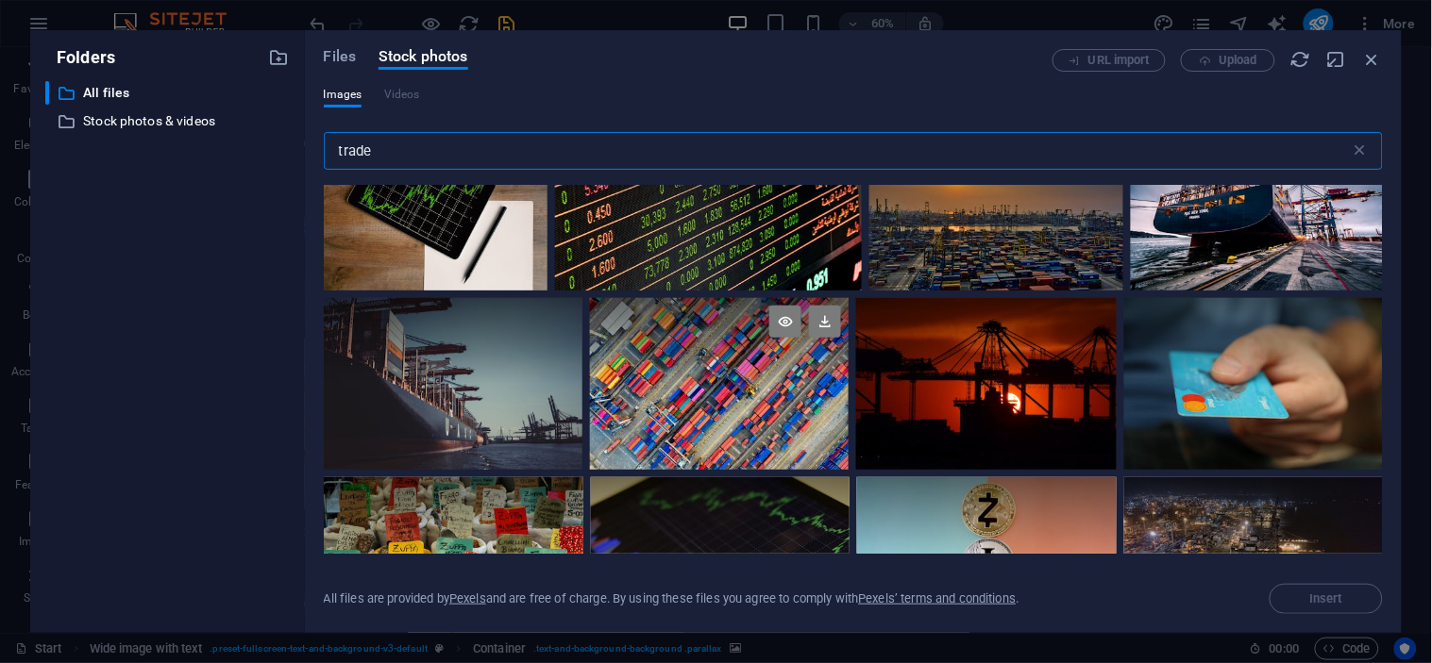
scroll to position [212, 0]
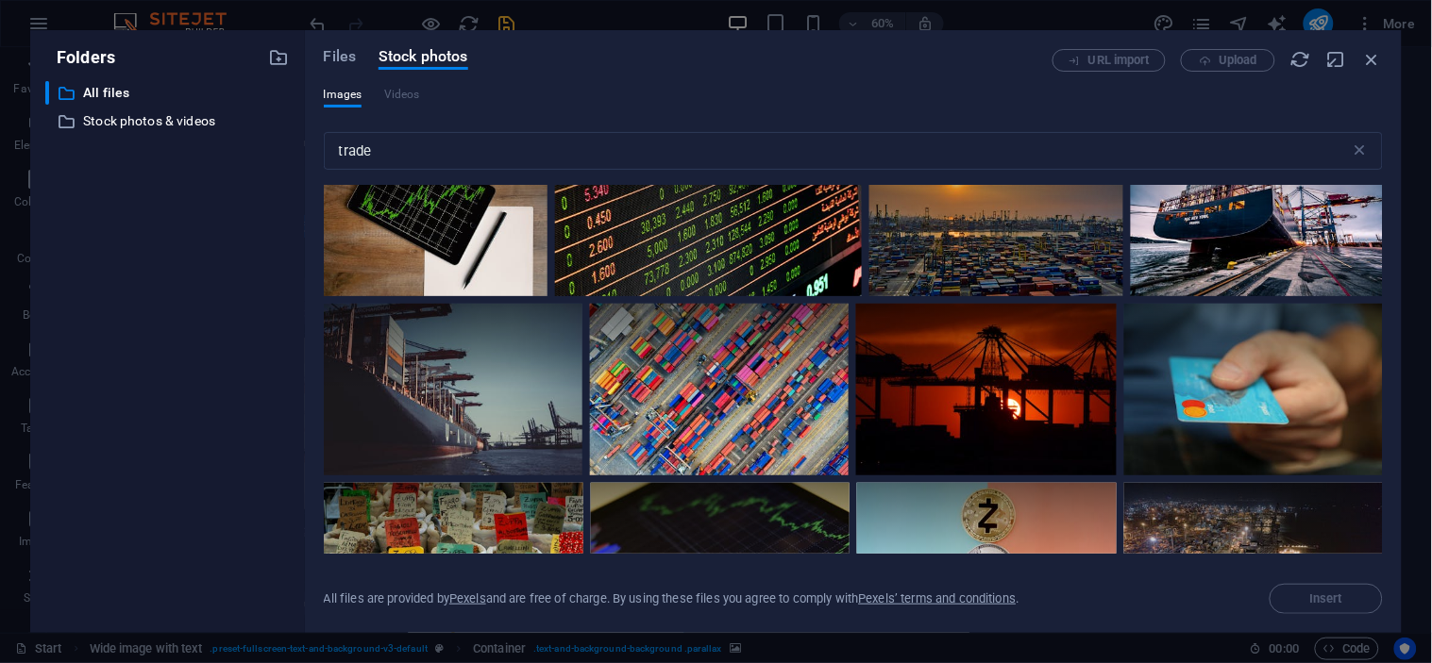
click at [961, 268] on div at bounding box center [996, 212] width 255 height 168
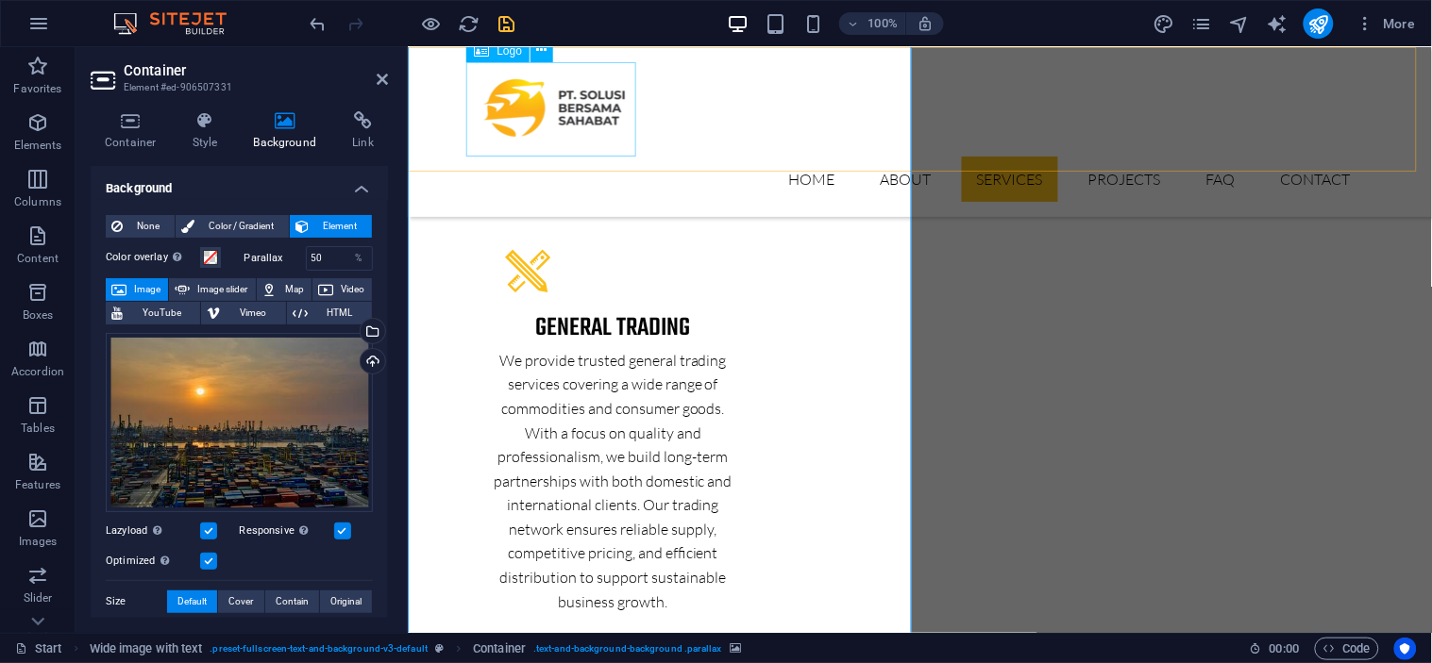
scroll to position [2945, 0]
click at [504, 29] on icon "save" at bounding box center [507, 24] width 22 height 22
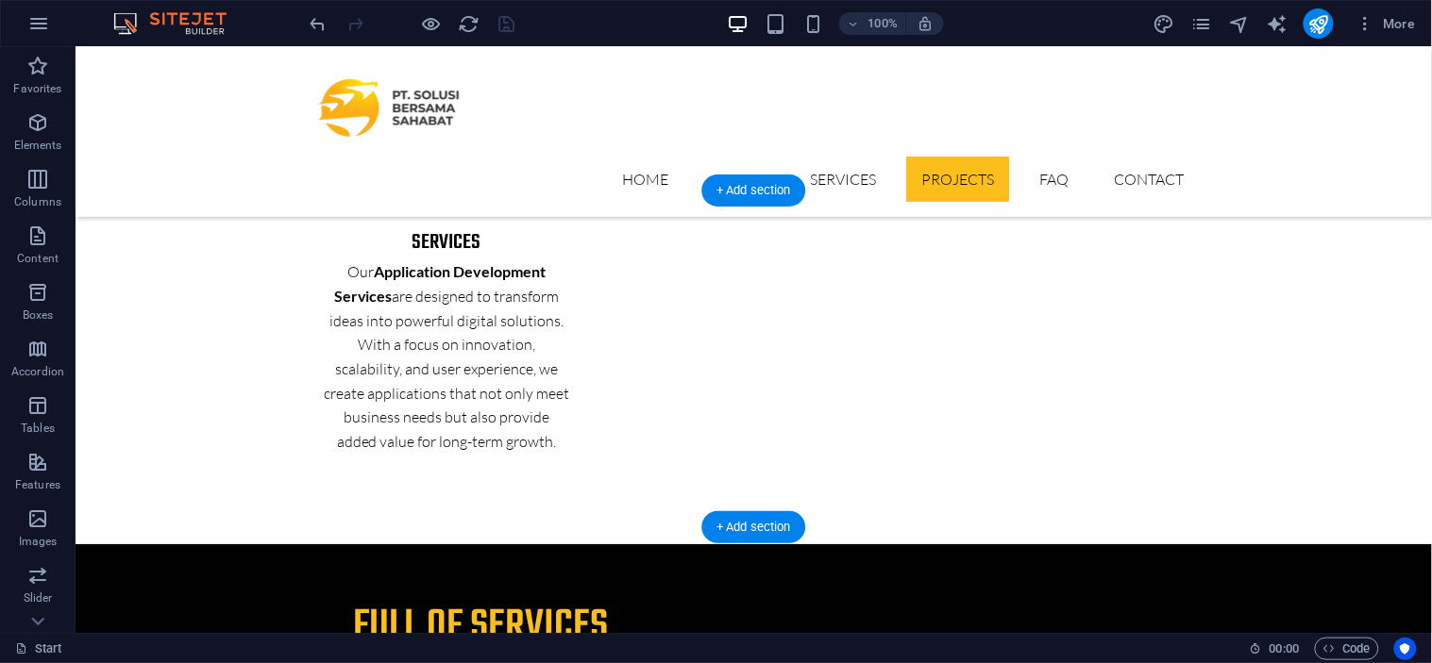
scroll to position [5171, 0]
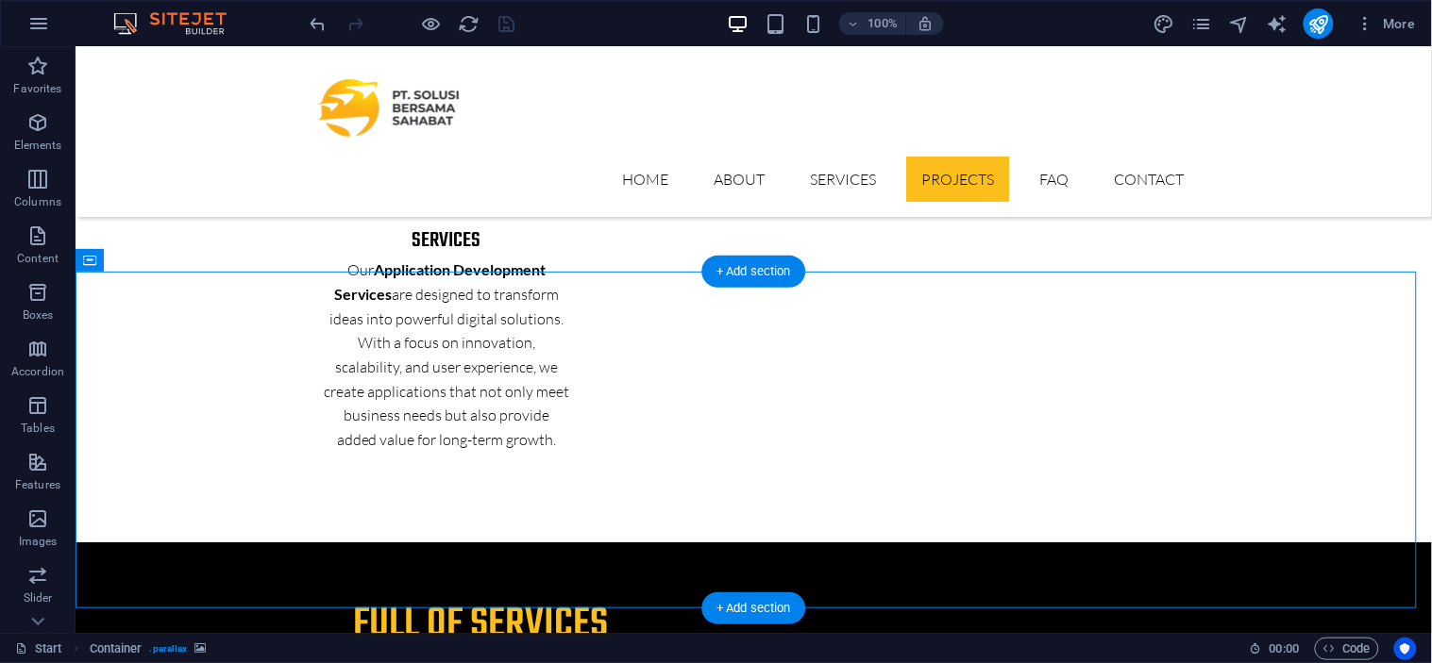
drag, startPoint x: 901, startPoint y: 365, endPoint x: 954, endPoint y: 298, distance: 85.3
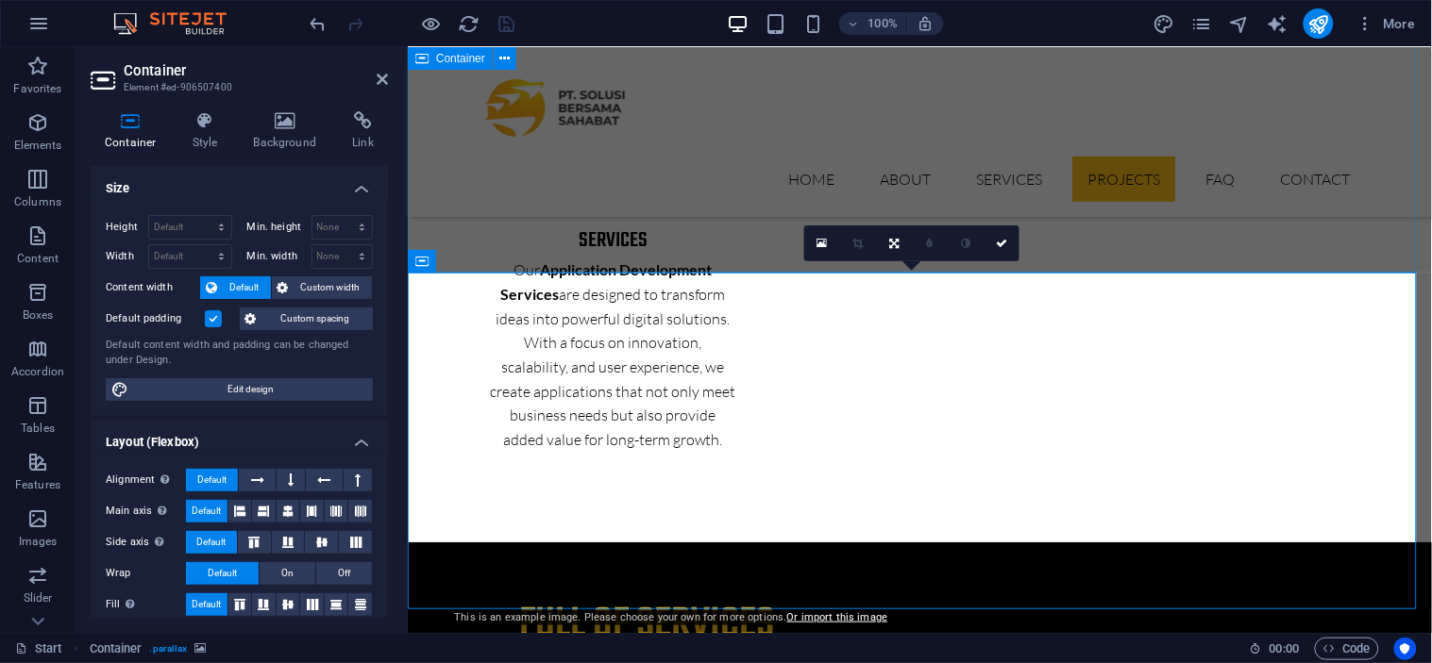
scroll to position [5533, 0]
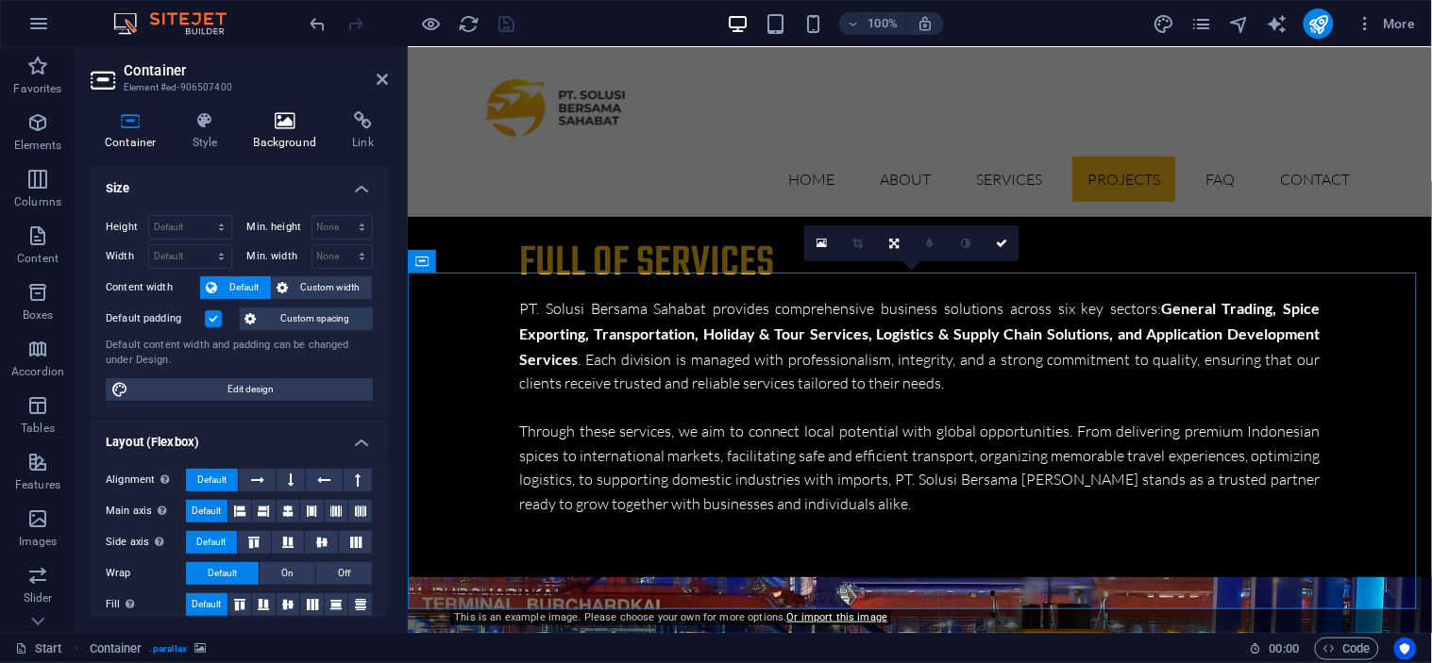
click at [288, 132] on h4 "Background" at bounding box center [289, 131] width 99 height 40
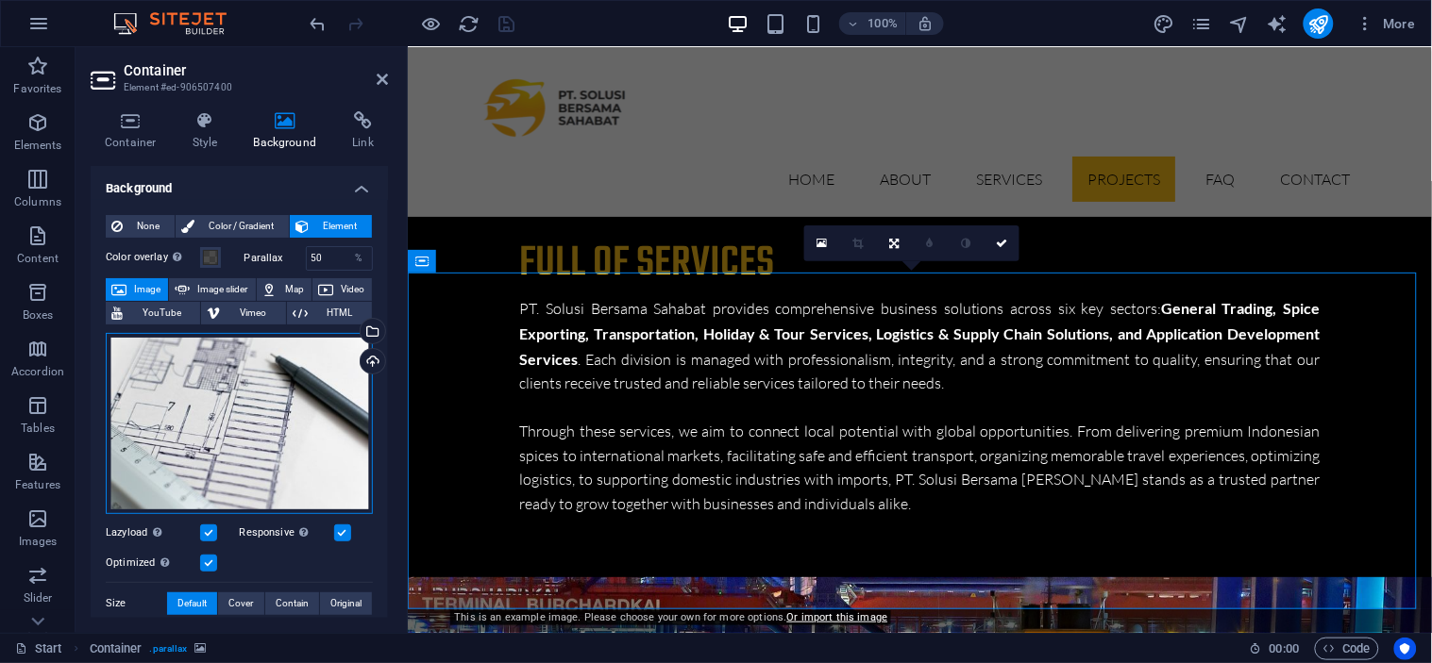
click at [224, 360] on div "Drag files here, click to choose files or select files from Files or our free s…" at bounding box center [239, 423] width 267 height 181
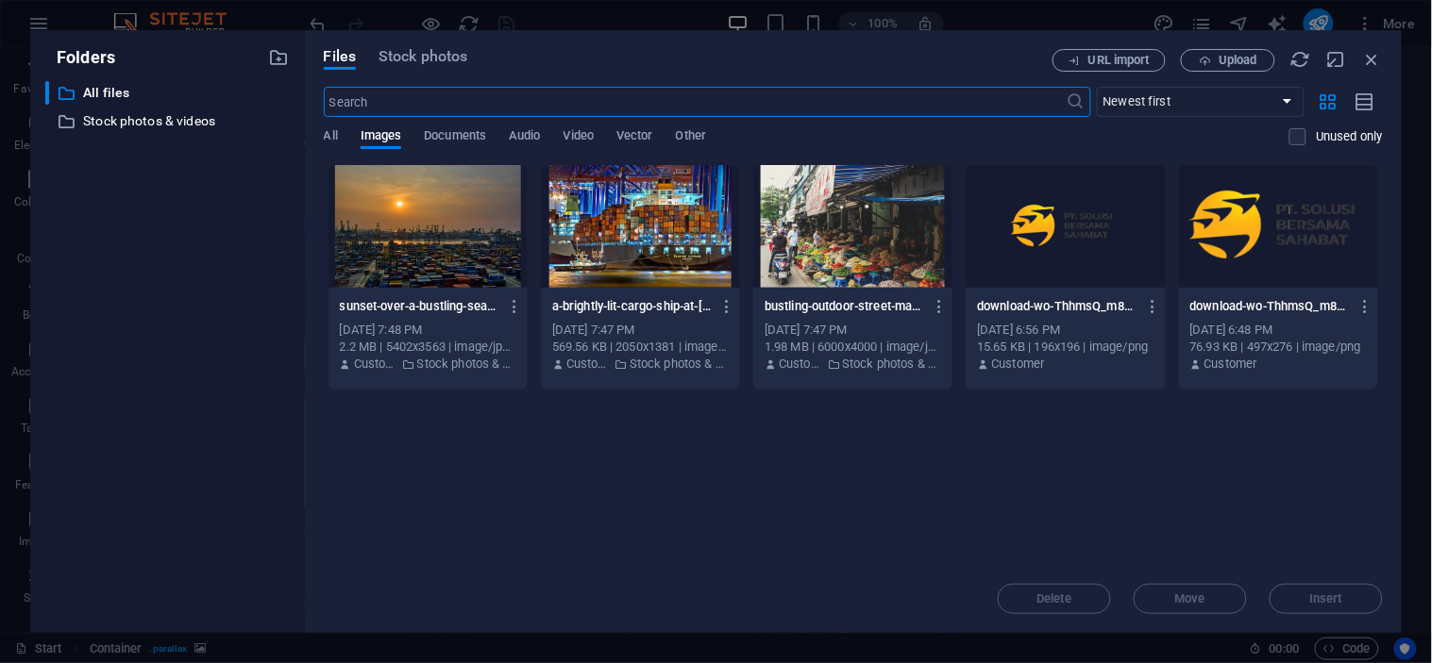
scroll to position [5884, 0]
drag, startPoint x: 580, startPoint y: 92, endPoint x: 224, endPoint y: 86, distance: 356.7
click at [224, 86] on div "Folders ​ All files All files ​ Stock photos & videos Stock photos & videos Fil…" at bounding box center [715, 331] width 1371 height 603
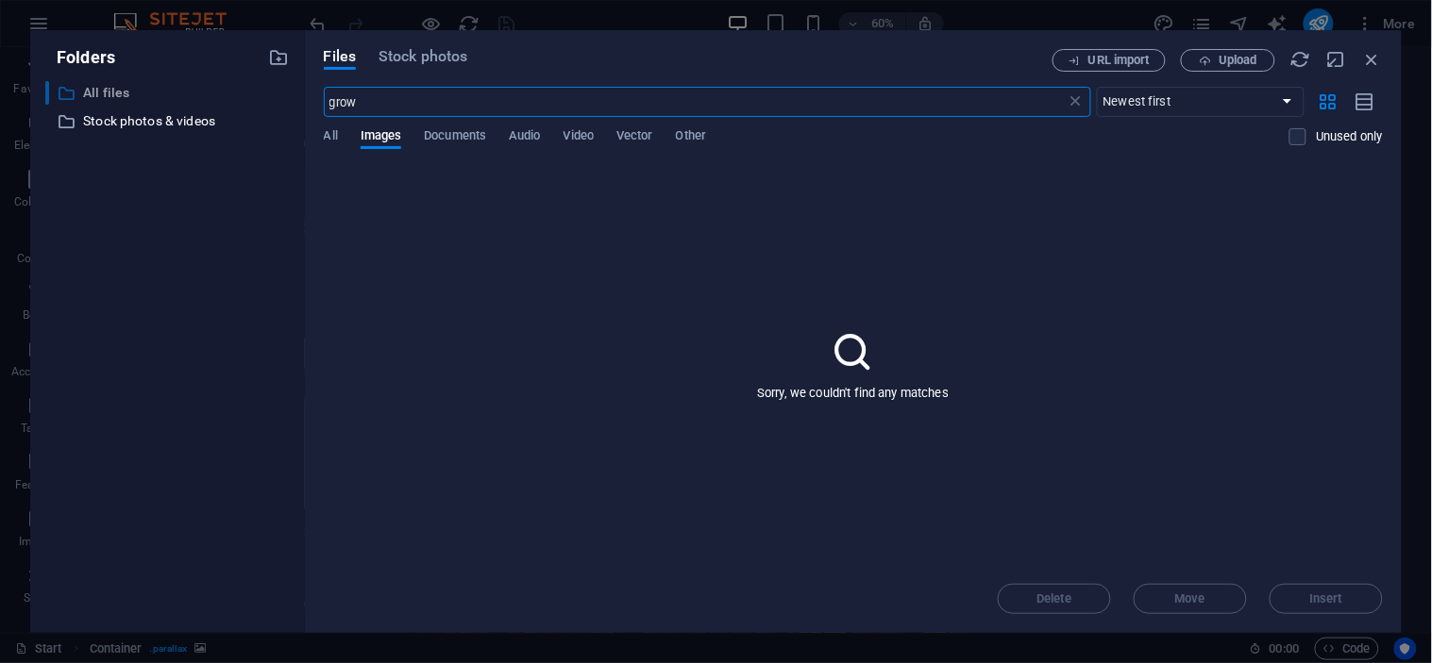
type input "grow"
click at [407, 59] on span "Stock photos" at bounding box center [422, 56] width 89 height 23
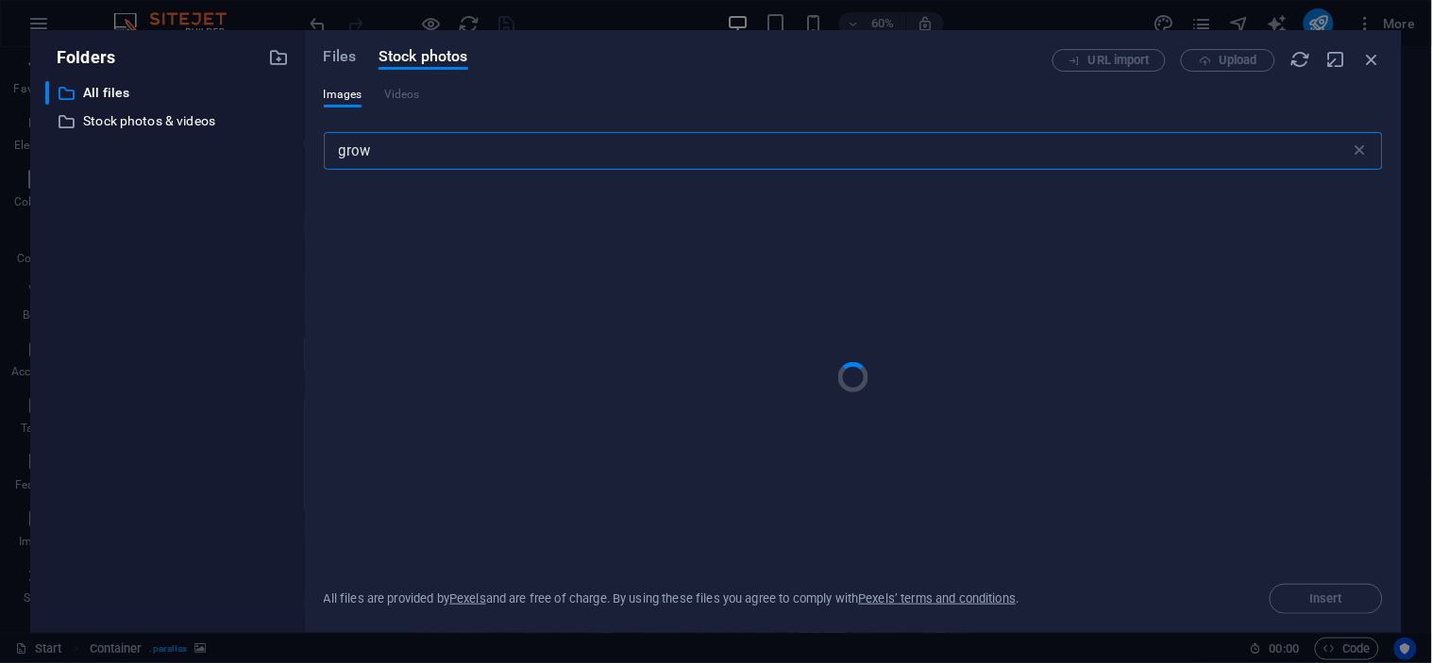
type input "grow"
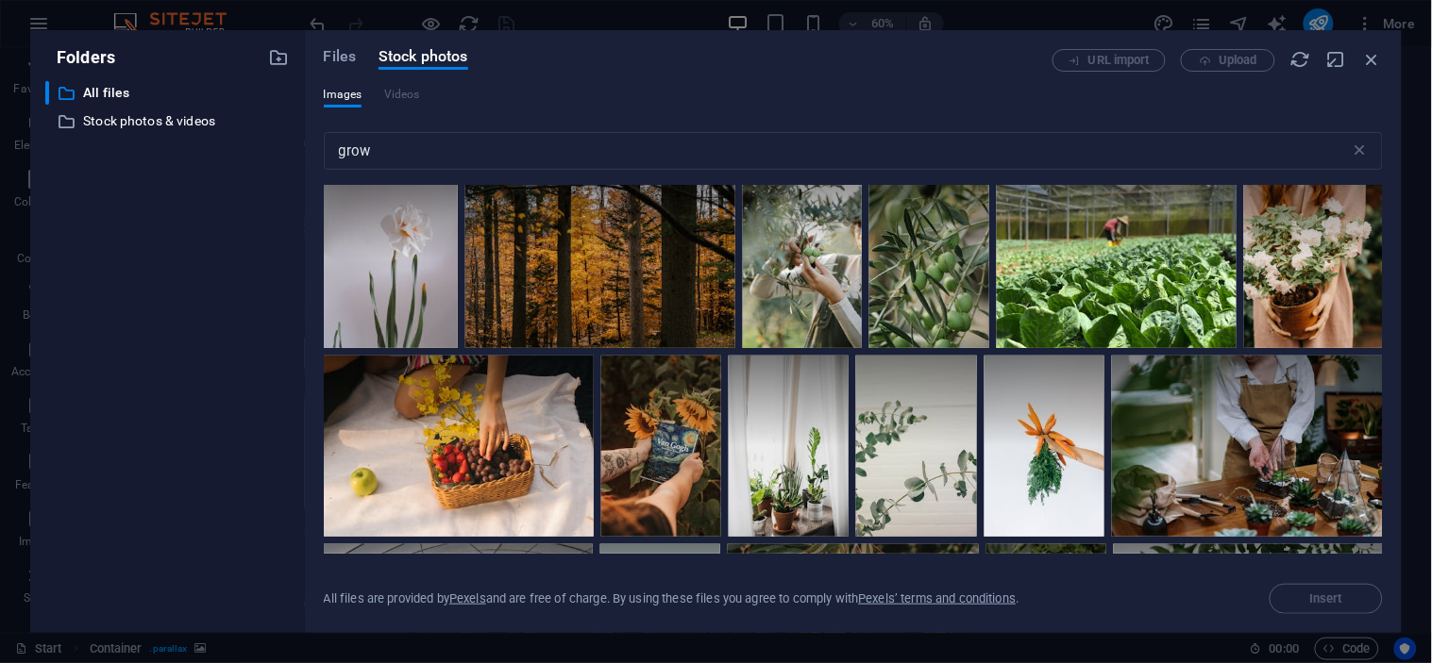
scroll to position [1357, 0]
click at [1090, 262] on div at bounding box center [1116, 257] width 240 height 180
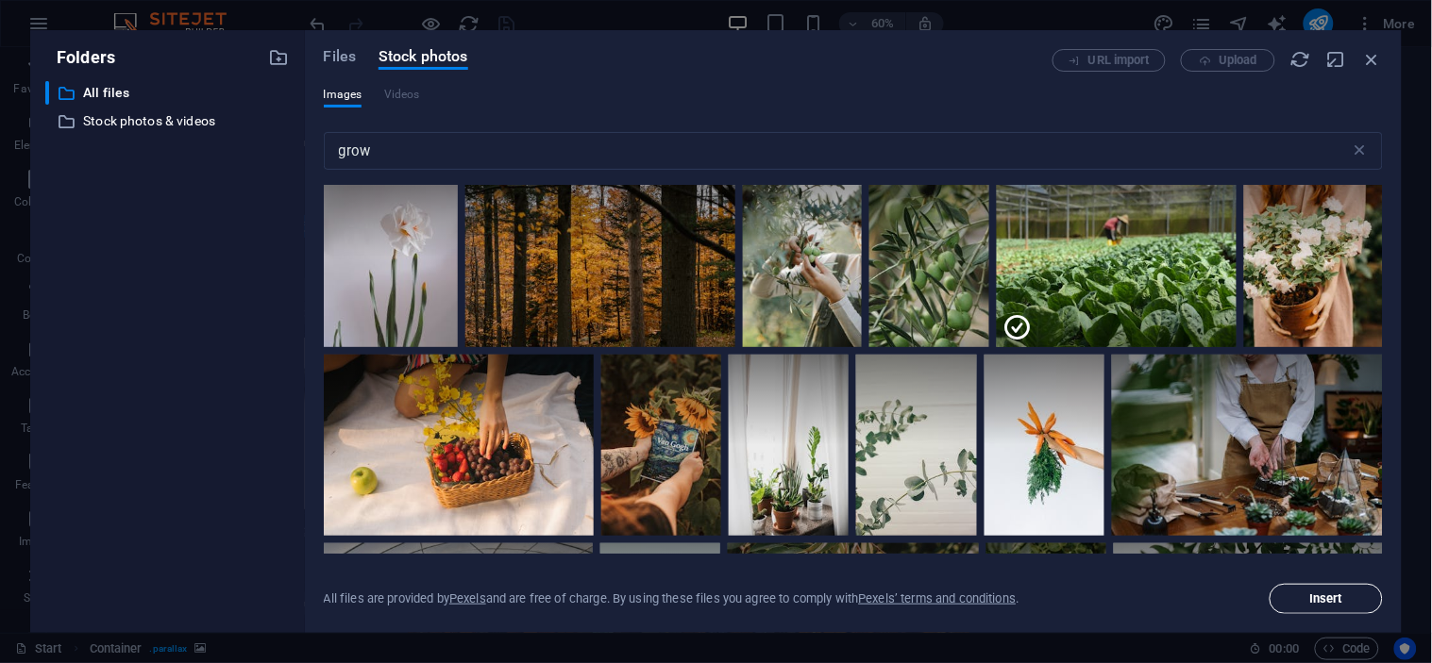
click at [1293, 608] on button "Insert" at bounding box center [1325, 599] width 113 height 30
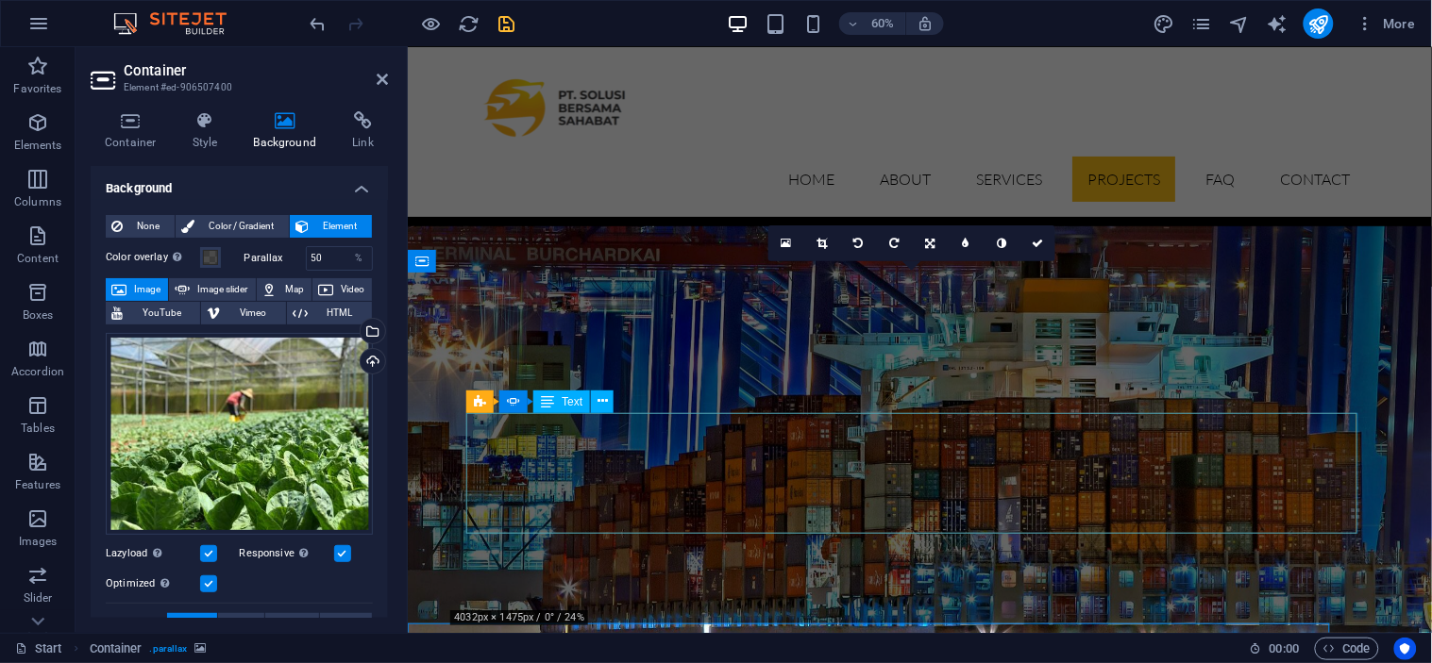
scroll to position [5533, 0]
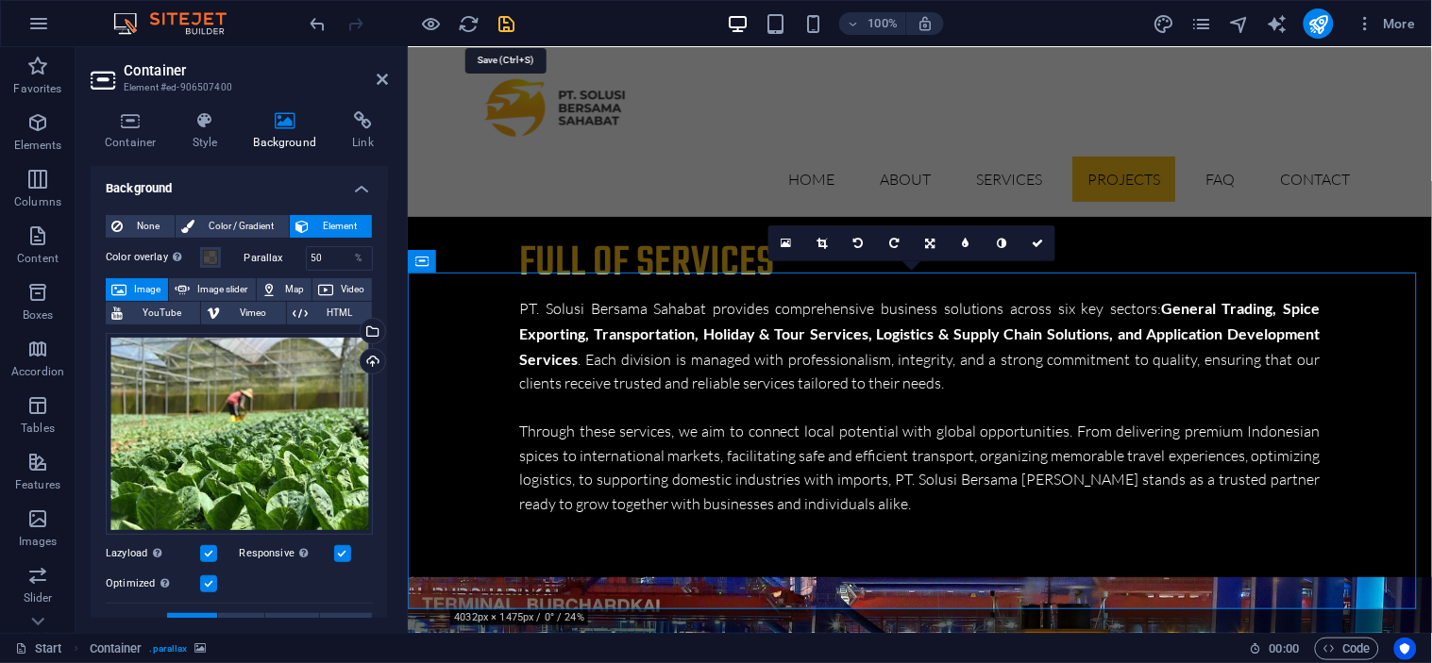
click at [511, 14] on icon "save" at bounding box center [507, 24] width 22 height 22
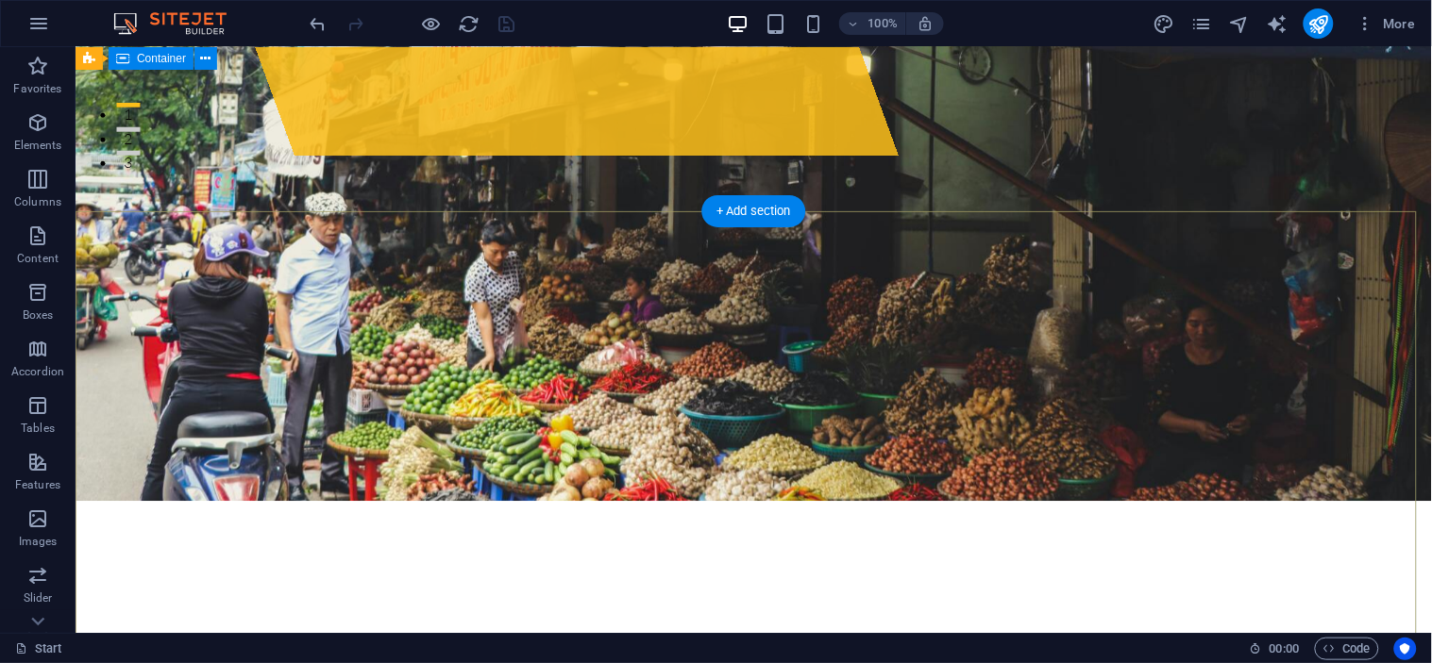
scroll to position [0, 0]
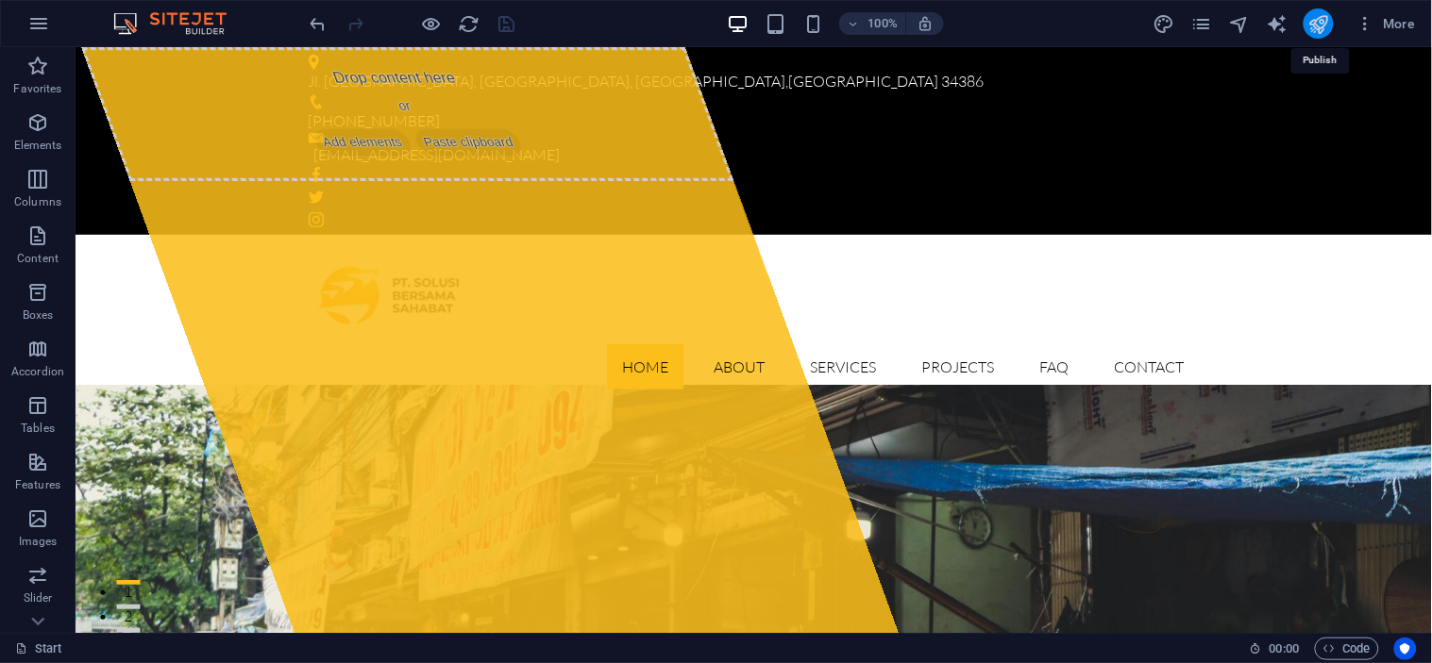
click at [1313, 20] on icon "publish" at bounding box center [1318, 24] width 22 height 22
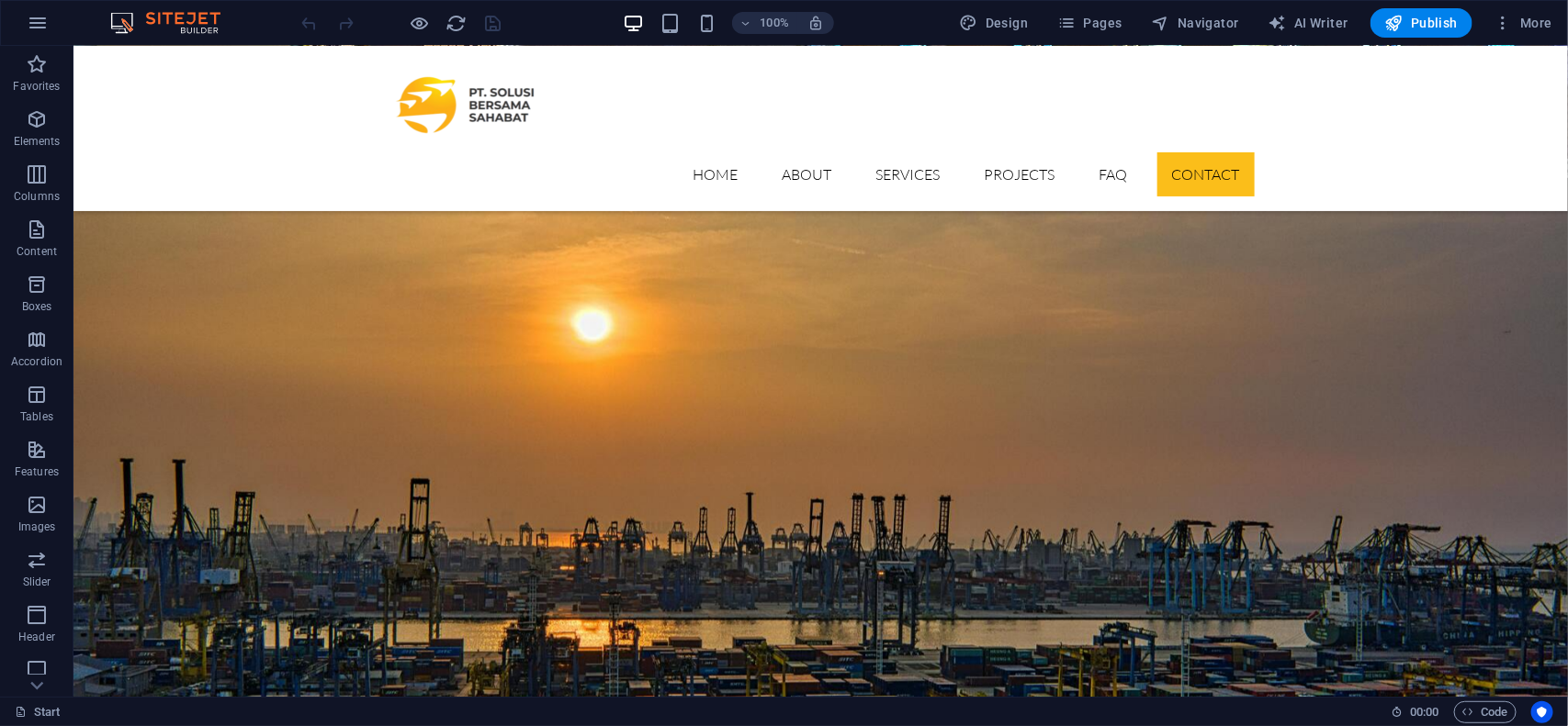
scroll to position [6478, 0]
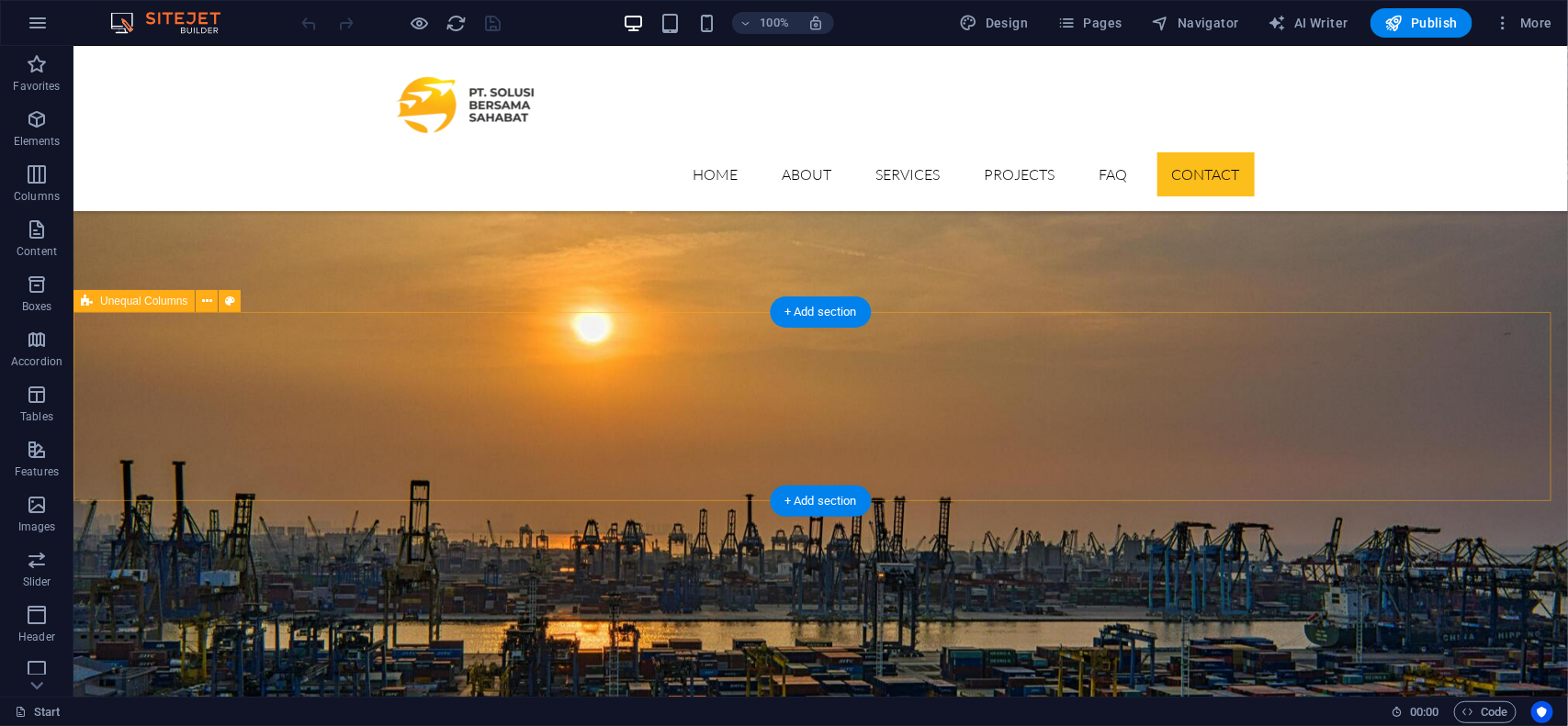
drag, startPoint x: 1425, startPoint y: 46, endPoint x: 895, endPoint y: 472, distance: 680.0
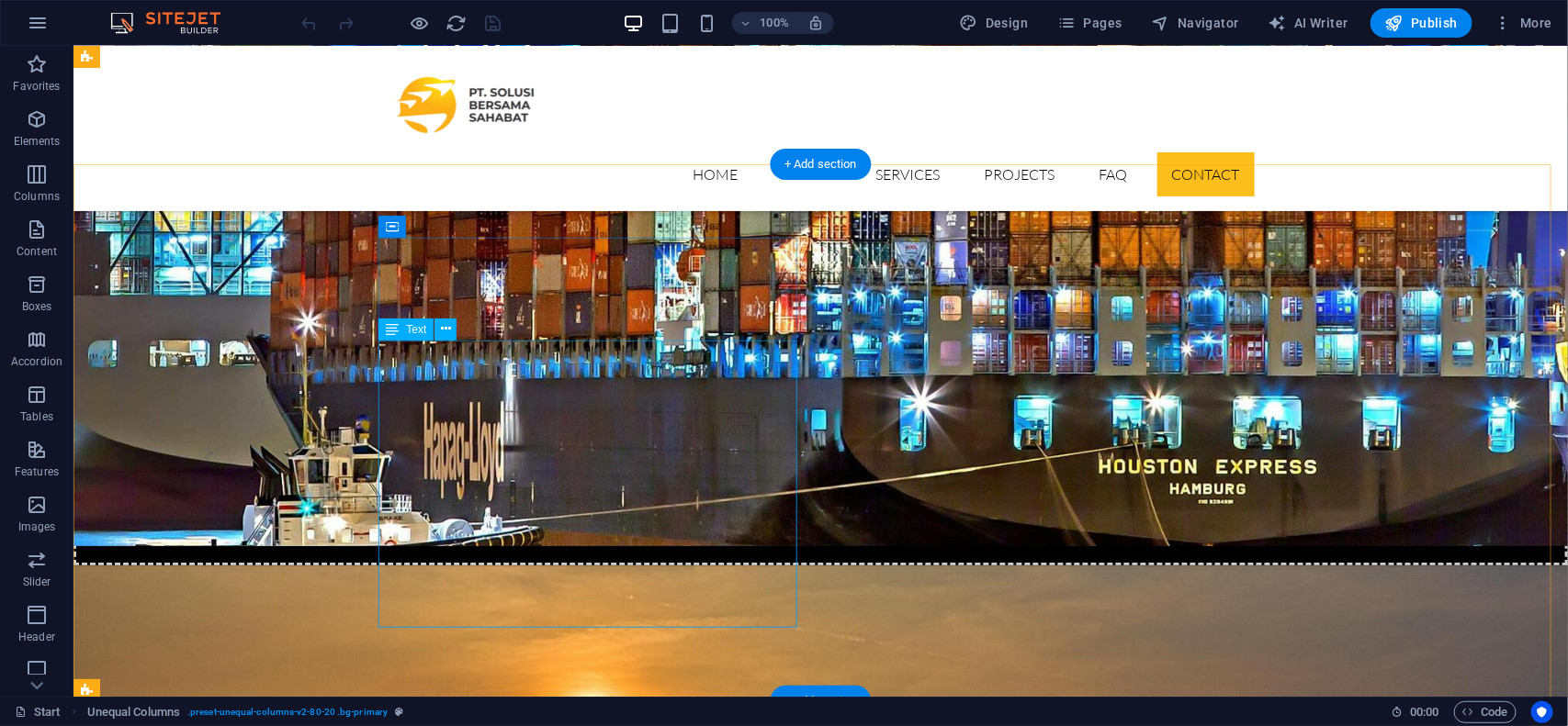
scroll to position [6082, 0]
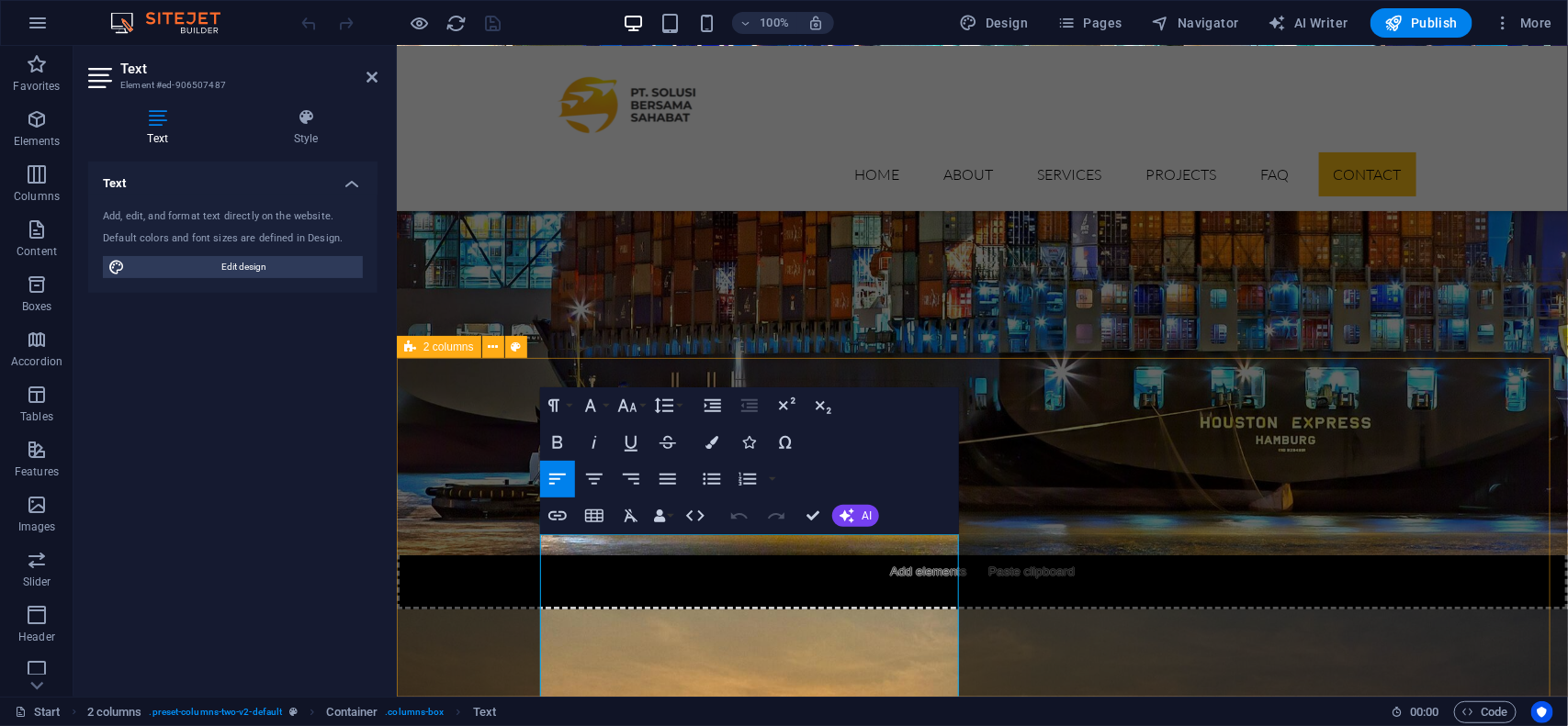
scroll to position [6334, 0]
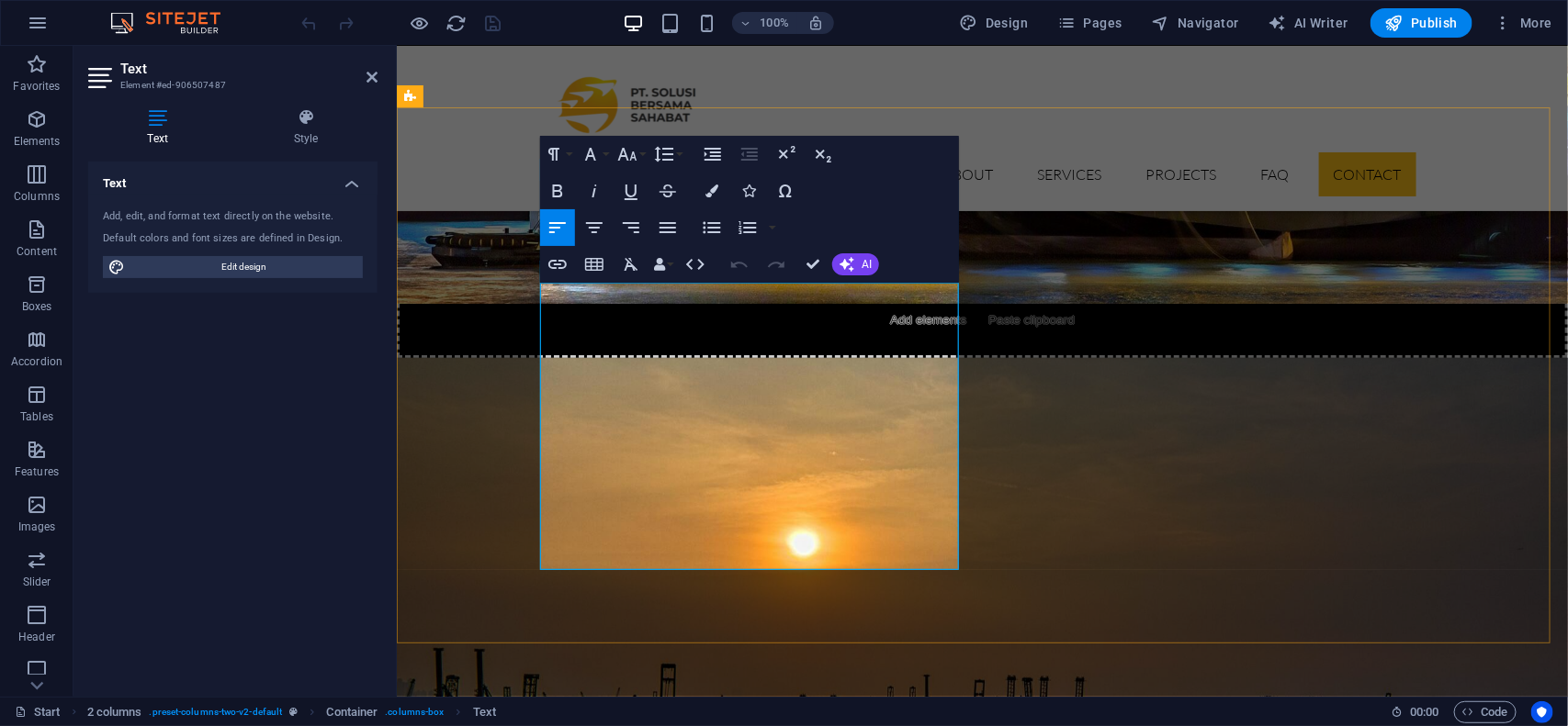
drag, startPoint x: 865, startPoint y: 390, endPoint x: 532, endPoint y: 299, distance: 345.2
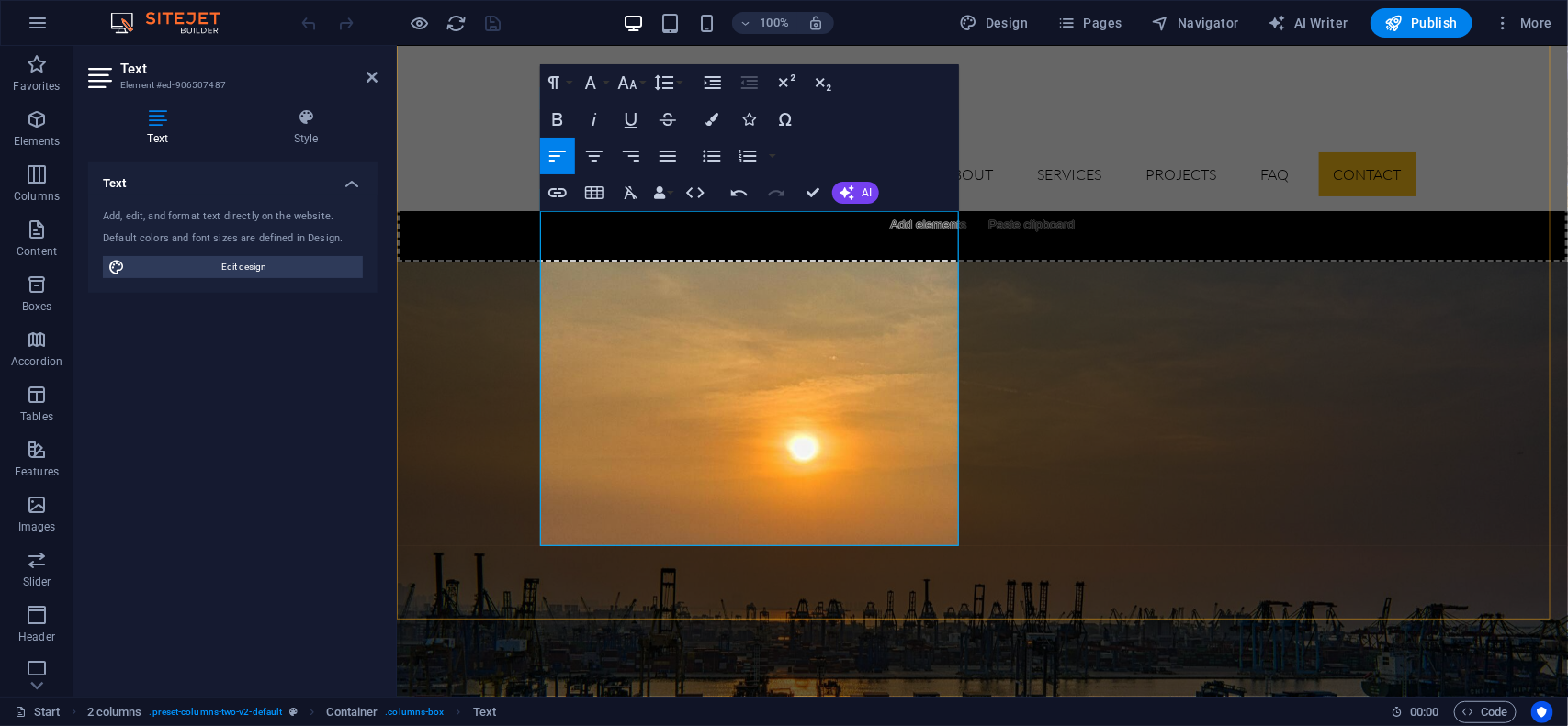
scroll to position [6430, 0]
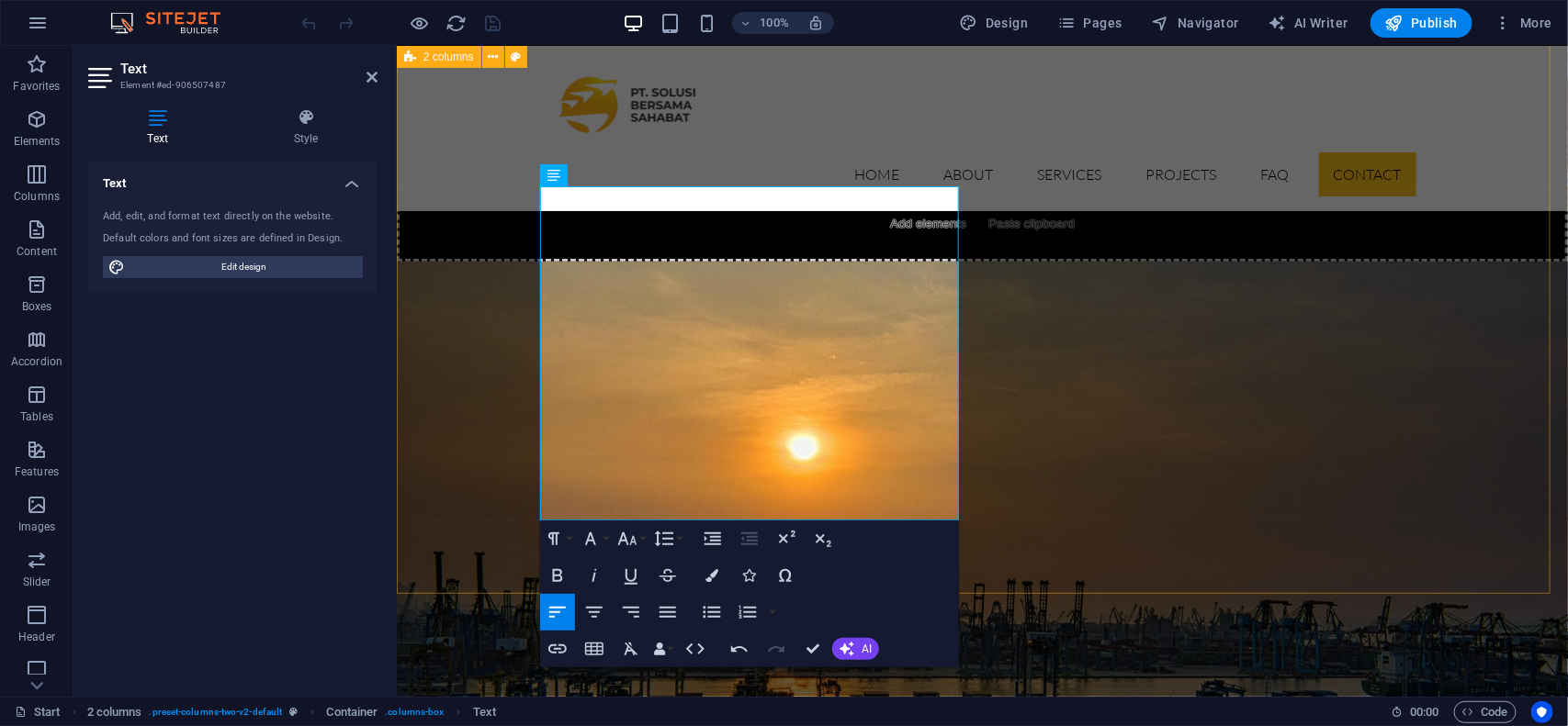
drag, startPoint x: 789, startPoint y: 504, endPoint x: 525, endPoint y: 386, distance: 289.2
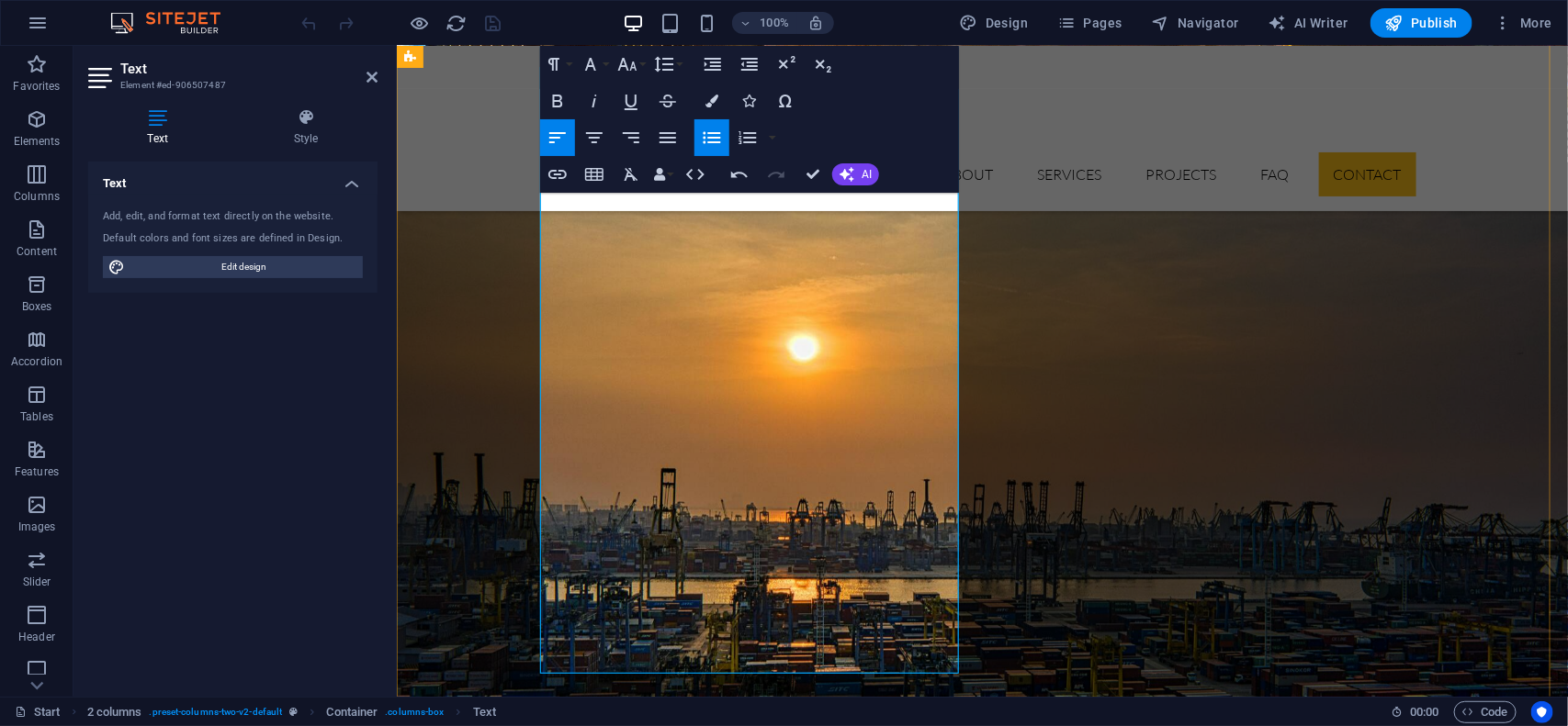
scroll to position [6530, 0]
drag, startPoint x: 661, startPoint y: 657, endPoint x: 532, endPoint y: 322, distance: 359.0
click at [709, 143] on icon "button" at bounding box center [711, 137] width 22 height 22
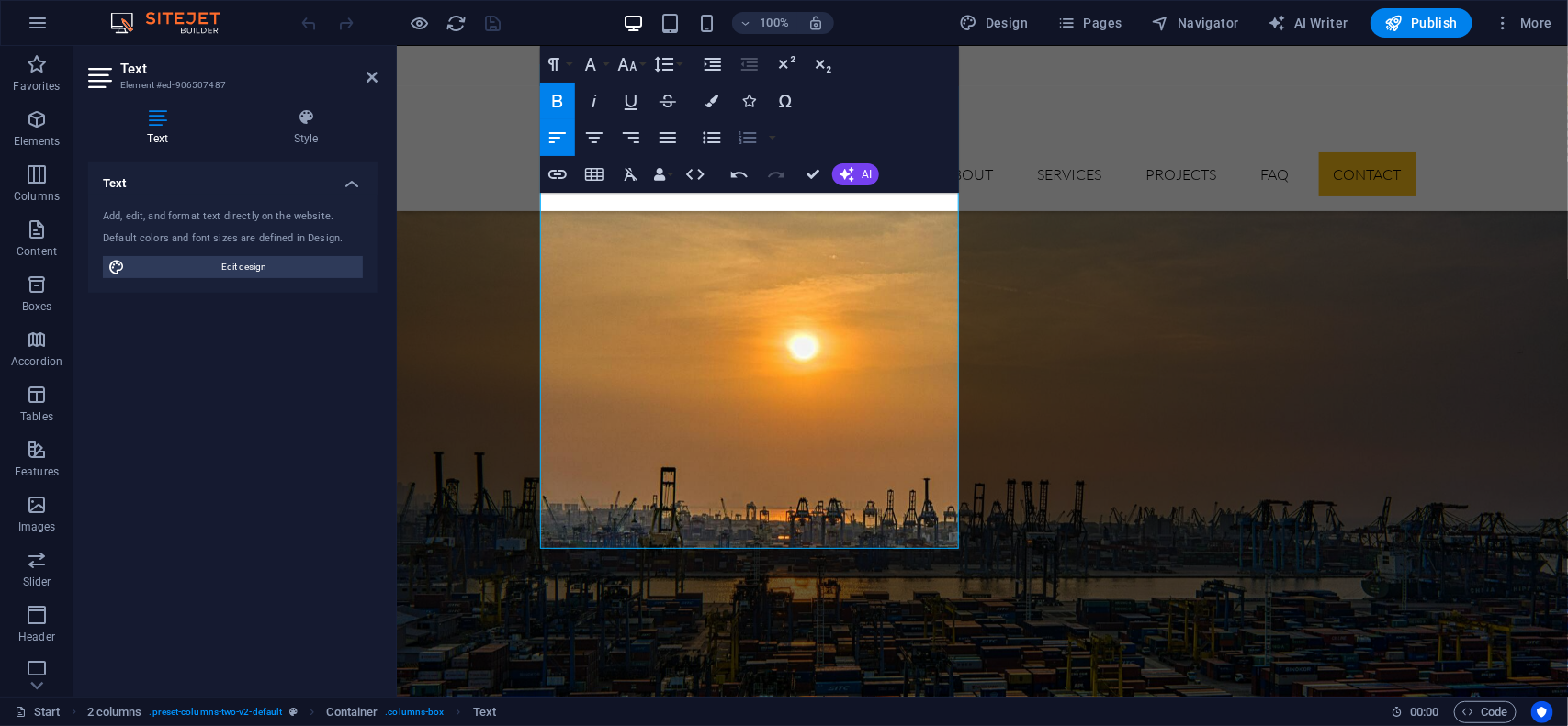
click at [747, 136] on icon "button" at bounding box center [748, 137] width 22 height 22
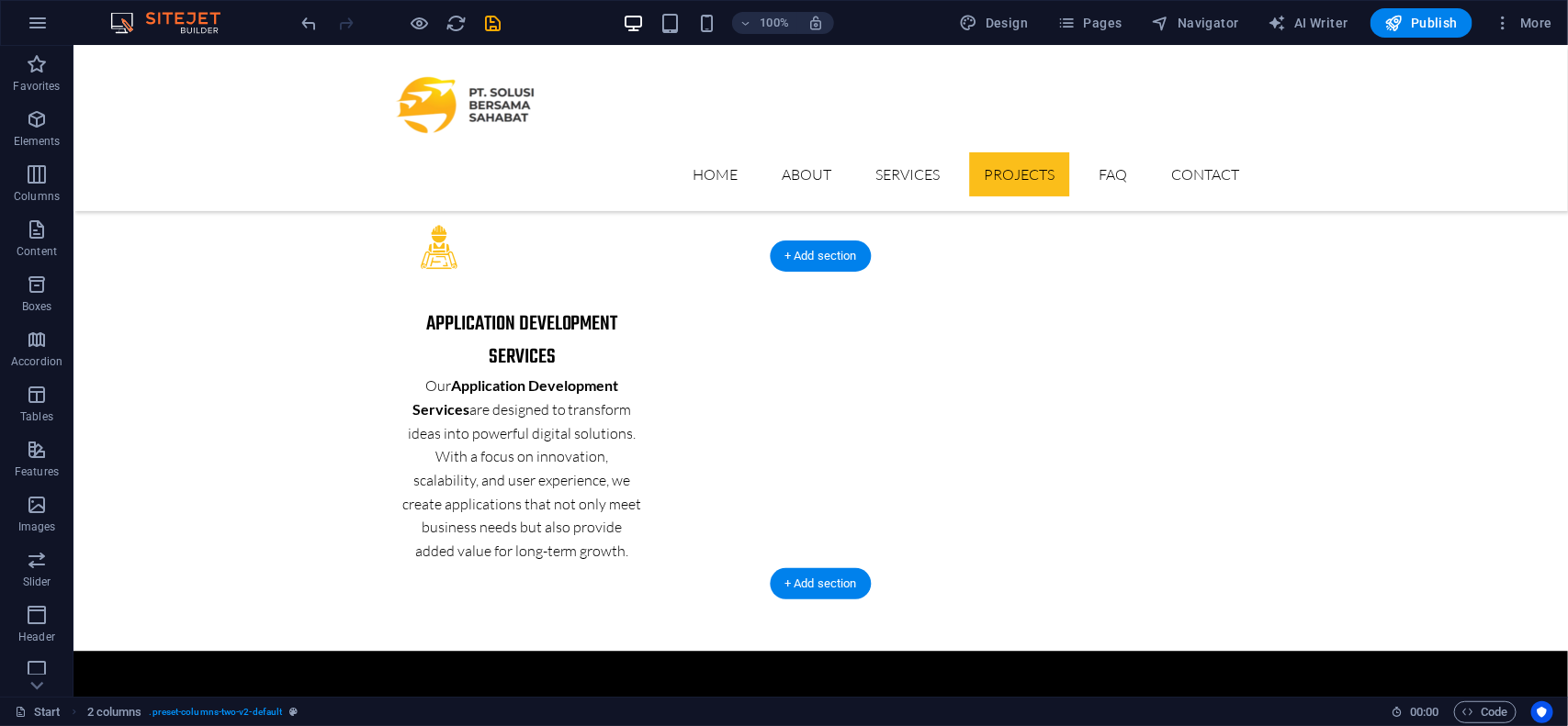
scroll to position [4948, 0]
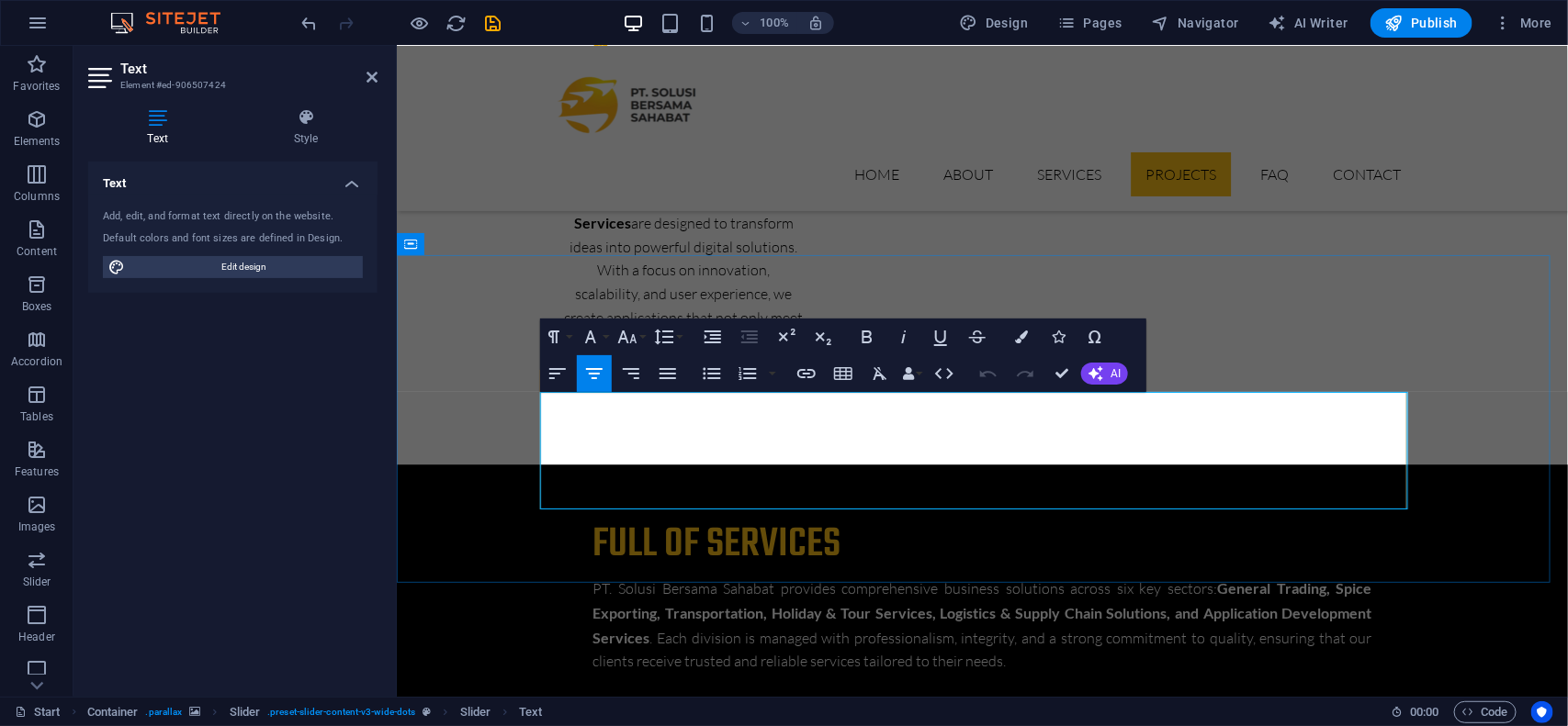
drag, startPoint x: 1149, startPoint y: 455, endPoint x: 547, endPoint y: 413, distance: 603.5
drag, startPoint x: 547, startPoint y: 413, endPoint x: 1149, endPoint y: 428, distance: 602.2
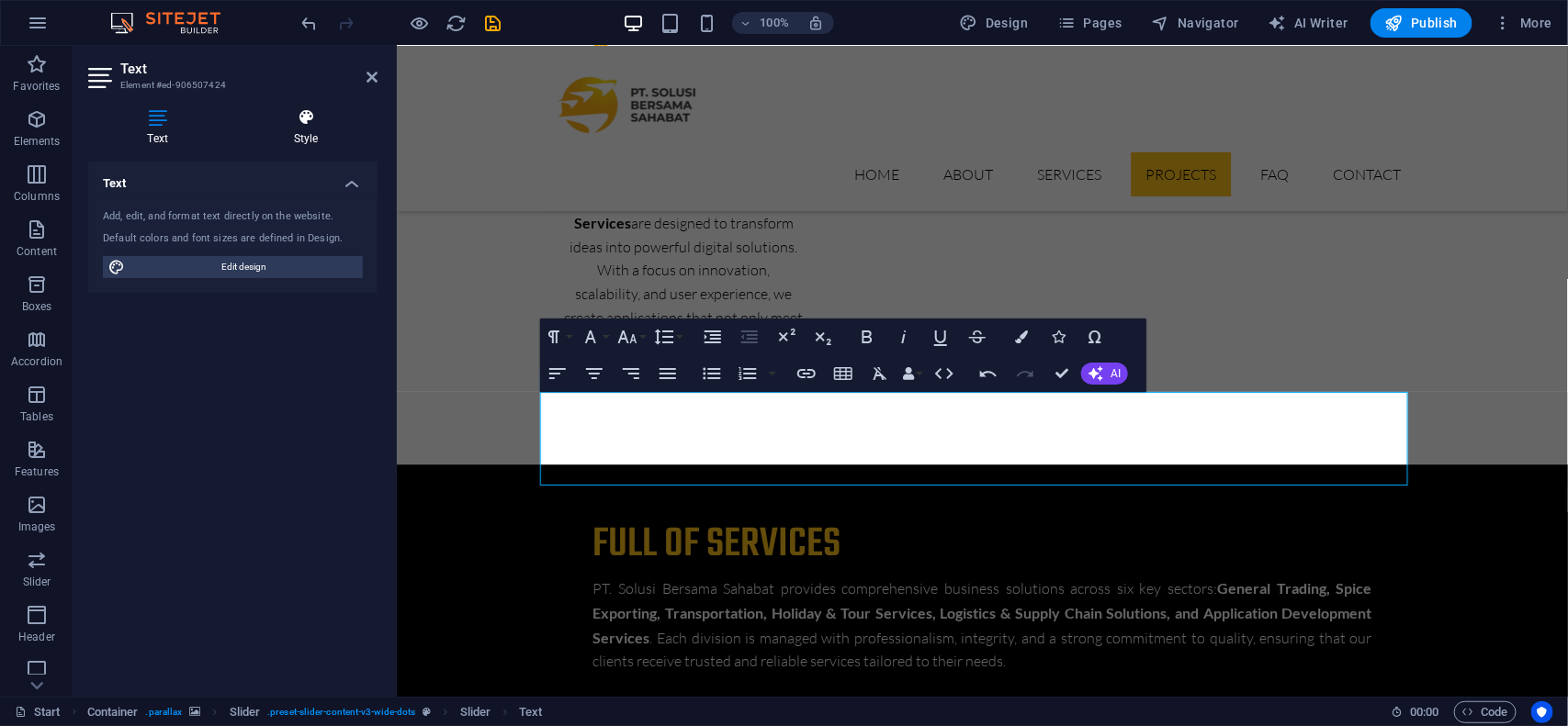
click at [306, 129] on h4 "Style" at bounding box center [306, 127] width 143 height 39
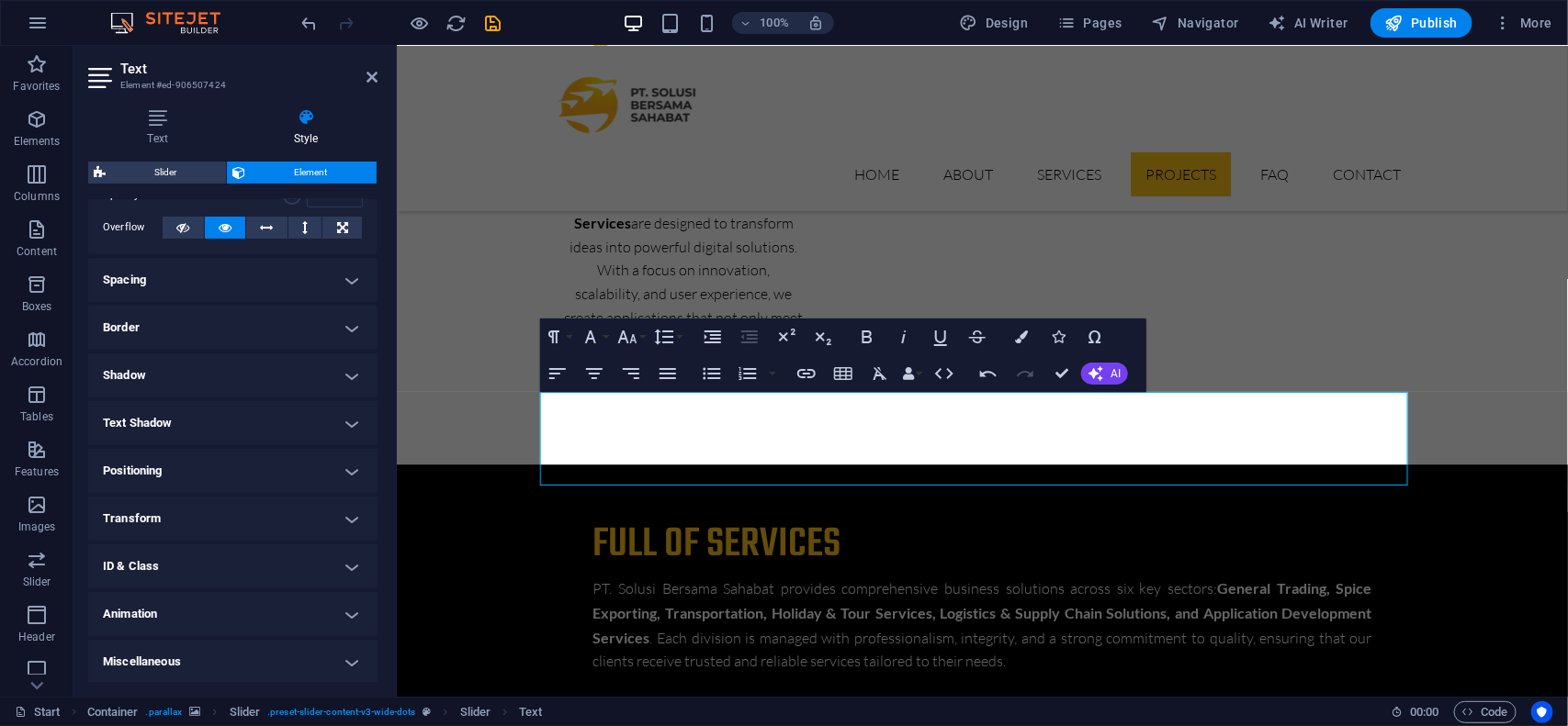
scroll to position [0, 0]
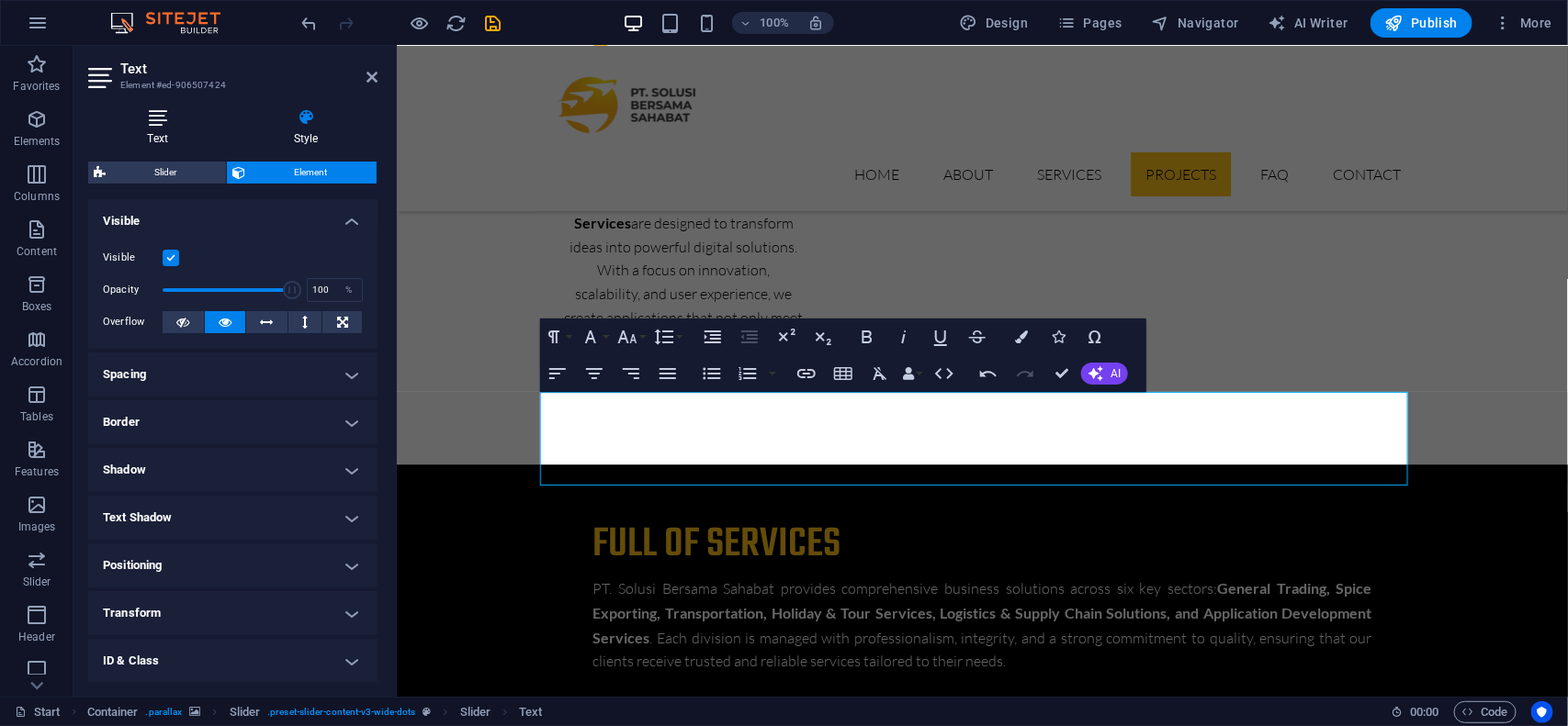
click at [166, 136] on h4 "Text" at bounding box center [162, 127] width 146 height 39
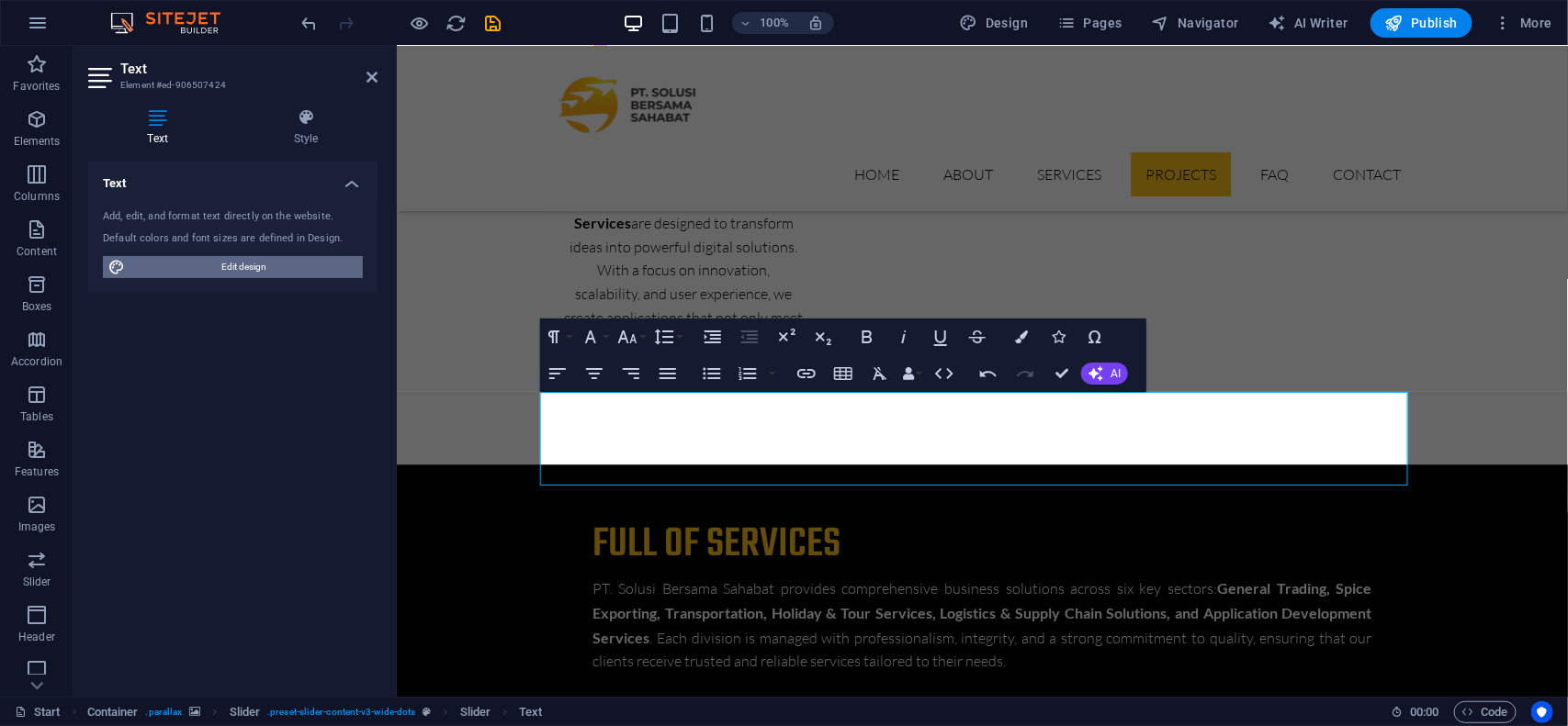
click at [237, 265] on span "Edit design" at bounding box center [243, 267] width 227 height 22
select select "px"
select select "300"
select select "px"
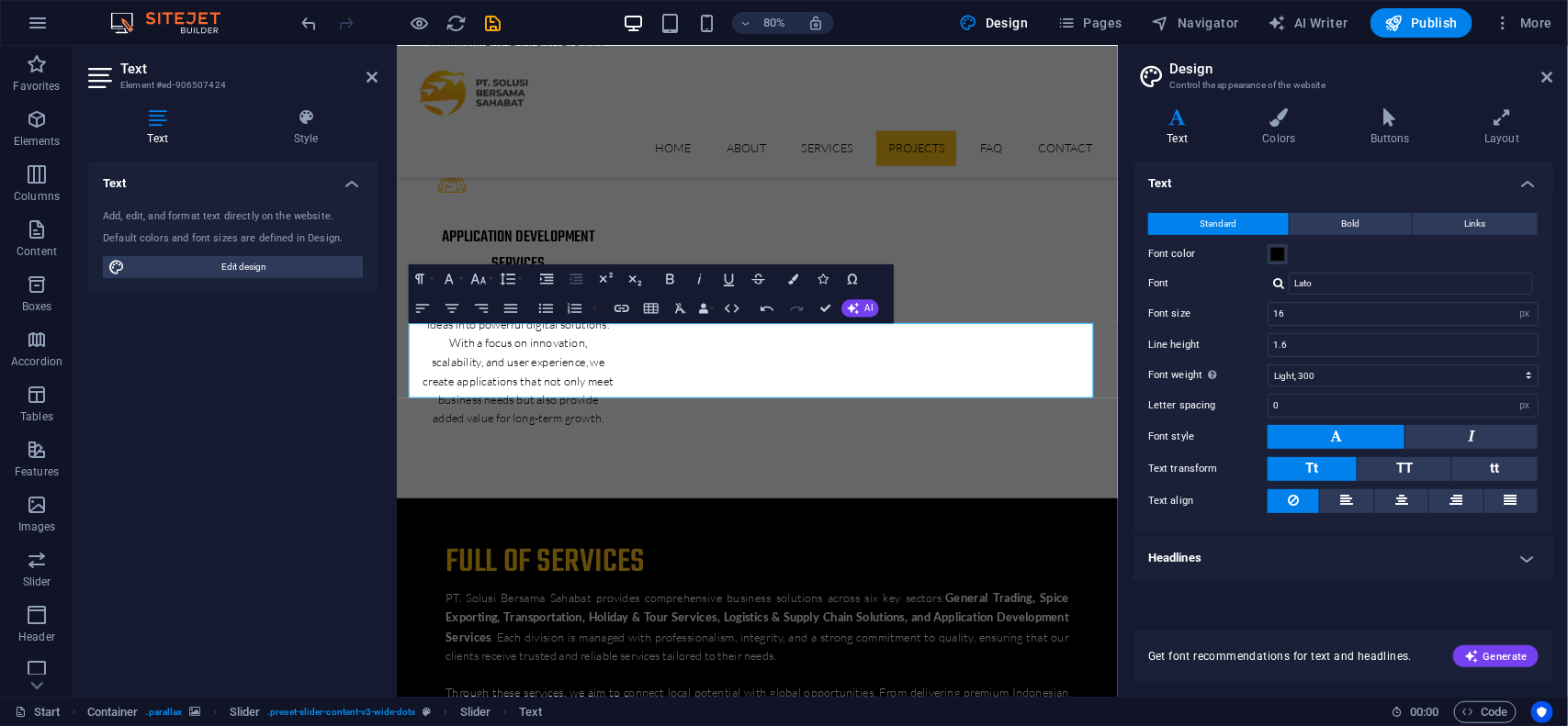
scroll to position [5636, 0]
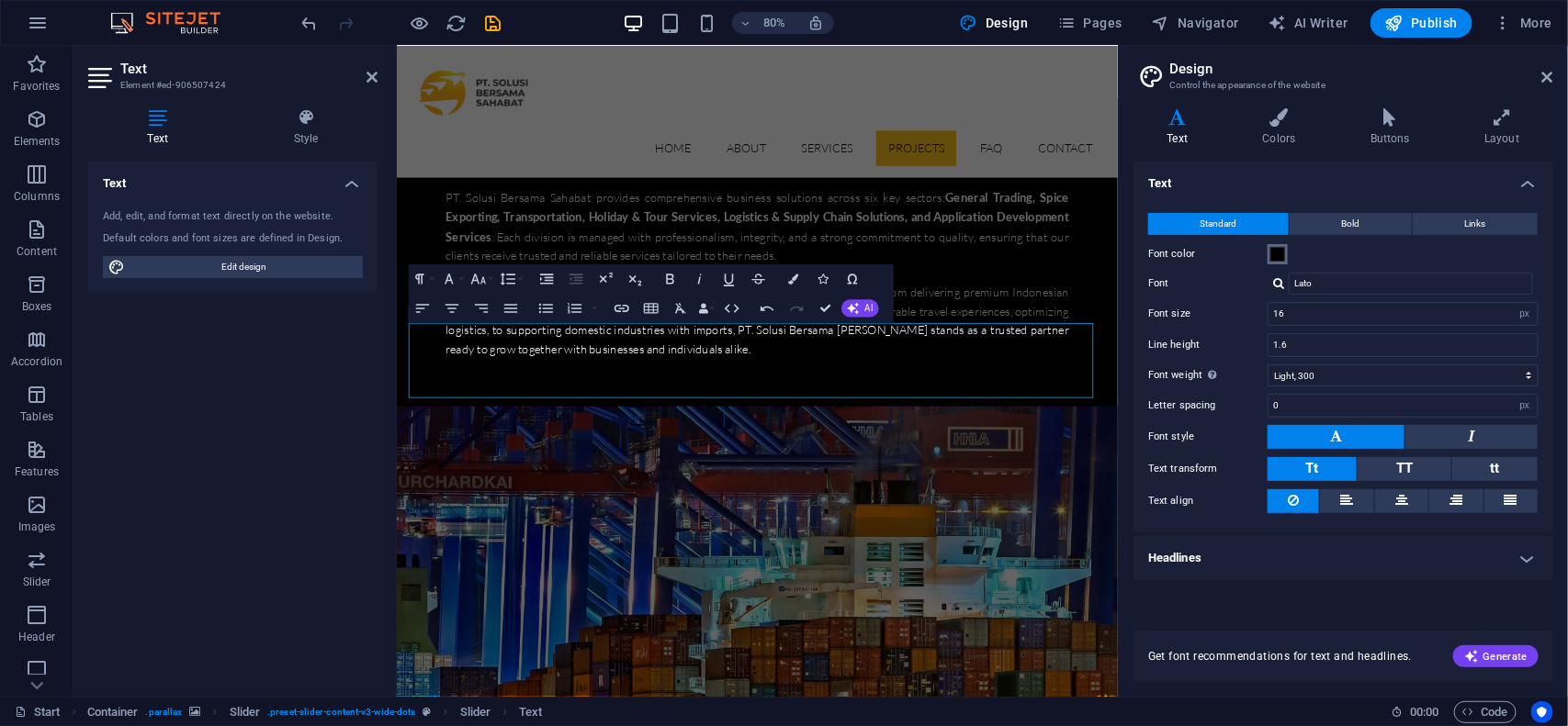
click at [1278, 259] on span at bounding box center [1277, 254] width 15 height 15
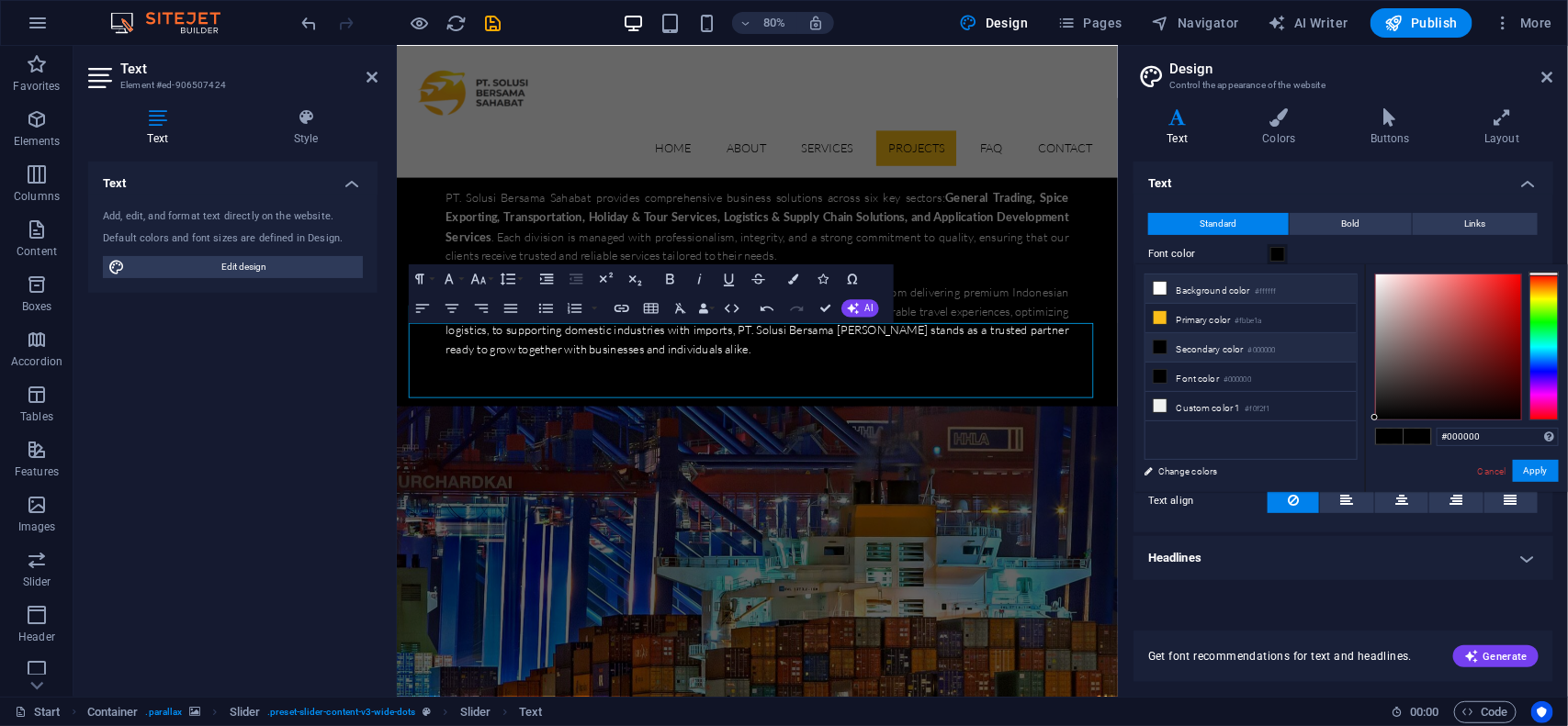
click at [1256, 286] on li "Background color #ffffff" at bounding box center [1251, 289] width 211 height 29
type input "#ffffff"
click at [1256, 286] on li "Background color #ffffff" at bounding box center [1251, 289] width 211 height 29
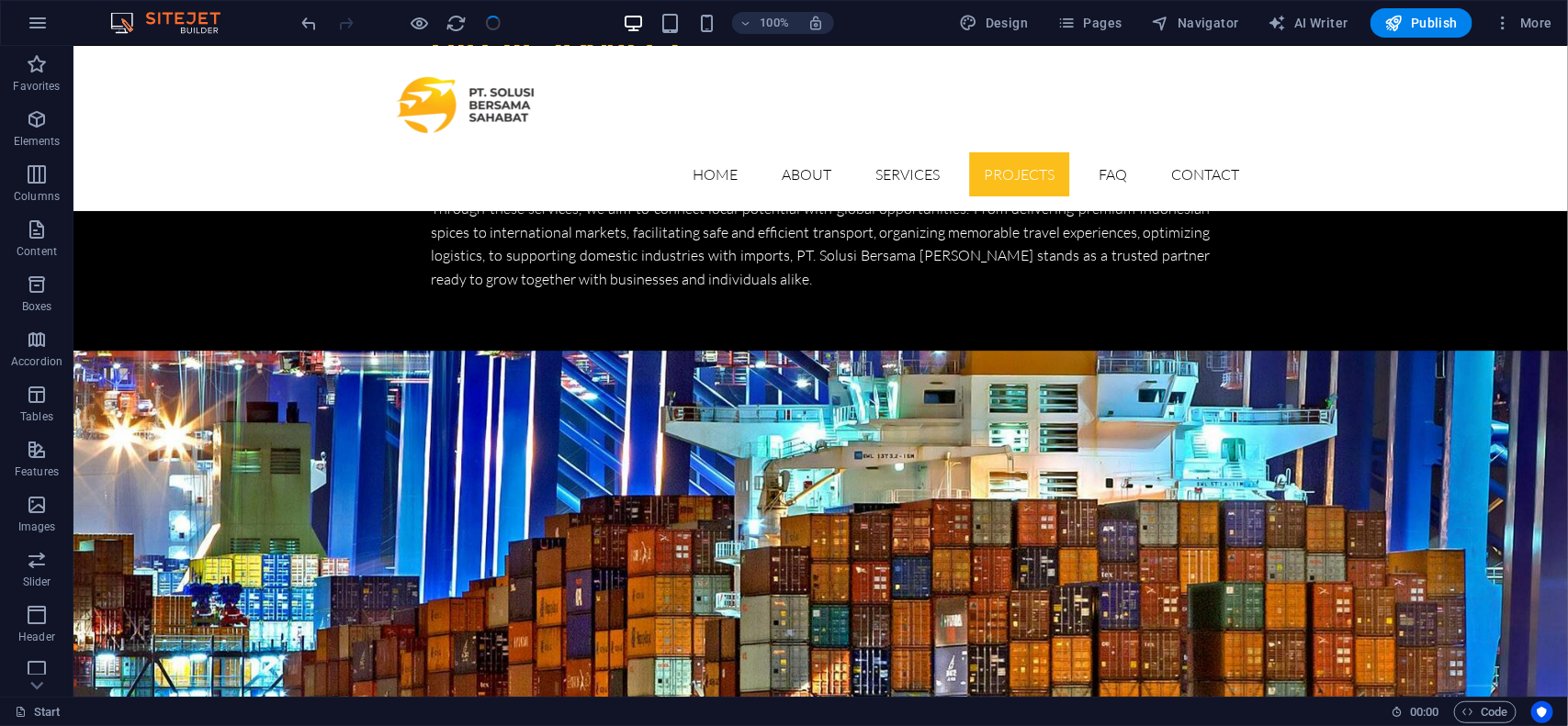
scroll to position [4948, 0]
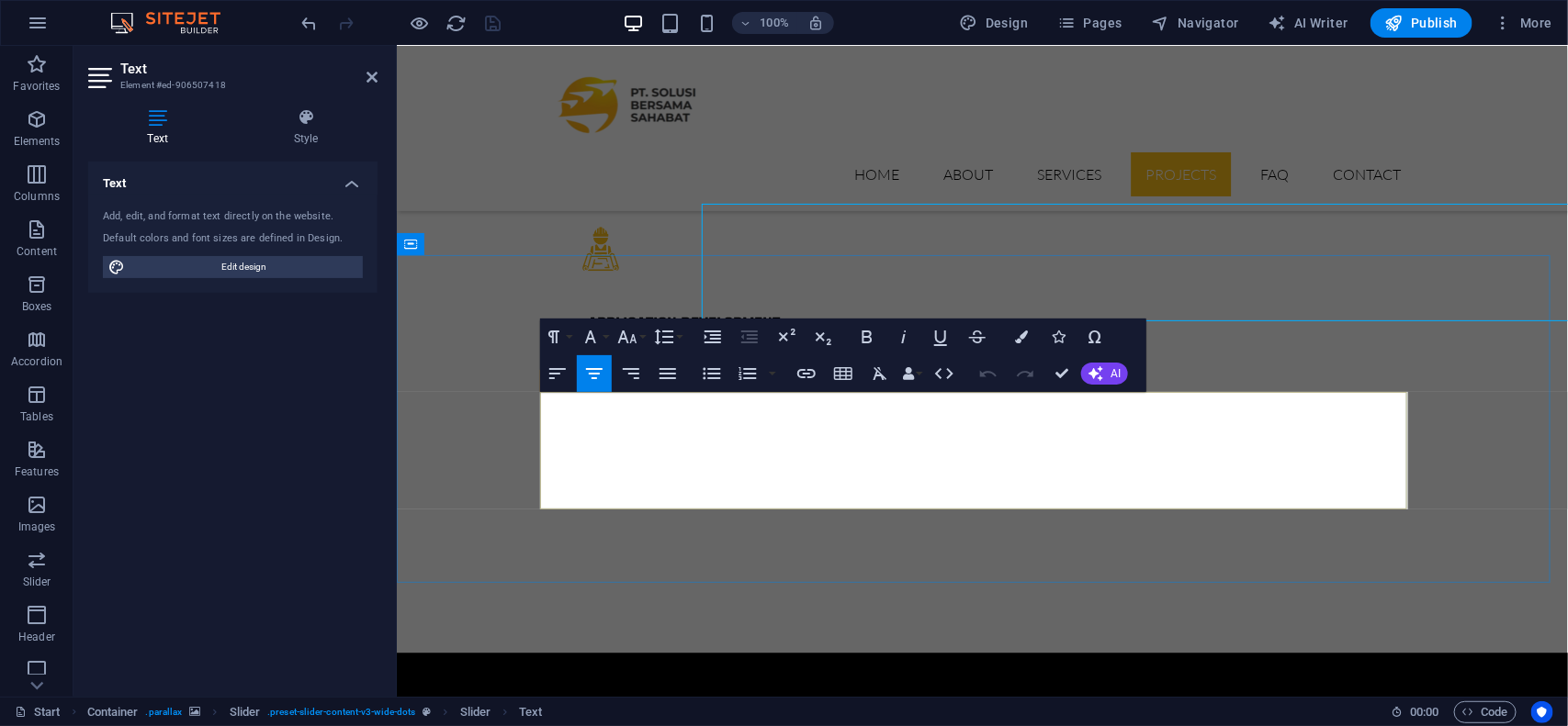
scroll to position [5136, 0]
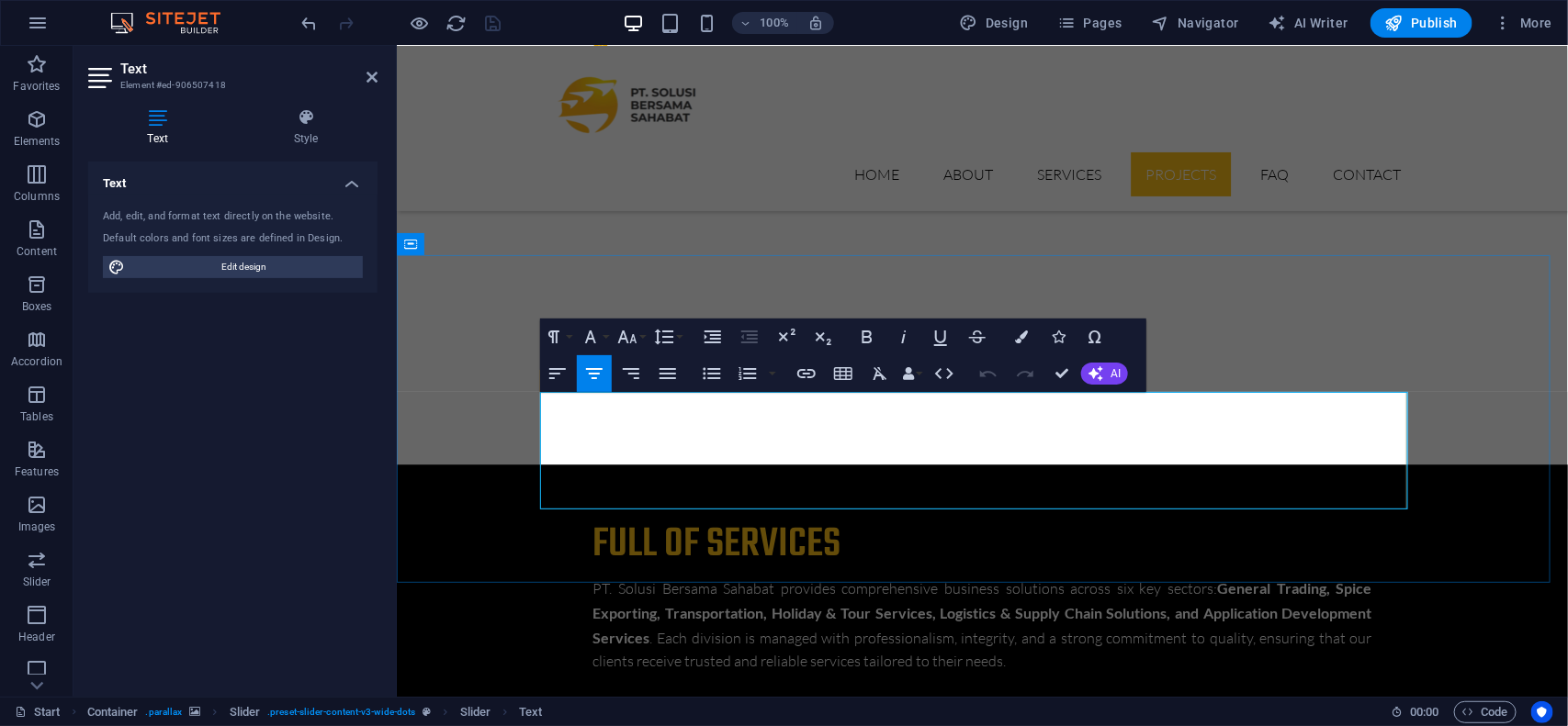
drag, startPoint x: 1151, startPoint y: 443, endPoint x: 543, endPoint y: 399, distance: 609.6
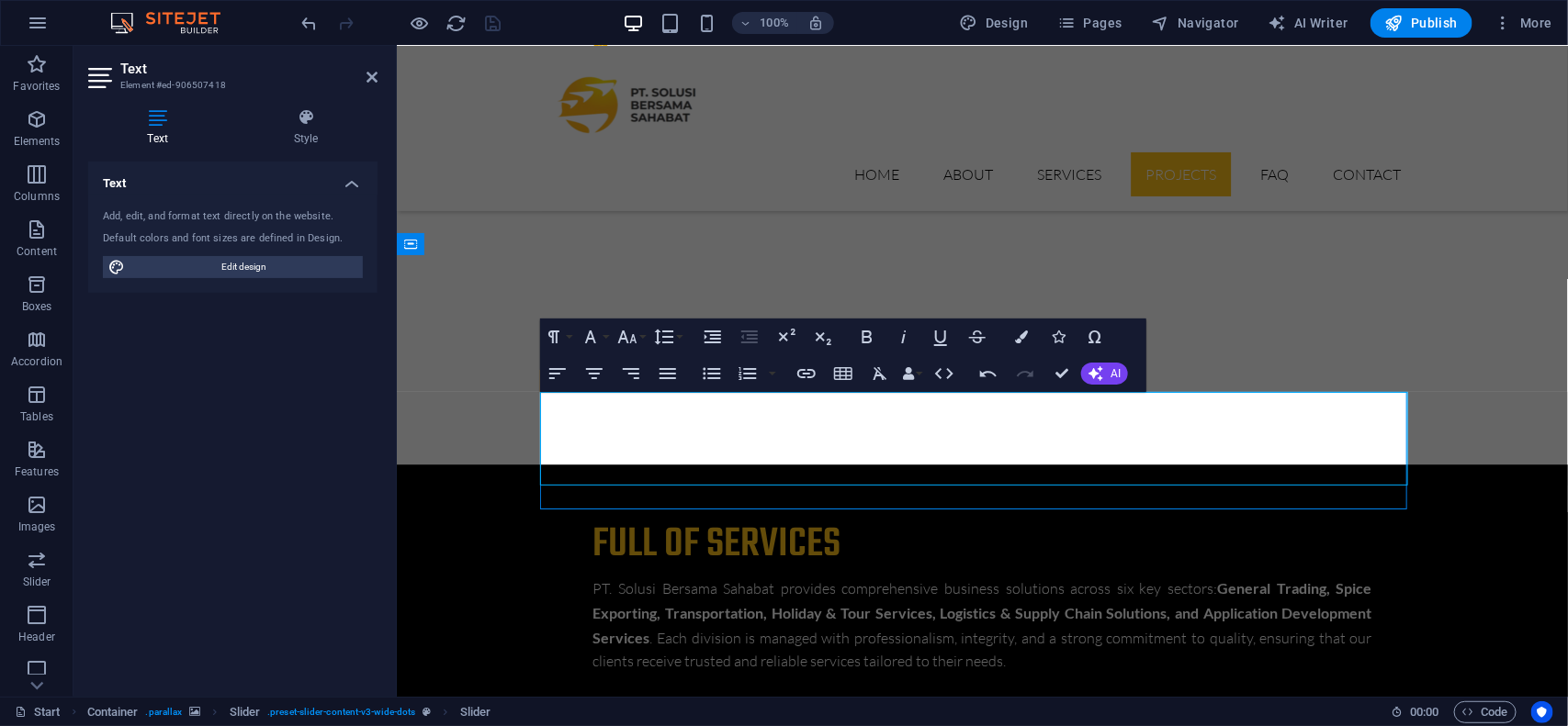
scroll to position [4948, 0]
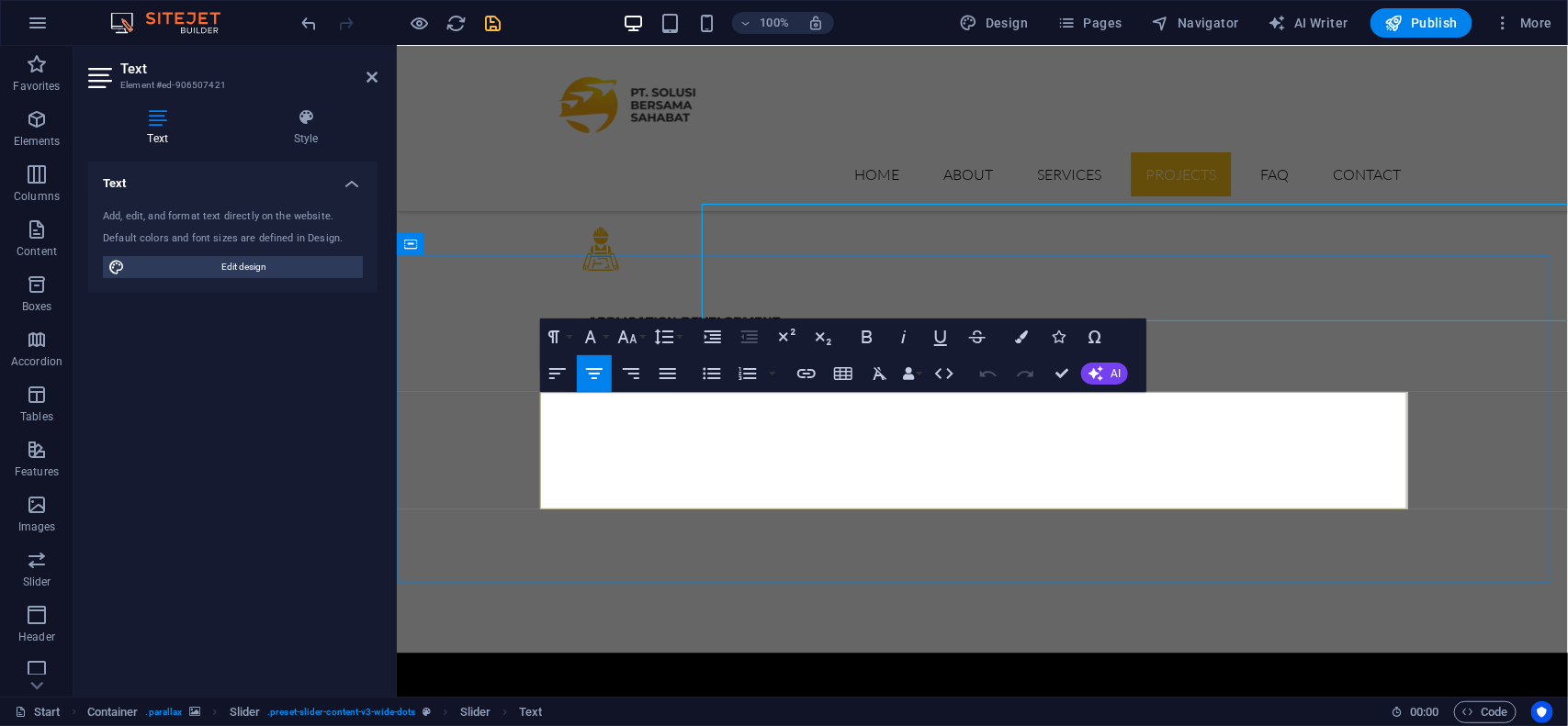
scroll to position [5136, 0]
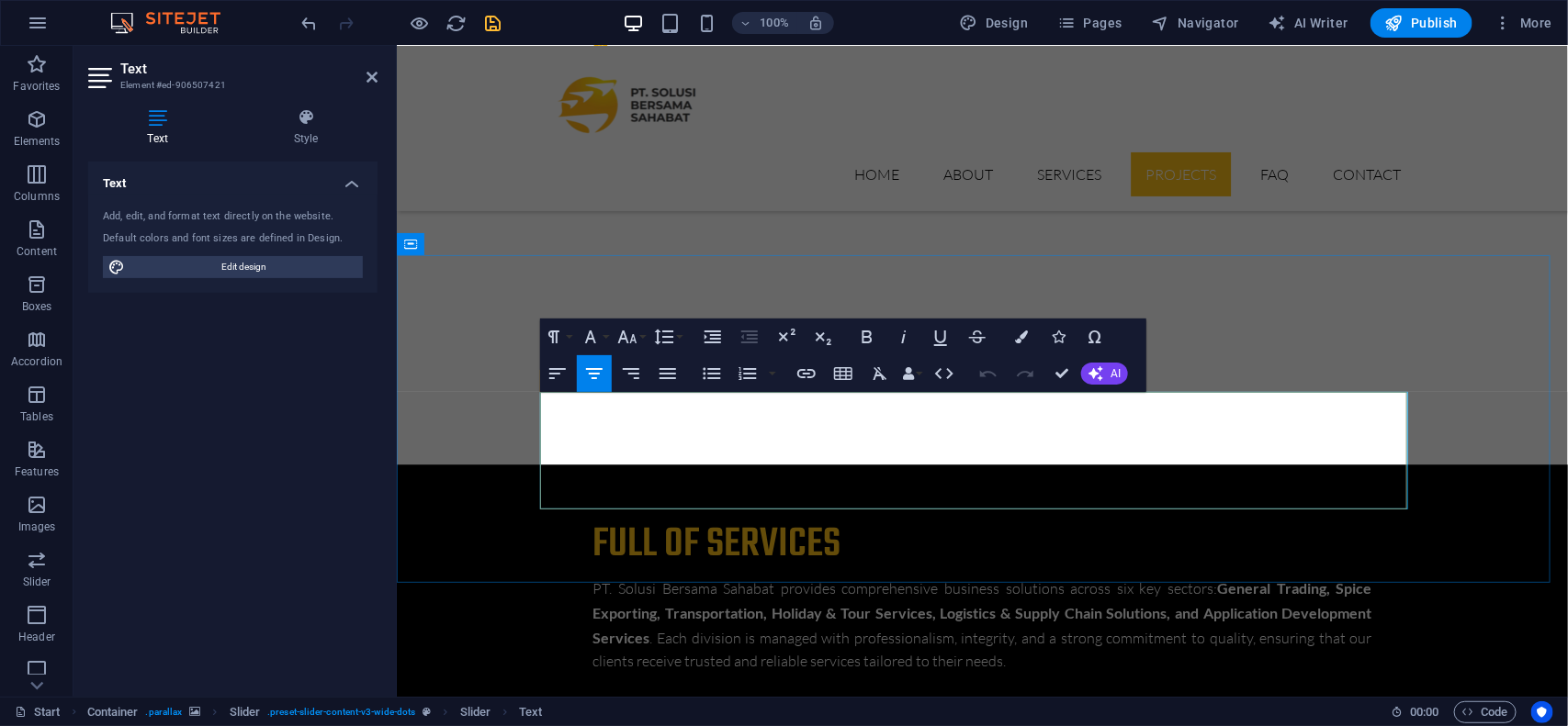
drag, startPoint x: 1143, startPoint y: 452, endPoint x: 543, endPoint y: 404, distance: 601.9
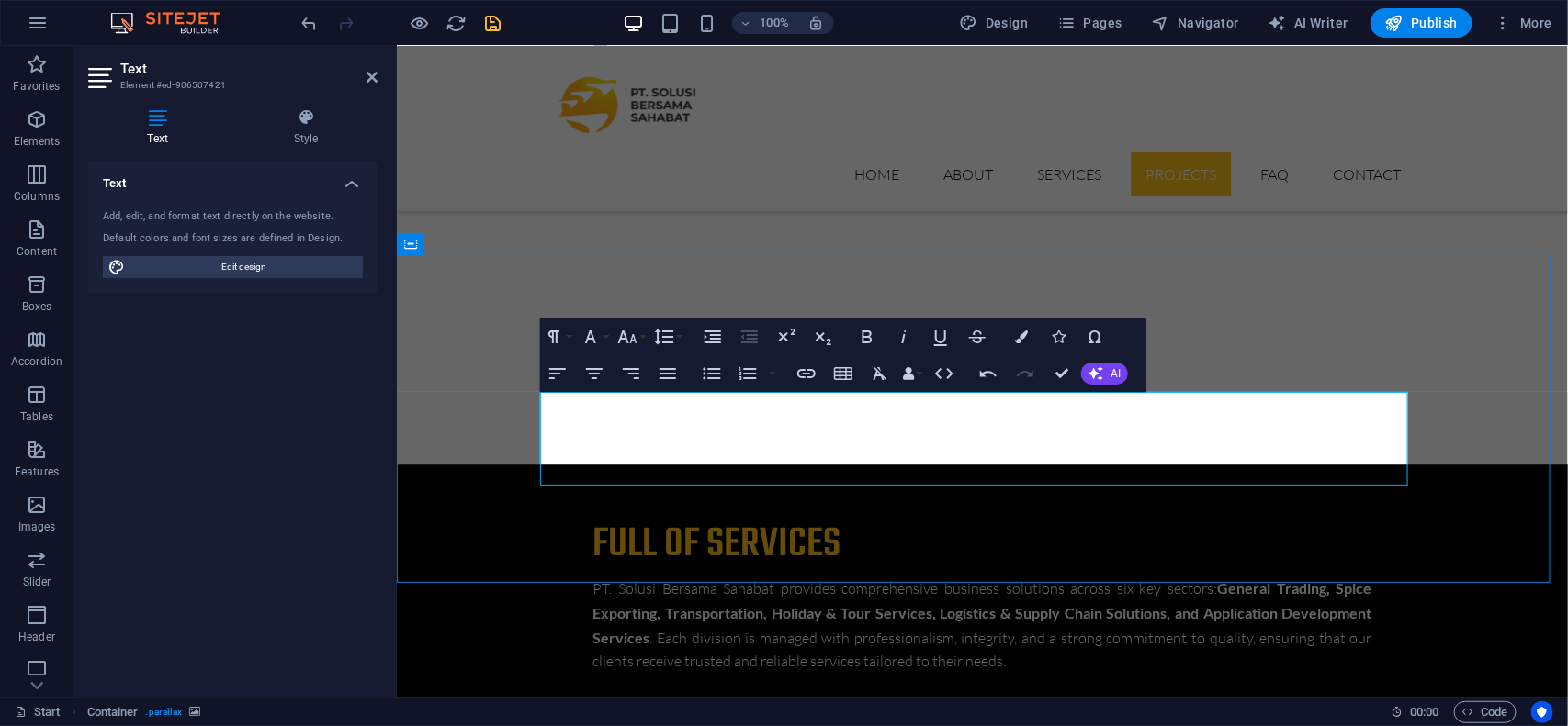
scroll to position [4948, 0]
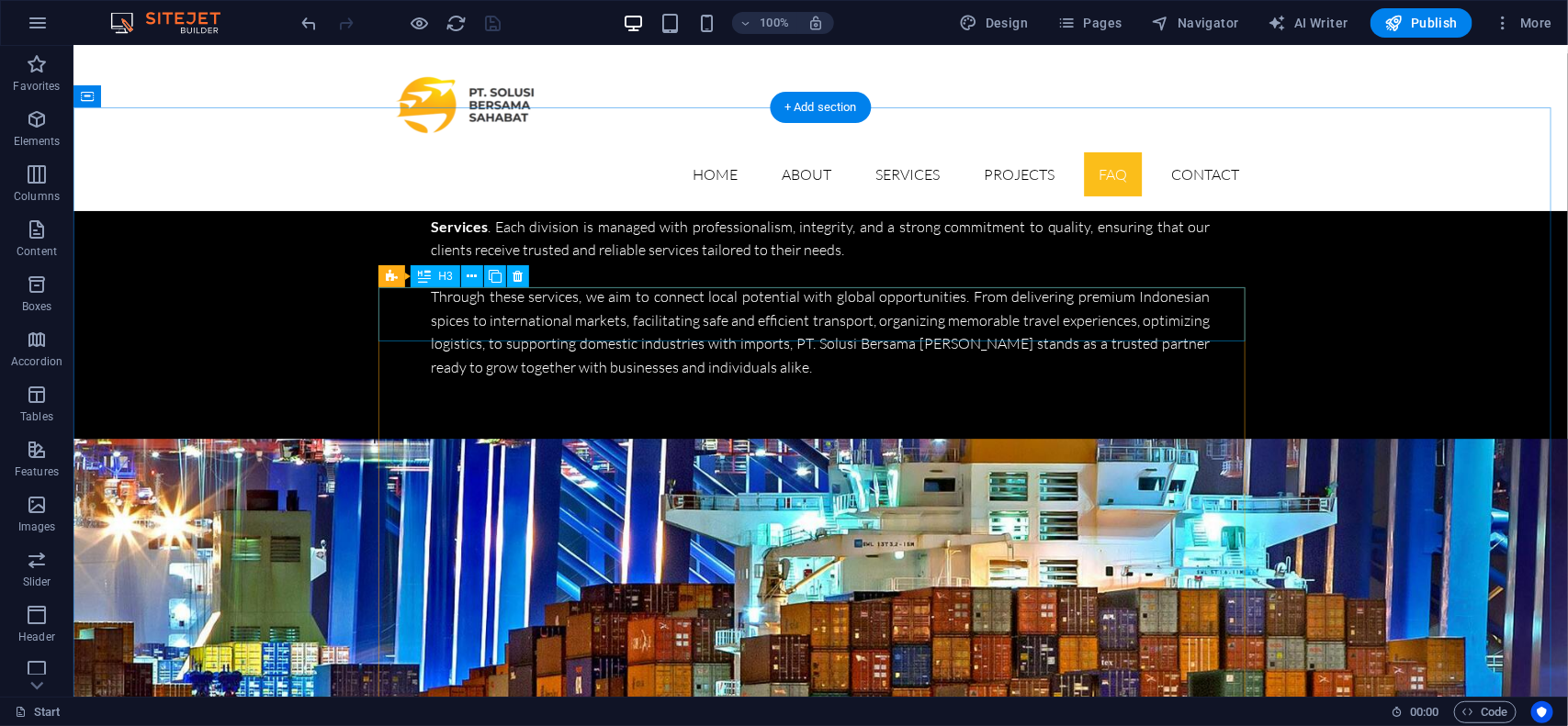
scroll to position [5374, 0]
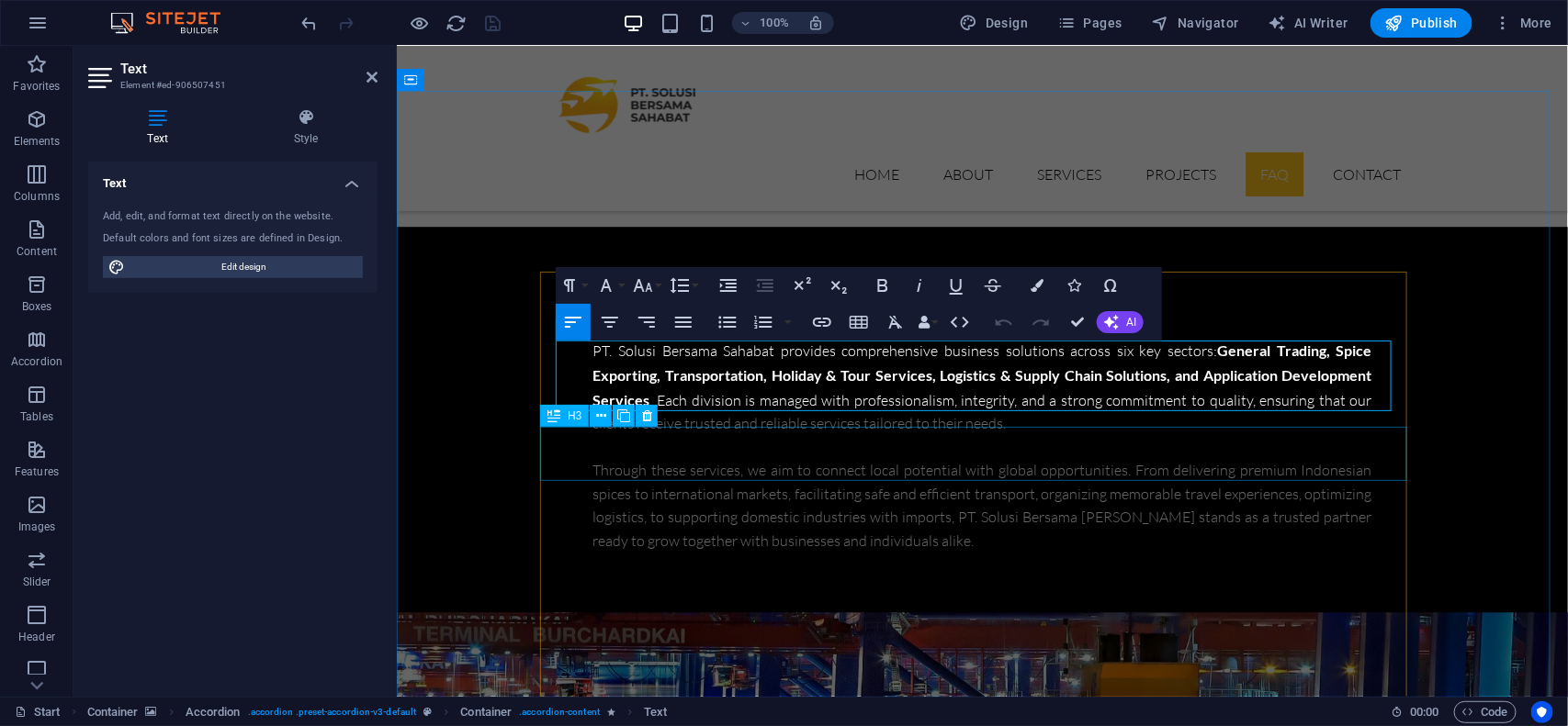
scroll to position [5607, 0]
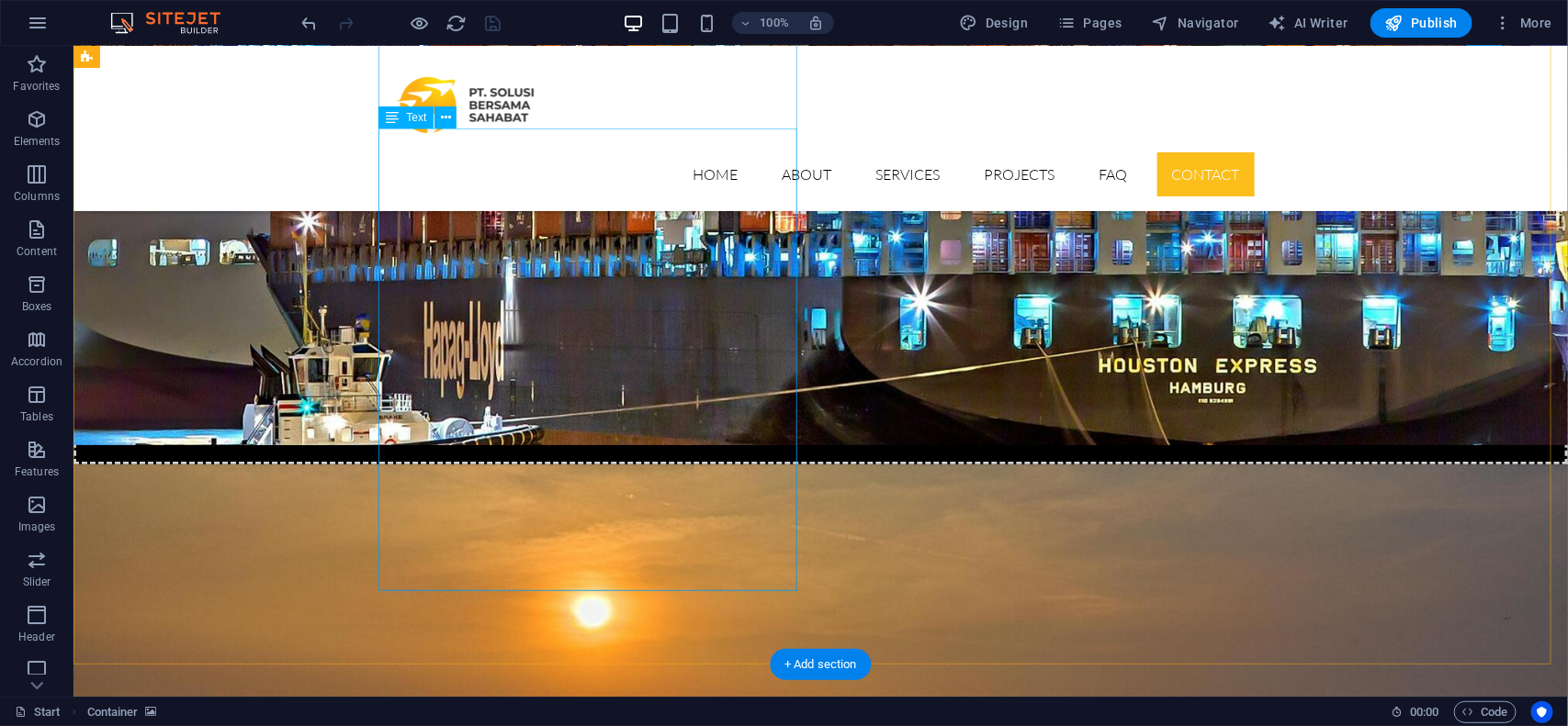
scroll to position [6306, 0]
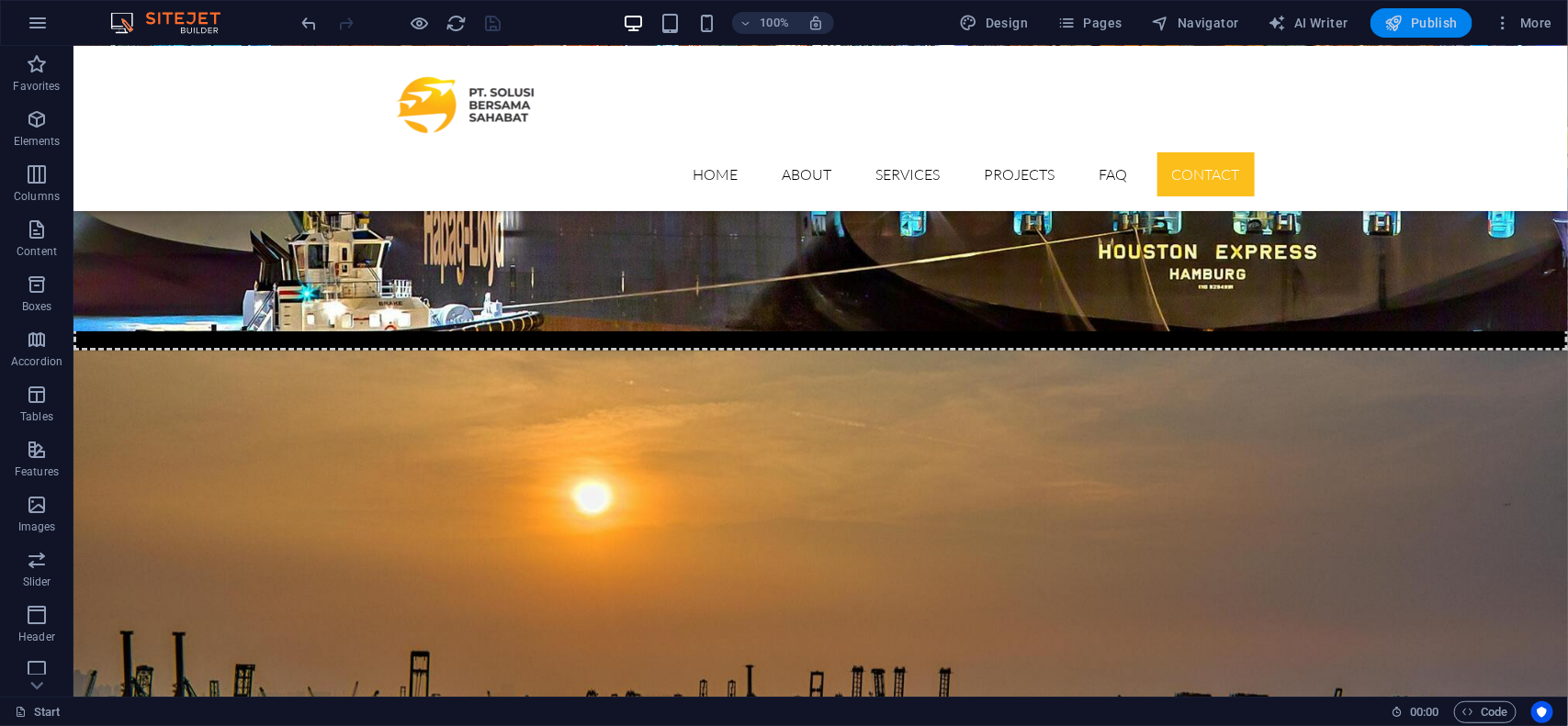
click at [1393, 20] on span "Publish" at bounding box center [1421, 22] width 73 height 18
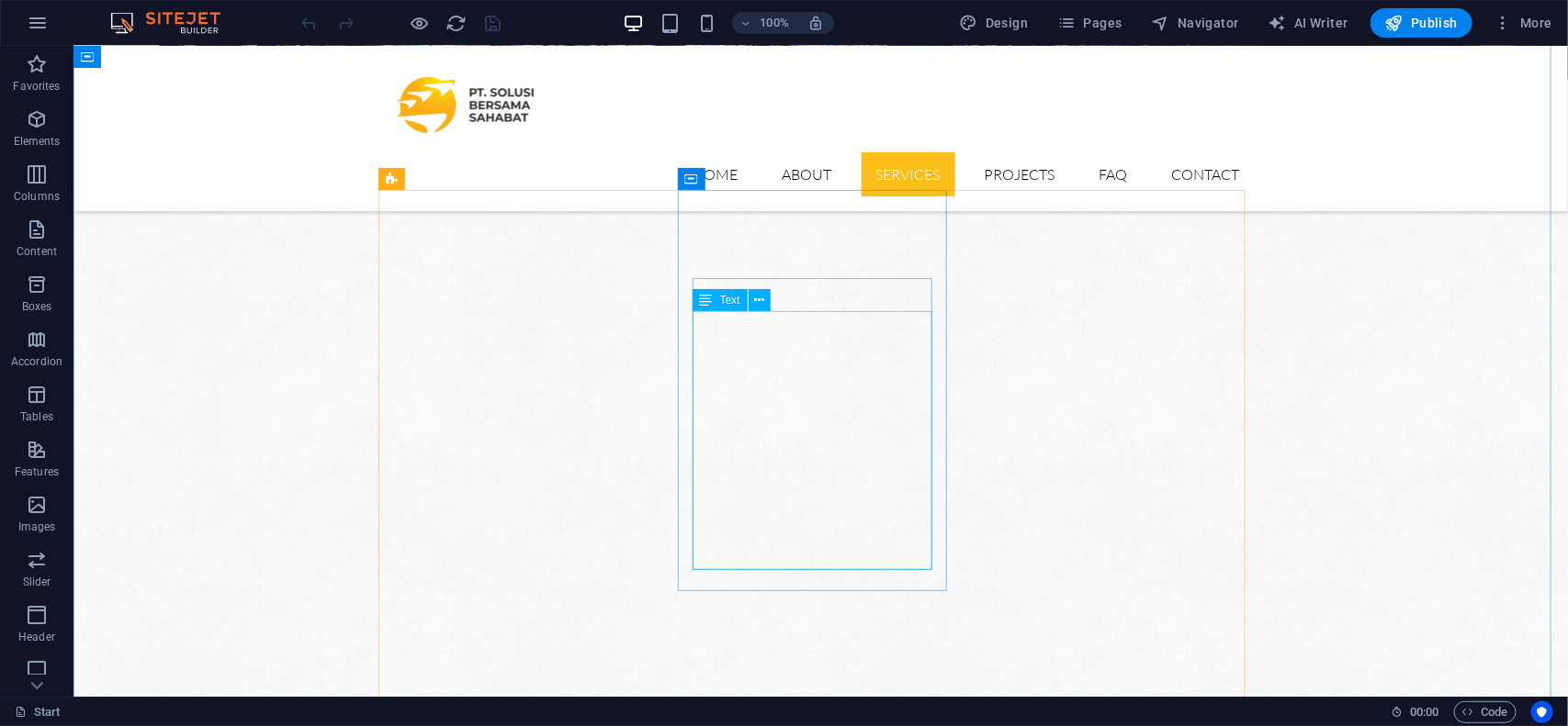
scroll to position [1134, 0]
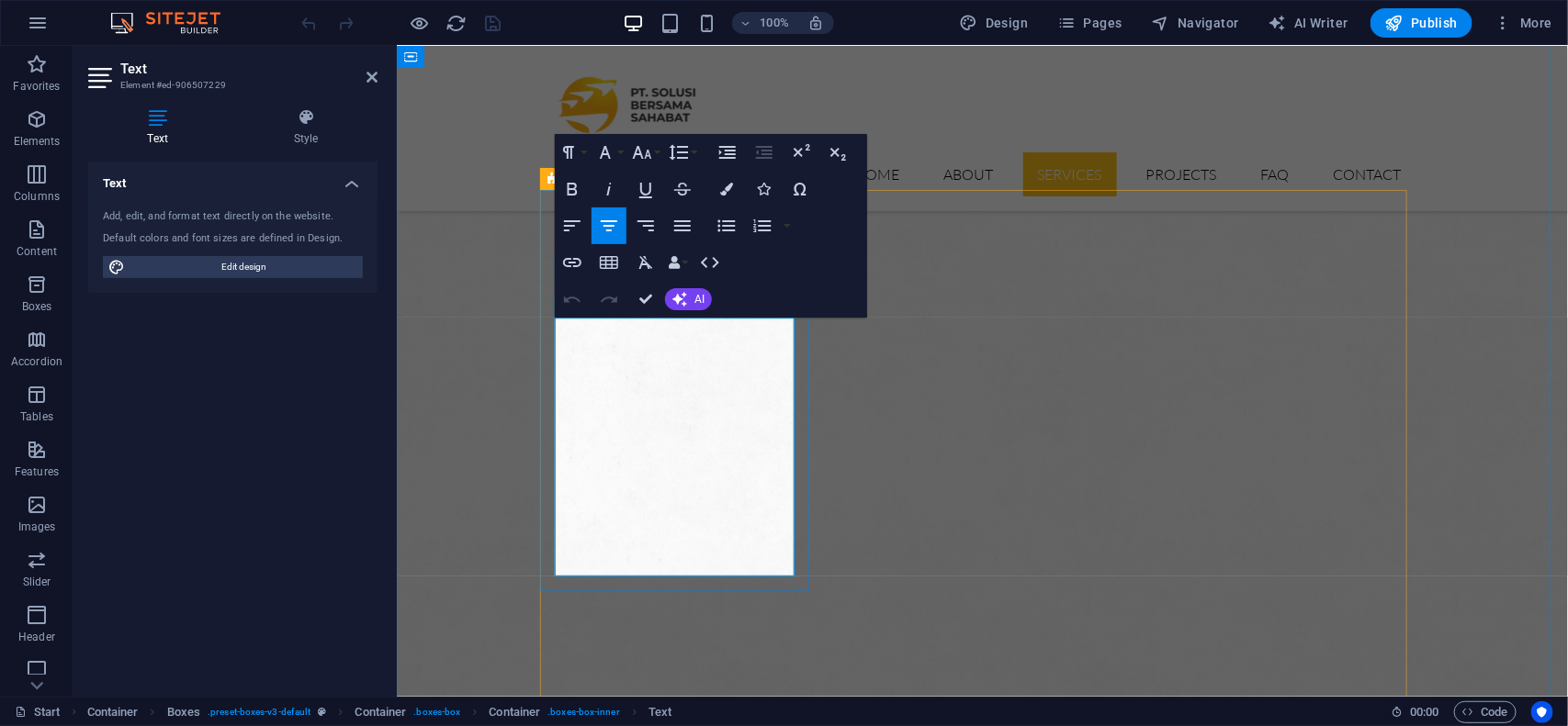
click at [308, 272] on span "Edit design" at bounding box center [243, 267] width 227 height 22
select select "px"
select select "300"
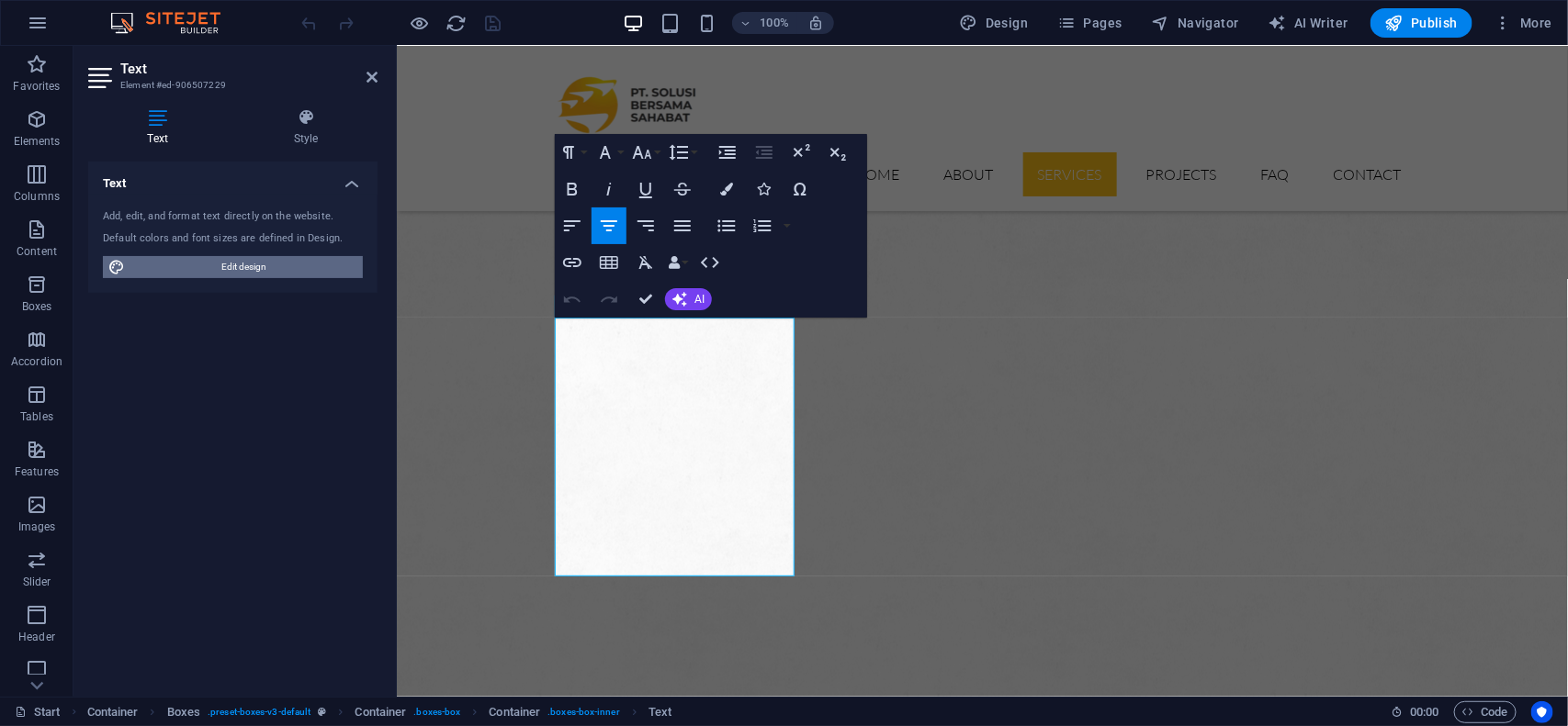
select select "px"
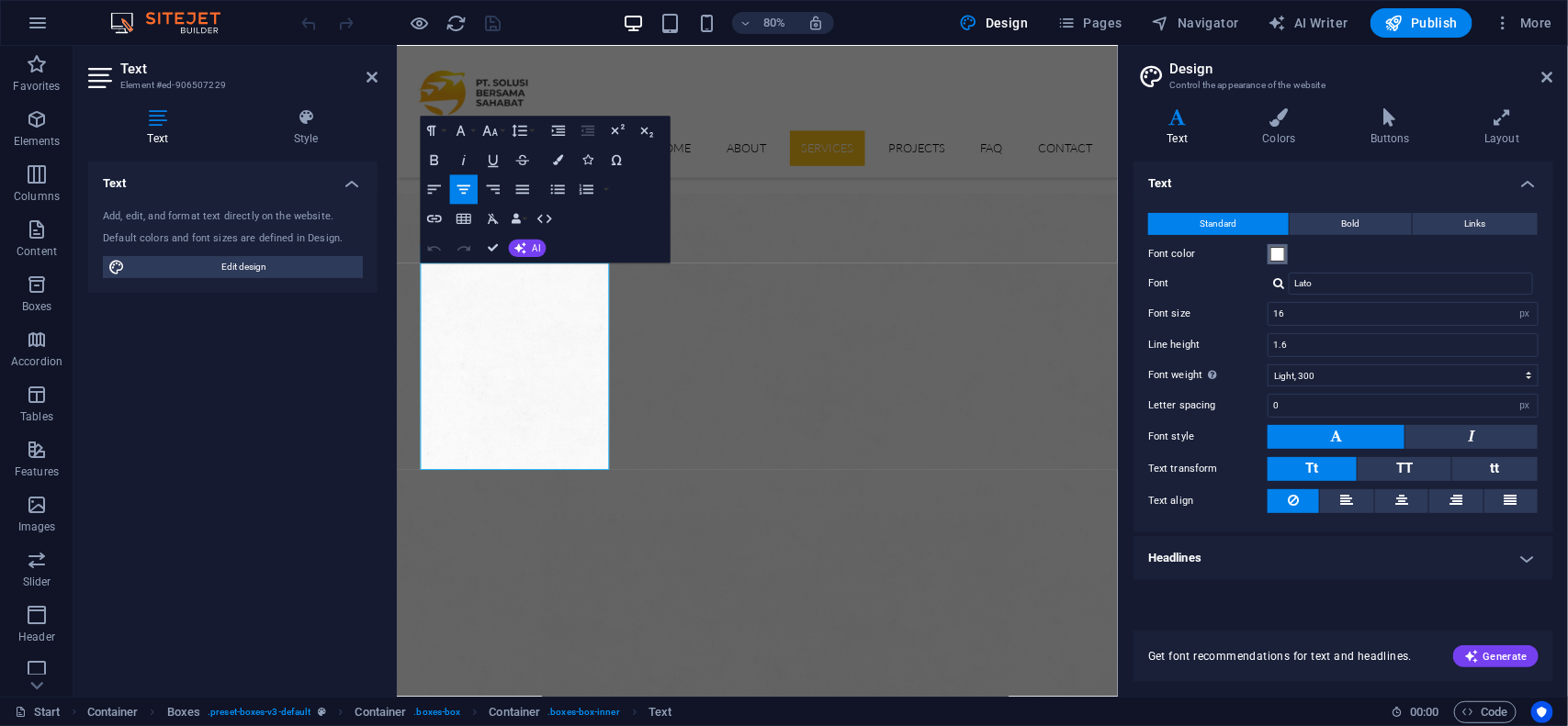
click at [1272, 250] on span at bounding box center [1277, 254] width 15 height 15
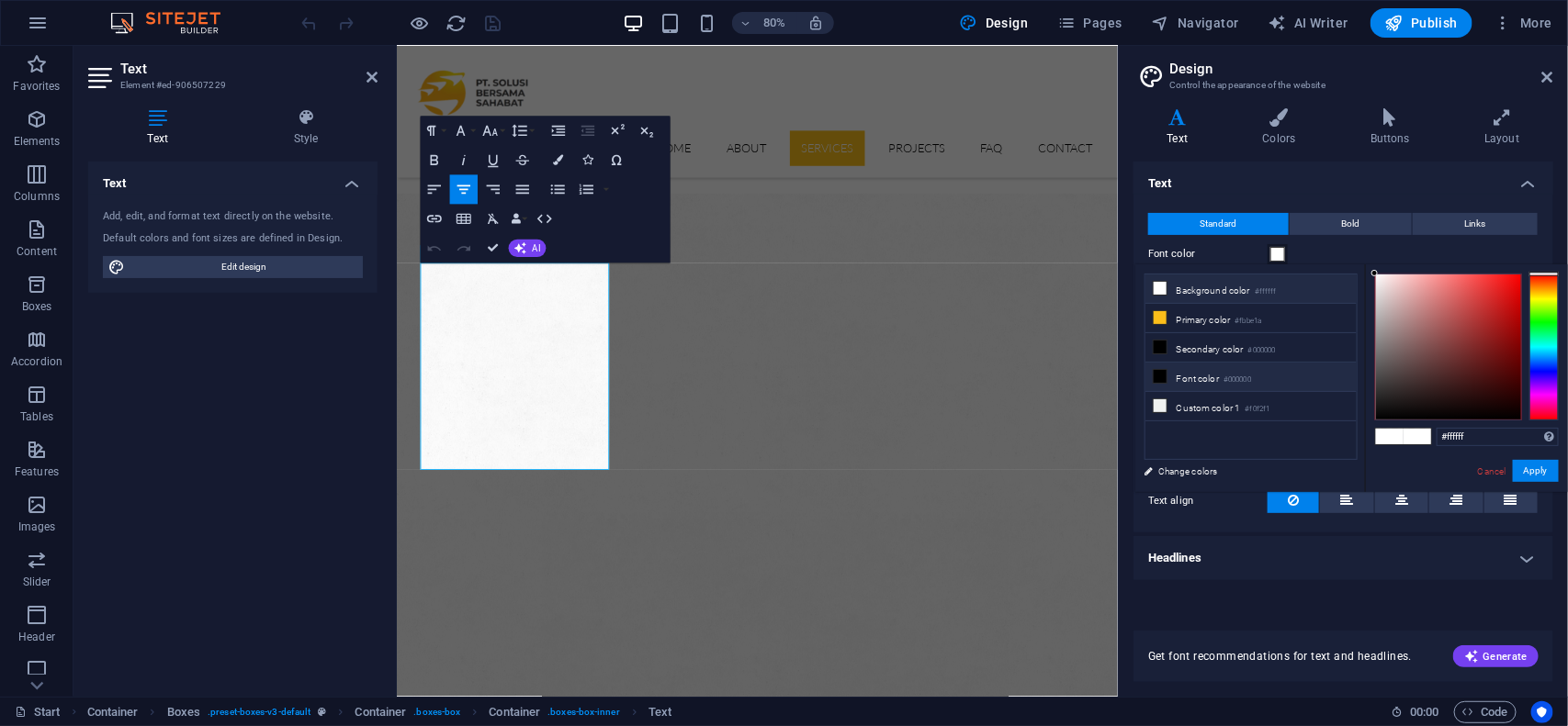
click at [1261, 369] on li "Font color #000000" at bounding box center [1251, 378] width 211 height 29
type input "#000000"
click at [1273, 124] on icon at bounding box center [1279, 117] width 100 height 18
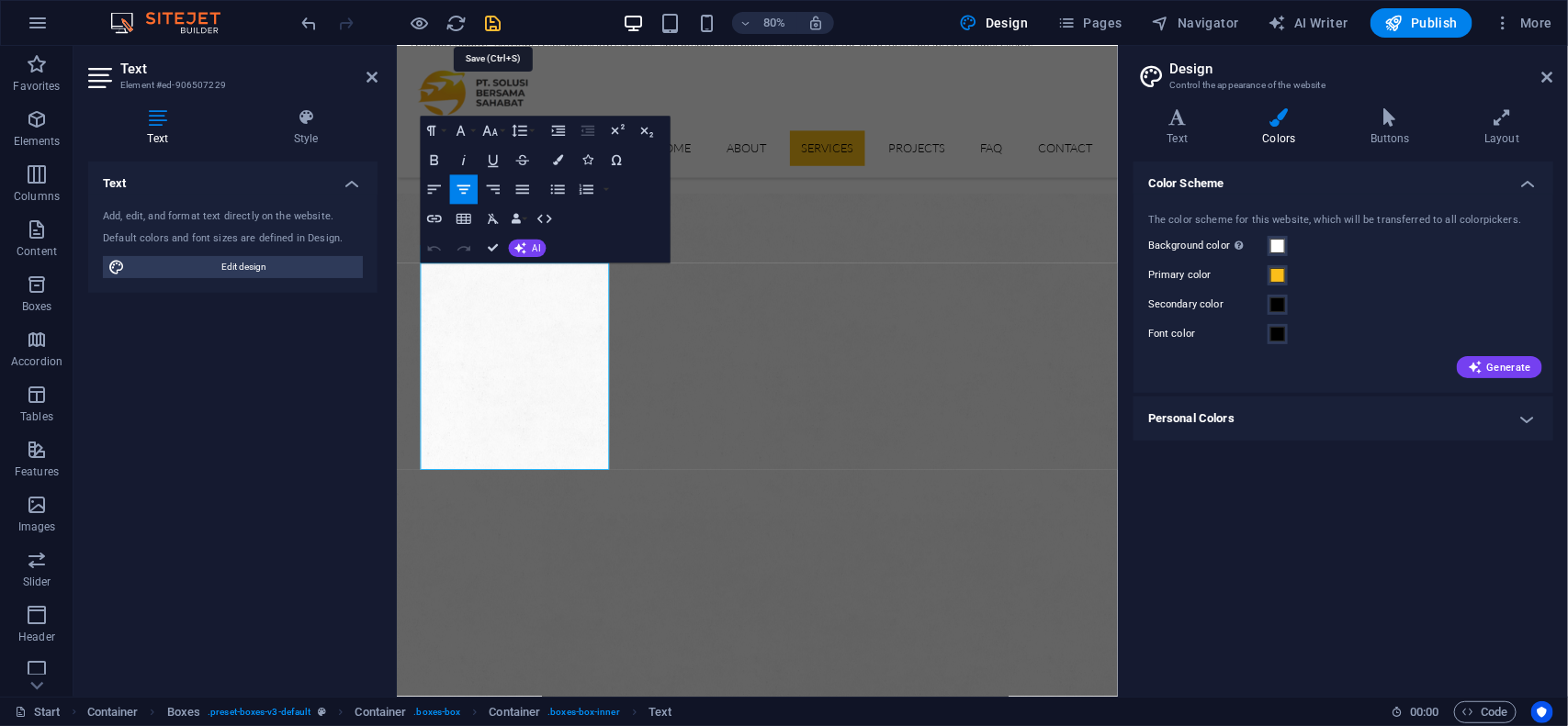
click at [492, 23] on icon "save" at bounding box center [493, 23] width 21 height 21
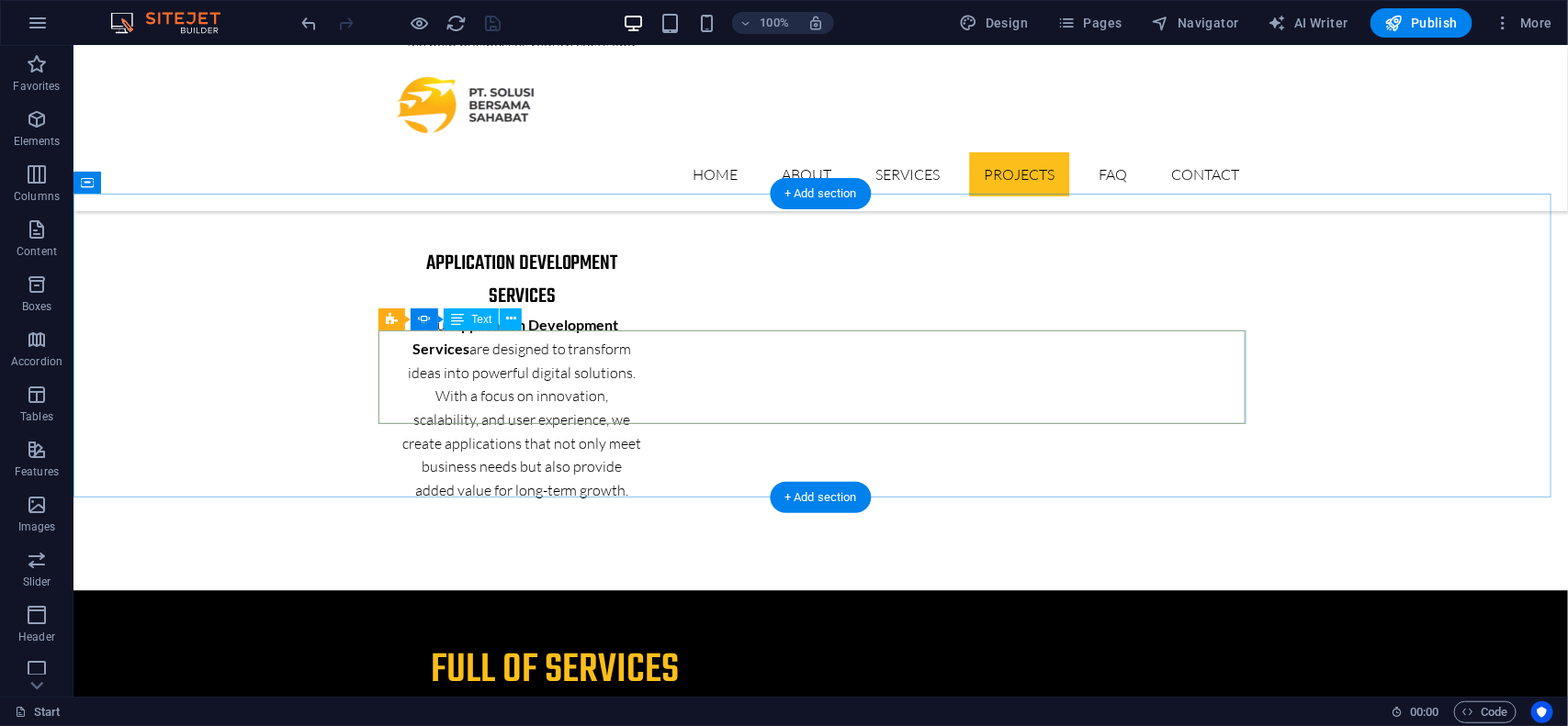
scroll to position [5012, 0]
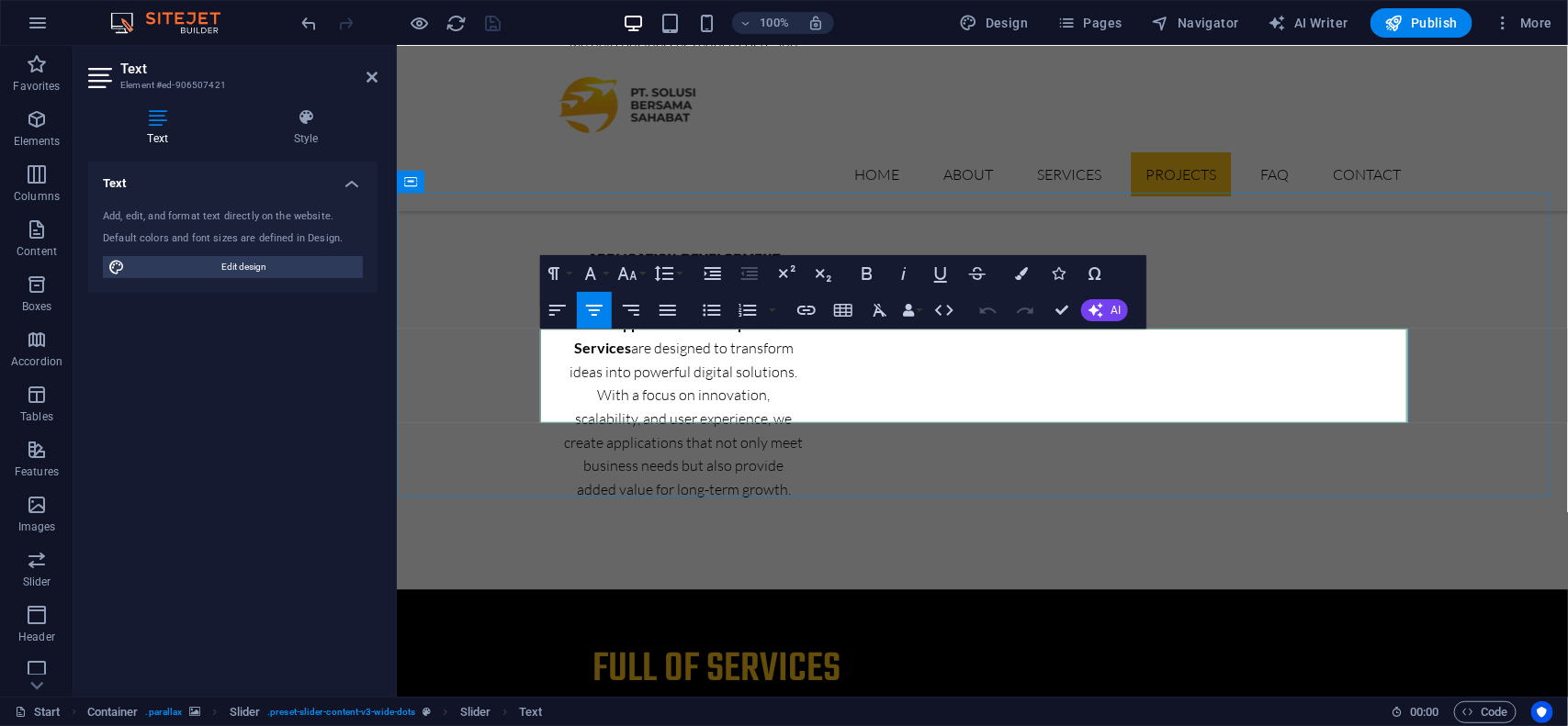
scroll to position [5200, 0]
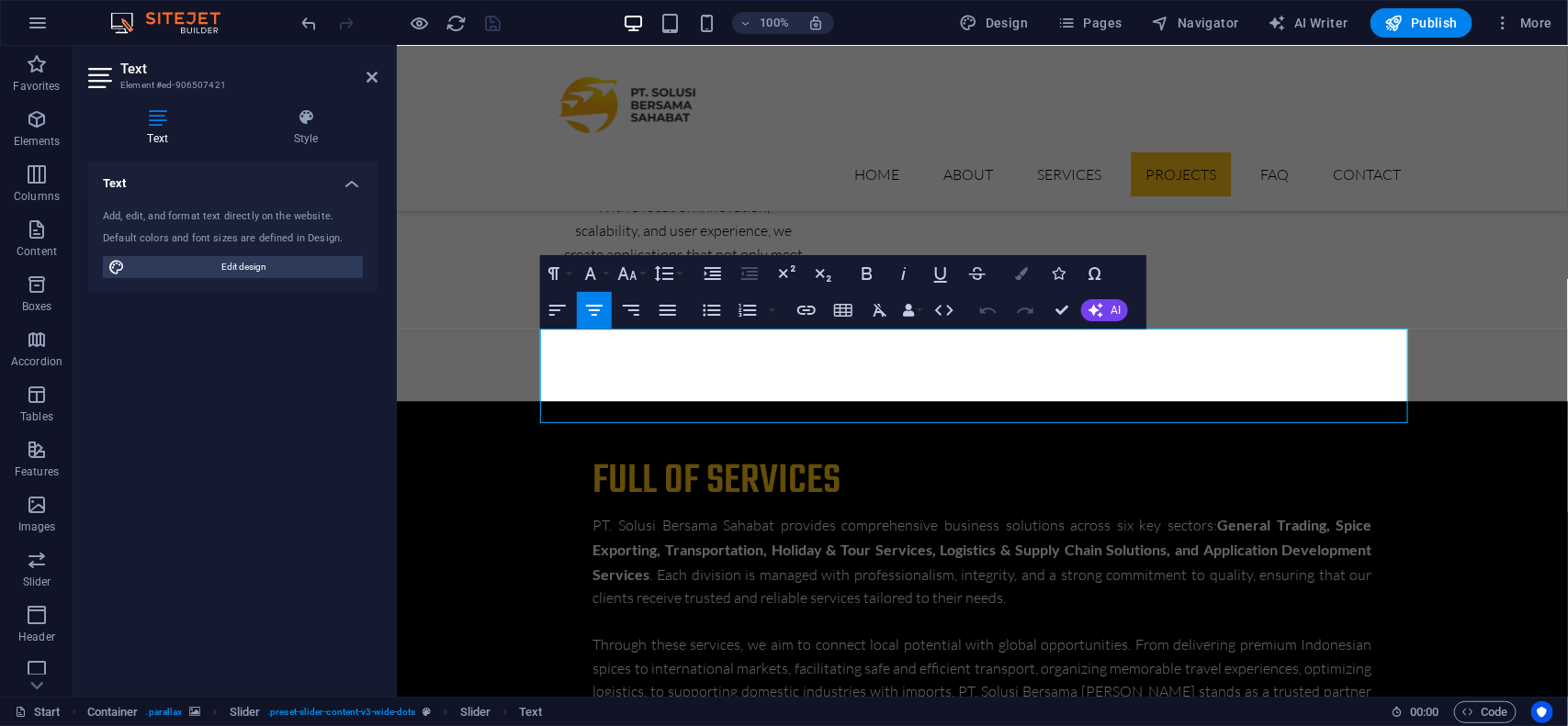
click at [1010, 268] on button "Colors" at bounding box center [1021, 273] width 35 height 37
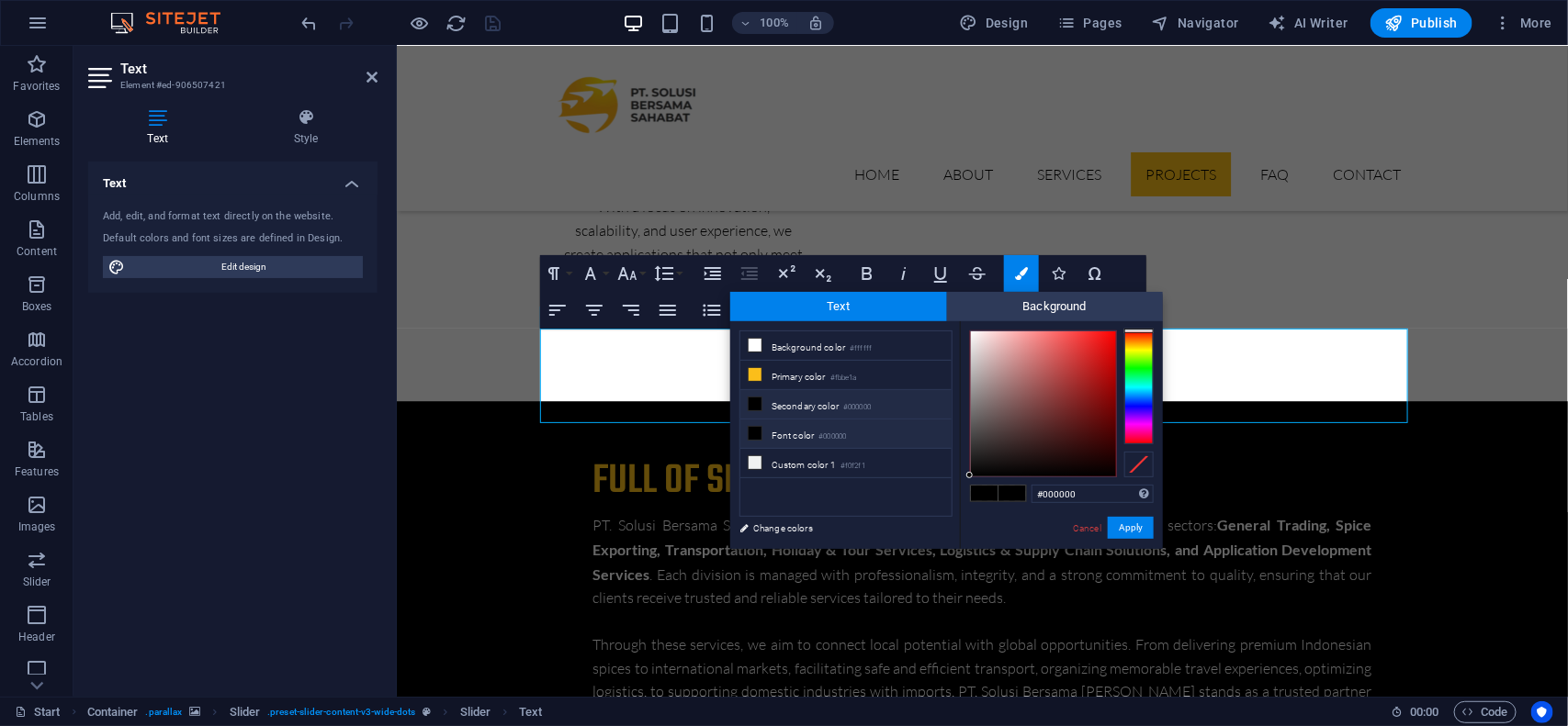
click at [853, 436] on li "Font color #000000" at bounding box center [846, 434] width 211 height 29
click at [860, 456] on li "Custom color 1 #f0f2f1" at bounding box center [846, 463] width 211 height 29
type input "#f0f2f1"
click at [860, 456] on li "Custom color 1 #f0f2f1" at bounding box center [846, 463] width 211 height 29
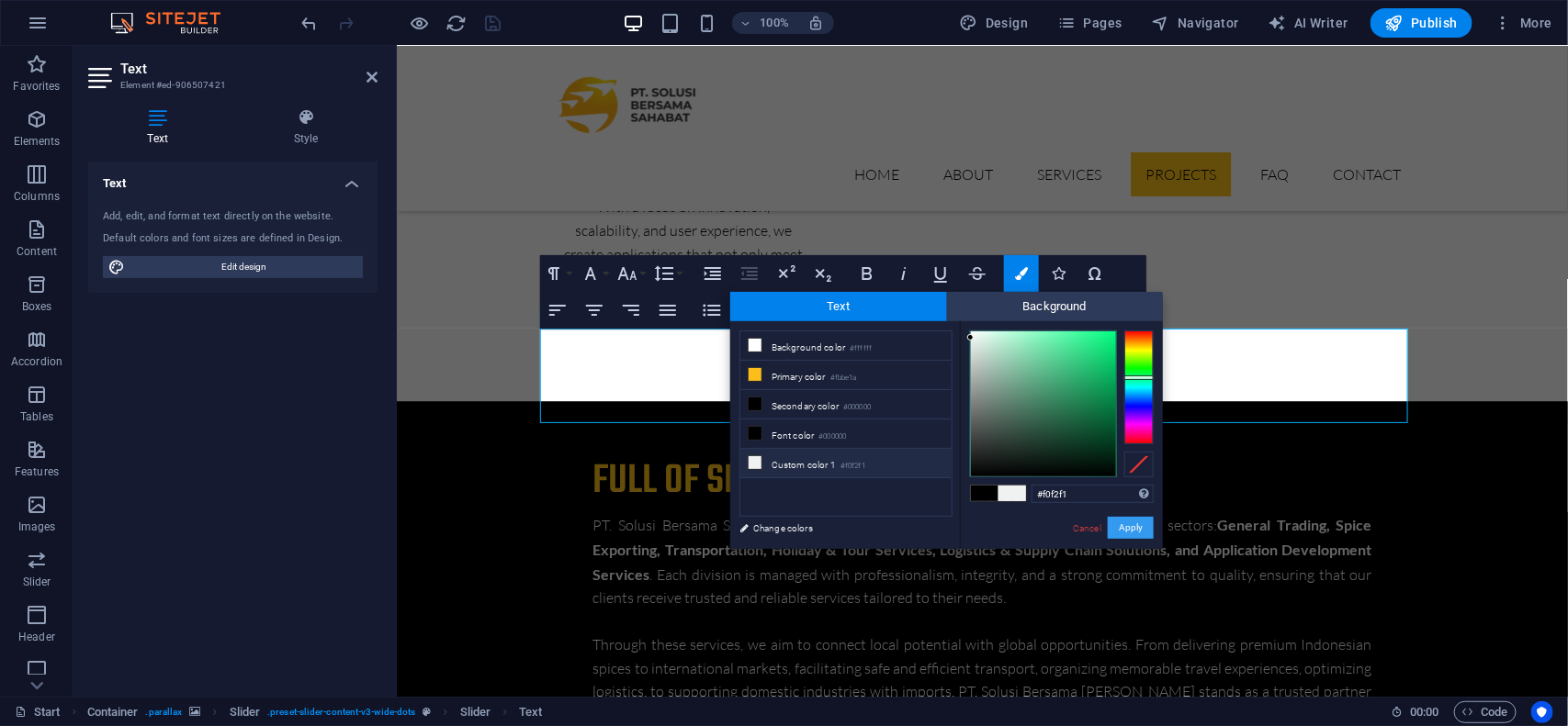
click at [1130, 534] on button "Apply" at bounding box center [1130, 527] width 46 height 22
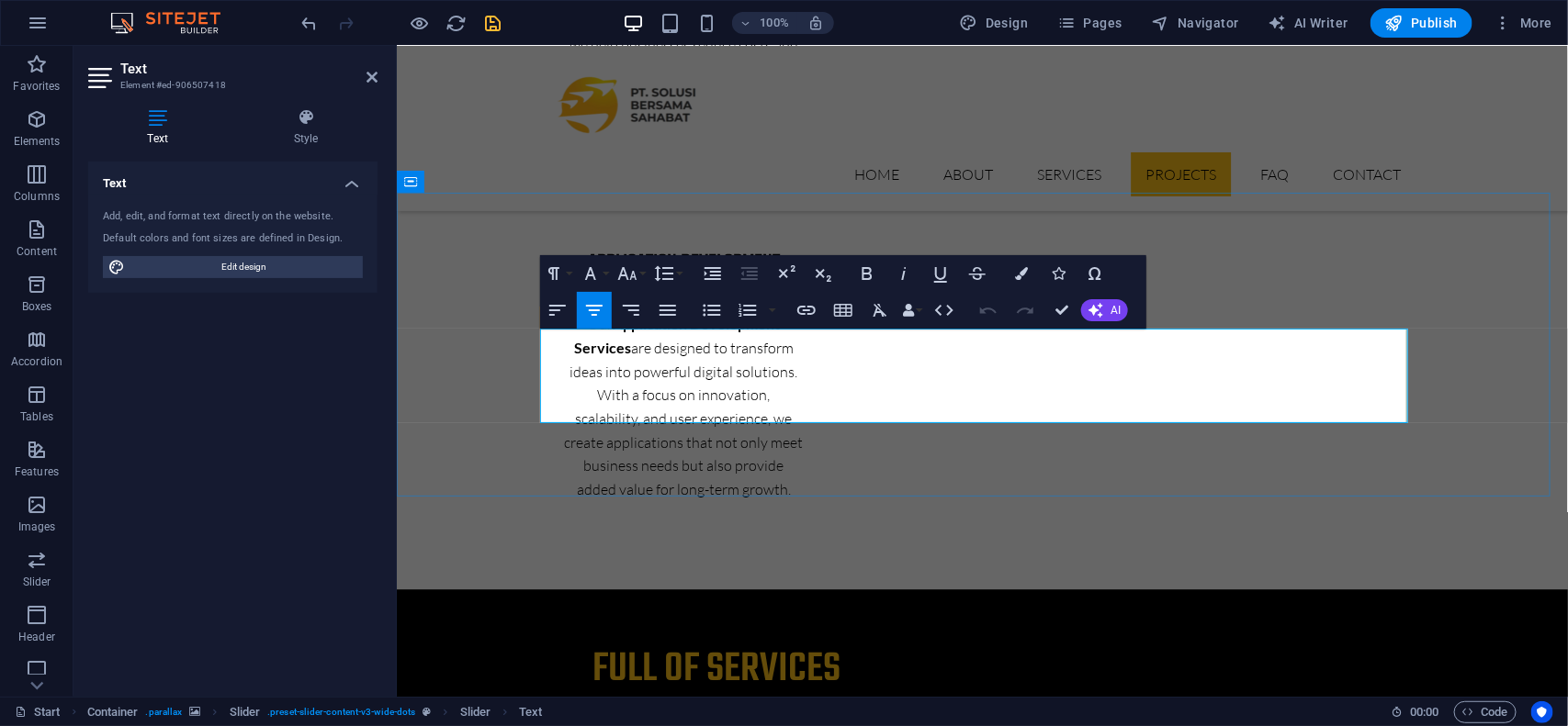
scroll to position [5200, 0]
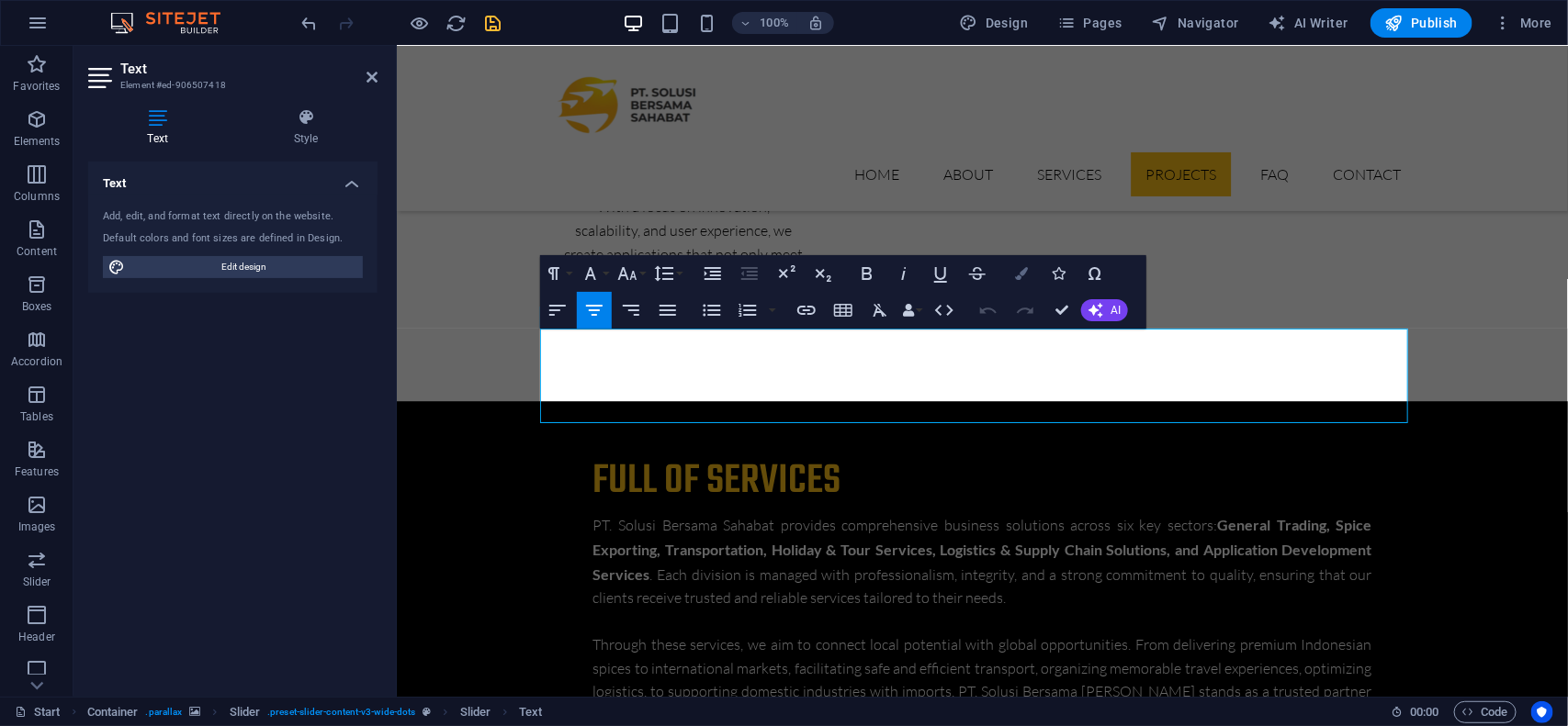
click at [1027, 264] on button "Colors" at bounding box center [1021, 273] width 35 height 37
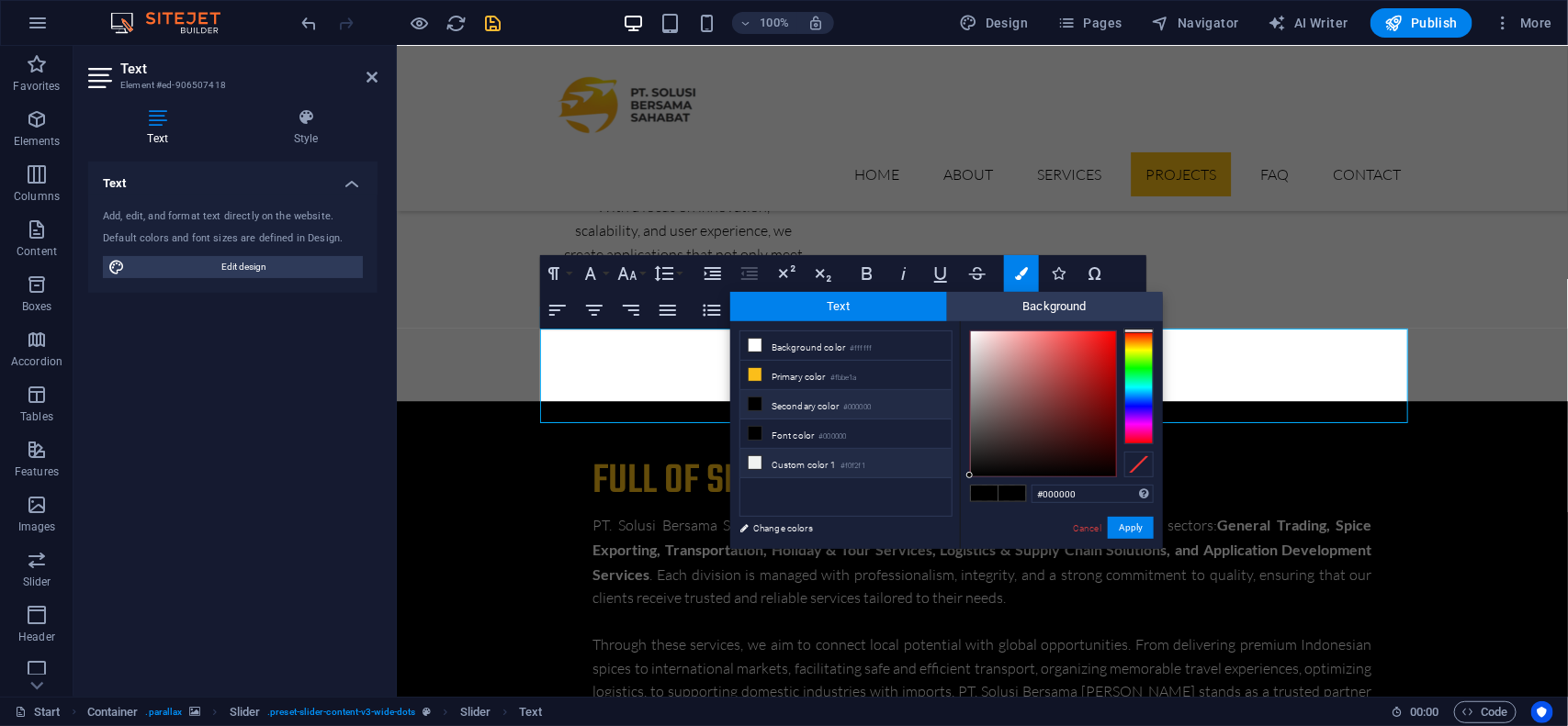
click at [884, 461] on li "Custom color 1 #f0f2f1" at bounding box center [846, 463] width 211 height 29
type input "#f0f2f1"
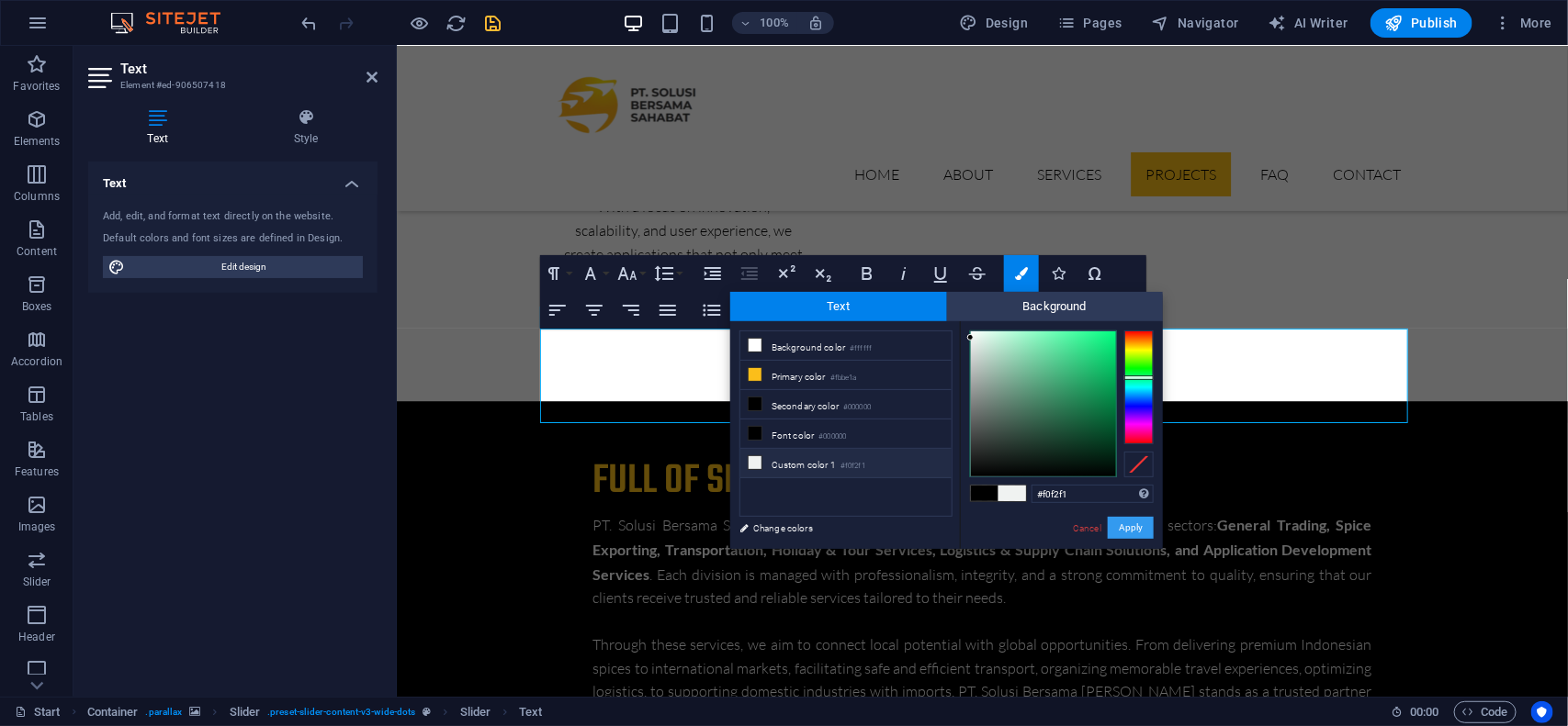
click at [1147, 535] on button "Apply" at bounding box center [1130, 527] width 46 height 22
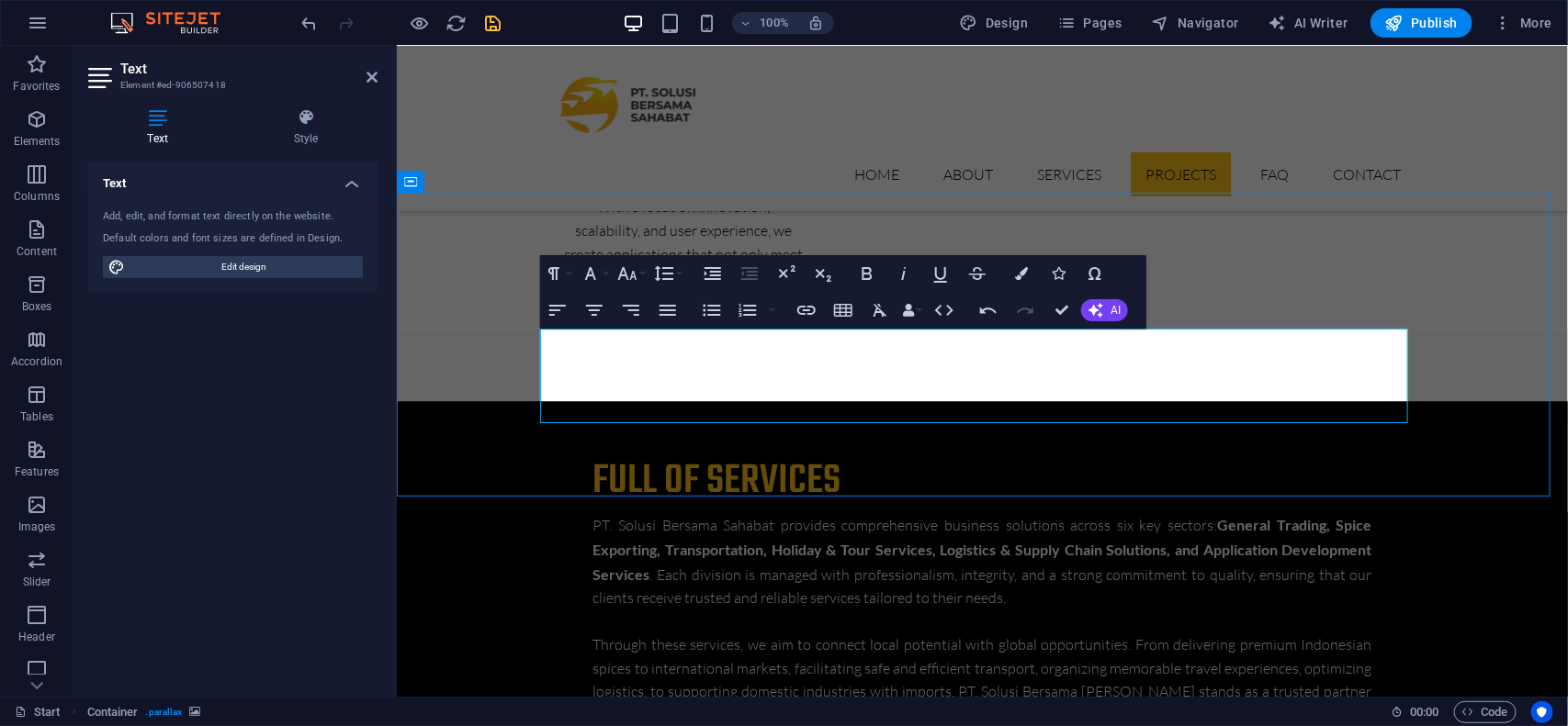
scroll to position [5012, 0]
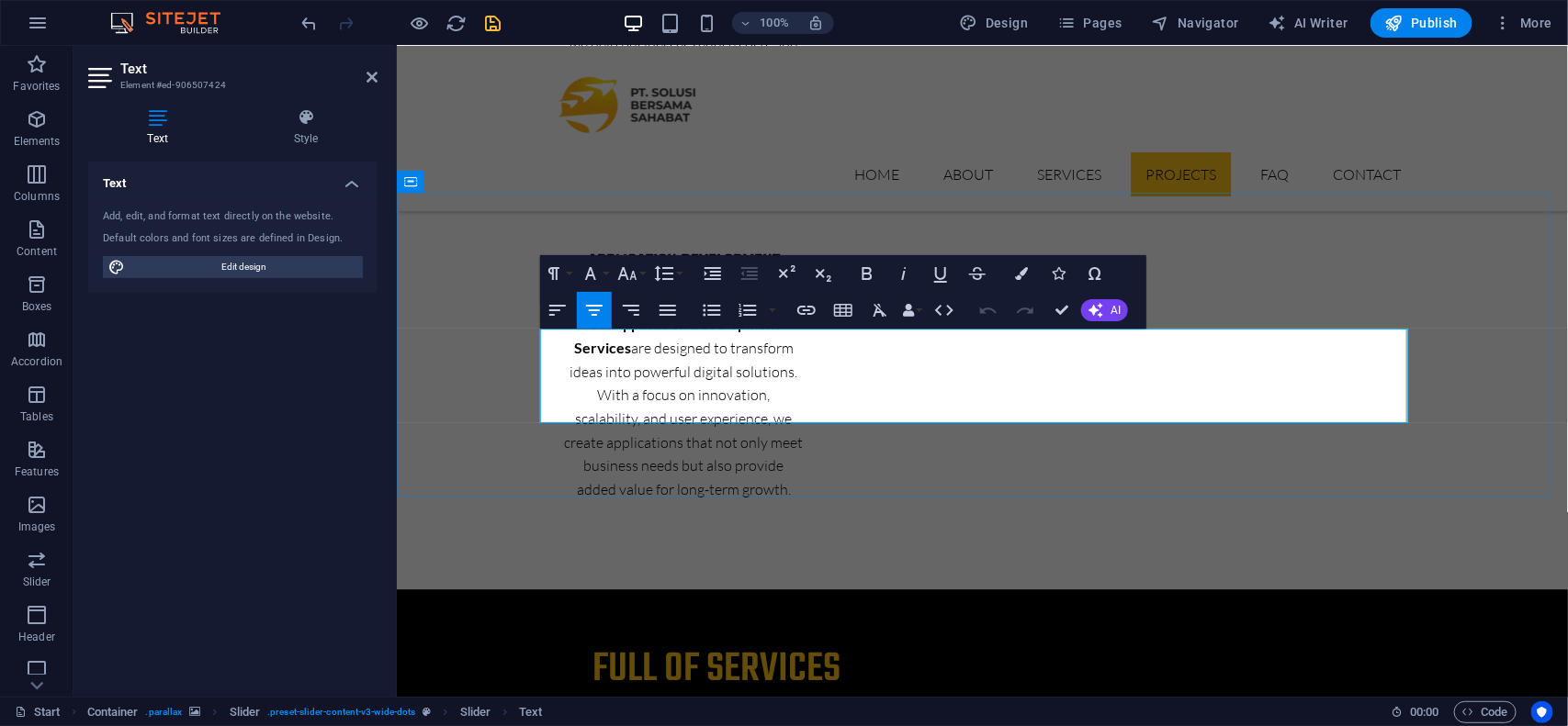
scroll to position [5200, 0]
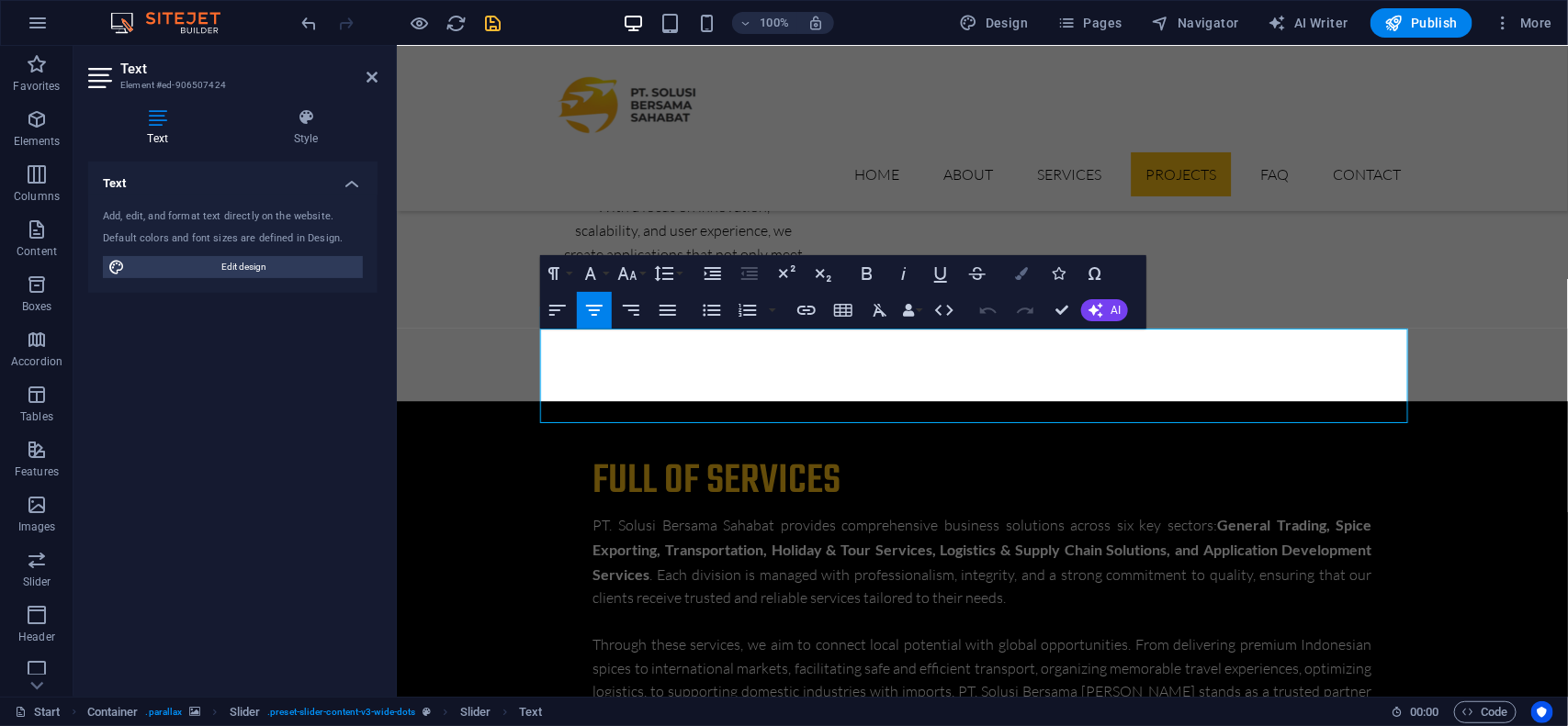
click at [1035, 267] on button "Colors" at bounding box center [1021, 273] width 35 height 37
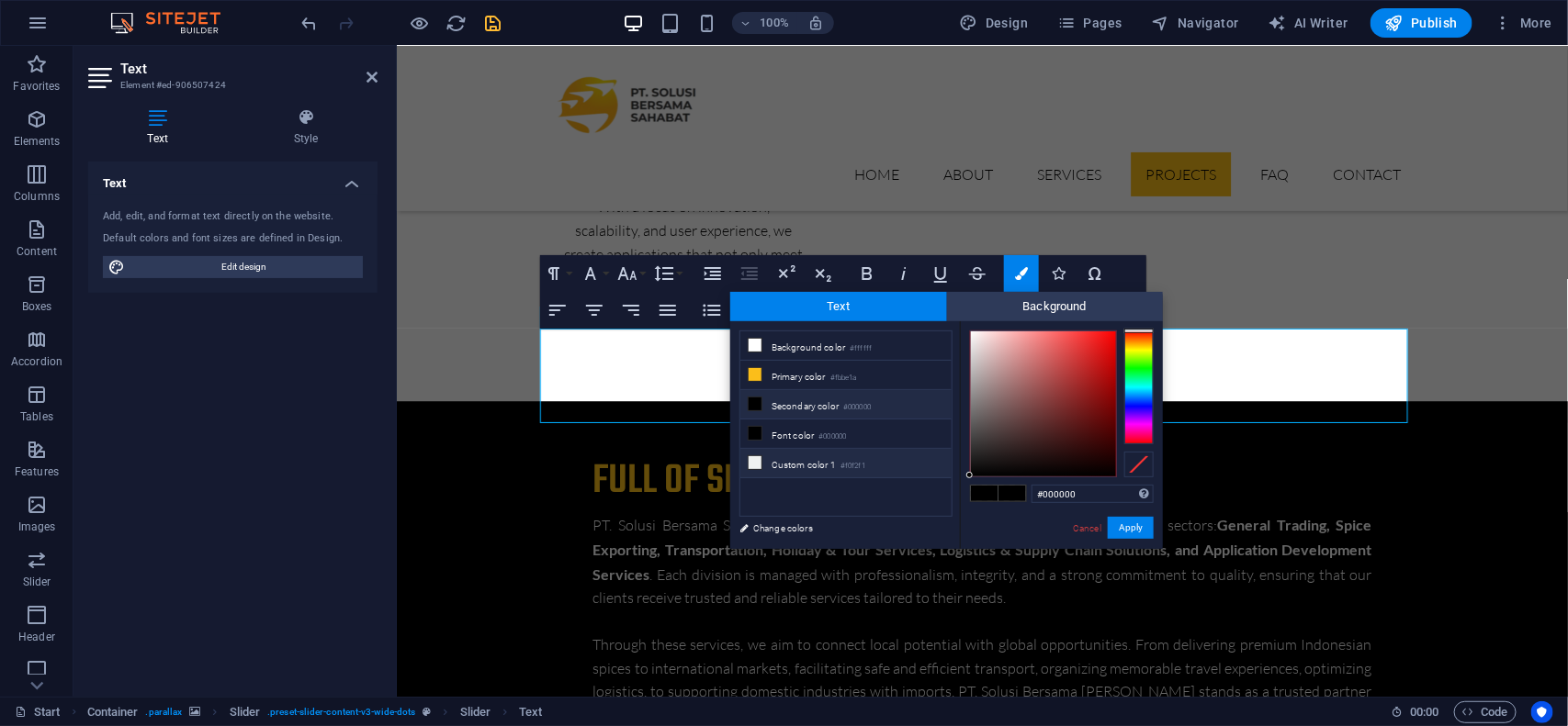
click at [859, 464] on small "#f0f2f1" at bounding box center [852, 466] width 24 height 13
type input "#f0f2f1"
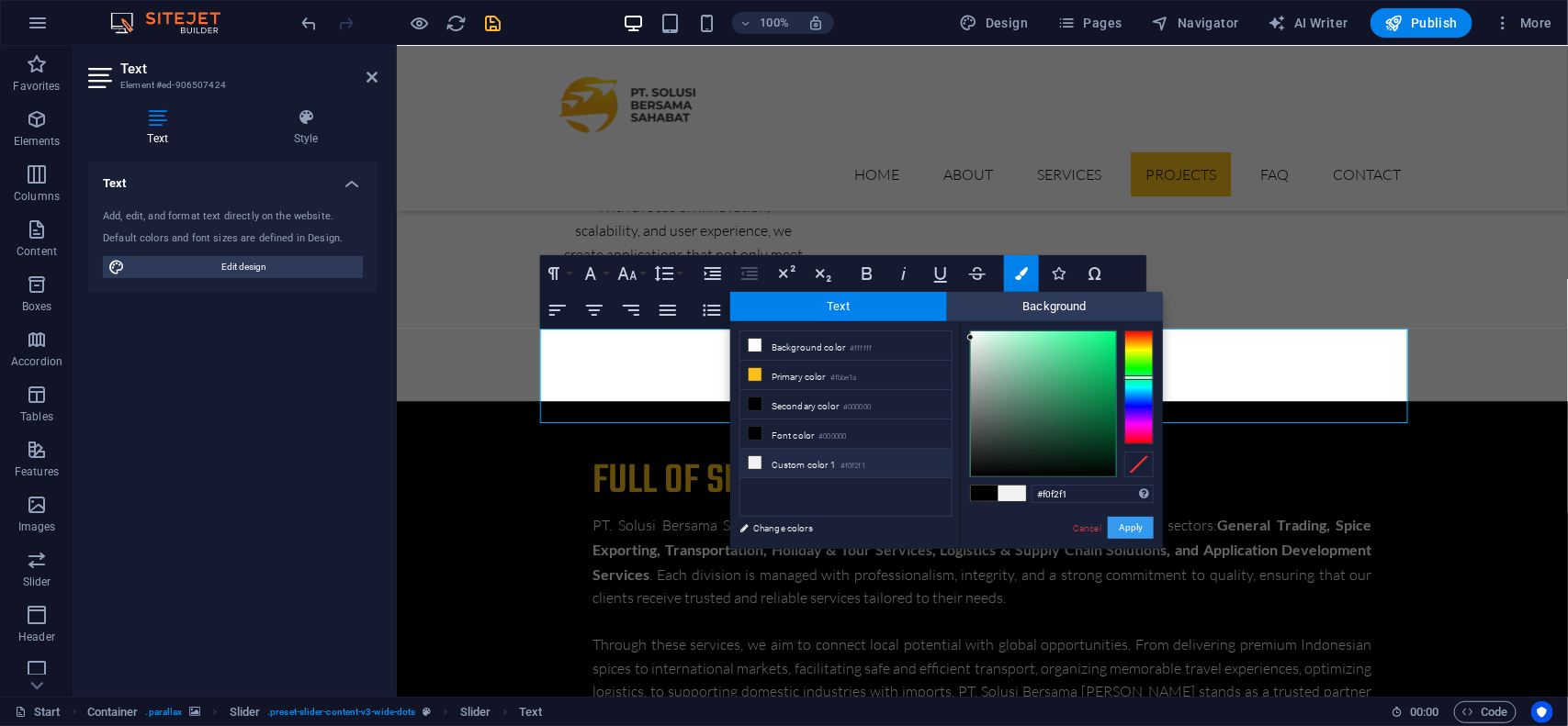
click at [1149, 533] on button "Apply" at bounding box center [1130, 527] width 46 height 22
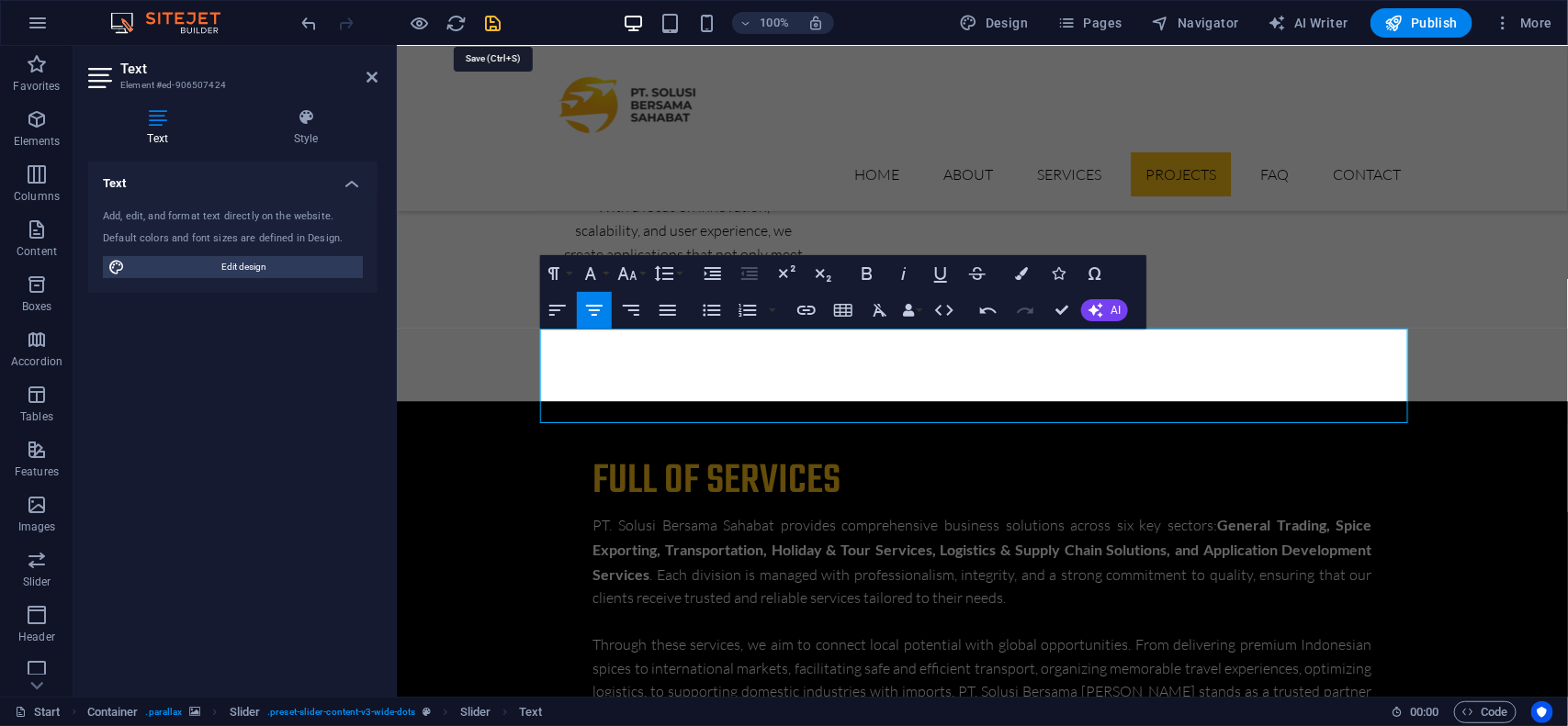
click at [487, 15] on icon "save" at bounding box center [493, 23] width 21 height 21
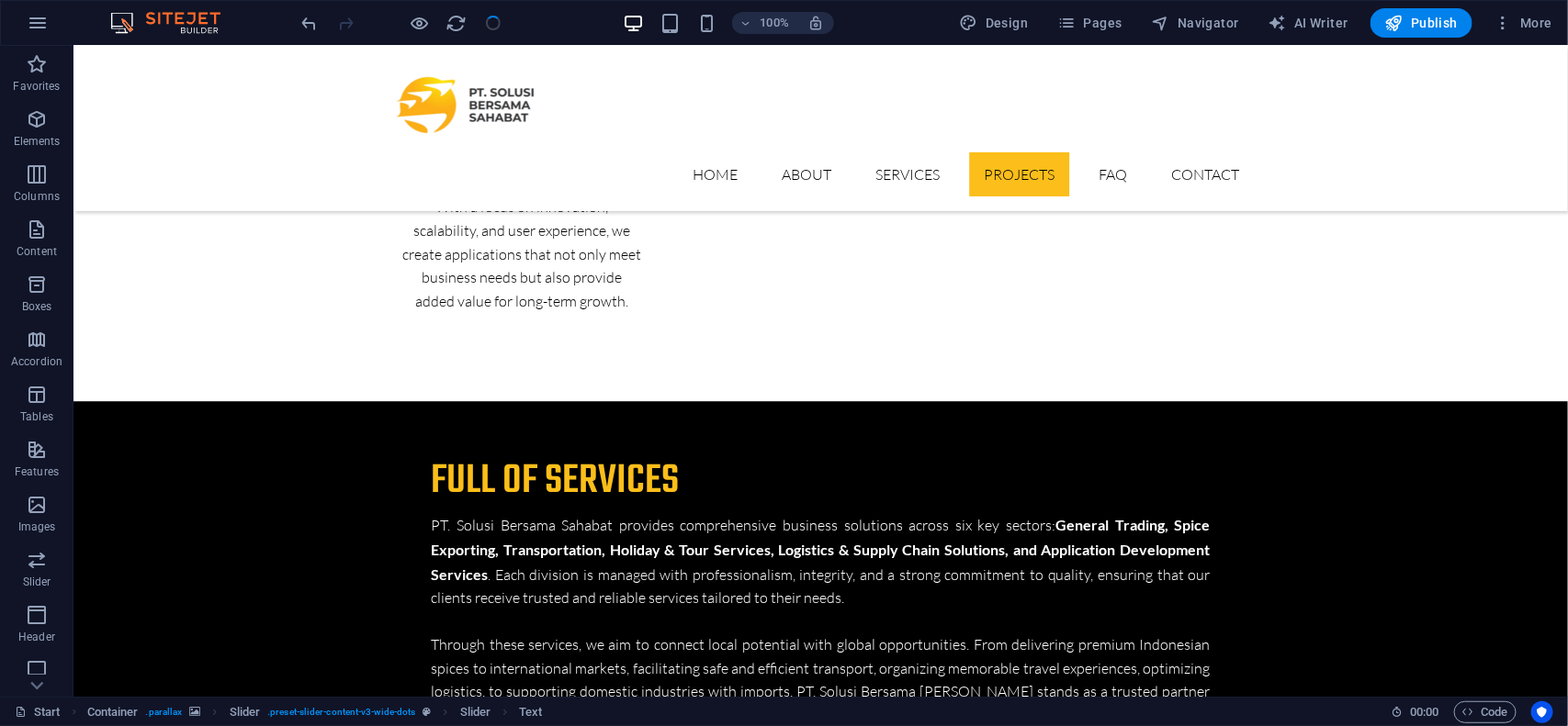
scroll to position [5012, 0]
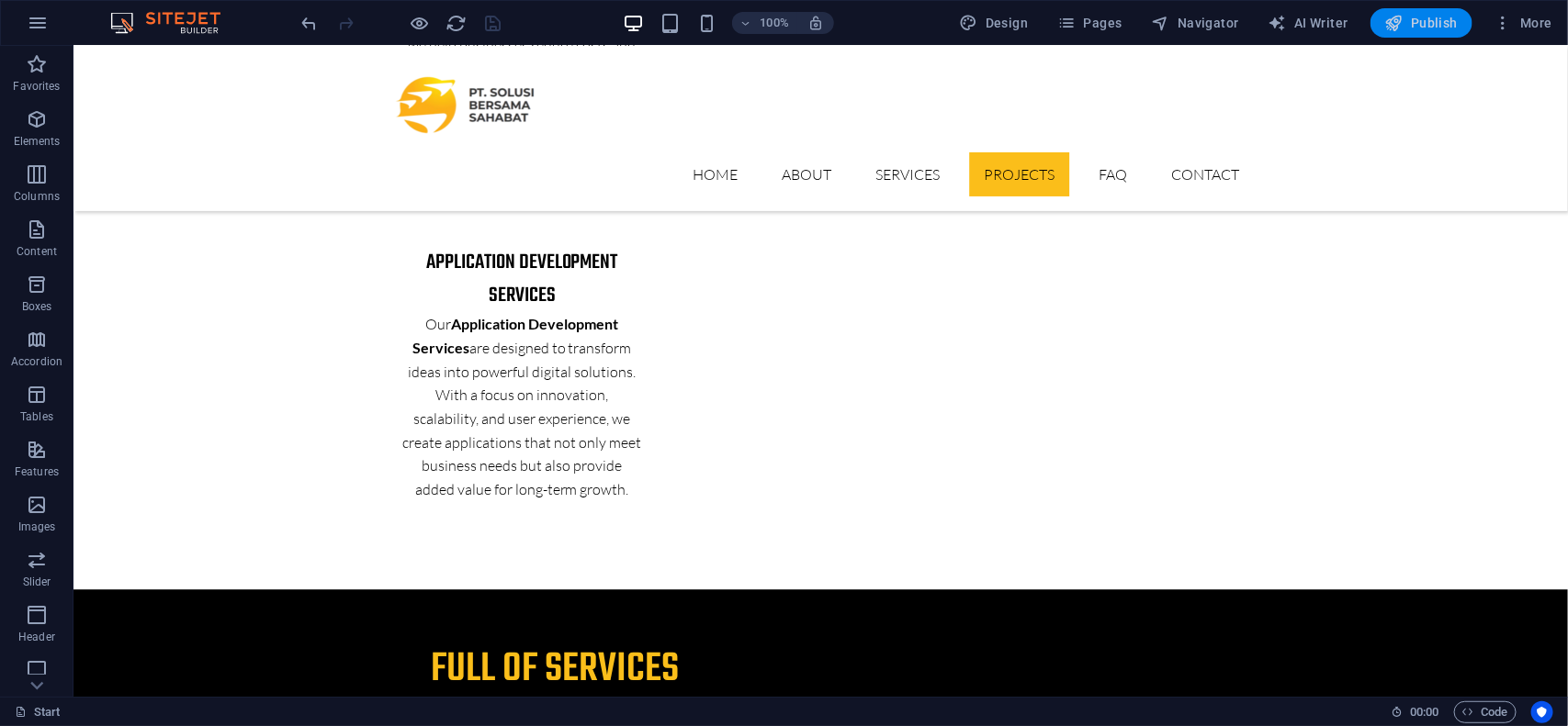
click at [1412, 35] on button "Publish" at bounding box center [1421, 22] width 102 height 29
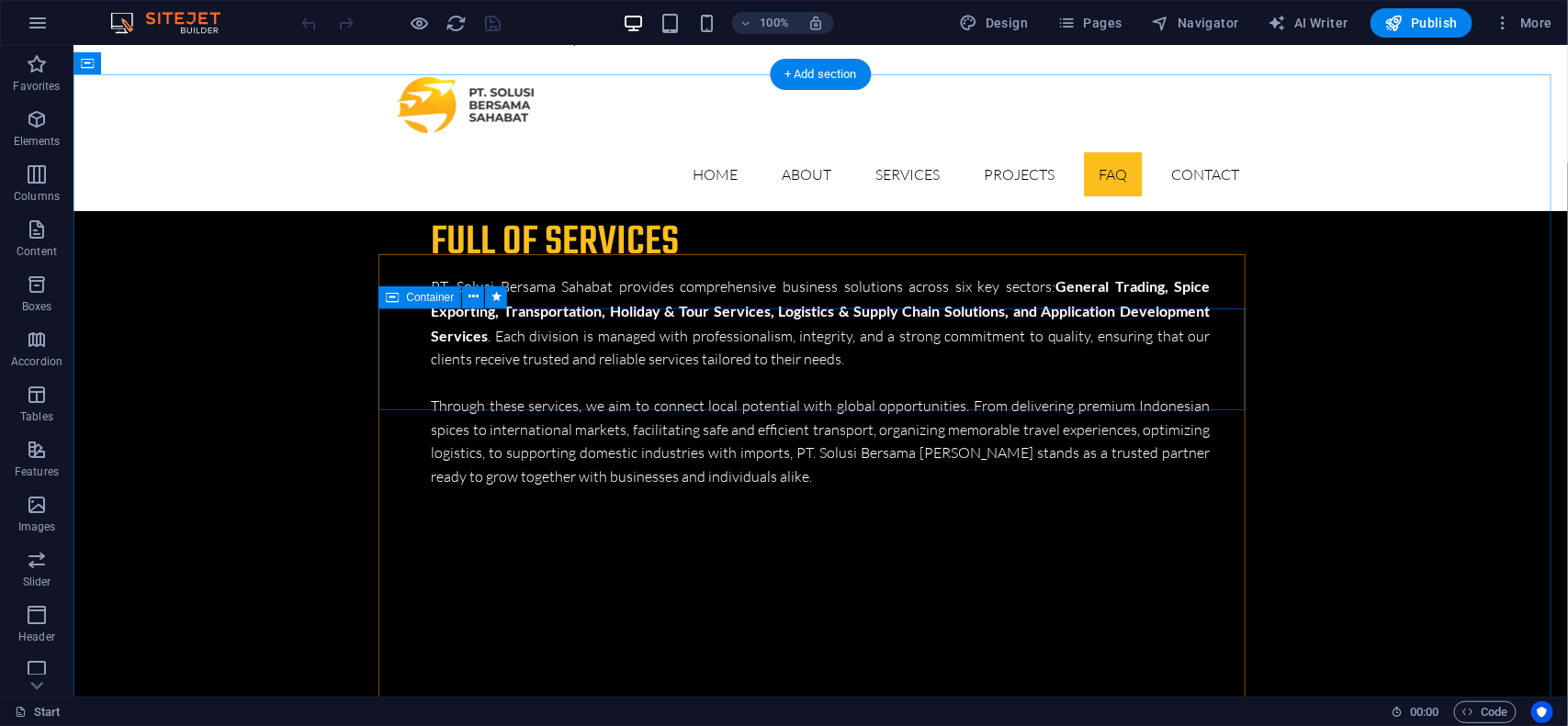
scroll to position [5478, 0]
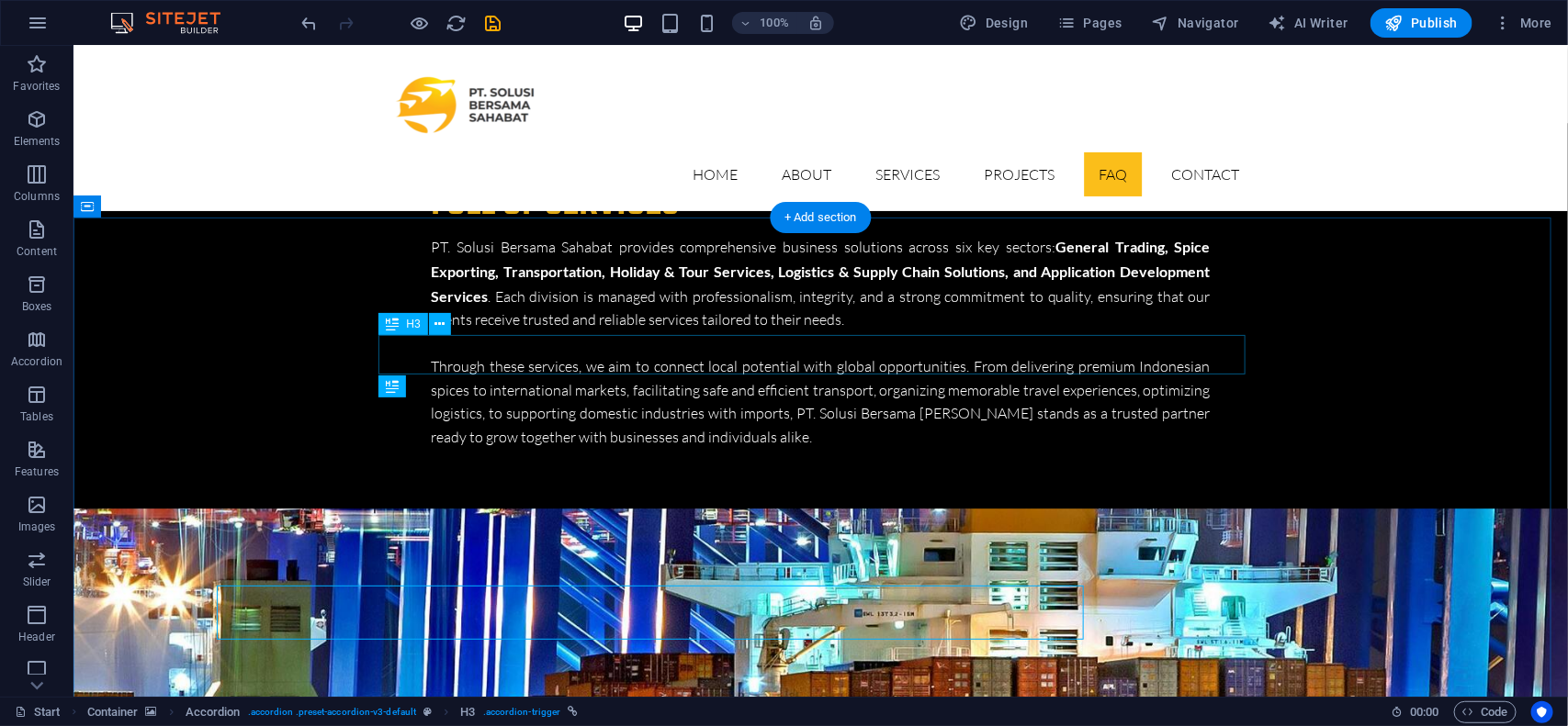
scroll to position [5290, 0]
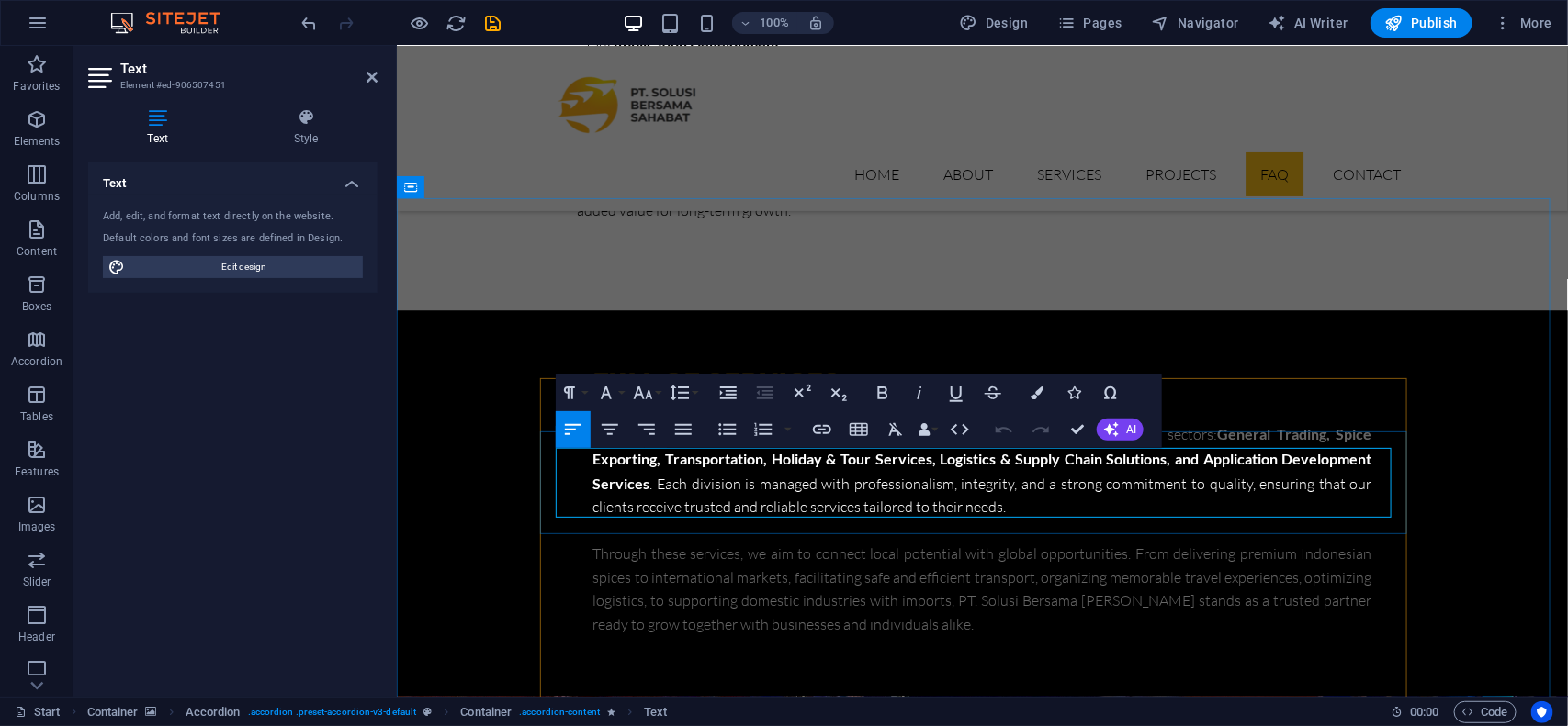
scroll to position [5510, 0]
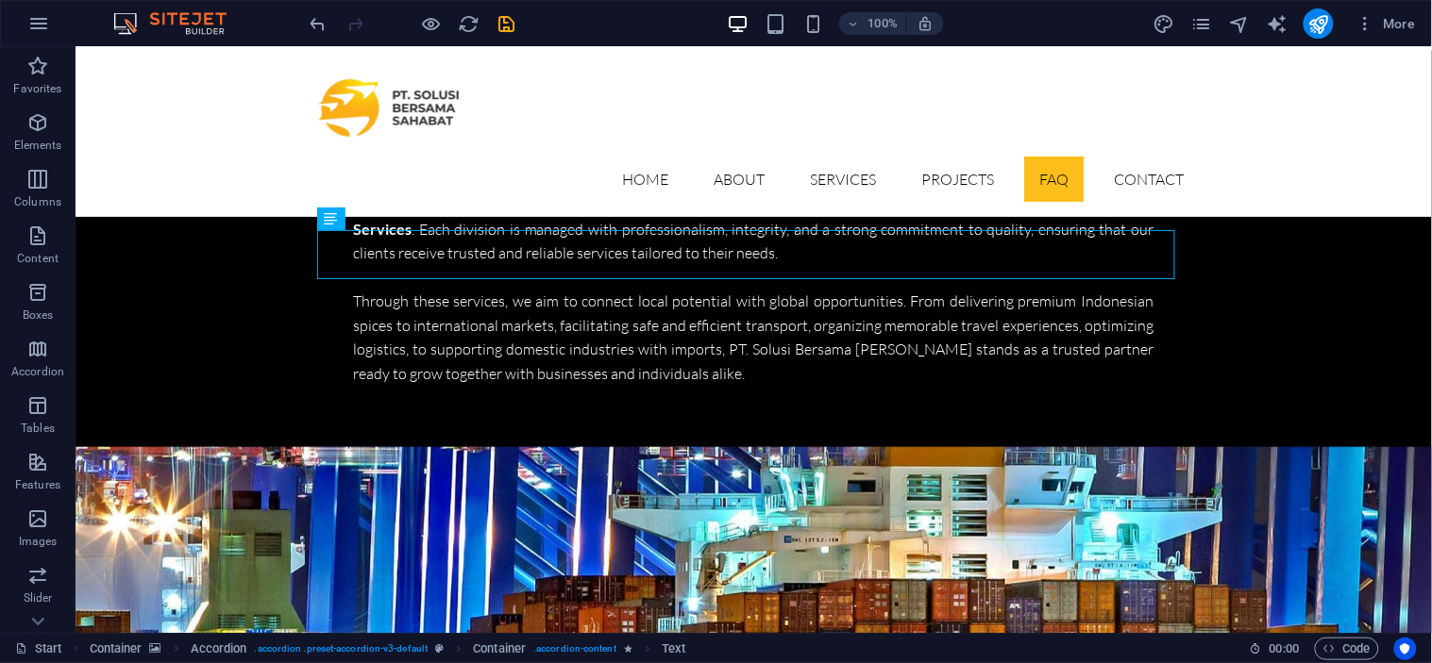
scroll to position [5787, 0]
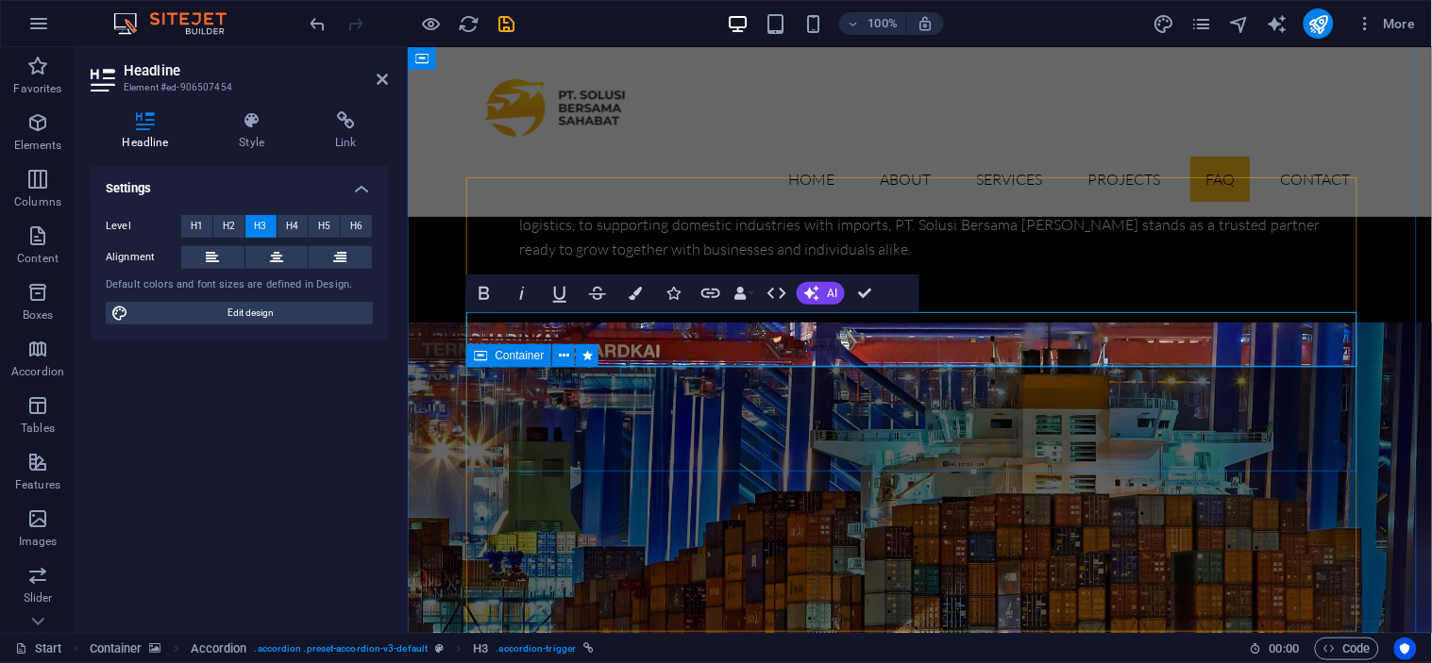
scroll to position [6126, 0]
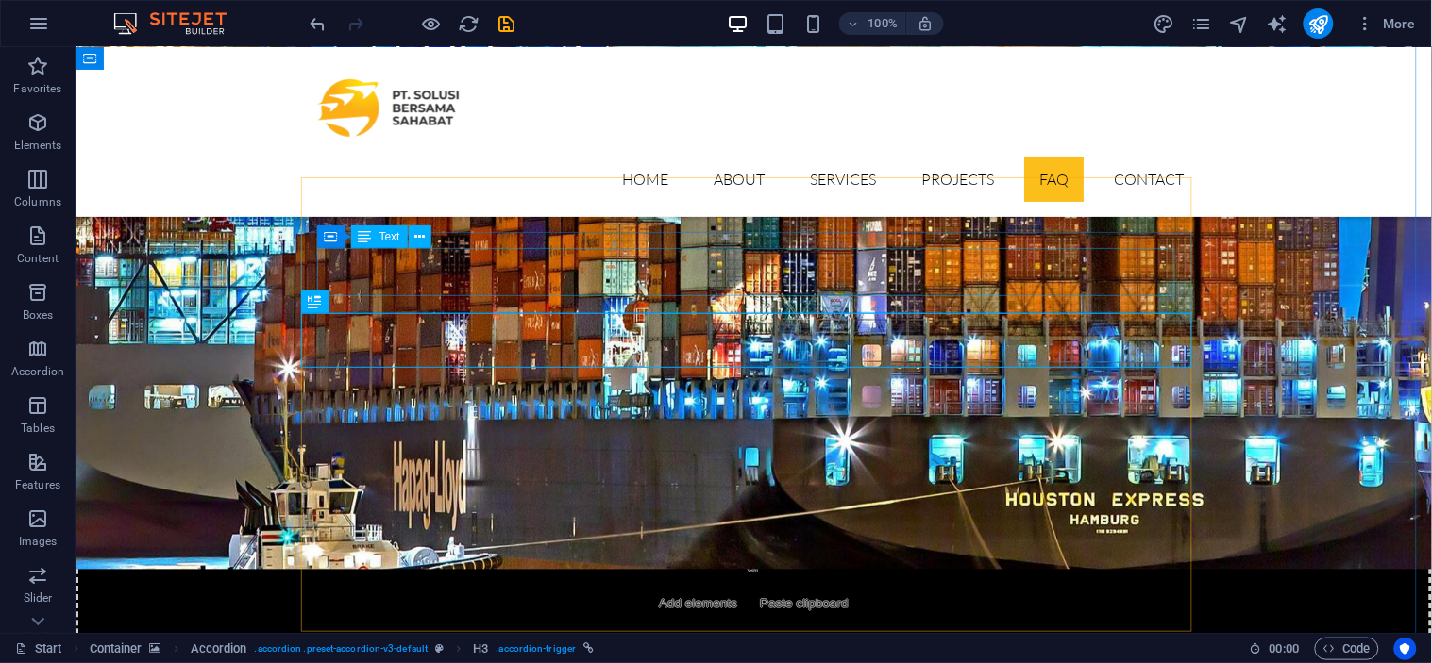
scroll to position [5763, 0]
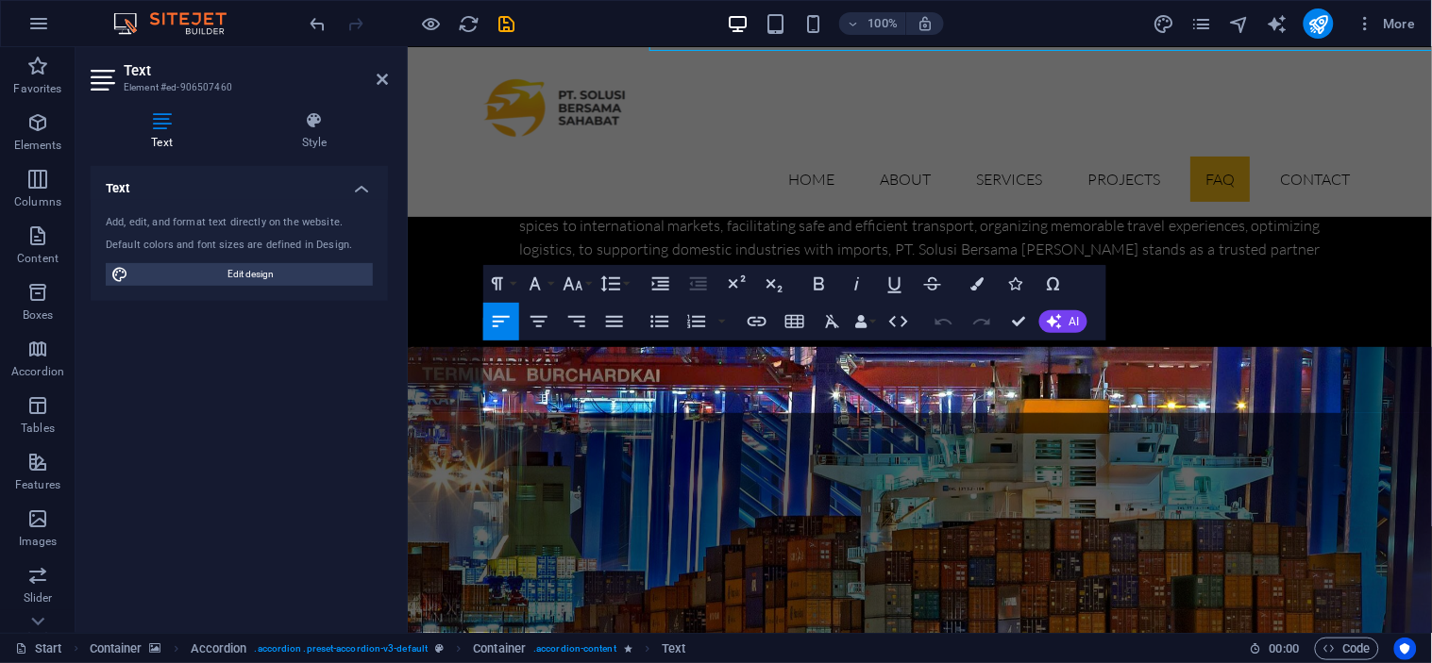
scroll to position [6169, 0]
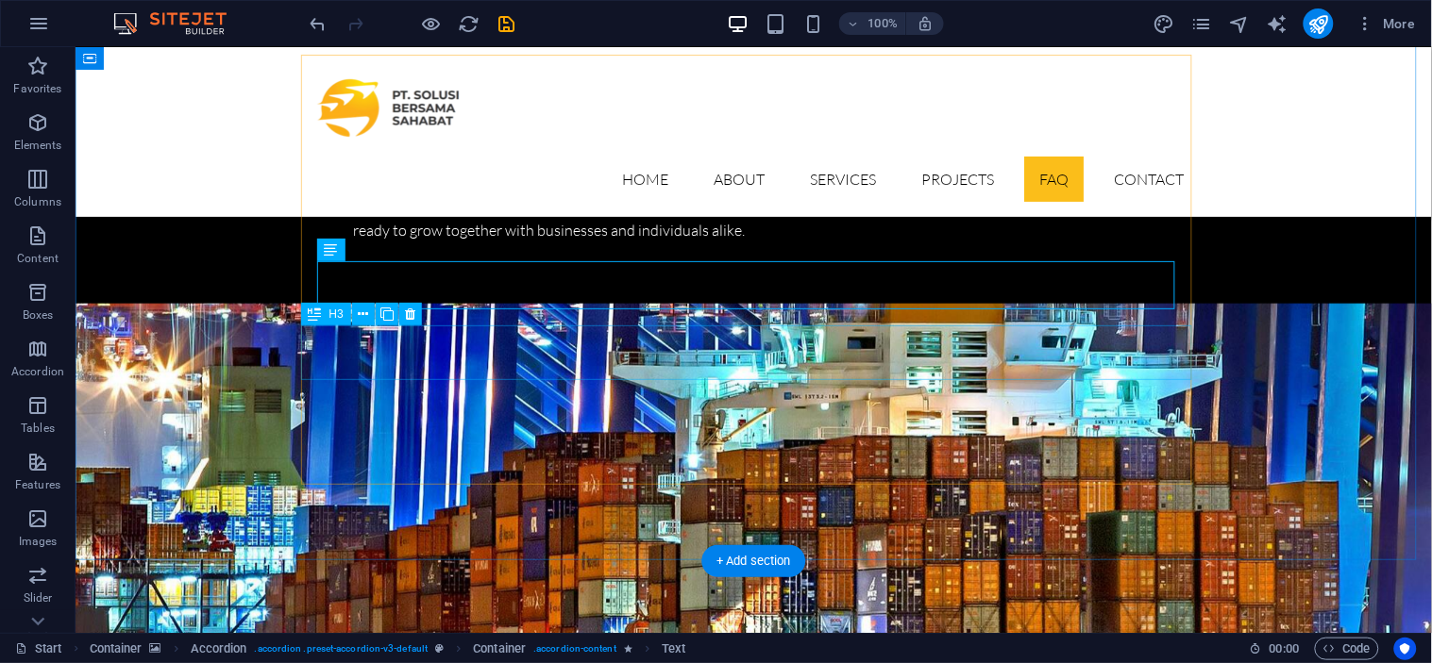
scroll to position [5887, 0]
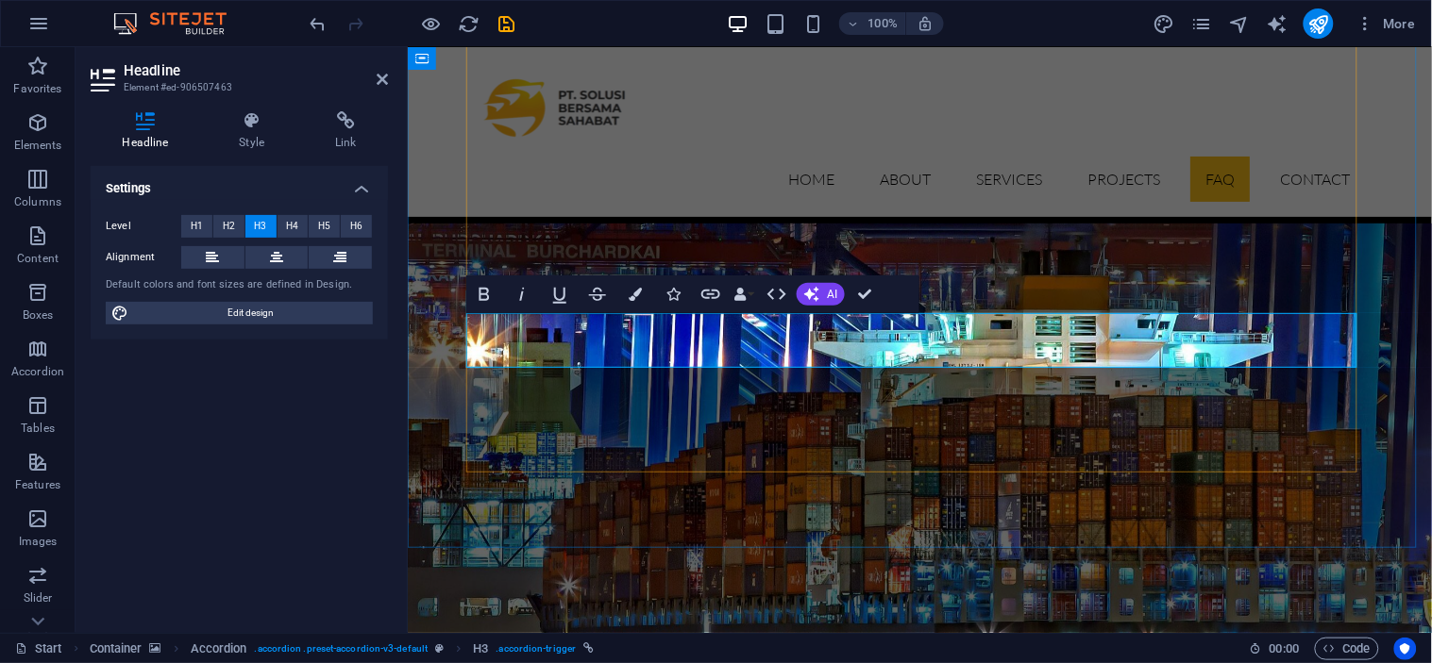
scroll to position [6261, 0]
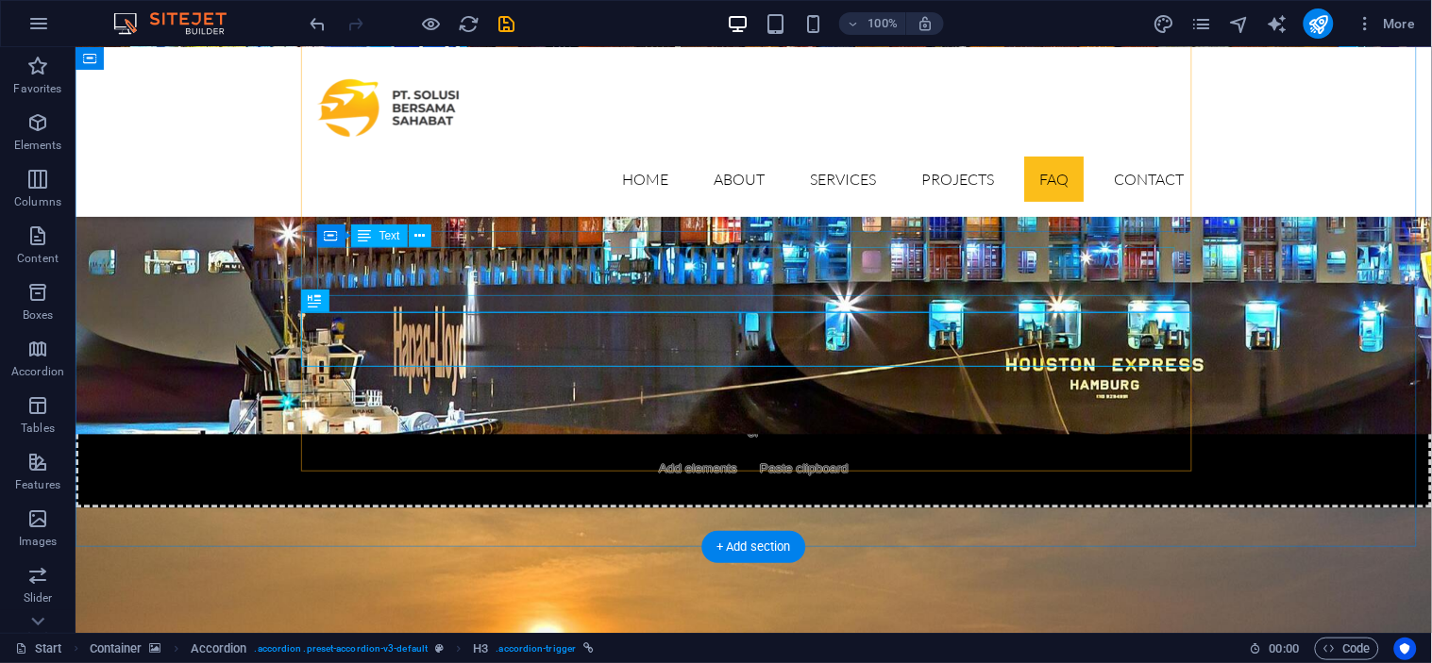
scroll to position [5900, 0]
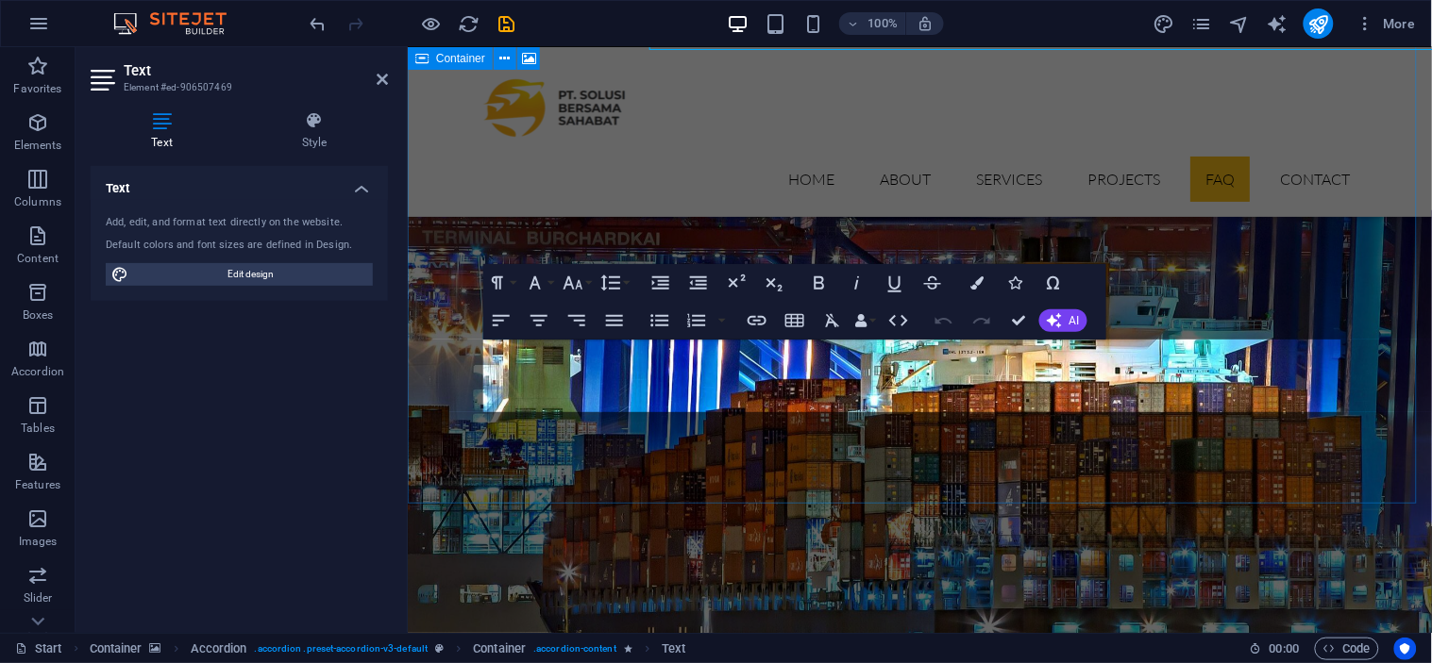
scroll to position [6305, 0]
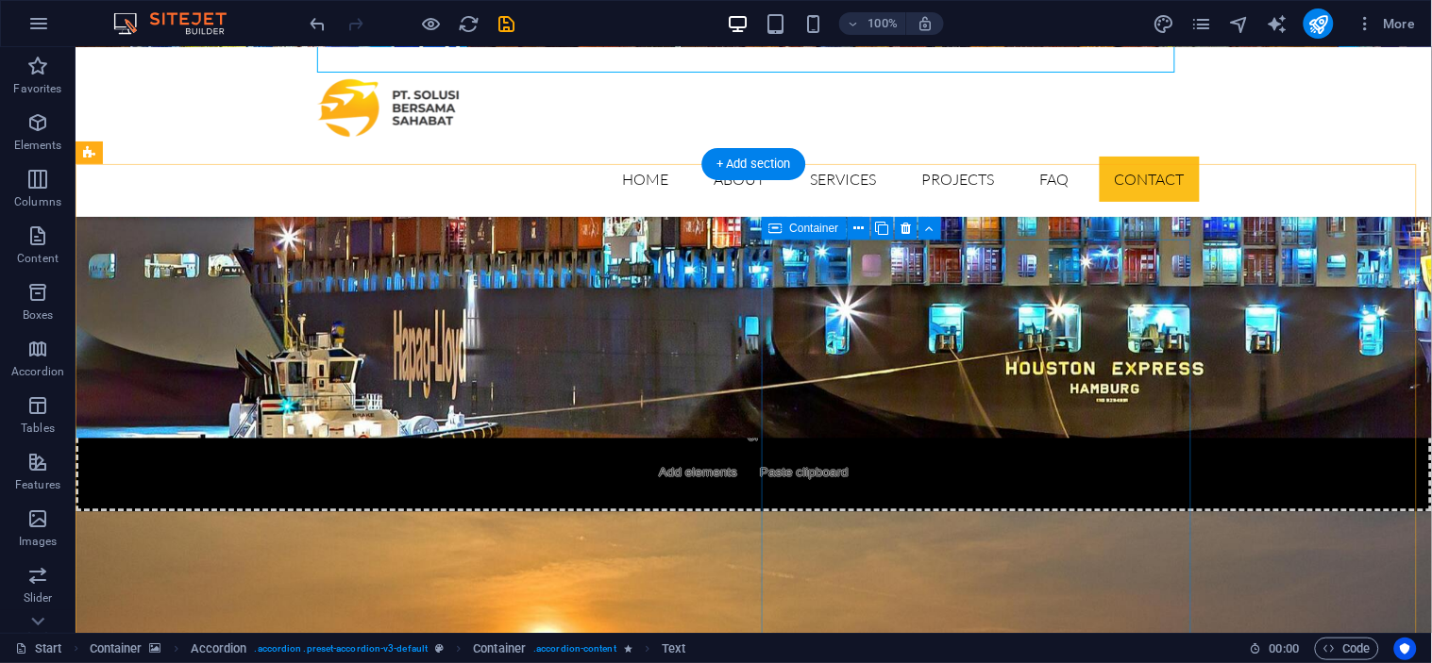
scroll to position [6258, 0]
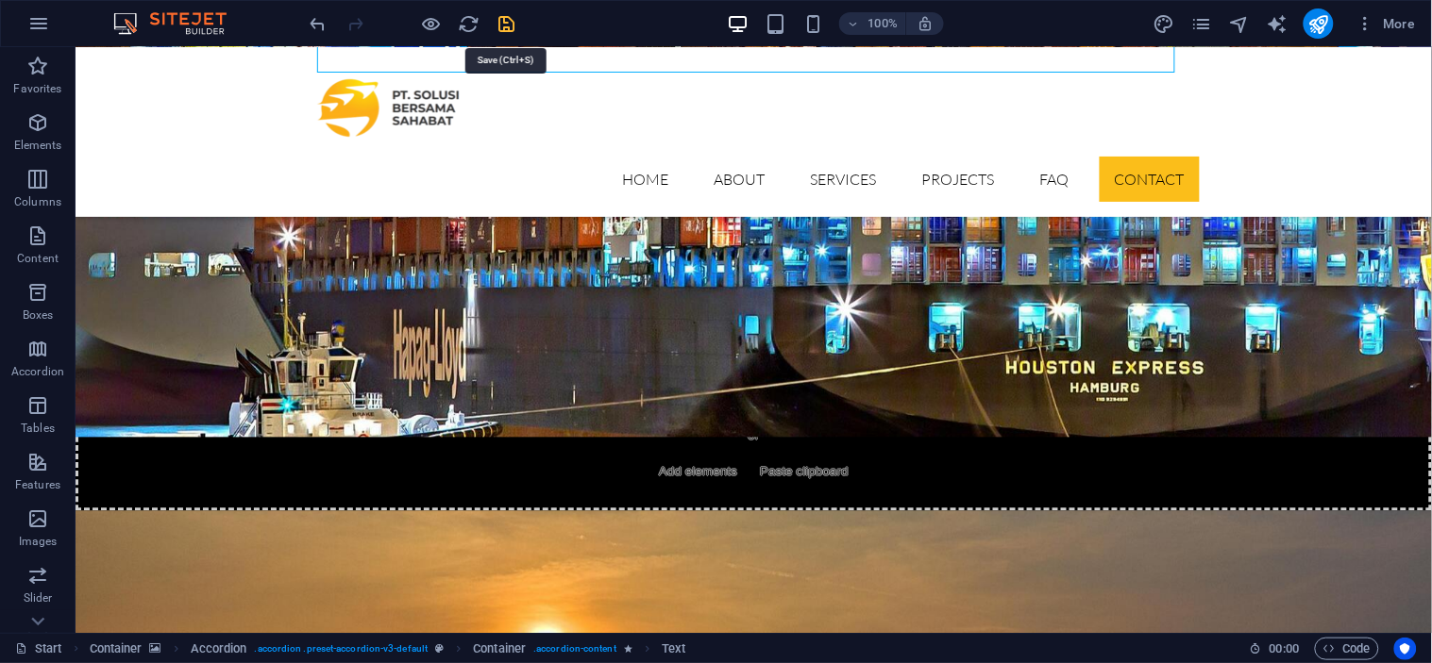
click at [501, 13] on icon "save" at bounding box center [507, 24] width 22 height 22
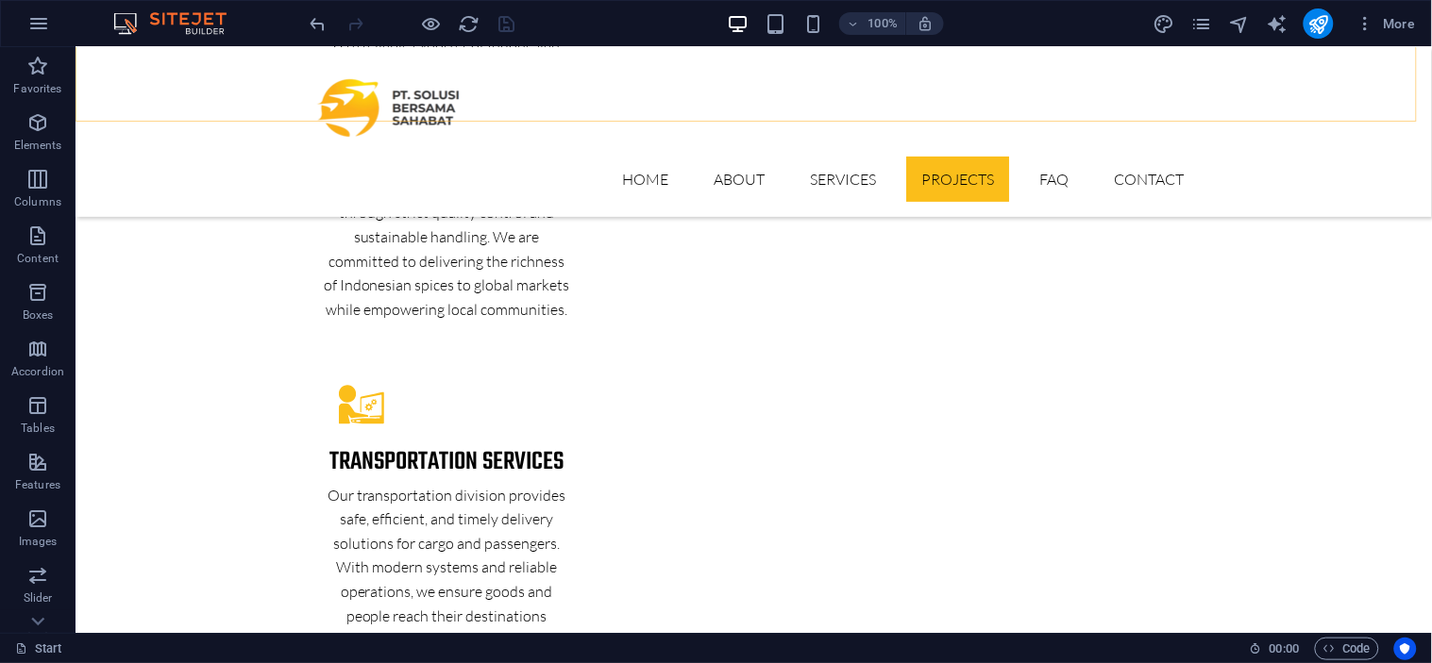
scroll to position [3732, 0]
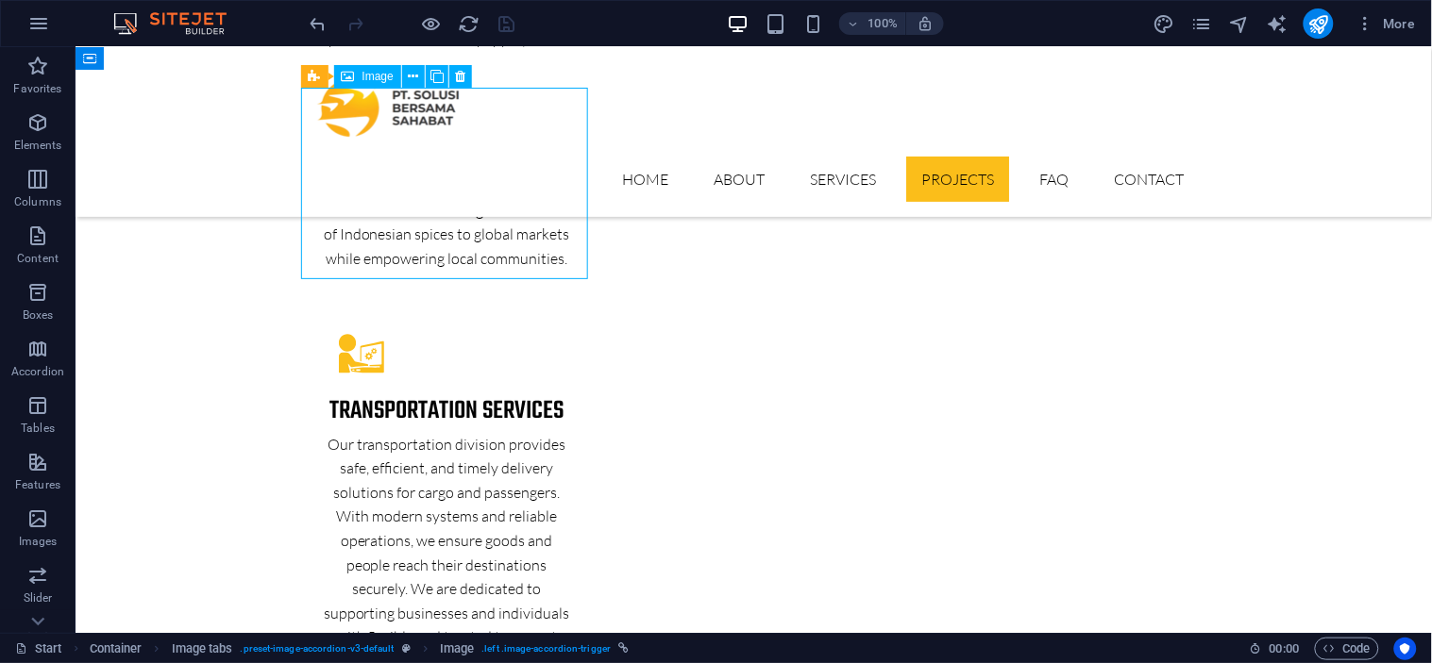
select select "px"
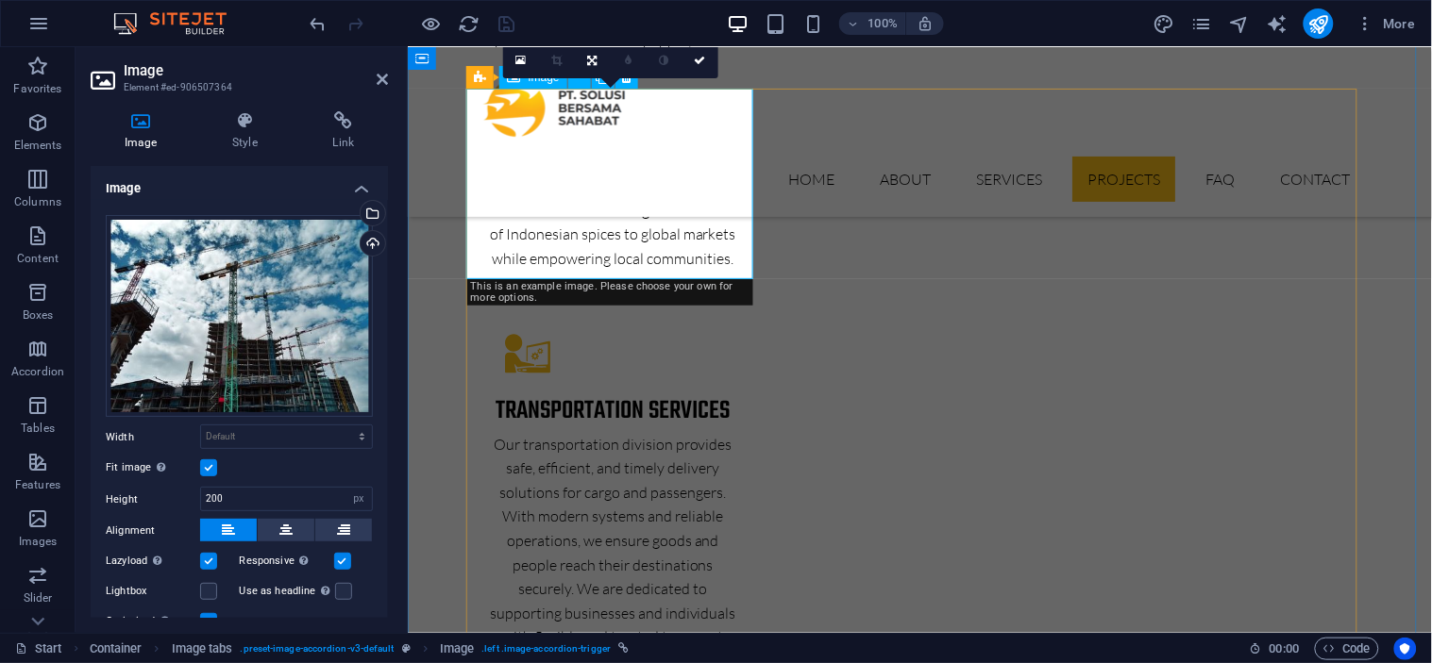
scroll to position [4094, 0]
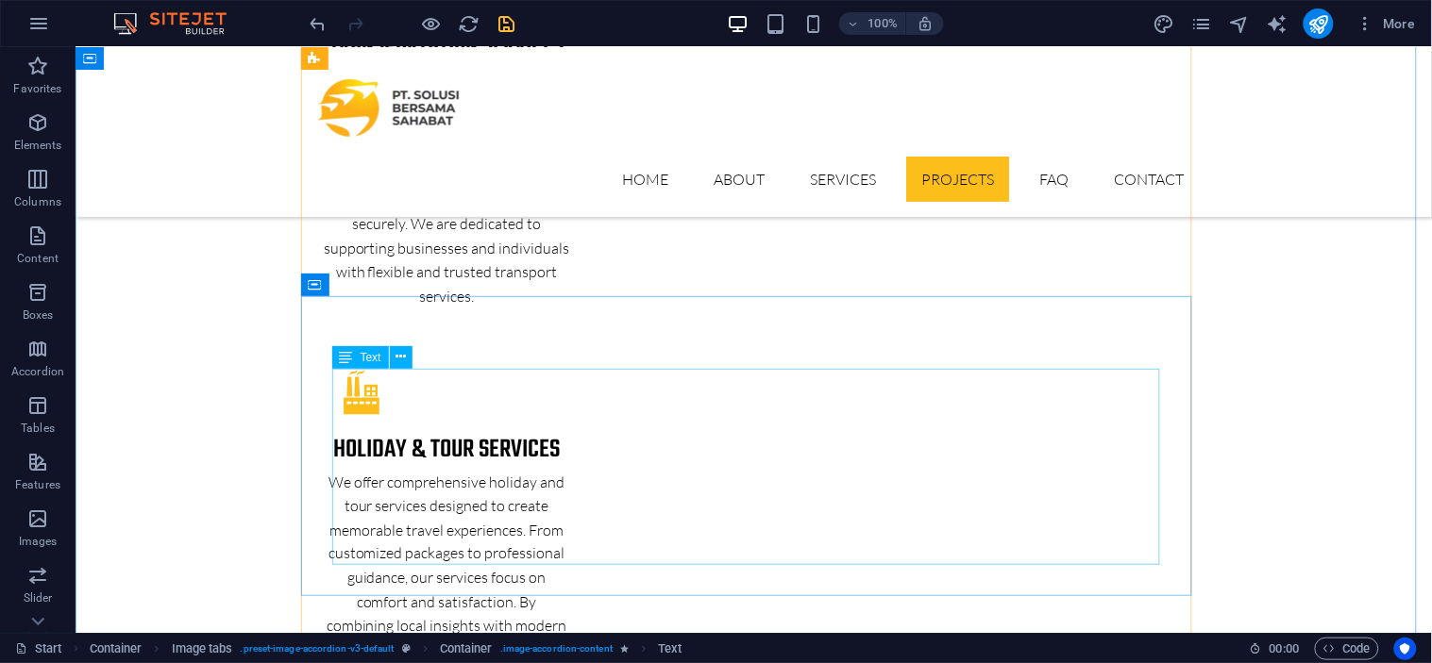
scroll to position [4102, 0]
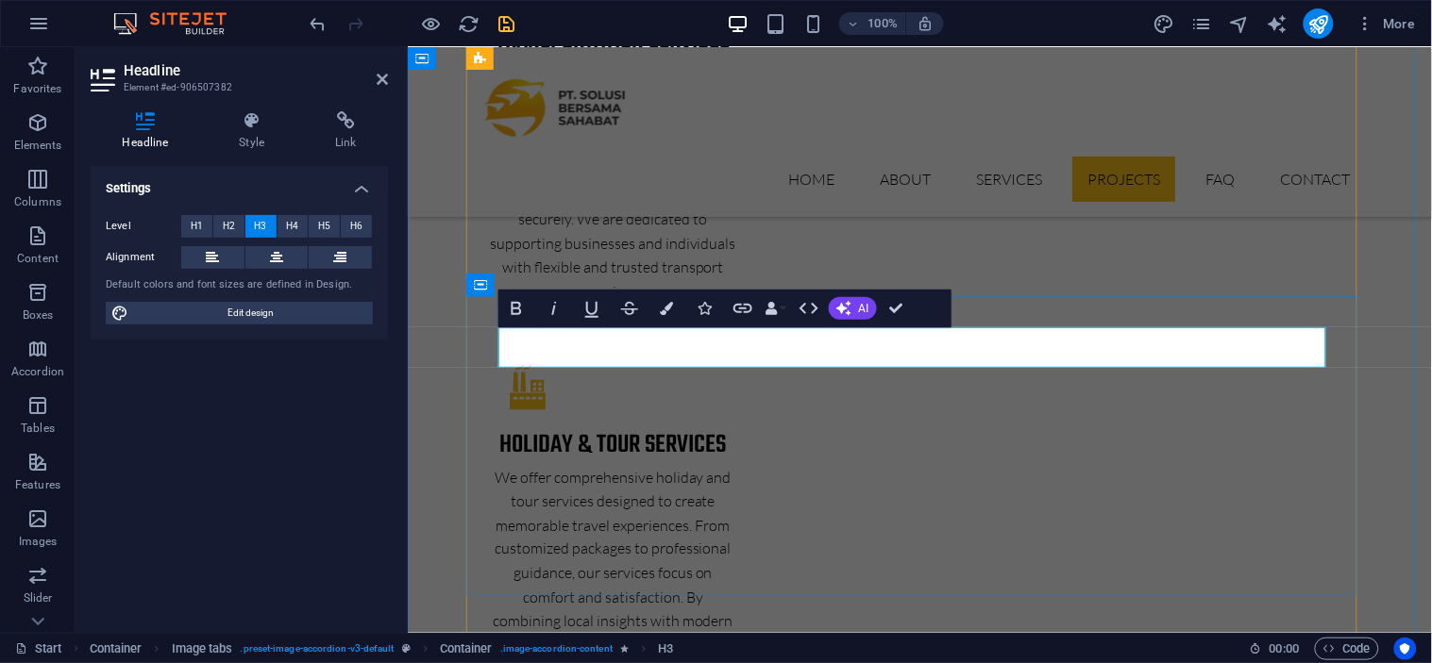
scroll to position [4465, 0]
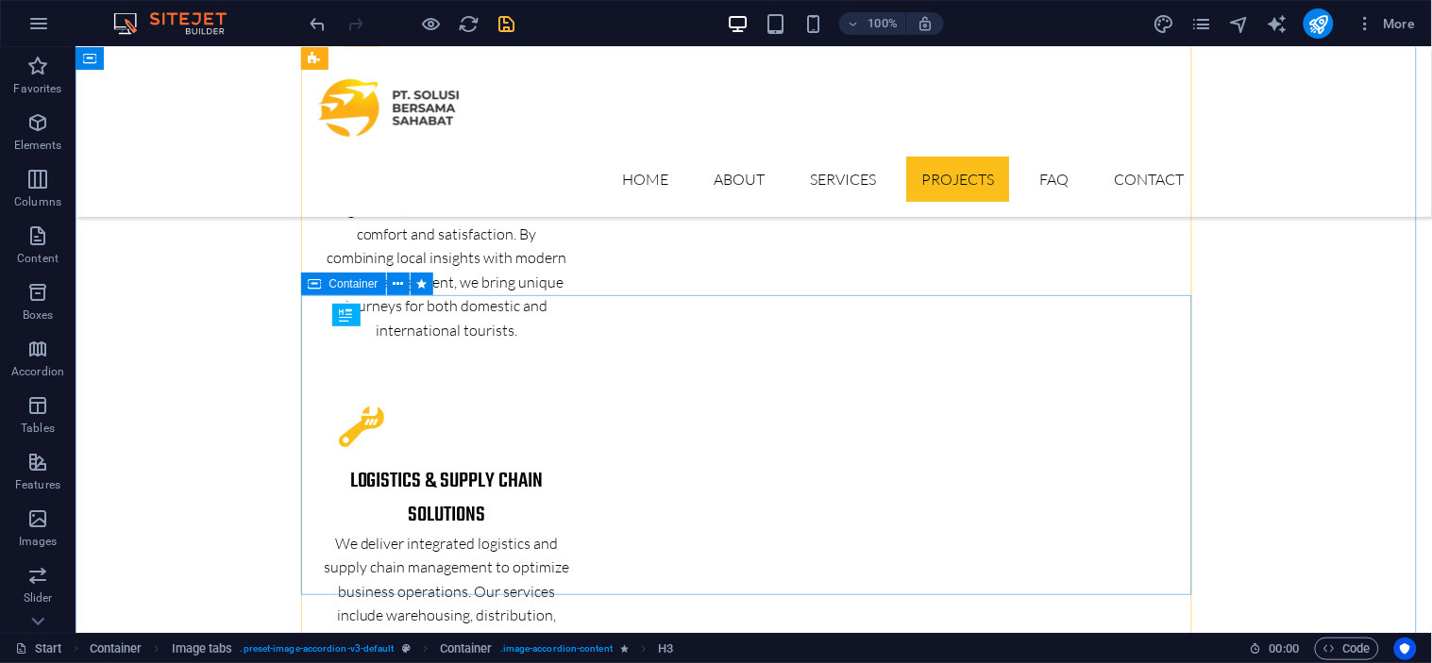
scroll to position [4103, 0]
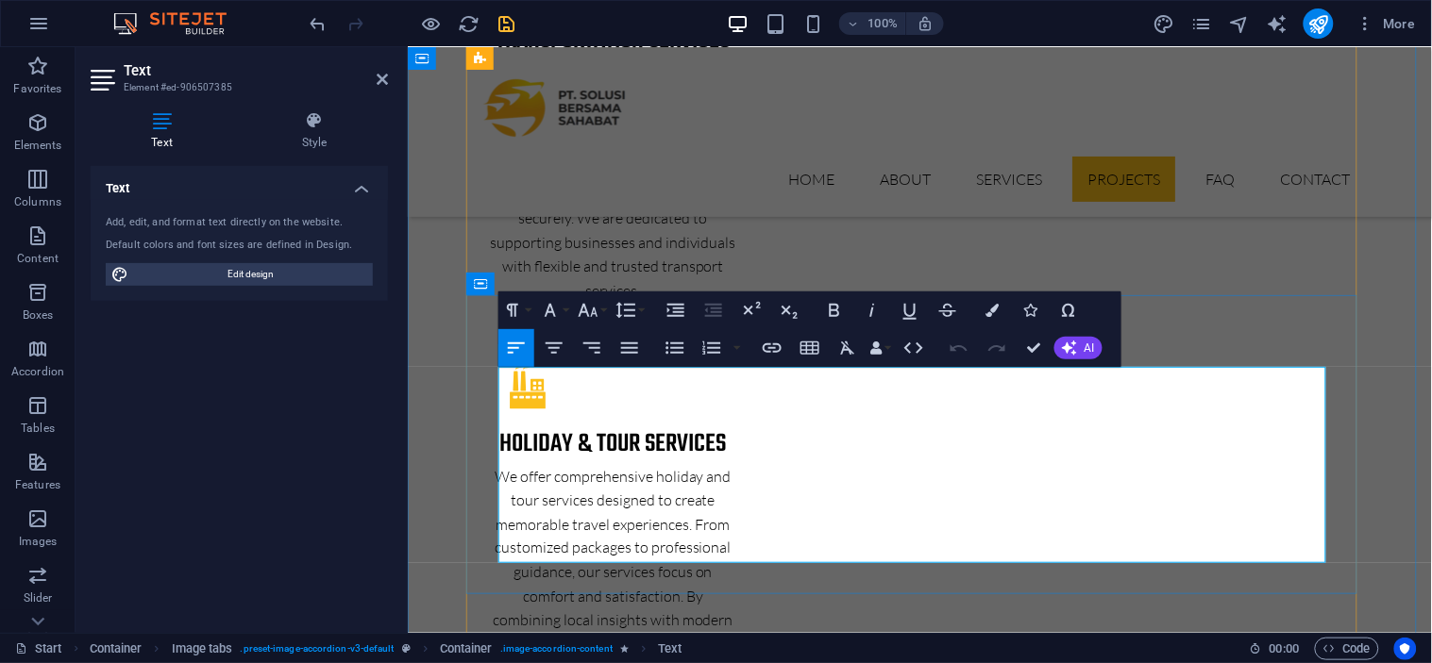
scroll to position [4466, 0]
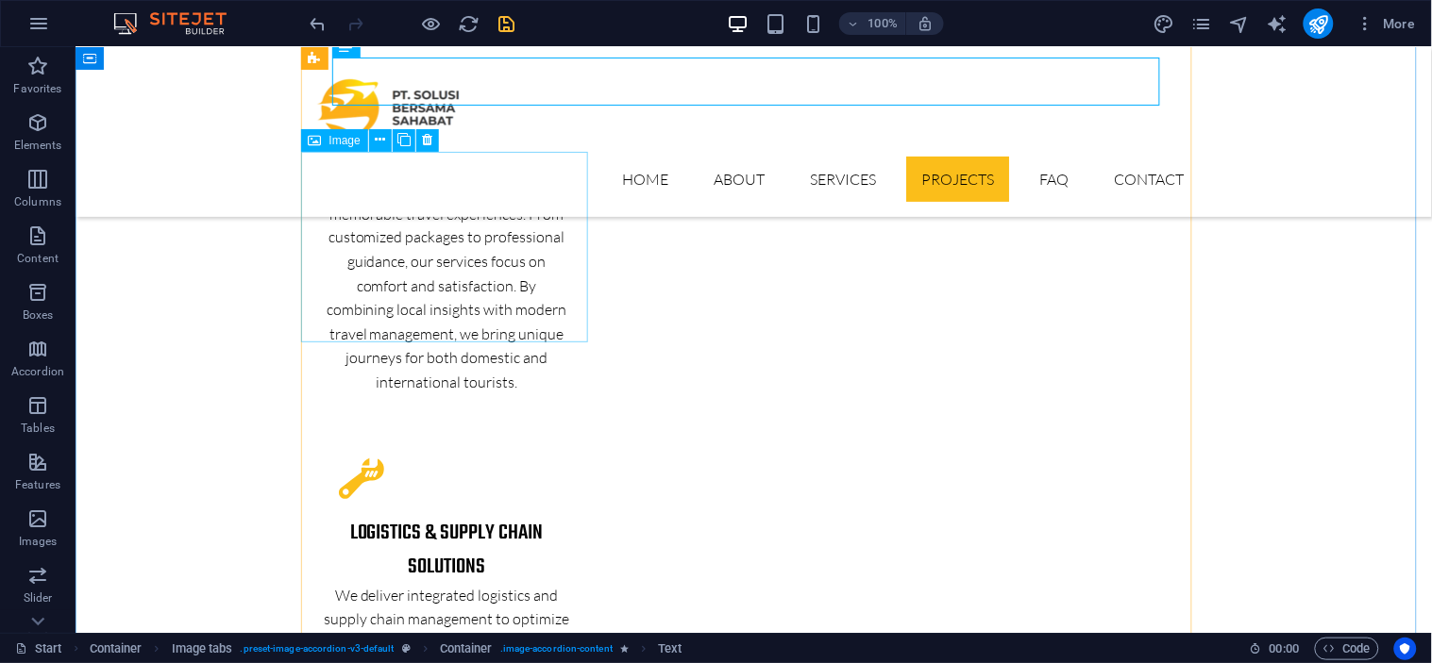
scroll to position [4463, 0]
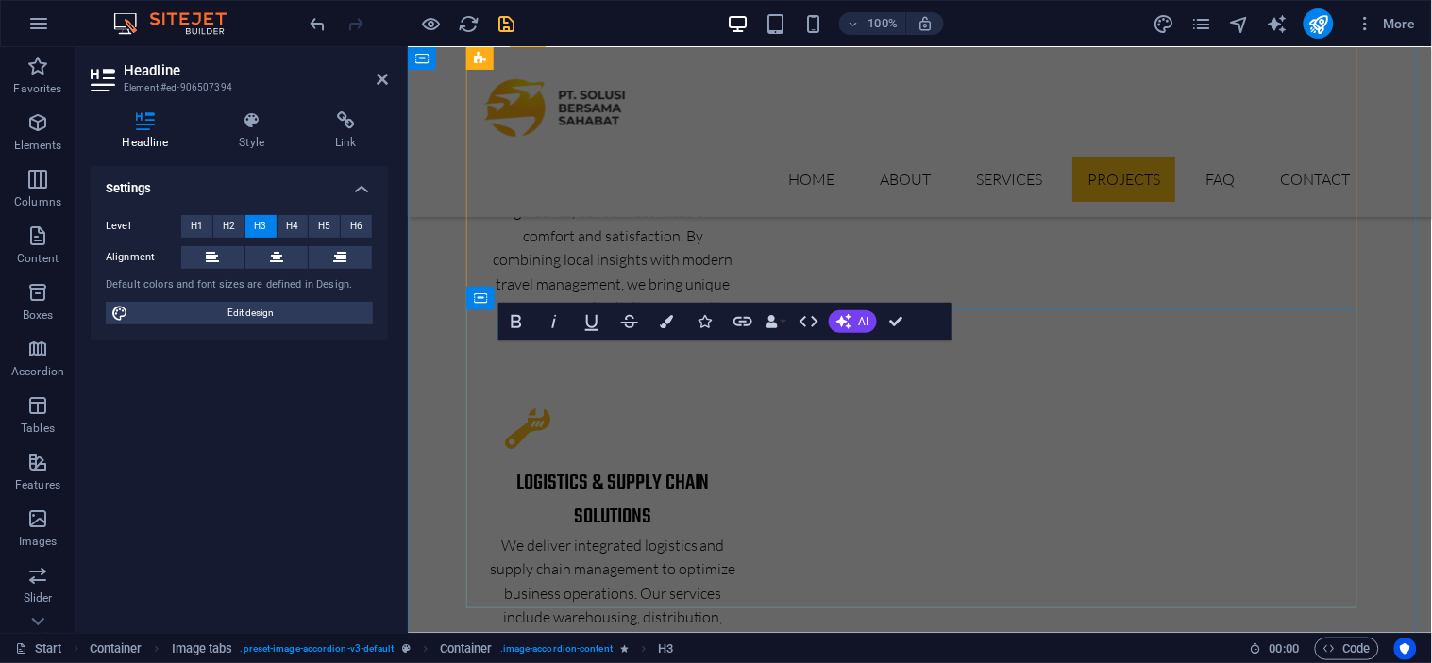
scroll to position [4825, 0]
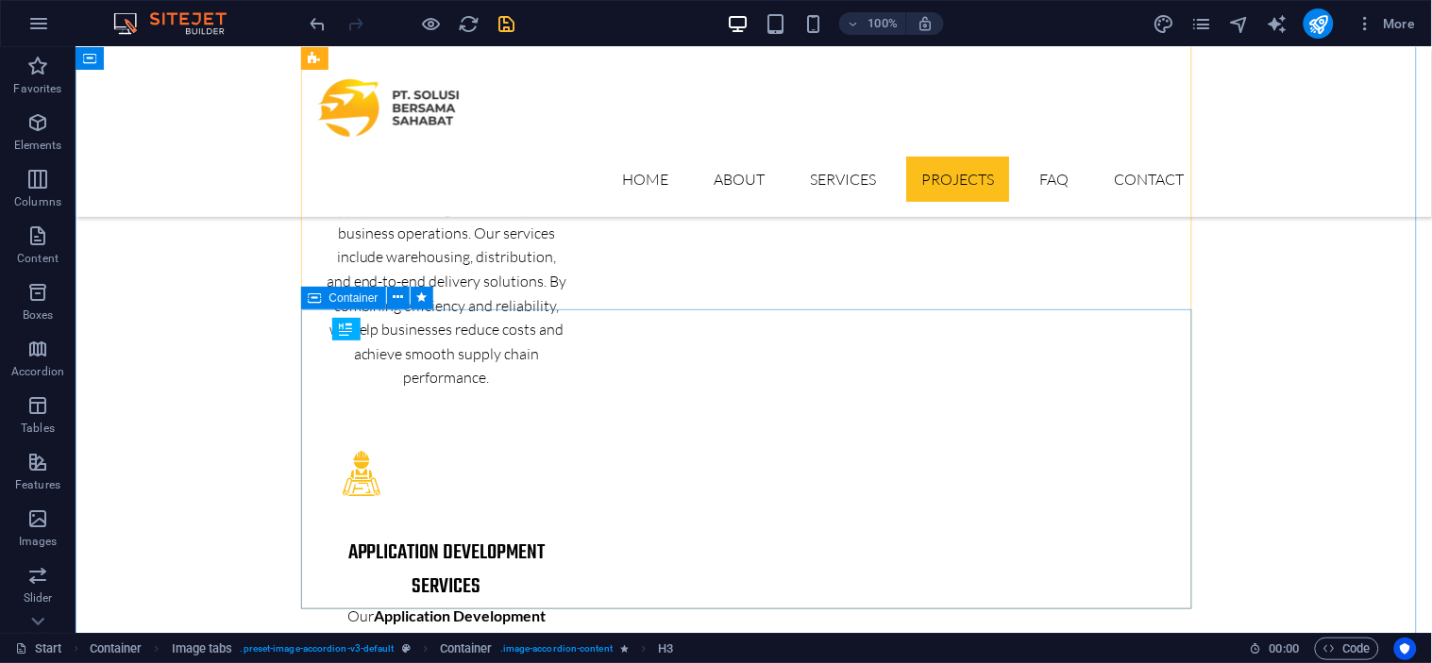
scroll to position [4462, 0]
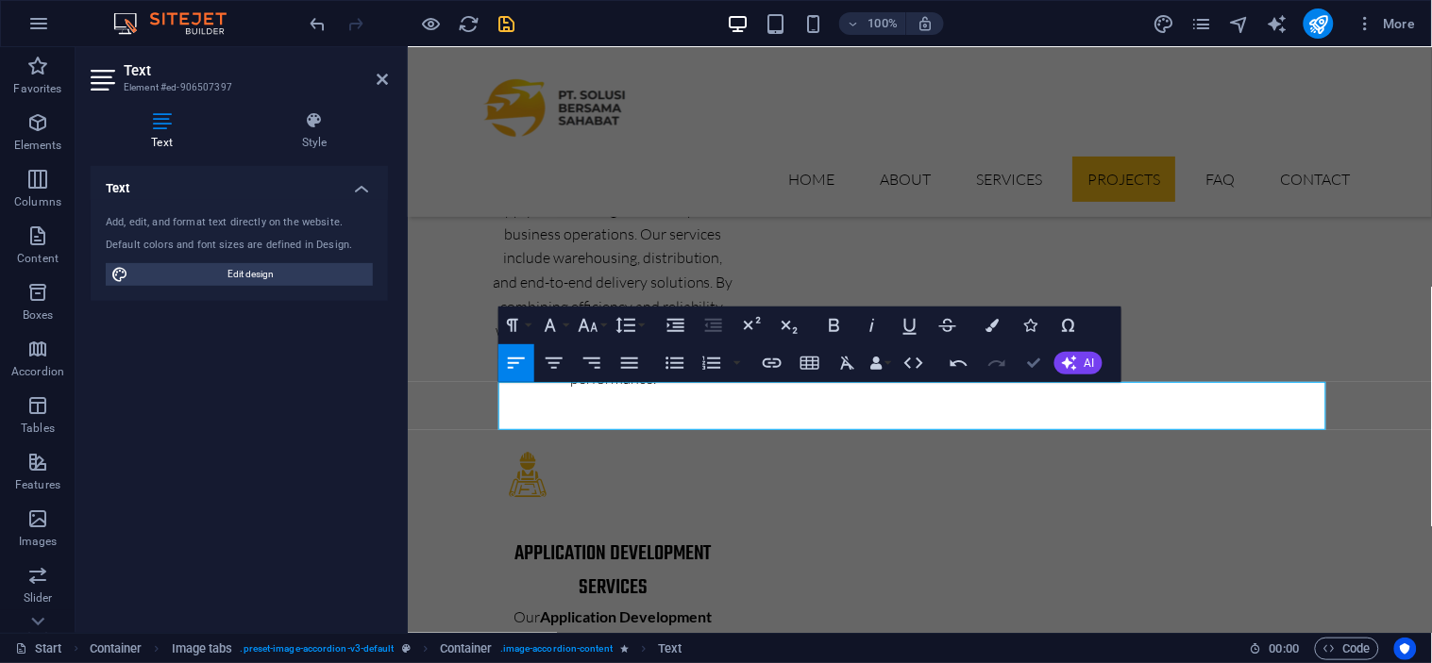
scroll to position [4461, 0]
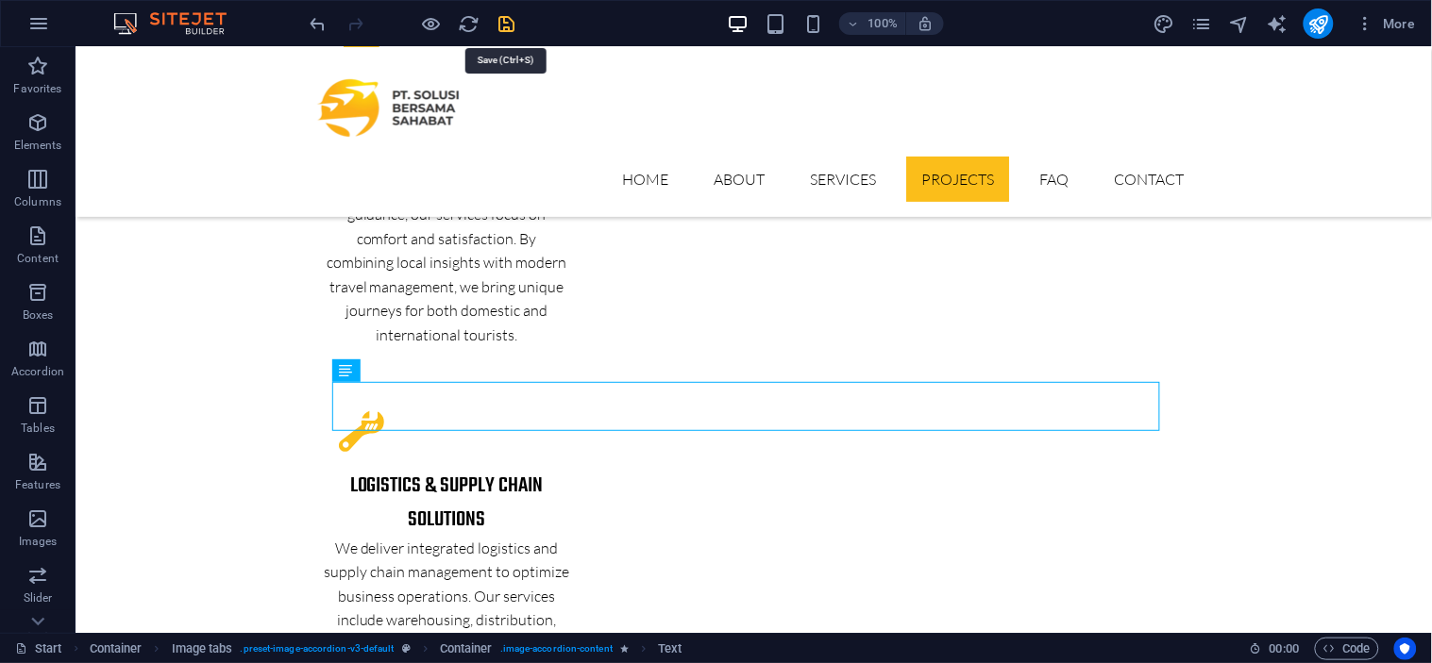
click at [504, 28] on icon "save" at bounding box center [507, 24] width 22 height 22
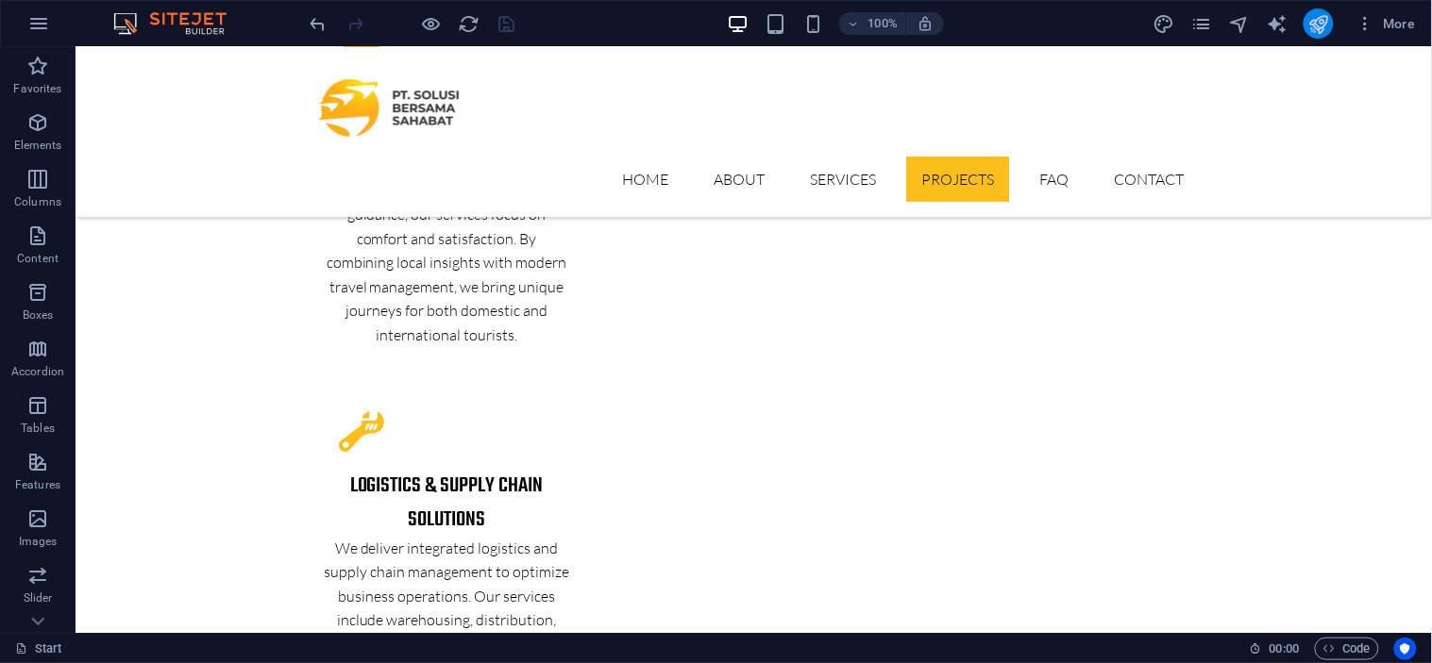
click at [1288, 36] on button "publish" at bounding box center [1318, 23] width 30 height 30
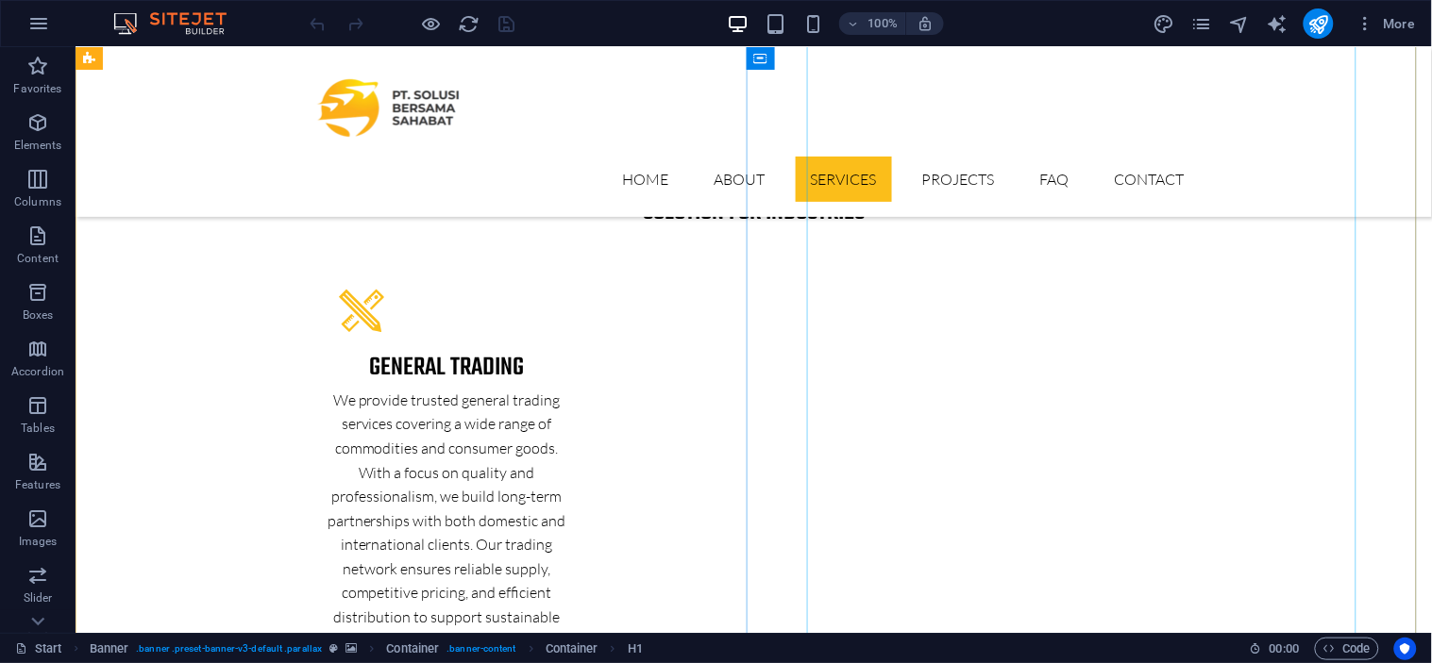
scroll to position [2867, 0]
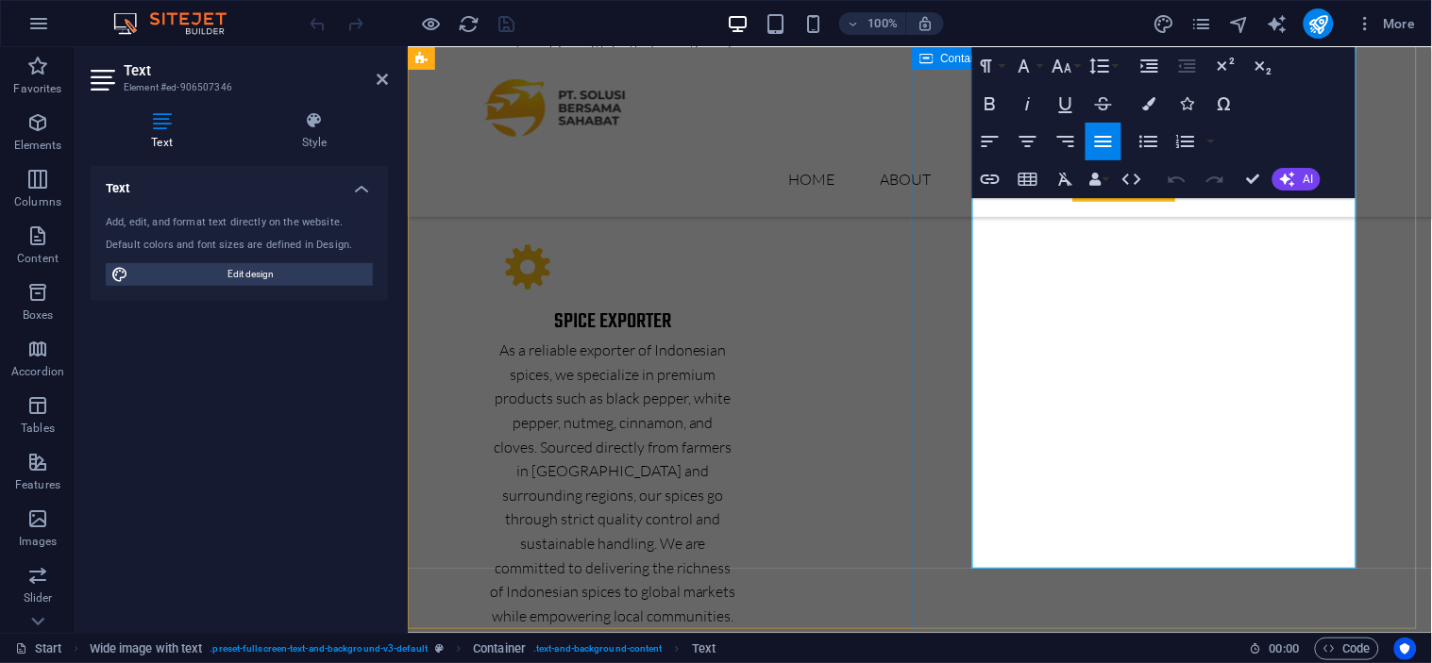
scroll to position [3391, 0]
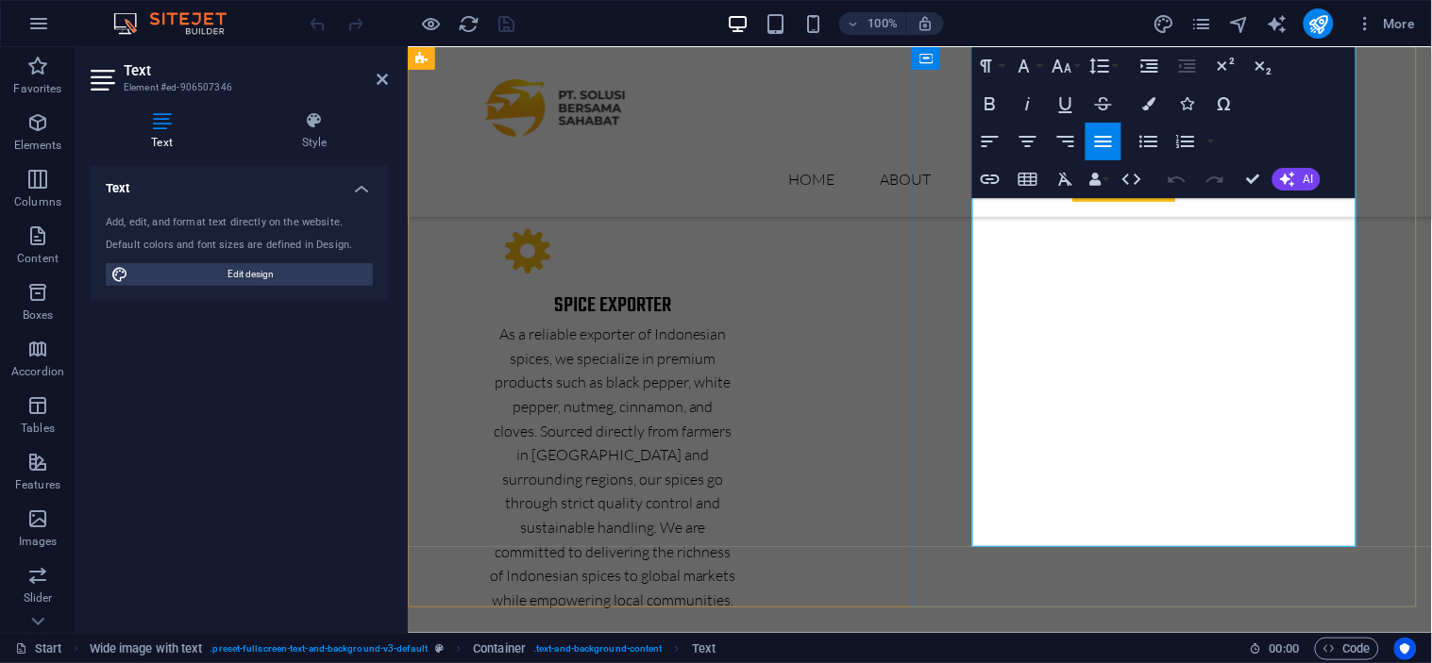
drag, startPoint x: 973, startPoint y: 299, endPoint x: 1113, endPoint y: 537, distance: 275.8
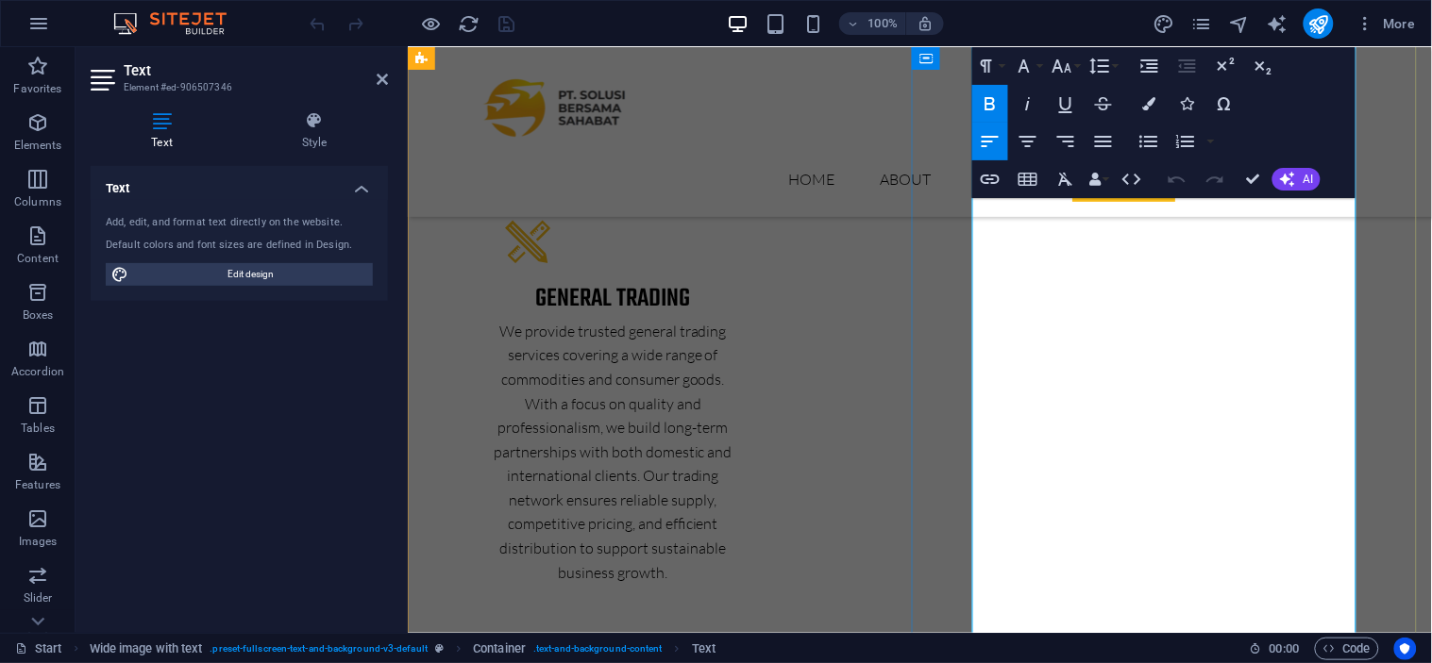
scroll to position [2973, 0]
click at [1174, 142] on icon "button" at bounding box center [1185, 141] width 23 height 23
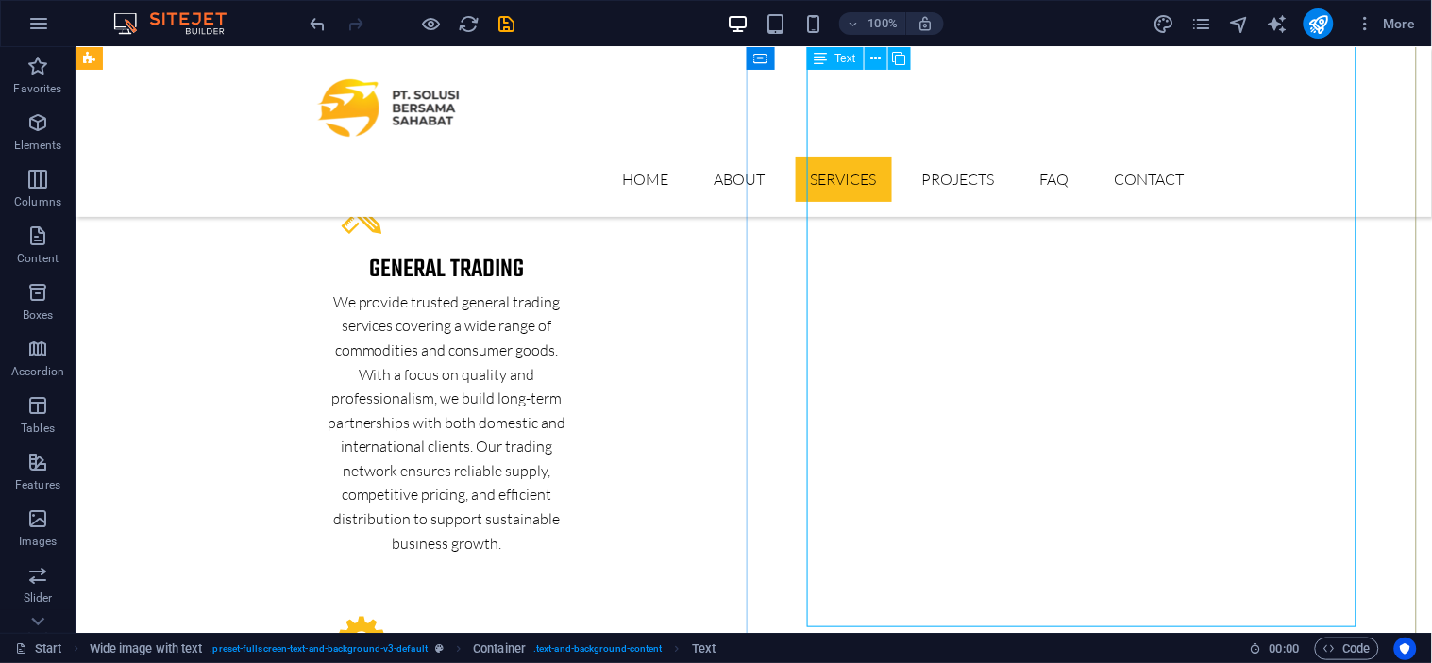
scroll to position [3005, 0]
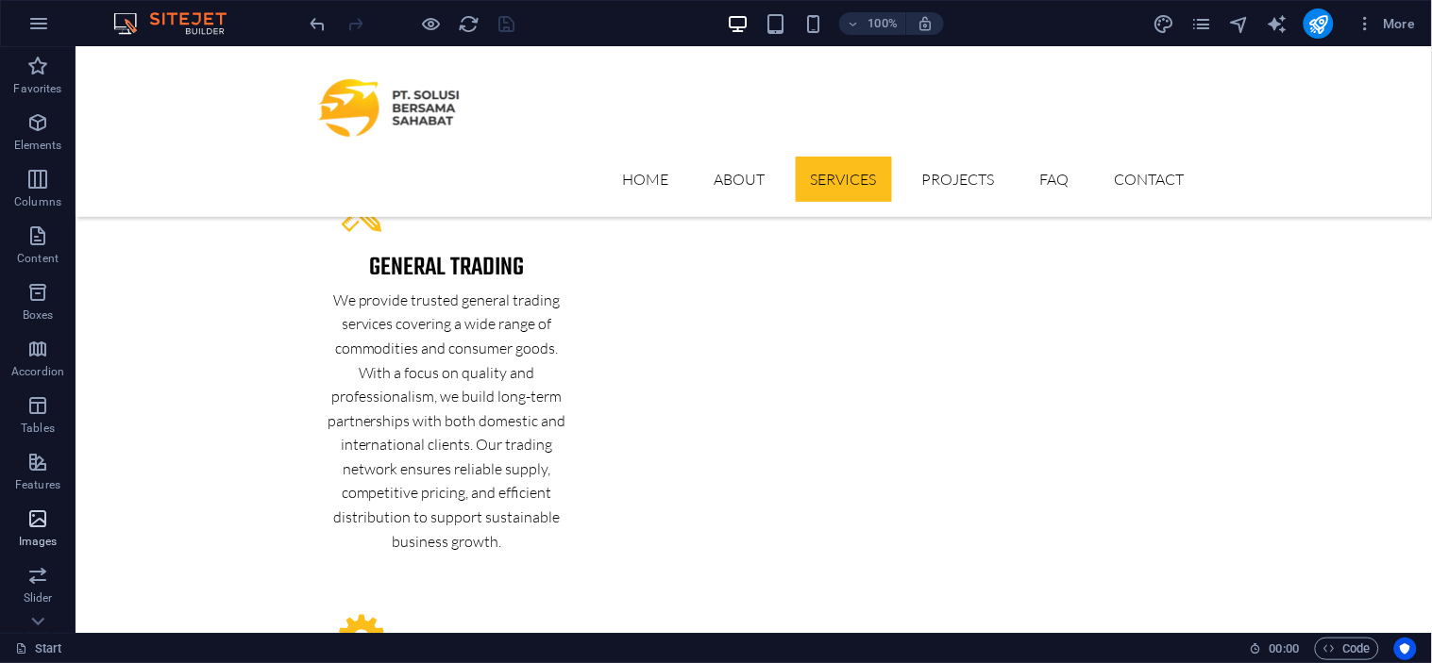
scroll to position [262, 0]
click at [43, 388] on p "Header" at bounding box center [38, 392] width 38 height 15
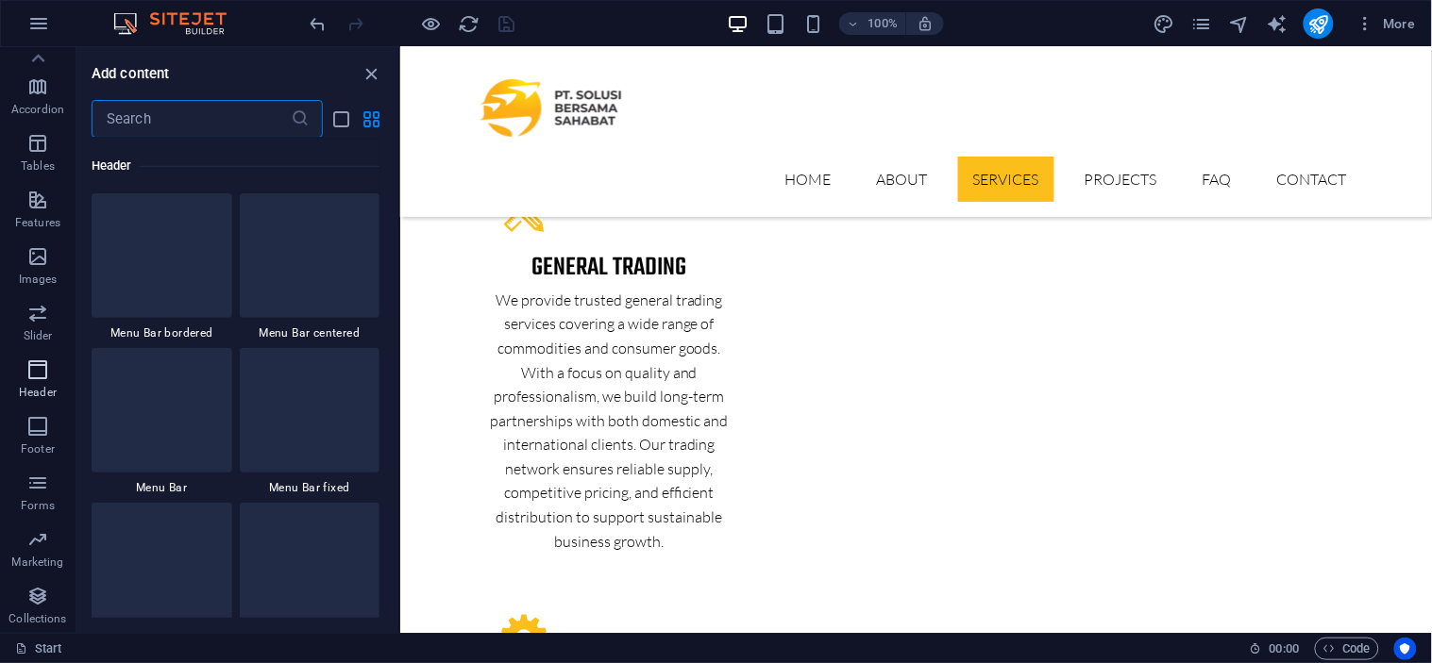
scroll to position [11362, 0]
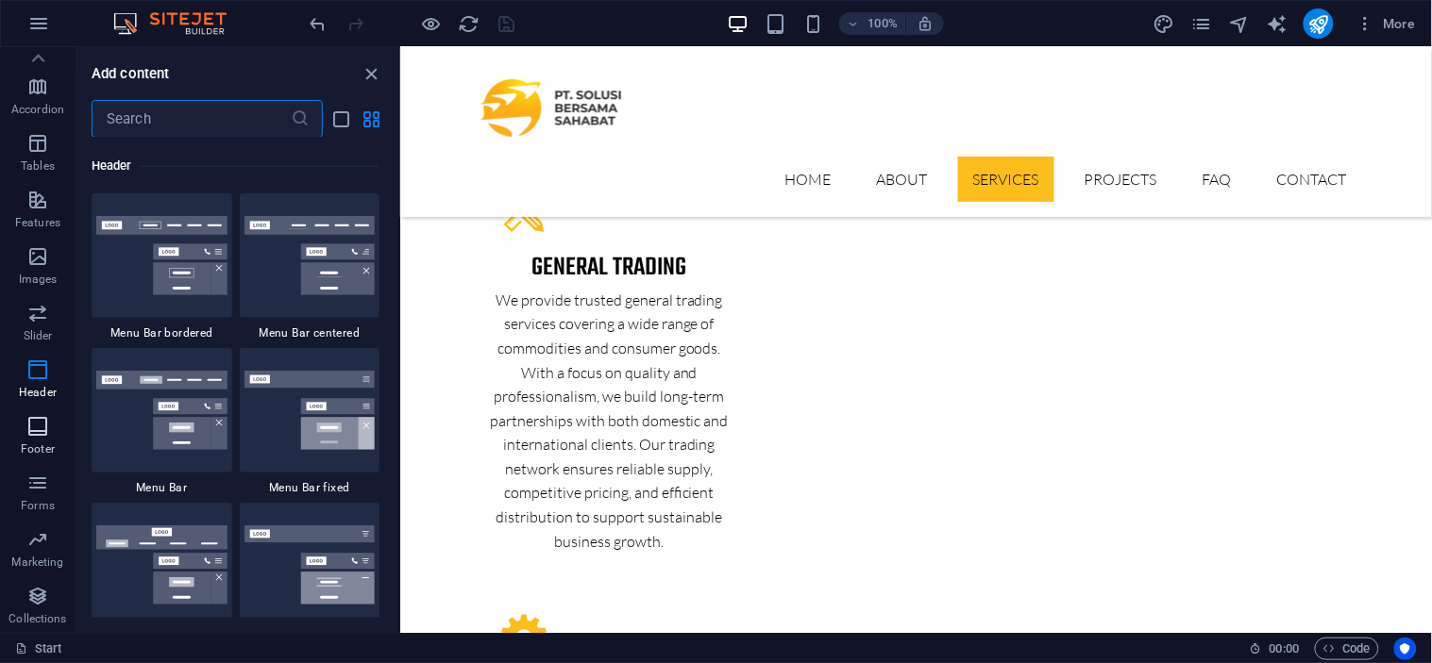
click at [44, 416] on icon "button" at bounding box center [37, 426] width 23 height 23
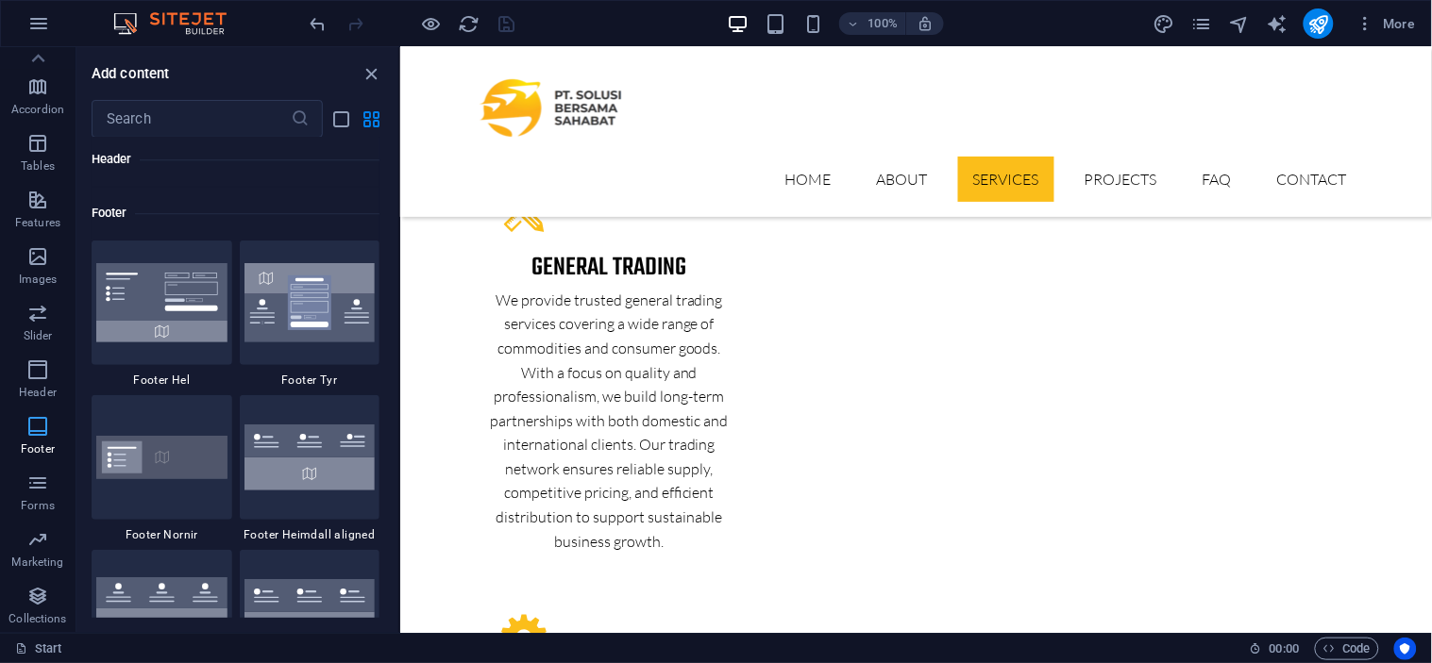
scroll to position [12490, 0]
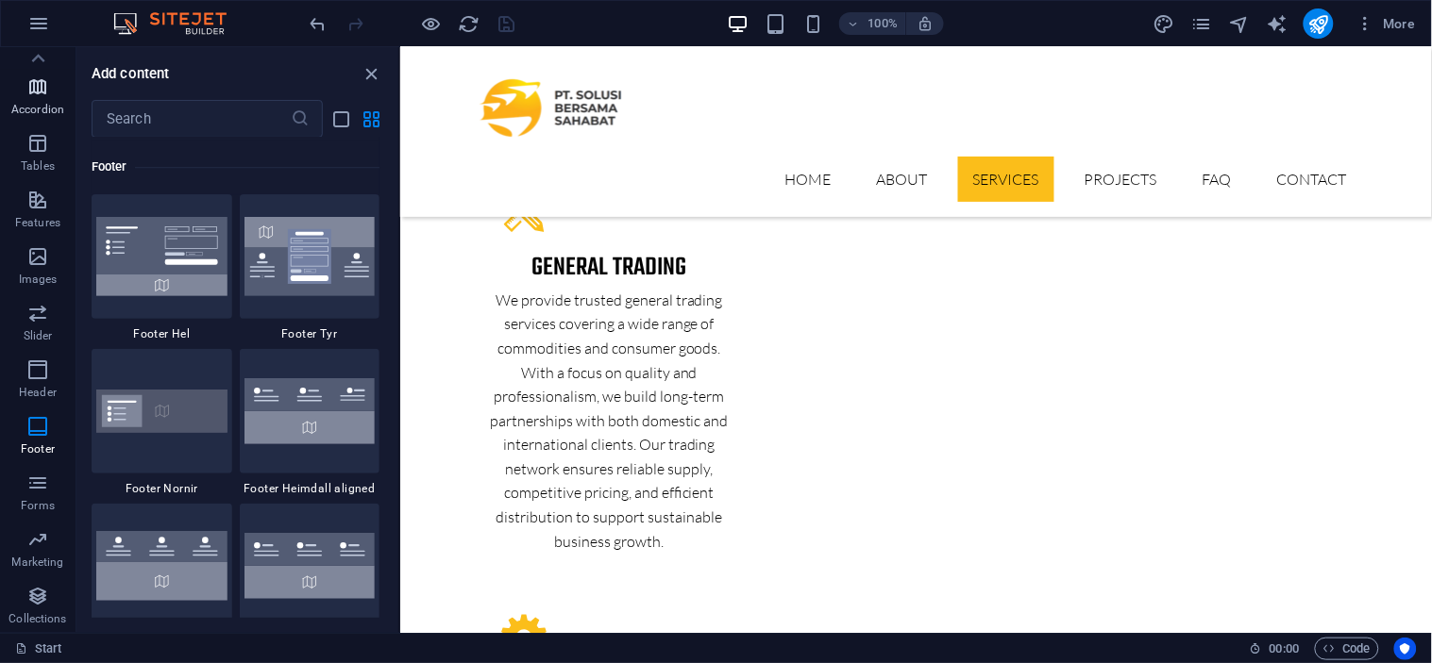
click at [38, 98] on span "Accordion" at bounding box center [37, 97] width 75 height 45
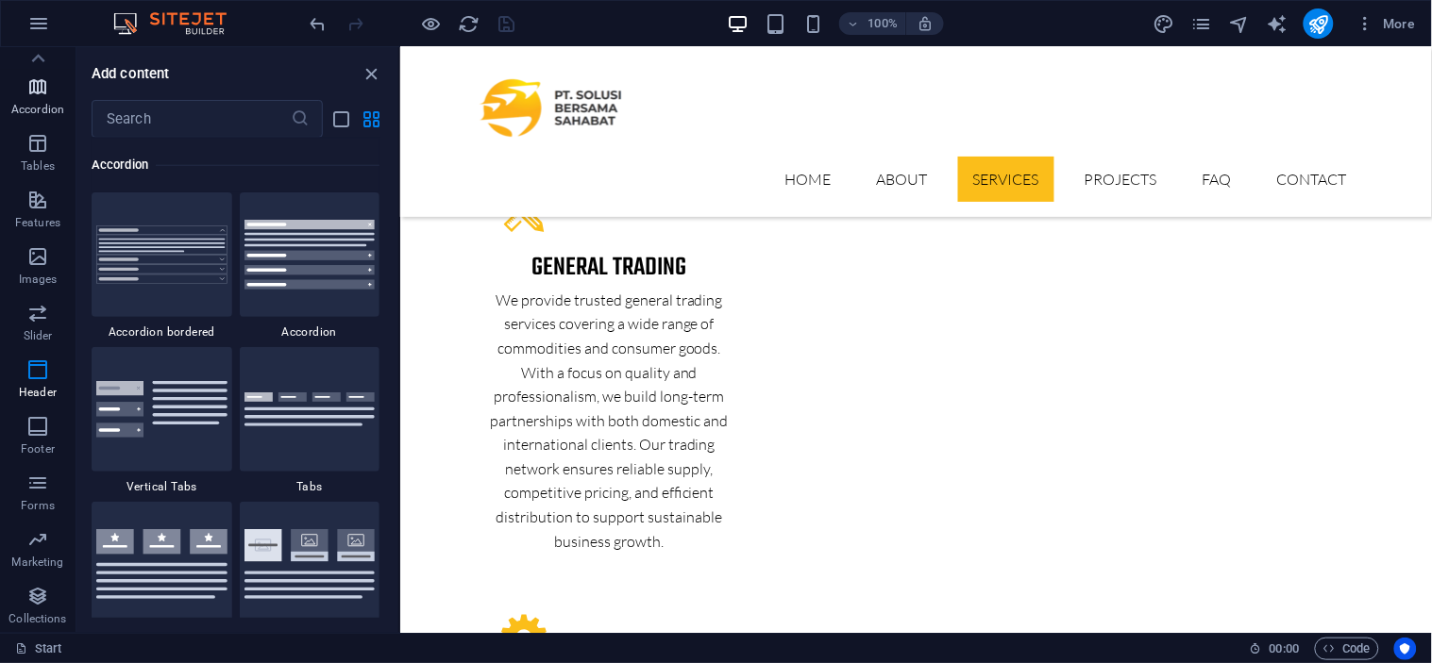
scroll to position [6023, 0]
click at [35, 191] on icon "button" at bounding box center [37, 200] width 23 height 23
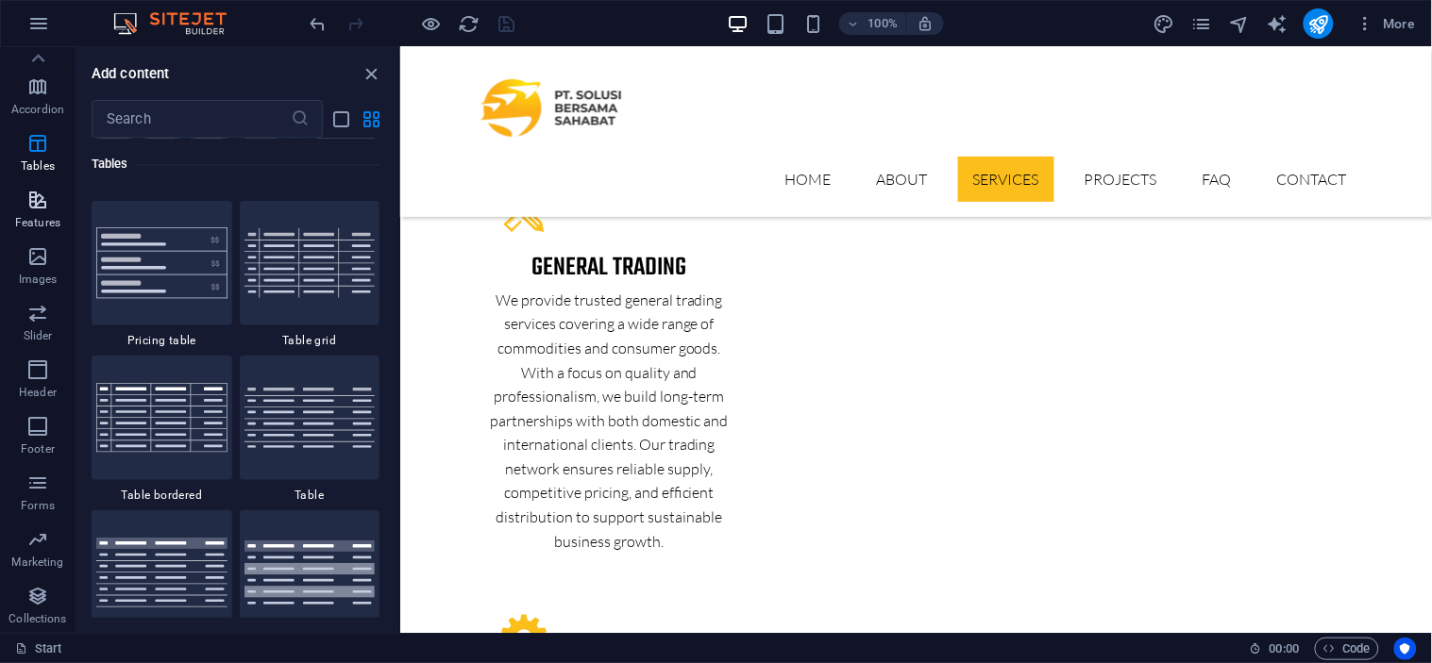
scroll to position [7355, 0]
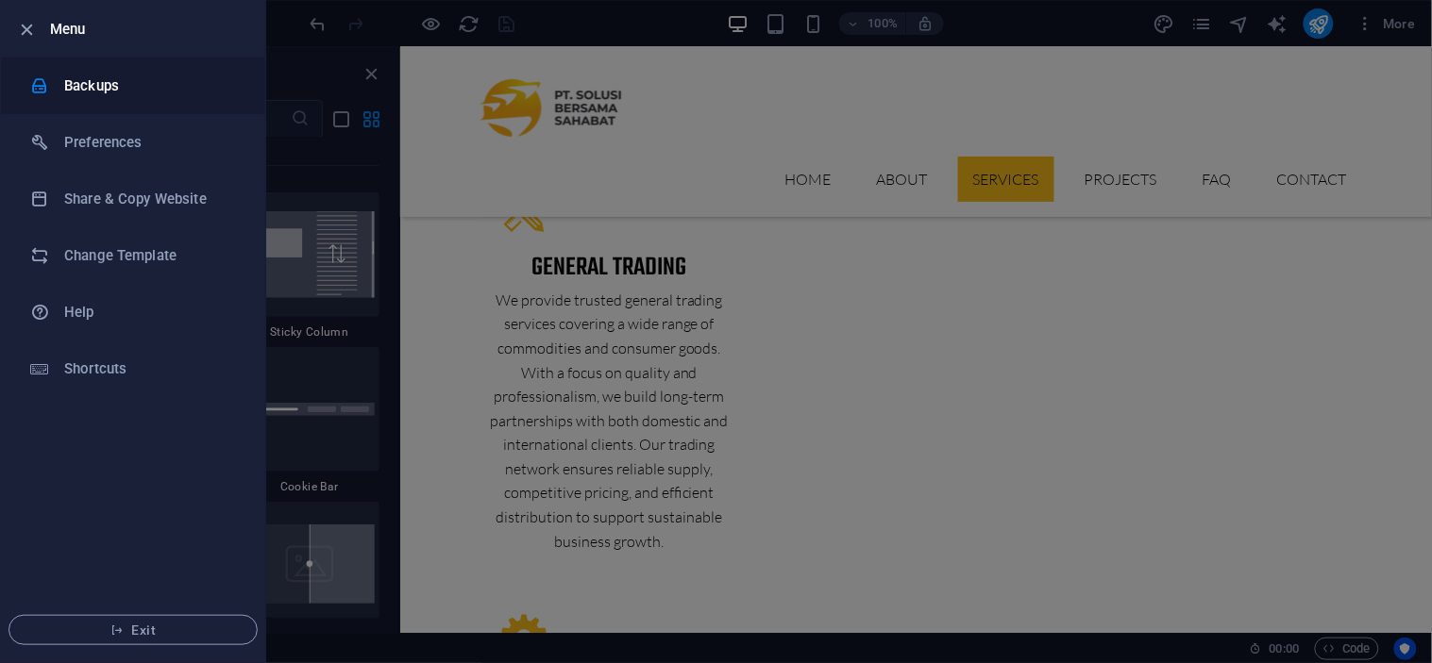
click at [96, 92] on h6 "Backups" at bounding box center [151, 86] width 175 height 23
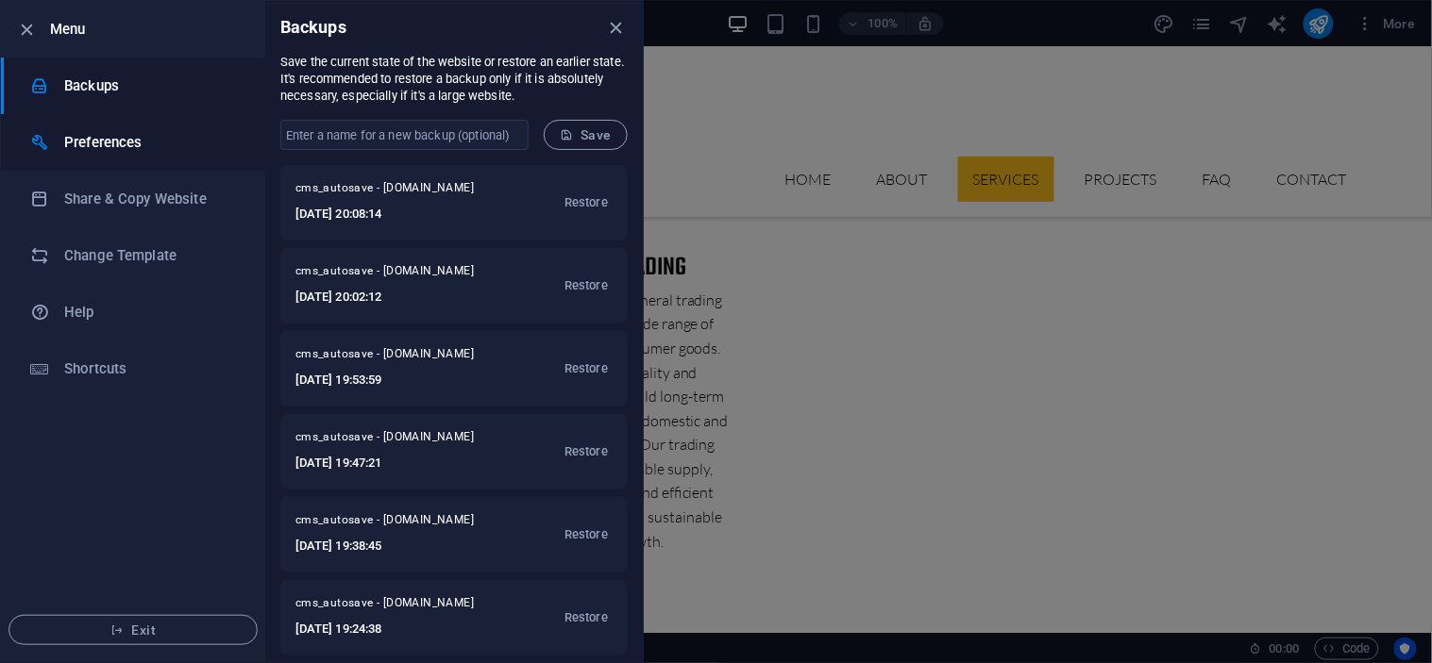
click at [179, 147] on h6 "Preferences" at bounding box center [151, 142] width 175 height 23
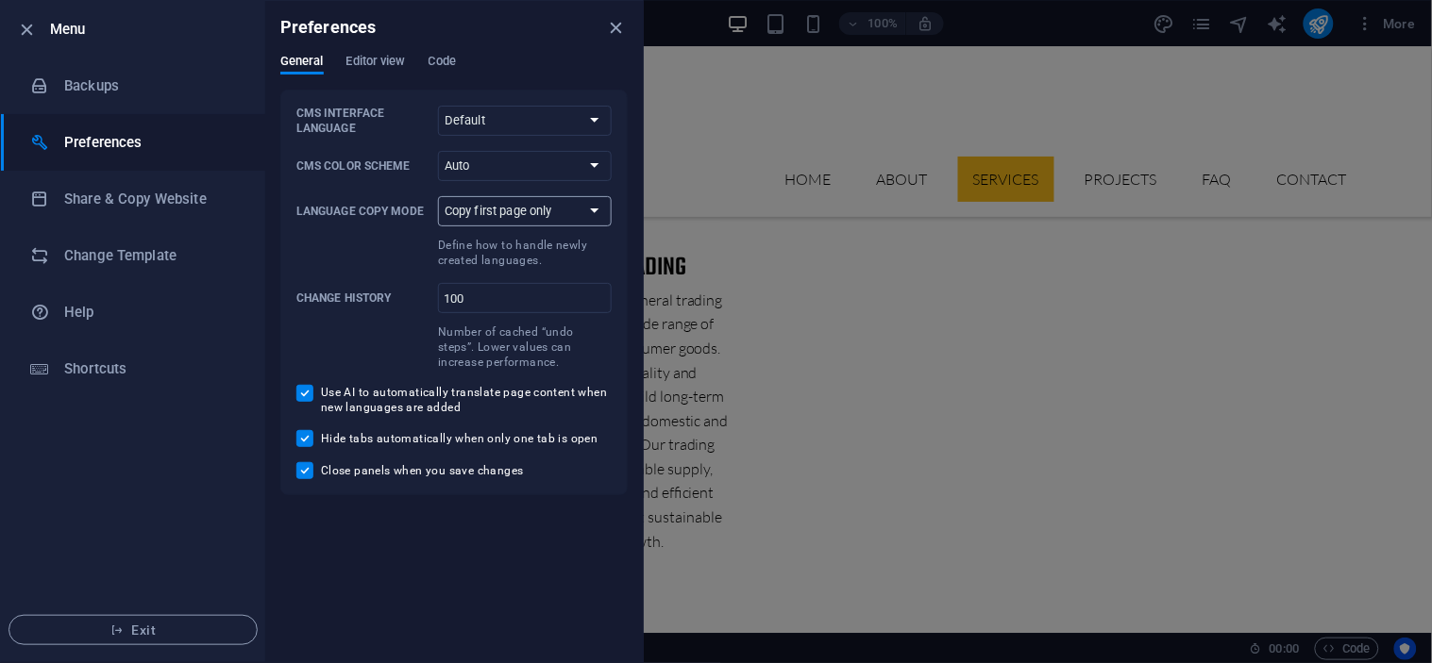
click at [492, 204] on select "Copy first page only Copy all pages" at bounding box center [525, 211] width 174 height 30
click at [375, 66] on span "Editor view" at bounding box center [375, 63] width 59 height 26
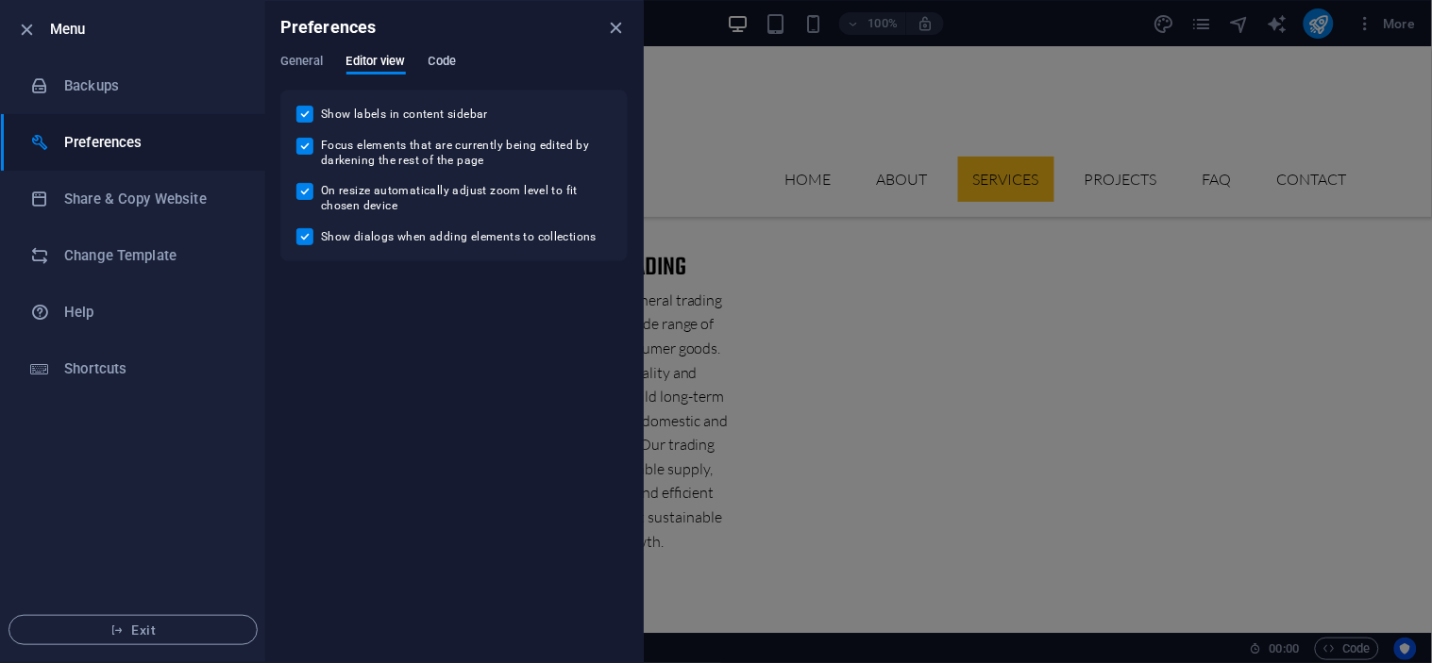
click at [444, 58] on span "Code" at bounding box center [441, 63] width 27 height 26
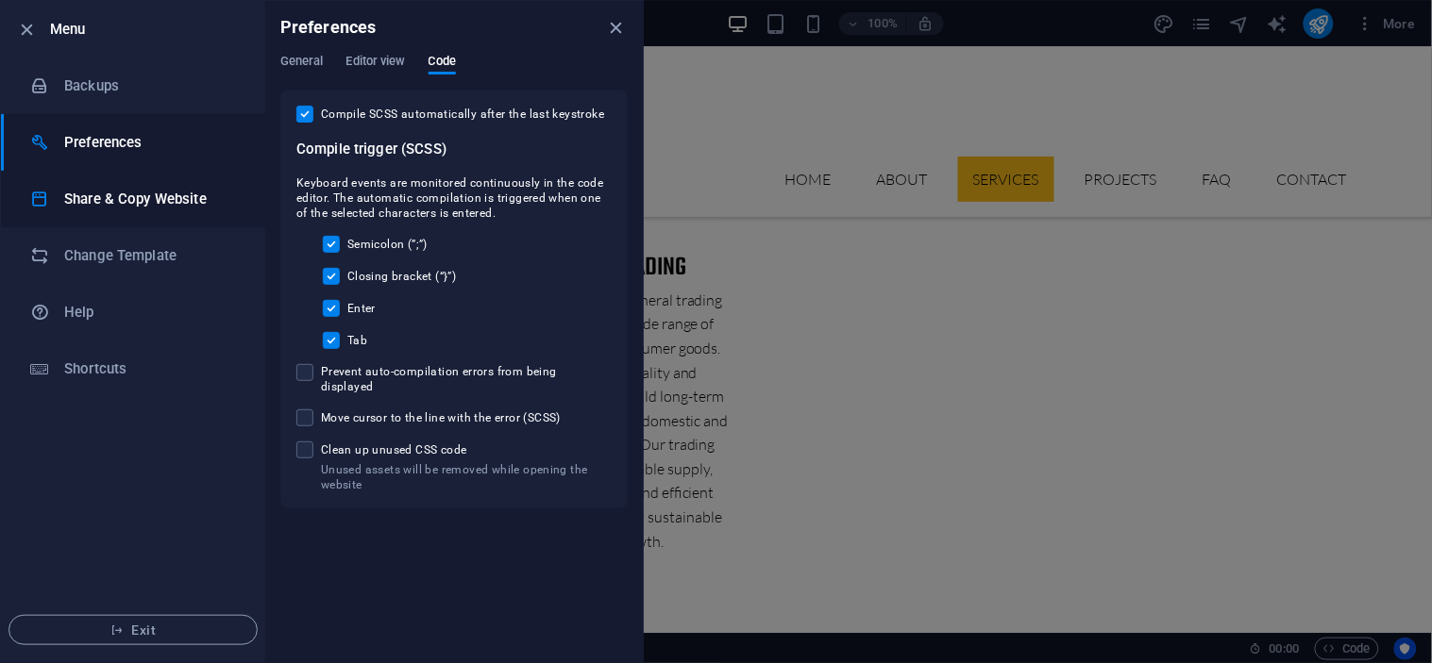
click at [192, 195] on h6 "Share & Copy Website" at bounding box center [151, 199] width 175 height 23
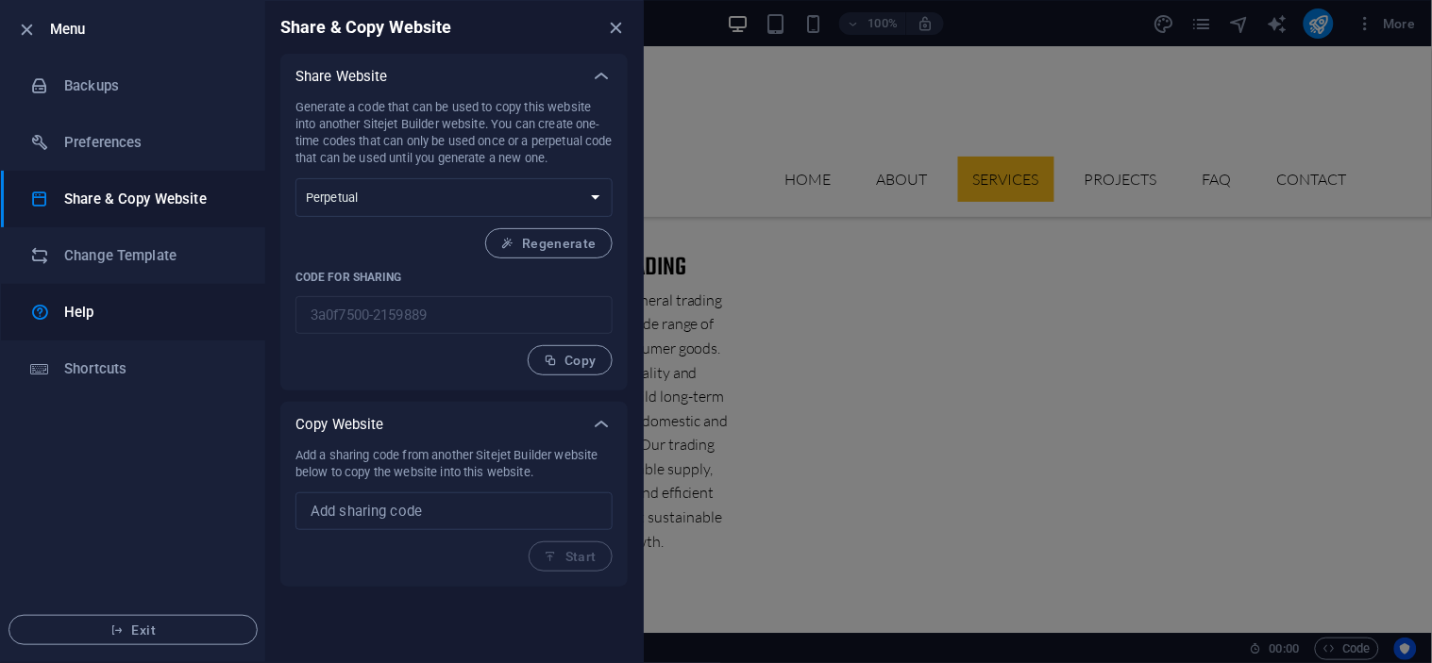
click at [137, 302] on h6 "Help" at bounding box center [151, 312] width 175 height 23
click at [41, 32] on div at bounding box center [33, 29] width 34 height 23
click at [101, 67] on li "Backups" at bounding box center [133, 86] width 264 height 57
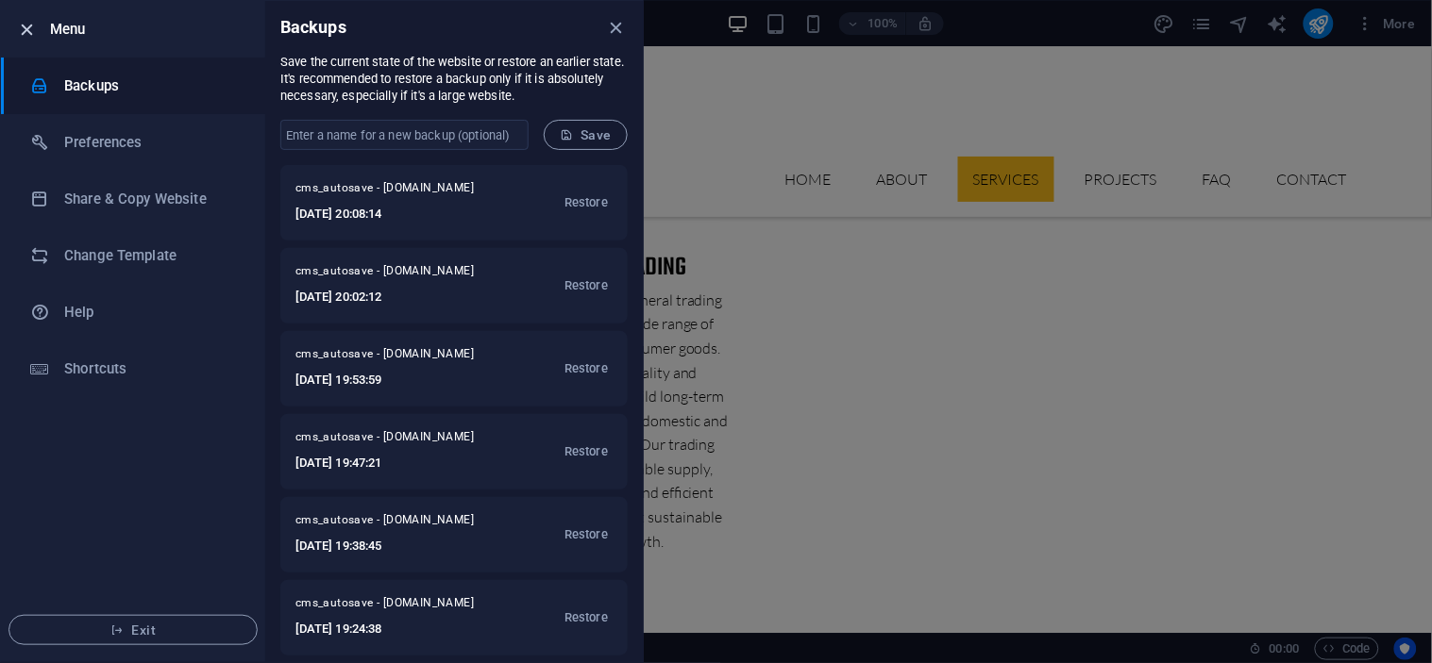
click at [17, 24] on icon "button" at bounding box center [28, 30] width 22 height 22
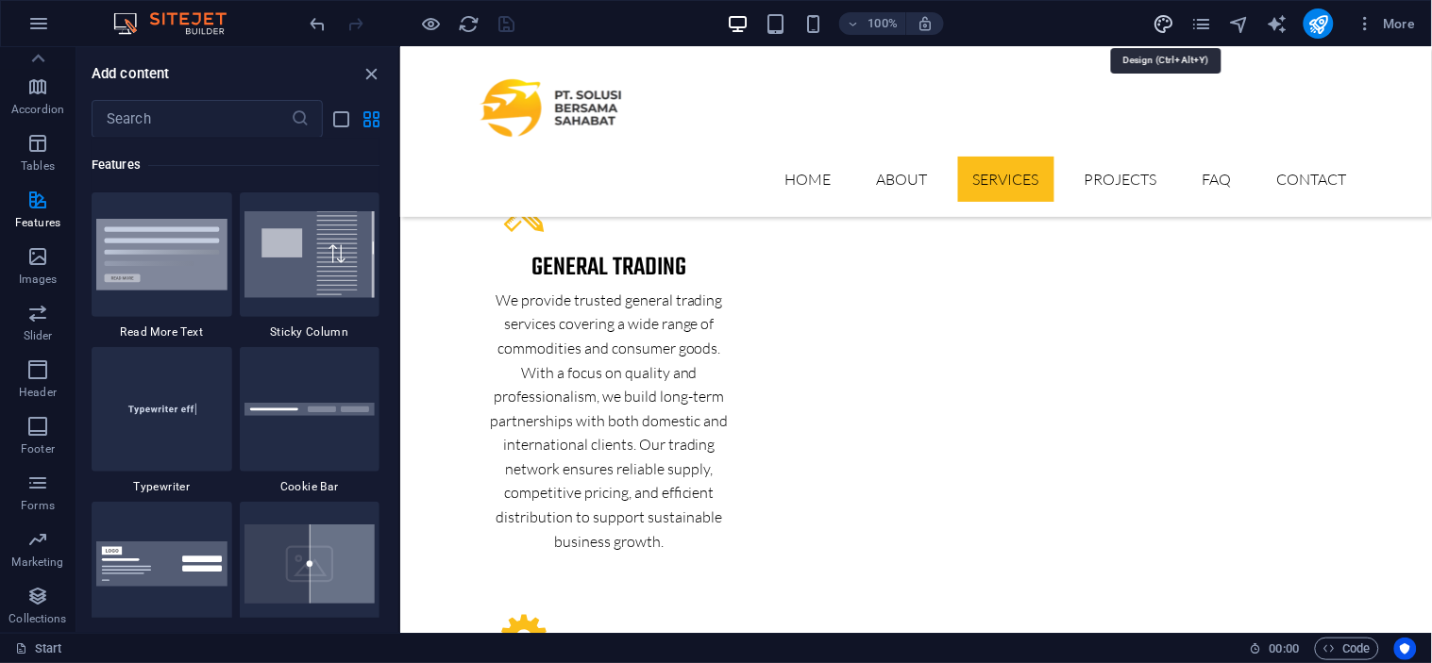
click at [1164, 30] on icon "design" at bounding box center [1163, 24] width 22 height 22
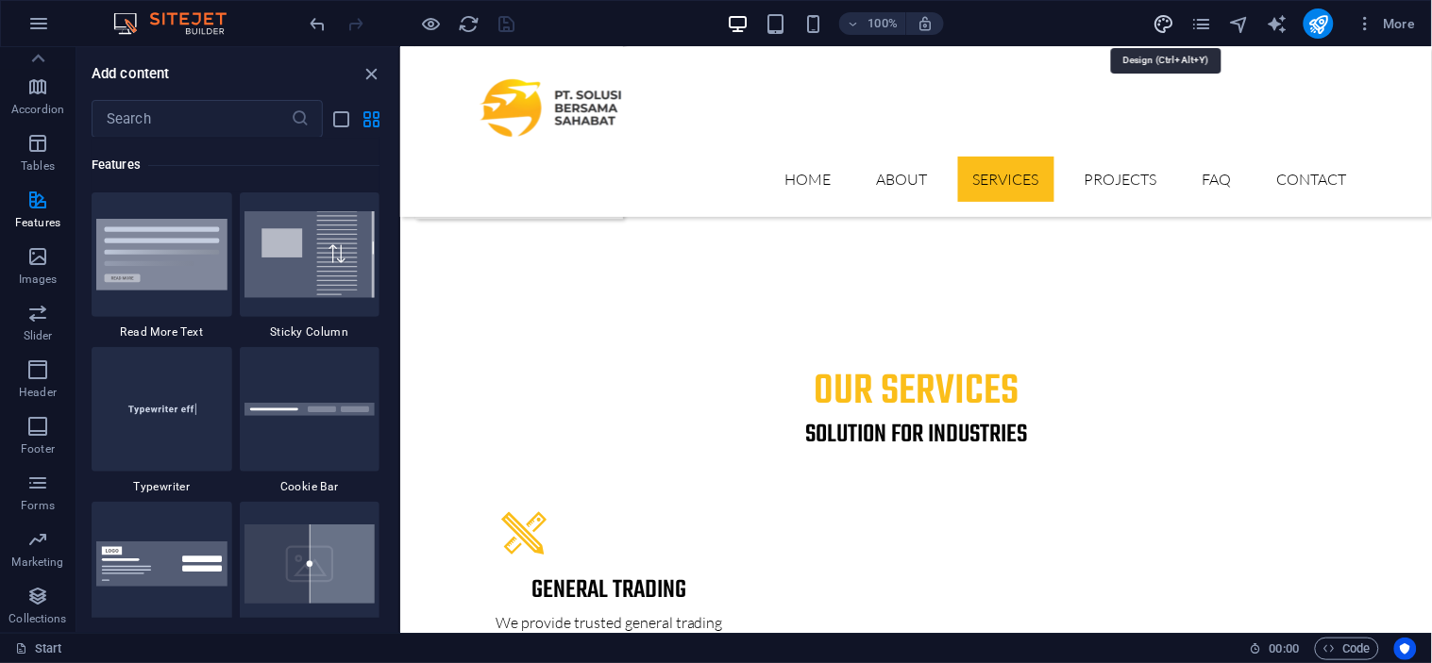
select select "px"
select select "300"
select select "px"
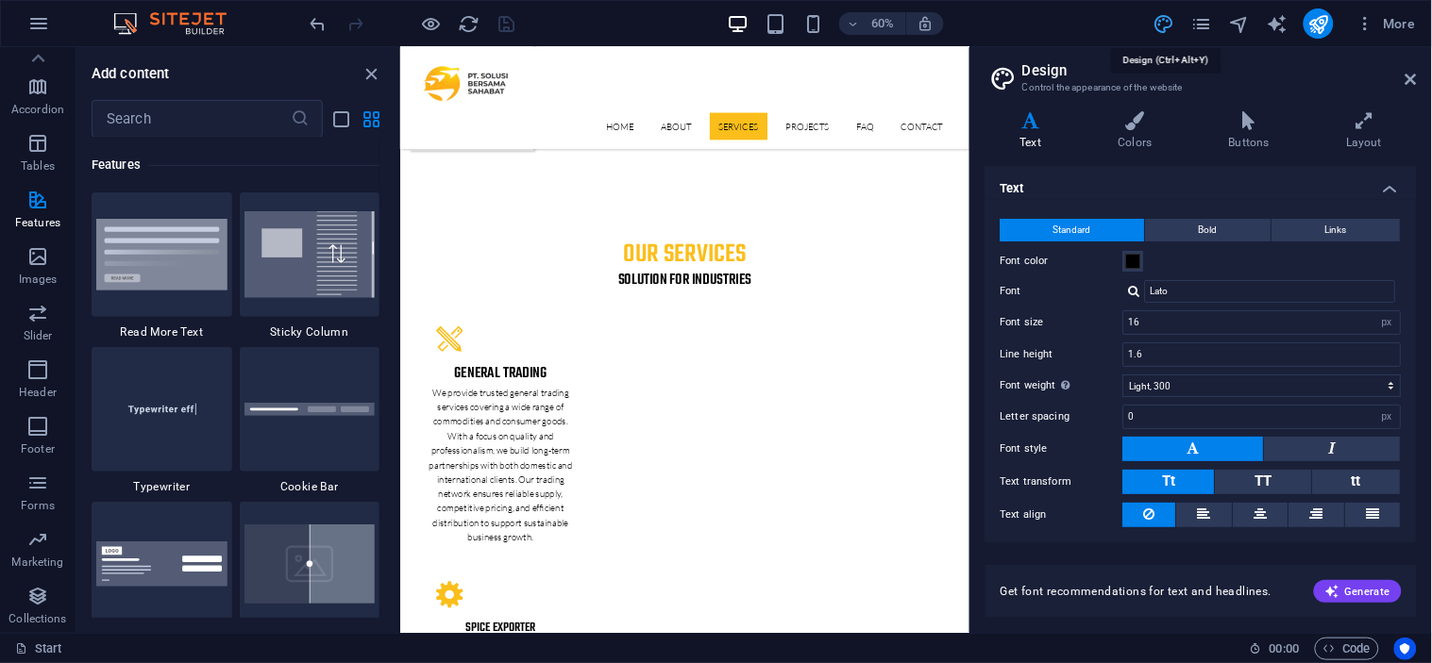
click at [1164, 30] on icon "design" at bounding box center [1163, 24] width 22 height 22
click at [1198, 24] on icon "pages" at bounding box center [1201, 24] width 22 height 22
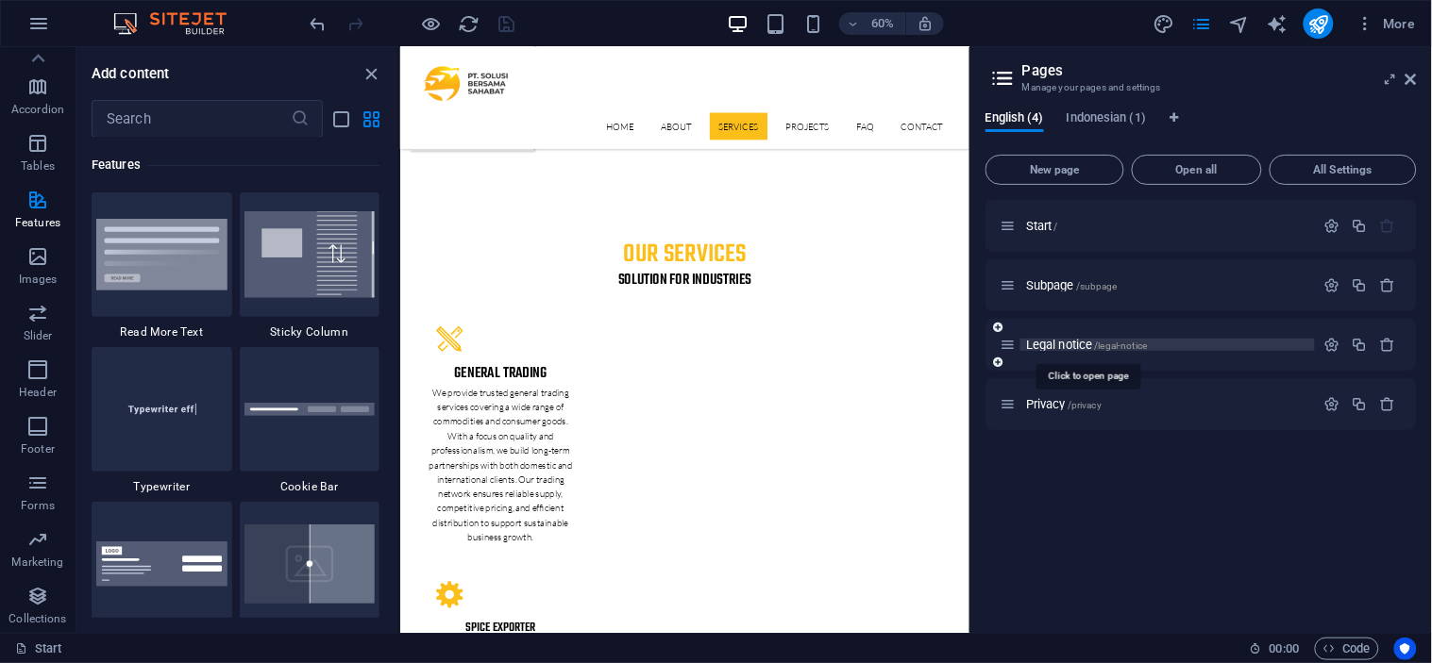
click at [1060, 344] on span "Legal notice /legal-notice" at bounding box center [1086, 345] width 121 height 14
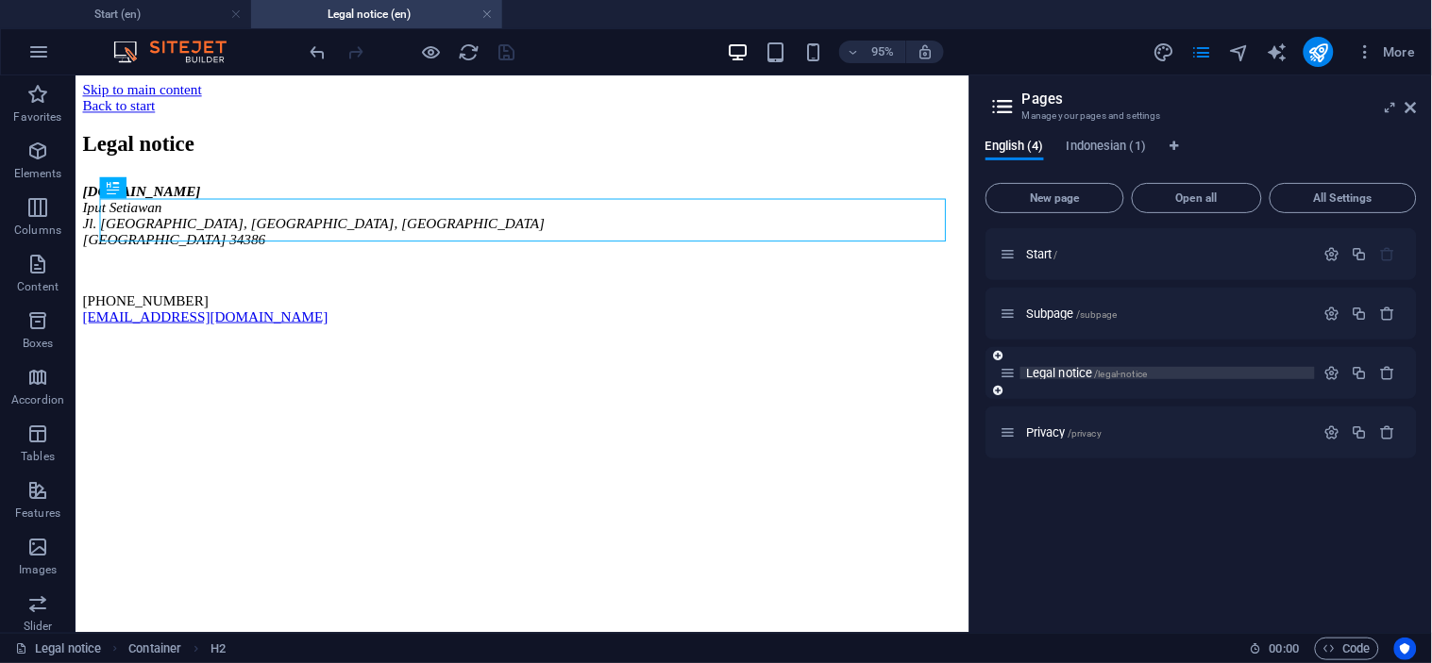
scroll to position [0, 0]
click at [1083, 430] on span "/privacy" at bounding box center [1084, 433] width 34 height 10
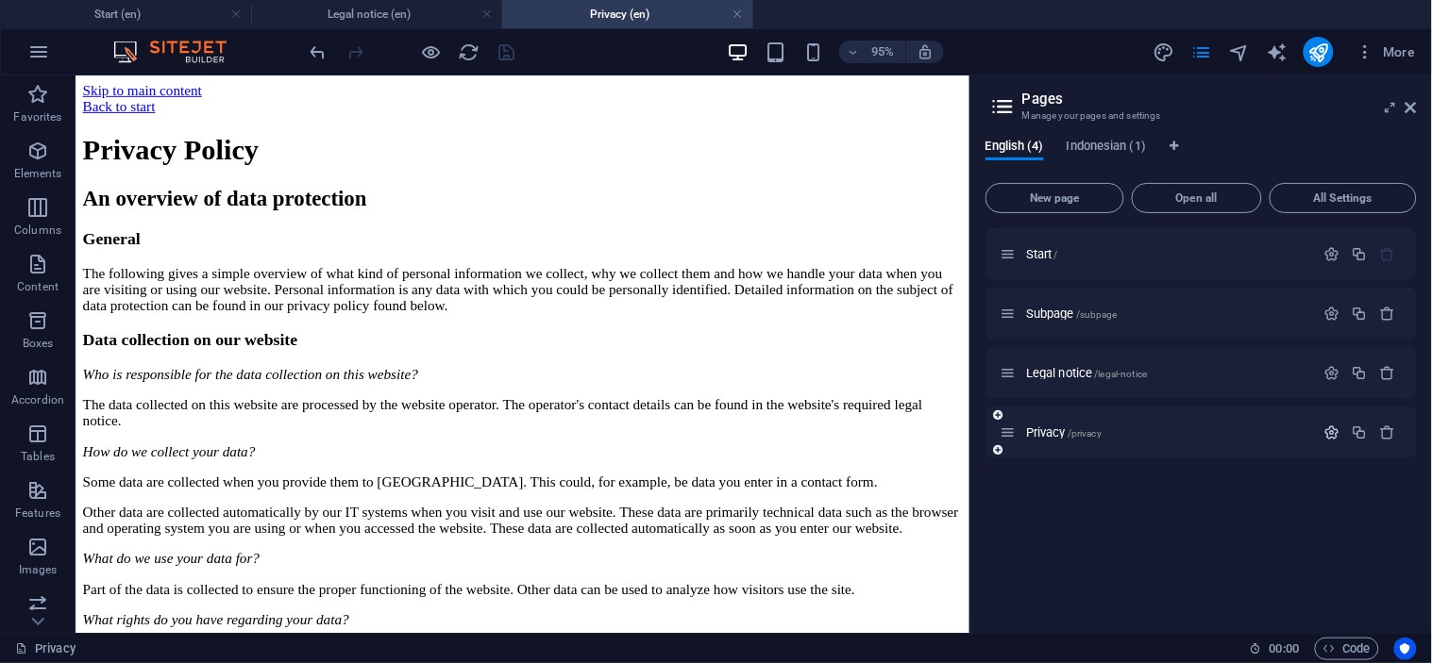
click at [1329, 427] on icon "button" at bounding box center [1332, 433] width 16 height 16
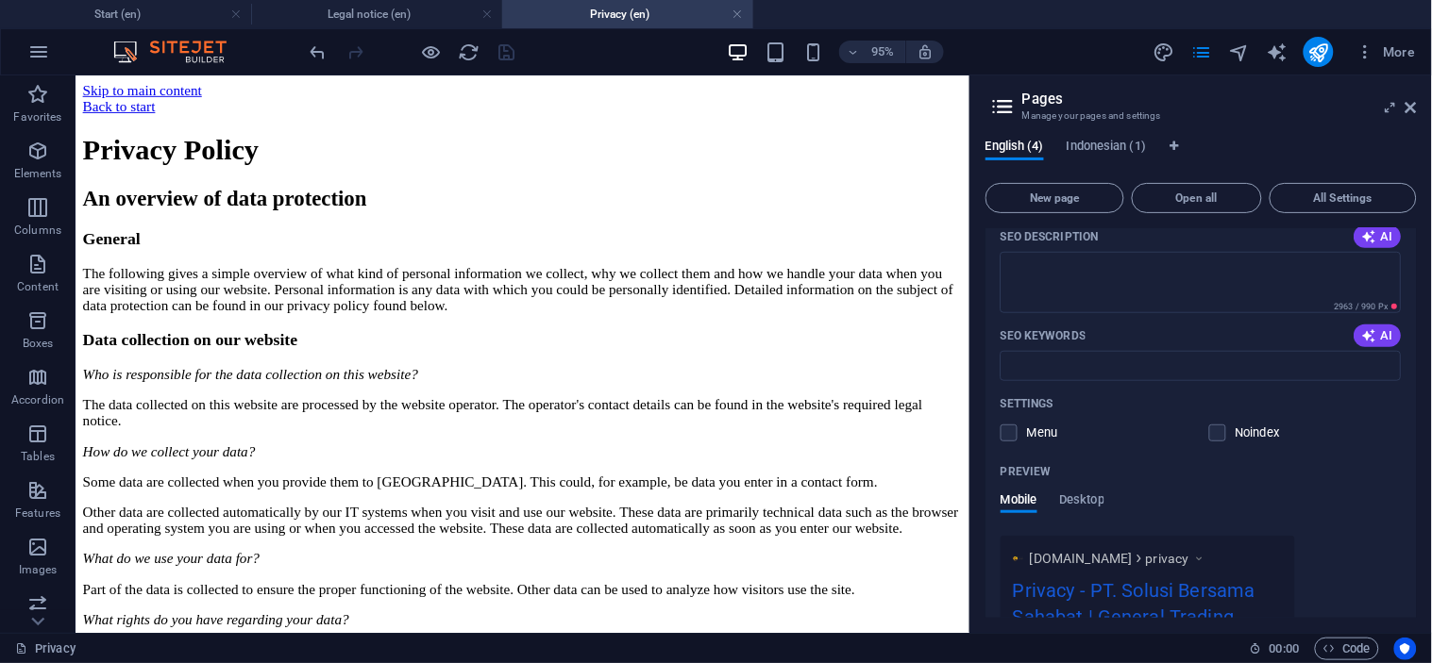
scroll to position [444, 0]
click at [1010, 430] on label at bounding box center [1008, 429] width 17 height 17
click at [0, 0] on input "checkbox" at bounding box center [0, 0] width 0 height 0
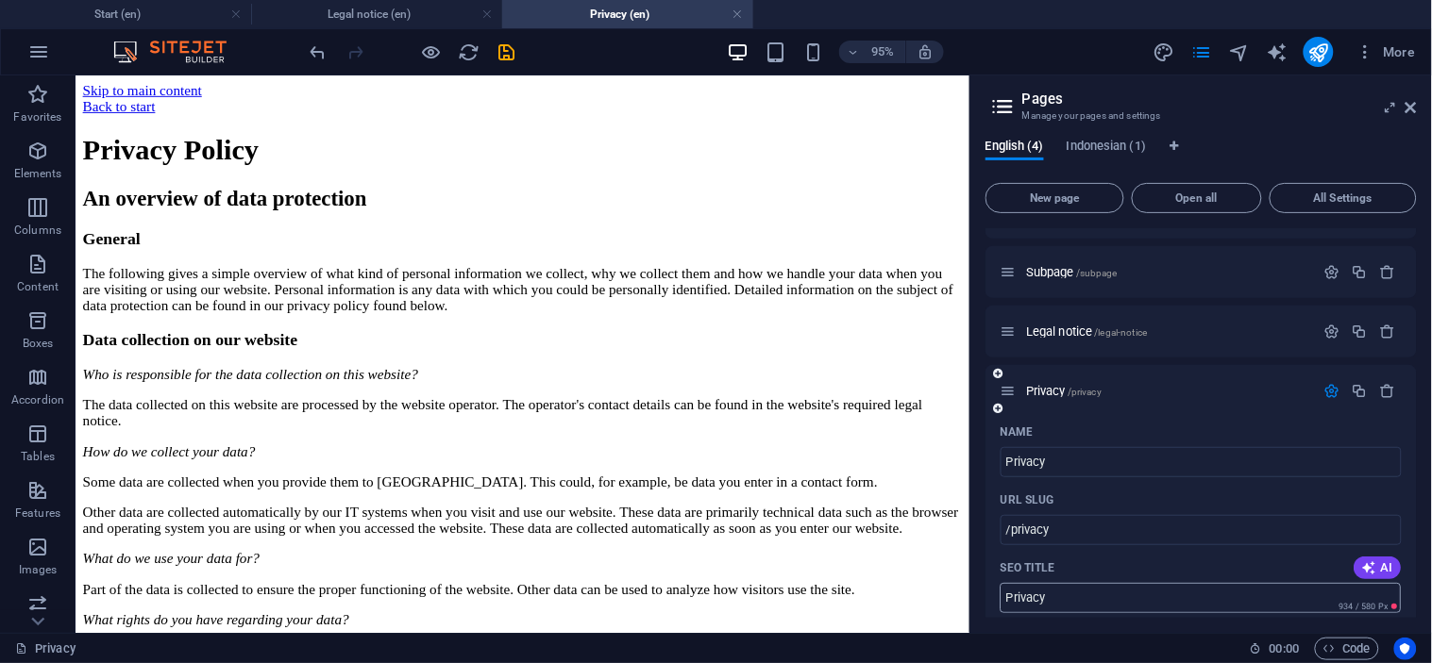
scroll to position [40, 0]
click at [1327, 333] on icon "button" at bounding box center [1332, 334] width 16 height 16
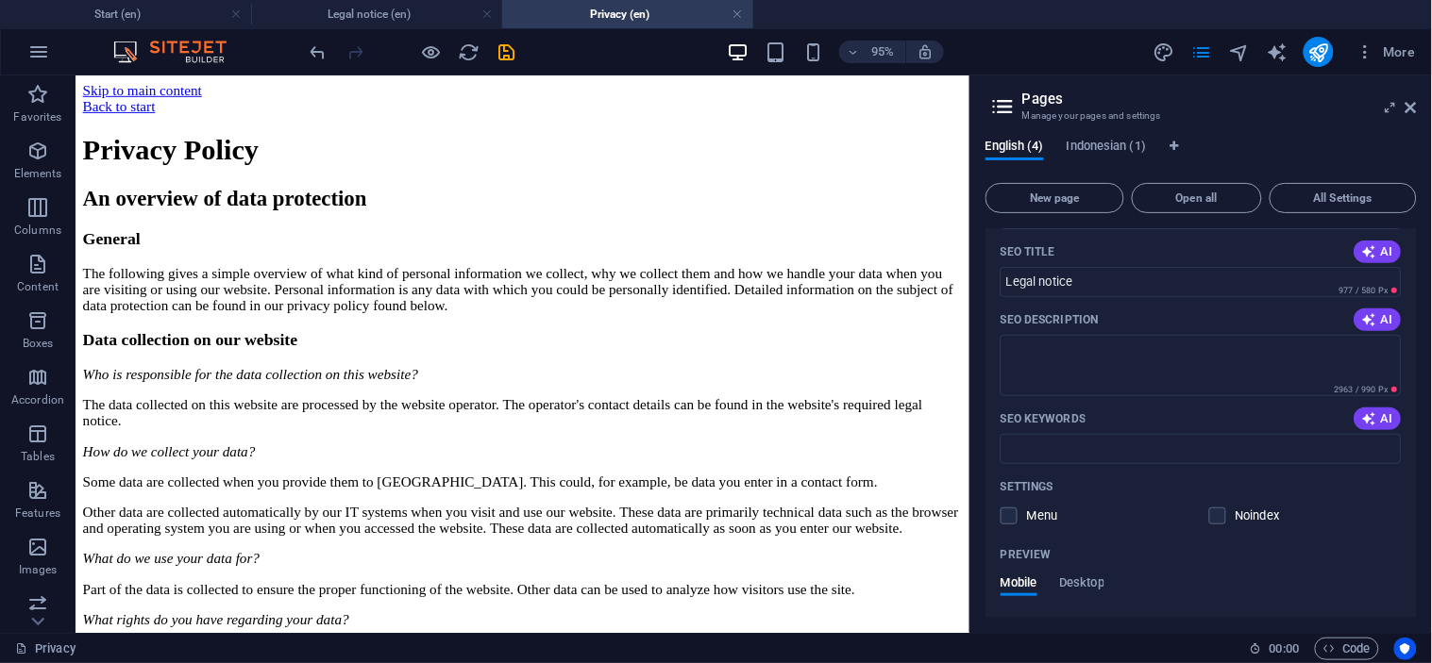
scroll to position [300, 0]
click at [1008, 520] on label at bounding box center [1008, 514] width 17 height 17
click at [0, 0] on input "checkbox" at bounding box center [0, 0] width 0 height 0
click at [502, 59] on icon "save" at bounding box center [507, 53] width 22 height 22
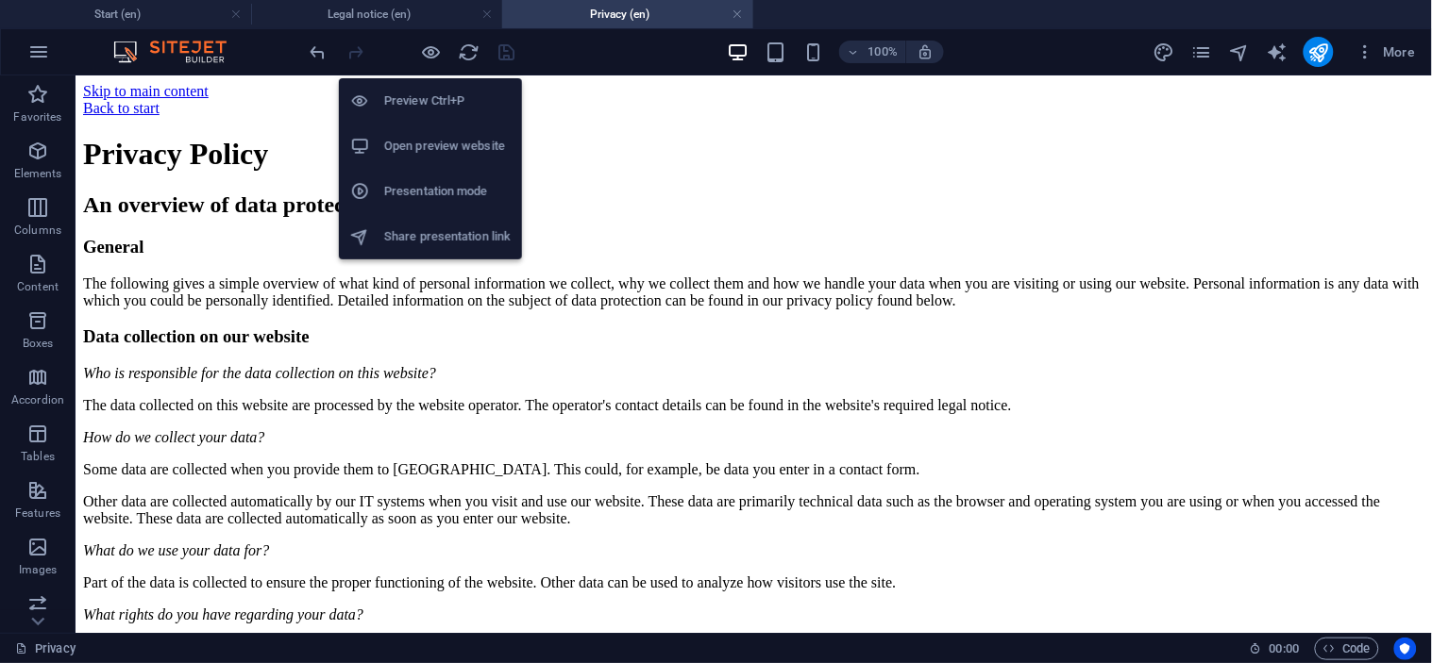
click at [437, 144] on h6 "Open preview website" at bounding box center [447, 146] width 126 height 23
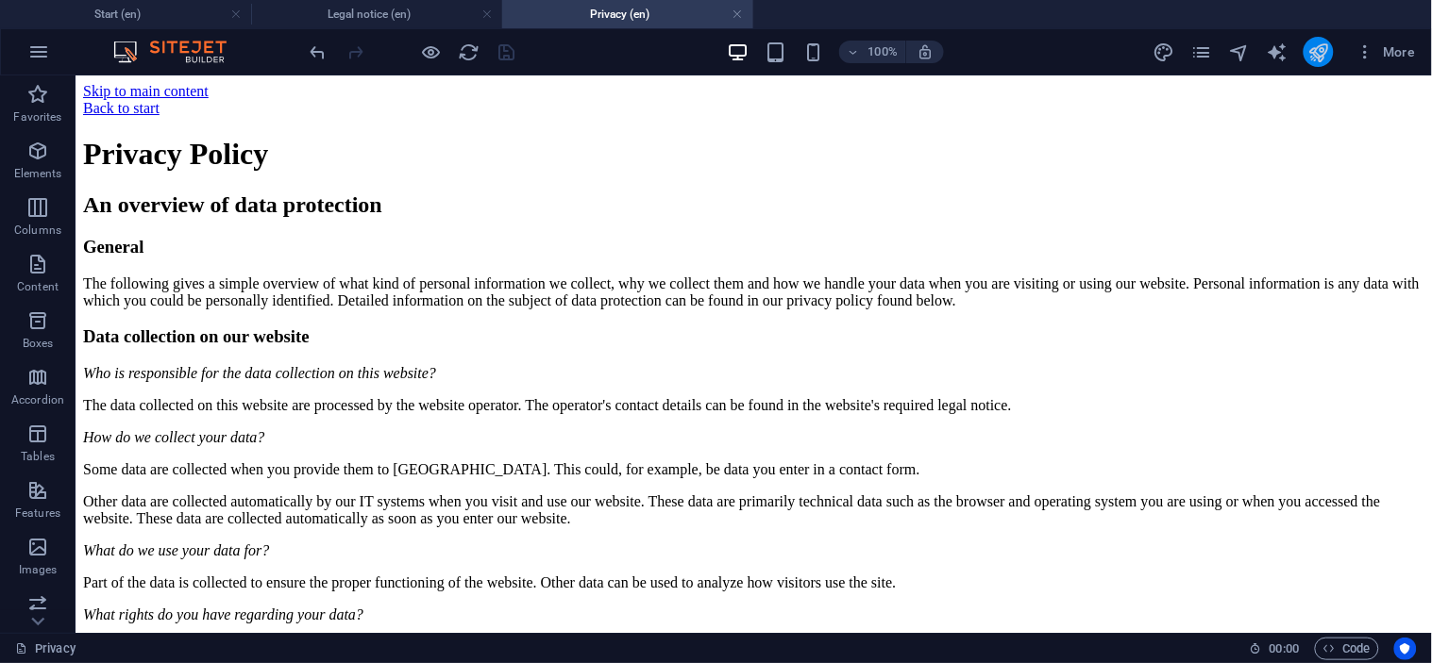
click at [1331, 54] on button "publish" at bounding box center [1318, 52] width 30 height 30
